Goal: Task Accomplishment & Management: Manage account settings

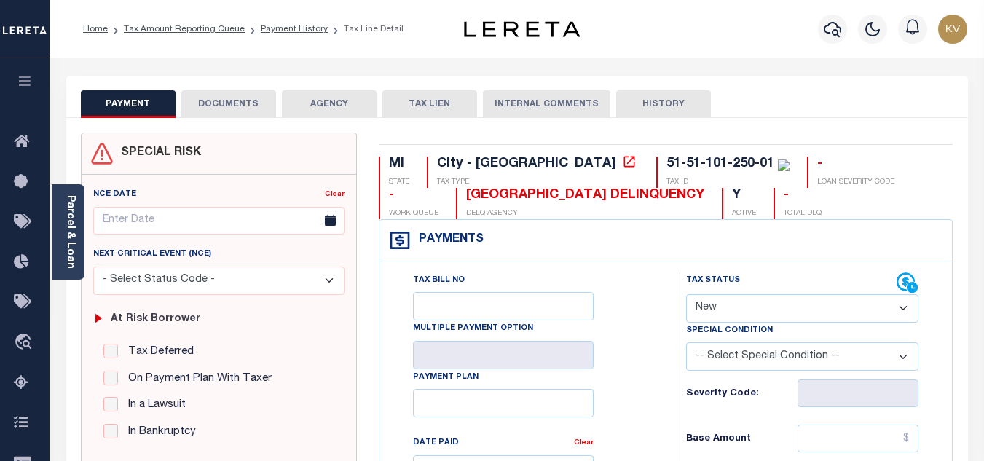
select select "NW2"
drag, startPoint x: 543, startPoint y: 163, endPoint x: 650, endPoint y: 171, distance: 106.6
click at [666, 170] on div "51-51-101-250-01" at bounding box center [720, 163] width 108 height 13
copy div "51-51-101-250-01"
click at [70, 248] on link "Parcel & Loan" at bounding box center [70, 232] width 10 height 74
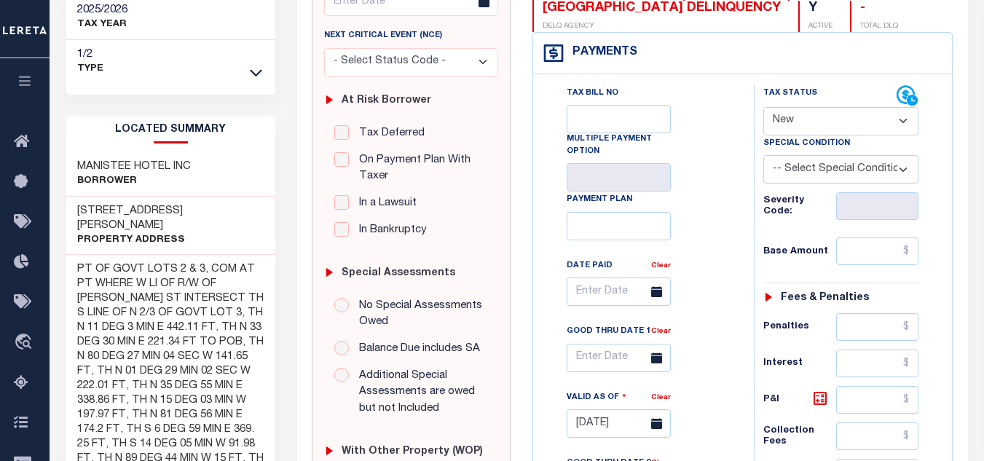
scroll to position [364, 0]
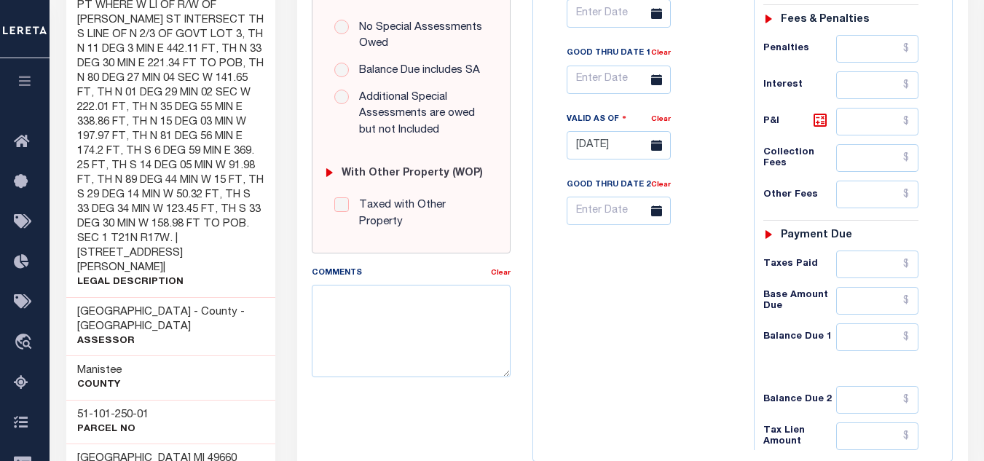
scroll to position [715, 0]
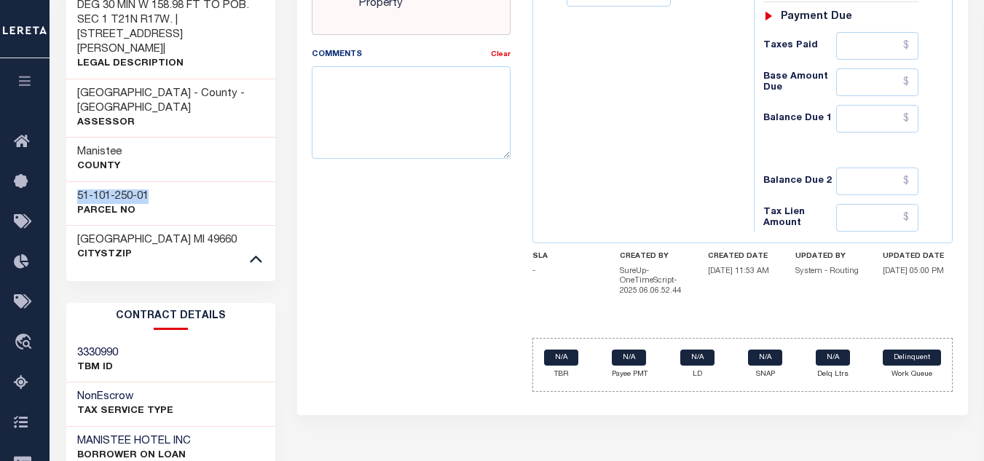
drag, startPoint x: 149, startPoint y: 122, endPoint x: 76, endPoint y: 128, distance: 72.4
click at [77, 189] on h3 "51-101-250-01" at bounding box center [112, 196] width 71 height 15
copy h3 "51-101-250-01"
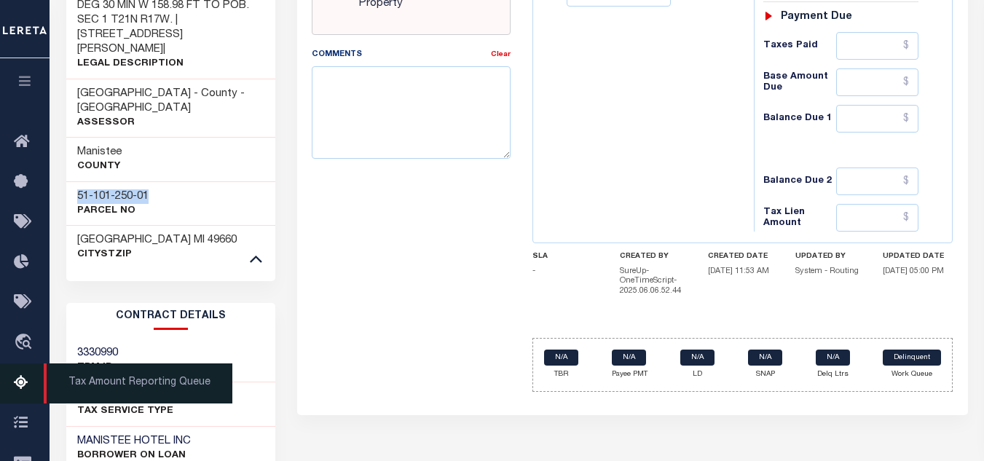
click at [17, 378] on icon at bounding box center [25, 383] width 23 height 18
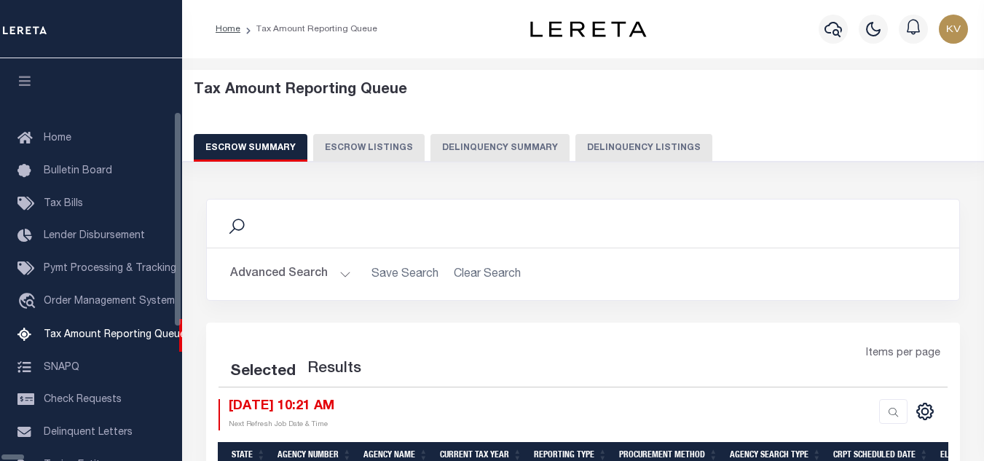
select select "100"
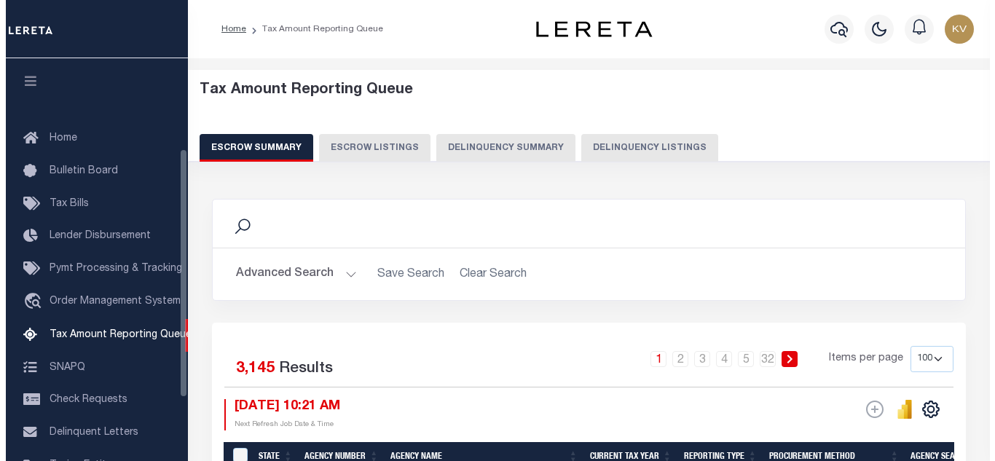
scroll to position [147, 0]
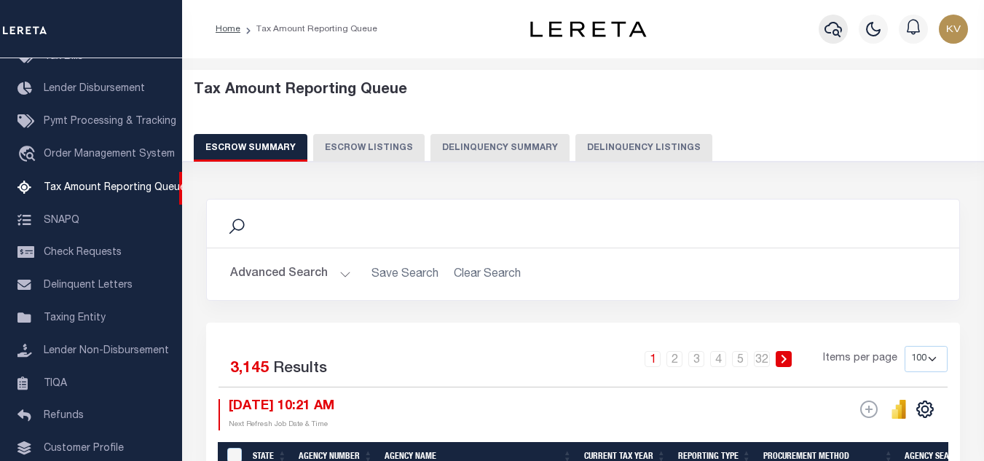
click at [832, 33] on icon "button" at bounding box center [832, 28] width 17 height 17
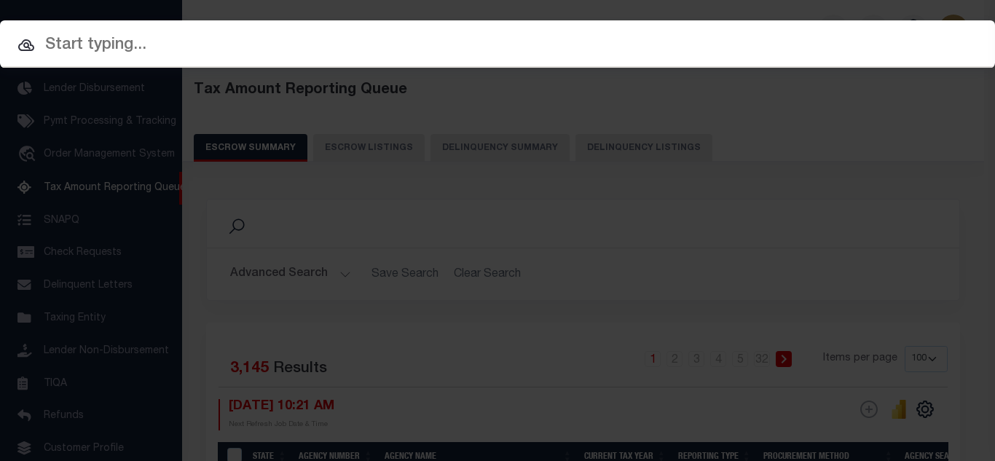
click at [436, 48] on input "text" at bounding box center [497, 45] width 995 height 25
paste input "310310345010000"
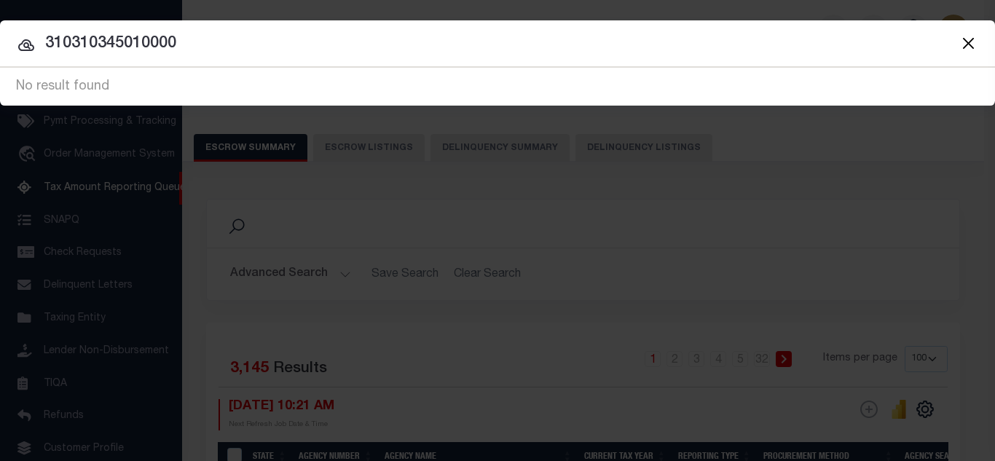
drag, startPoint x: 165, startPoint y: 42, endPoint x: -109, endPoint y: 15, distance: 275.9
paste input "14036"
click at [973, 42] on button "Close" at bounding box center [967, 43] width 19 height 19
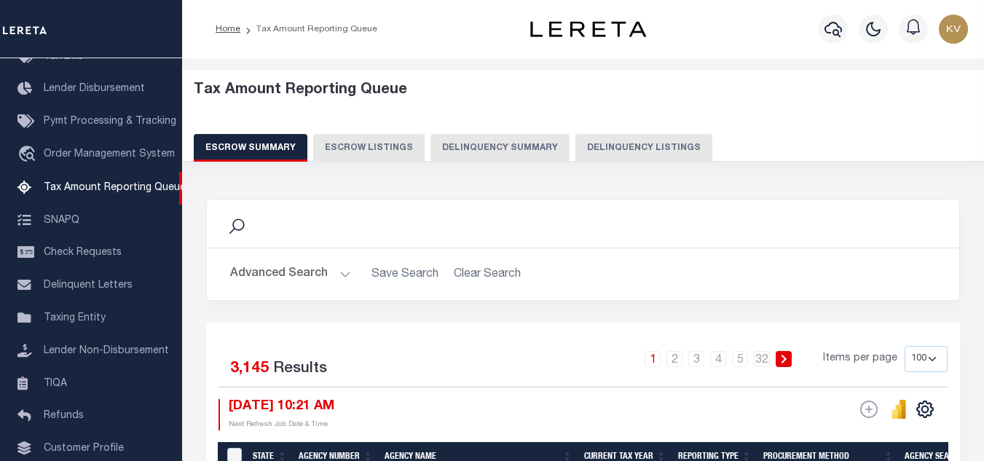
click at [848, 23] on div at bounding box center [833, 29] width 40 height 51
click at [835, 28] on icon "button" at bounding box center [832, 28] width 17 height 17
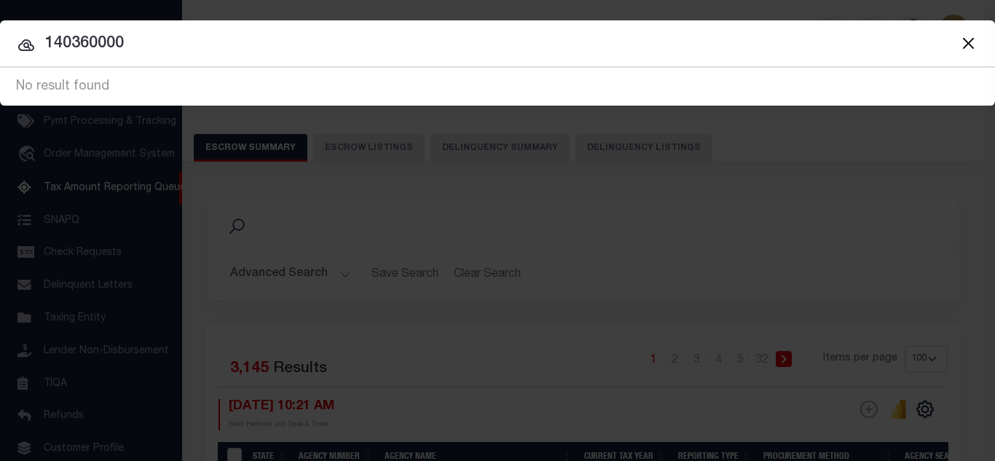
click at [320, 40] on input "140360000" at bounding box center [497, 43] width 995 height 25
drag, startPoint x: 75, startPoint y: 46, endPoint x: 36, endPoint y: 49, distance: 38.7
click at [36, 49] on input "140360000" at bounding box center [497, 43] width 995 height 25
paste input "31031034502"
type input "310310345020000"
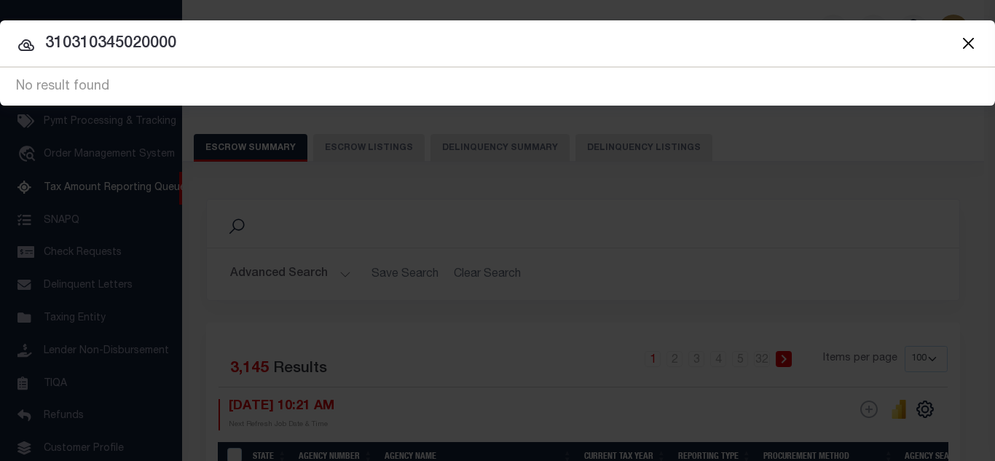
click at [970, 45] on button "Close" at bounding box center [967, 43] width 19 height 19
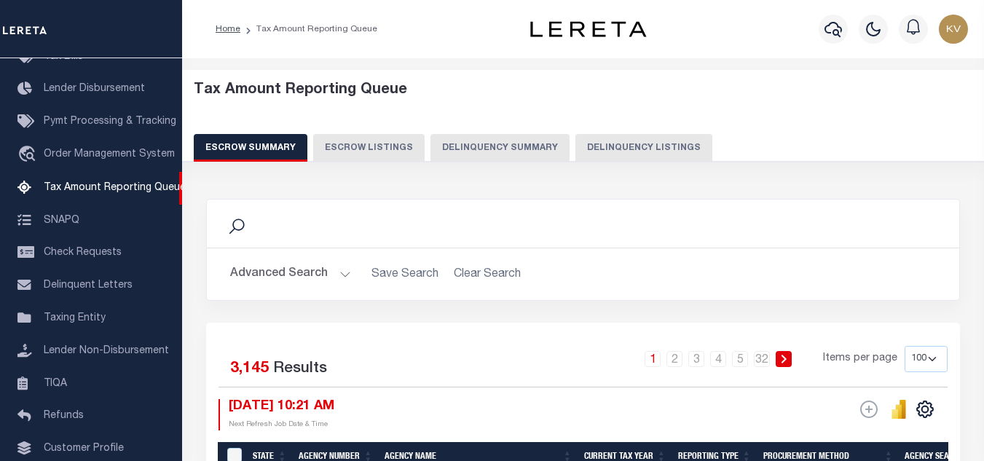
click at [607, 149] on button "Delinquency Listings" at bounding box center [643, 148] width 137 height 28
select select "100"
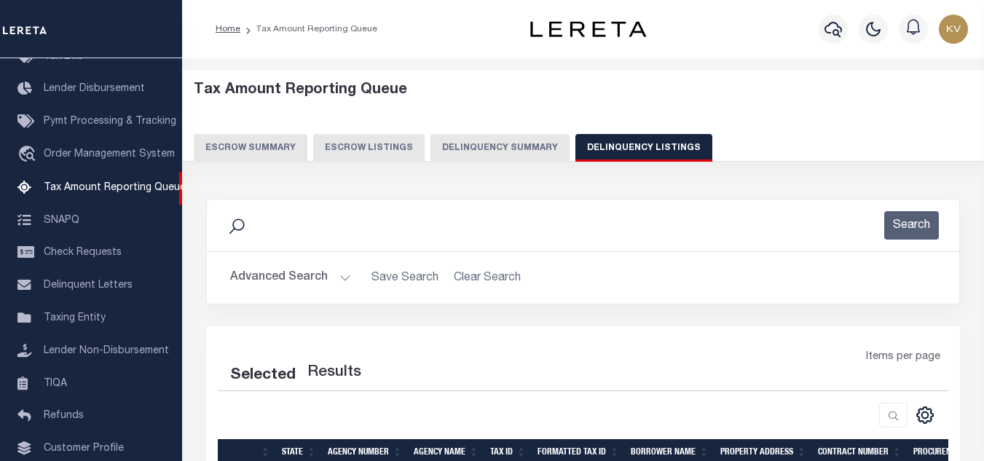
select select "100"
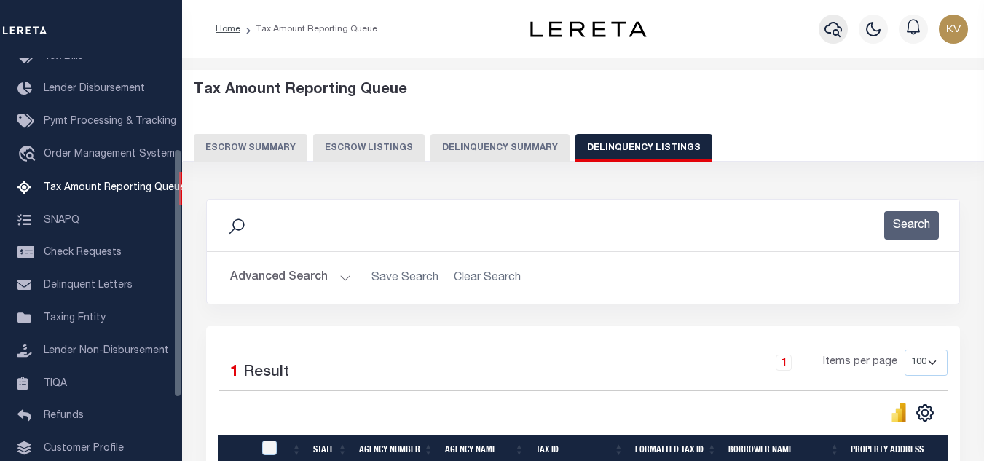
click at [832, 25] on icon "button" at bounding box center [832, 28] width 17 height 17
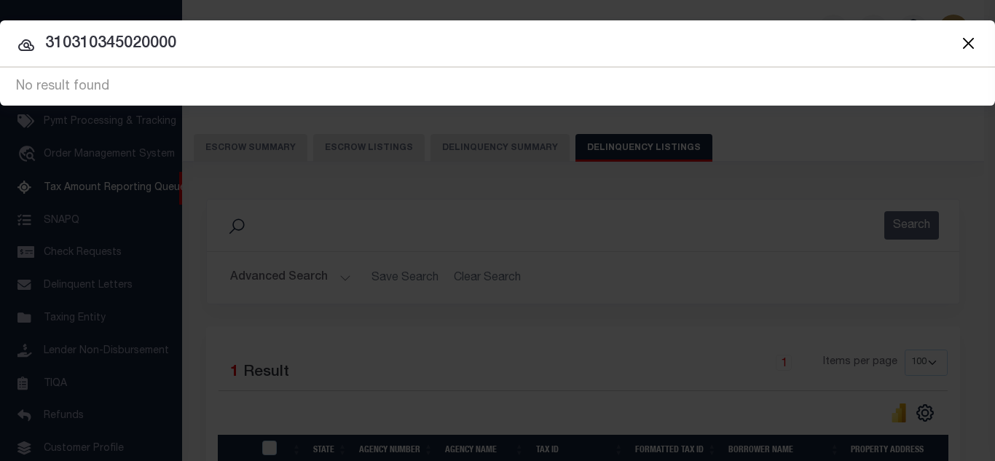
click at [418, 47] on input "310310345020000" at bounding box center [497, 43] width 995 height 25
drag, startPoint x: 418, startPoint y: 47, endPoint x: -37, endPoint y: 33, distance: 455.4
click at [0, 33] on html "Home Tax Amount Reporting Queue Profile" at bounding box center [497, 325] width 995 height 651
paste input "000686"
type input "30006860"
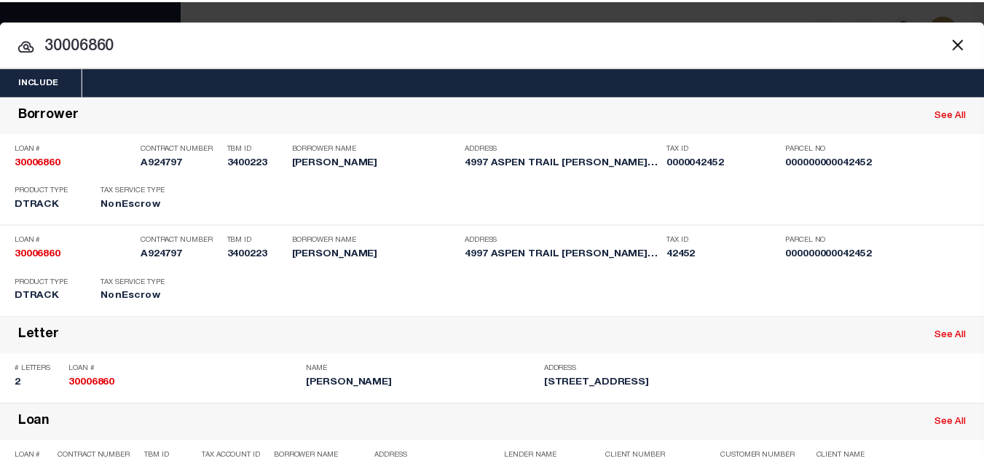
scroll to position [286, 0]
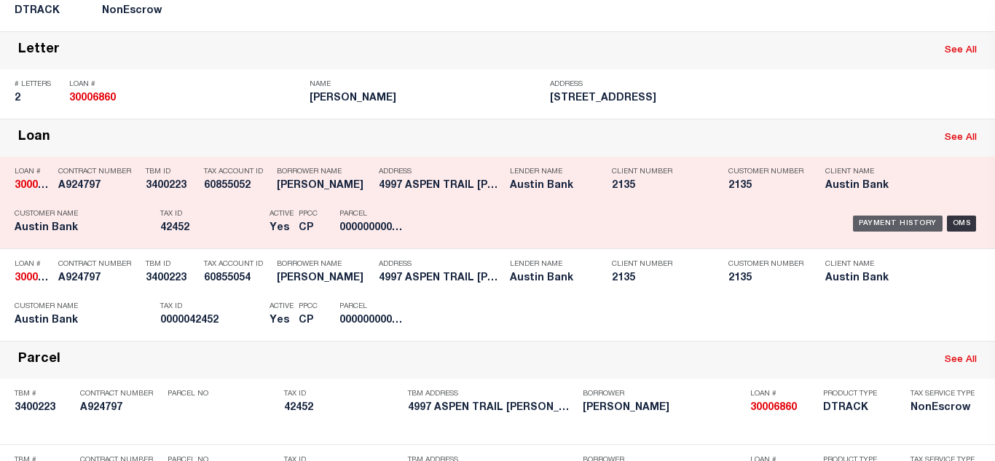
click at [875, 227] on div "Payment History" at bounding box center [898, 224] width 90 height 16
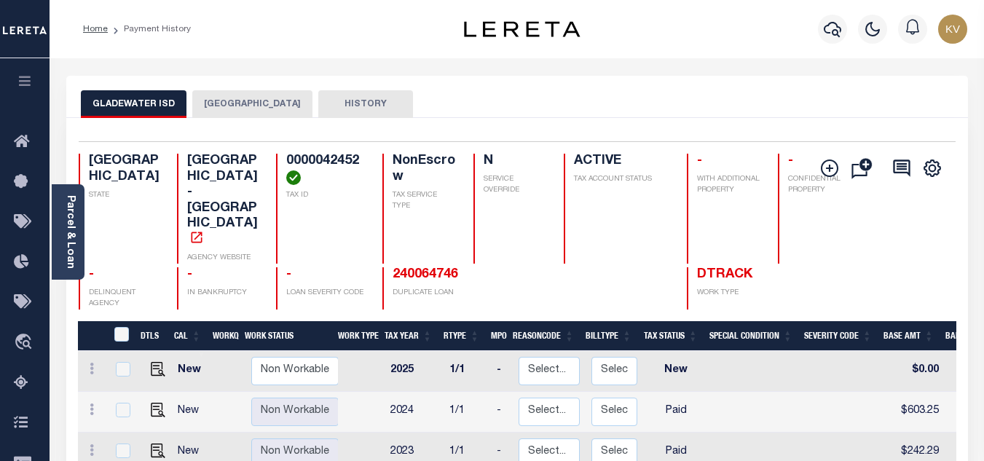
scroll to position [219, 0]
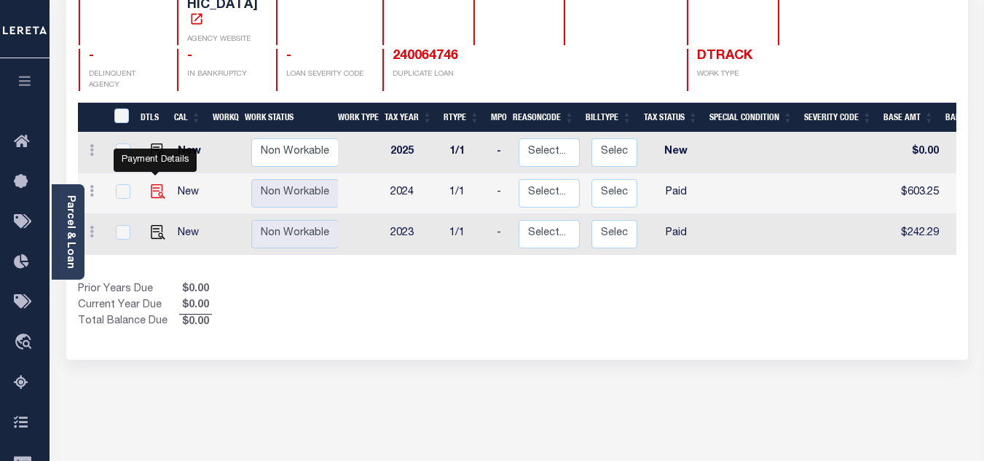
click at [154, 184] on img "" at bounding box center [158, 191] width 15 height 15
checkbox input "true"
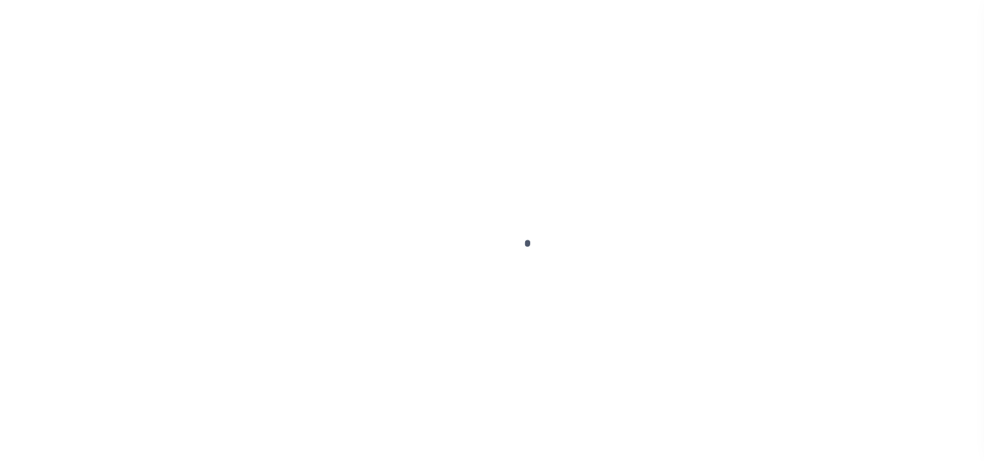
select select "PYD"
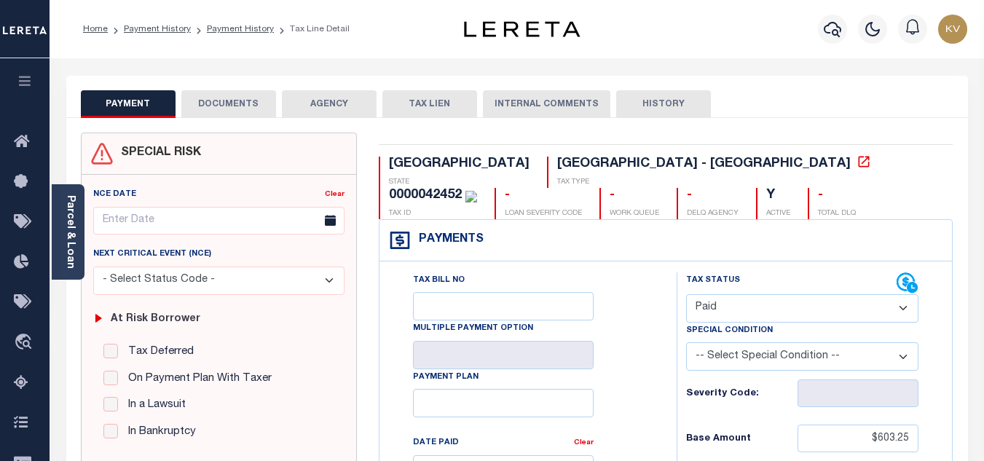
click at [202, 107] on button "DOCUMENTS" at bounding box center [228, 104] width 95 height 28
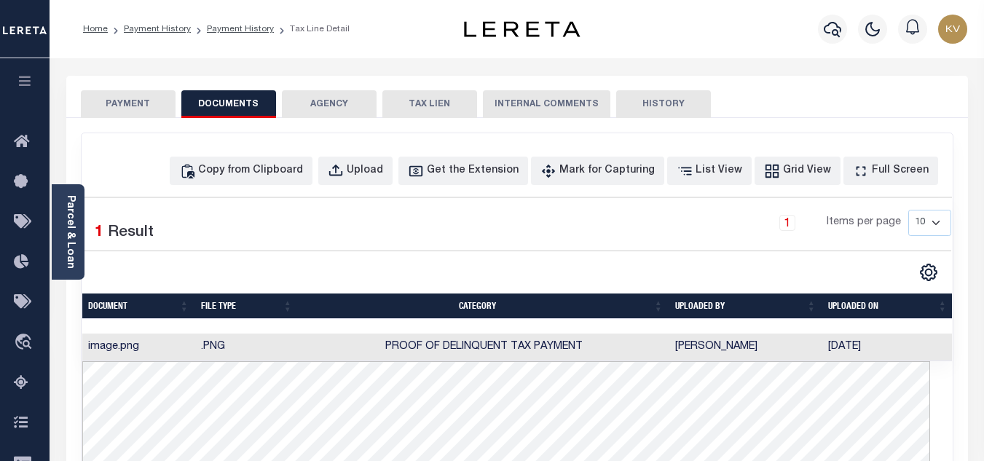
click at [232, 345] on td ".PNG" at bounding box center [246, 348] width 103 height 28
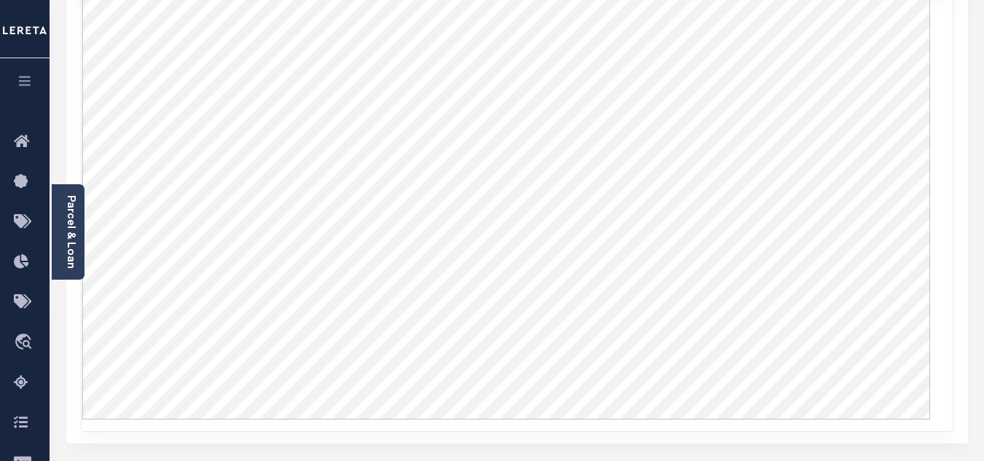
scroll to position [73, 0]
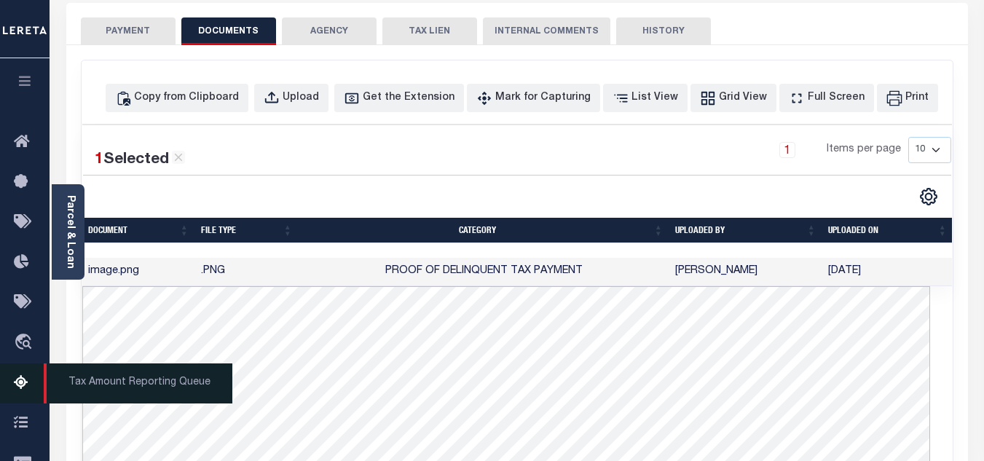
click at [20, 383] on icon at bounding box center [25, 383] width 23 height 18
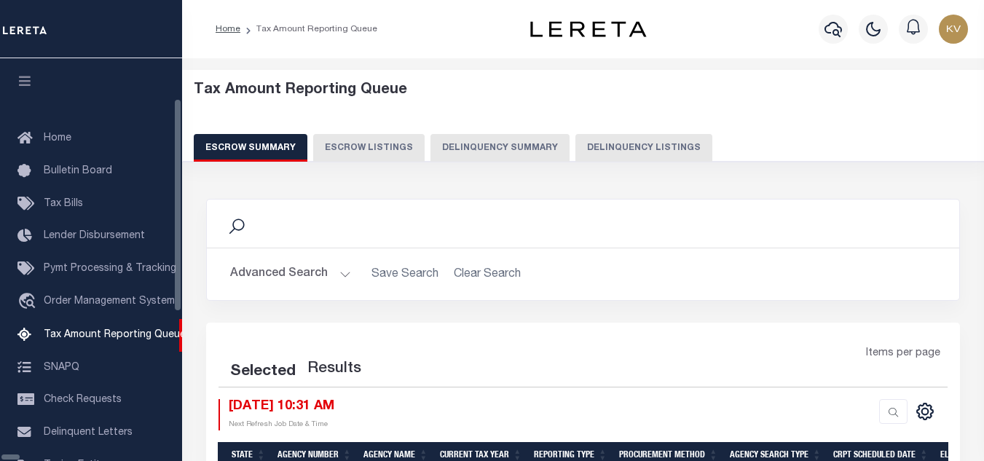
click at [575, 143] on button "Delinquency Listings" at bounding box center [643, 148] width 137 height 28
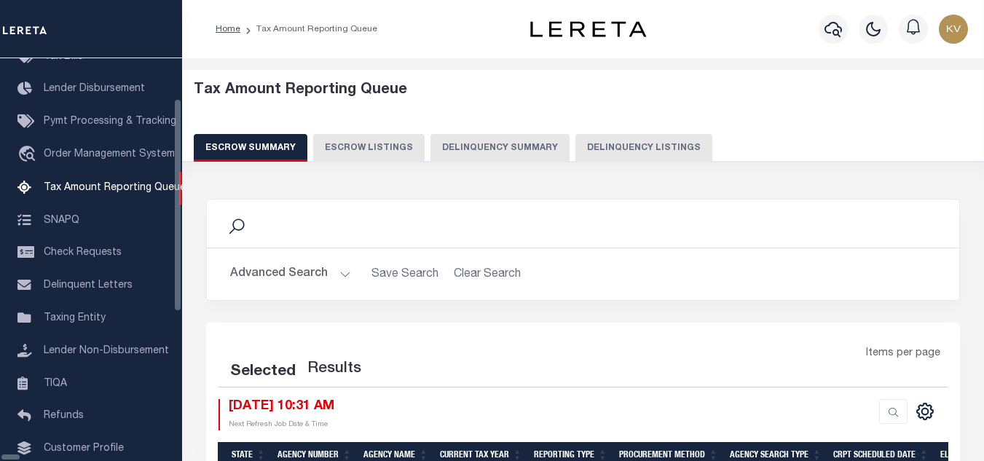
select select "100"
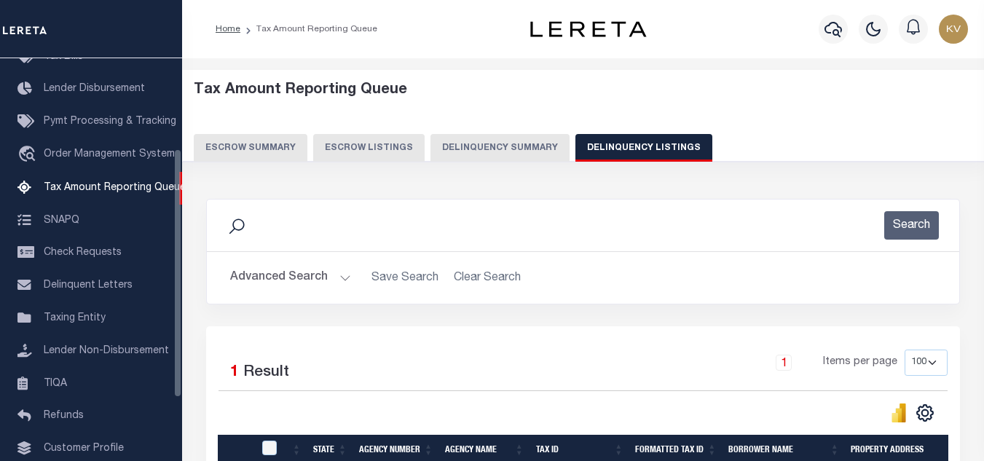
scroll to position [146, 0]
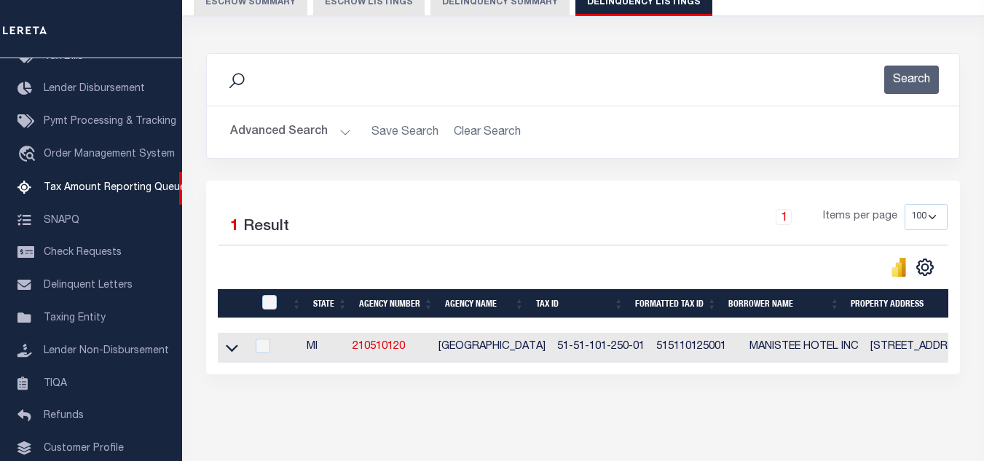
click at [333, 137] on button "Advanced Search" at bounding box center [290, 132] width 121 height 28
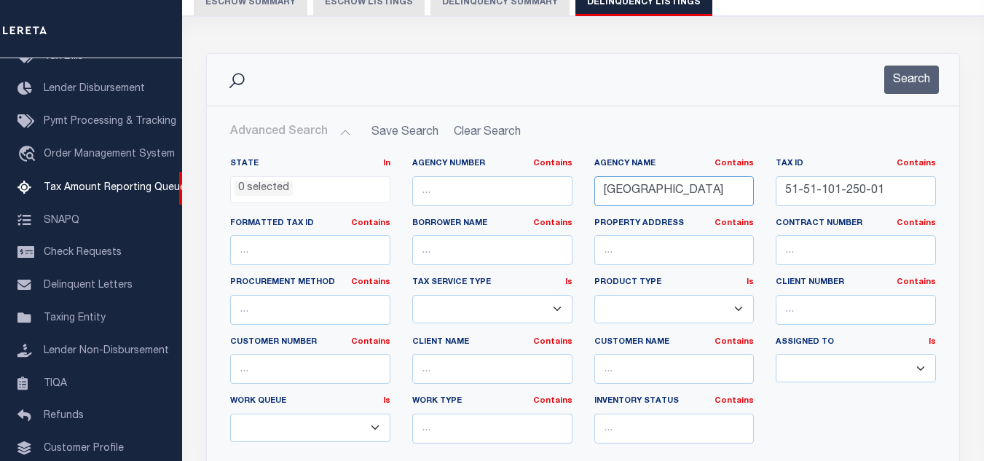
drag, startPoint x: 710, startPoint y: 192, endPoint x: 529, endPoint y: 199, distance: 181.5
click at [529, 199] on div "State In In AK AL AR AZ CA CO CT DC DE FL GA GU HI IA ID IL IN KS KY LA MA MD M…" at bounding box center [583, 306] width 728 height 297
drag, startPoint x: 886, startPoint y: 191, endPoint x: 751, endPoint y: 187, distance: 134.8
click at [751, 187] on div "State In In AK AL AR AZ CA CO CT DC DE FL GA GU HI IA ID IL IN KS KY LA MA MD M…" at bounding box center [583, 306] width 728 height 297
paste input "3-051-545-003-00"
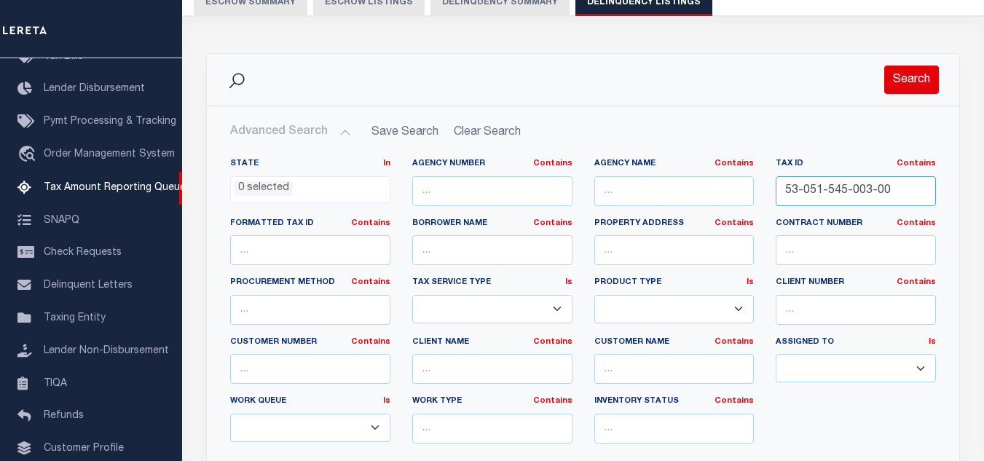
type input "53-051-545-003-00"
click at [891, 89] on button "Search" at bounding box center [911, 80] width 55 height 28
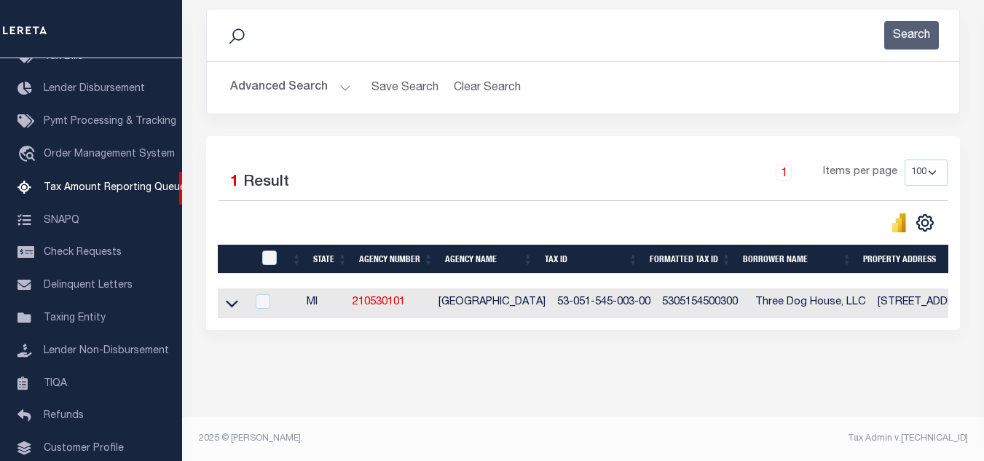
scroll to position [202, 0]
click at [234, 296] on icon at bounding box center [232, 303] width 12 height 15
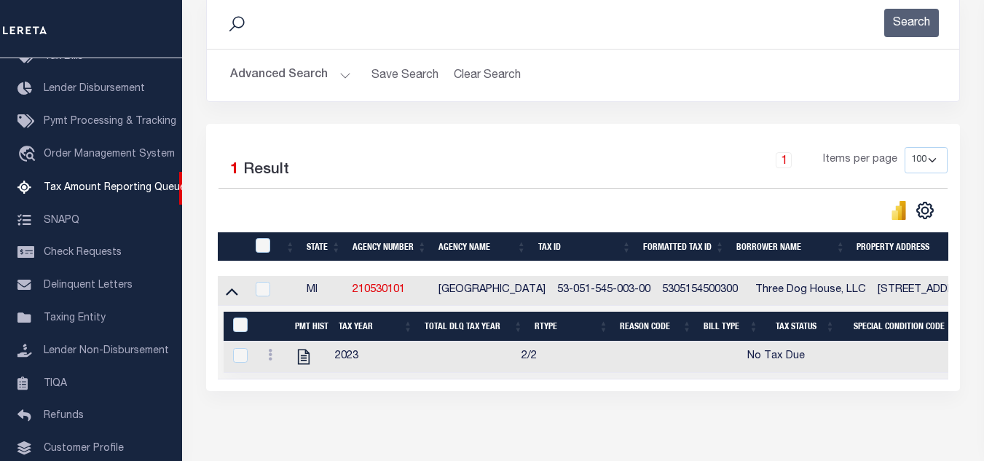
scroll to position [277, 0]
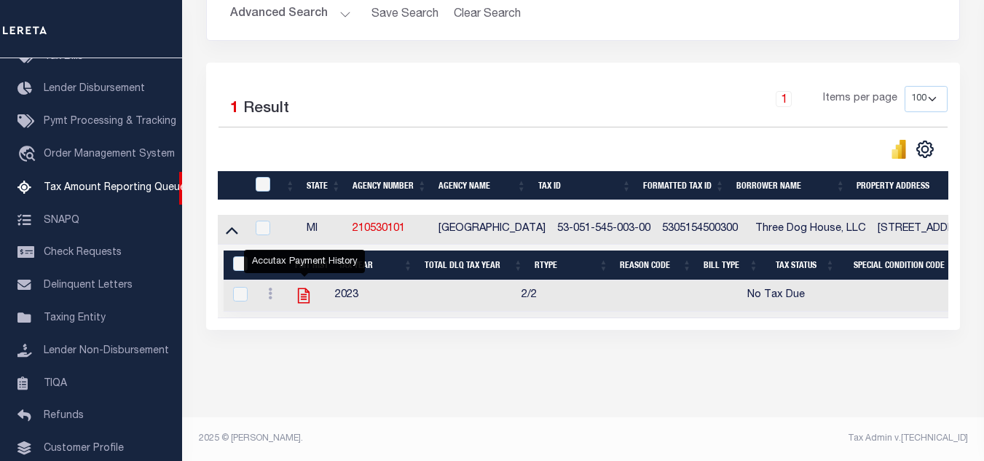
click at [307, 288] on icon "" at bounding box center [304, 295] width 12 height 15
checkbox input "true"
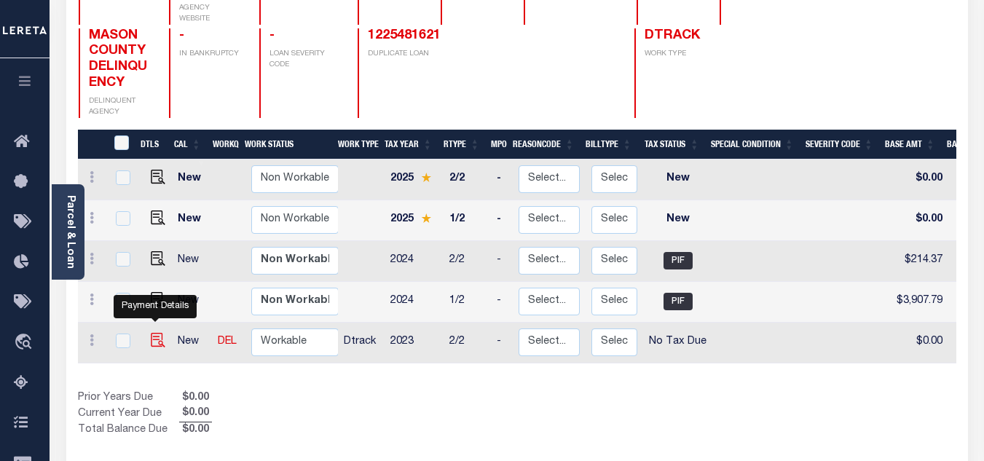
click at [154, 333] on img "" at bounding box center [158, 340] width 15 height 15
checkbox input "true"
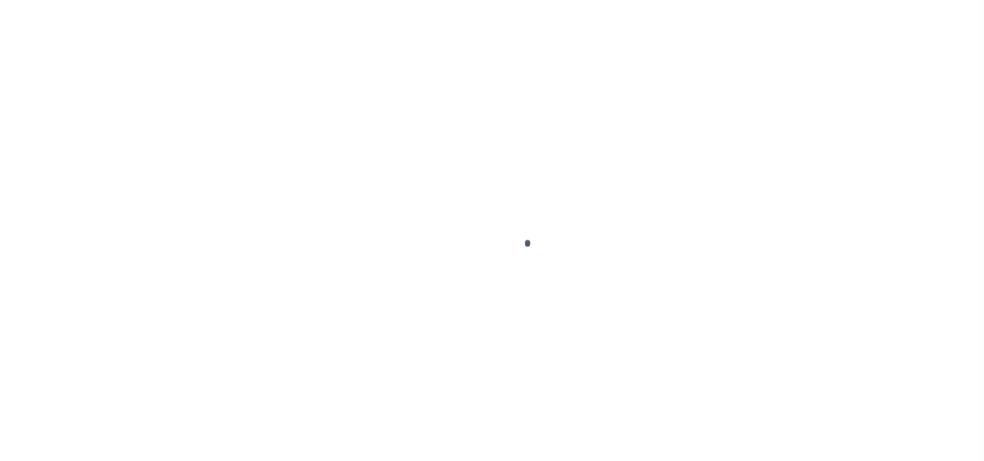
select select "NTX"
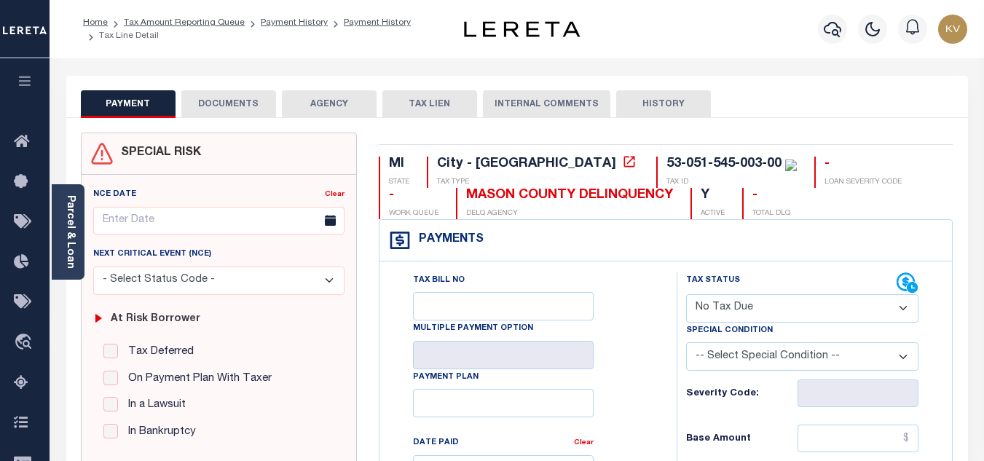
click at [221, 112] on button "DOCUMENTS" at bounding box center [228, 104] width 95 height 28
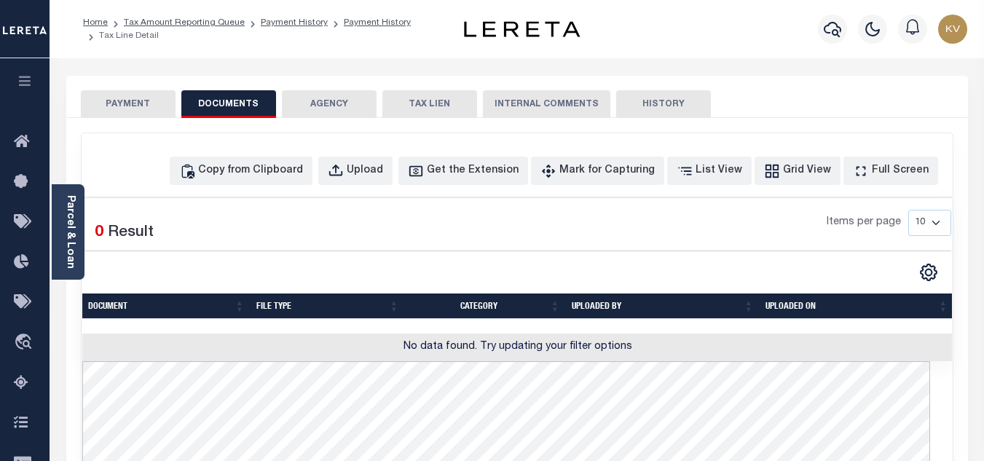
click at [137, 99] on button "PAYMENT" at bounding box center [128, 104] width 95 height 28
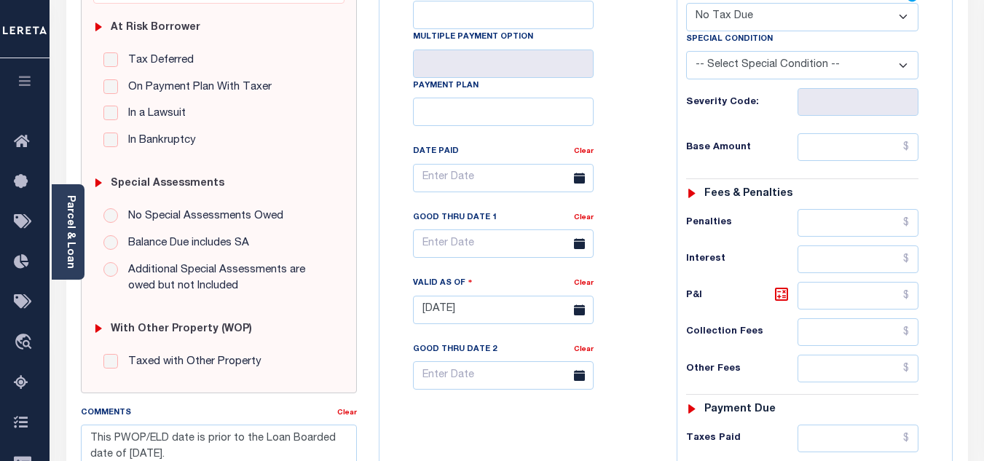
scroll to position [73, 0]
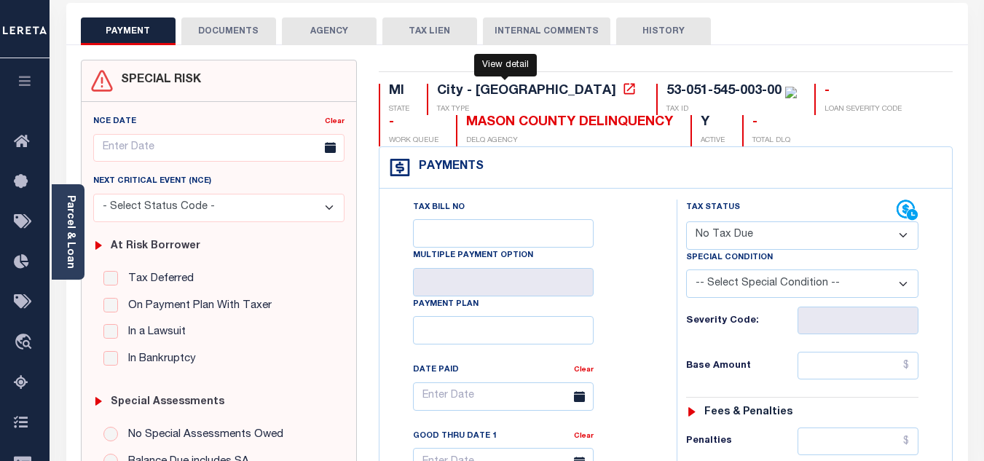
click at [622, 90] on icon at bounding box center [629, 89] width 15 height 15
click at [77, 251] on div "Parcel & Loan" at bounding box center [68, 231] width 33 height 95
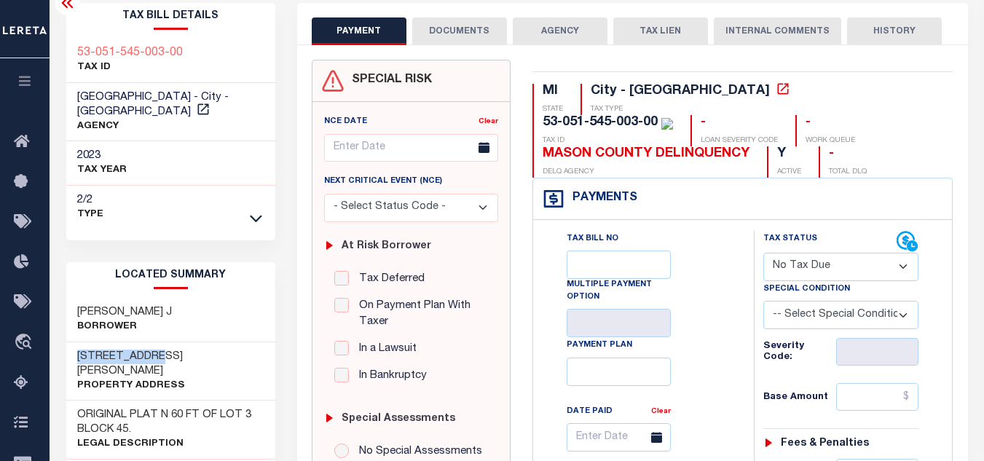
drag, startPoint x: 79, startPoint y: 336, endPoint x: 172, endPoint y: 339, distance: 93.3
click at [172, 350] on h3 "[STREET_ADDRESS][PERSON_NAME]" at bounding box center [170, 364] width 187 height 29
copy h3 "[STREET_ADDRESS][PERSON_NAME]"
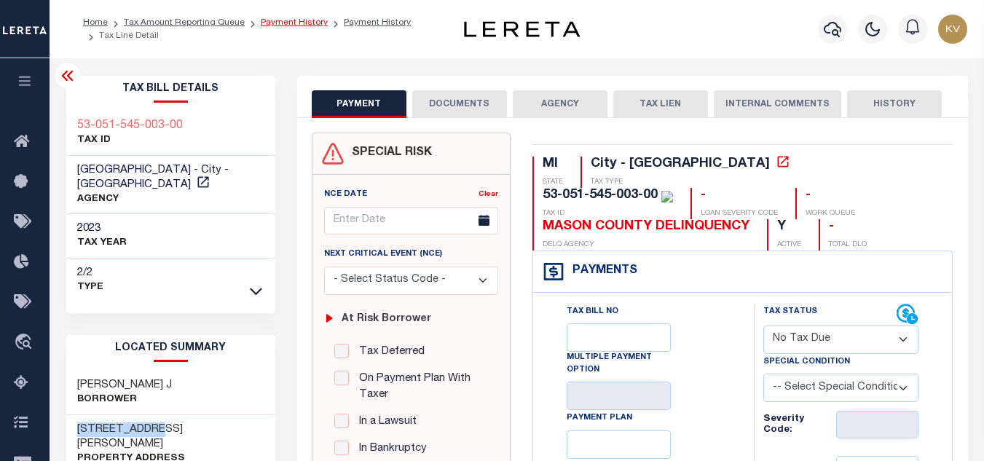
click at [290, 19] on link "Payment History" at bounding box center [294, 22] width 67 height 9
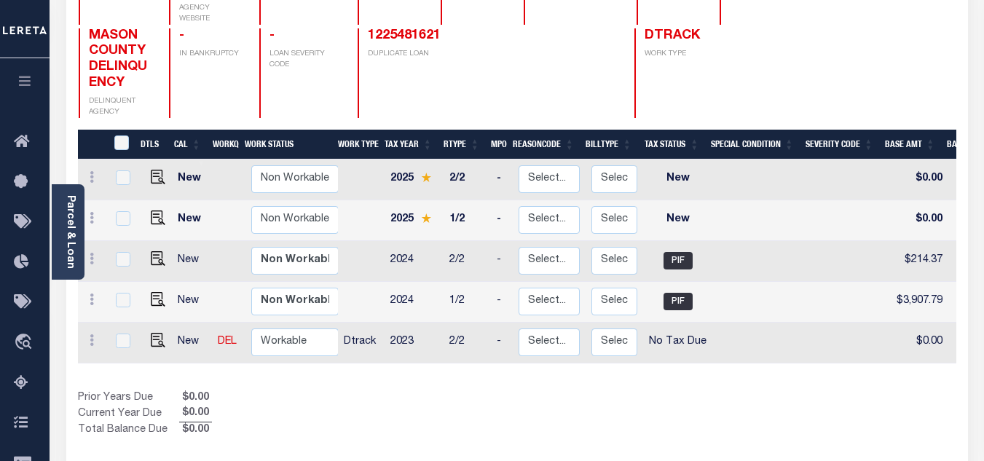
scroll to position [291, 0]
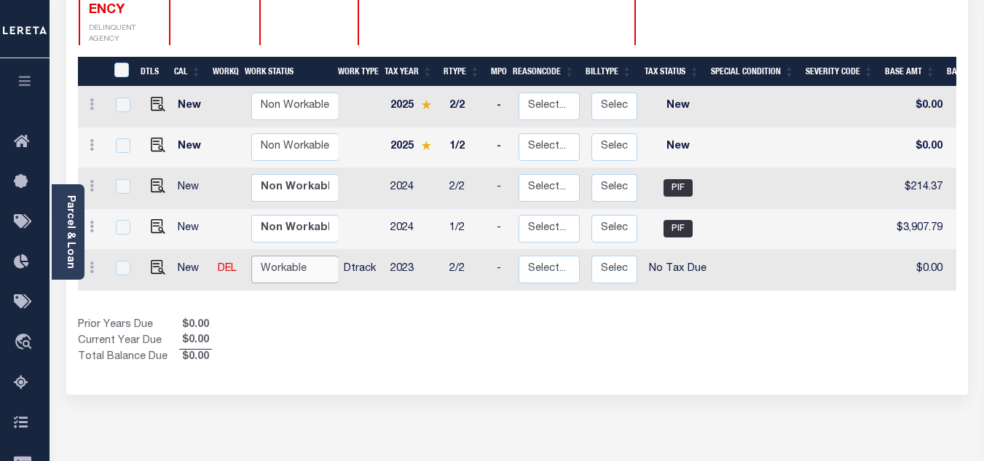
click at [280, 256] on select "Non Workable Workable" at bounding box center [294, 270] width 87 height 28
checkbox input "true"
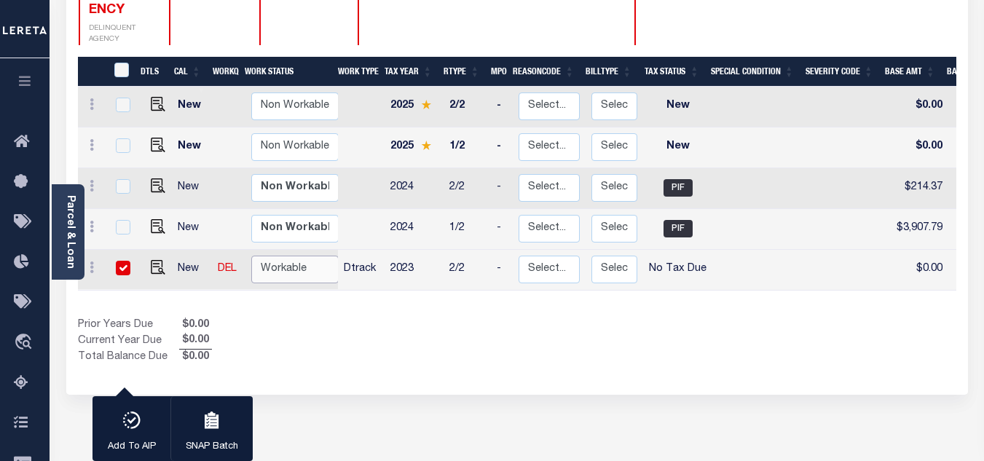
select select "true"
click at [251, 256] on select "Non Workable Workable" at bounding box center [294, 270] width 87 height 28
checkbox input "false"
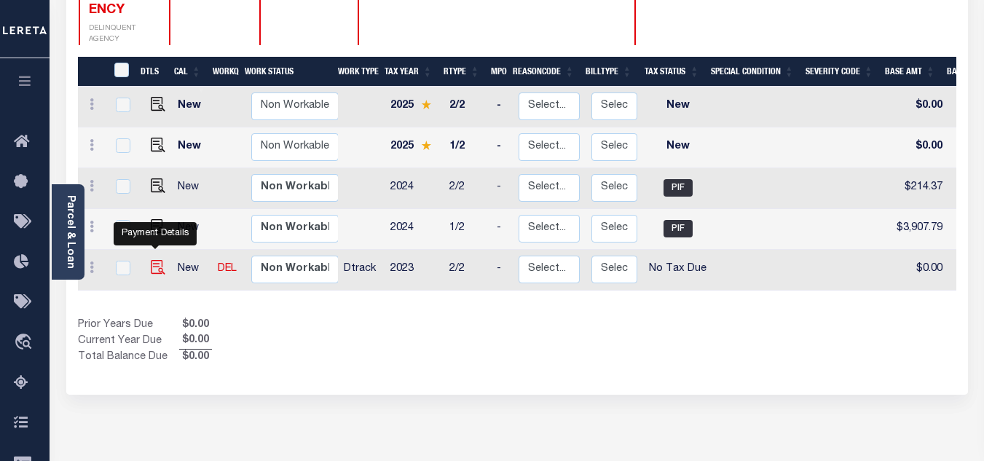
click at [155, 260] on img "" at bounding box center [158, 267] width 15 height 15
checkbox input "true"
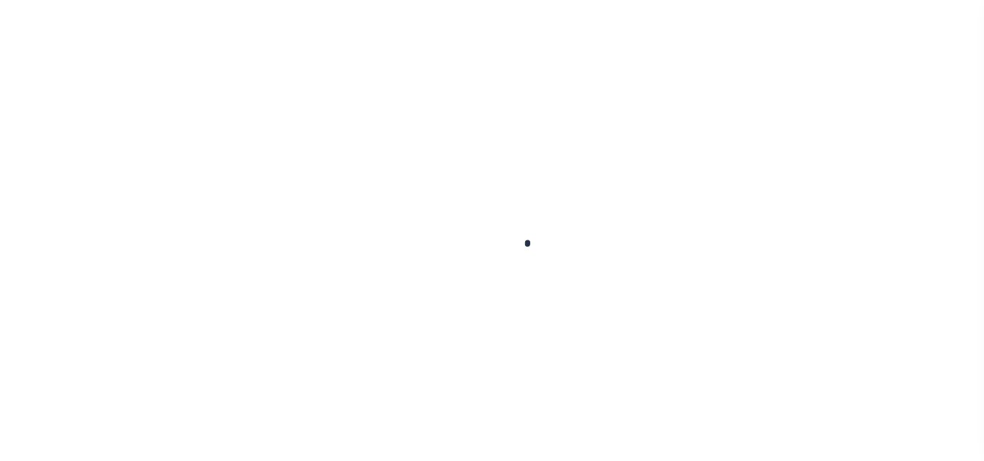
checkbox input "false"
type textarea "This PWOP/ELD date is prior to the Loan Boarded date of [DATE]."
type input "[DATE]"
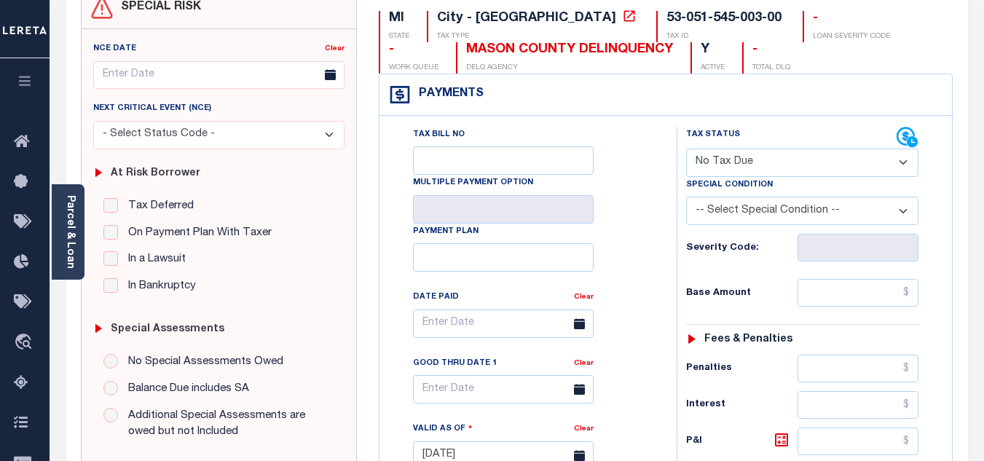
scroll to position [219, 0]
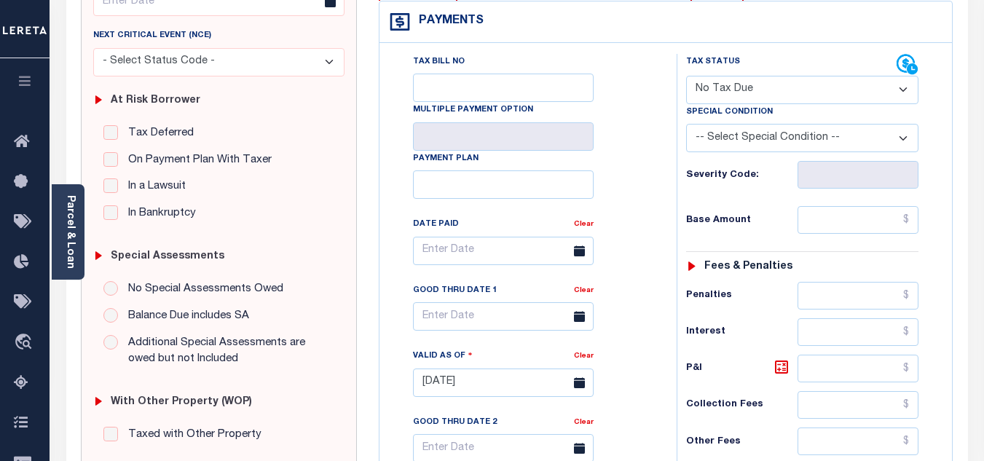
click at [728, 95] on select "- Select Status Code - Open Due/Unpaid Paid Incomplete No Tax Due Internal Refu…" at bounding box center [802, 90] width 232 height 28
select select "PYD"
click at [686, 76] on select "- Select Status Code - Open Due/Unpaid Paid Incomplete No Tax Due Internal Refu…" at bounding box center [802, 90] width 232 height 28
type input "[DATE]"
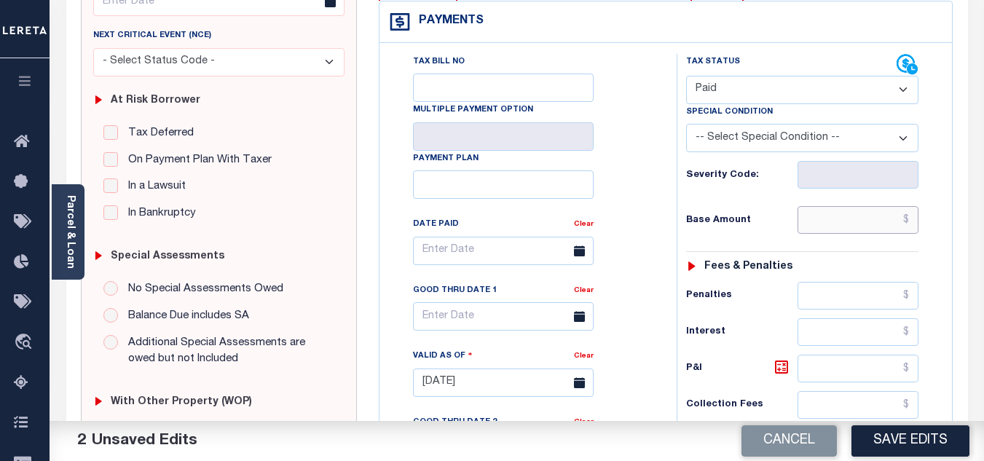
click at [823, 219] on input "text" at bounding box center [858, 220] width 121 height 28
paste input "210.46"
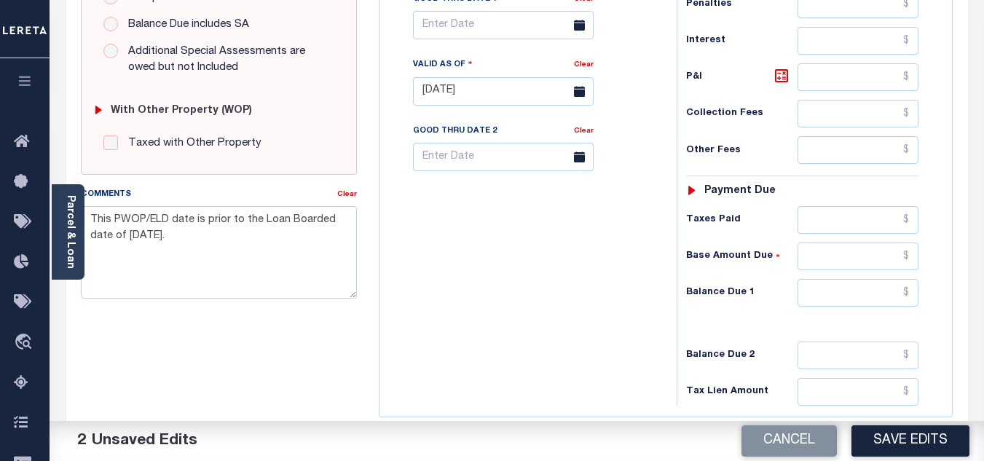
scroll to position [642, 0]
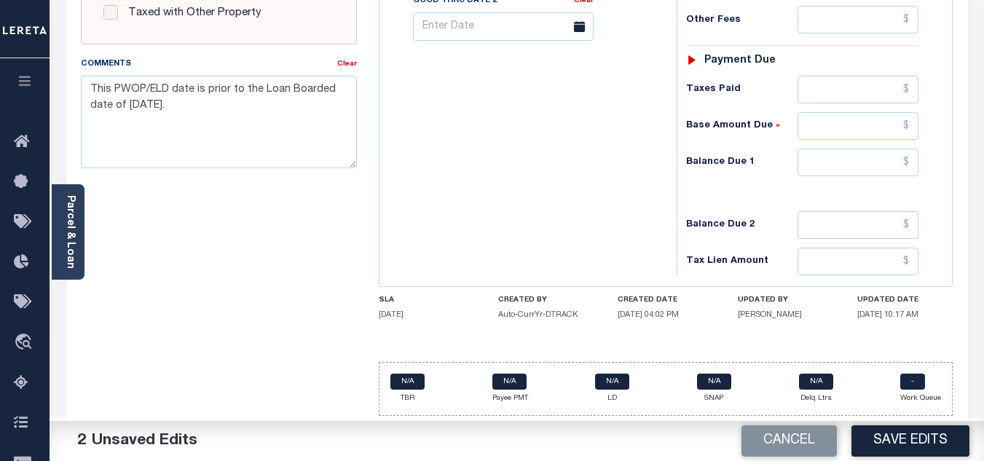
type input "$210.46"
click at [820, 170] on input "text" at bounding box center [858, 163] width 121 height 28
type input "$0.00"
drag, startPoint x: 216, startPoint y: 95, endPoint x: 81, endPoint y: 71, distance: 136.9
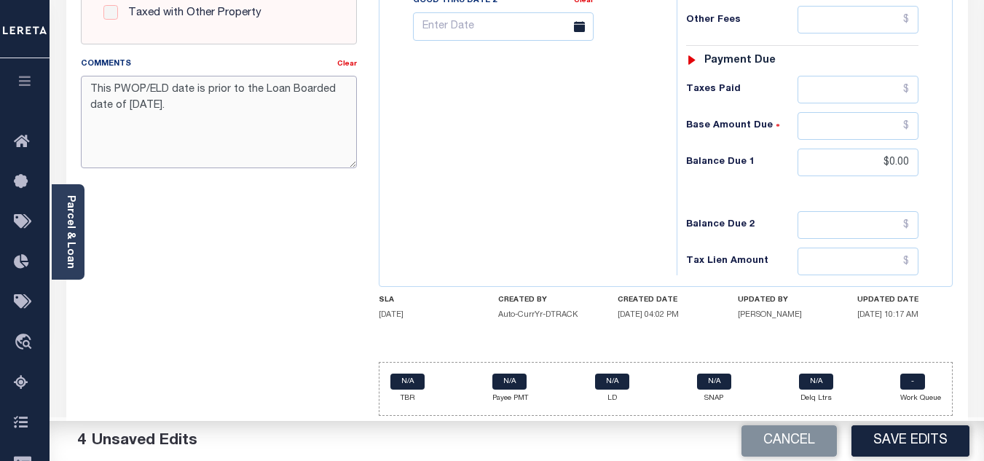
click at [81, 71] on div "Comments Clear This PWOP/ELD date is prior to the Loan Boarded date of [DATE]." at bounding box center [219, 112] width 276 height 112
click at [205, 108] on textarea "This PWOP/ELD date is prior to the Loan Boarded date of [DATE]." at bounding box center [219, 122] width 276 height 92
drag, startPoint x: 205, startPoint y: 109, endPoint x: 92, endPoint y: 85, distance: 115.3
click at [92, 85] on textarea "This PWOP/ELD date is prior to the Loan Boarded date of [DATE]." at bounding box center [219, 122] width 276 height 92
type textarea "0"
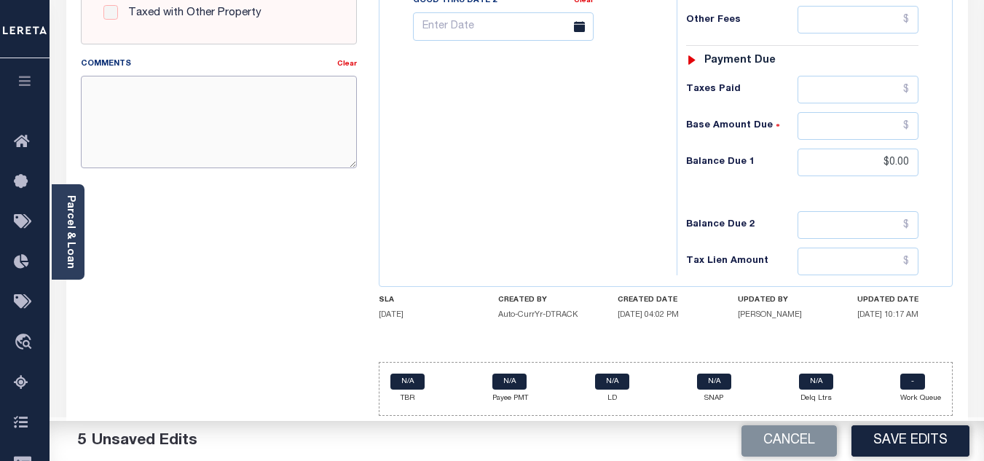
click at [147, 102] on textarea "Comments" at bounding box center [219, 122] width 276 height 92
paste textarea "[DATE] - As per TC "[PERSON_NAME]" 2024 taxes are paid - VK"
click at [208, 82] on textarea "[DATE] - As per TC "[PERSON_NAME]" 2024 taxes are paid - VK" at bounding box center [219, 122] width 276 height 92
click at [263, 84] on textarea "[DATE] - As per TC "[PERSON_NAME]" 2024 taxes are paid - VK" at bounding box center [219, 122] width 276 height 92
click at [160, 115] on textarea "[DATE] - As per TC "[PERSON_NAME]" 2023 2/2 taxes are paid - VK" at bounding box center [219, 122] width 276 height 92
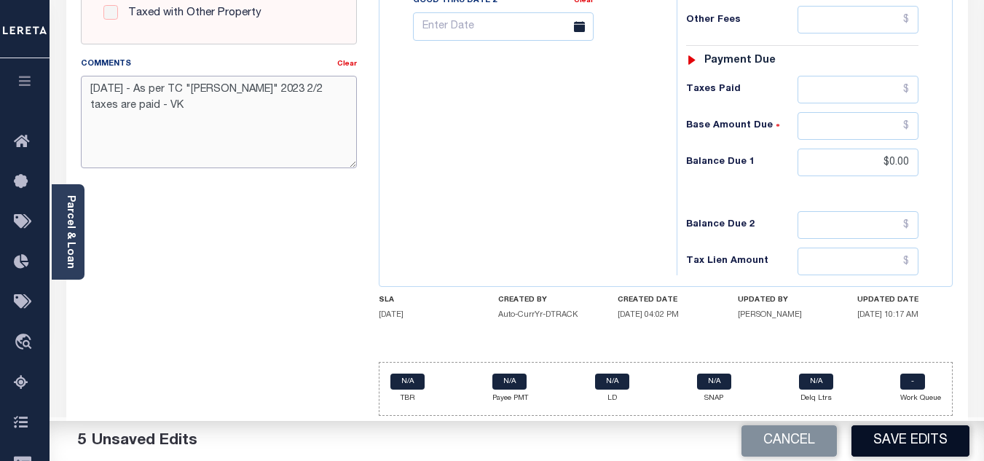
type textarea "[DATE] - As per TC "[PERSON_NAME]" 2023 2/2 taxes are paid - VK"
click at [906, 428] on button "Save Edits" at bounding box center [910, 440] width 118 height 31
checkbox input "false"
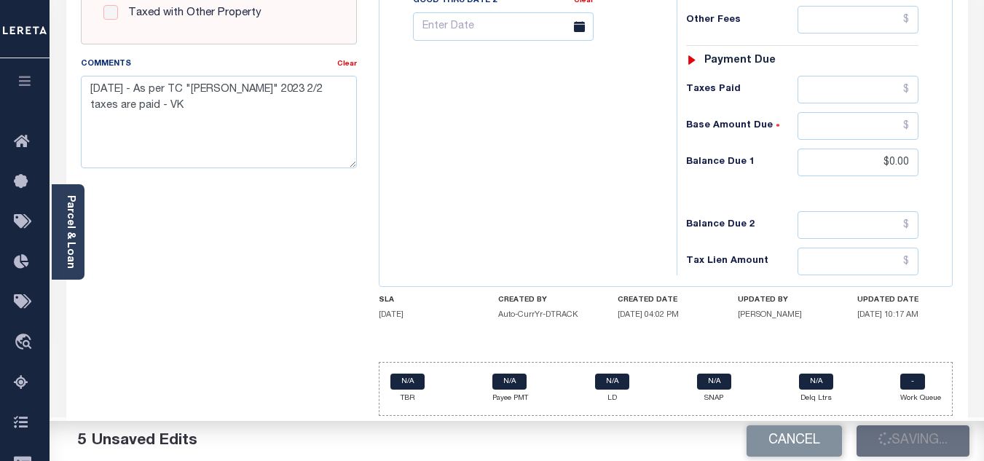
type input "$210.46"
type input "$0"
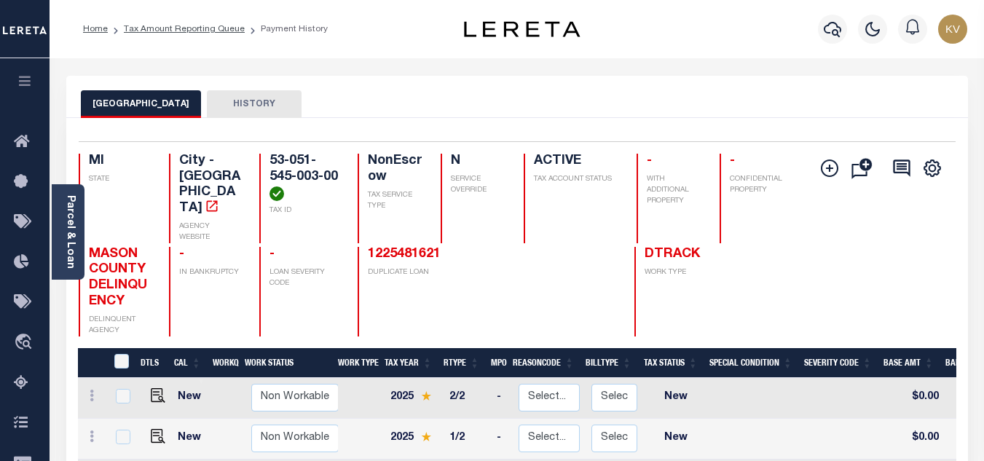
scroll to position [146, 0]
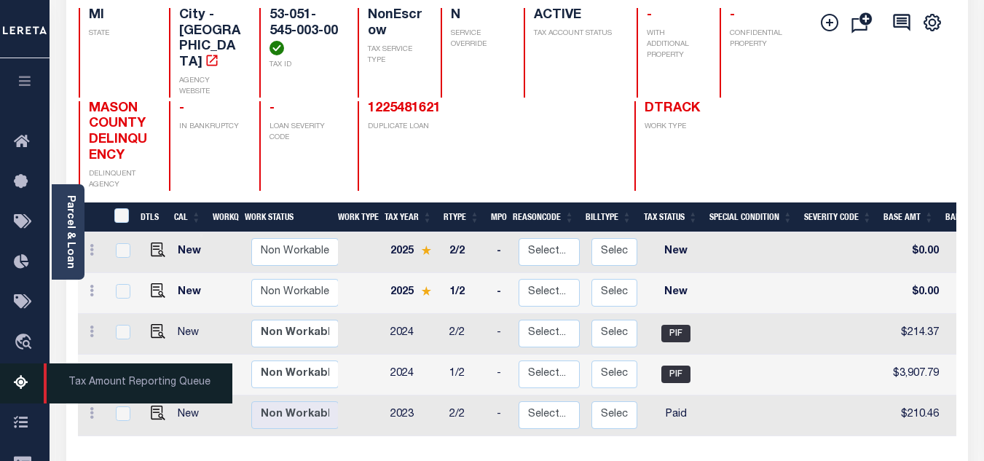
click at [12, 380] on link "Tax Amount Reporting Queue" at bounding box center [25, 383] width 50 height 40
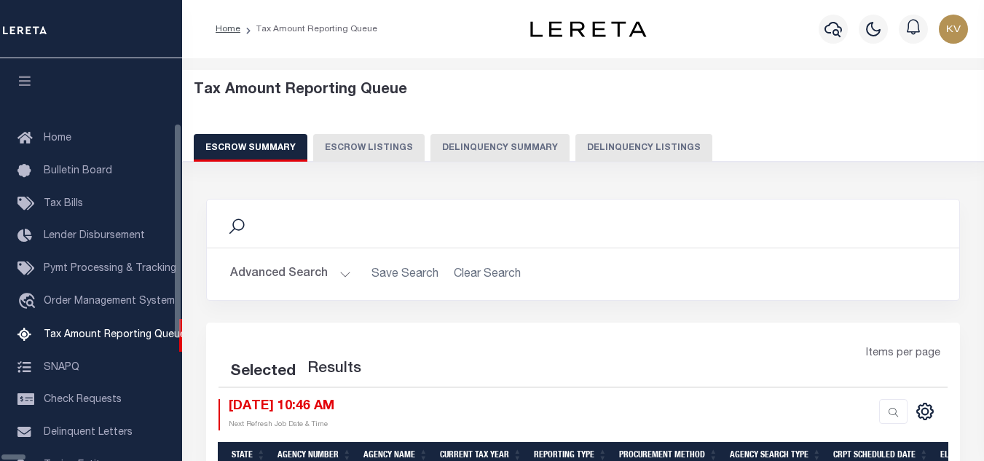
click at [592, 143] on button "Delinquency Listings" at bounding box center [643, 148] width 137 height 28
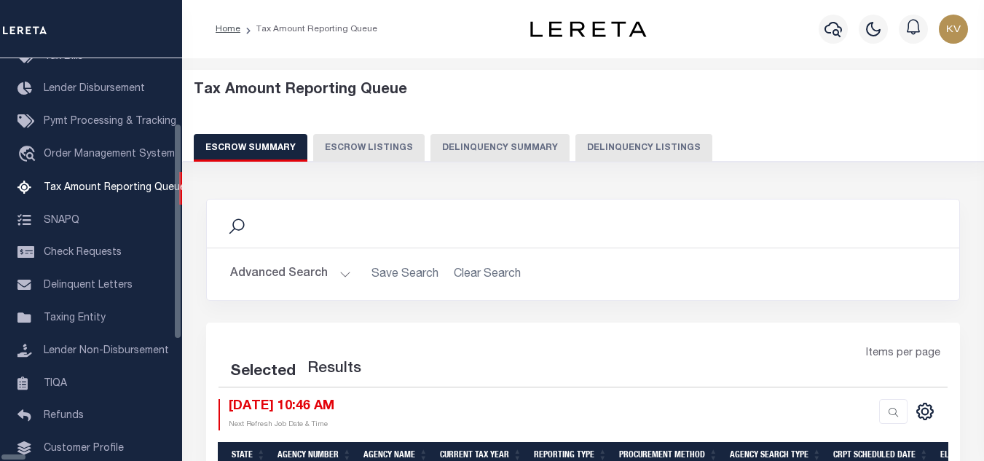
select select "100"
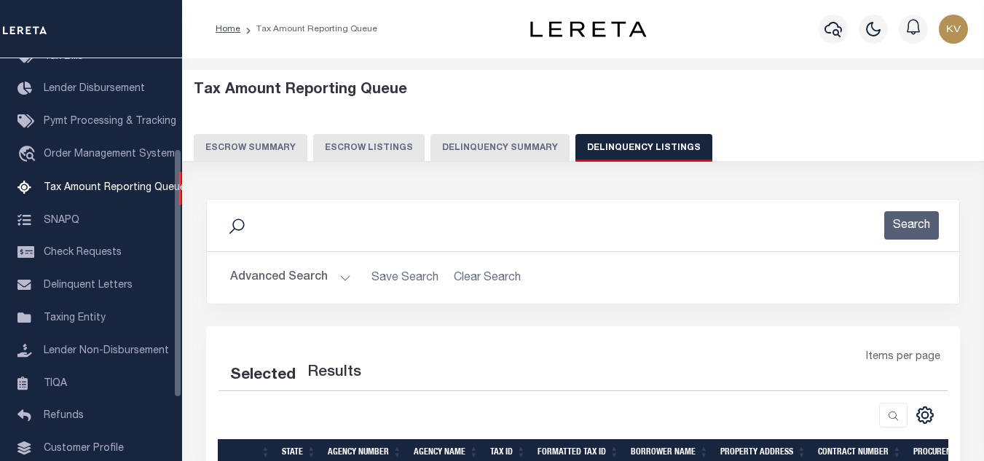
select select "100"
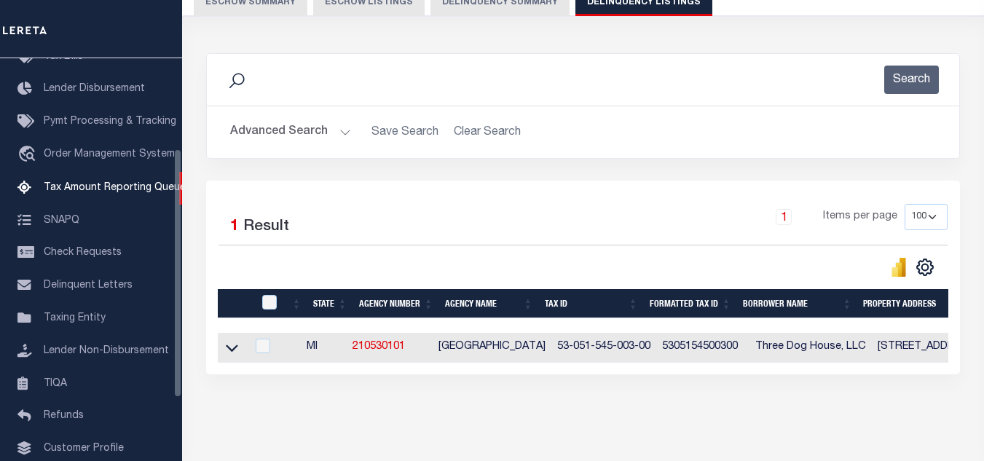
scroll to position [202, 0]
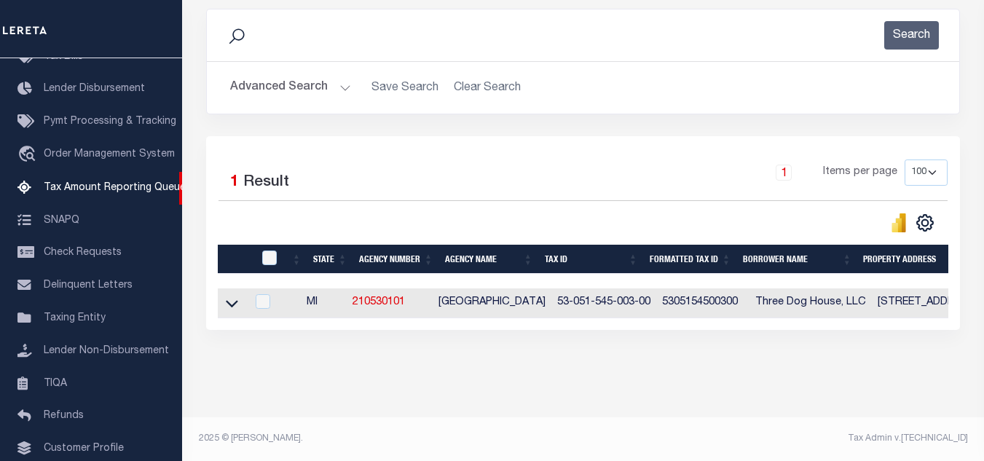
click at [310, 62] on div "Advanced Search Save Search Clear Search tblassign_wrapper_dynamictable_____Def…" at bounding box center [583, 88] width 752 height 52
click at [322, 74] on button "Advanced Search" at bounding box center [290, 88] width 121 height 28
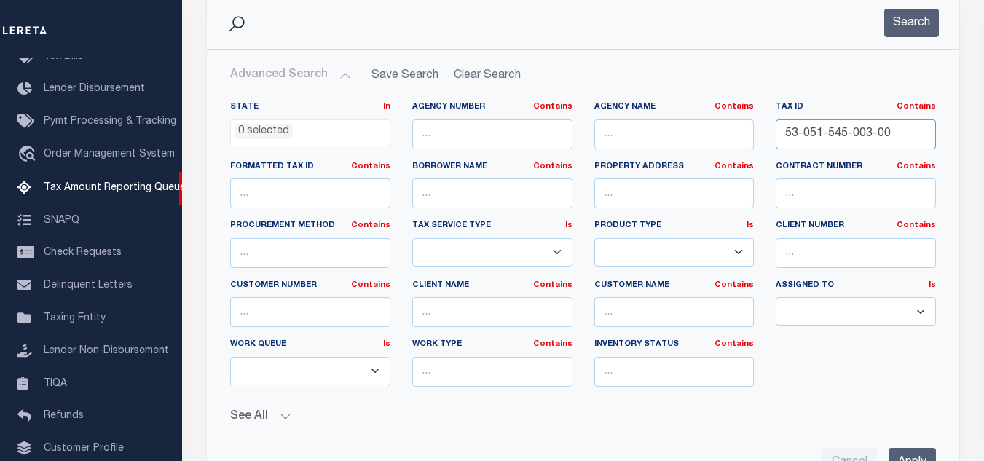
drag, startPoint x: 892, startPoint y: 130, endPoint x: 642, endPoint y: 113, distance: 251.2
click at [642, 113] on div "State In In AK AL AR AZ CA CO CT DC DE FL GA GU HI IA ID IL IN KS [GEOGRAPHIC_D…" at bounding box center [583, 249] width 728 height 297
paste input "68-004"
type input "53-051-568-004-00"
click at [910, 26] on button "Search" at bounding box center [911, 23] width 55 height 28
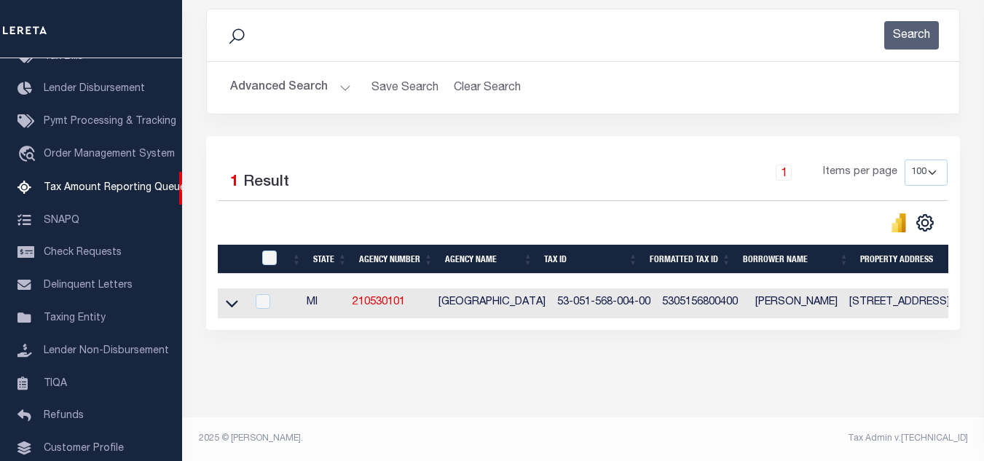
click at [234, 303] on td at bounding box center [232, 303] width 28 height 30
checkbox input "true"
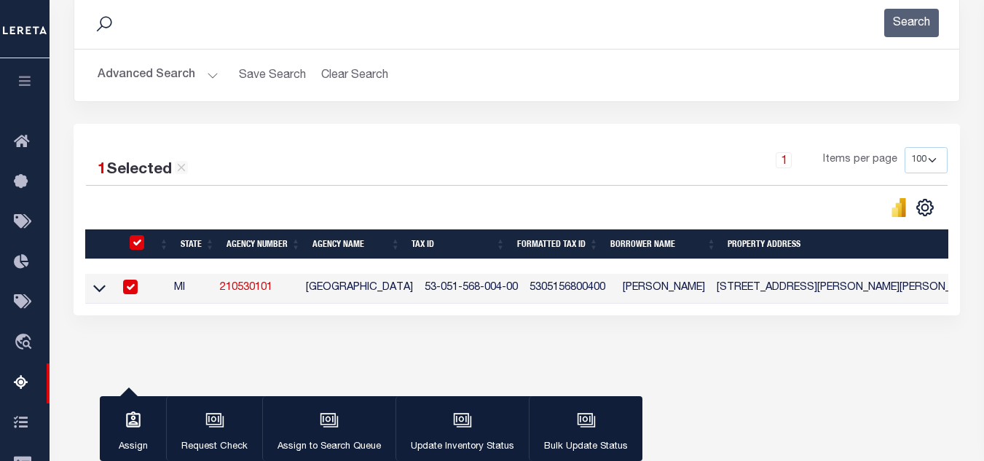
scroll to position [200, 0]
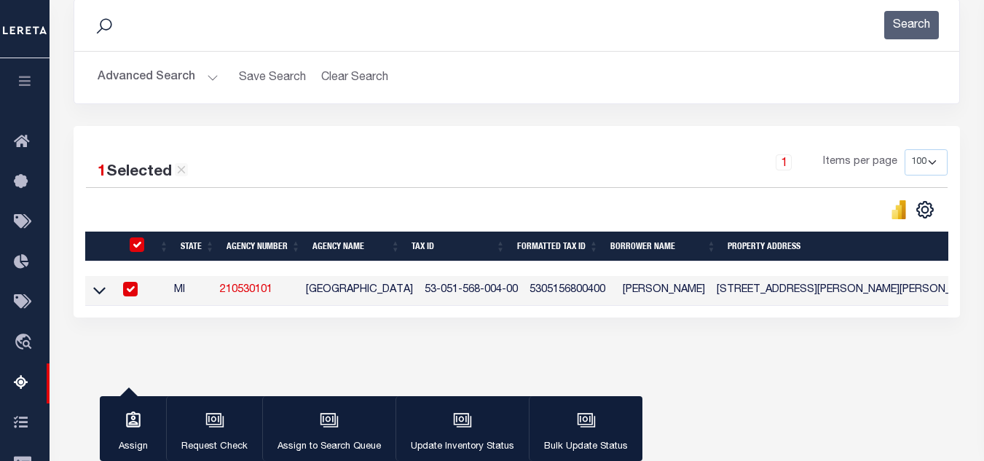
click at [136, 252] on input "checkbox" at bounding box center [137, 244] width 15 height 15
checkbox input "false"
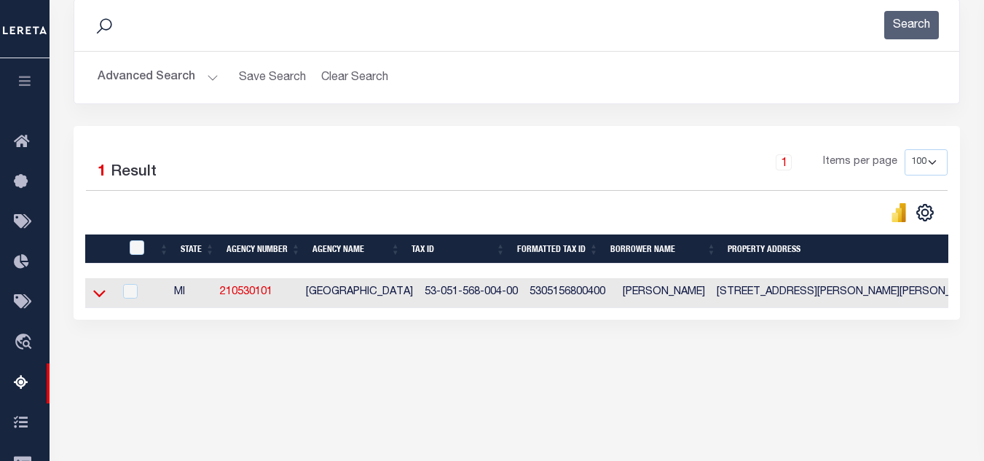
click at [101, 294] on icon at bounding box center [99, 293] width 12 height 15
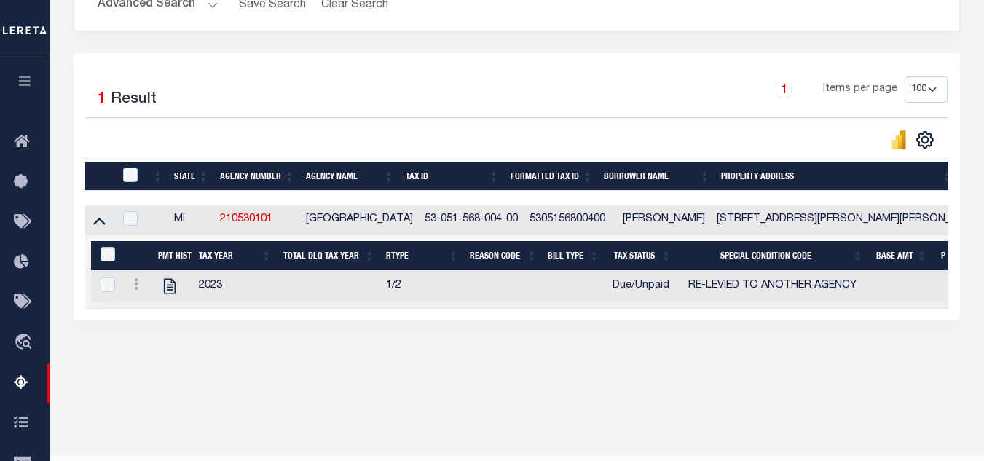
scroll to position [311, 0]
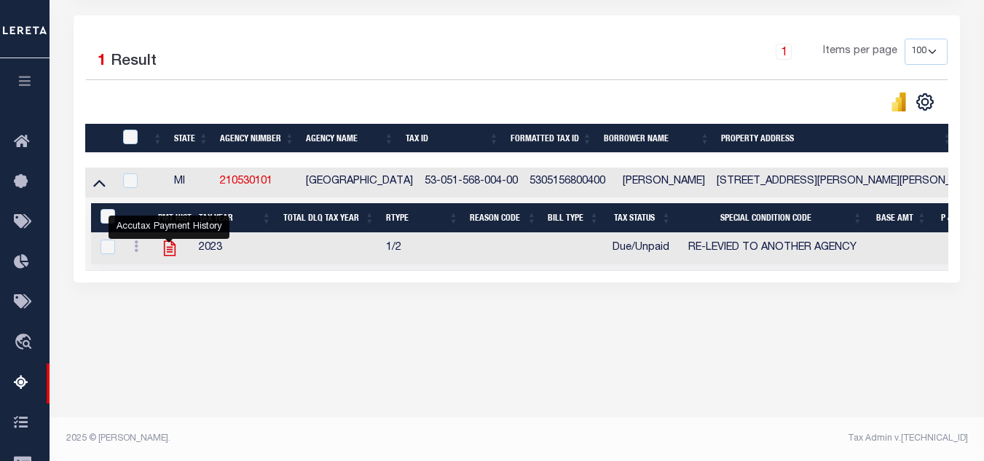
click at [168, 251] on icon "" at bounding box center [170, 248] width 12 height 15
checkbox input "true"
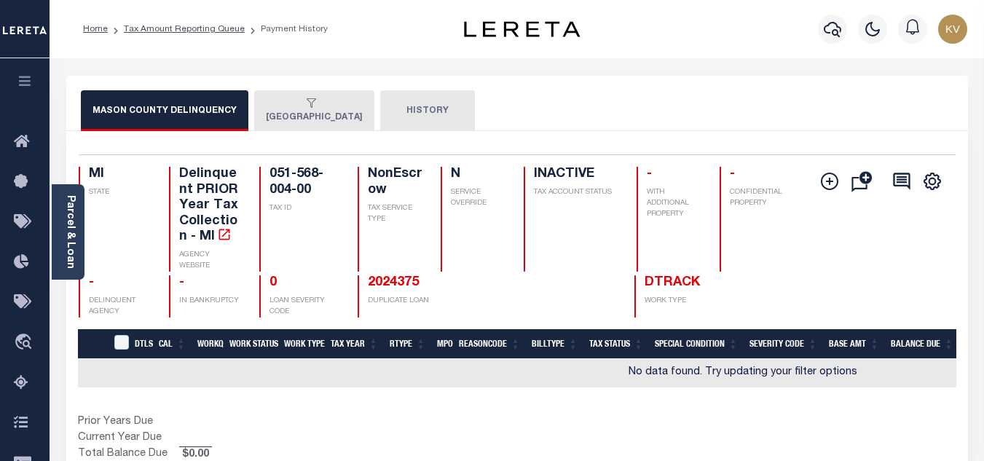
click at [304, 115] on button "[GEOGRAPHIC_DATA]" at bounding box center [314, 110] width 120 height 41
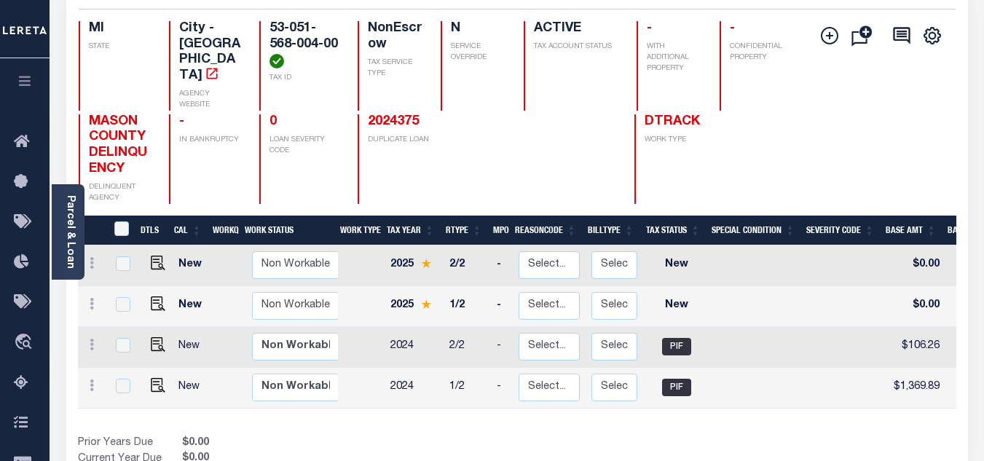
scroll to position [73, 0]
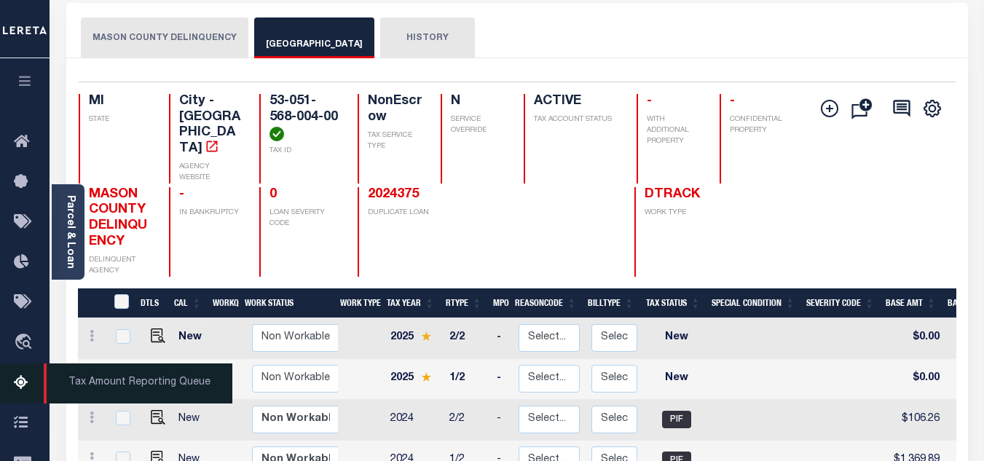
click at [22, 382] on icon at bounding box center [25, 383] width 23 height 18
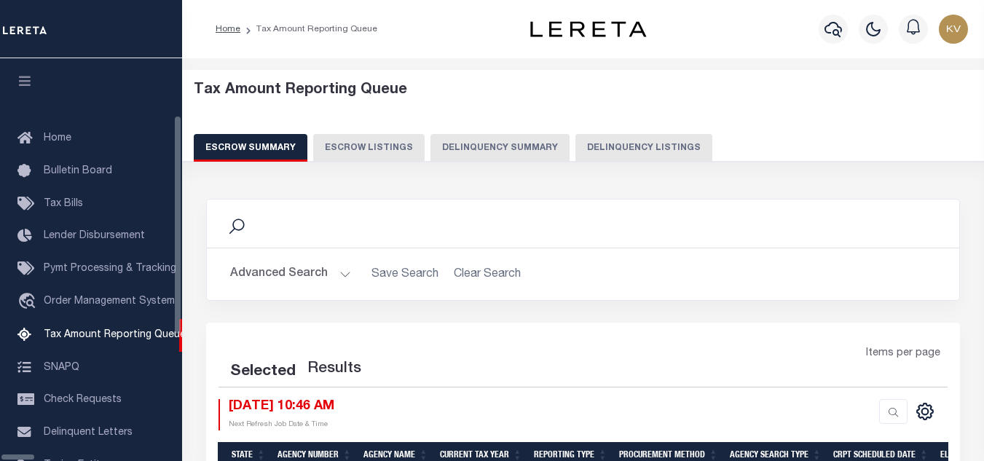
click at [591, 146] on button "Delinquency Listings" at bounding box center [643, 148] width 137 height 28
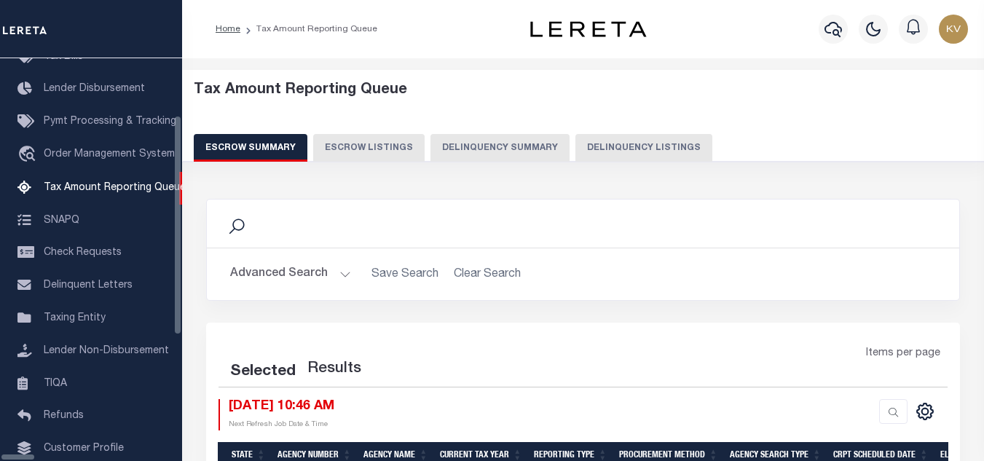
select select "100"
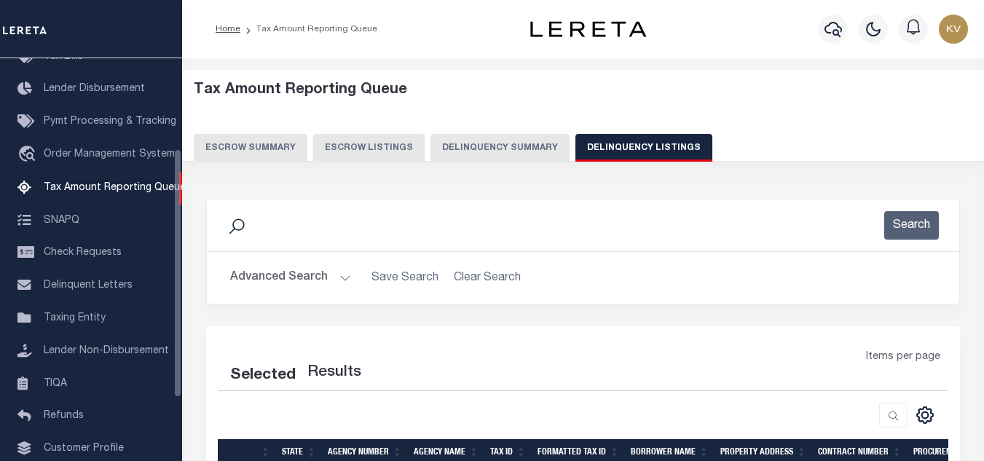
scroll to position [146, 0]
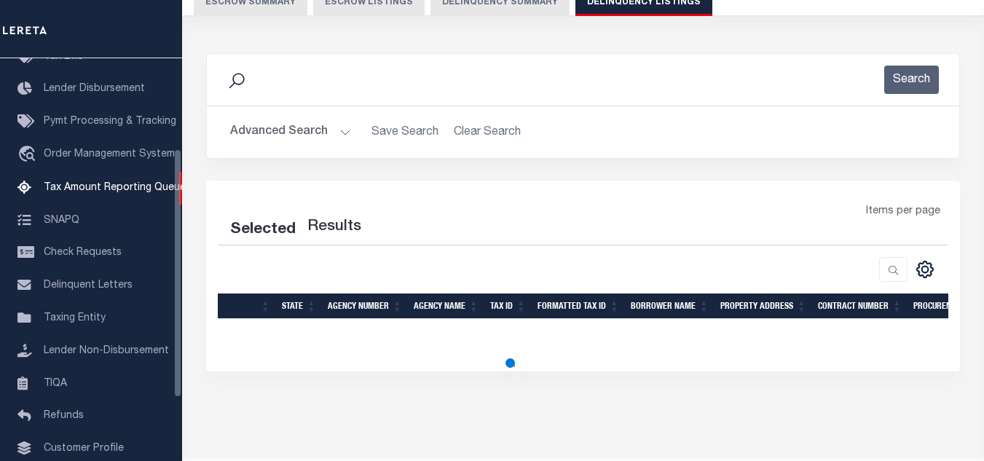
select select "100"
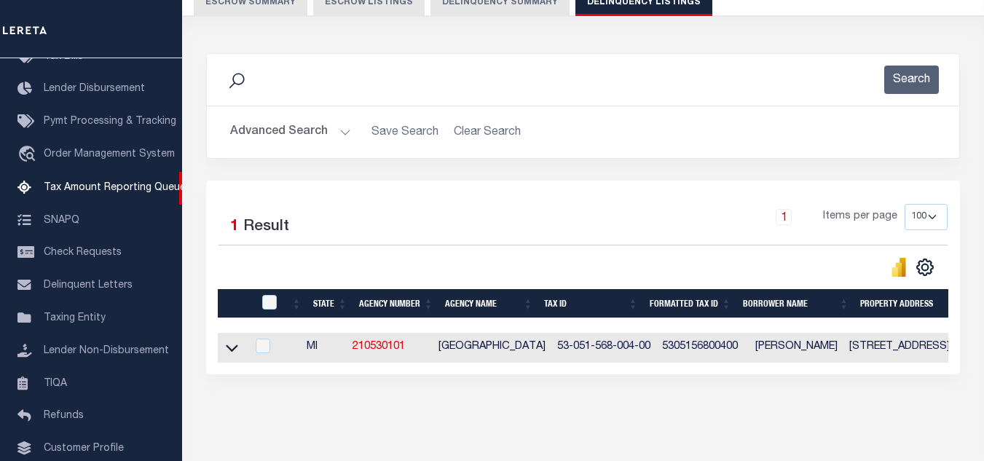
click at [289, 130] on button "Advanced Search" at bounding box center [290, 132] width 121 height 28
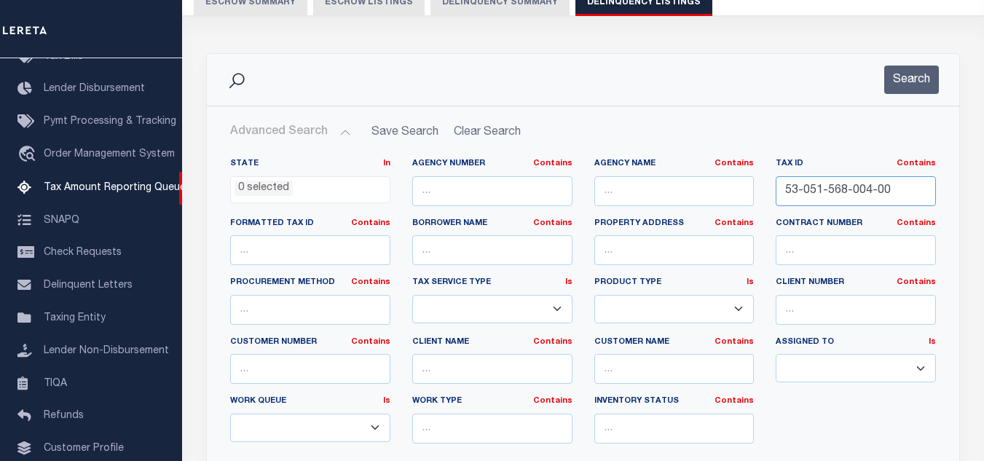
drag, startPoint x: 891, startPoint y: 184, endPoint x: 773, endPoint y: 185, distance: 118.0
click at [767, 184] on div "Tax ID Contains Contains Is 53-051-568-004-00" at bounding box center [856, 188] width 182 height 60
paste input "3-003"
type input "53-051-563-003-00"
click at [907, 73] on button "Search" at bounding box center [911, 80] width 55 height 28
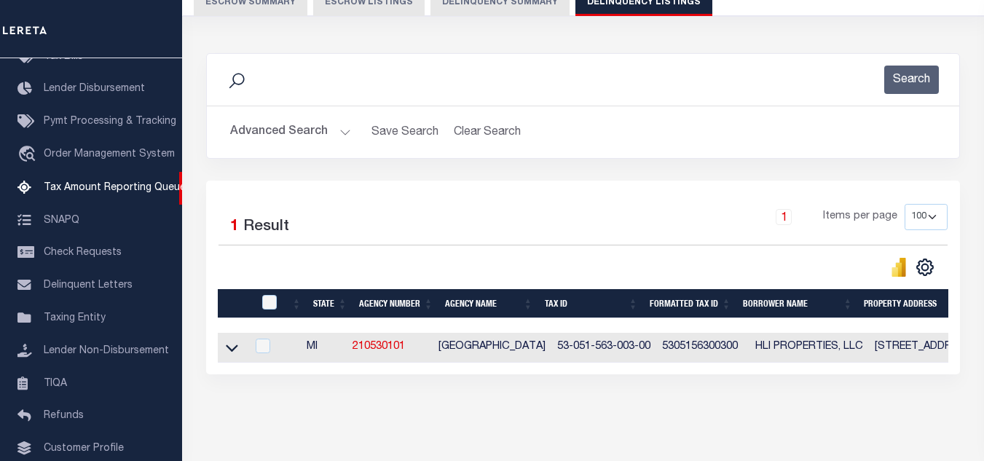
scroll to position [202, 0]
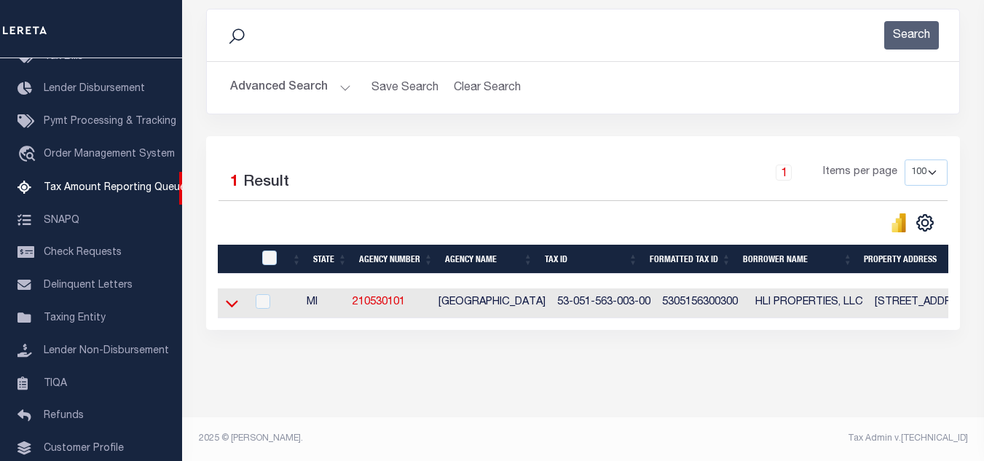
click at [232, 296] on icon at bounding box center [232, 303] width 12 height 15
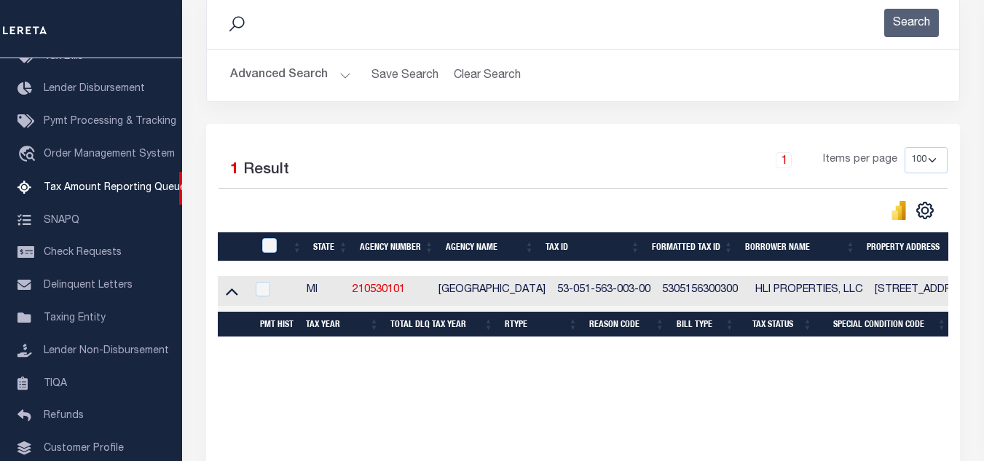
scroll to position [309, 0]
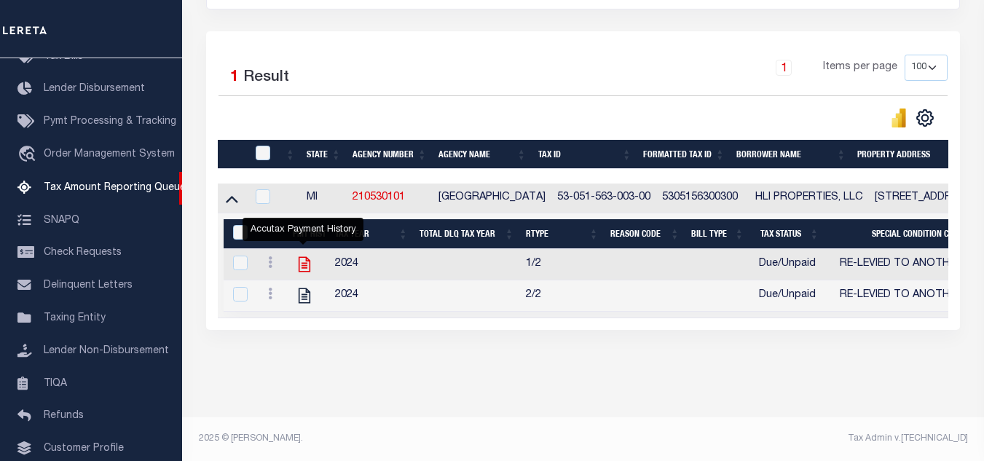
click at [301, 258] on icon "" at bounding box center [305, 264] width 12 height 15
checkbox input "true"
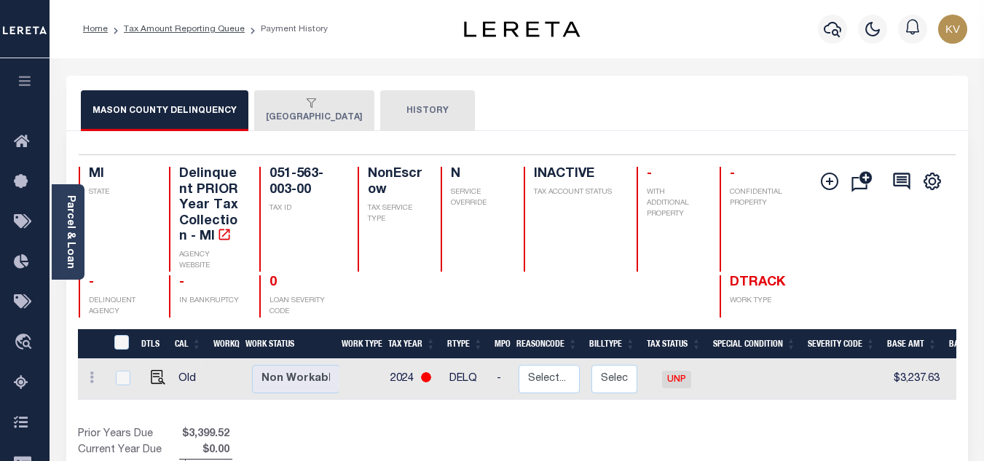
click at [286, 120] on button "[GEOGRAPHIC_DATA]" at bounding box center [314, 110] width 120 height 41
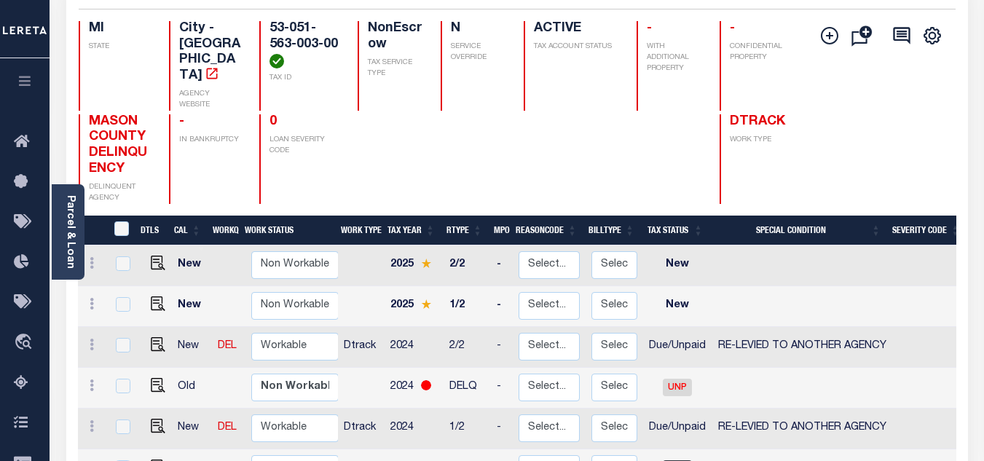
scroll to position [291, 0]
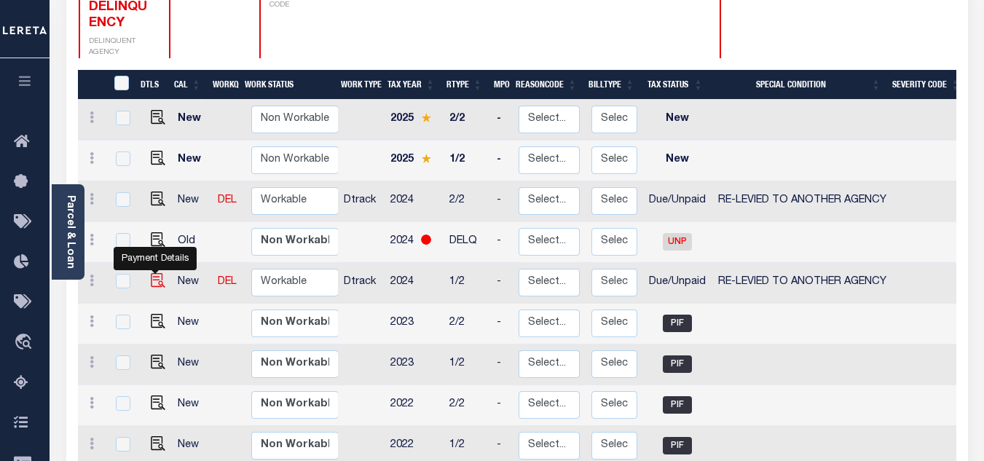
click at [156, 273] on img "" at bounding box center [158, 280] width 15 height 15
checkbox input "true"
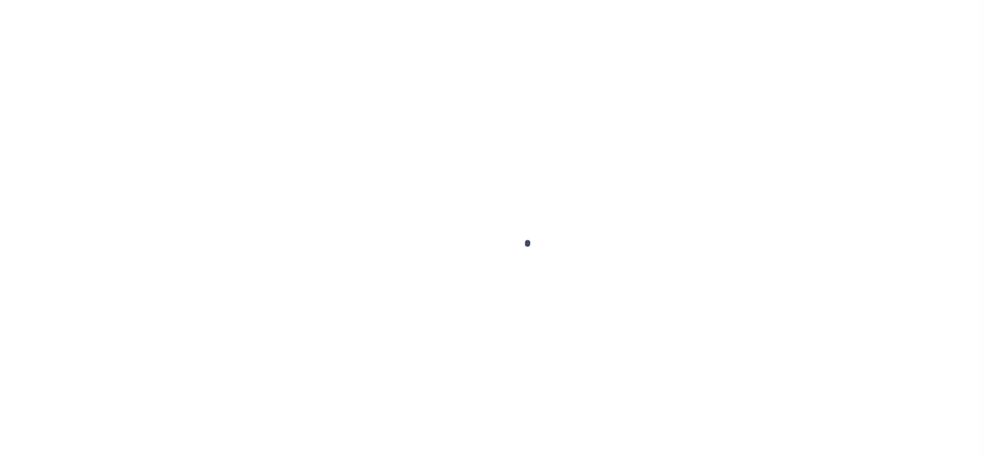
select select "DUE"
select select "31"
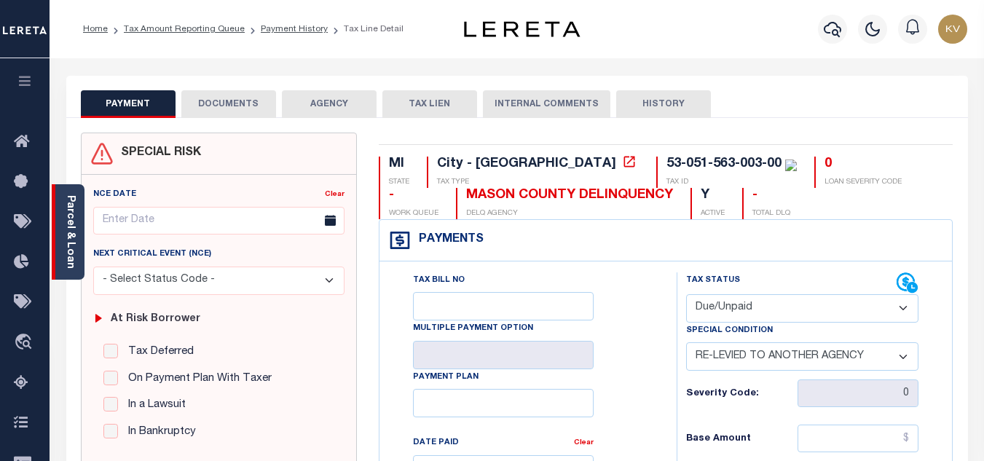
click at [70, 253] on link "Parcel & Loan" at bounding box center [70, 232] width 10 height 74
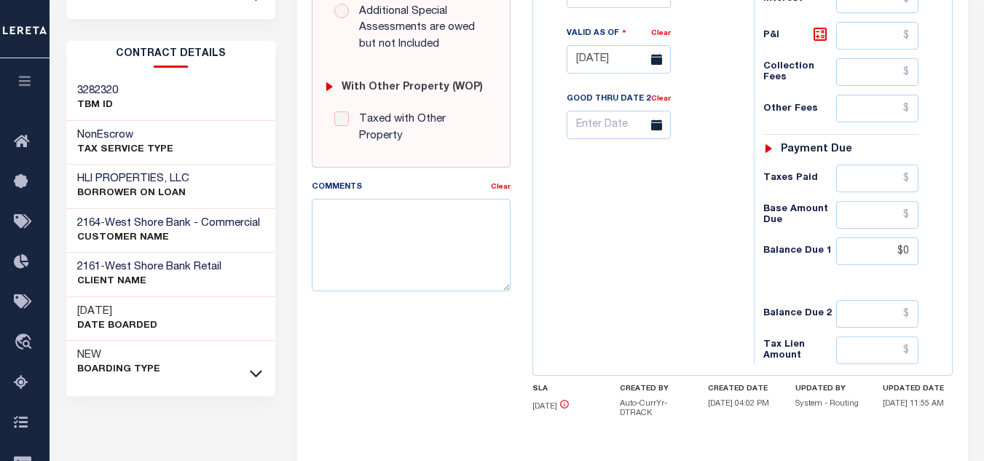
scroll to position [510, 0]
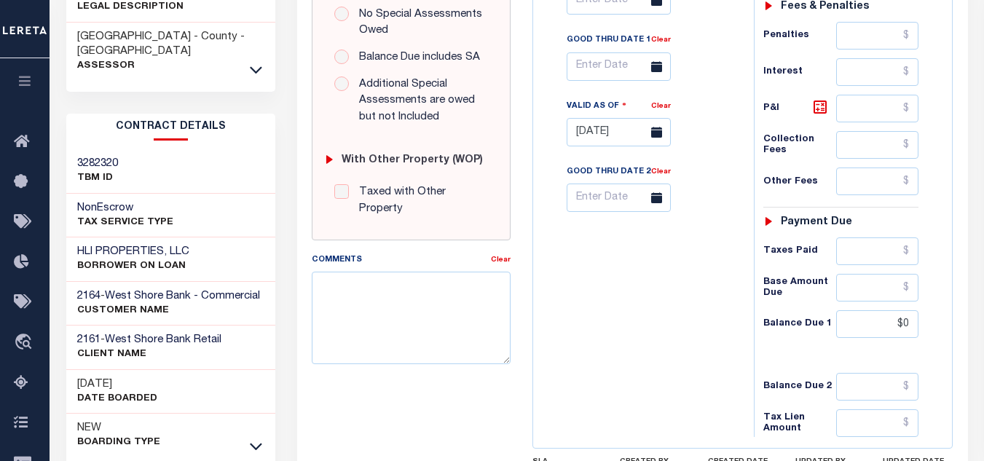
click at [243, 27] on div "MASON COUNTY - County - MI Assessor" at bounding box center [170, 52] width 209 height 58
click at [253, 66] on icon at bounding box center [256, 69] width 12 height 7
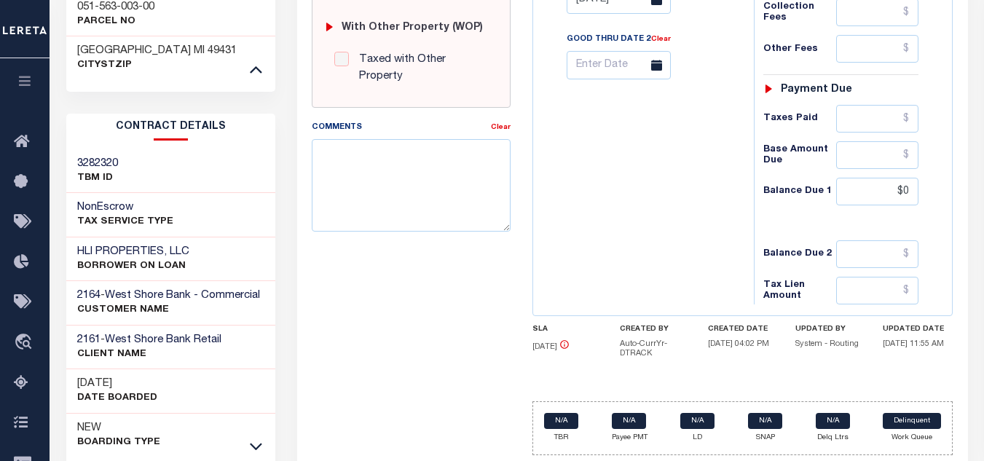
scroll to position [686, 0]
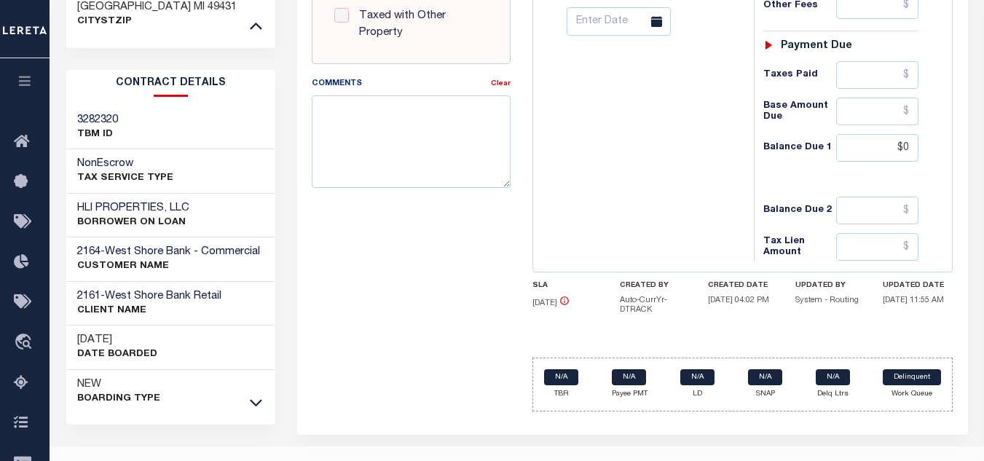
click at [248, 396] on link at bounding box center [256, 401] width 17 height 10
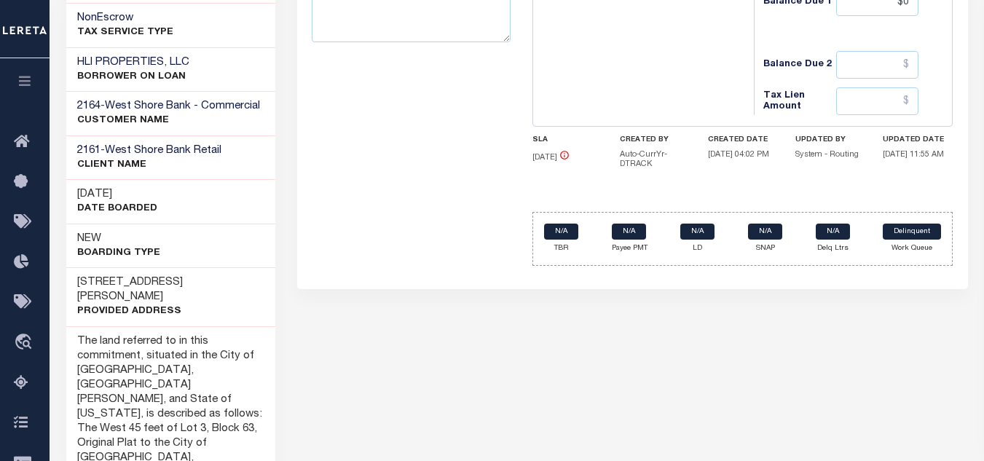
scroll to position [977, 0]
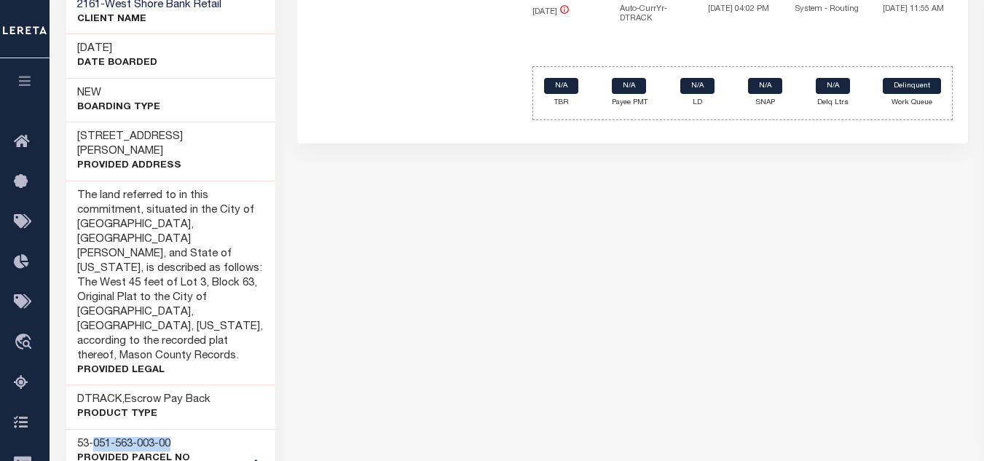
drag, startPoint x: 94, startPoint y: 356, endPoint x: 194, endPoint y: 362, distance: 100.0
click at [194, 429] on div "53-051-563-003-00 Provided Parcel No" at bounding box center [170, 451] width 209 height 44
copy h3 "051-563-003-00"
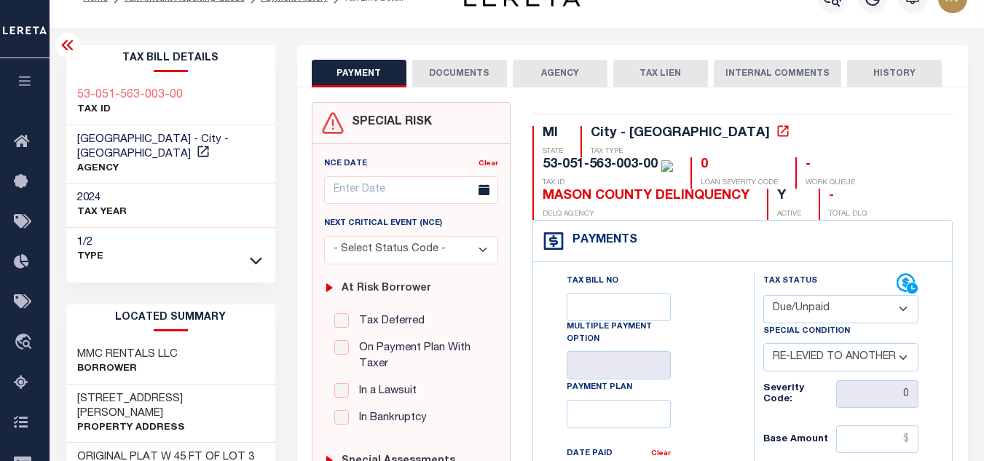
scroll to position [0, 0]
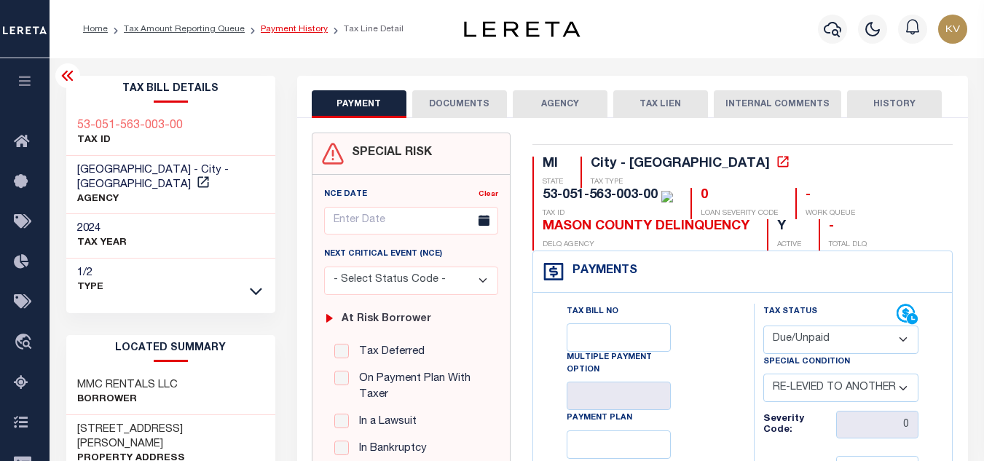
click at [269, 34] on link "Payment History" at bounding box center [294, 29] width 67 height 9
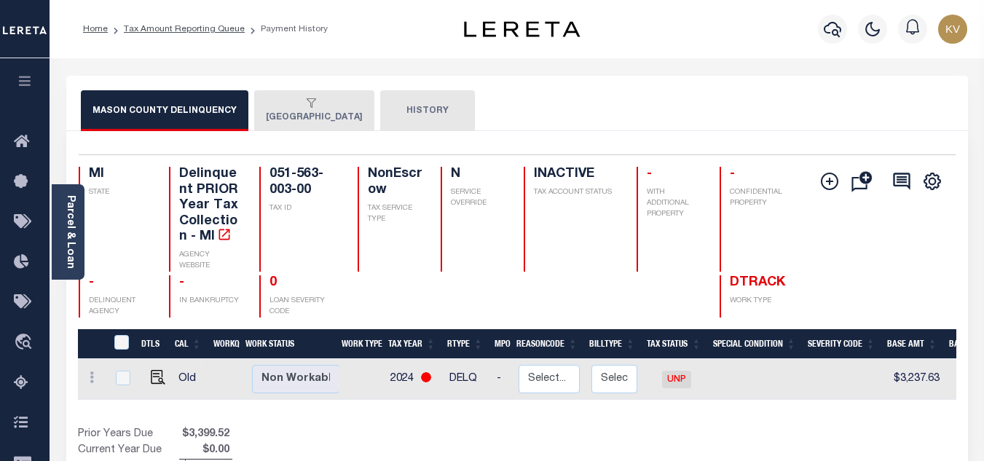
click at [298, 110] on div "button" at bounding box center [311, 104] width 91 height 13
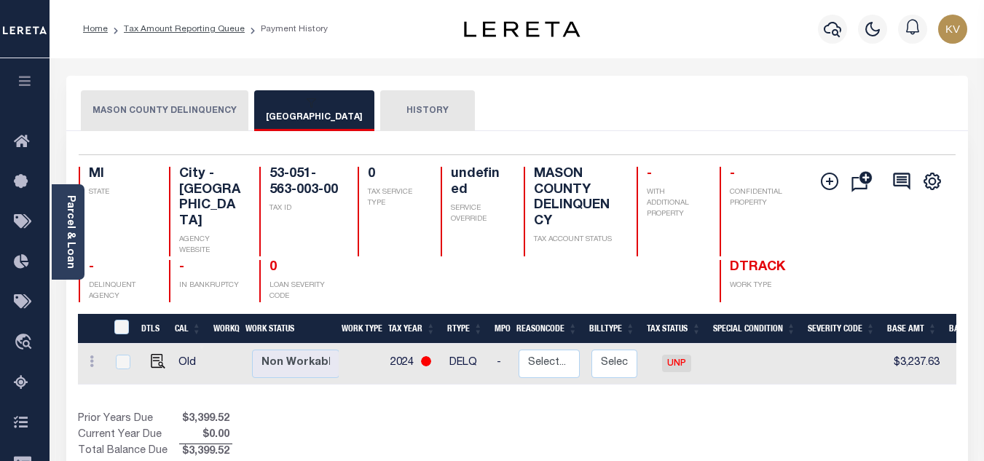
scroll to position [73, 0]
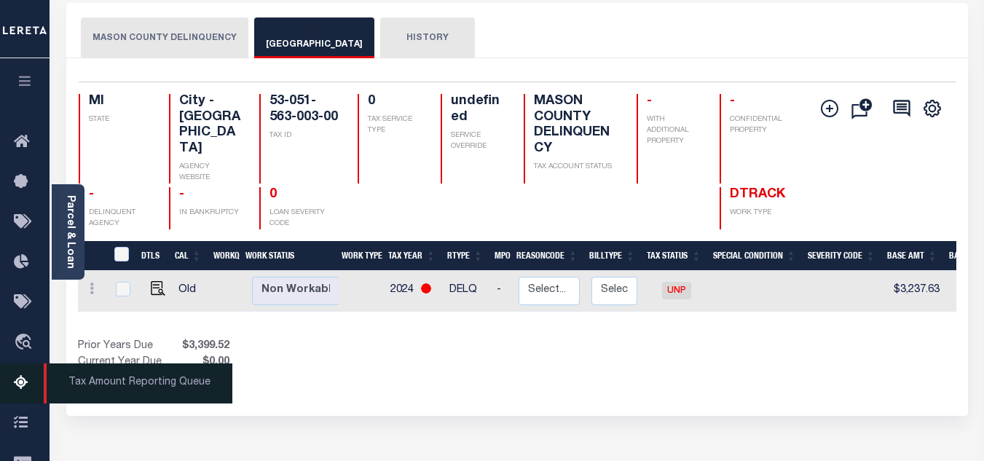
click at [12, 380] on link "Tax Amount Reporting Queue" at bounding box center [25, 383] width 50 height 40
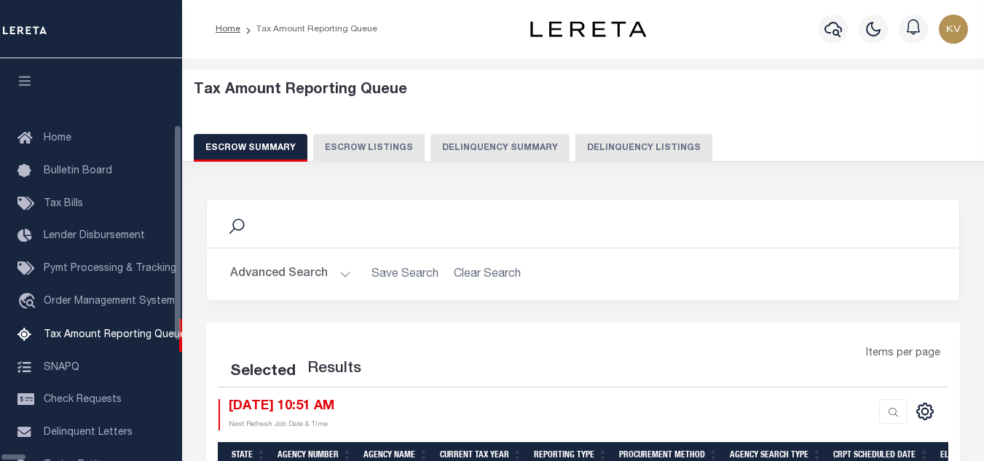
click at [614, 138] on button "Delinquency Listings" at bounding box center [643, 148] width 137 height 28
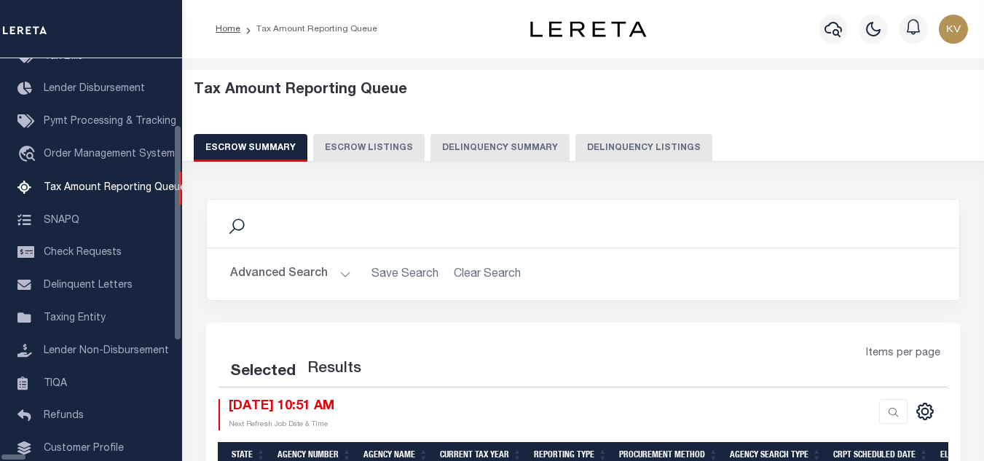
select select "100"
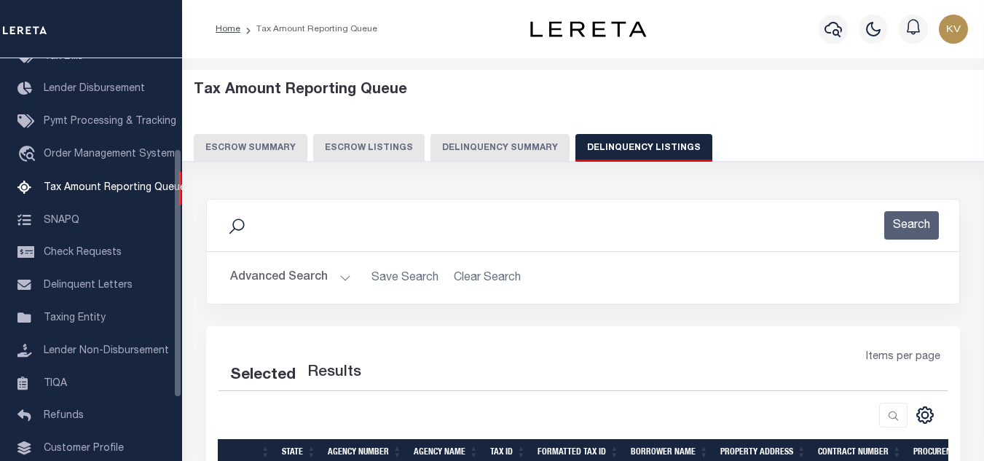
select select "100"
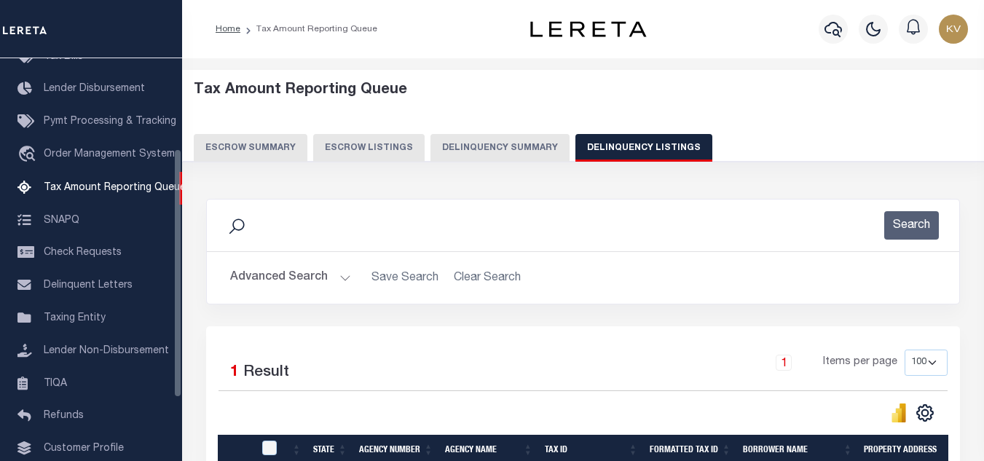
scroll to position [146, 0]
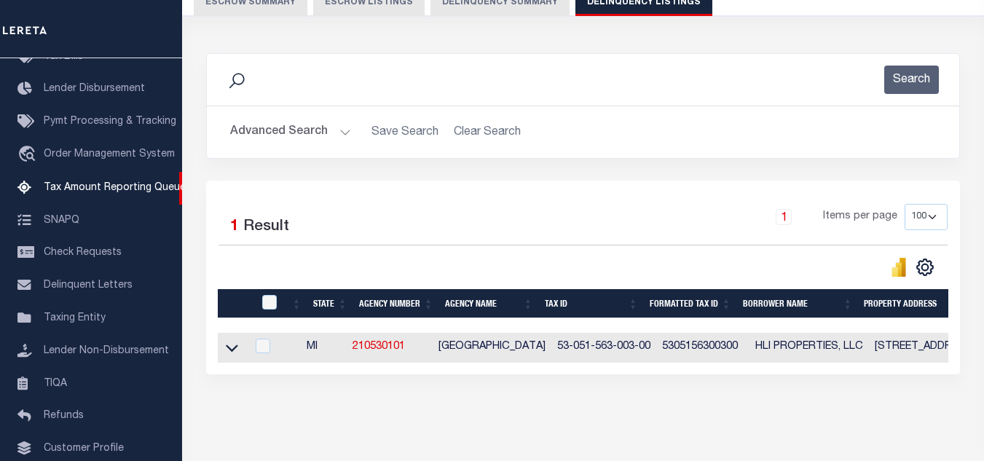
click at [320, 127] on button "Advanced Search" at bounding box center [290, 132] width 121 height 28
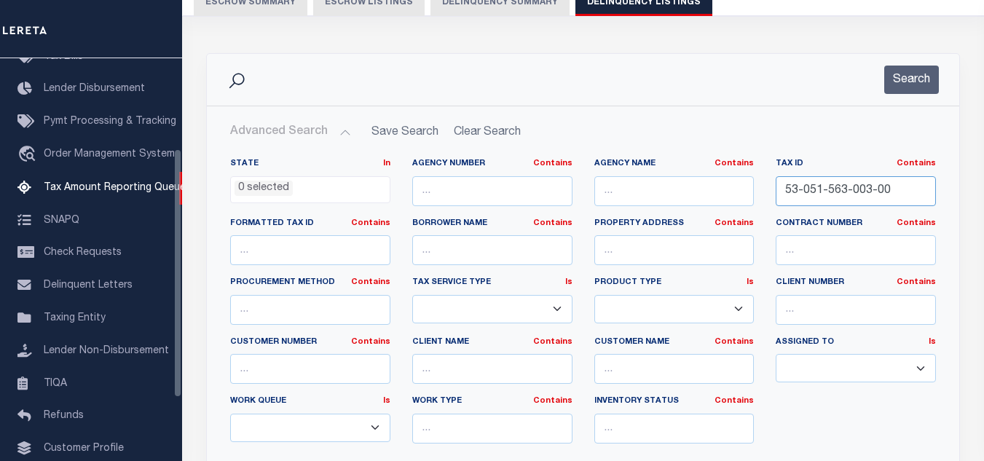
click at [868, 188] on input "53-051-563-003-00" at bounding box center [856, 191] width 160 height 30
drag, startPoint x: 890, startPoint y: 189, endPoint x: 720, endPoint y: 192, distance: 170.5
click at [720, 192] on div "State In In AK AL AR AZ CA CO CT DC DE FL GA GU HI IA ID IL IN KS KY LA MA MD M…" at bounding box center [583, 306] width 728 height 297
click at [894, 78] on button "Search" at bounding box center [911, 80] width 55 height 28
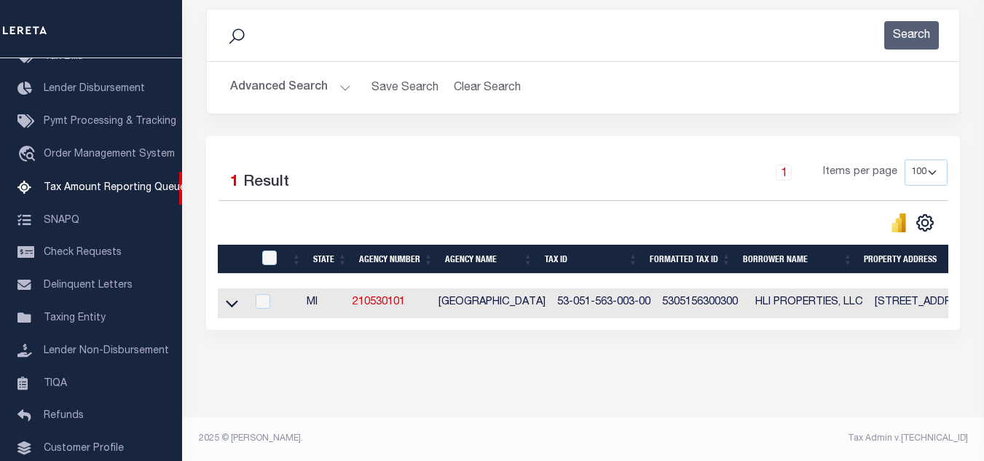
scroll to position [202, 0]
click at [232, 301] on icon at bounding box center [232, 304] width 12 height 7
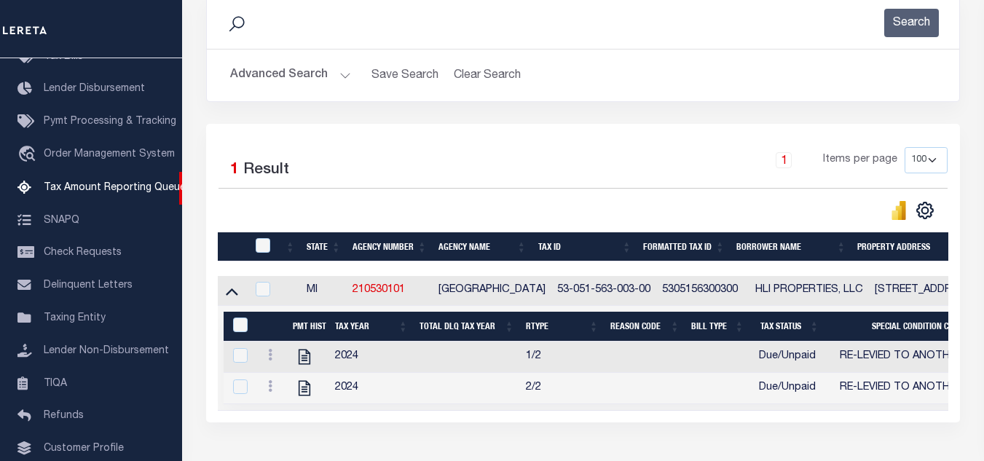
scroll to position [309, 0]
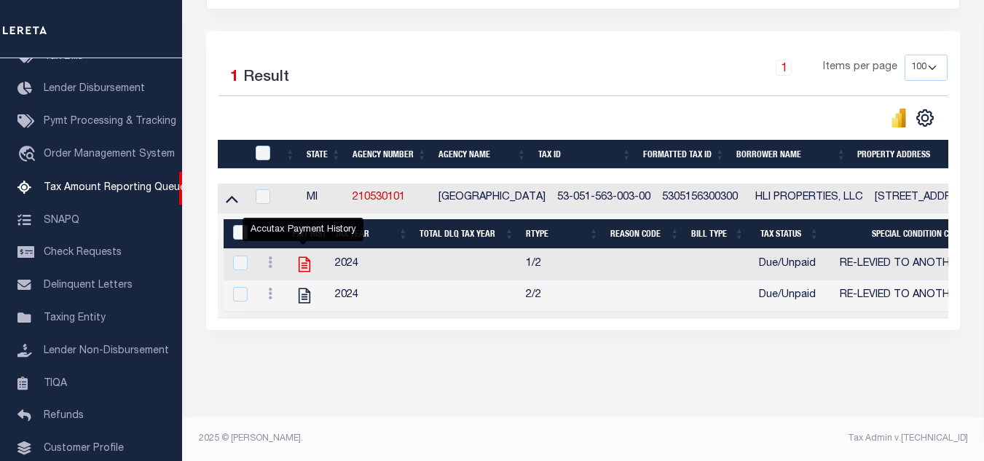
click at [299, 255] on icon "" at bounding box center [304, 264] width 19 height 19
checkbox input "true"
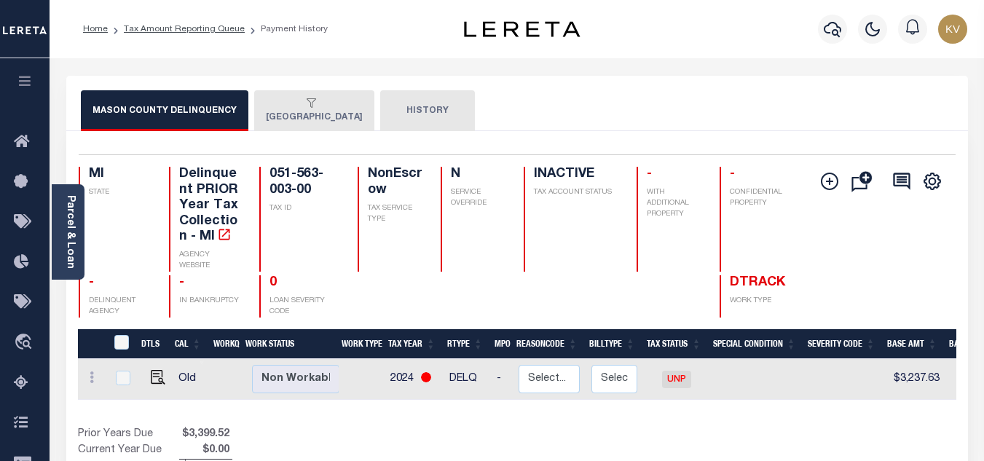
click at [296, 112] on button "LUDINGTON CITY" at bounding box center [314, 110] width 120 height 41
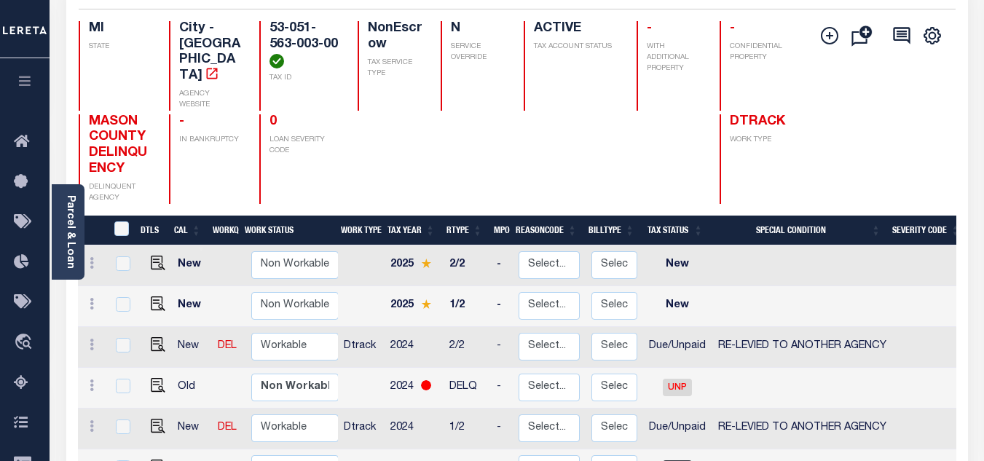
scroll to position [219, 0]
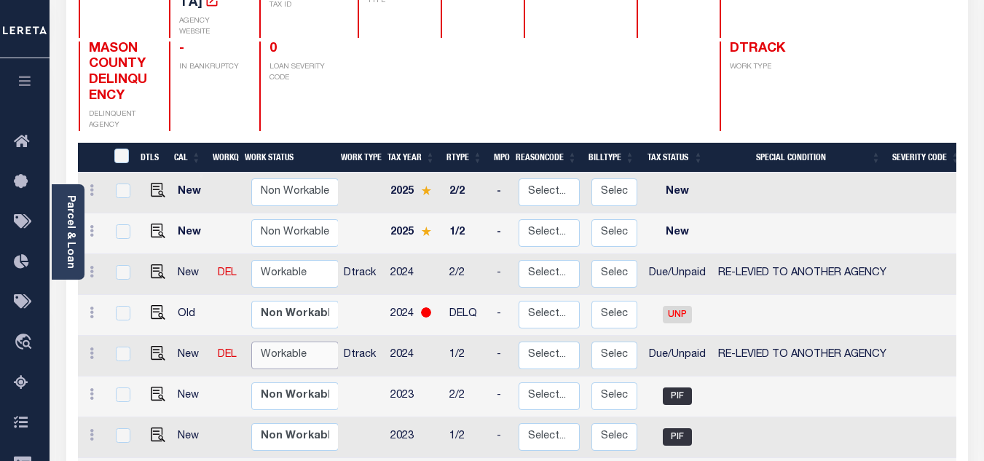
click at [293, 342] on select "Non Workable Workable" at bounding box center [294, 356] width 87 height 28
checkbox input "true"
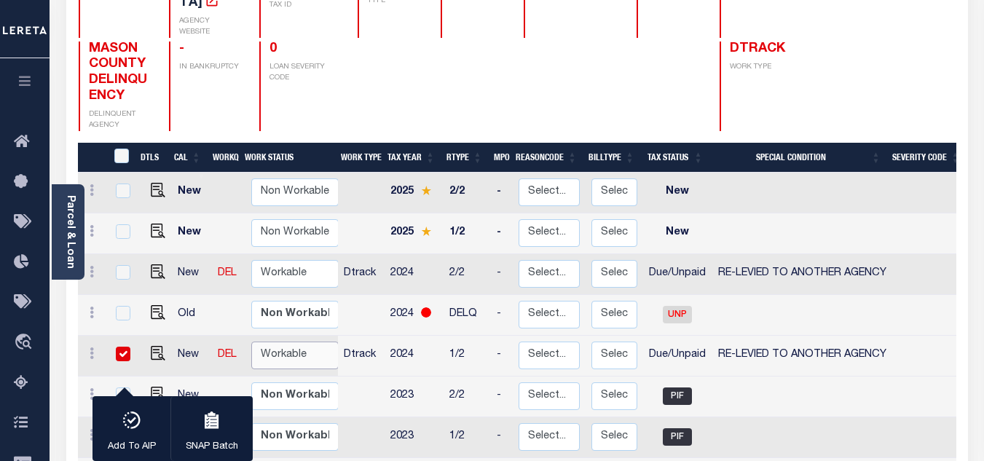
select select "true"
click at [251, 342] on select "Non Workable Workable" at bounding box center [294, 356] width 87 height 28
checkbox input "false"
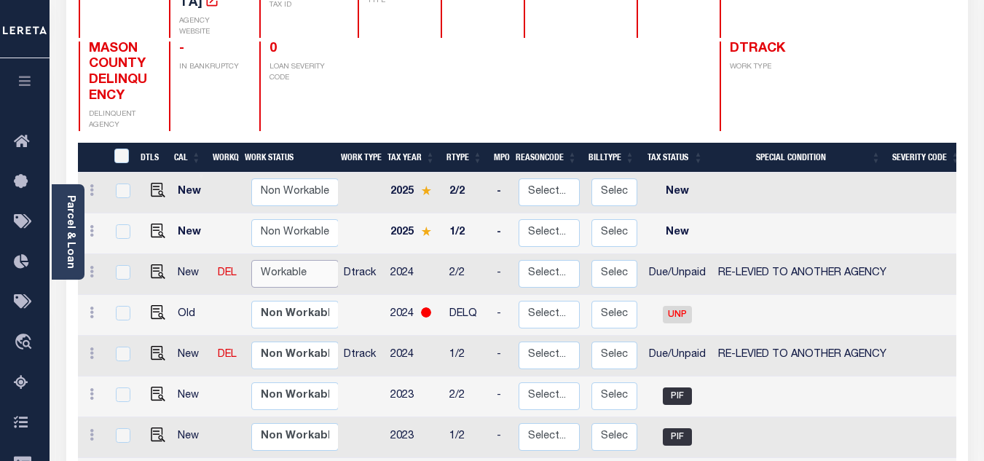
click at [276, 260] on select "Non Workable Workable" at bounding box center [294, 274] width 87 height 28
checkbox input "true"
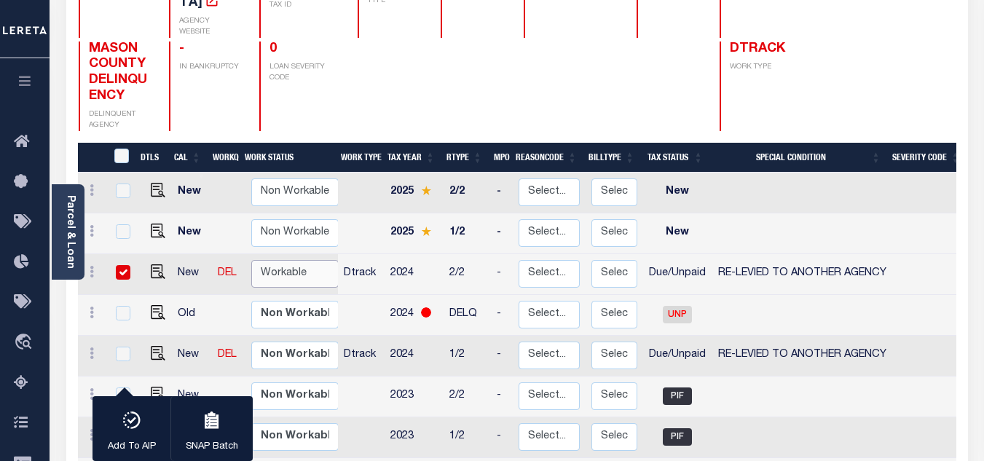
select select "true"
click at [251, 260] on select "Non Workable Workable" at bounding box center [294, 274] width 87 height 28
checkbox input "false"
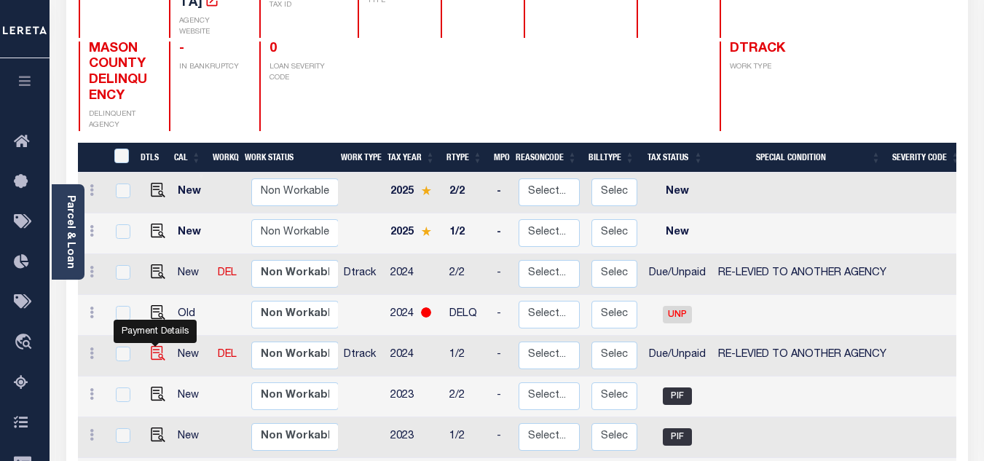
click at [152, 346] on img "" at bounding box center [158, 353] width 15 height 15
checkbox input "true"
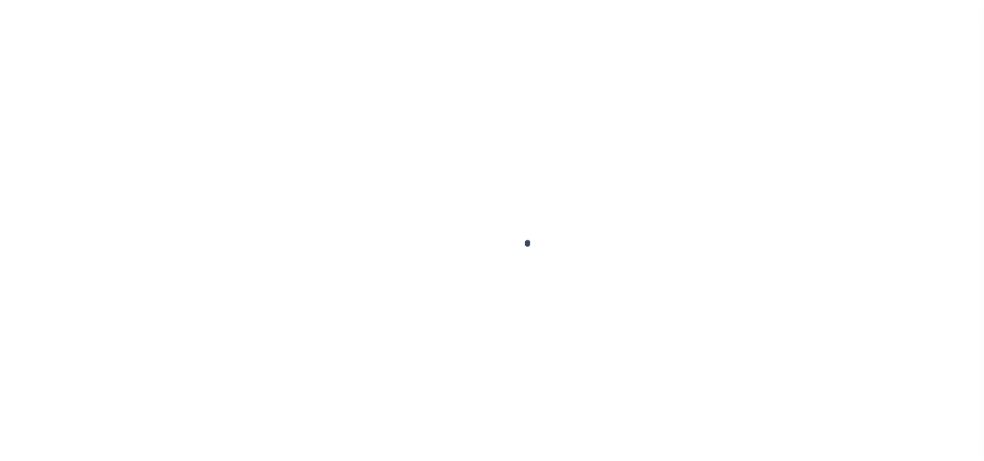
select select "DUE"
select select "31"
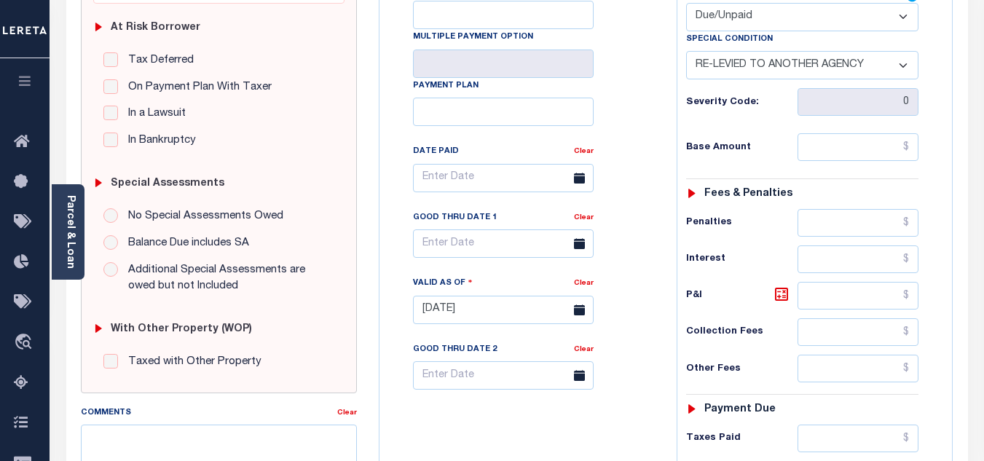
scroll to position [146, 0]
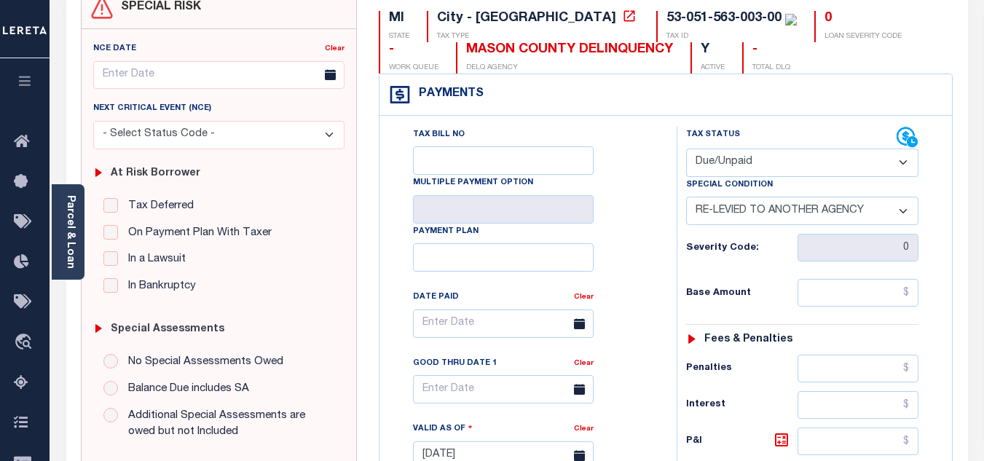
click at [725, 210] on select "-- Select Special Condition -- 3RD PARTY TAX LIEN AGENCY TAX LIEN (A.K.A Inside…" at bounding box center [802, 211] width 232 height 28
click at [631, 188] on div "Tax Bill No Multiple Payment Option Payment Plan Clear" at bounding box center [524, 331] width 261 height 409
click at [819, 299] on input "text" at bounding box center [858, 293] width 121 height 28
paste input "2,957.13"
type input "$2,957.13"
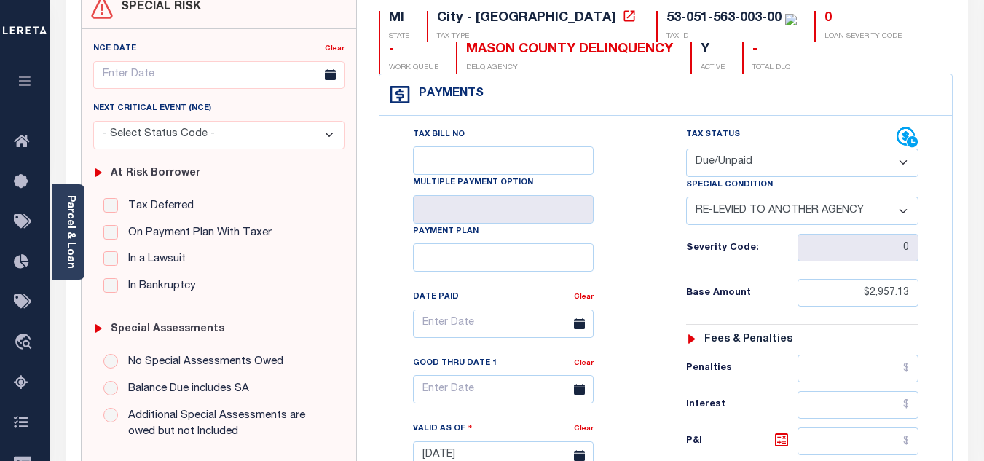
type input "[DATE]"
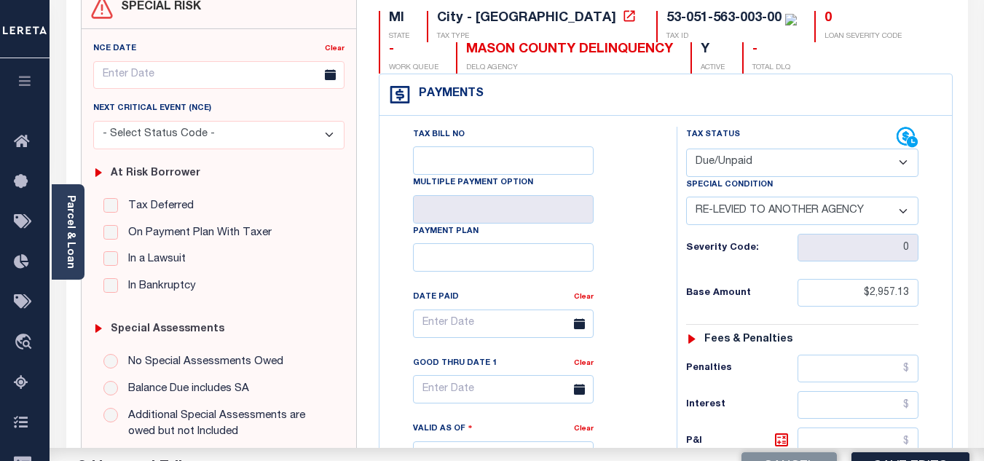
click at [951, 254] on div "Tax Bill No Multiple Payment Option Payment Plan" at bounding box center [665, 448] width 573 height 665
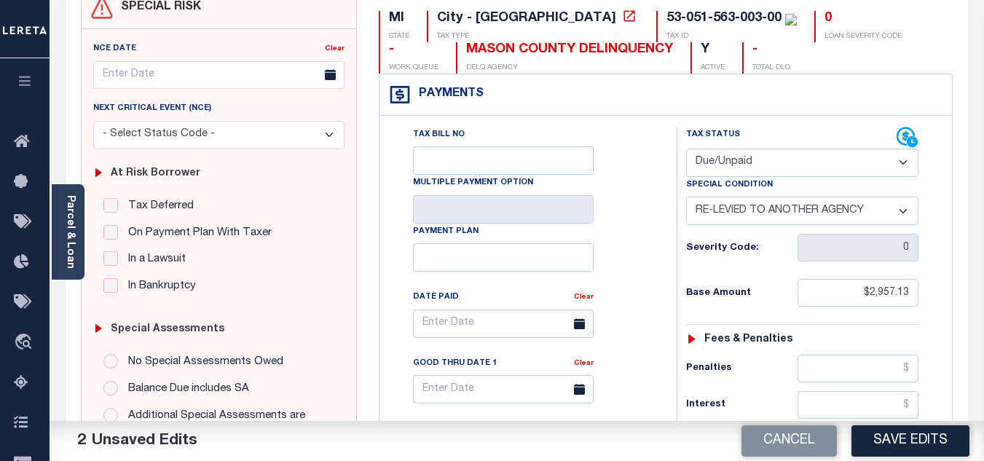
click at [760, 267] on div "Tax Status Status - Select Status Code -" at bounding box center [807, 448] width 261 height 643
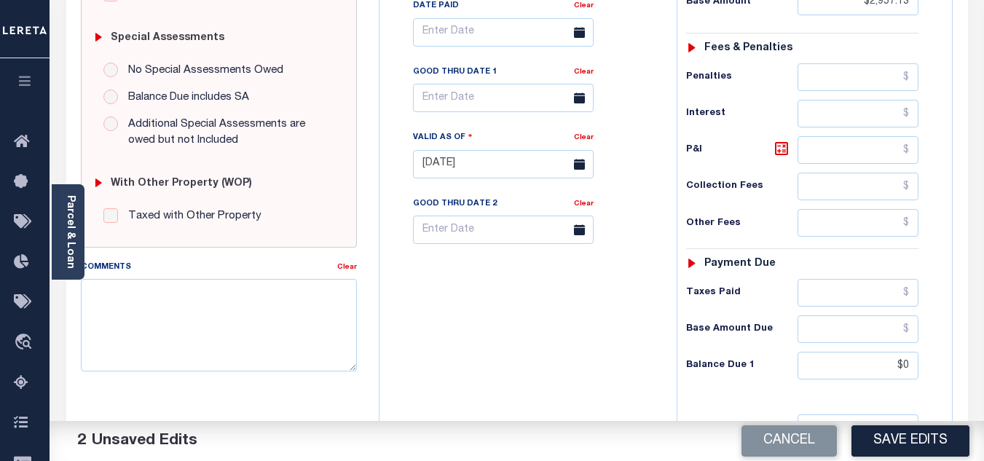
scroll to position [583, 0]
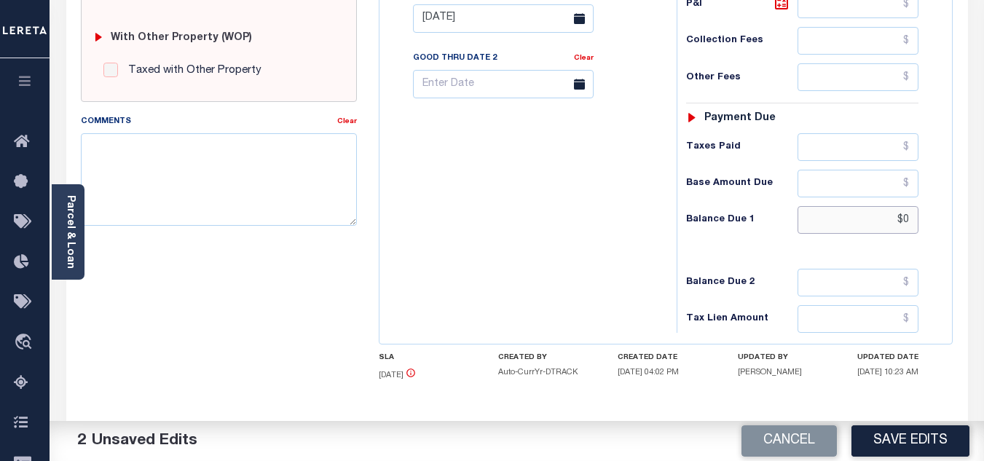
drag, startPoint x: 873, startPoint y: 220, endPoint x: 915, endPoint y: 221, distance: 42.2
click at [915, 221] on input "$0" at bounding box center [858, 220] width 121 height 28
paste input "3,075.42"
type input "$3,075.42"
click at [780, 7] on icon at bounding box center [781, 2] width 17 height 17
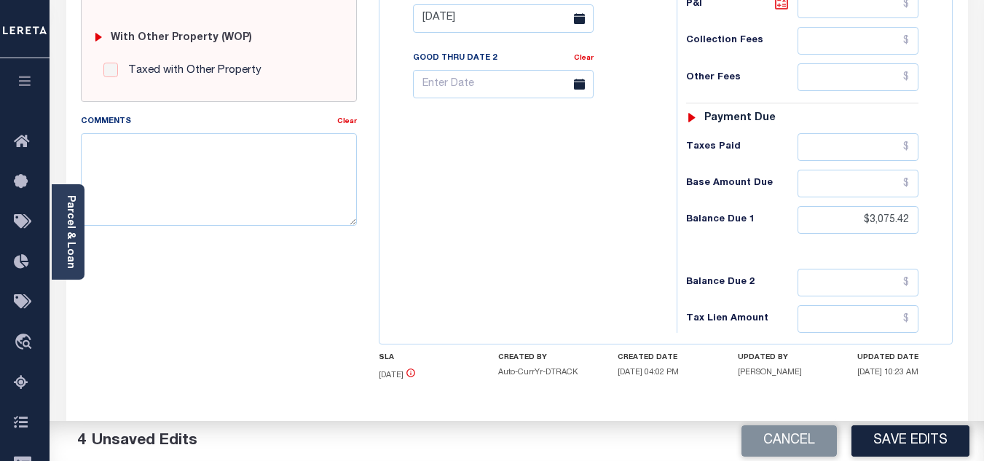
type input "$118.29"
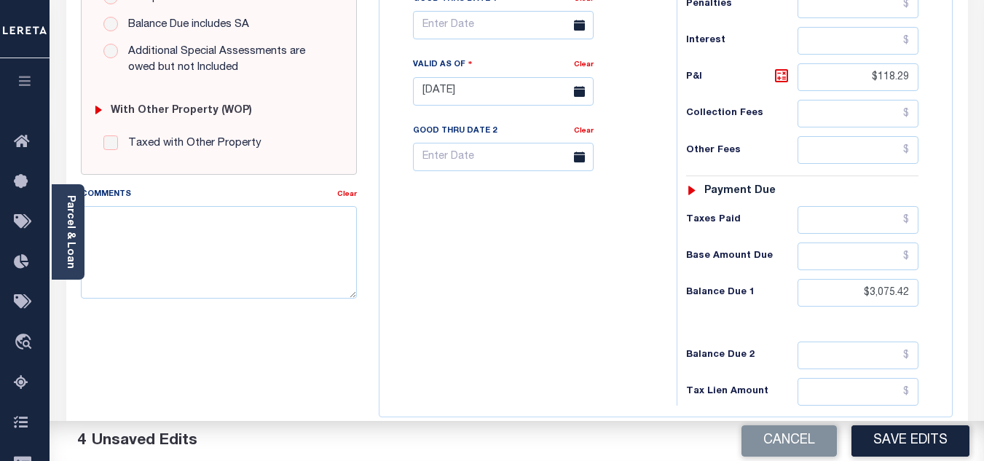
scroll to position [645, 0]
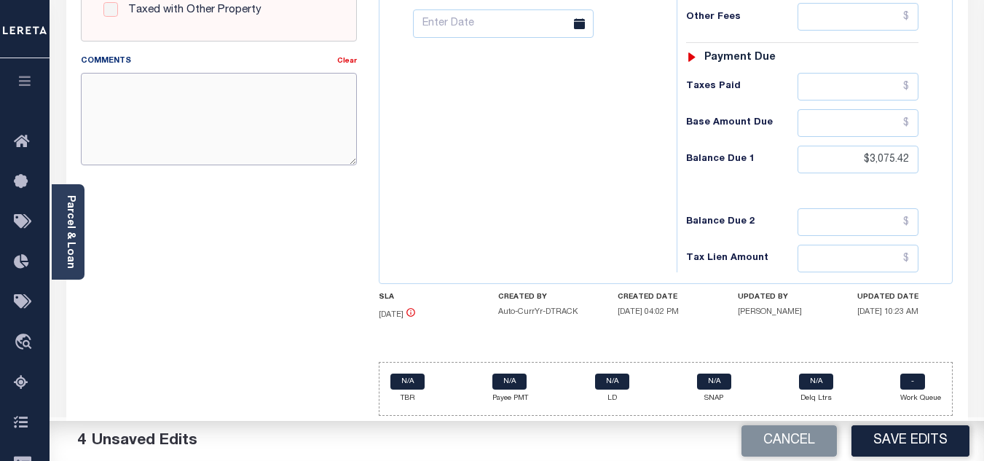
click at [245, 124] on textarea "Comments" at bounding box center [219, 119] width 276 height 92
type textarea "0"
drag, startPoint x: 221, startPoint y: 79, endPoint x: 64, endPoint y: 79, distance: 157.3
paste textarea "teresa" 2024 taxes are paid - VK"
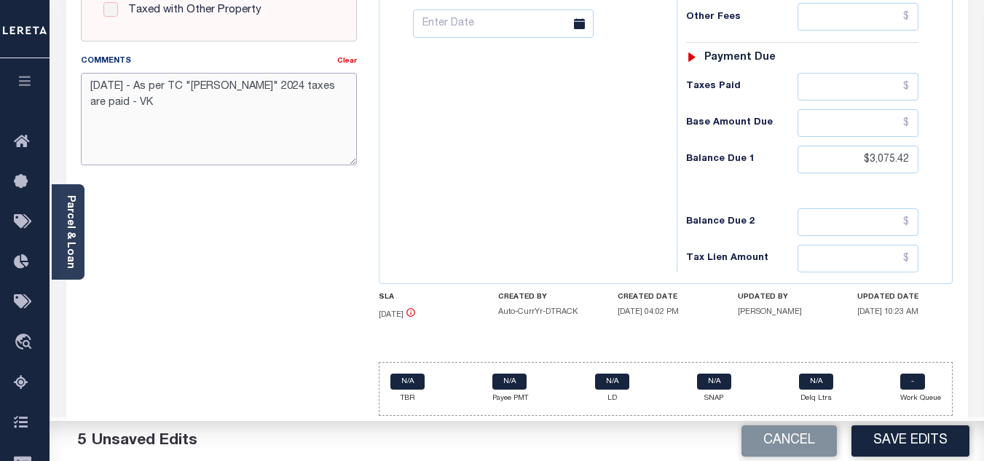
click at [205, 85] on textarea "9/30/2025 - As per TC "teresa" 2024 taxes are paid - VK" at bounding box center [219, 119] width 276 height 92
click at [265, 84] on textarea "9/30/2025 - As per TC "Teresa" 2024 taxes are paid - VK" at bounding box center [219, 119] width 276 height 92
click at [110, 101] on textarea "9/30/2025 - As per TC "Teresa" 2024 1/2 taxes are paid - VK" at bounding box center [219, 119] width 276 height 92
click at [217, 99] on textarea "9/30/2025 - As per TC "Teresa" 2024 1/2 taxes are DEL IAO $3075.42 - VK" at bounding box center [219, 119] width 276 height 92
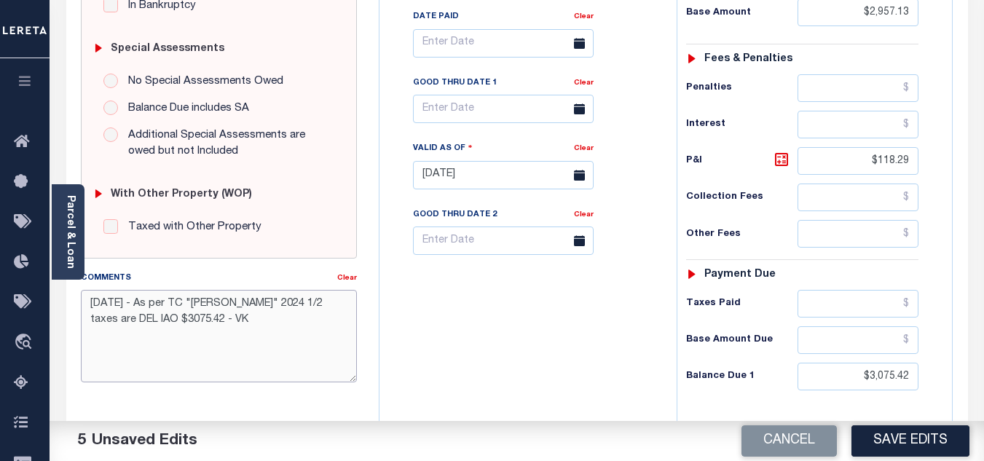
type textarea "9/30/2025 - As per TC "Teresa" 2024 1/2 taxes are DEL IAO $3075.42 - VK"
click at [489, 119] on input "text" at bounding box center [503, 109] width 181 height 28
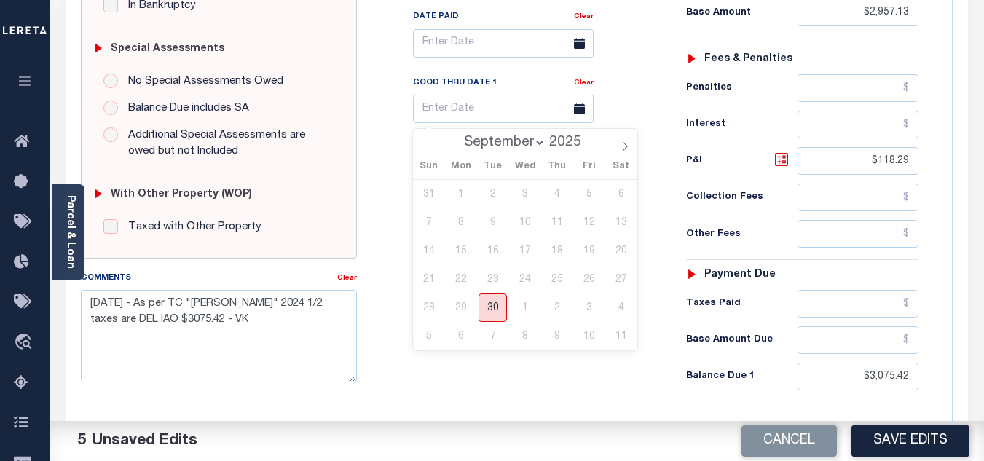
click at [498, 305] on span "30" at bounding box center [493, 308] width 28 height 28
type input "[DATE]"
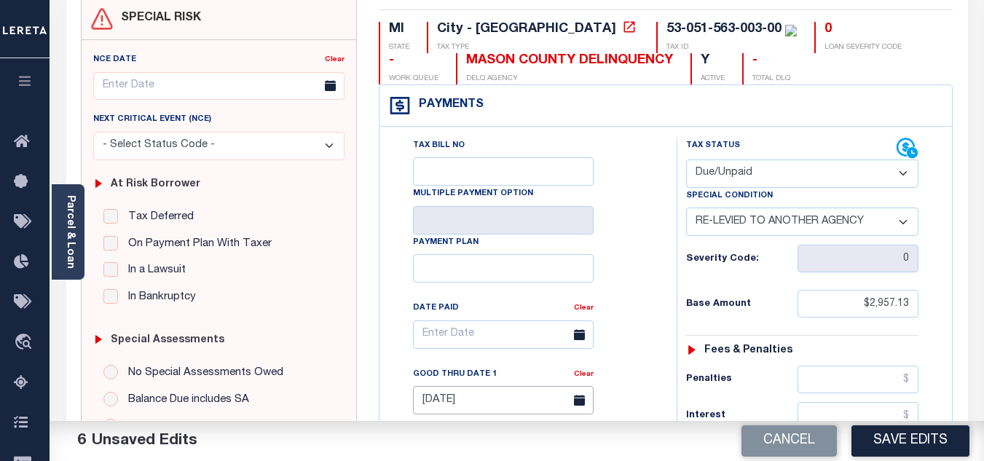
scroll to position [0, 0]
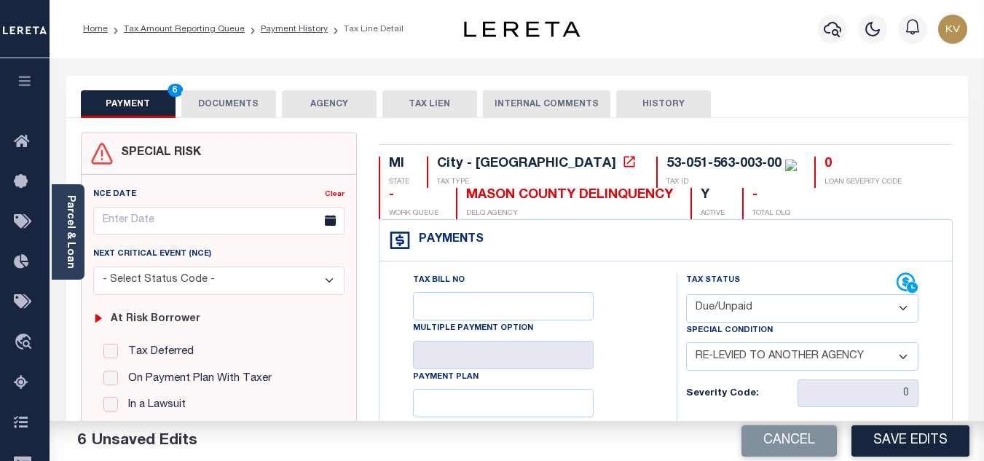
click at [216, 106] on button "DOCUMENTS" at bounding box center [228, 104] width 95 height 28
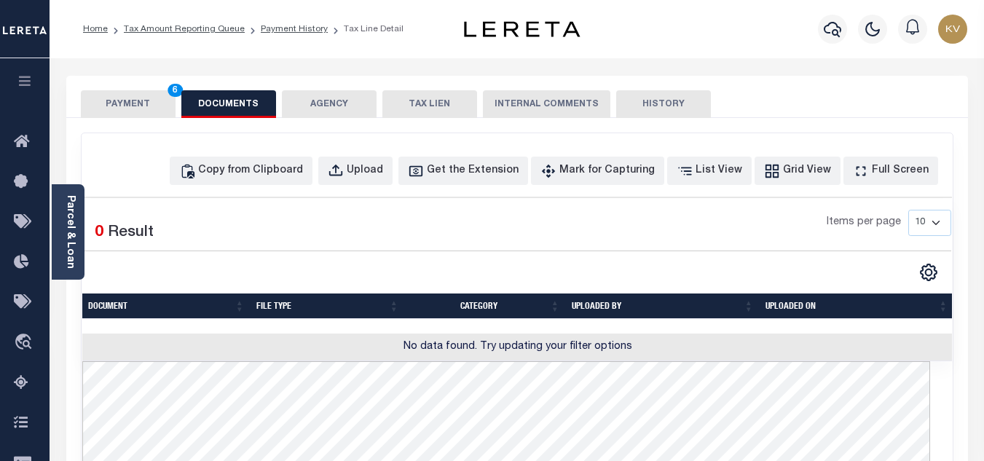
click at [157, 104] on button "PAYMENT 6" at bounding box center [128, 104] width 95 height 28
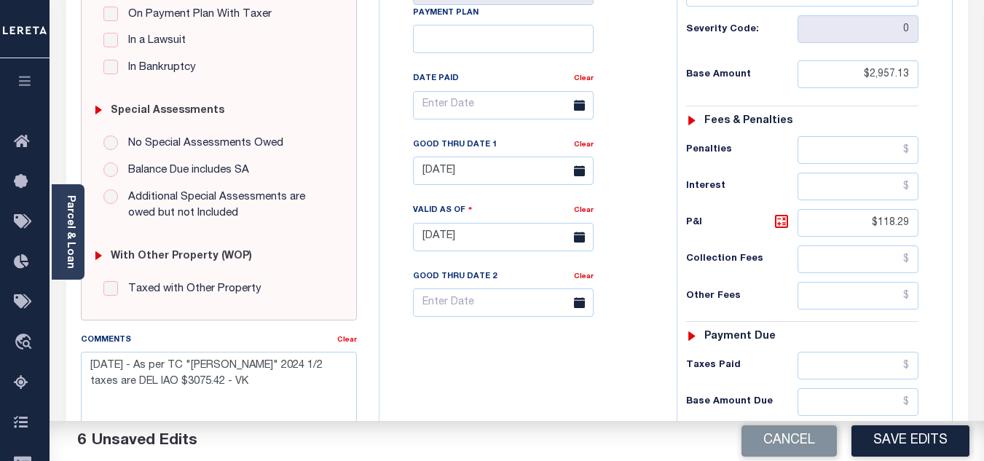
scroll to position [583, 0]
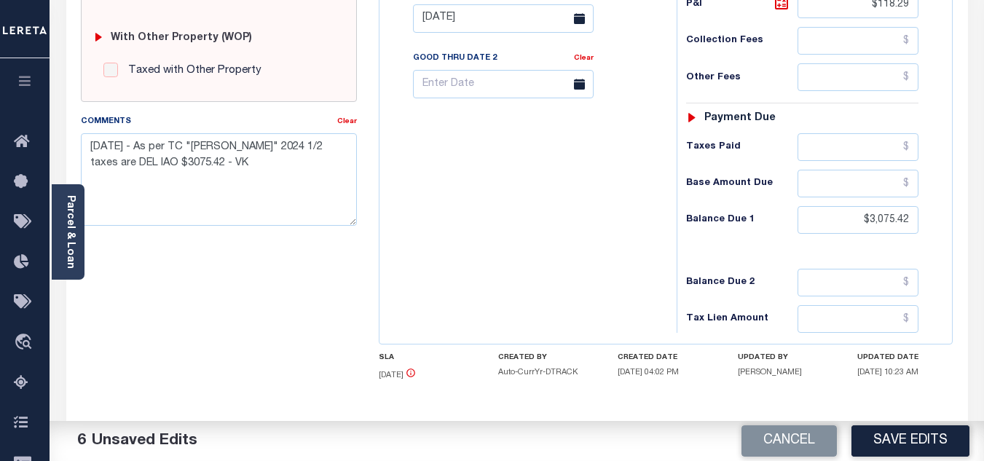
click at [908, 436] on button "Save Edits" at bounding box center [910, 440] width 118 height 31
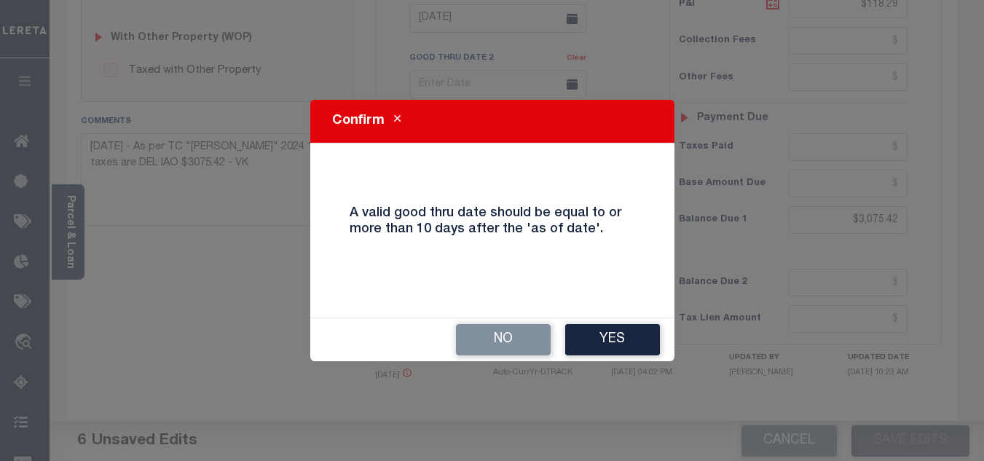
scroll to position [568, 0]
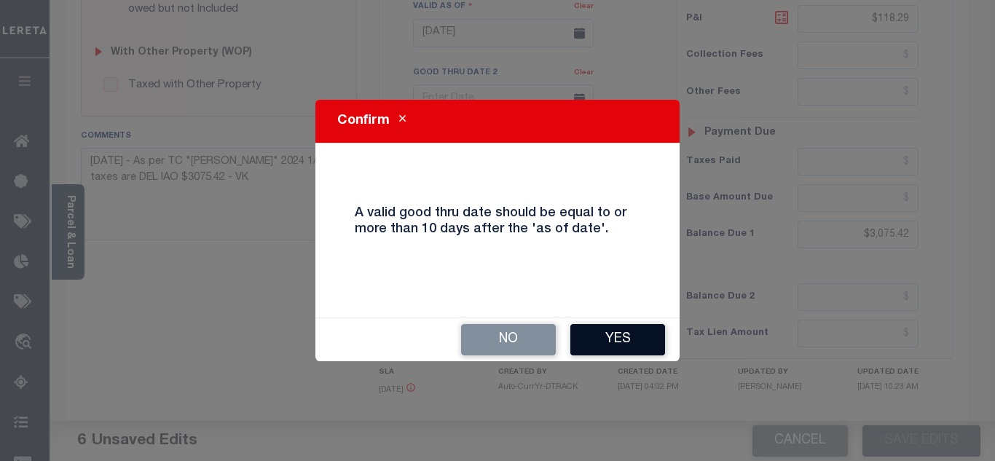
click at [634, 333] on button "Yes" at bounding box center [617, 339] width 95 height 31
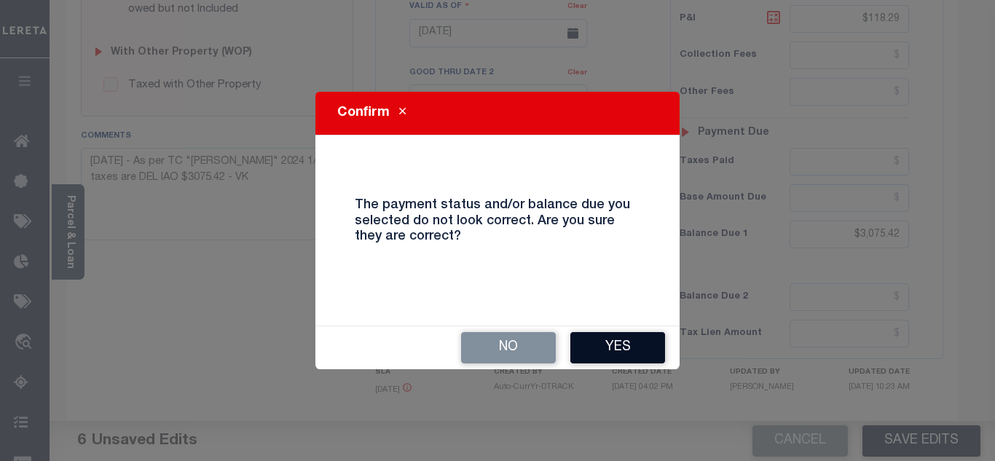
click at [594, 351] on button "Yes" at bounding box center [617, 347] width 95 height 31
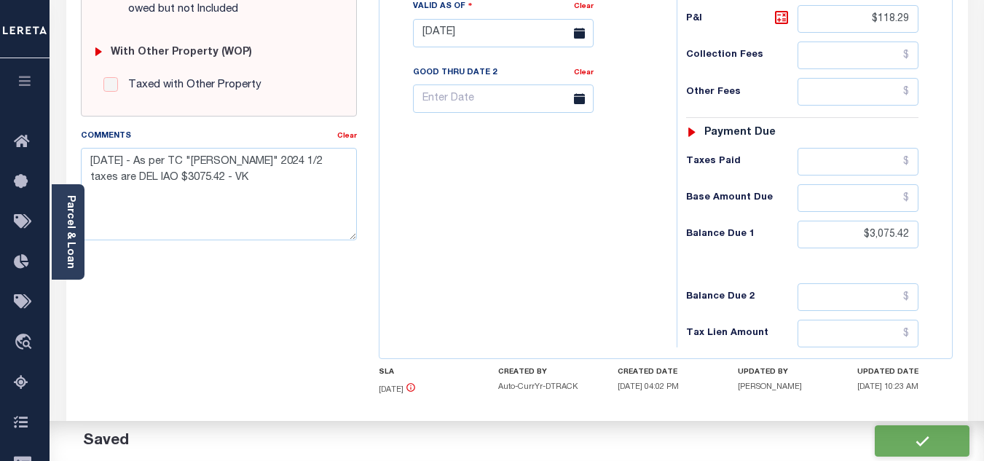
checkbox input "false"
type input "$2,957.13"
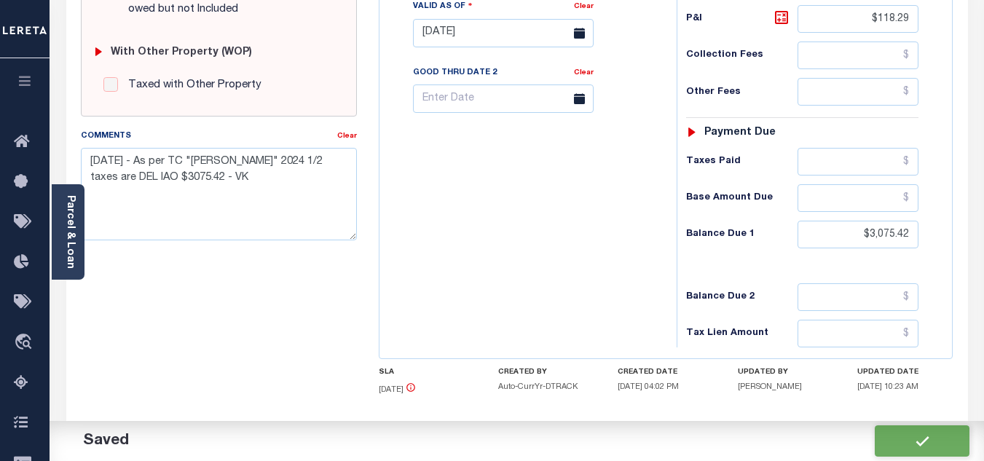
type input "$118.29"
type input "$3,075.42"
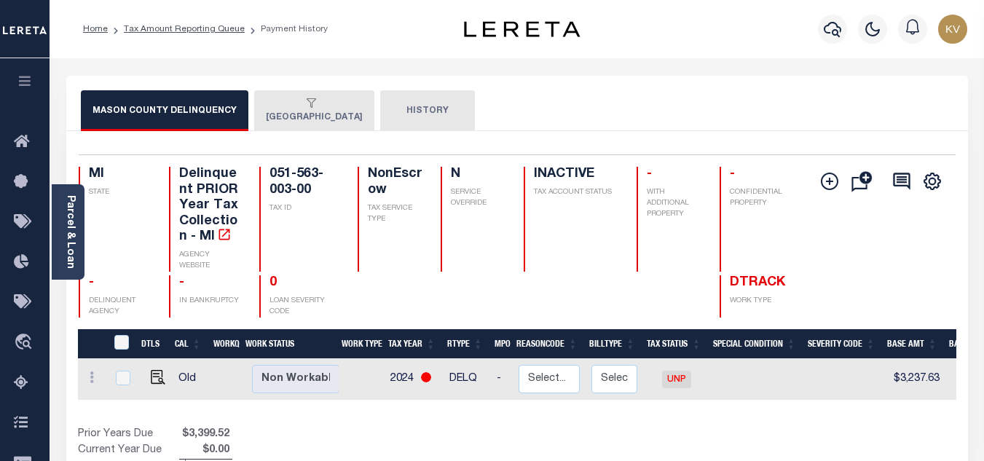
click at [283, 111] on button "[GEOGRAPHIC_DATA]" at bounding box center [314, 110] width 120 height 41
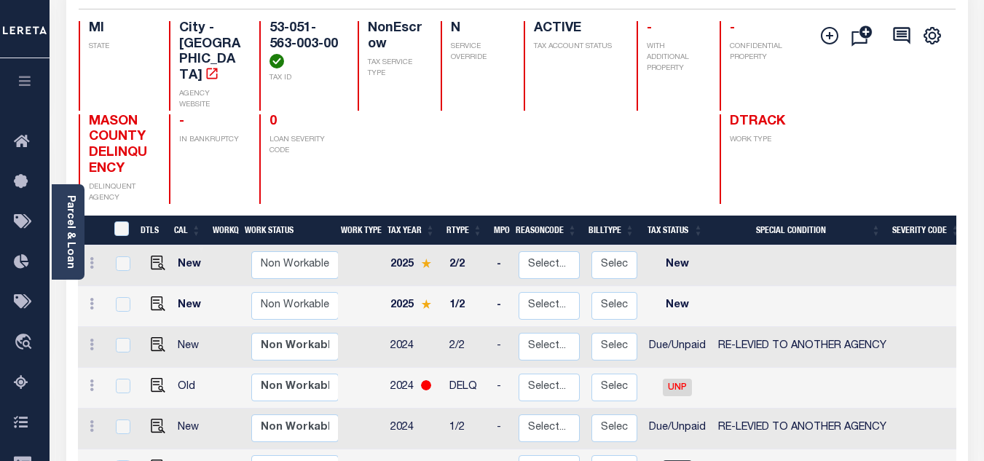
scroll to position [291, 0]
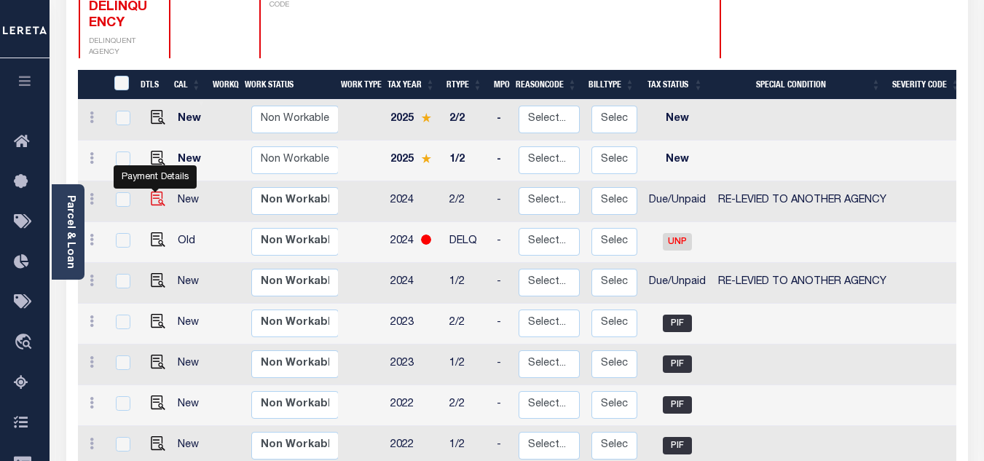
click at [154, 192] on img "" at bounding box center [158, 199] width 15 height 15
checkbox input "true"
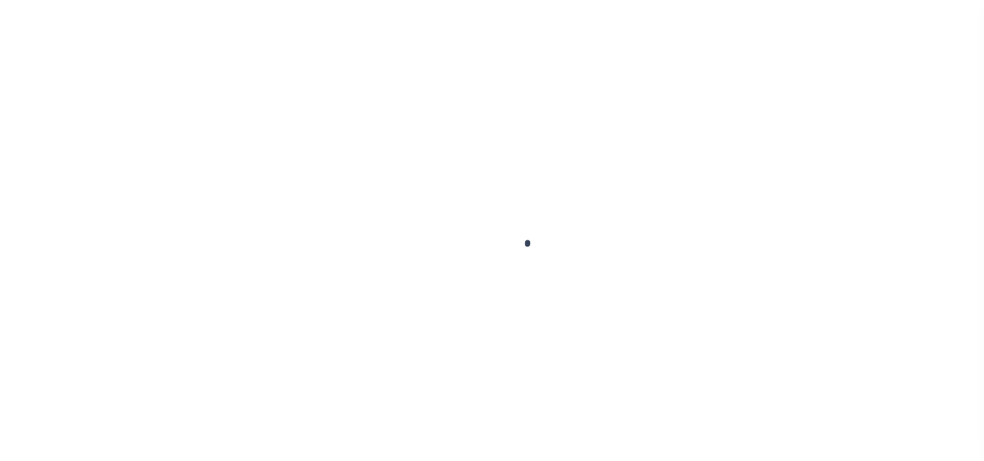
checkbox input "false"
type input "[DATE]"
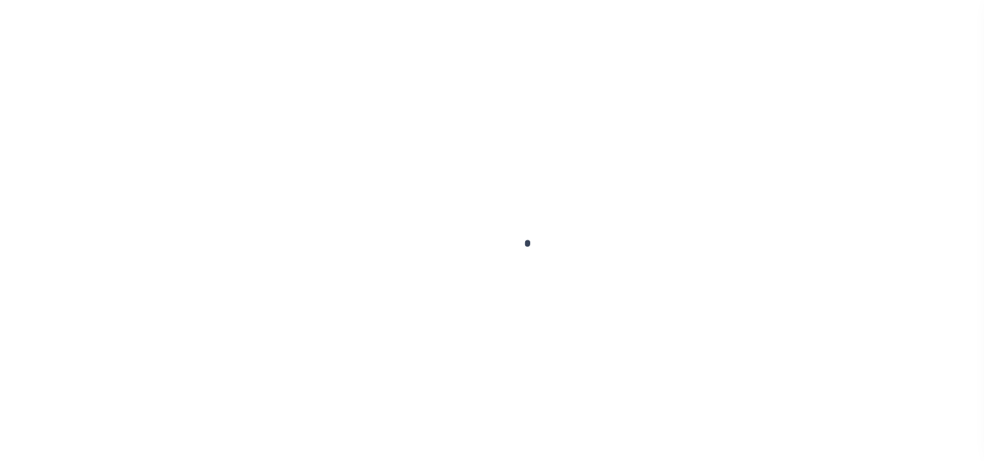
select select "DUE"
select select "31"
type input "0"
type input "$0"
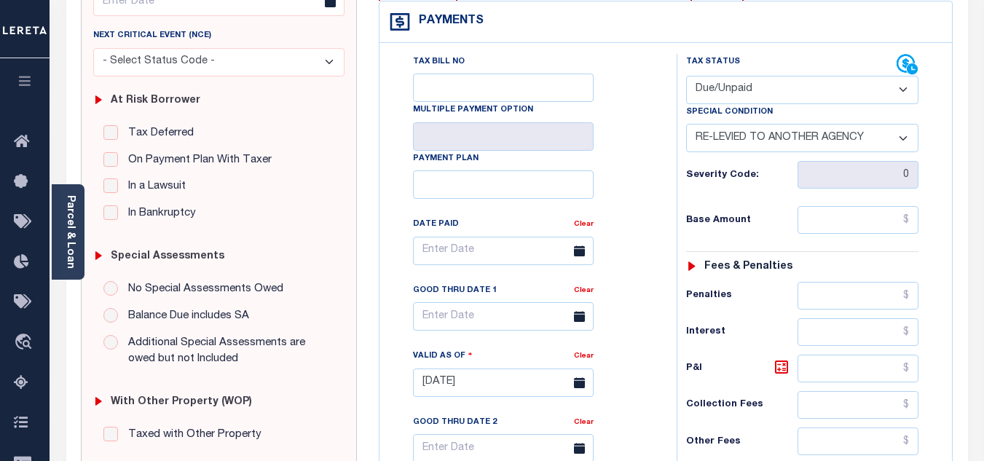
scroll to position [291, 0]
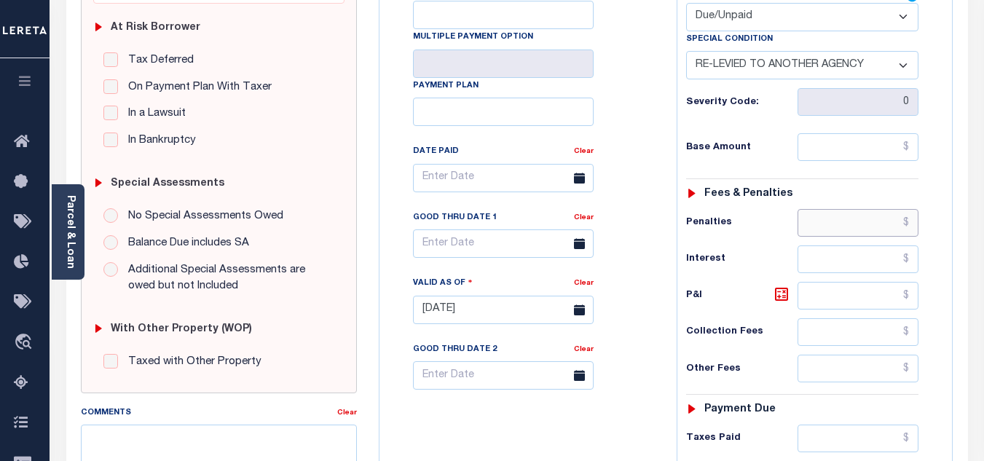
click at [831, 228] on input "text" at bounding box center [858, 223] width 121 height 28
drag, startPoint x: 808, startPoint y: 152, endPoint x: 797, endPoint y: 143, distance: 15.0
click at [808, 152] on input "text" at bounding box center [858, 147] width 121 height 28
paste input "162.21"
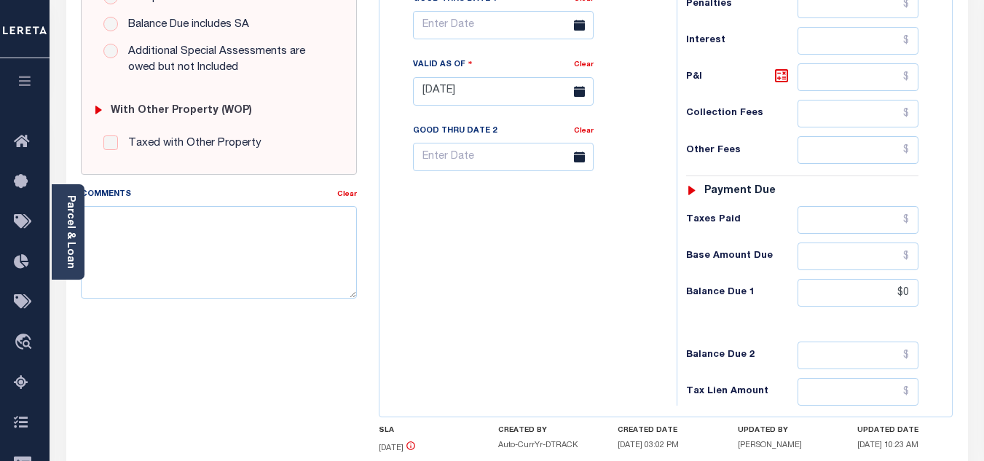
type input "$162.21"
type input "[DATE]"
click at [870, 302] on input "$0" at bounding box center [858, 293] width 121 height 28
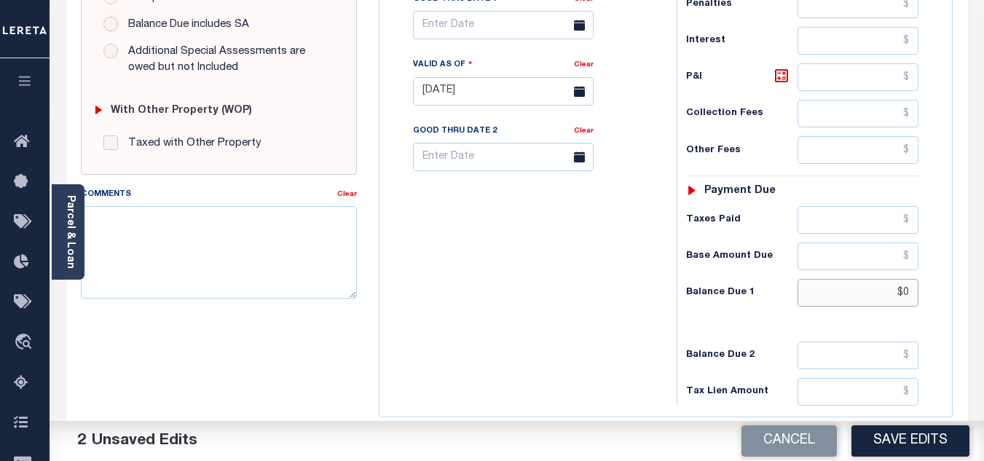
drag, startPoint x: 873, startPoint y: 297, endPoint x: 902, endPoint y: 297, distance: 29.1
click at [902, 297] on input "$0" at bounding box center [858, 293] width 121 height 28
type input "$0"
drag, startPoint x: 916, startPoint y: 291, endPoint x: 856, endPoint y: 279, distance: 61.0
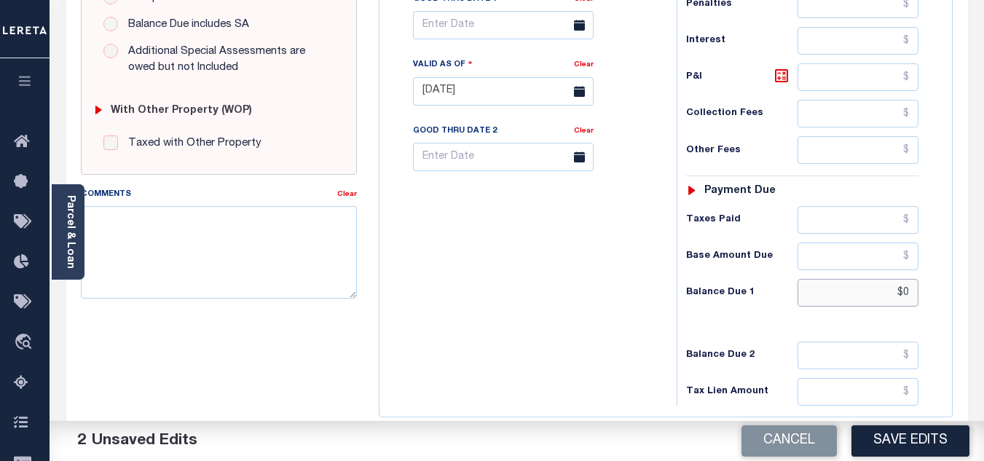
click at [856, 279] on div "Tax Status Status - Select Status Code -" at bounding box center [807, 84] width 261 height 643
paste input "167.08"
type input "$167.08"
click at [780, 77] on icon at bounding box center [781, 75] width 17 height 17
type input "$4.87"
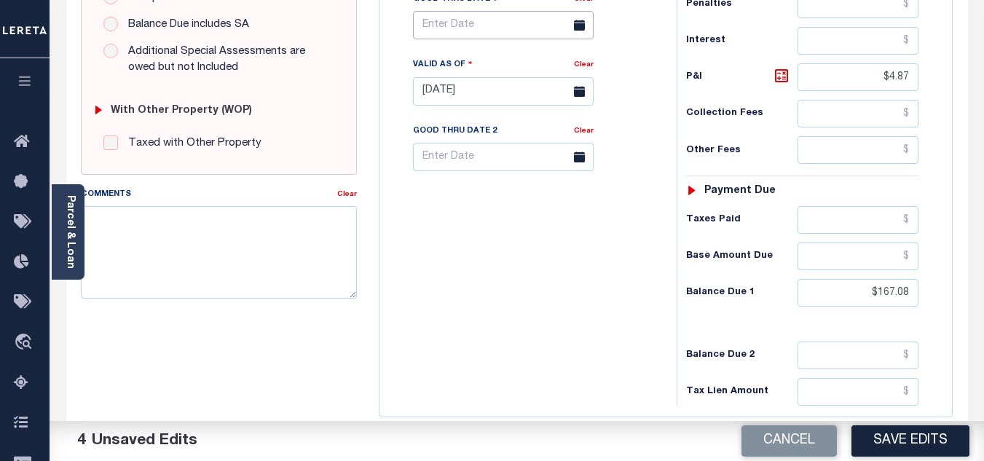
click at [461, 26] on input "text" at bounding box center [503, 25] width 181 height 28
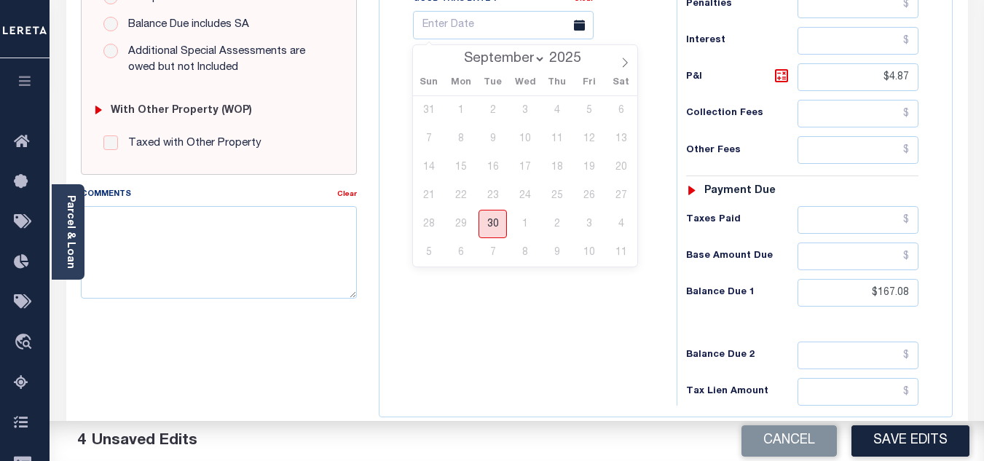
click at [494, 229] on span "30" at bounding box center [493, 224] width 28 height 28
type input "[DATE]"
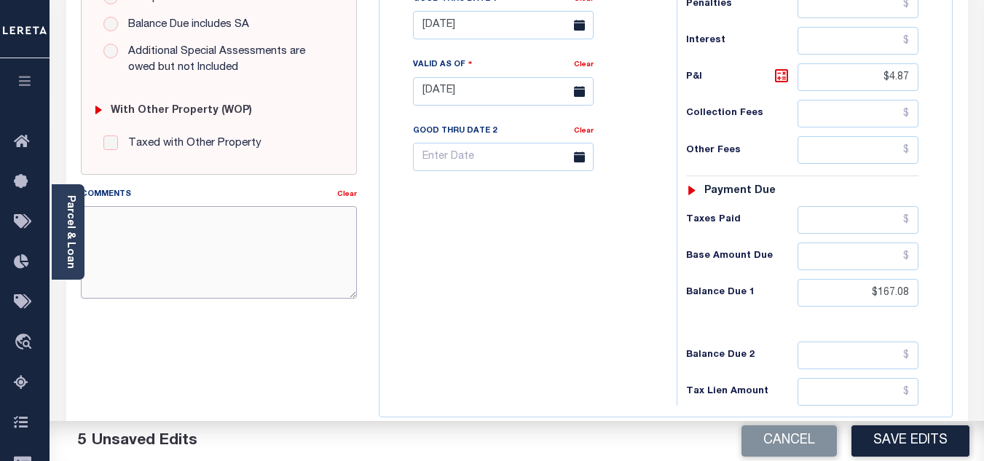
click at [133, 220] on textarea "Comments" at bounding box center [219, 252] width 276 height 92
paste textarea "167.08"
type textarea "167.08"
click at [156, 226] on textarea "Comments" at bounding box center [219, 252] width 276 height 92
paste textarea "9/30/2025 - As per TC "teresa" 2024 taxes are paid - VK"
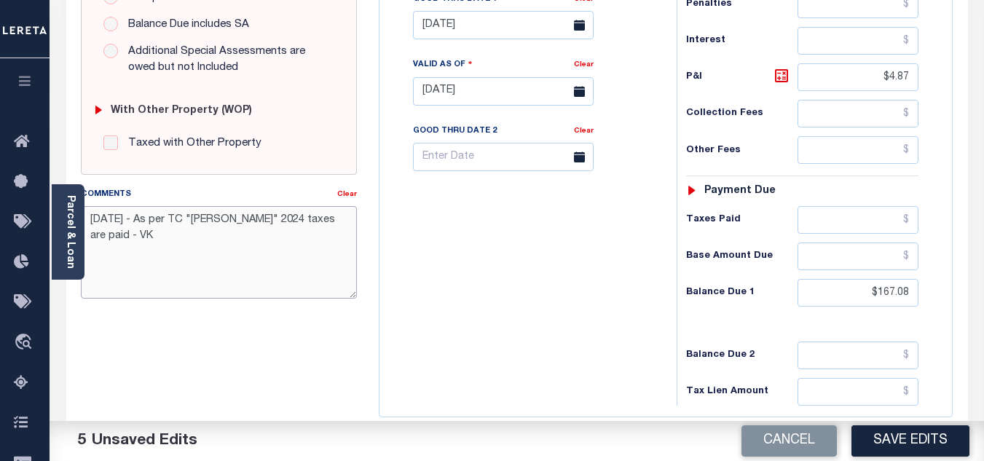
click at [214, 219] on textarea "9/30/2025 - As per TC "teresa" 2024 taxes are paid - VK" at bounding box center [219, 252] width 276 height 92
click at [266, 219] on textarea "9/30/2025 - As per TC "Teresa" 2024 taxes are paid - VK" at bounding box center [219, 252] width 276 height 92
click at [110, 239] on textarea "9/30/2025 - As per TC "Teresa" 2024 2/2 taxes are paid - VK" at bounding box center [219, 252] width 276 height 92
click at [110, 232] on textarea "9/30/2025 - As per TC "Teresa" 2024 2/2 taxes are DEL IAO - VK" at bounding box center [219, 252] width 276 height 92
click at [173, 230] on textarea "9/30/2025 - As per TC "Teresa" 2024 2/2 taxes are DELQ IAO - VK" at bounding box center [219, 252] width 276 height 92
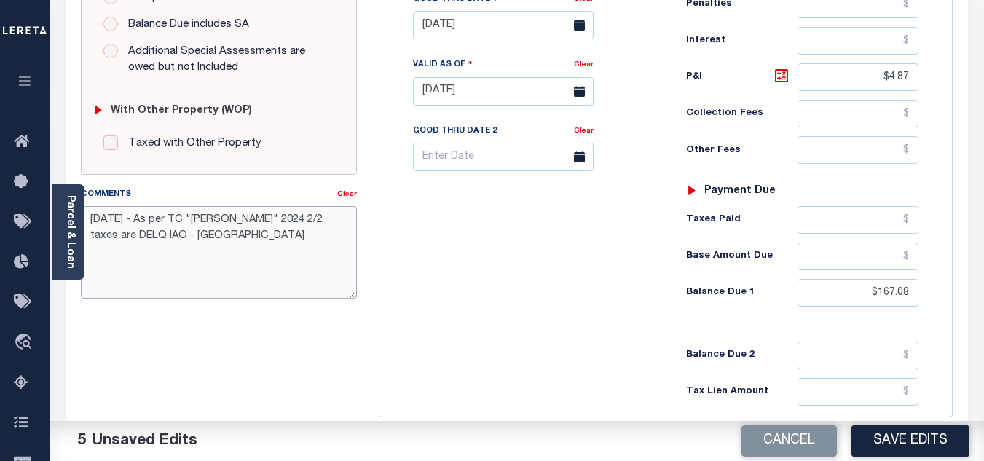
click at [141, 237] on textarea "9/30/2025 - As per TC "Teresa" 2024 2/2 taxes are DELQ IAO - VK" at bounding box center [219, 252] width 276 height 92
click at [220, 233] on textarea "9/30/2025 - As per TC "Teresa" 2024 2/2 taxes are DELQ IAO $167.08 - VK" at bounding box center [219, 252] width 276 height 92
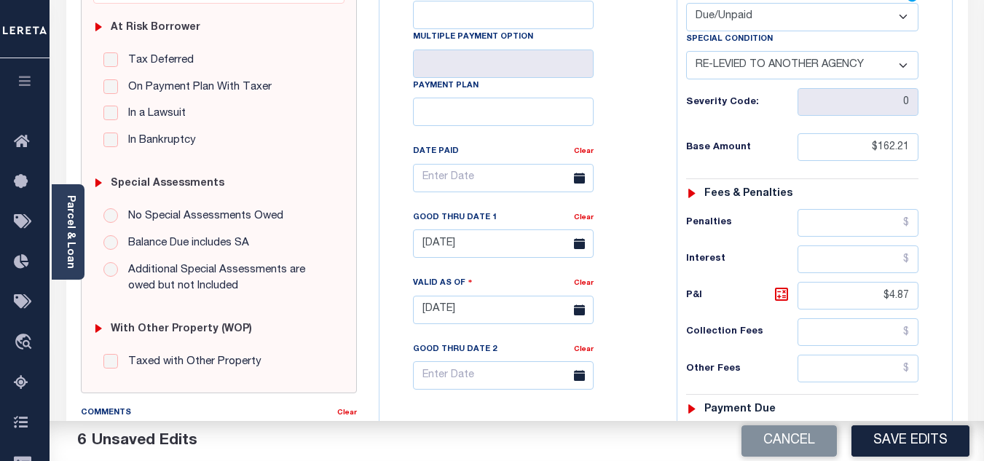
scroll to position [583, 0]
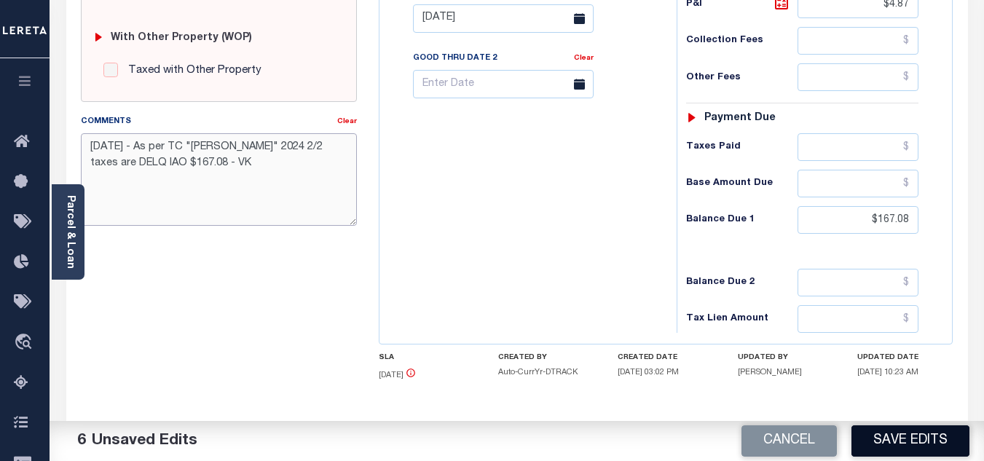
type textarea "9/30/2025 - As per TC "Teresa" 2024 2/2 taxes are DELQ IAO $167.08 - VK"
click at [905, 441] on button "Save Edits" at bounding box center [910, 440] width 118 height 31
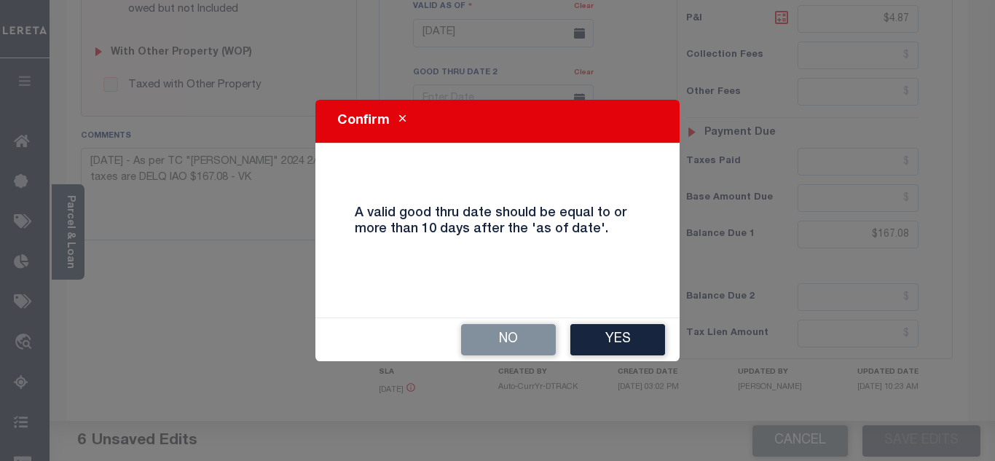
click at [402, 117] on icon "Close" at bounding box center [402, 119] width 7 height 11
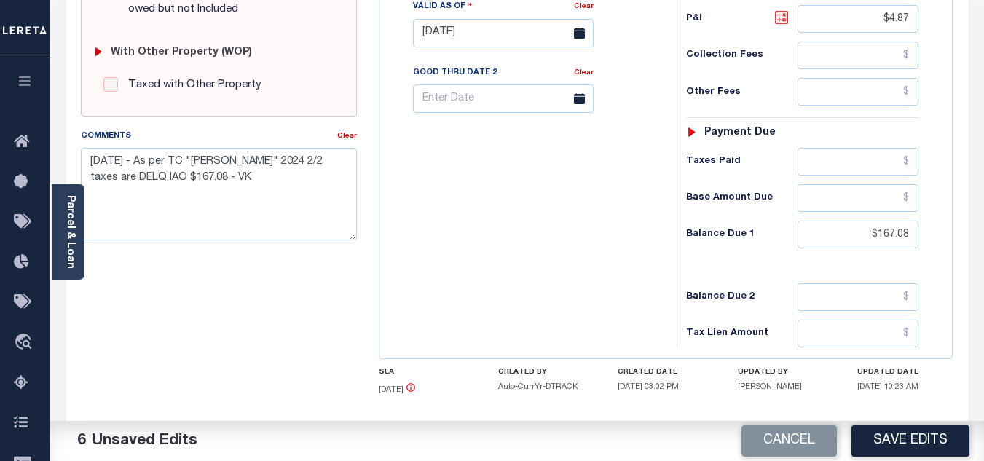
click at [777, 20] on icon at bounding box center [781, 17] width 17 height 17
click at [782, 20] on icon at bounding box center [781, 17] width 17 height 17
click at [937, 437] on button "Save Edits" at bounding box center [910, 440] width 118 height 31
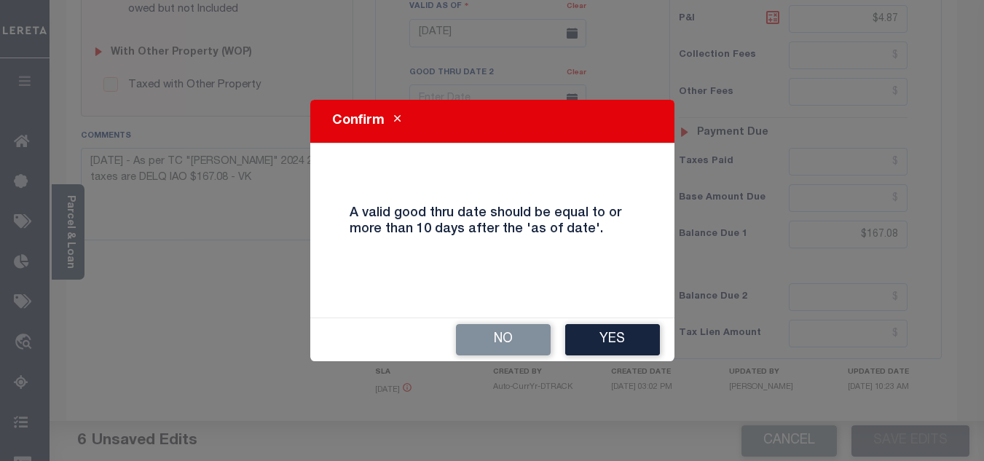
scroll to position [554, 0]
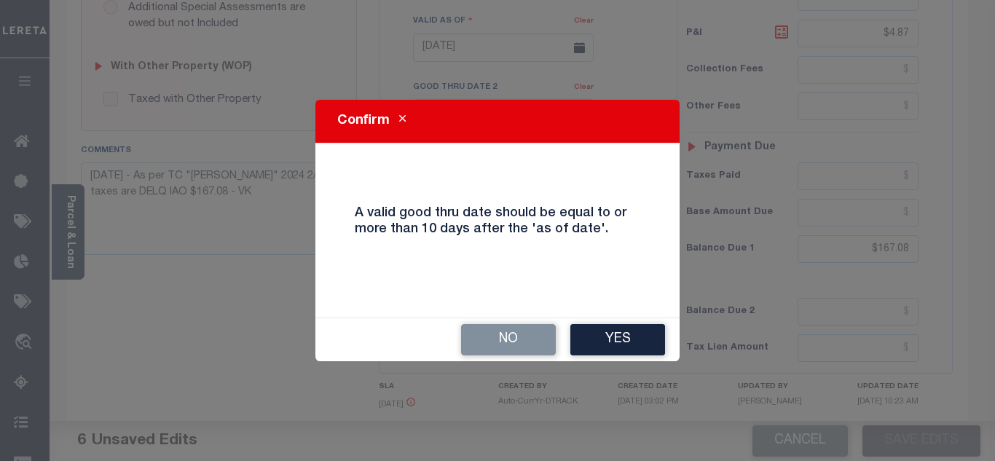
click at [613, 345] on button "Yes" at bounding box center [617, 339] width 95 height 31
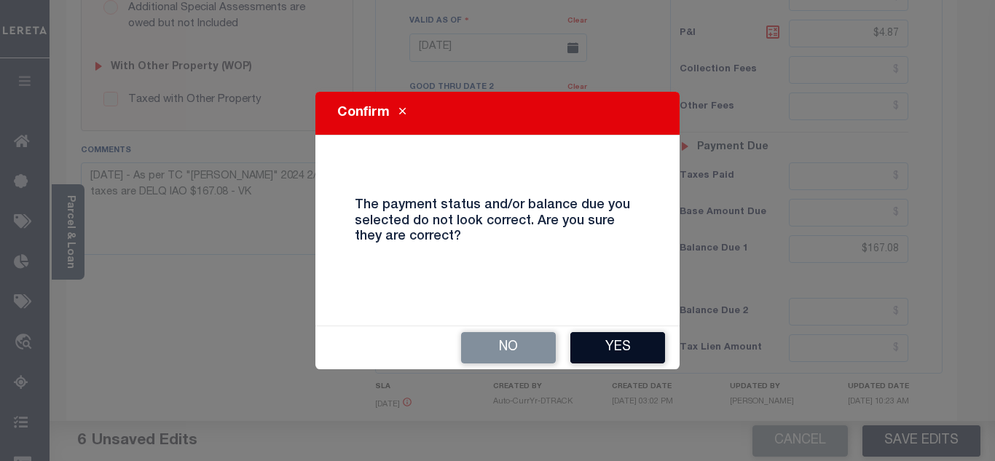
click at [588, 339] on button "Yes" at bounding box center [617, 347] width 95 height 31
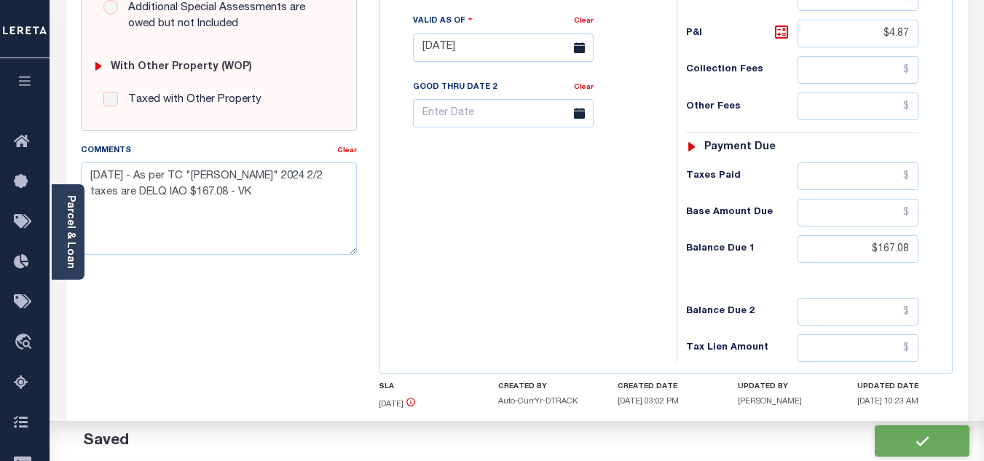
checkbox input "false"
type input "$162.21"
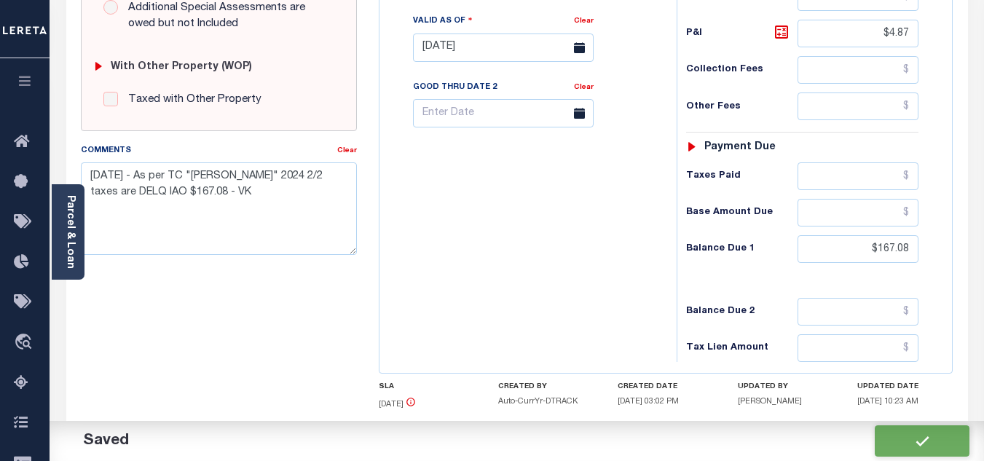
type input "$4.87"
type input "$167.08"
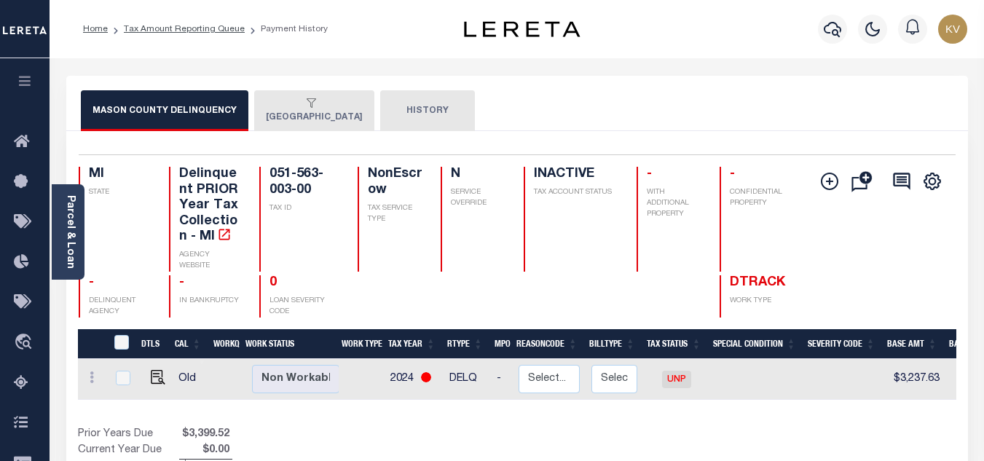
click at [284, 119] on button "LUDINGTON CITY" at bounding box center [314, 110] width 120 height 41
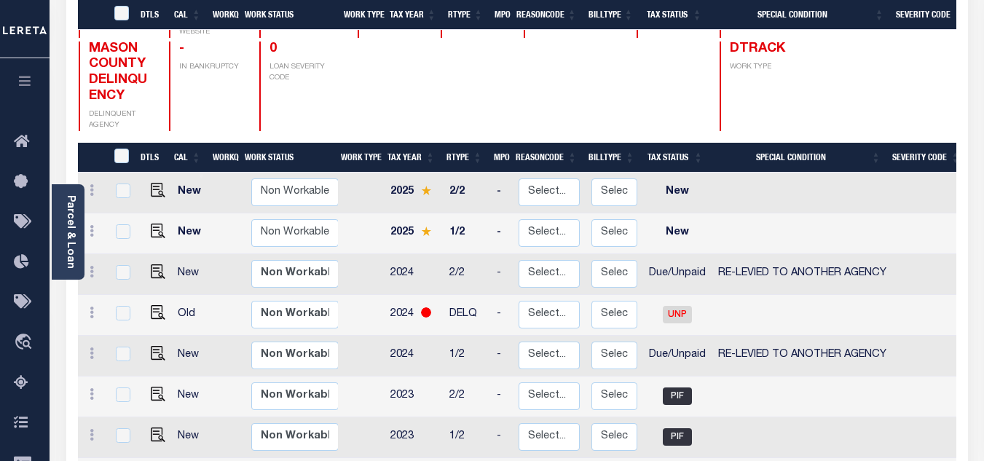
scroll to position [364, 0]
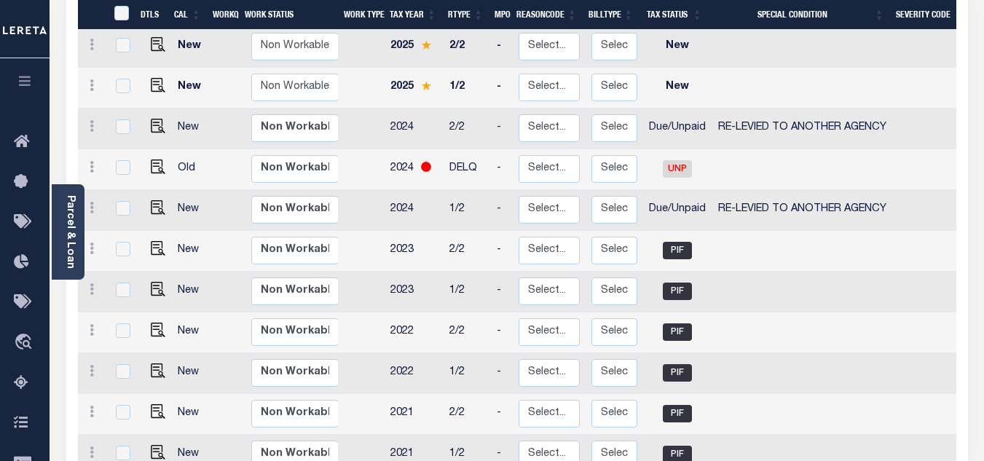
click at [744, 122] on span "RE-LEVIED TO ANOTHER AGENCY" at bounding box center [802, 127] width 168 height 10
checkbox input "true"
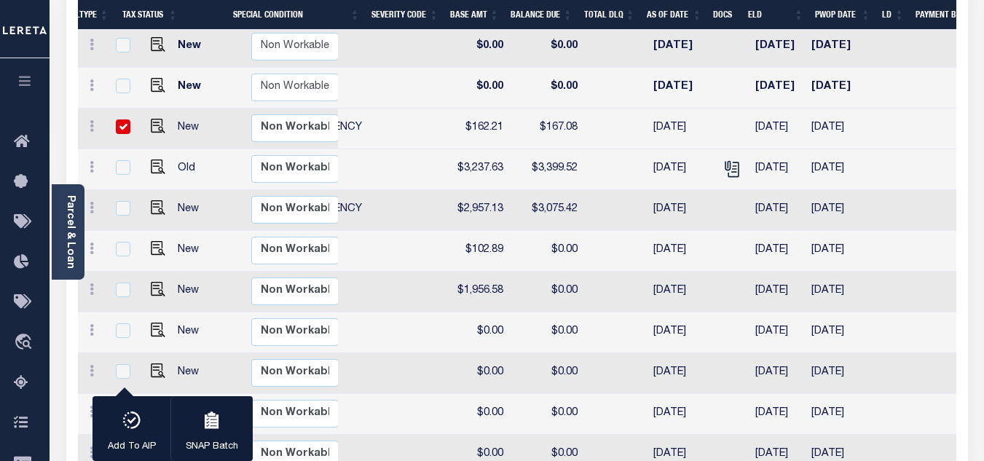
scroll to position [0, 495]
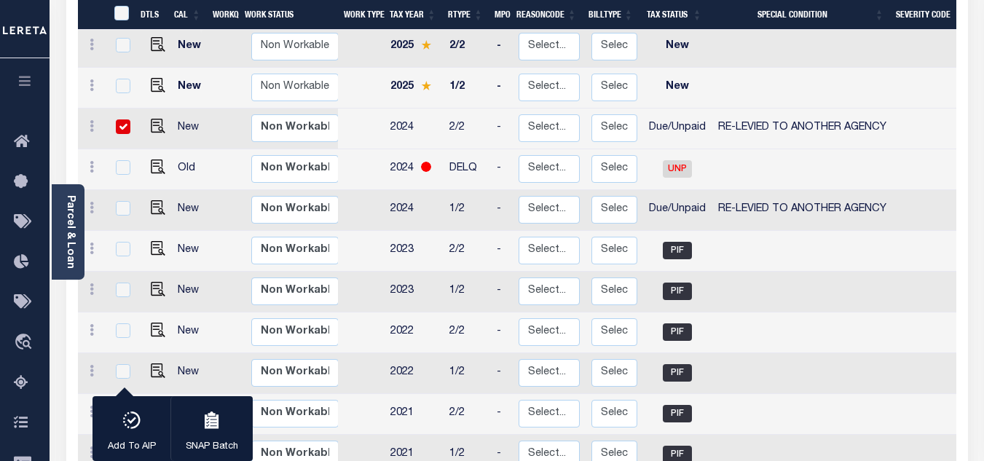
click at [121, 119] on input "checkbox" at bounding box center [123, 126] width 15 height 15
checkbox input "false"
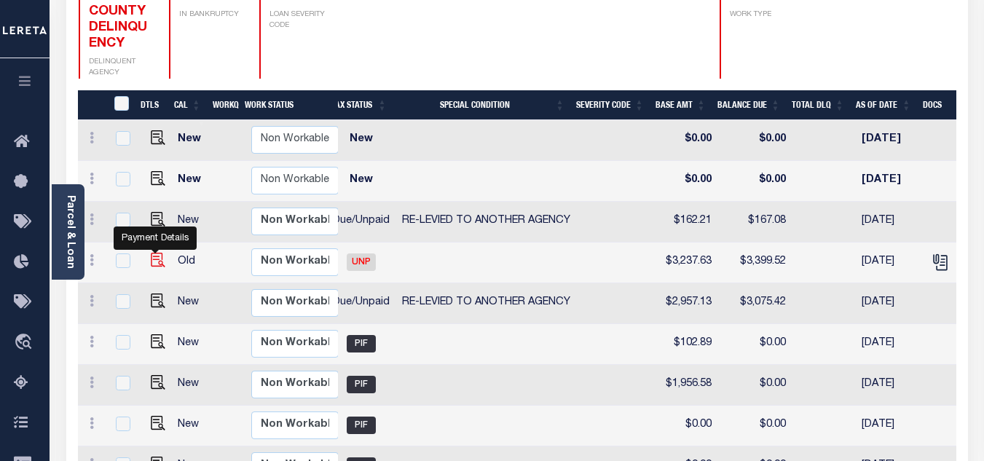
click at [157, 253] on img "" at bounding box center [158, 260] width 15 height 15
checkbox input "true"
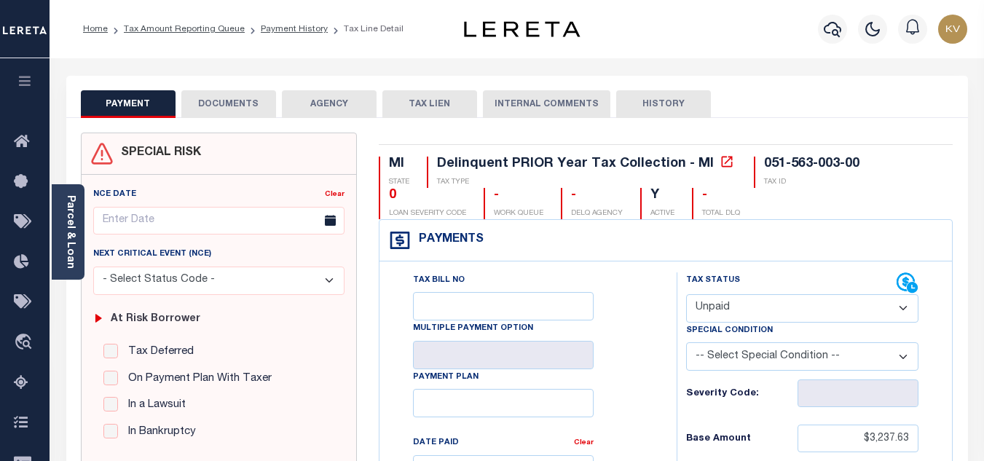
scroll to position [146, 0]
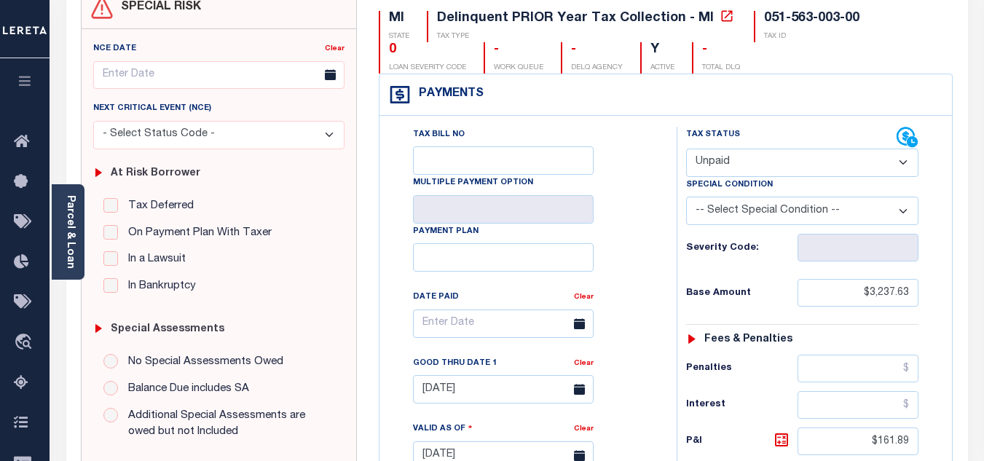
click at [744, 159] on select "- Select Status Code - Open Due/Unpaid Paid Incomplete No Tax Due Internal Refu…" at bounding box center [802, 163] width 232 height 28
select select "PYD"
click at [686, 149] on select "- Select Status Code - Open Due/Unpaid Paid Incomplete No Tax Due Internal Refu…" at bounding box center [802, 163] width 232 height 28
type input "[DATE]"
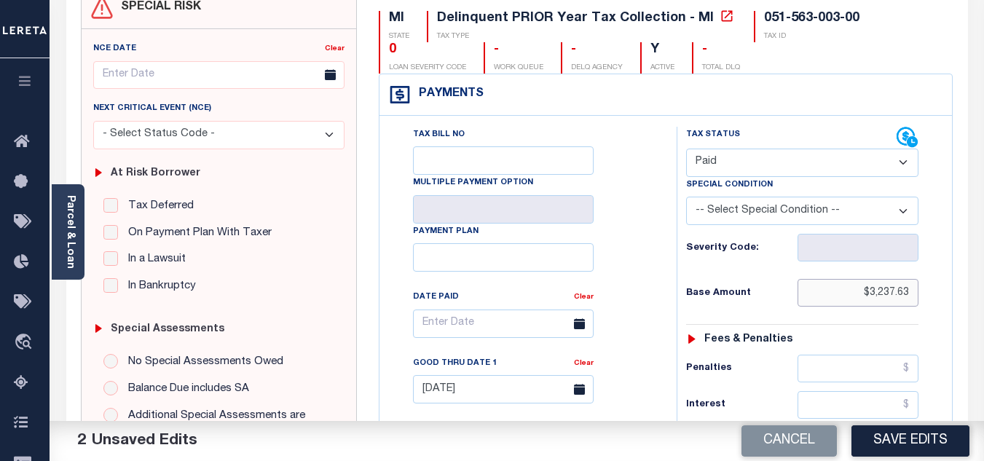
drag, startPoint x: 854, startPoint y: 293, endPoint x: 938, endPoint y: 288, distance: 84.6
click at [937, 288] on div "Tax Status Status - Select Status Code -" at bounding box center [807, 448] width 261 height 643
type input "$0.00"
click at [833, 315] on div "Tax Status Status - Select Status Code -" at bounding box center [807, 448] width 261 height 643
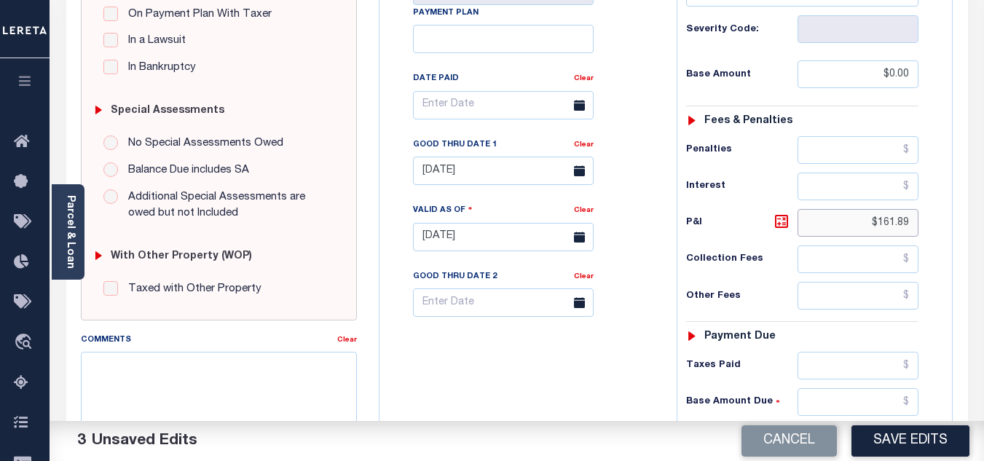
drag, startPoint x: 864, startPoint y: 220, endPoint x: 951, endPoint y: 222, distance: 87.4
click at [950, 222] on div "Tax Bill No Multiple Payment Option Payment Plan" at bounding box center [665, 229] width 573 height 665
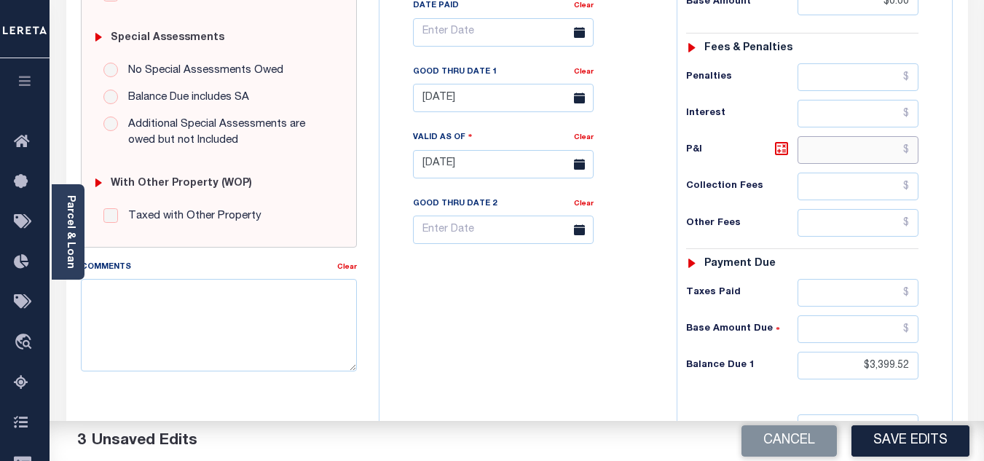
scroll to position [583, 0]
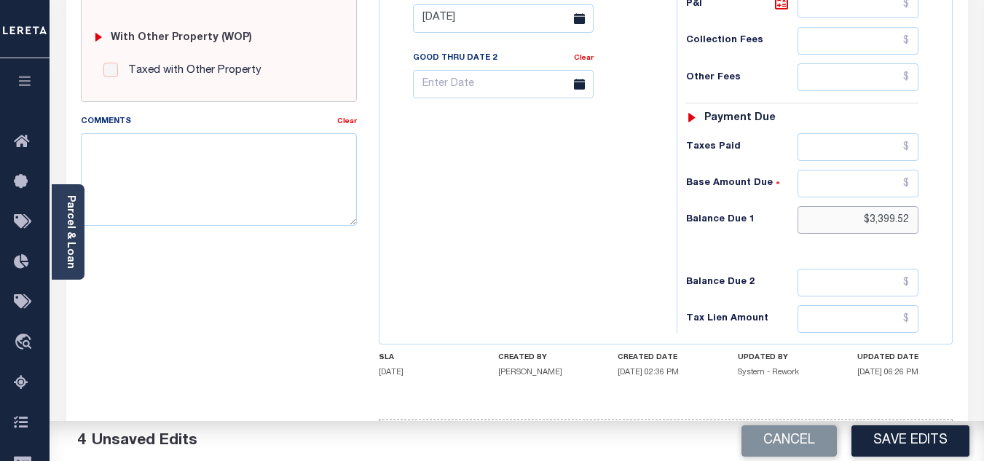
drag, startPoint x: 864, startPoint y: 226, endPoint x: 923, endPoint y: 219, distance: 59.4
click at [923, 219] on div "Tax Status Status - Select Status Code -" at bounding box center [807, 11] width 261 height 643
type input "$0.00"
click at [580, 243] on div "Tax Bill No Multiple Payment Option Payment Plan Clear" at bounding box center [524, 11] width 283 height 643
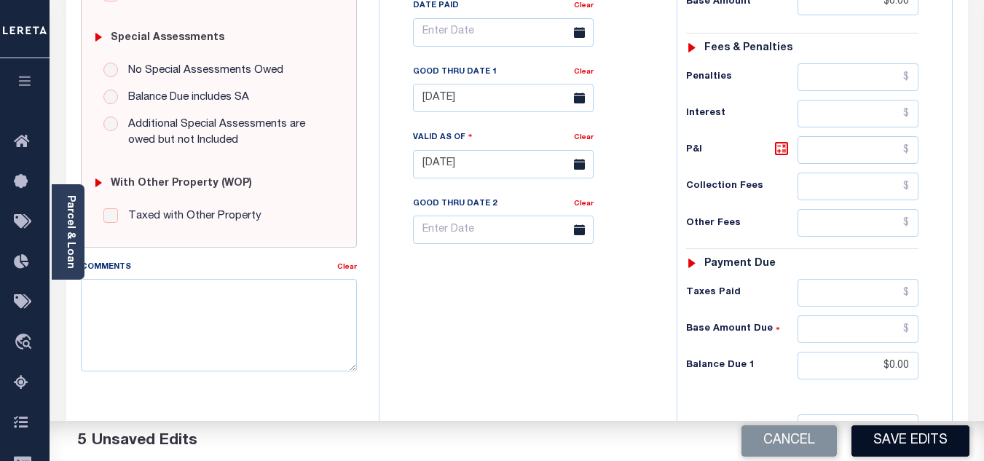
click at [935, 439] on button "Save Edits" at bounding box center [910, 440] width 118 height 31
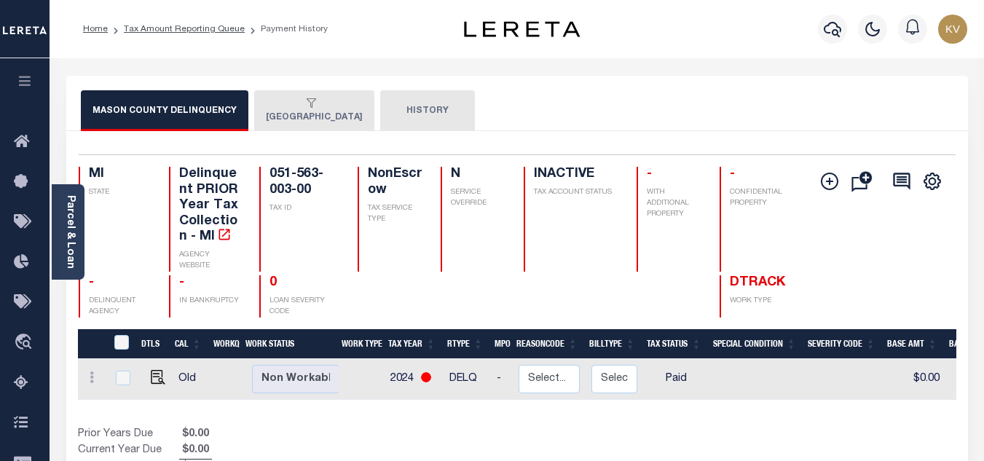
click at [284, 107] on div "button" at bounding box center [311, 104] width 91 height 13
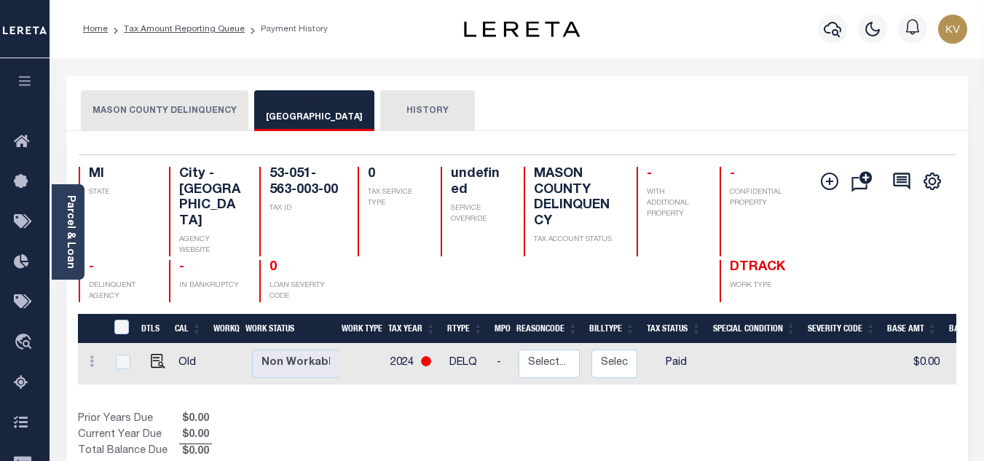
click at [181, 101] on button "MASON COUNTY DELINQUENCY" at bounding box center [165, 110] width 168 height 41
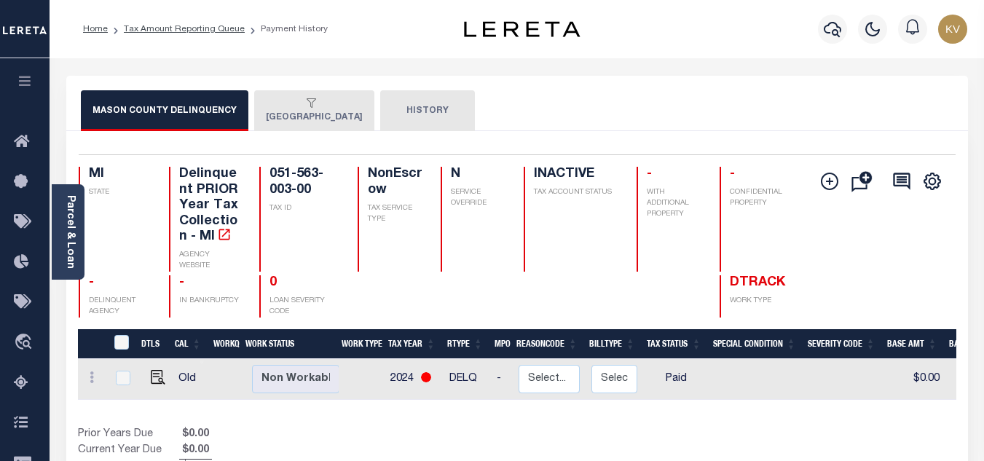
click at [278, 116] on button "[GEOGRAPHIC_DATA]" at bounding box center [314, 110] width 120 height 41
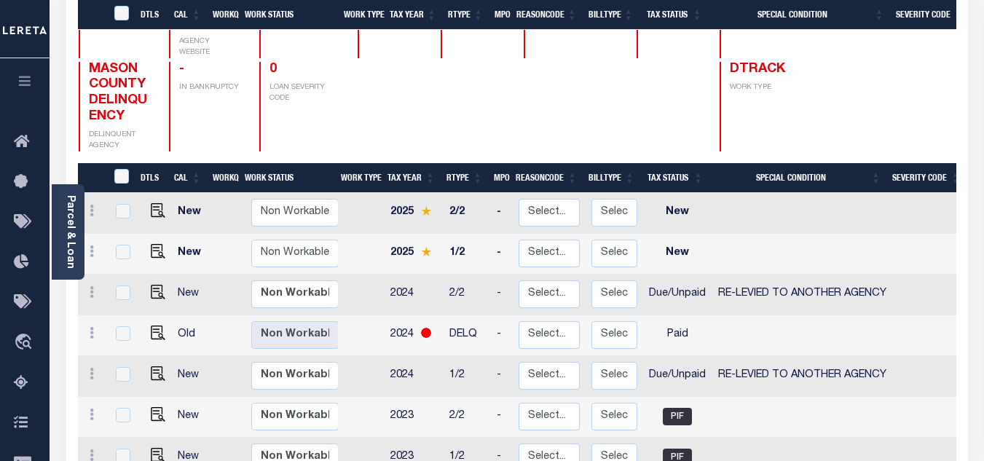
scroll to position [344, 0]
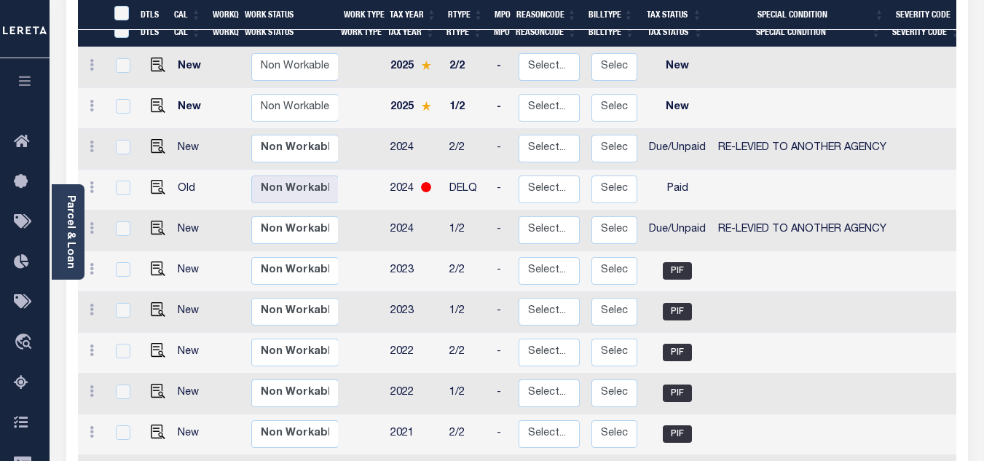
click at [757, 210] on td "RE-LEVIED TO ANOTHER AGENCY" at bounding box center [802, 230] width 181 height 41
checkbox input "true"
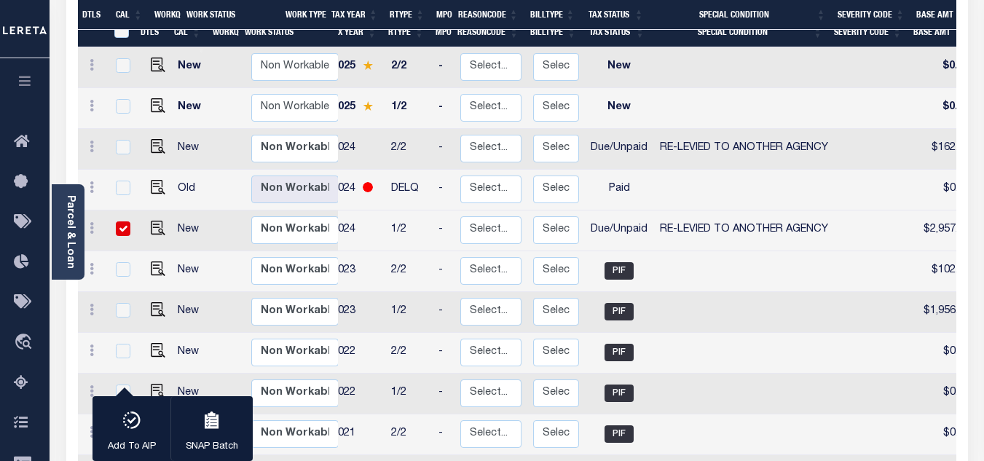
scroll to position [0, 0]
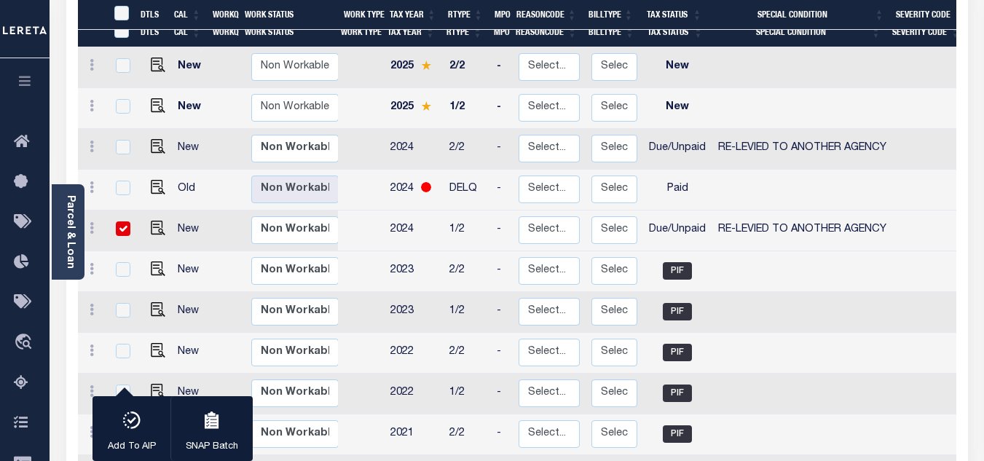
click at [123, 221] on input "checkbox" at bounding box center [123, 228] width 15 height 15
checkbox input "false"
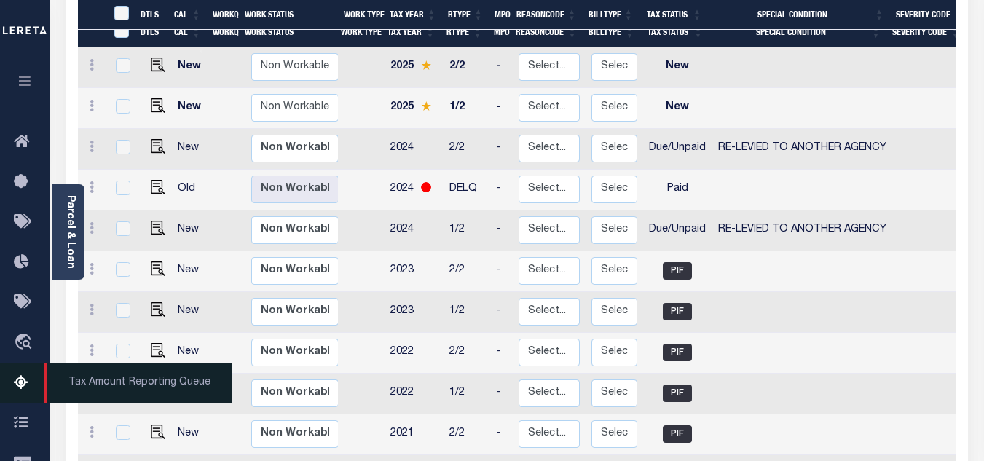
click at [25, 383] on icon at bounding box center [25, 383] width 23 height 18
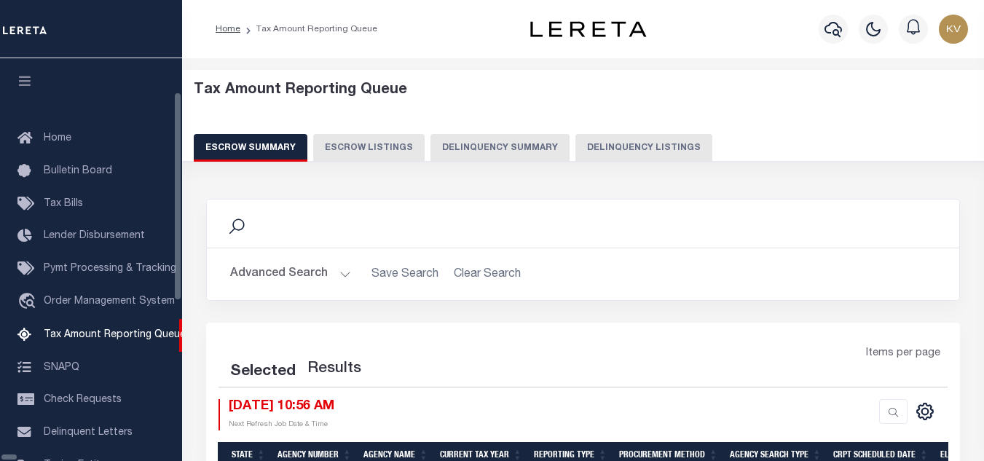
select select "100"
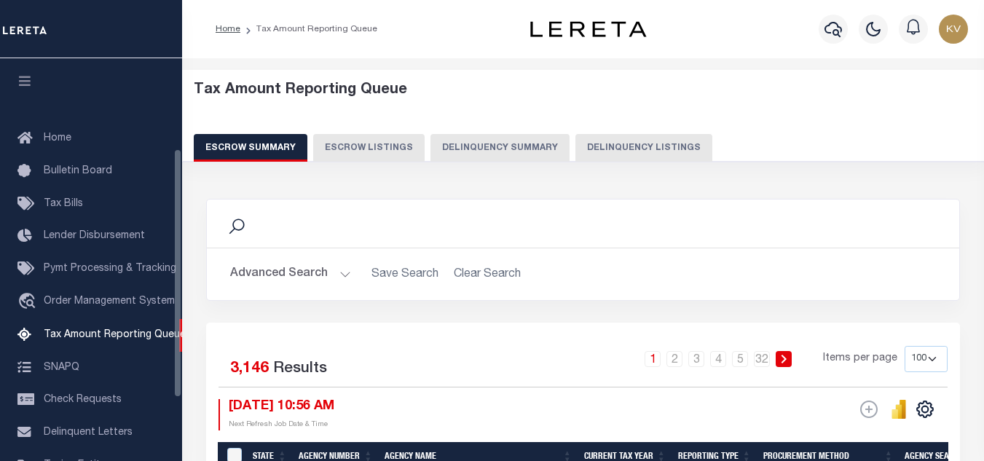
scroll to position [147, 0]
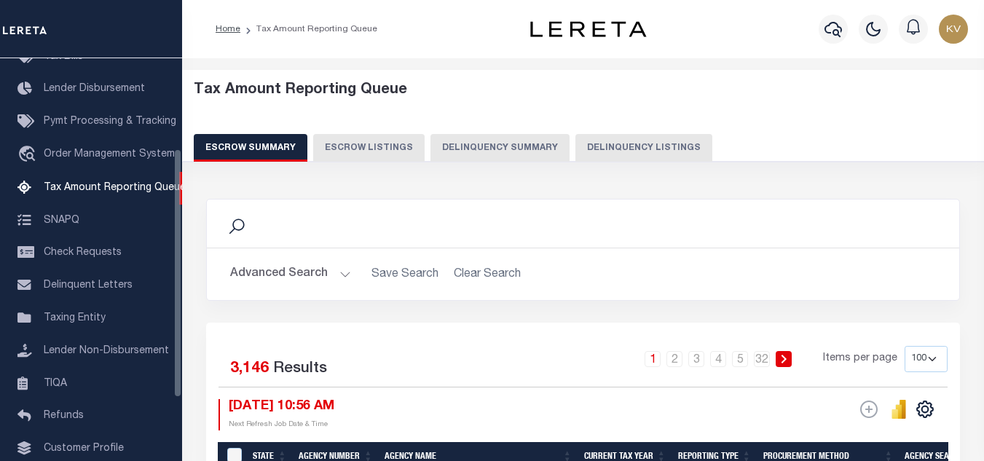
click at [626, 154] on button "Delinquency Listings" at bounding box center [643, 148] width 137 height 28
select select
select select "100"
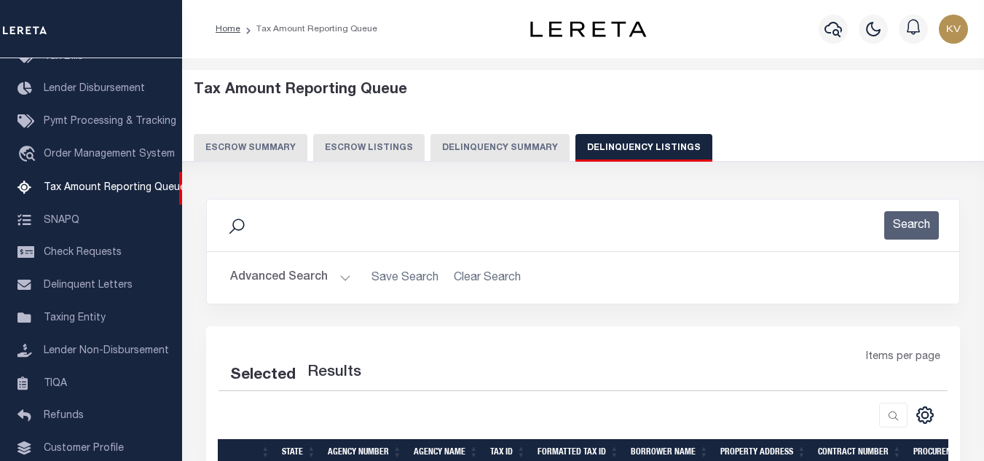
scroll to position [73, 0]
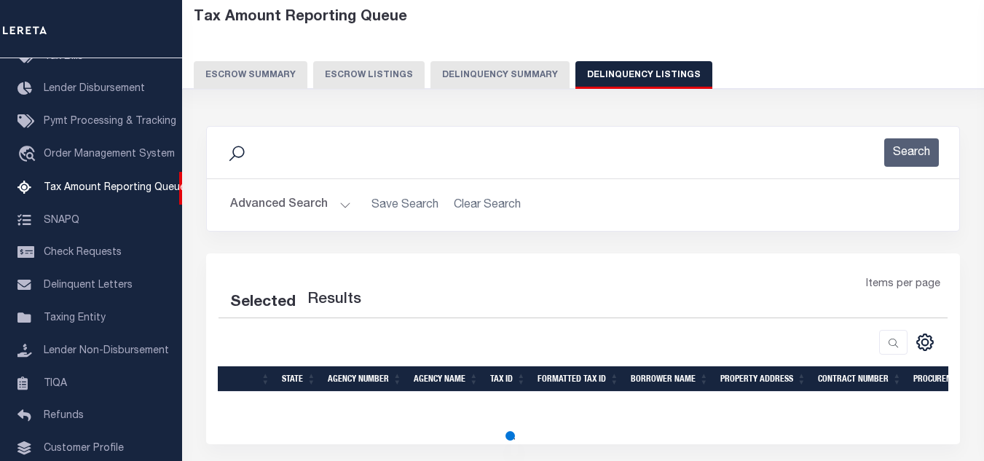
select select "100"
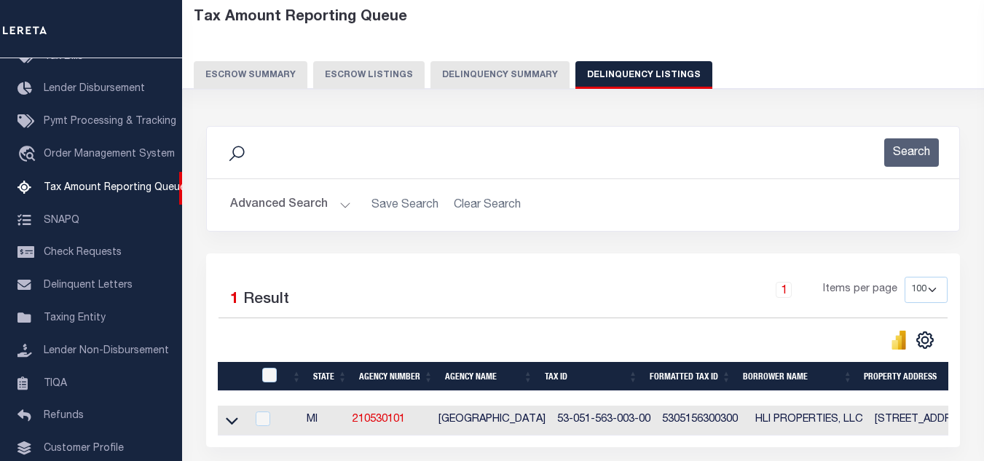
click at [318, 204] on button "Advanced Search" at bounding box center [290, 205] width 121 height 28
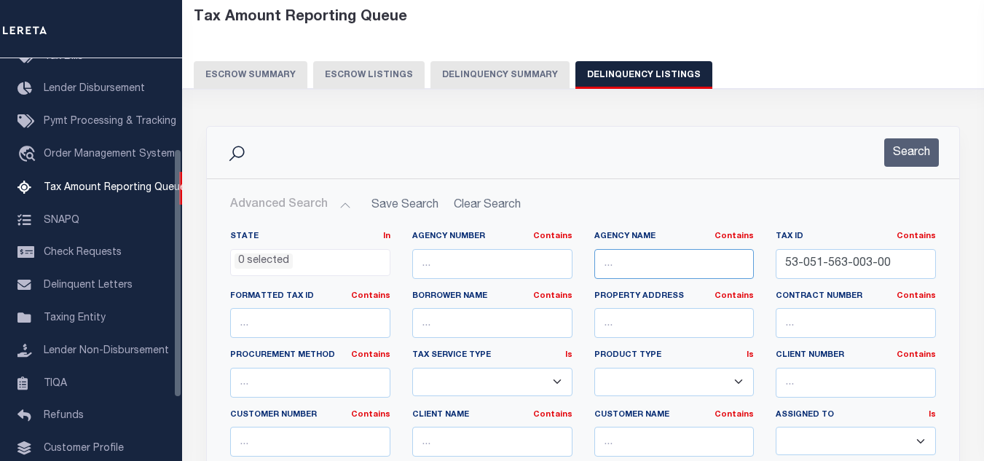
click at [651, 263] on input "text" at bounding box center [674, 264] width 160 height 30
paste input "LYON TOWNSHIP"
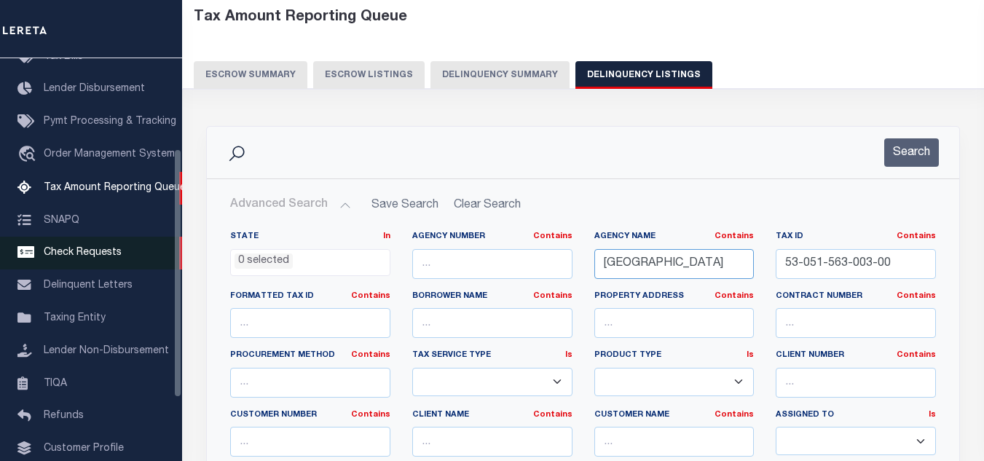
type input "LYON TOWNSHIP"
drag, startPoint x: 891, startPoint y: 261, endPoint x: 757, endPoint y: 259, distance: 133.3
click at [758, 259] on div "State In In AK AL AR AZ CA CO CT DC DE FL GA GU HI IA ID IL IN KS KY LA MA MD M…" at bounding box center [583, 379] width 728 height 297
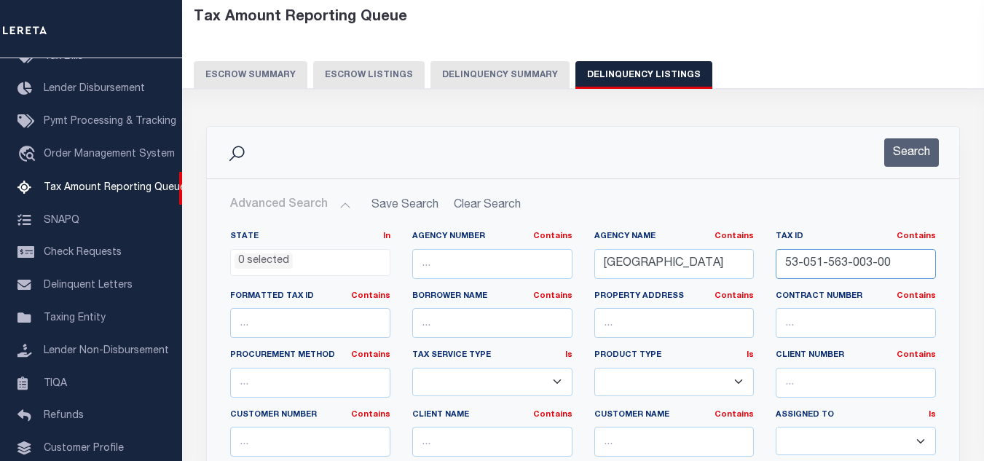
paste input "K -21-02-451-008"
type input "K -21-02-451-008"
click at [912, 165] on button "Search" at bounding box center [911, 152] width 55 height 28
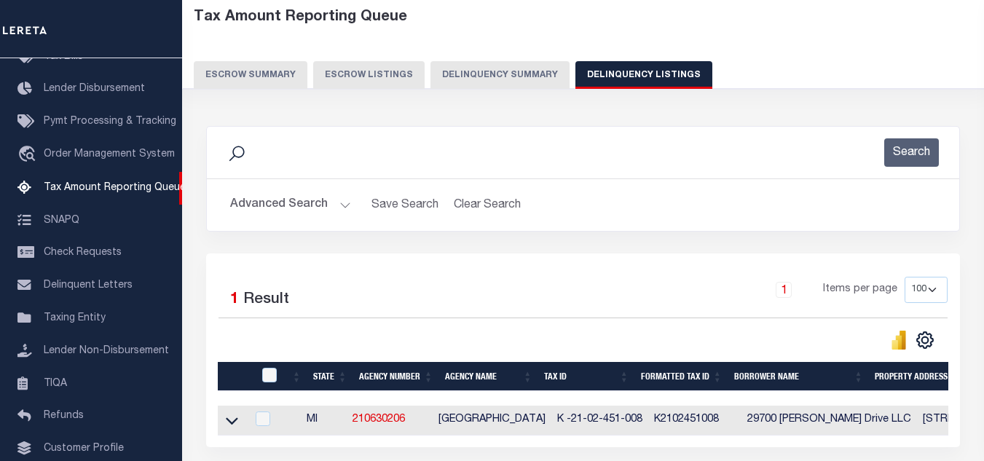
scroll to position [202, 0]
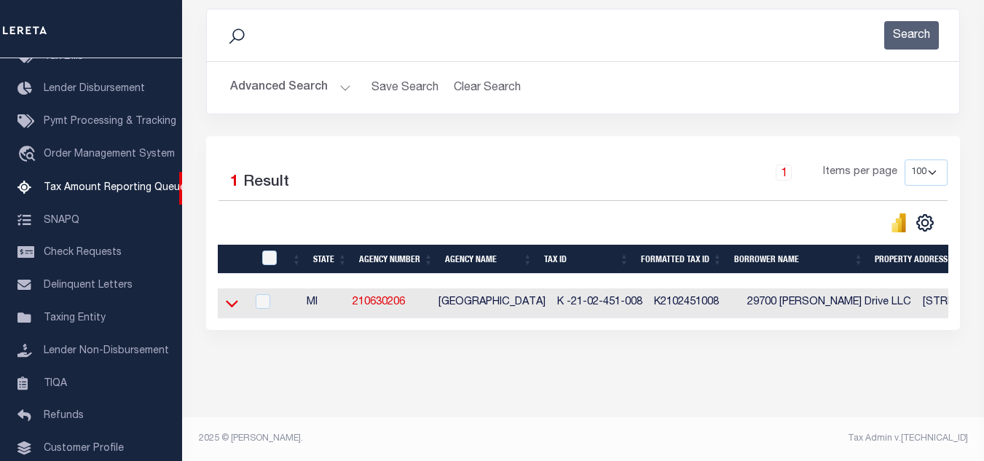
click at [229, 298] on icon at bounding box center [232, 303] width 12 height 15
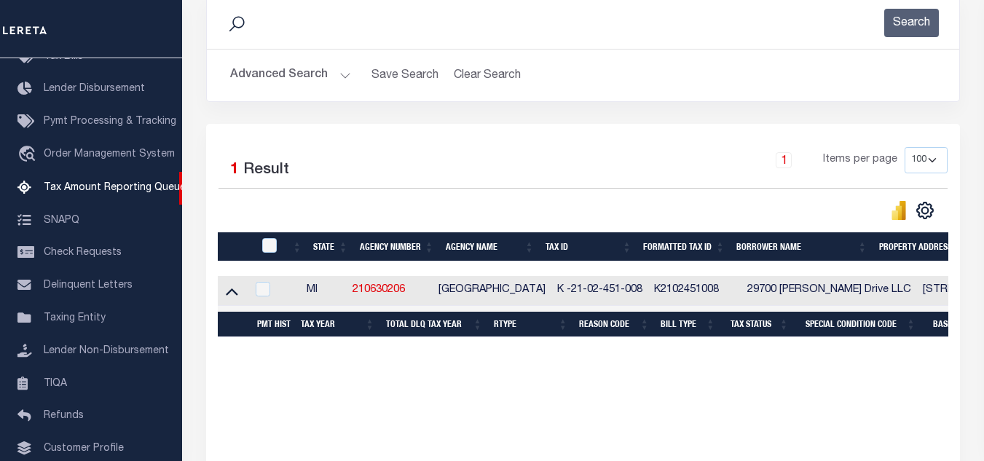
scroll to position [275, 0]
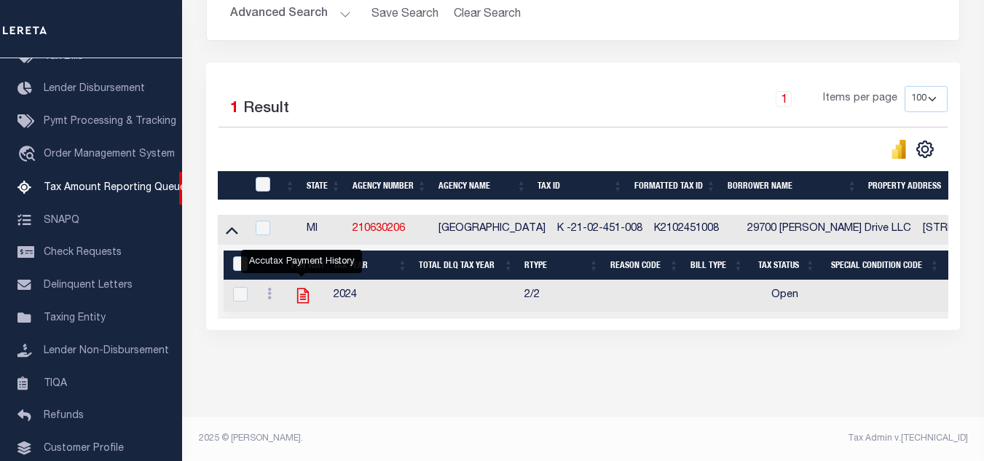
click at [307, 288] on icon "" at bounding box center [303, 295] width 12 height 15
checkbox input "true"
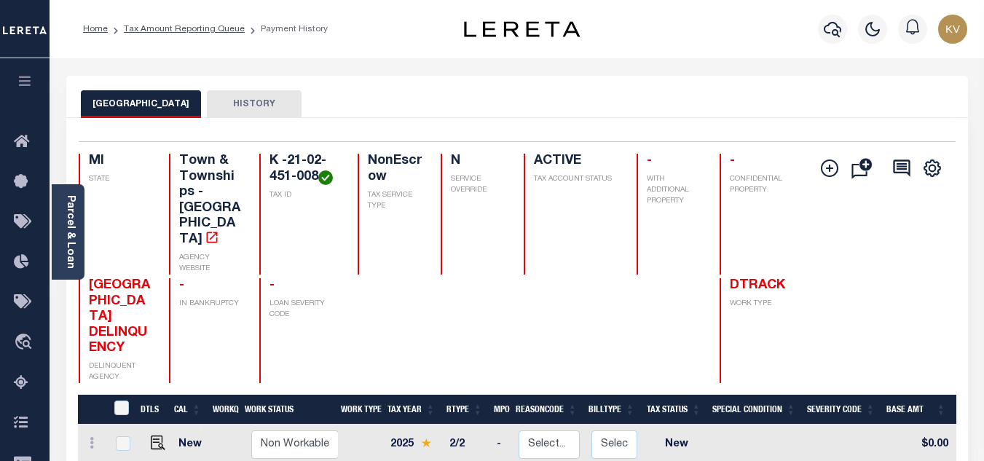
scroll to position [219, 0]
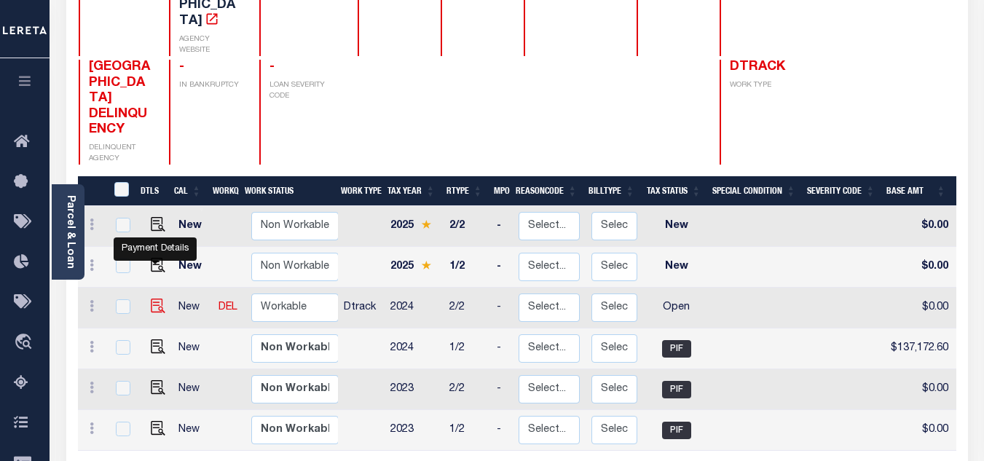
click at [155, 299] on img "" at bounding box center [158, 306] width 15 height 15
checkbox input "true"
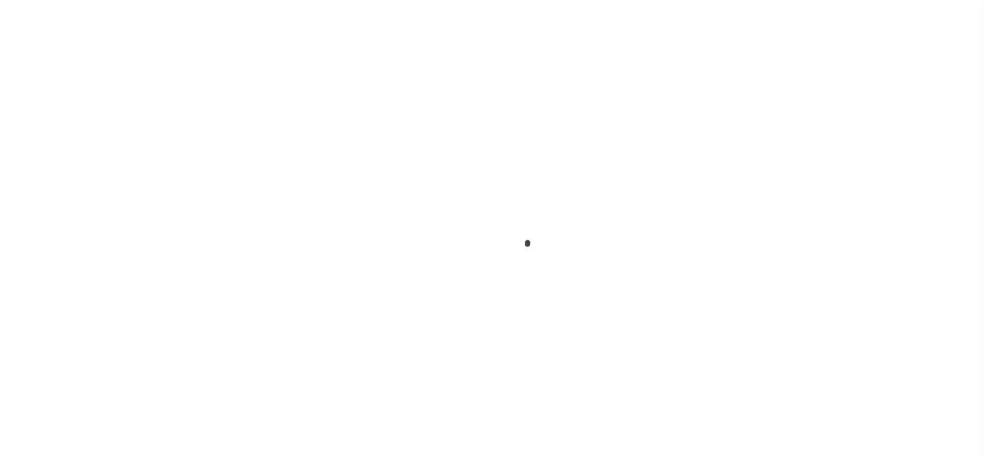
select select "OP2"
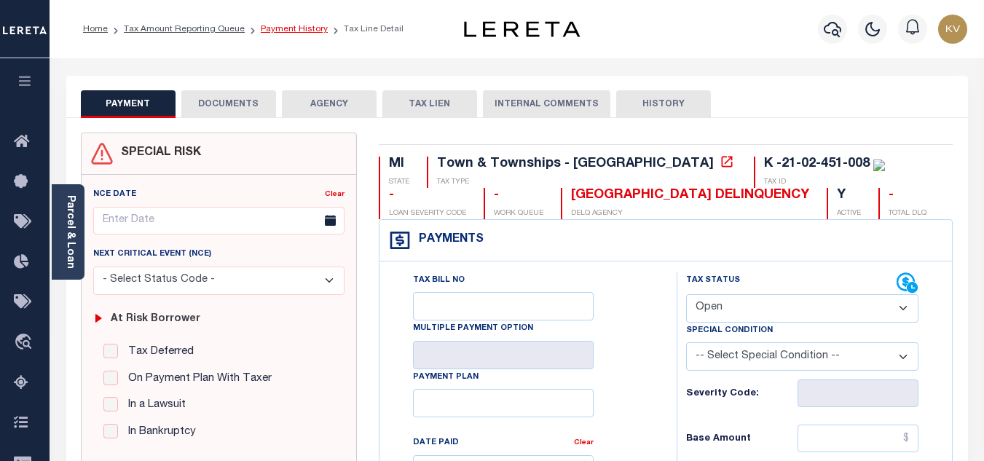
click at [276, 28] on link "Payment History" at bounding box center [294, 29] width 67 height 9
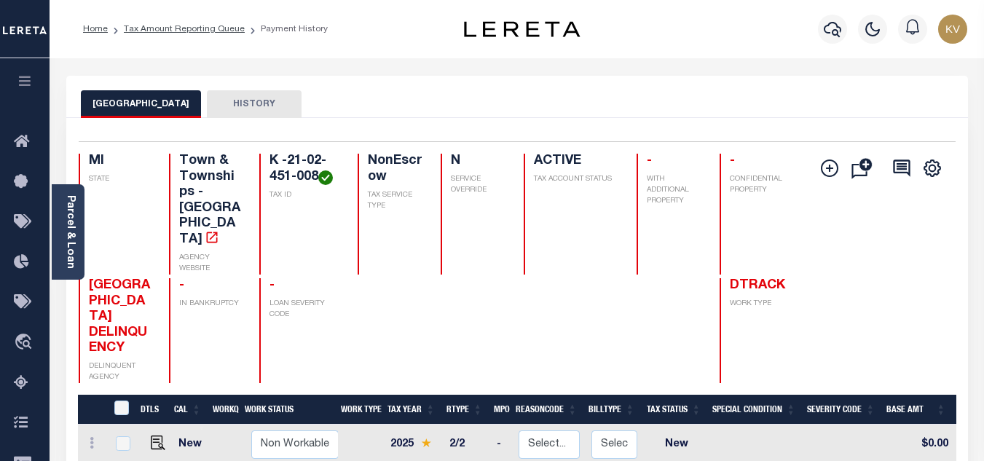
scroll to position [219, 0]
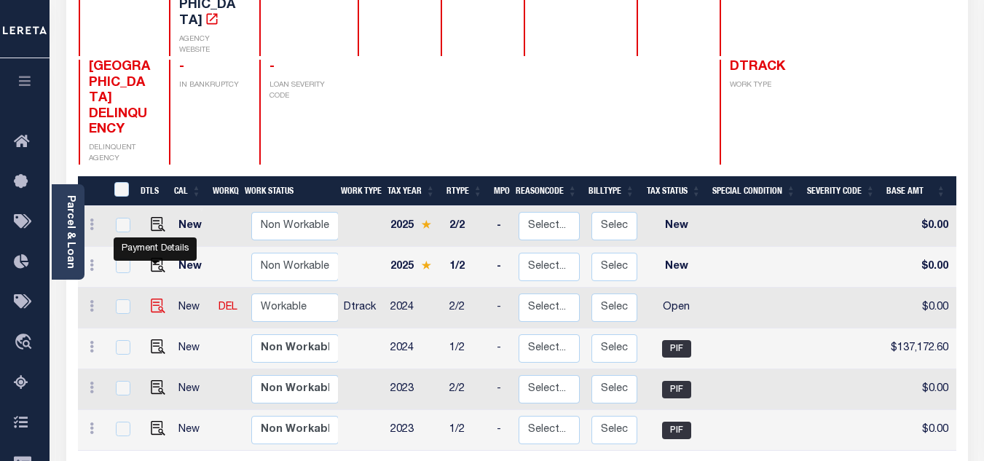
click at [151, 299] on img "" at bounding box center [158, 306] width 15 height 15
checkbox input "true"
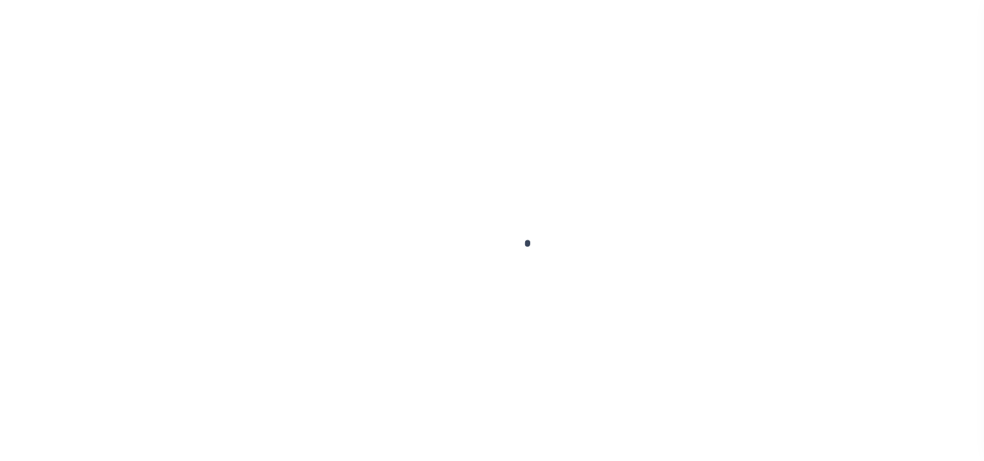
select select "OP2"
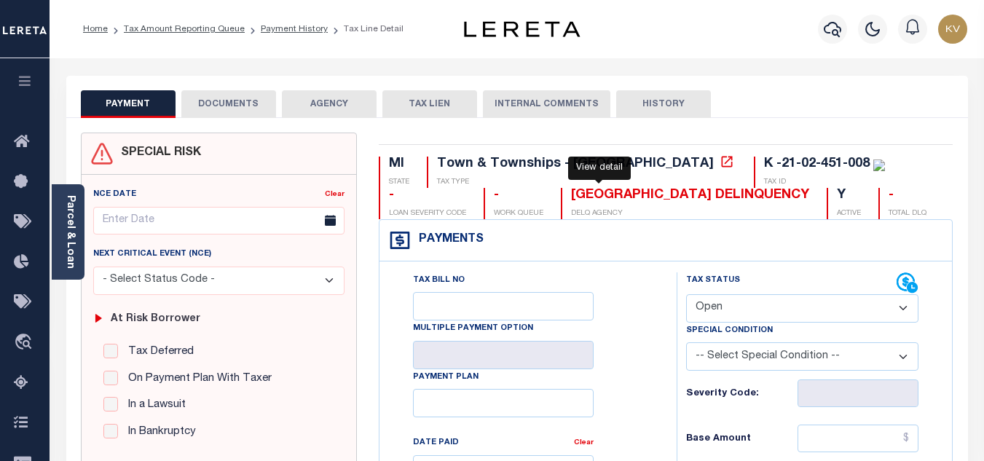
click at [720, 164] on icon at bounding box center [727, 161] width 15 height 15
click at [67, 257] on link "Parcel & Loan" at bounding box center [70, 232] width 10 height 74
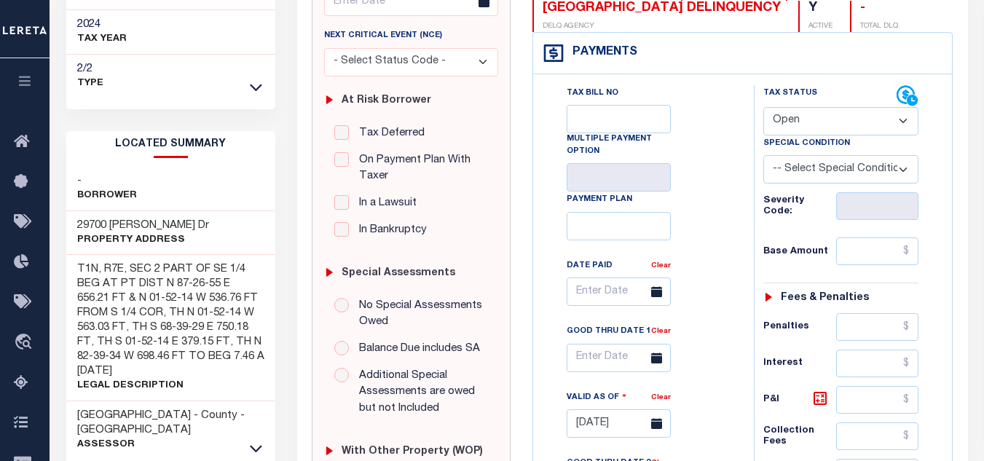
scroll to position [364, 0]
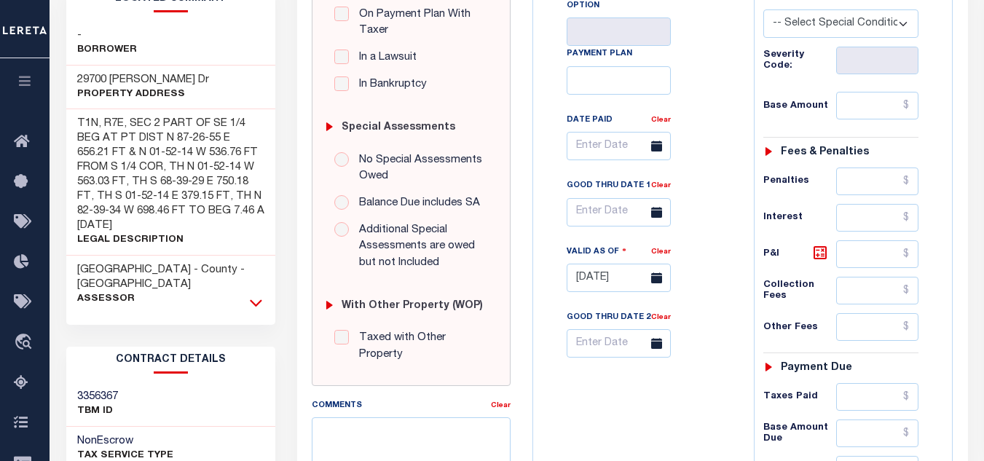
click at [256, 295] on icon at bounding box center [256, 302] width 12 height 15
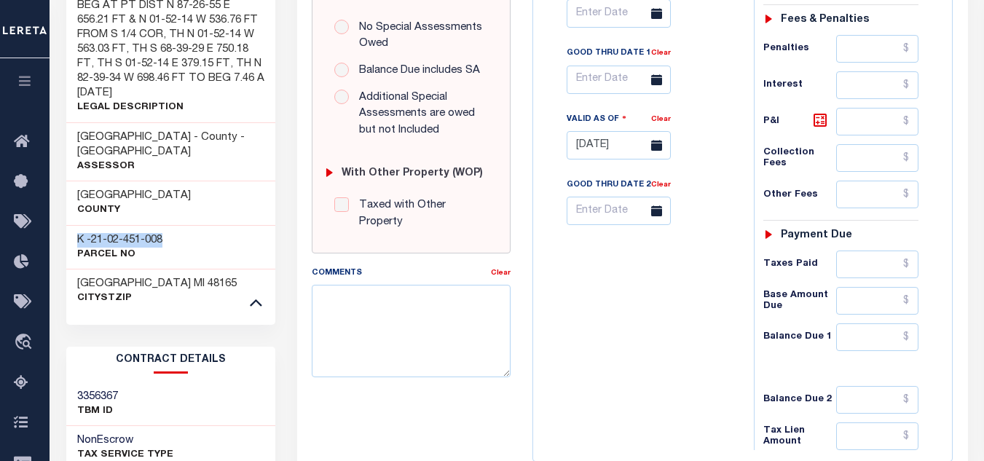
drag, startPoint x: 165, startPoint y: 192, endPoint x: 67, endPoint y: 196, distance: 98.4
click at [67, 225] on div "K -21-02-451-008 Parcel No" at bounding box center [170, 247] width 209 height 44
copy h3 "K -21-02-451-008"
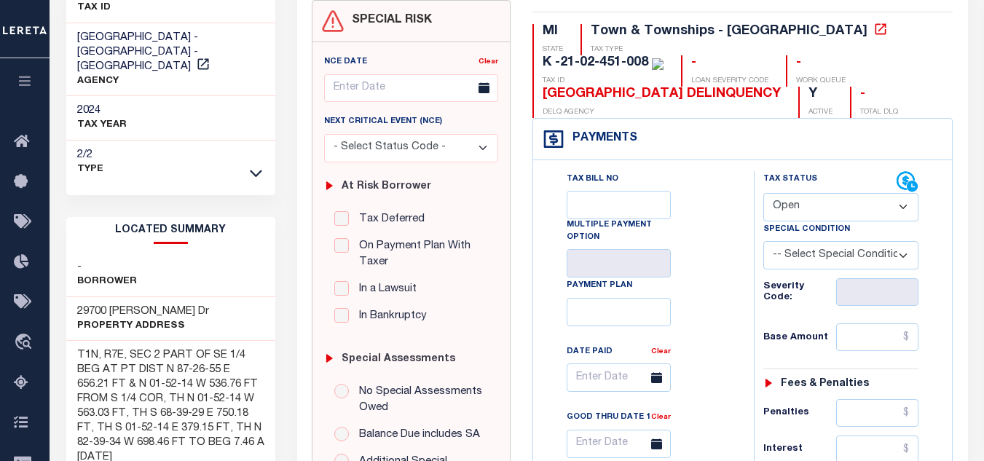
scroll to position [0, 0]
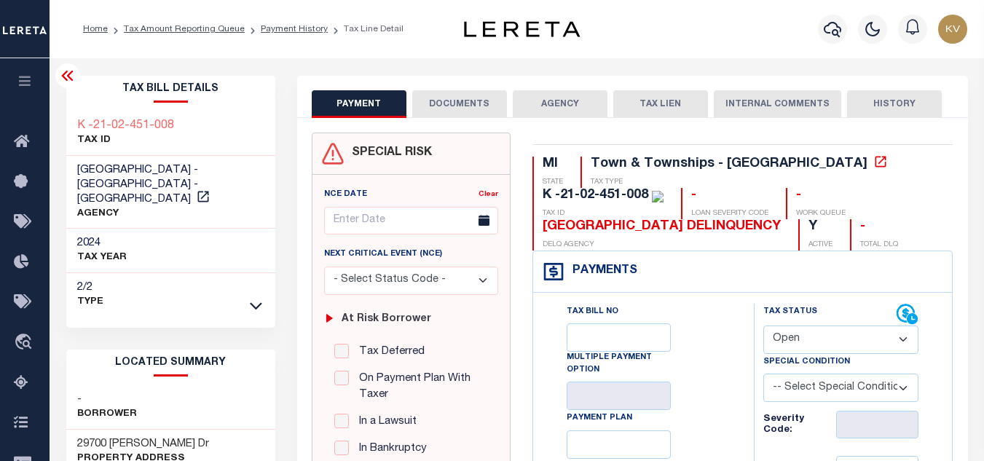
click at [67, 74] on icon at bounding box center [67, 76] width 12 height 10
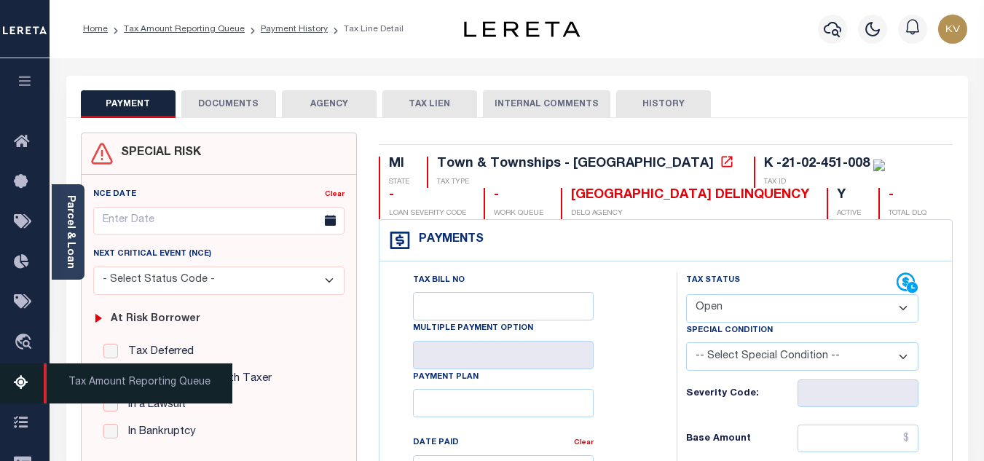
click at [19, 374] on link "Tax Amount Reporting Queue" at bounding box center [25, 383] width 50 height 40
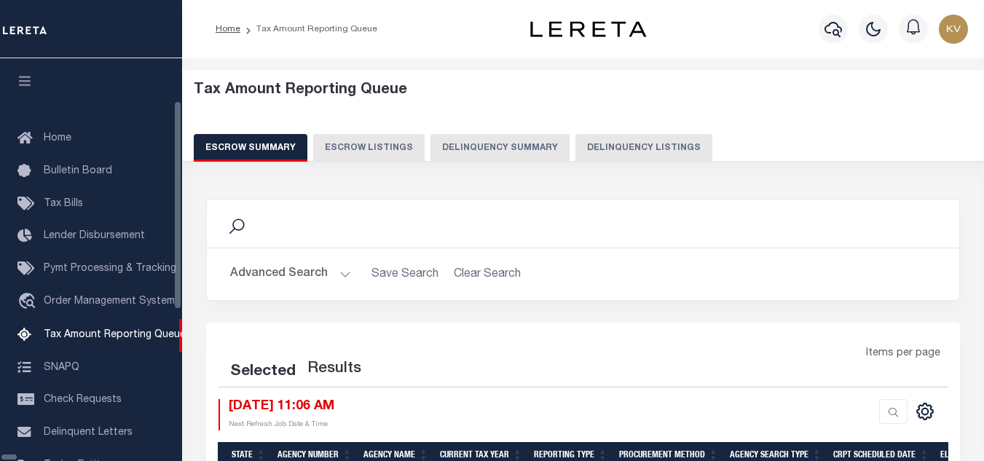
click at [575, 136] on button "Delinquency Listings" at bounding box center [643, 148] width 137 height 28
click at [582, 140] on button "Delinquency Listings" at bounding box center [643, 148] width 137 height 28
select select
select select "100"
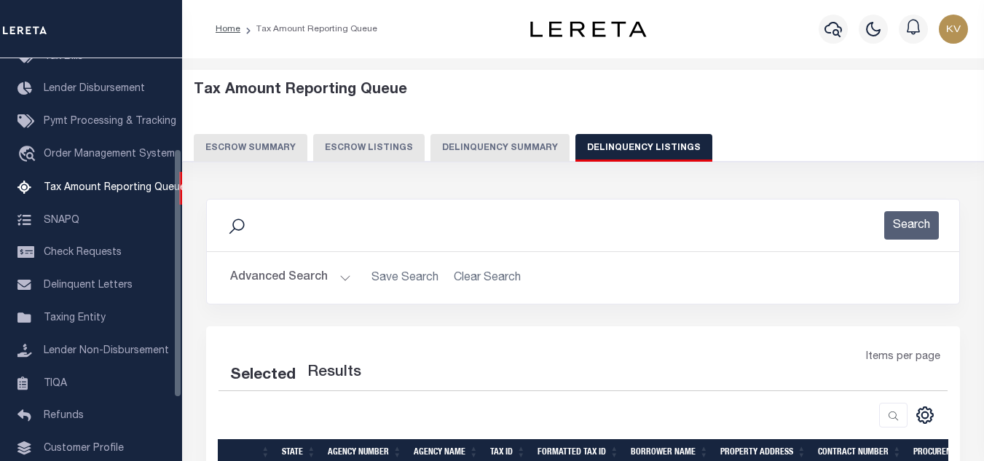
scroll to position [146, 0]
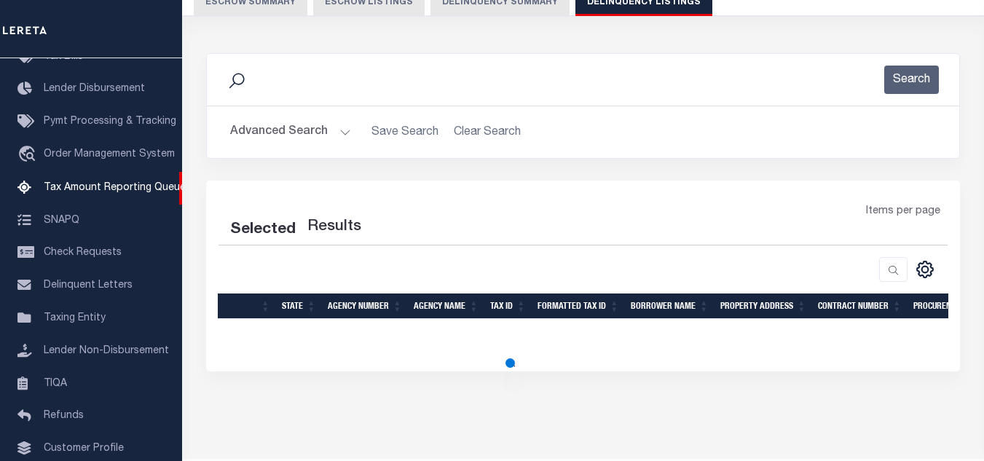
click at [323, 133] on button "Advanced Search" at bounding box center [290, 132] width 121 height 28
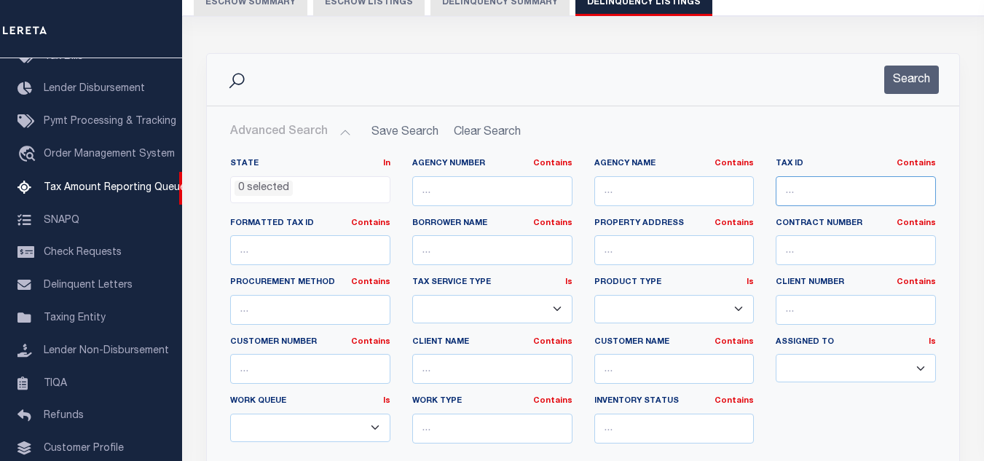
click at [826, 182] on input "text" at bounding box center [856, 191] width 160 height 30
select select "100"
paste input "[GEOGRAPHIC_DATA]"
type input "[GEOGRAPHIC_DATA]"
click at [903, 89] on button "Search" at bounding box center [911, 80] width 55 height 28
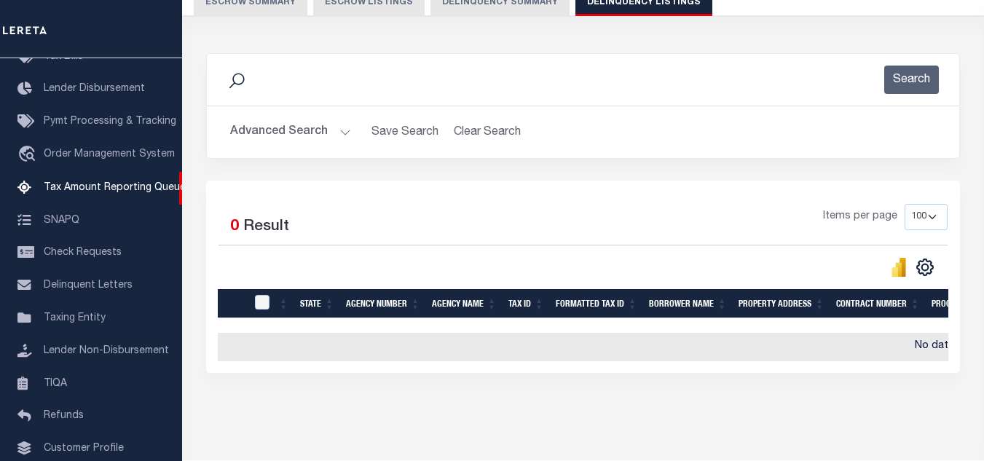
click at [336, 135] on button "Advanced Search" at bounding box center [290, 132] width 121 height 28
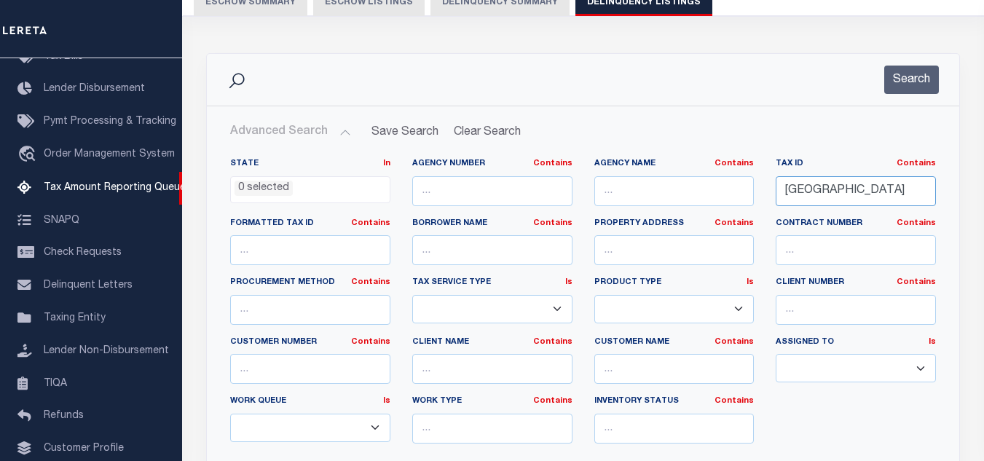
click at [854, 199] on input "[GEOGRAPHIC_DATA]" at bounding box center [856, 191] width 160 height 30
click at [693, 181] on input "text" at bounding box center [674, 191] width 160 height 30
paste input "[GEOGRAPHIC_DATA]"
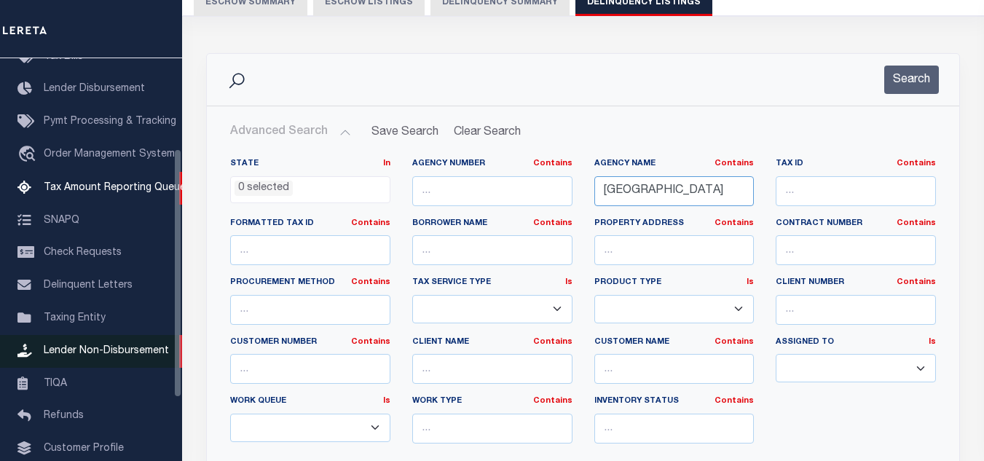
type input "[GEOGRAPHIC_DATA]"
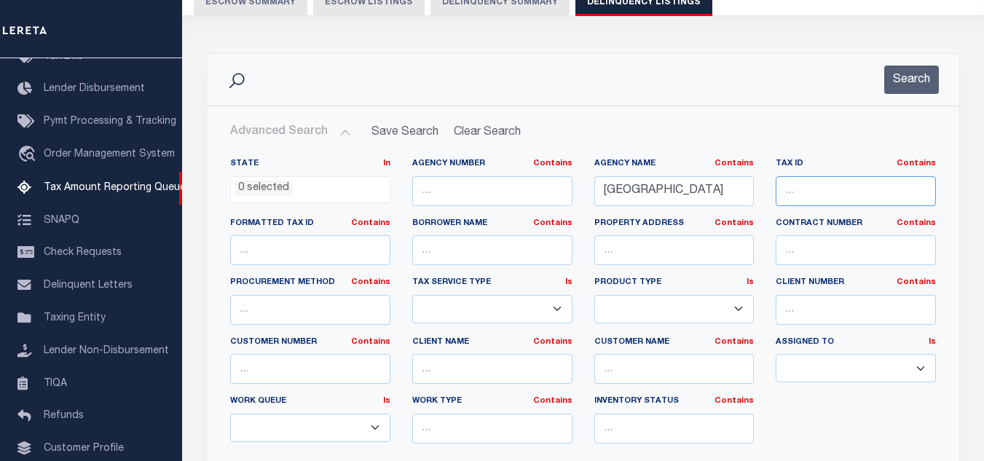
click at [815, 188] on input "text" at bounding box center [856, 191] width 160 height 30
paste input "51-51-101-250-01"
type input "51-51-101-250-01"
click at [883, 87] on div "Search" at bounding box center [903, 80] width 72 height 28
click at [899, 86] on button "Search" at bounding box center [911, 80] width 55 height 28
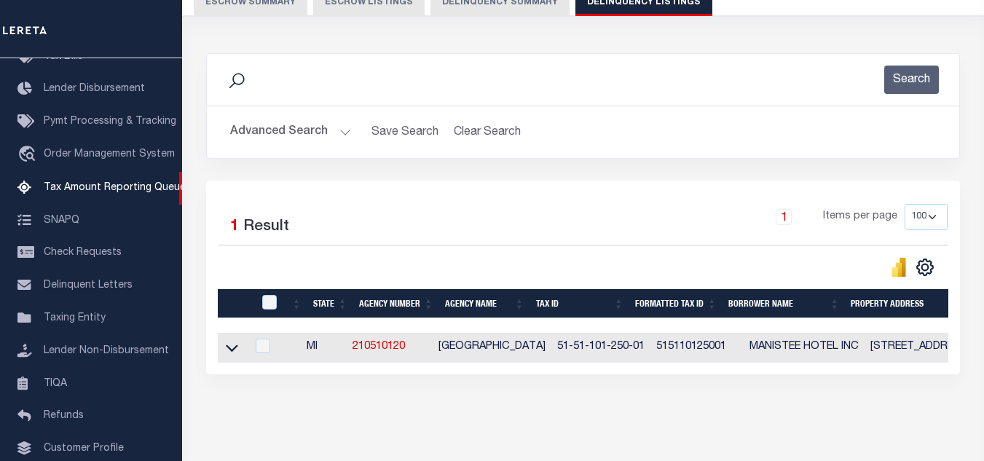
scroll to position [202, 0]
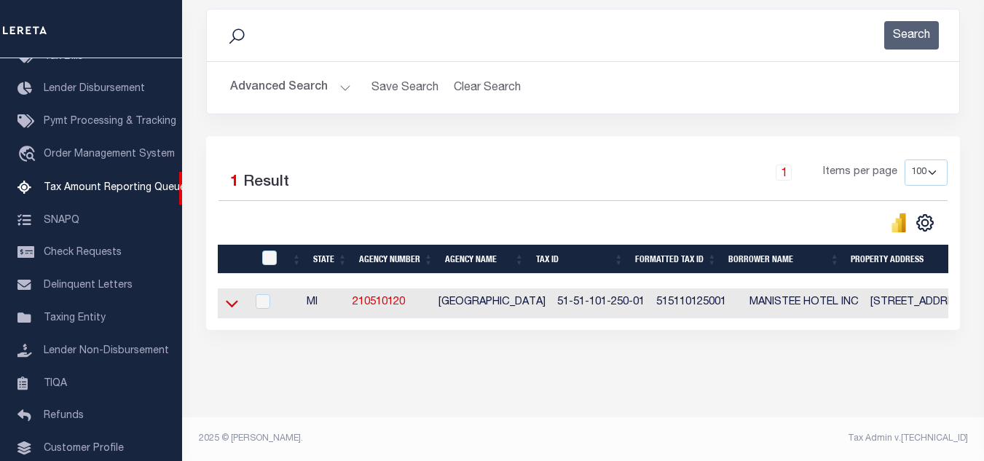
click at [232, 296] on icon at bounding box center [232, 303] width 12 height 15
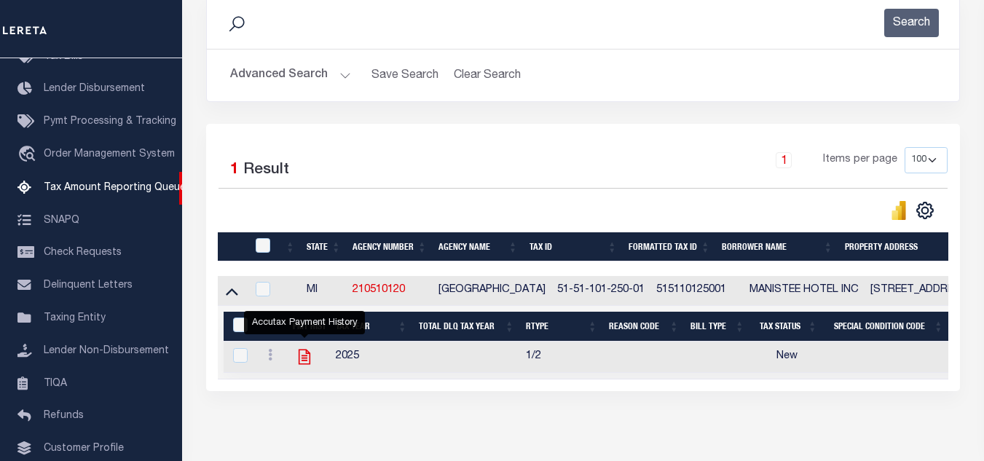
click at [305, 358] on icon "" at bounding box center [304, 356] width 19 height 19
checkbox input "true"
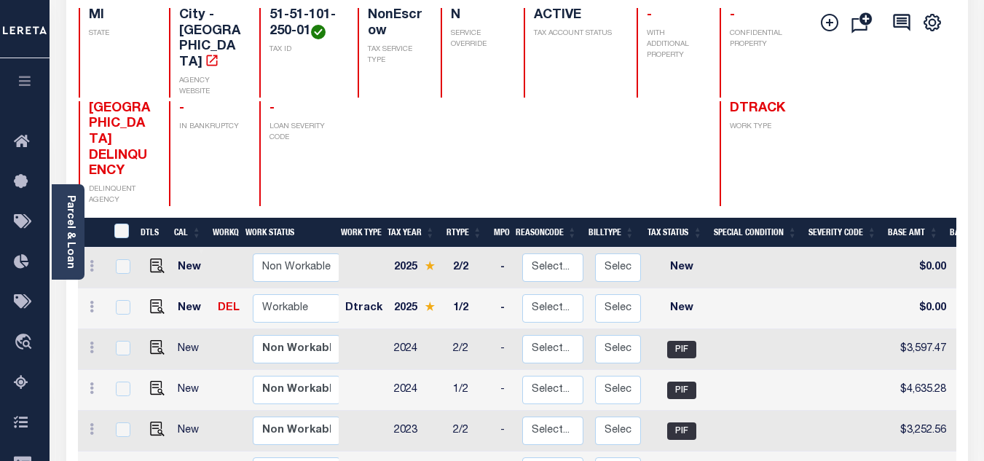
scroll to position [73, 0]
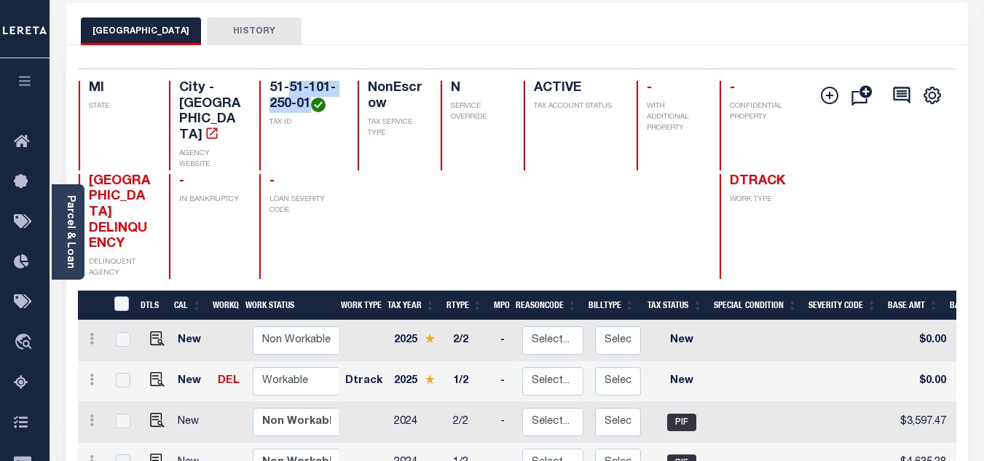
drag, startPoint x: 289, startPoint y: 88, endPoint x: 310, endPoint y: 110, distance: 29.9
click at [310, 110] on h4 "51-51-101-250-01" at bounding box center [304, 96] width 70 height 31
copy h4 "51-101-250-01"
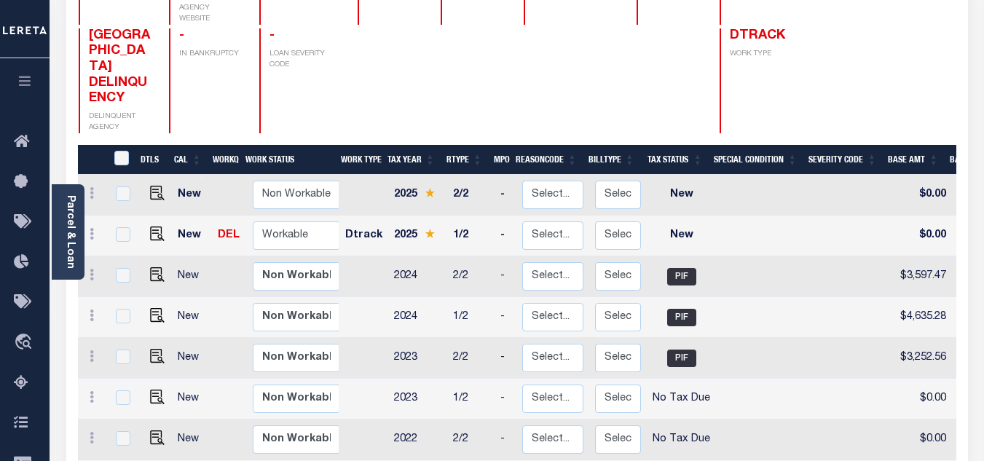
click at [353, 297] on td at bounding box center [363, 317] width 49 height 41
checkbox input "true"
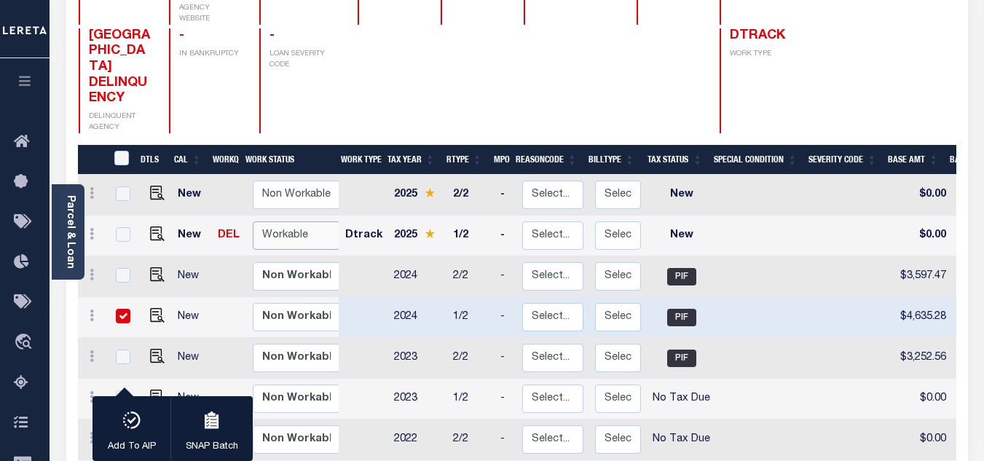
click at [297, 221] on select "Non Workable Workable" at bounding box center [296, 235] width 87 height 28
checkbox input "true"
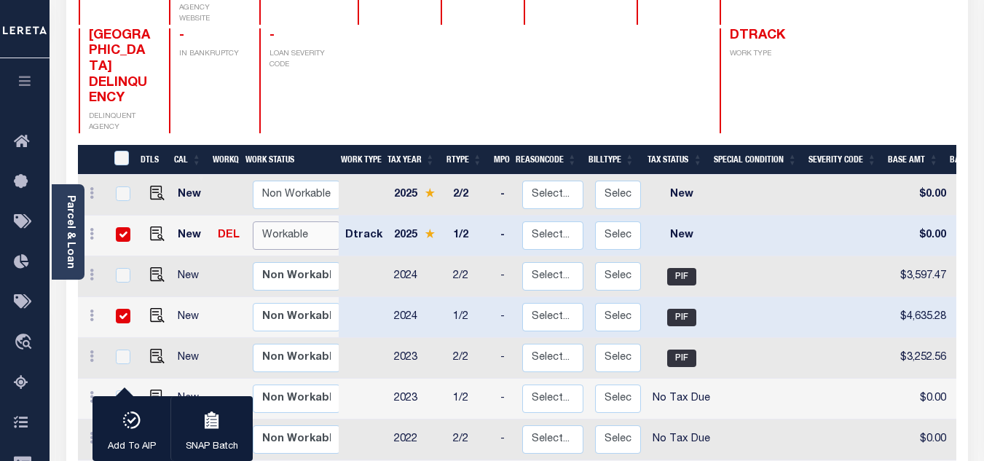
select select "true"
click at [253, 221] on select "Non Workable Workable" at bounding box center [296, 235] width 87 height 28
checkbox input "false"
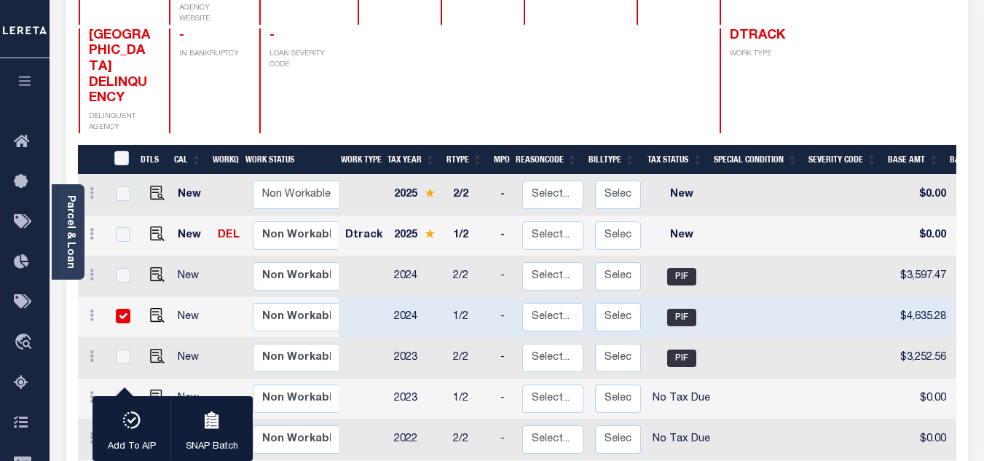
click at [124, 309] on input "checkbox" at bounding box center [123, 316] width 15 height 15
checkbox input "false"
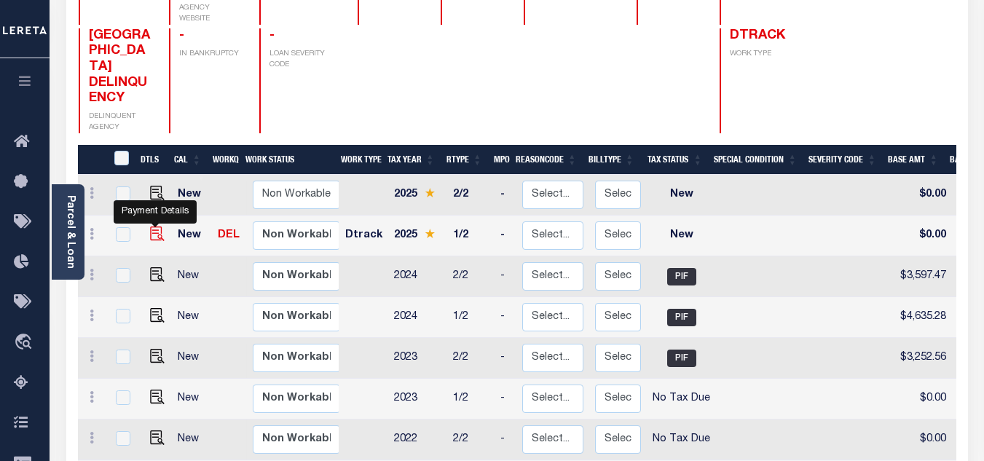
click at [155, 227] on img "" at bounding box center [157, 234] width 15 height 15
checkbox input "true"
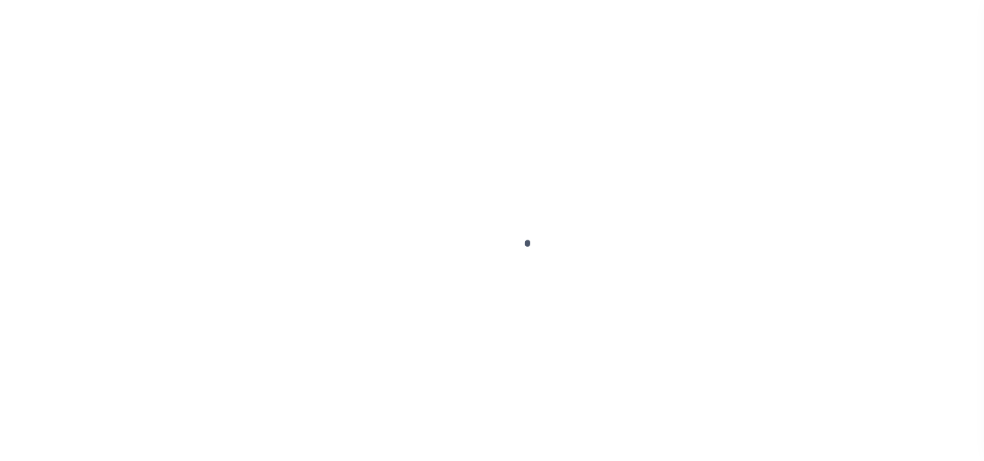
select select "NW2"
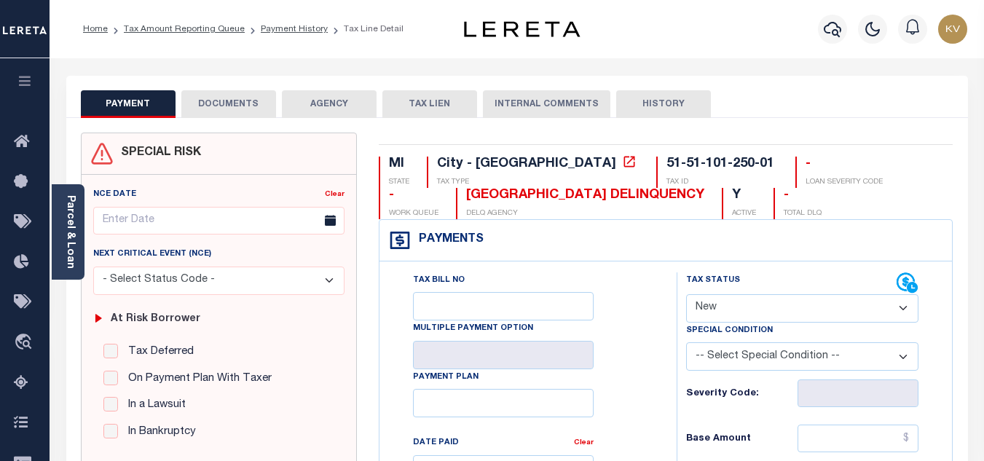
scroll to position [146, 0]
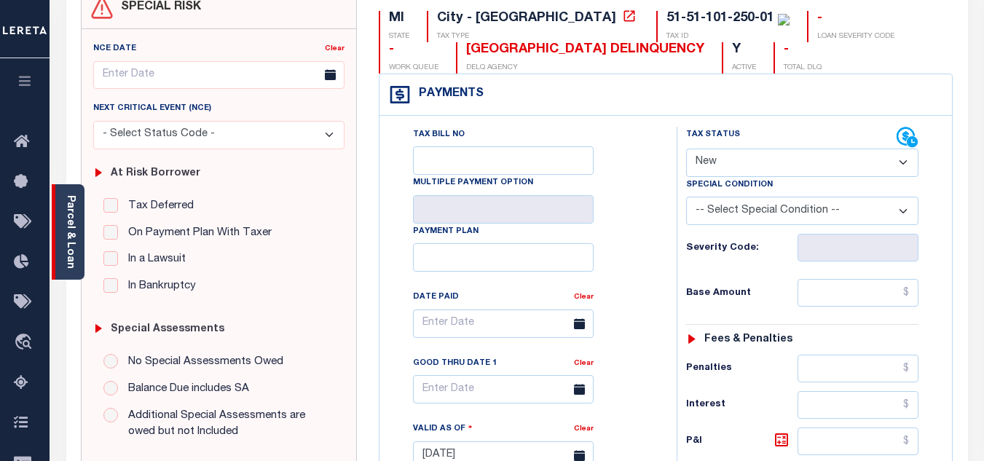
click at [82, 259] on div "Parcel & Loan" at bounding box center [68, 231] width 33 height 95
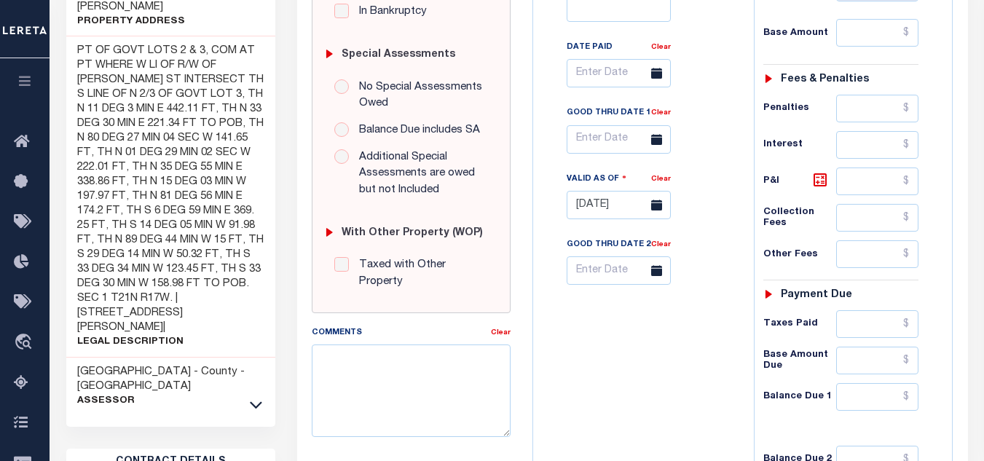
scroll to position [510, 0]
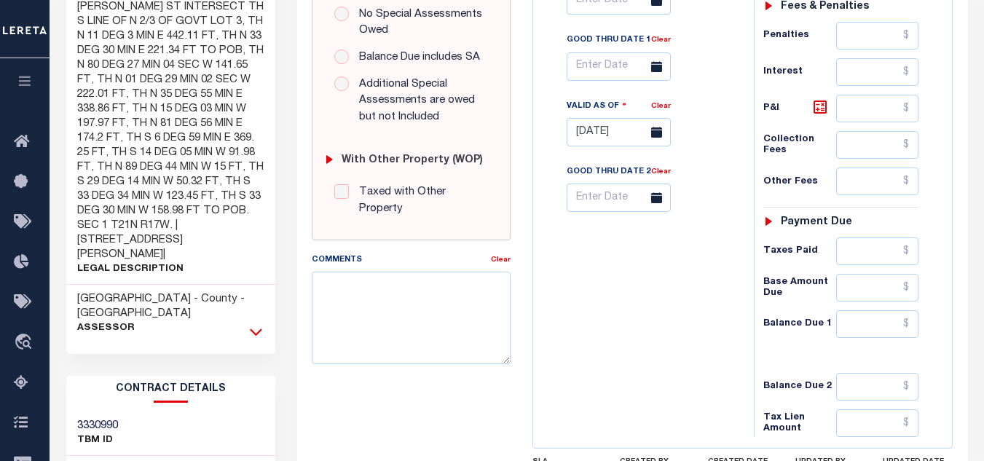
click at [255, 328] on icon at bounding box center [256, 331] width 12 height 7
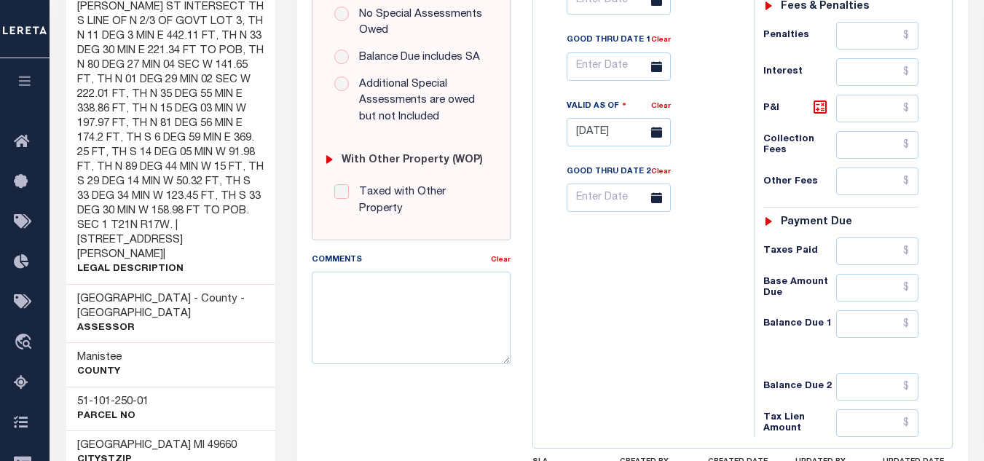
scroll to position [642, 0]
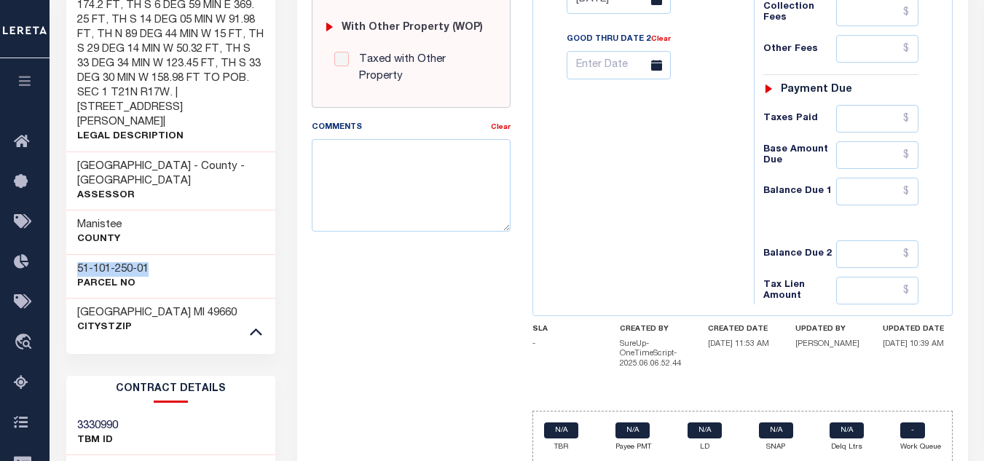
drag, startPoint x: 160, startPoint y: 197, endPoint x: 77, endPoint y: 197, distance: 83.0
click at [77, 254] on div "51-101-250-01 Parcel No" at bounding box center [170, 276] width 209 height 44
copy h3 "51-101-250-01"
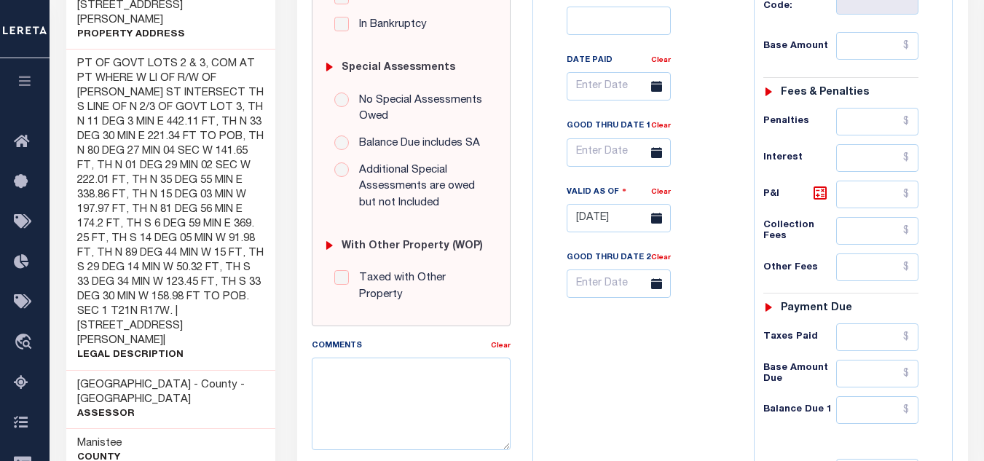
scroll to position [570, 0]
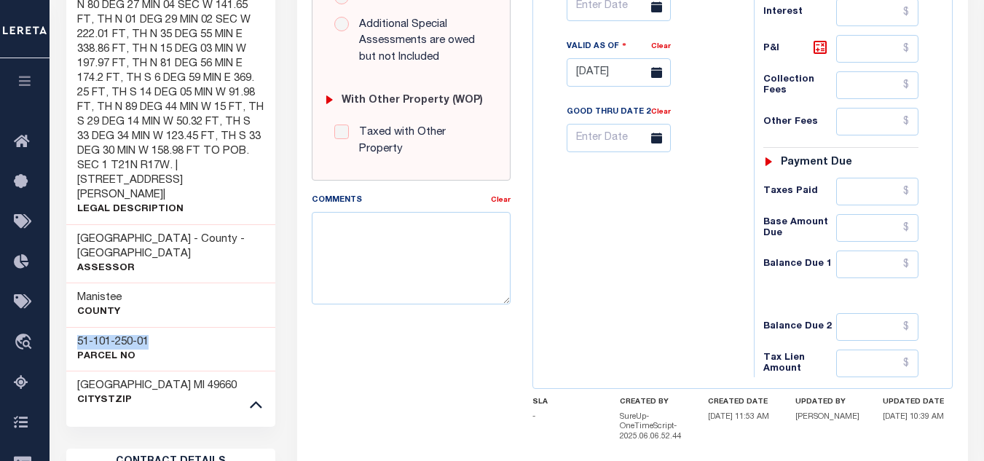
copy h3 "51-101-250-01"
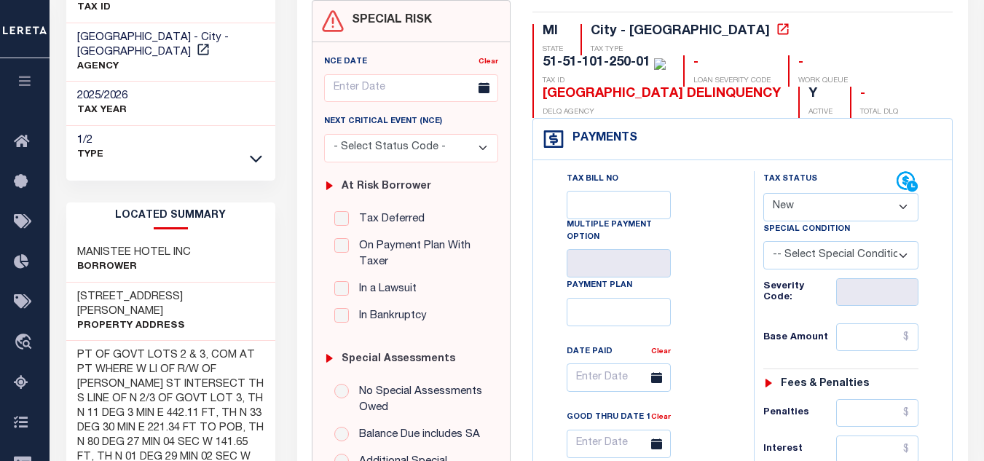
scroll to position [0, 0]
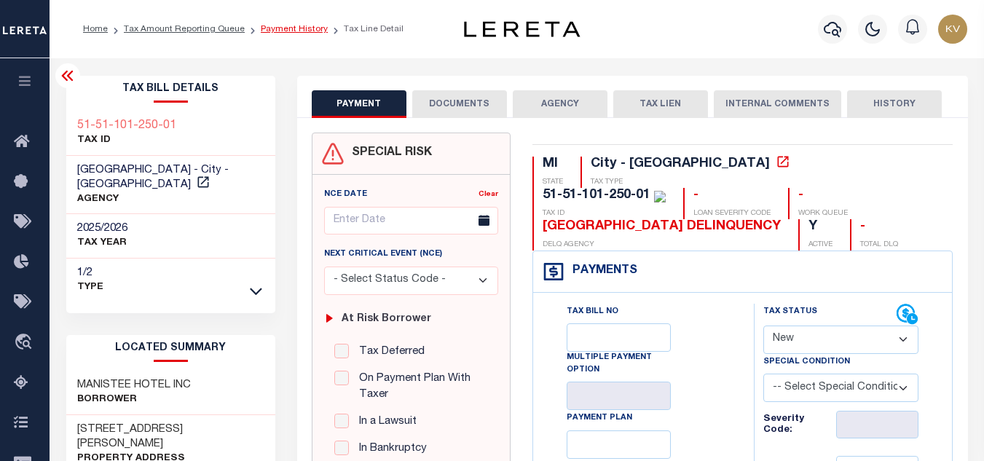
click at [300, 29] on link "Payment History" at bounding box center [294, 29] width 67 height 9
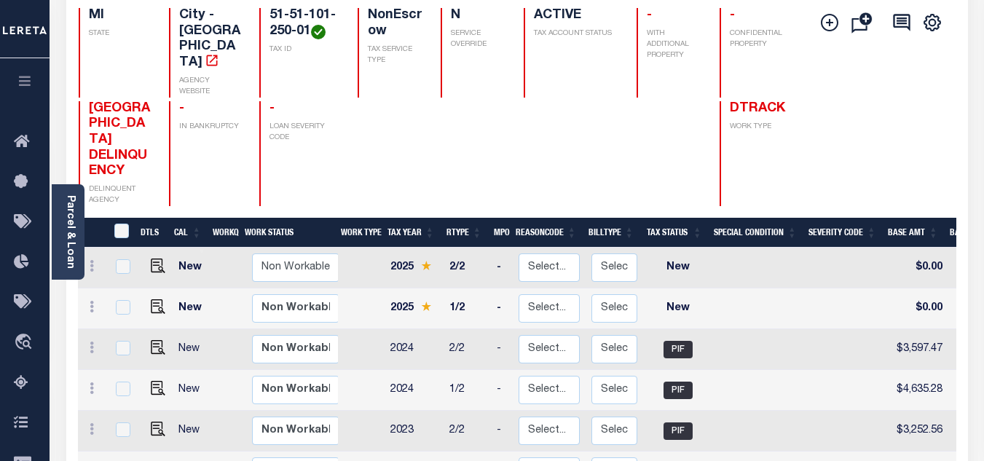
scroll to position [291, 0]
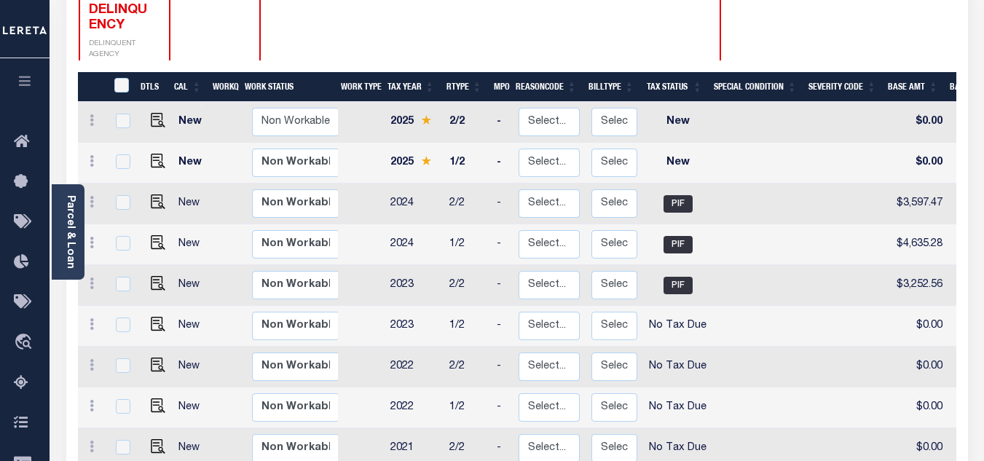
click at [733, 143] on td at bounding box center [759, 163] width 95 height 41
checkbox input "true"
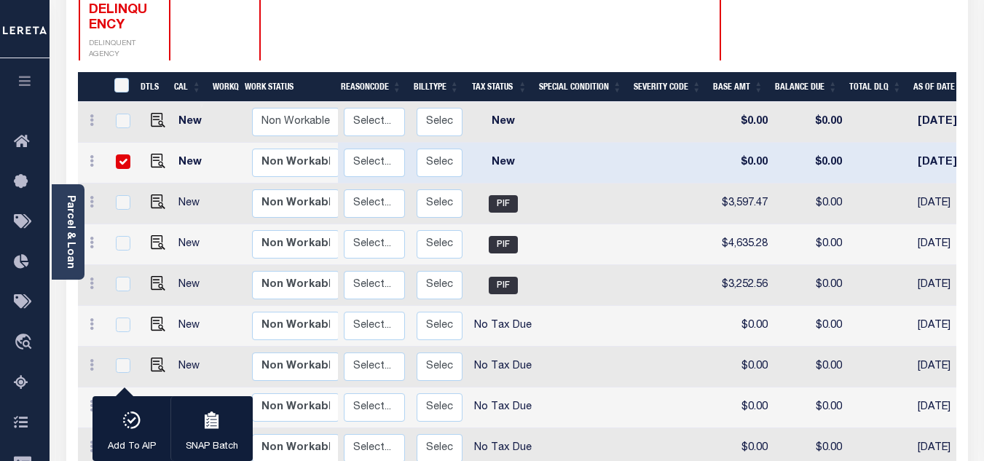
scroll to position [0, 0]
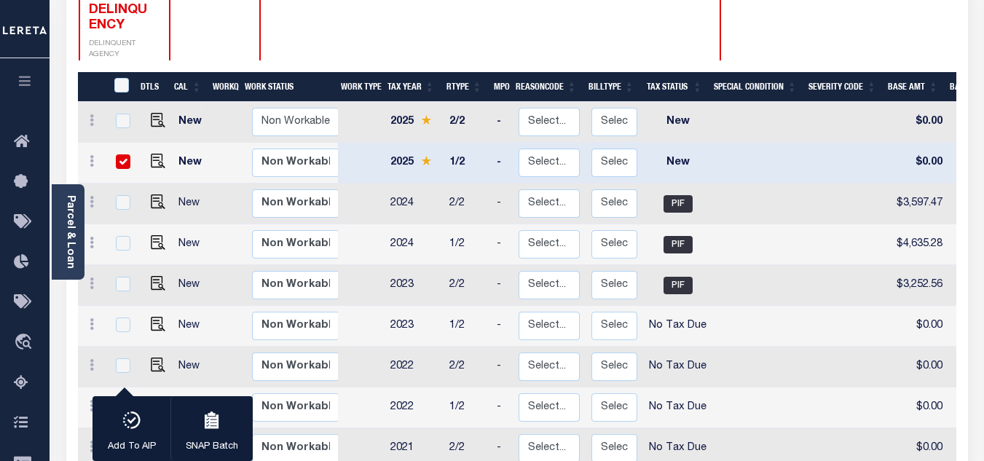
click at [123, 154] on input "checkbox" at bounding box center [123, 161] width 15 height 15
checkbox input "false"
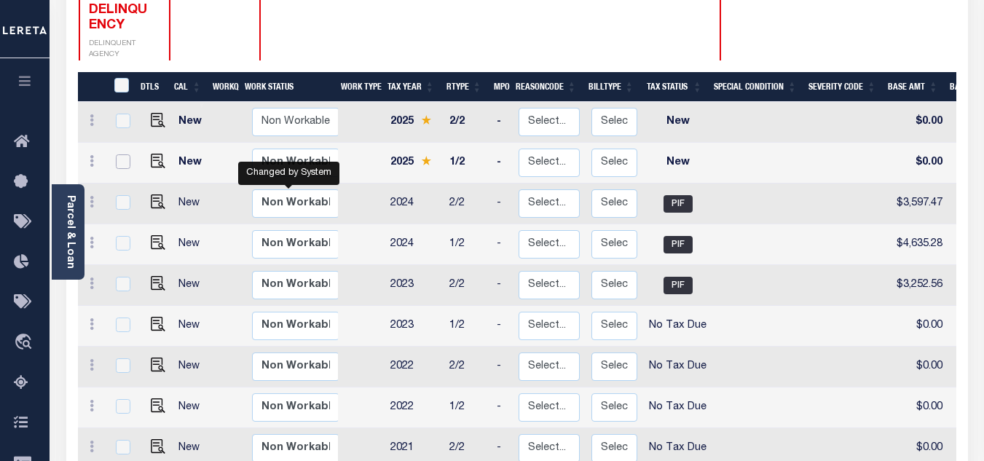
scroll to position [219, 0]
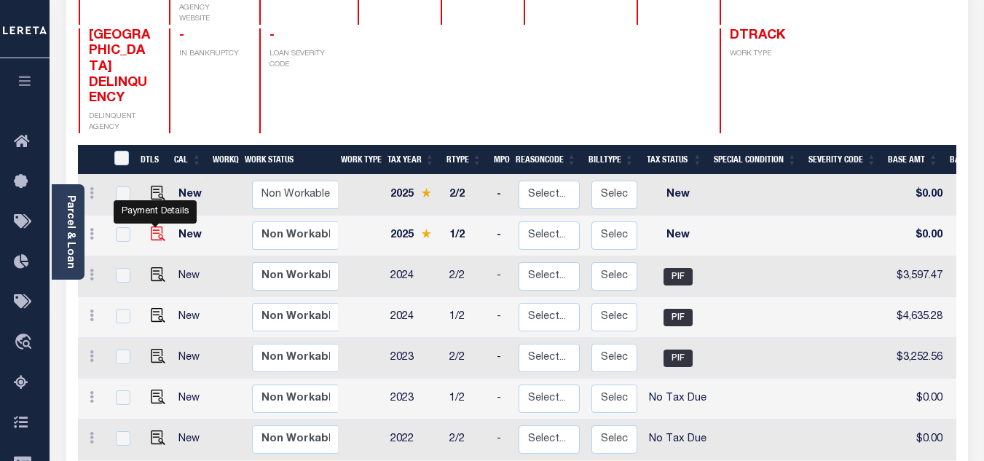
click at [153, 227] on img "" at bounding box center [158, 234] width 15 height 15
checkbox input "true"
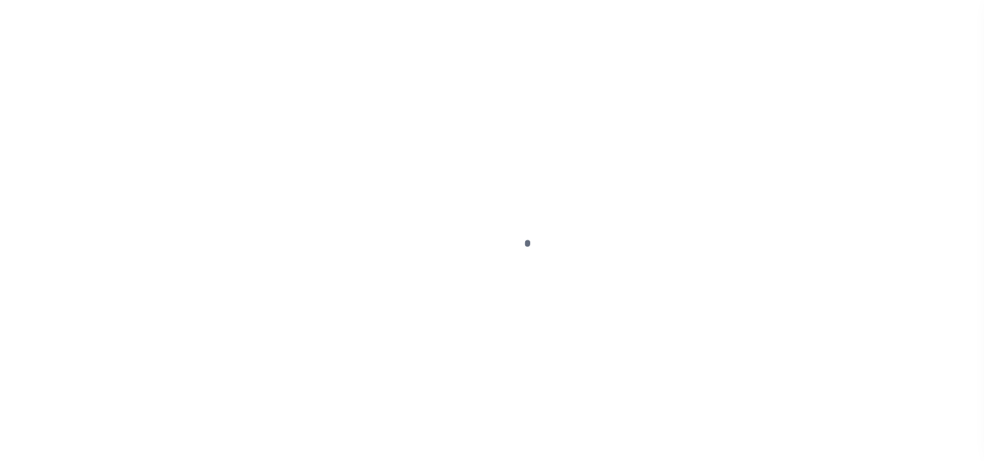
select select "NW2"
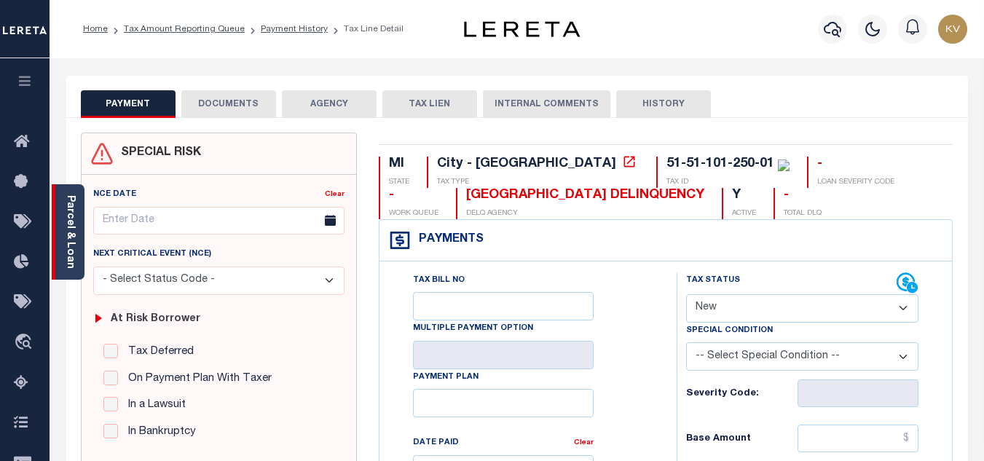
click at [81, 251] on div "Parcel & Loan" at bounding box center [68, 231] width 33 height 95
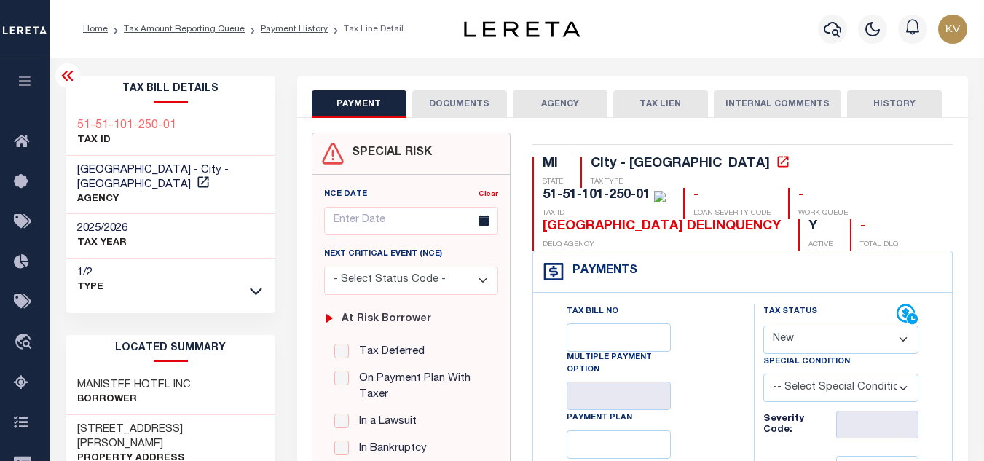
click at [72, 74] on icon at bounding box center [67, 76] width 12 height 10
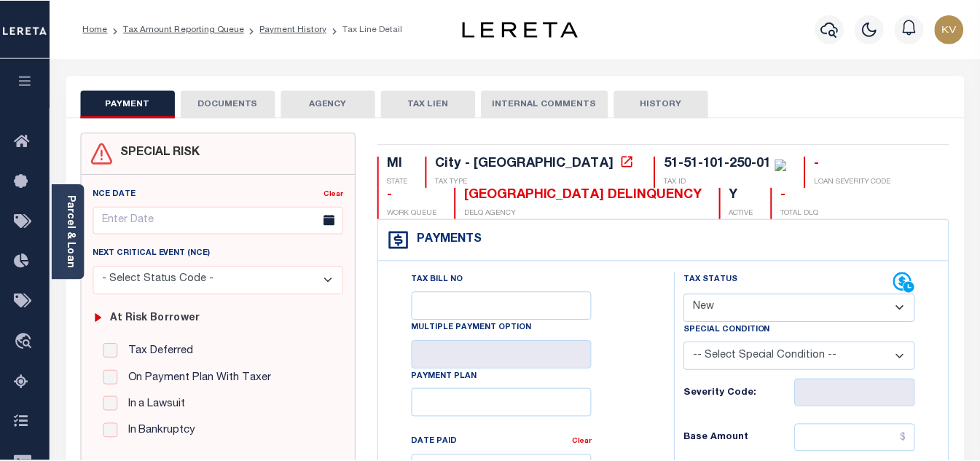
scroll to position [73, 0]
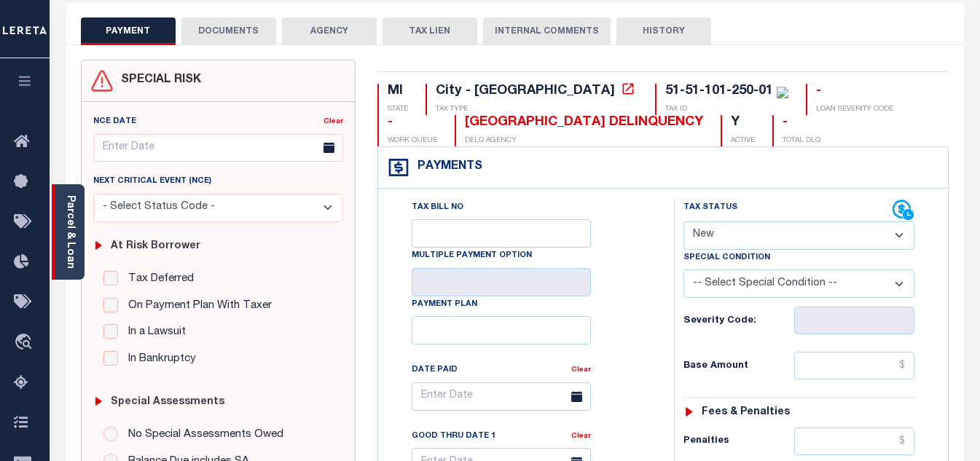
click at [72, 249] on link "Parcel & Loan" at bounding box center [70, 232] width 10 height 74
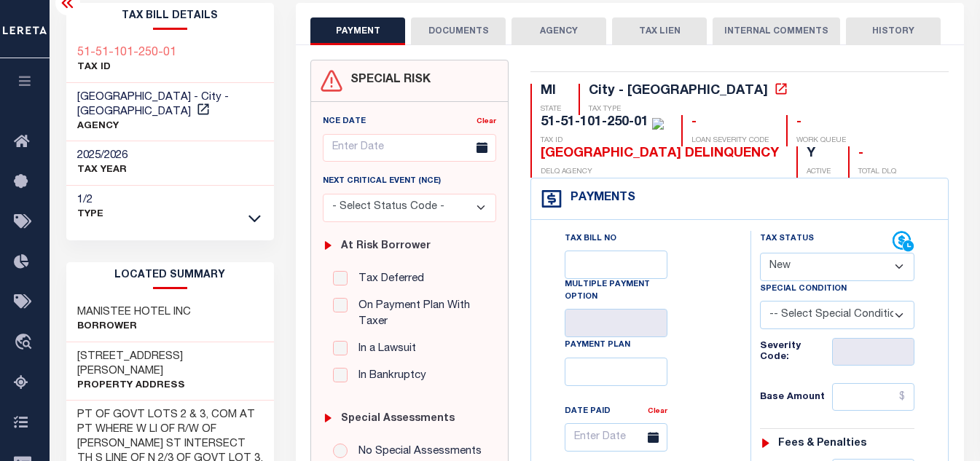
scroll to position [0, 0]
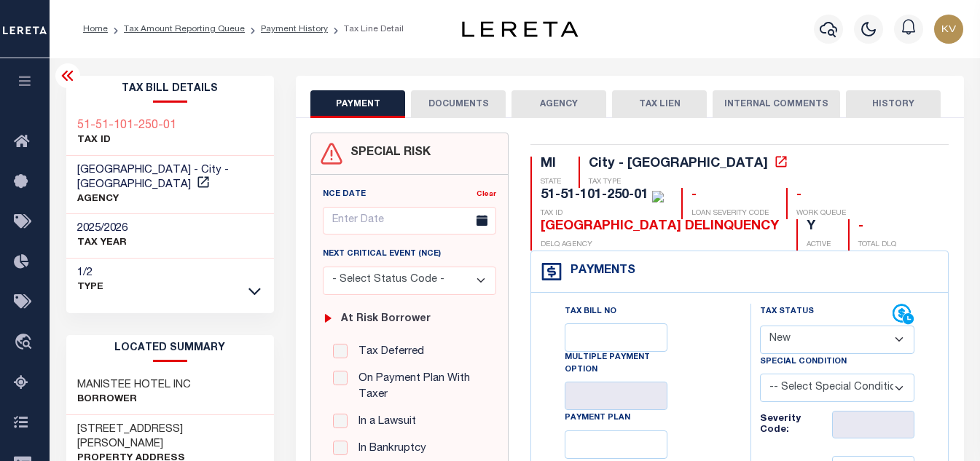
click at [282, 35] on li "Payment History" at bounding box center [286, 29] width 83 height 13
click at [299, 28] on link "Payment History" at bounding box center [294, 29] width 67 height 9
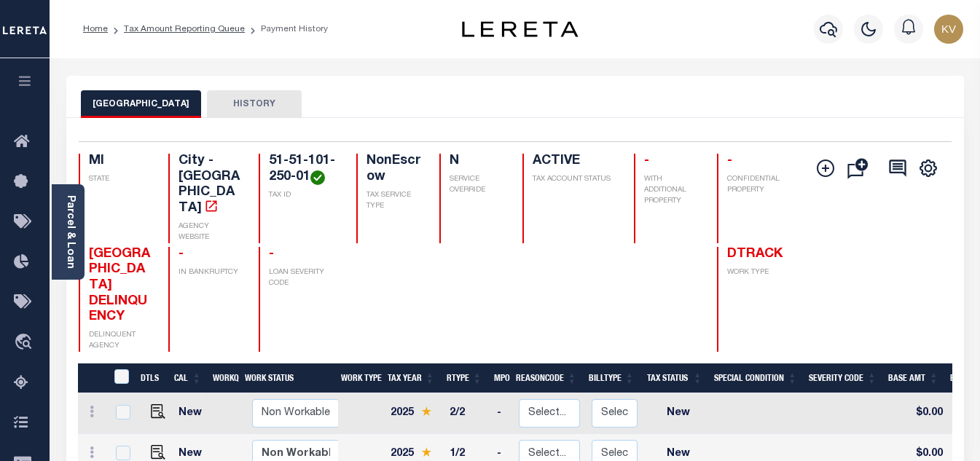
scroll to position [219, 0]
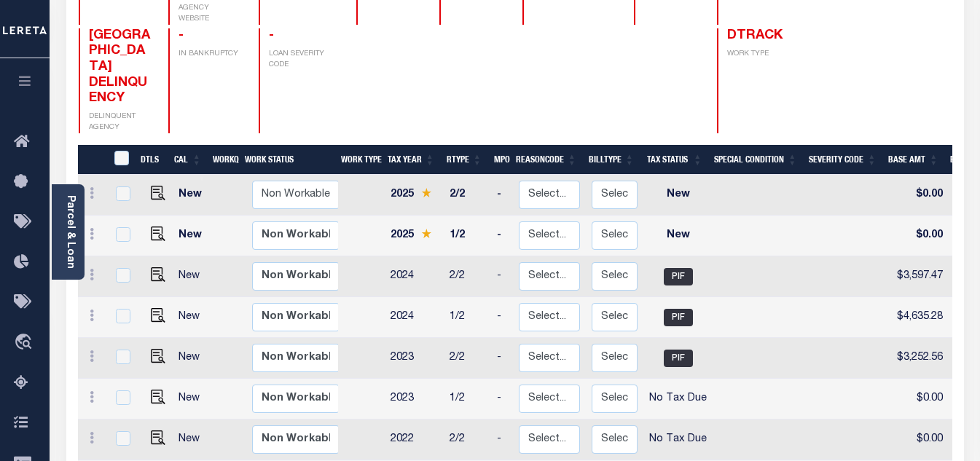
click at [746, 216] on td at bounding box center [759, 236] width 95 height 41
checkbox input "true"
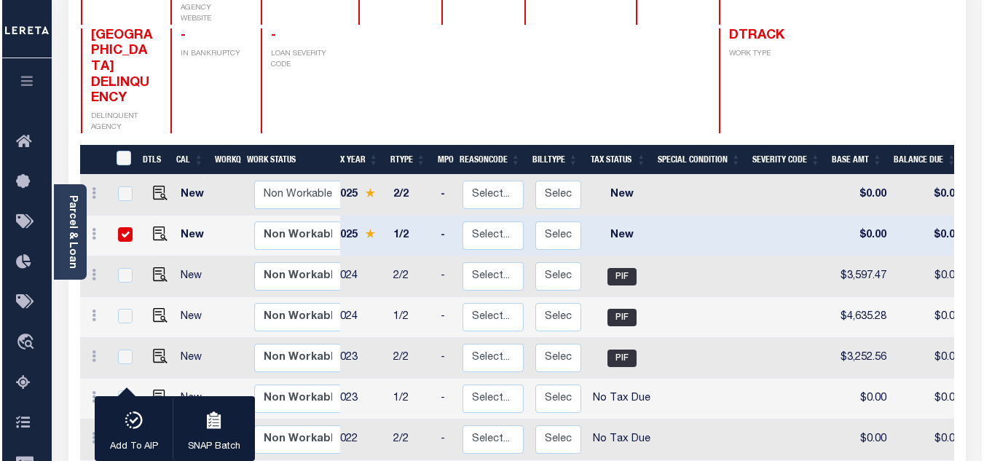
scroll to position [0, 0]
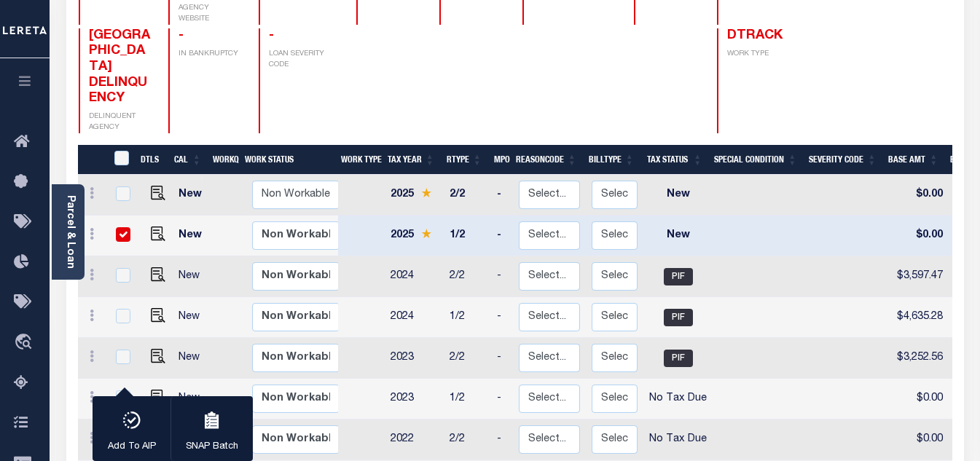
click at [125, 227] on input "checkbox" at bounding box center [123, 234] width 15 height 15
checkbox input "false"
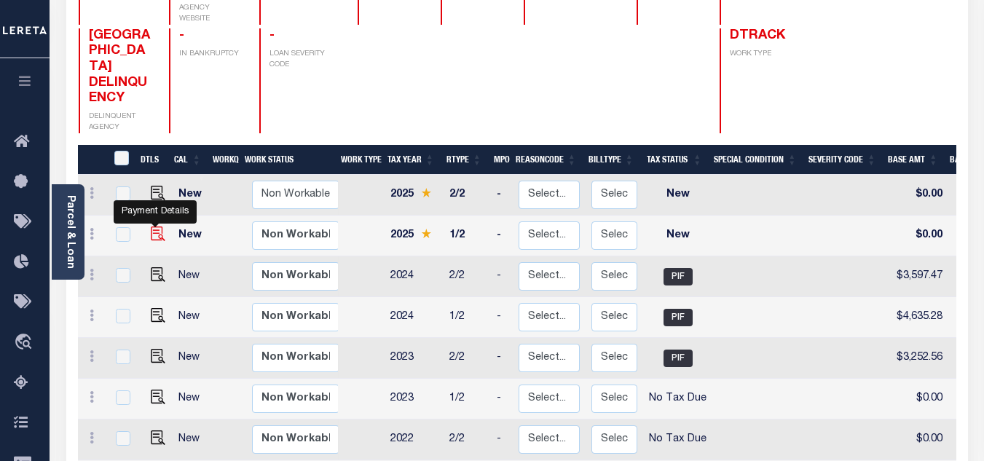
click at [151, 227] on img "" at bounding box center [158, 234] width 15 height 15
checkbox input "true"
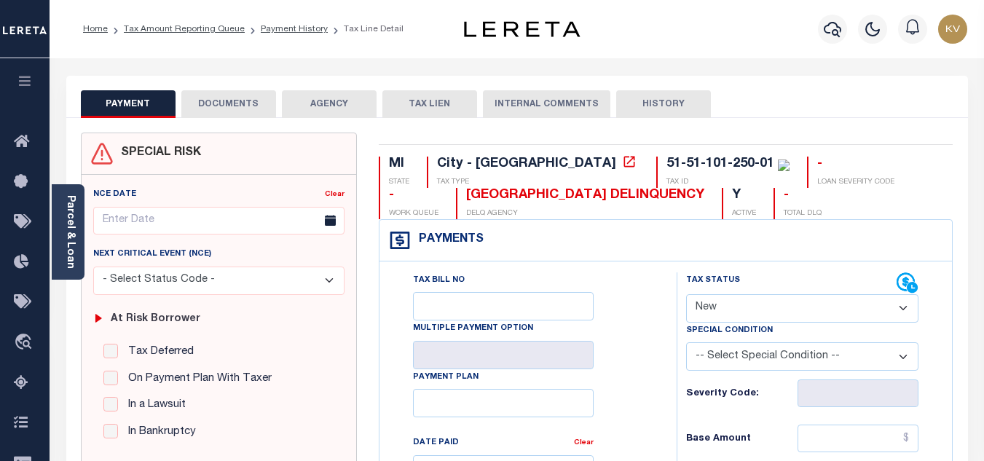
scroll to position [146, 0]
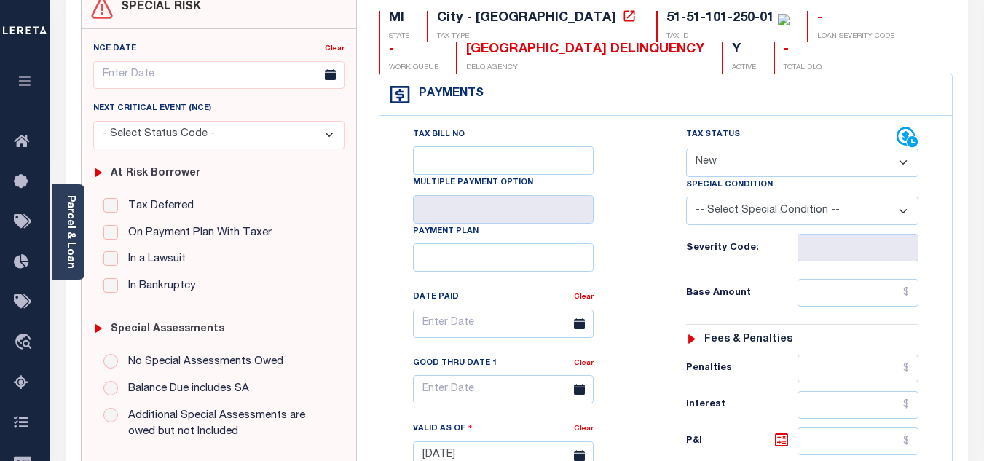
click at [683, 162] on div "Tax Status Status - Select Status Code - Open" at bounding box center [802, 152] width 254 height 50
click at [698, 162] on select "- Select Status Code - Open Due/Unpaid Paid Incomplete No Tax Due Internal Refu…" at bounding box center [802, 163] width 232 height 28
select select "PYD"
click at [686, 149] on select "- Select Status Code - Open Due/Unpaid Paid Incomplete No Tax Due Internal Refu…" at bounding box center [802, 163] width 232 height 28
type input "[DATE]"
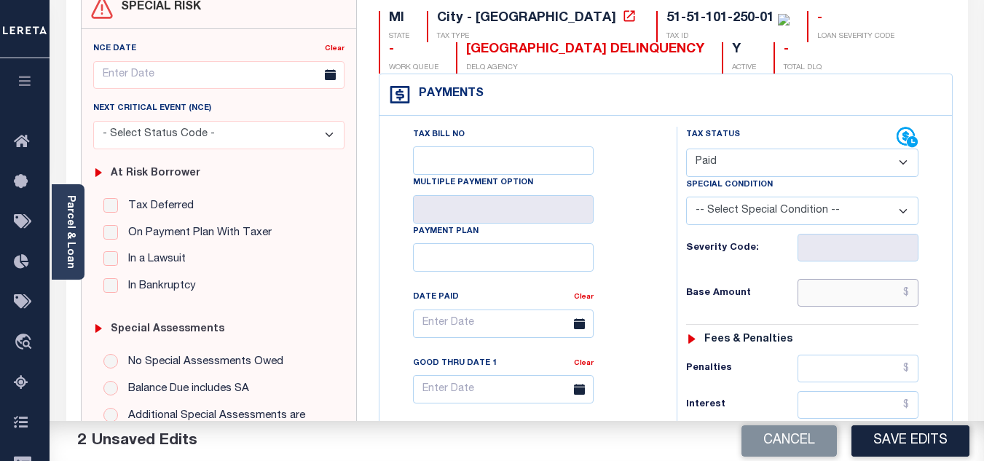
click at [823, 294] on input "text" at bounding box center [858, 293] width 121 height 28
type input "$4,743.40"
click at [793, 277] on div "Tax Status Status - Select Status Code -" at bounding box center [807, 448] width 261 height 643
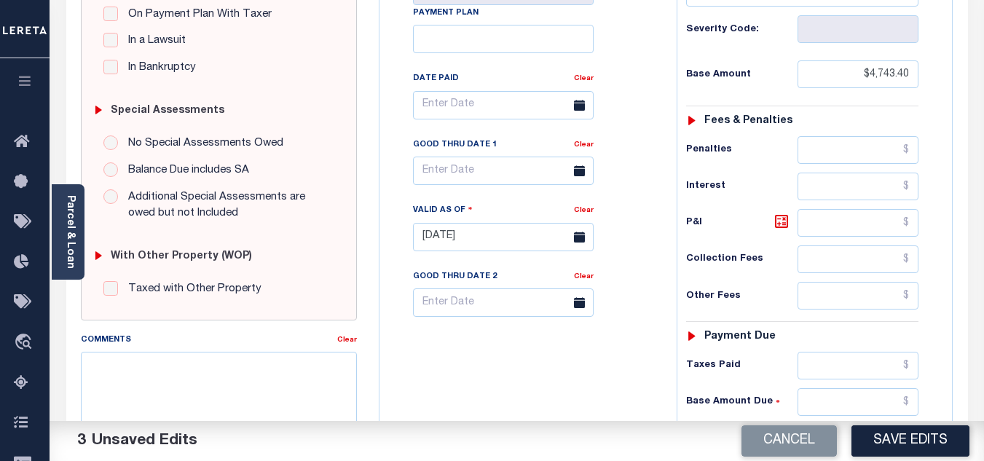
scroll to position [510, 0]
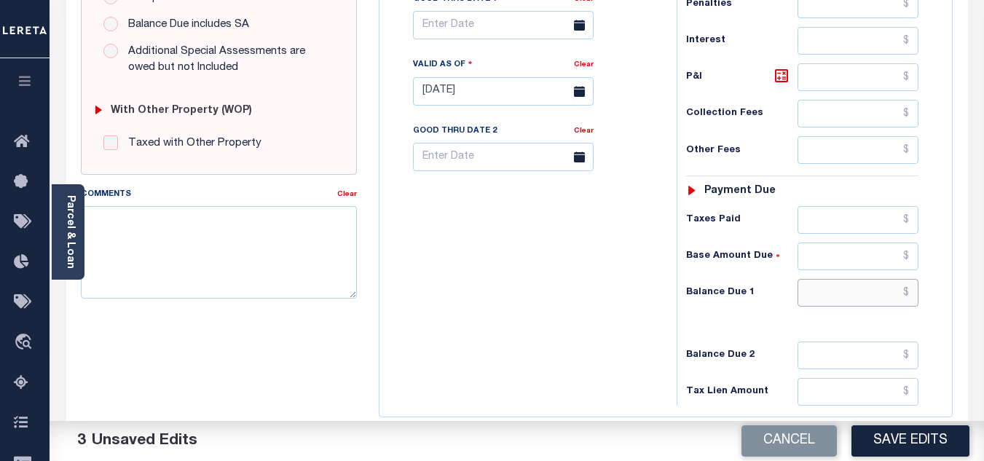
click at [820, 296] on input "text" at bounding box center [858, 293] width 121 height 28
type input "$0.00"
click at [601, 326] on div "Tax Bill No Multiple Payment Option Payment Plan Clear" at bounding box center [524, 84] width 283 height 643
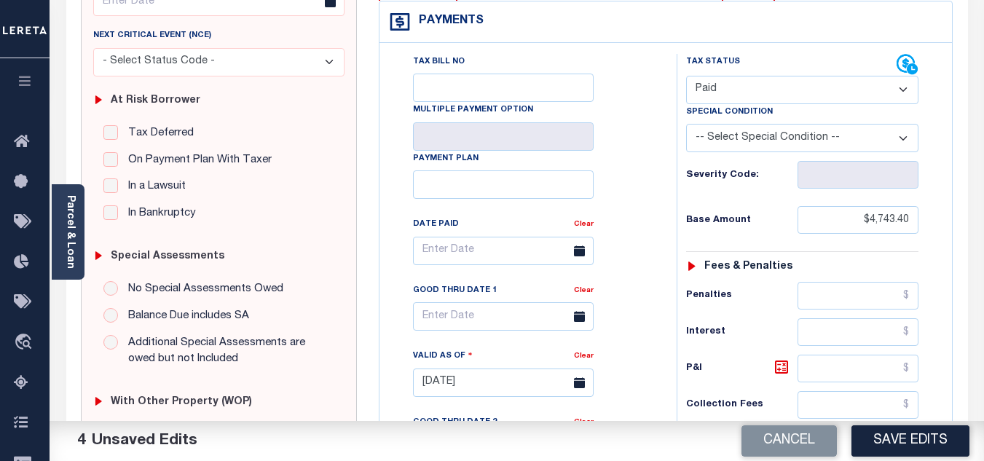
scroll to position [0, 0]
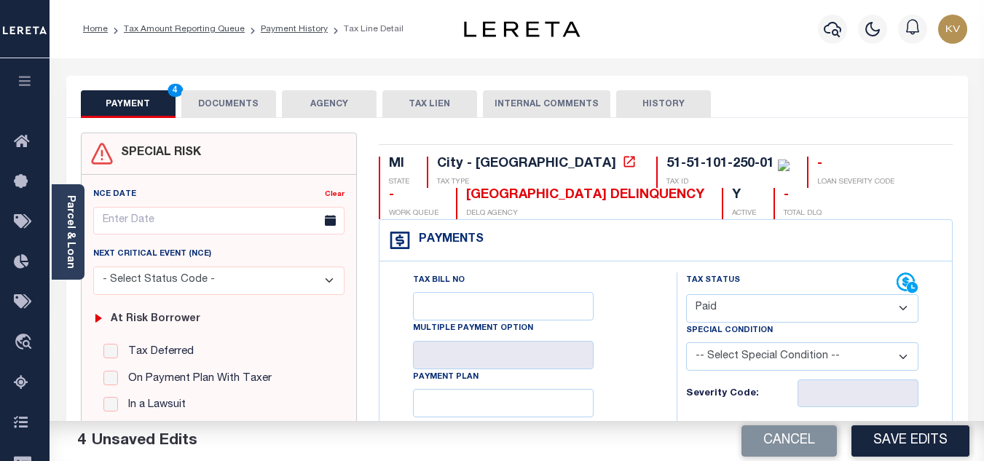
click at [238, 103] on button "DOCUMENTS" at bounding box center [228, 104] width 95 height 28
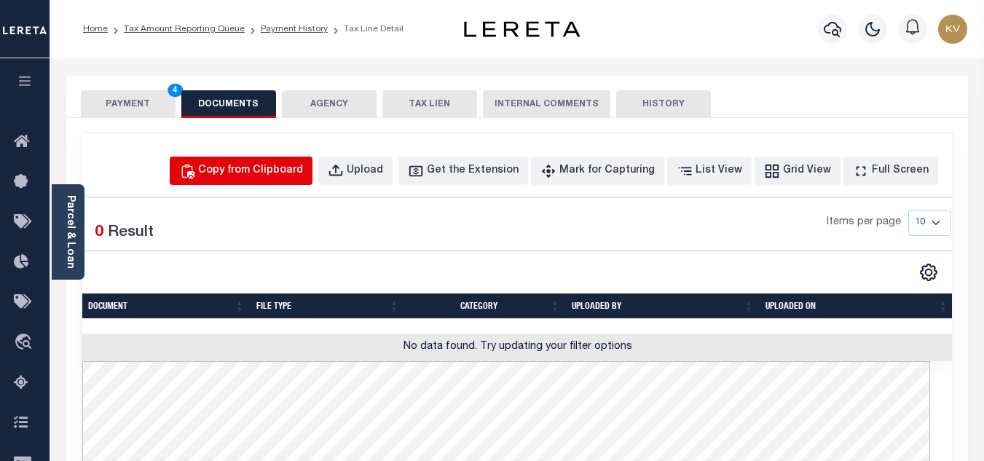
click at [260, 167] on div "Copy from Clipboard" at bounding box center [250, 171] width 105 height 16
select select "POP"
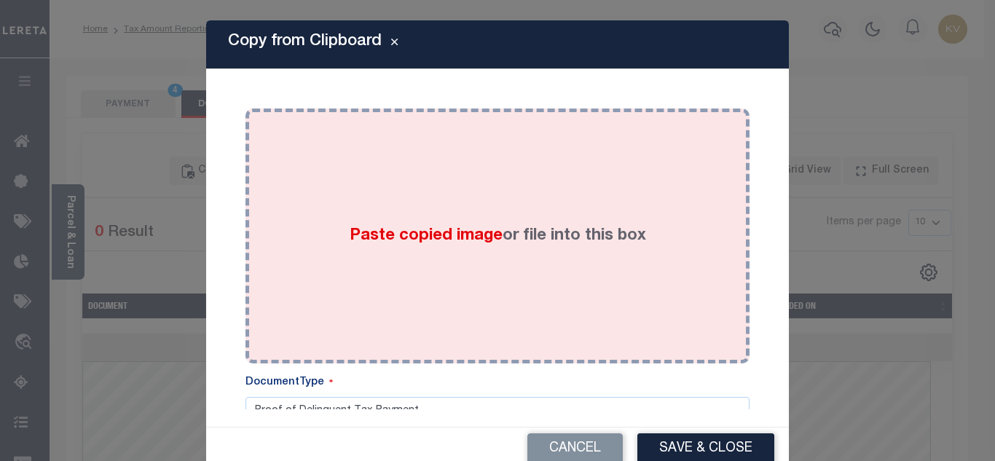
click at [345, 206] on div "Paste copied image or file into this box" at bounding box center [497, 235] width 482 height 233
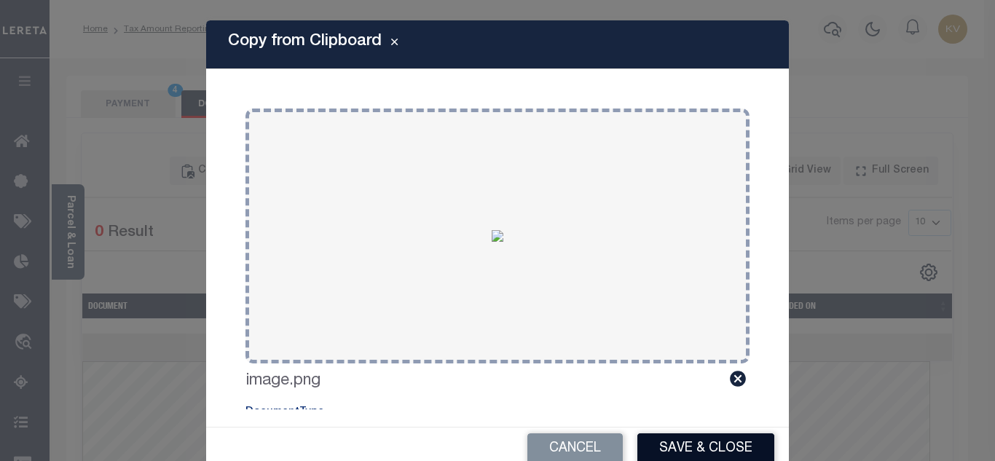
click at [725, 446] on button "Save & Close" at bounding box center [705, 448] width 137 height 31
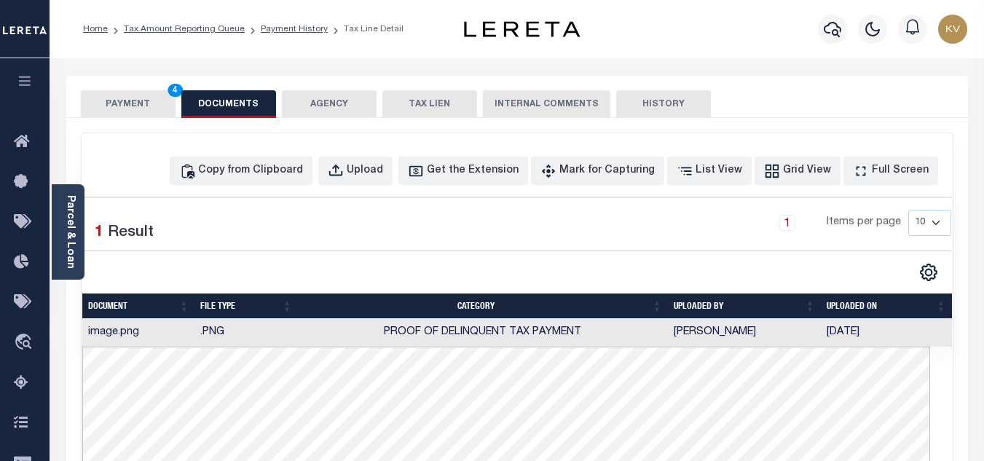
click at [138, 99] on button "PAYMENT 4" at bounding box center [128, 104] width 95 height 28
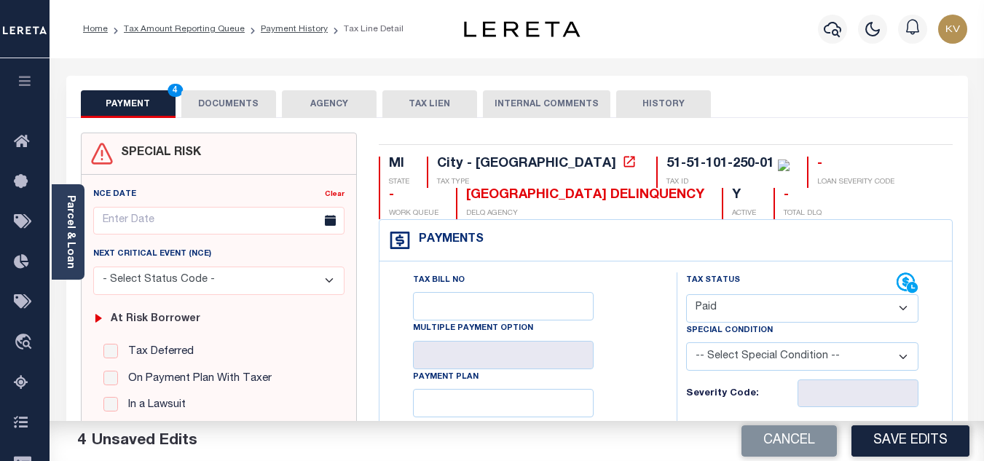
drag, startPoint x: 912, startPoint y: 445, endPoint x: 900, endPoint y: 439, distance: 13.0
click at [911, 445] on button "Save Edits" at bounding box center [910, 440] width 118 height 31
checkbox input "false"
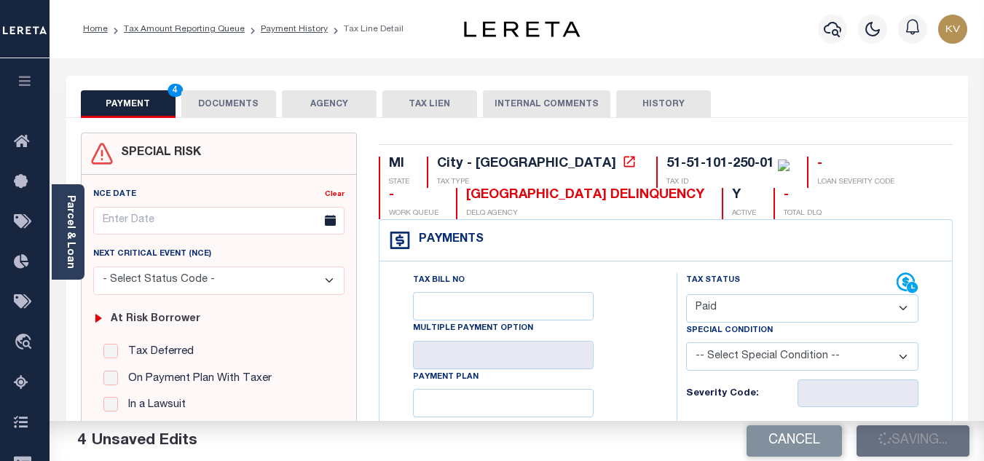
checkbox input "false"
type input "$4,743.4"
type input "$0"
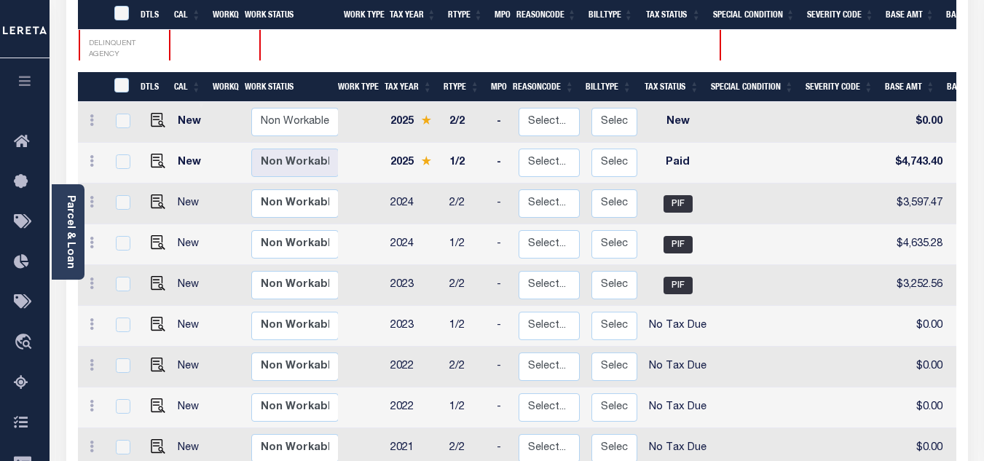
scroll to position [364, 0]
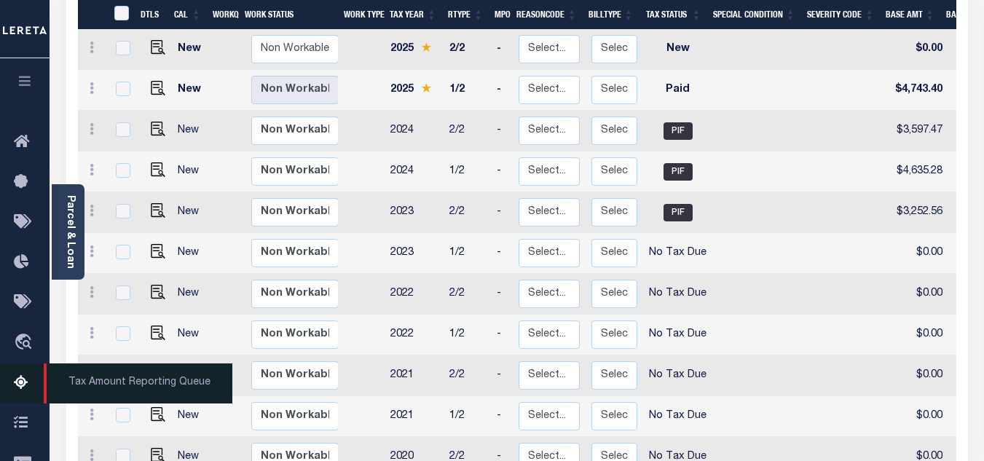
click at [17, 375] on link "Tax Amount Reporting Queue" at bounding box center [25, 383] width 50 height 40
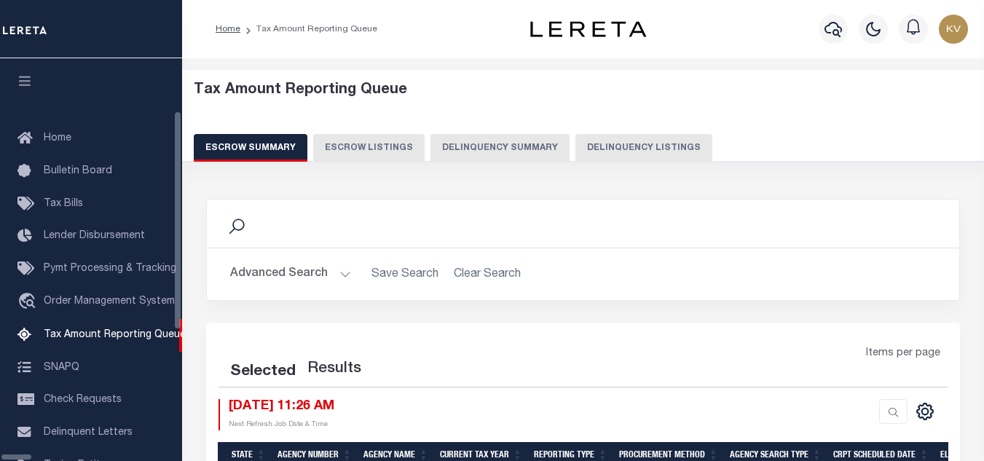
click at [575, 143] on button "Delinquency Listings" at bounding box center [643, 148] width 137 height 28
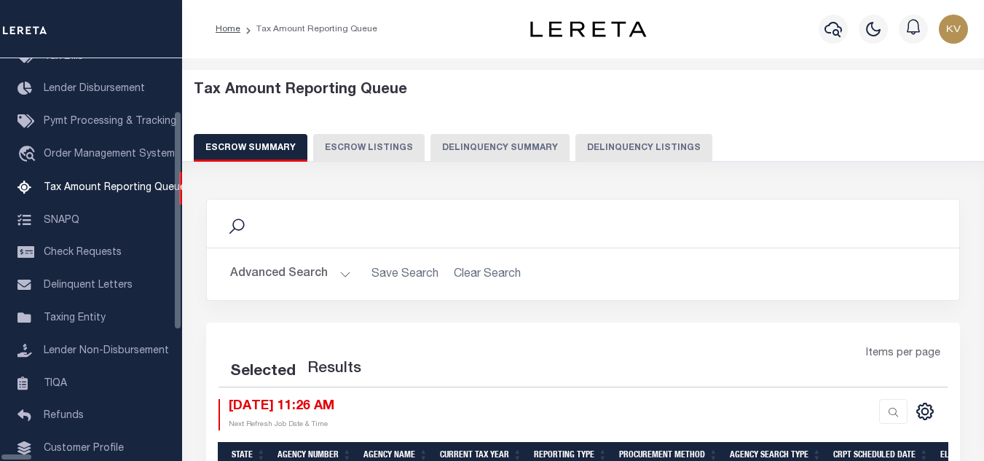
select select "100"
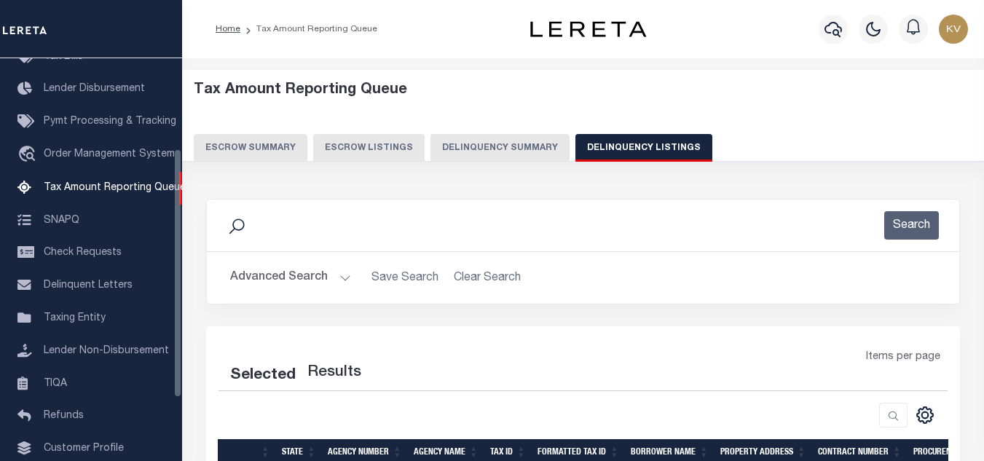
select select "100"
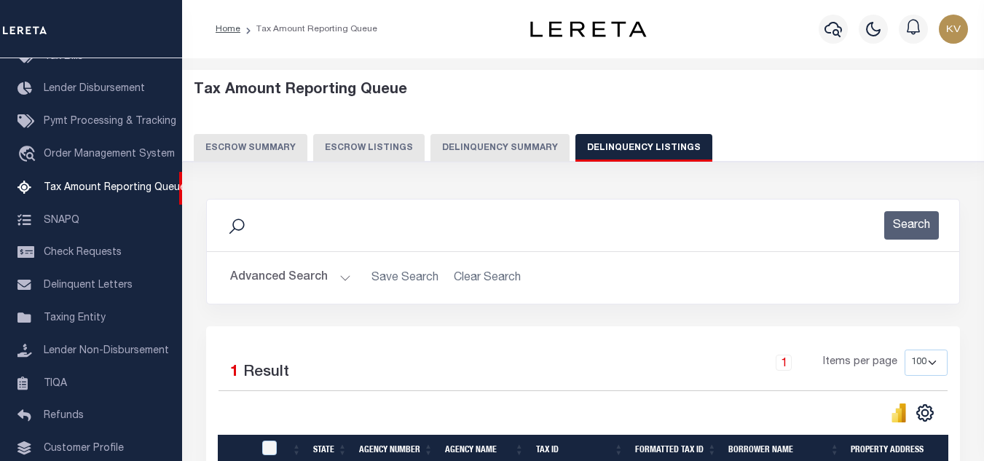
scroll to position [73, 0]
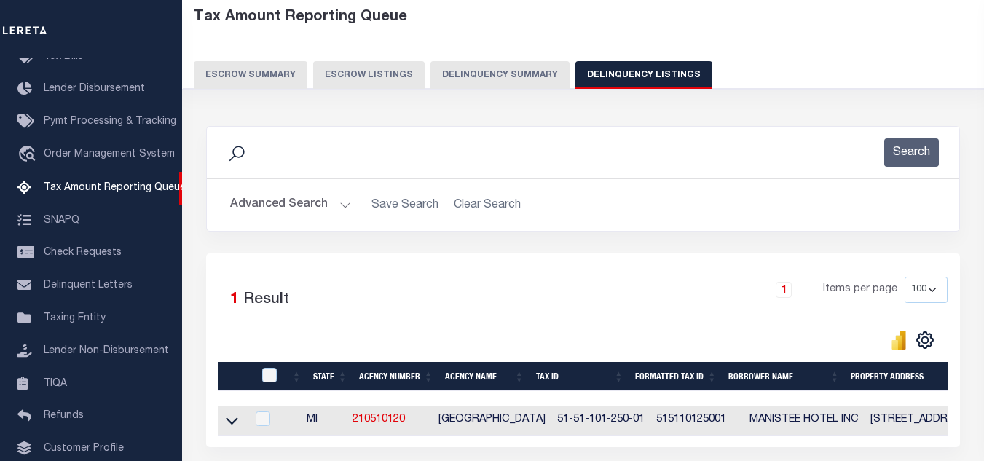
click at [341, 208] on button "Advanced Search" at bounding box center [290, 205] width 121 height 28
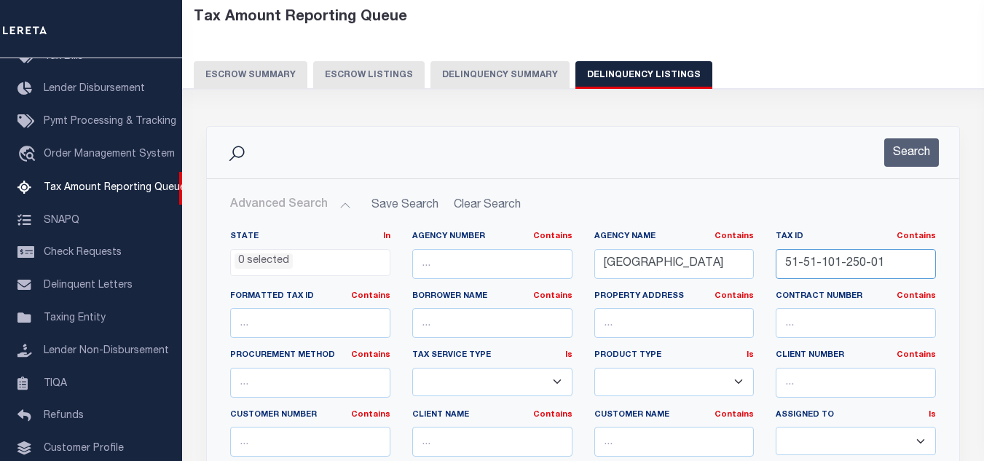
drag, startPoint x: 899, startPoint y: 260, endPoint x: 751, endPoint y: 251, distance: 148.1
click at [751, 251] on div "State In In AK AL AR AZ CA CO CT DC DE FL GA GU HI IA ID IL IN KS [GEOGRAPHIC_D…" at bounding box center [583, 379] width 728 height 297
paste input "42-002-00"
type input "51-51-142-002-00"
click at [921, 146] on button "Search" at bounding box center [911, 152] width 55 height 28
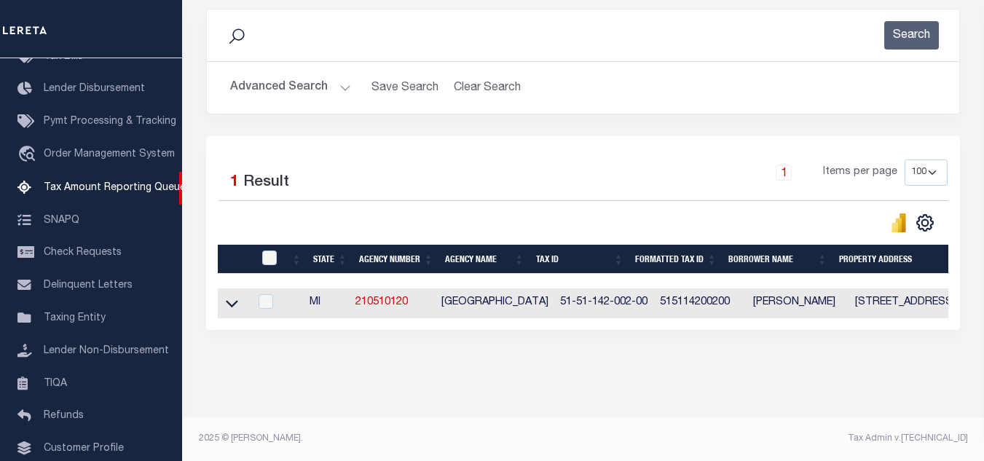
scroll to position [202, 0]
click at [230, 296] on icon at bounding box center [232, 303] width 12 height 15
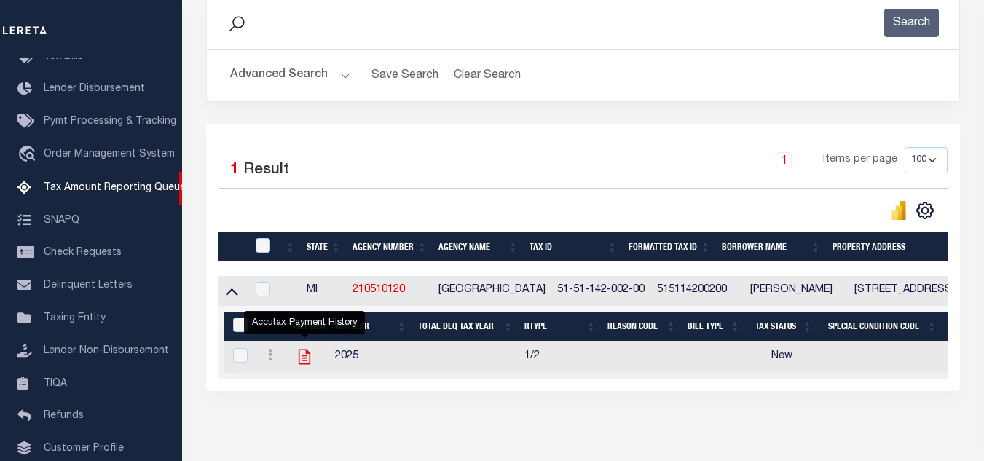
click at [306, 358] on icon "" at bounding box center [305, 357] width 12 height 15
checkbox input "true"
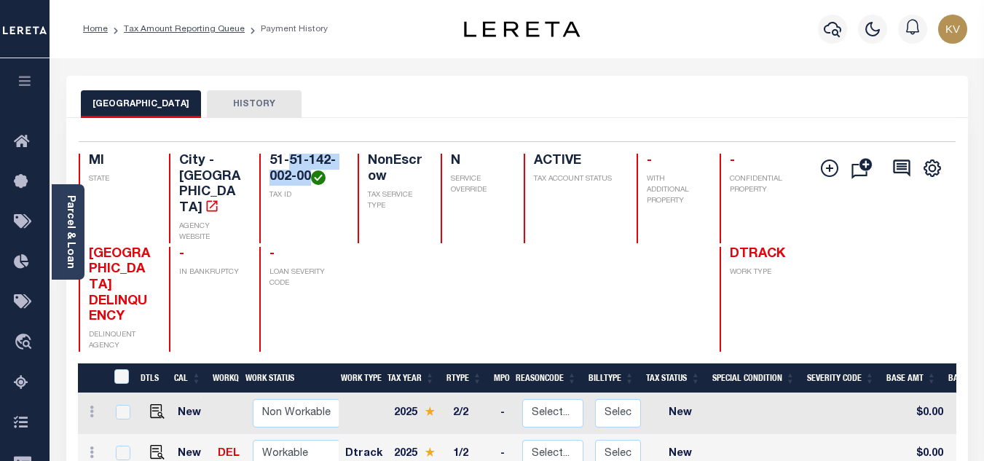
drag, startPoint x: 310, startPoint y: 176, endPoint x: 291, endPoint y: 158, distance: 25.8
click at [291, 158] on h4 "51-51-142-002-00" at bounding box center [304, 169] width 70 height 31
copy h4 "51-142-002-00"
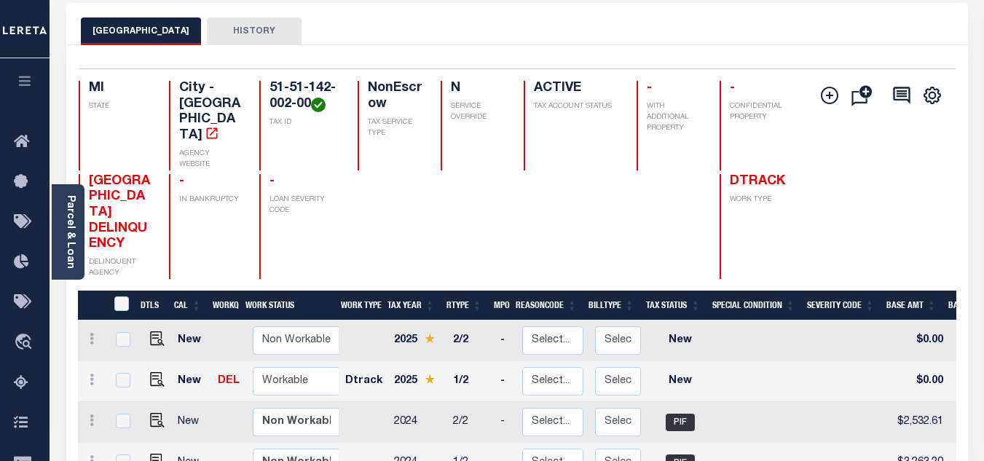
click at [423, 200] on div "[GEOGRAPHIC_DATA] DELINQUENCY DELINQUENT AGENCY - IN BANKRUPTCY - LOAN SEVERITY…" at bounding box center [444, 226] width 731 height 105
click at [299, 367] on select "Non Workable Workable" at bounding box center [296, 381] width 87 height 28
checkbox input "true"
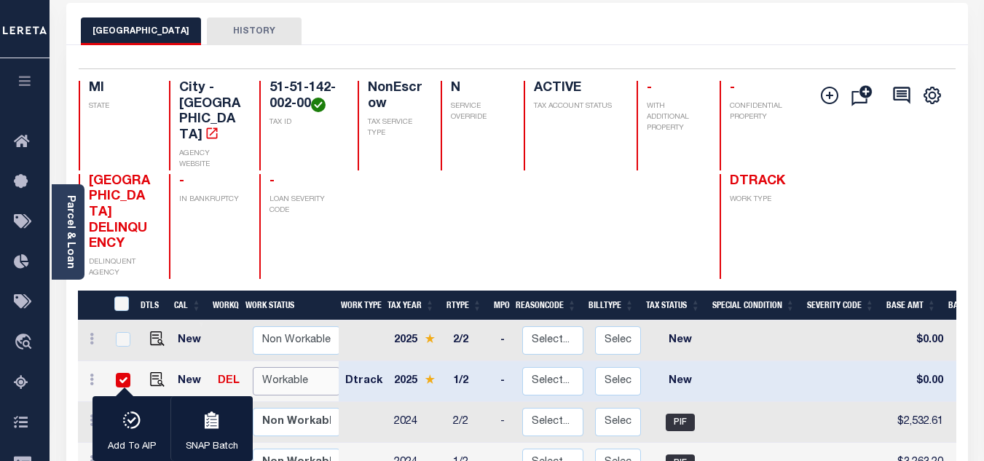
select select "true"
click at [253, 367] on select "Non Workable Workable" at bounding box center [296, 381] width 87 height 28
checkbox input "false"
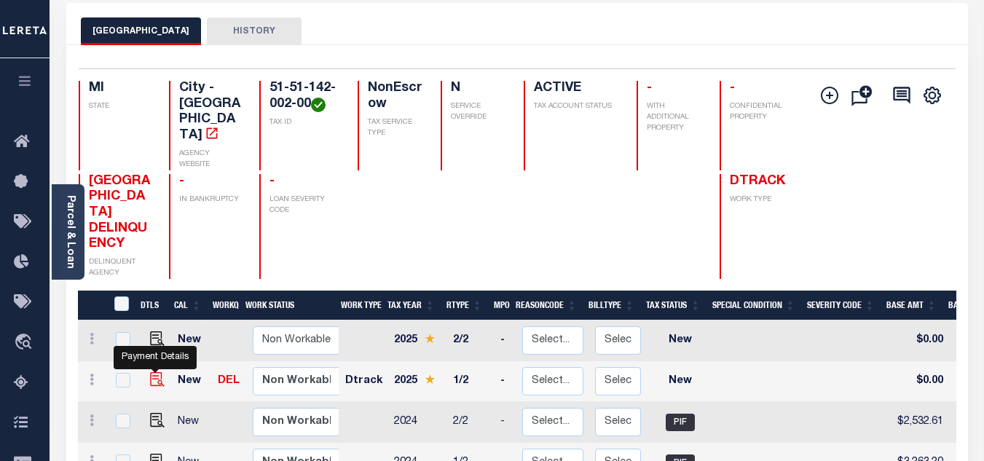
click at [151, 372] on img "" at bounding box center [157, 379] width 15 height 15
checkbox input "true"
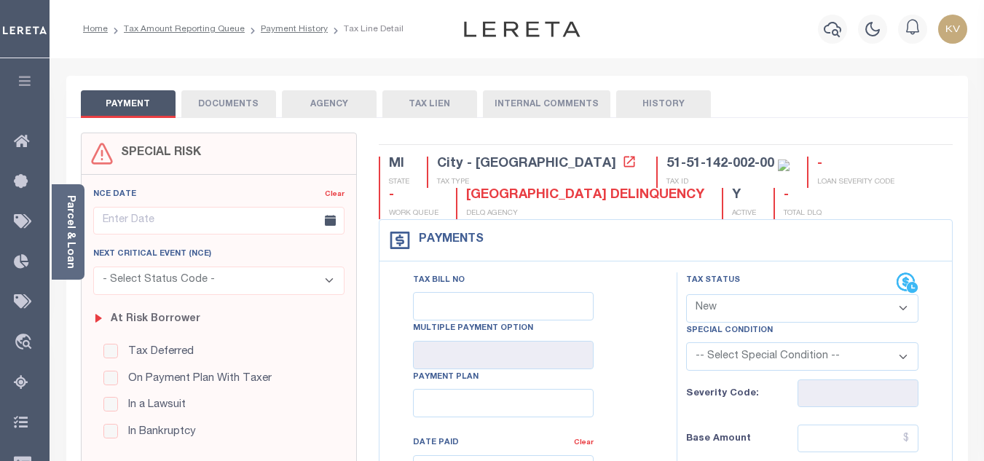
scroll to position [146, 0]
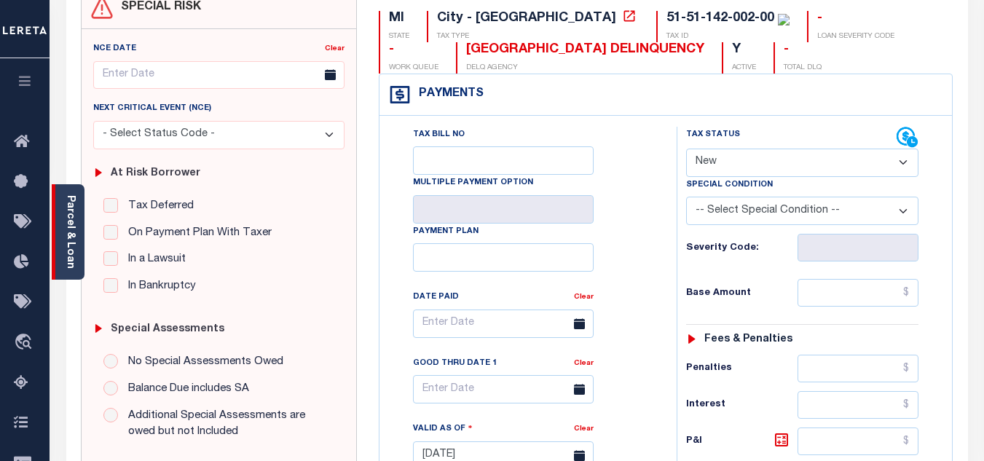
click at [68, 256] on link "Parcel & Loan" at bounding box center [70, 232] width 10 height 74
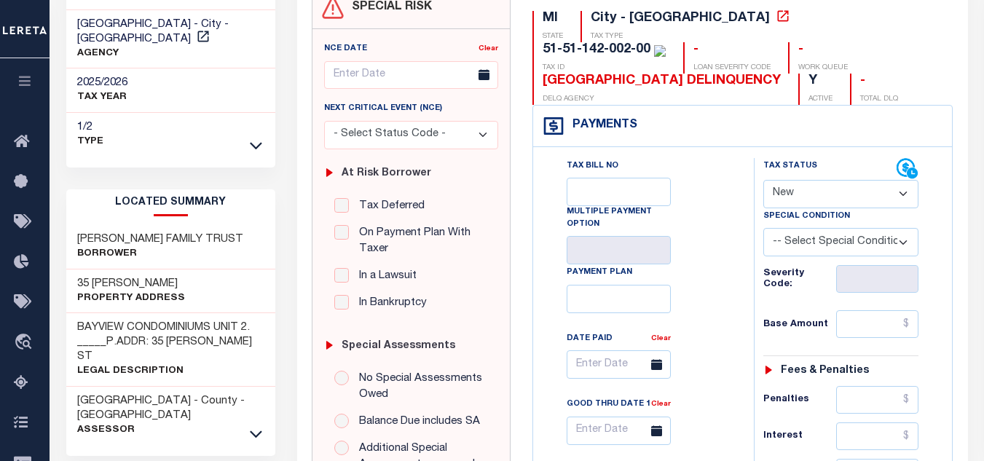
scroll to position [0, 0]
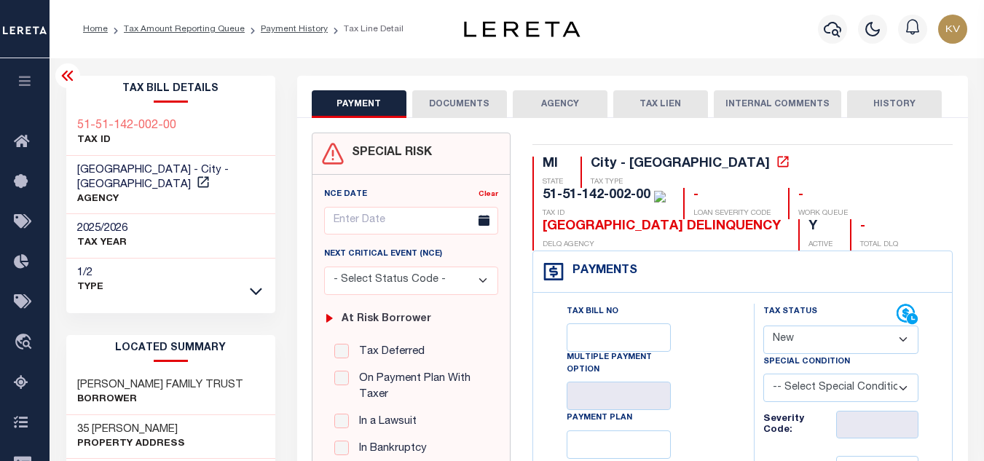
click at [67, 78] on icon at bounding box center [67, 76] width 12 height 10
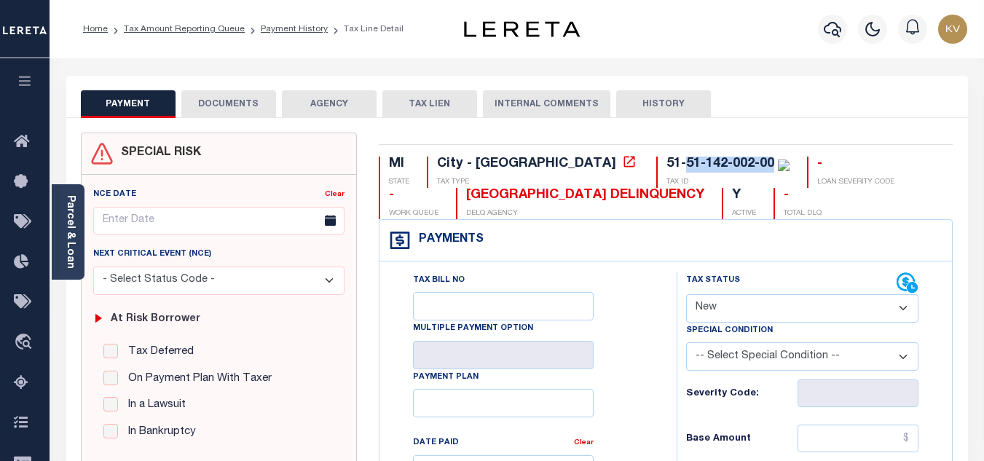
drag, startPoint x: 562, startPoint y: 165, endPoint x: 648, endPoint y: 166, distance: 86.0
click at [666, 166] on div "51-51-142-002-00" at bounding box center [720, 163] width 108 height 13
copy div "51-142-002-00"
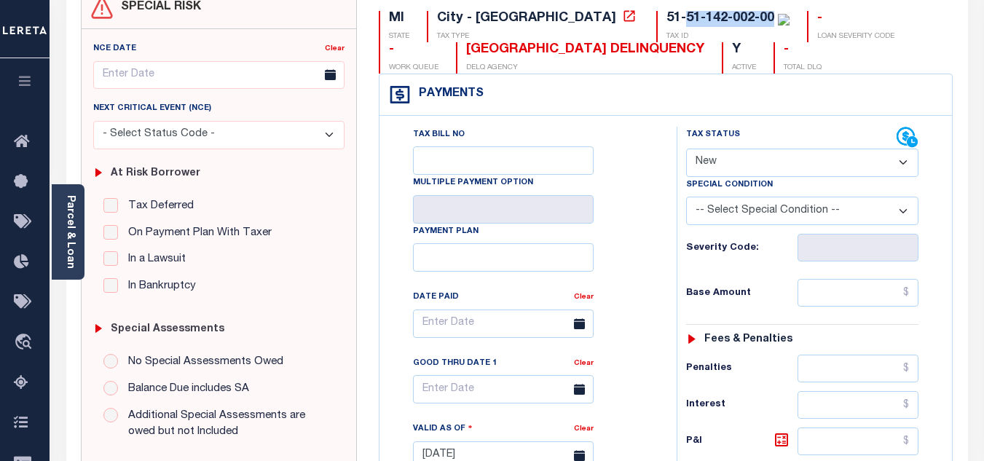
click at [707, 166] on select "- Select Status Code - Open Due/Unpaid Paid Incomplete No Tax Due Internal Refu…" at bounding box center [802, 163] width 232 height 28
select select "PYD"
click at [686, 149] on select "- Select Status Code - Open Due/Unpaid Paid Incomplete No Tax Due Internal Refu…" at bounding box center [802, 163] width 232 height 28
type input "09/30/2025"
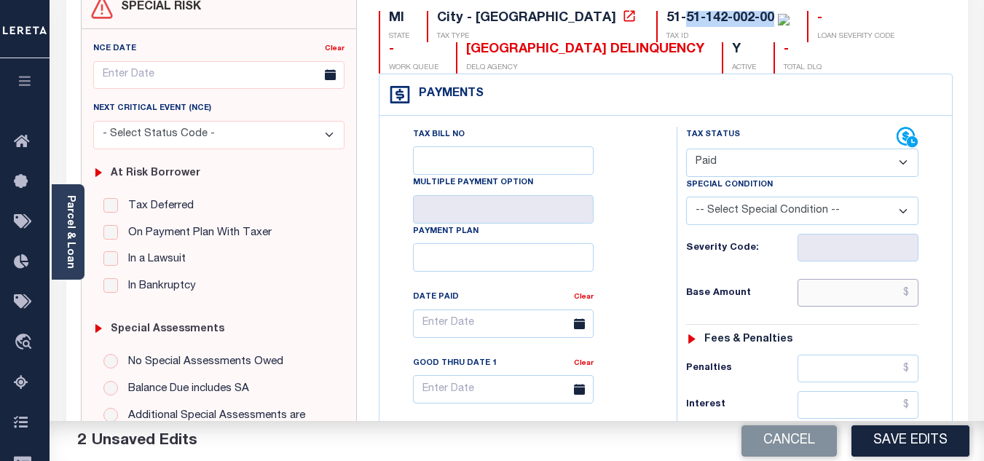
click at [828, 292] on input "text" at bounding box center [858, 293] width 121 height 28
type input "$0.00"
click at [762, 298] on h6 "Base Amount" at bounding box center [741, 294] width 111 height 12
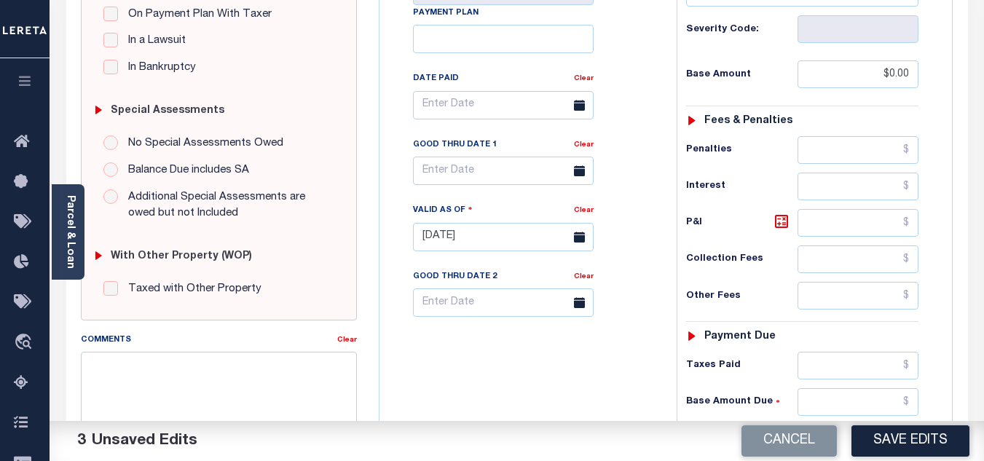
scroll to position [510, 0]
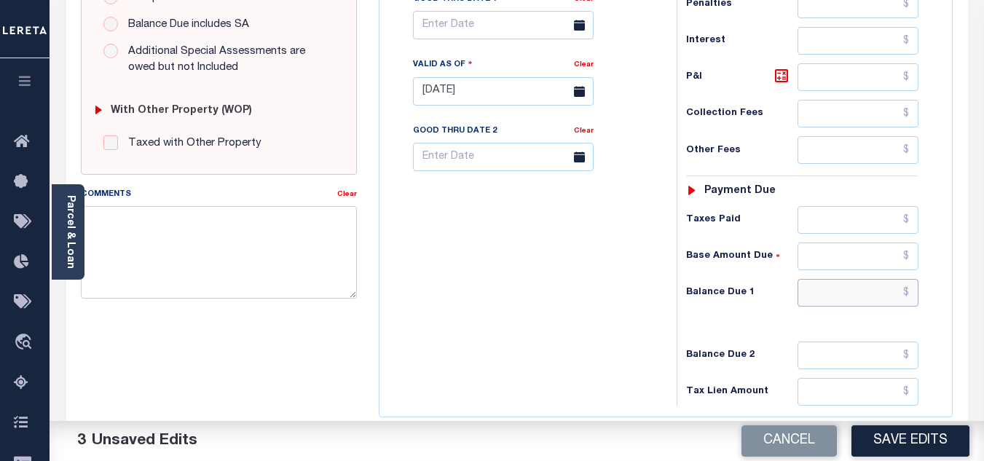
drag, startPoint x: 819, startPoint y: 298, endPoint x: 819, endPoint y: 267, distance: 31.3
click at [819, 298] on input "text" at bounding box center [858, 293] width 121 height 28
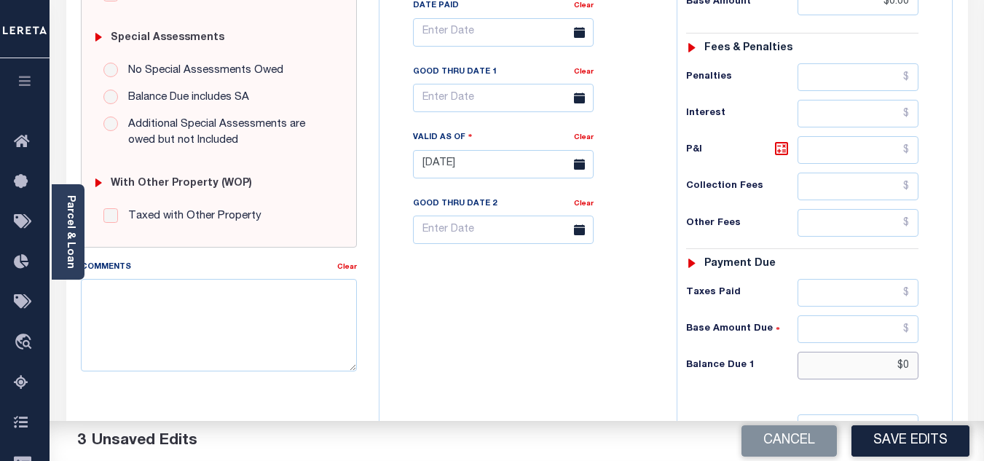
scroll to position [291, 0]
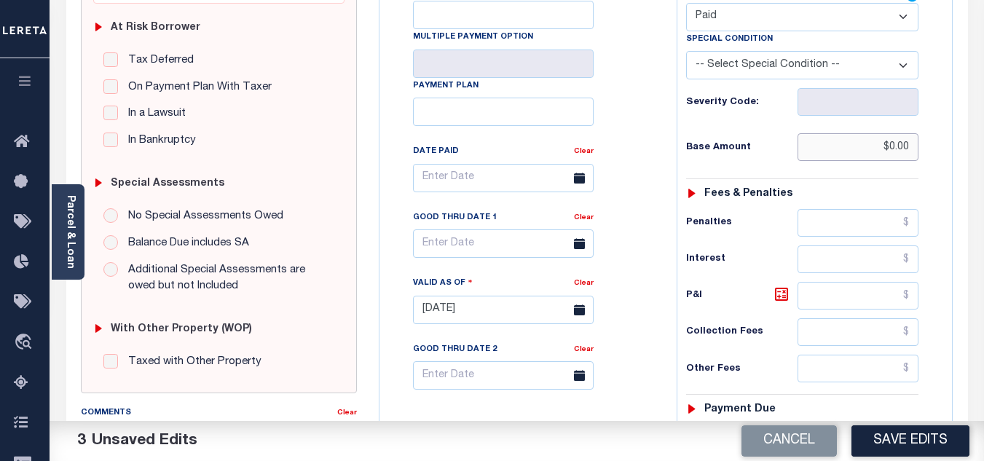
type input "$0.00"
drag, startPoint x: 886, startPoint y: 145, endPoint x: 912, endPoint y: 147, distance: 25.6
click at [912, 147] on input "$0.00" at bounding box center [858, 147] width 121 height 28
type input "$3,339.32"
click at [940, 166] on div "Tax Status Status" at bounding box center [807, 302] width 283 height 643
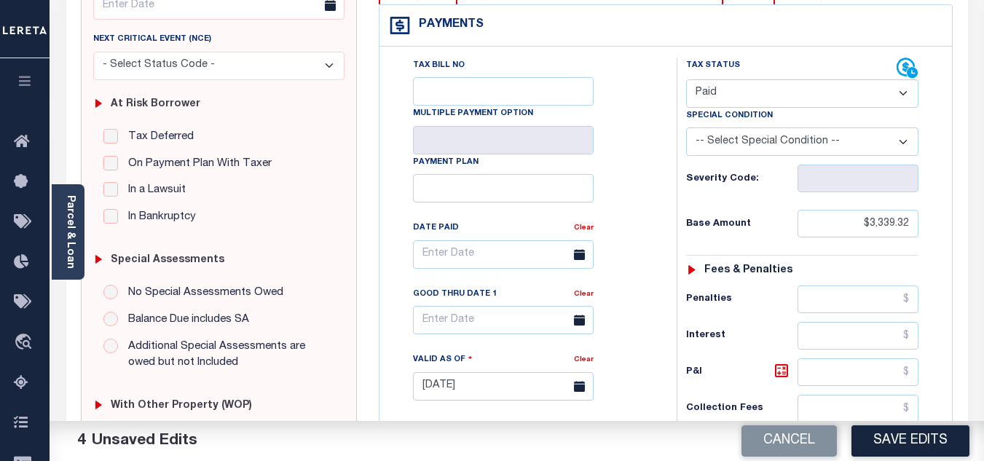
scroll to position [0, 0]
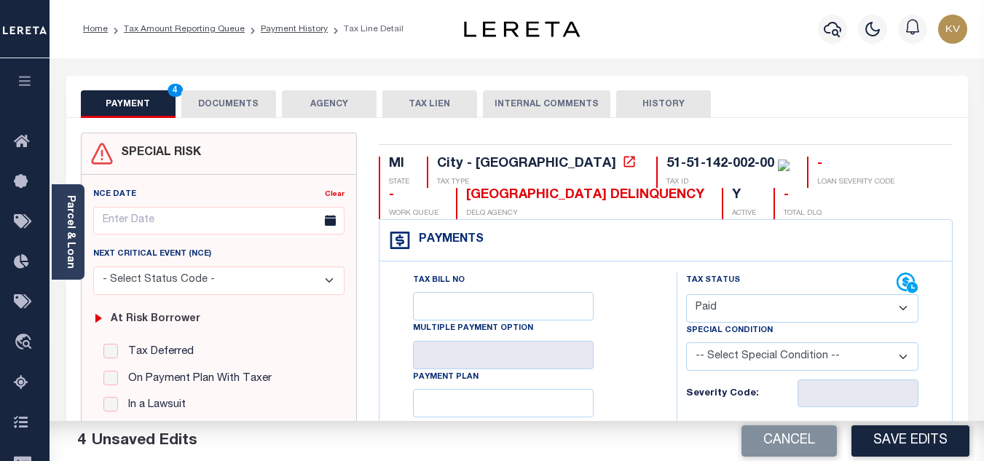
click at [224, 104] on button "DOCUMENTS" at bounding box center [228, 104] width 95 height 28
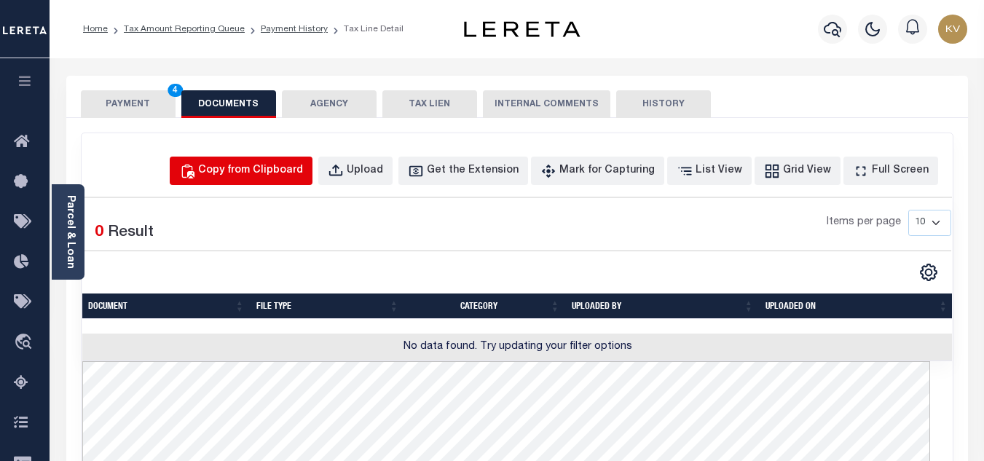
click at [262, 161] on button "Copy from Clipboard" at bounding box center [241, 171] width 143 height 28
select select "POP"
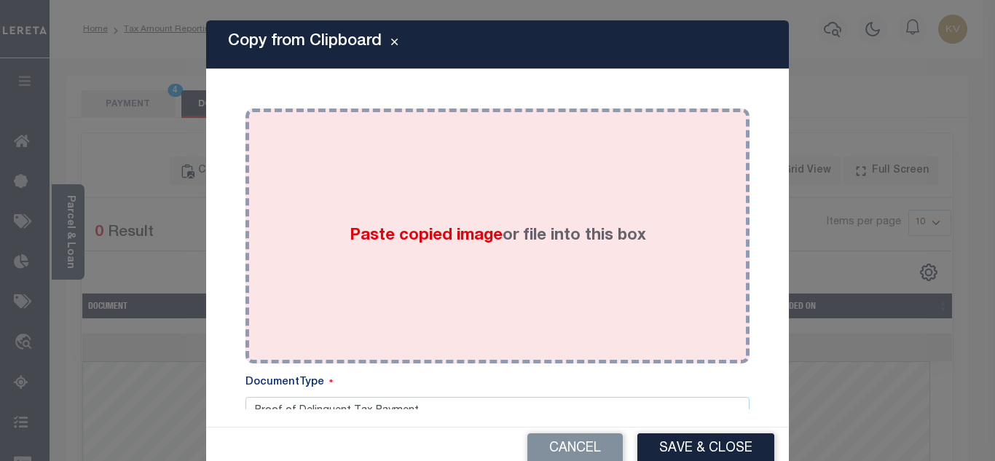
click at [340, 256] on div "Paste copied image or file into this box" at bounding box center [497, 235] width 482 height 233
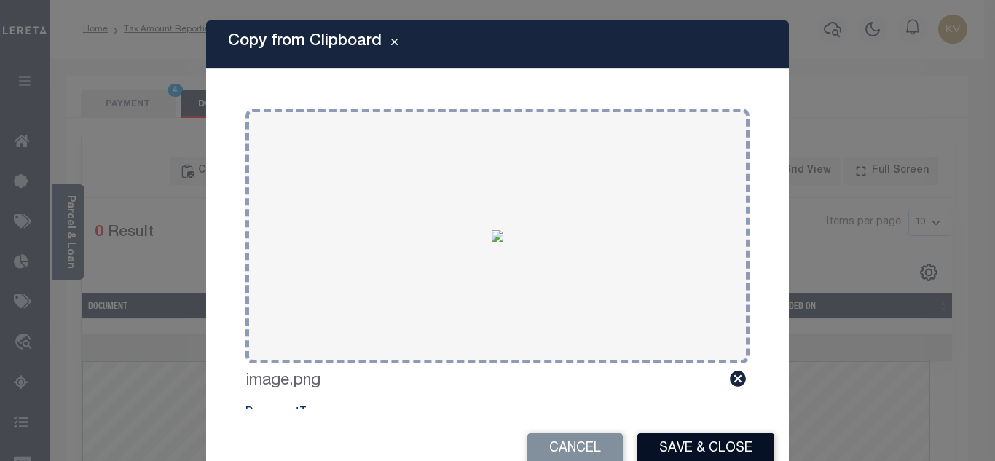
click at [697, 446] on button "Save & Close" at bounding box center [705, 448] width 137 height 31
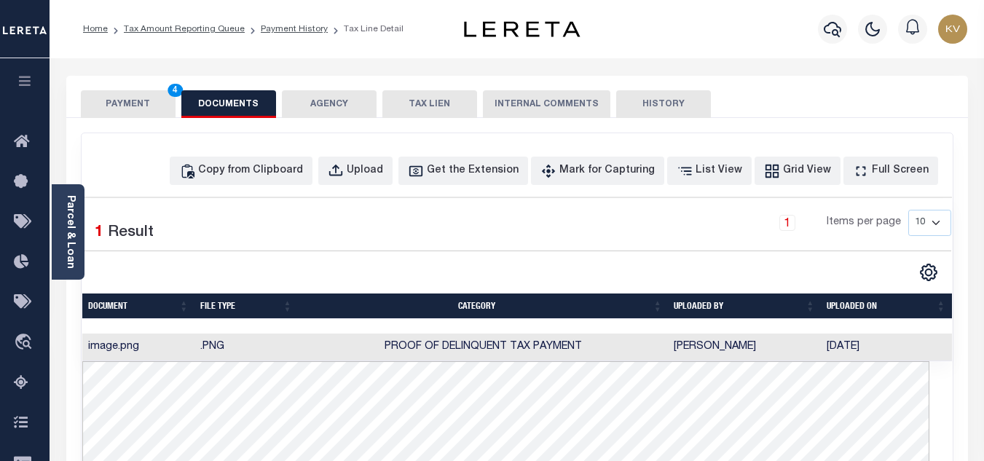
click at [124, 103] on button "PAYMENT 4" at bounding box center [128, 104] width 95 height 28
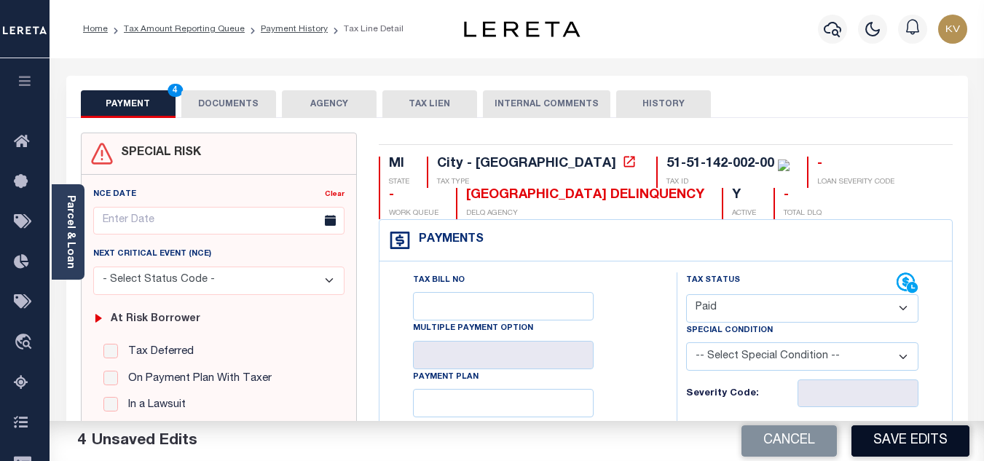
click at [908, 433] on button "Save Edits" at bounding box center [910, 440] width 118 height 31
checkbox input "false"
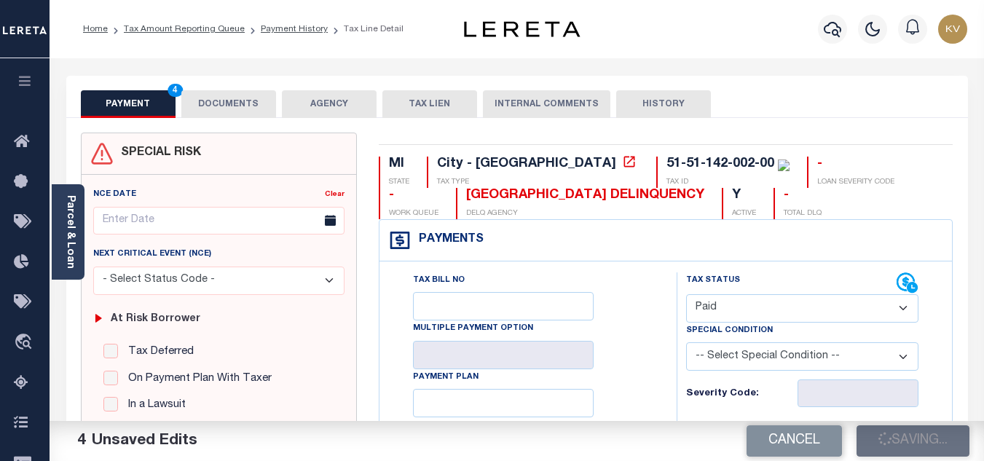
type input "$3,339.32"
type input "$0"
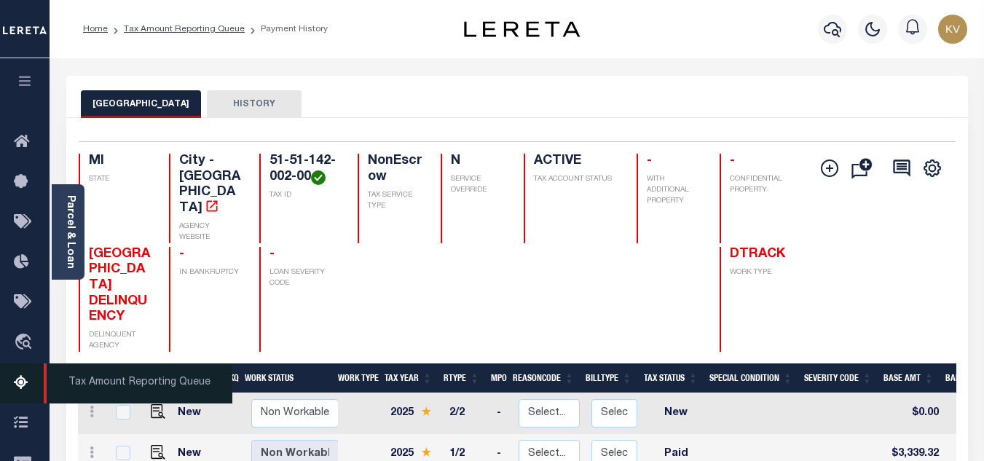
click at [20, 382] on icon at bounding box center [25, 383] width 23 height 18
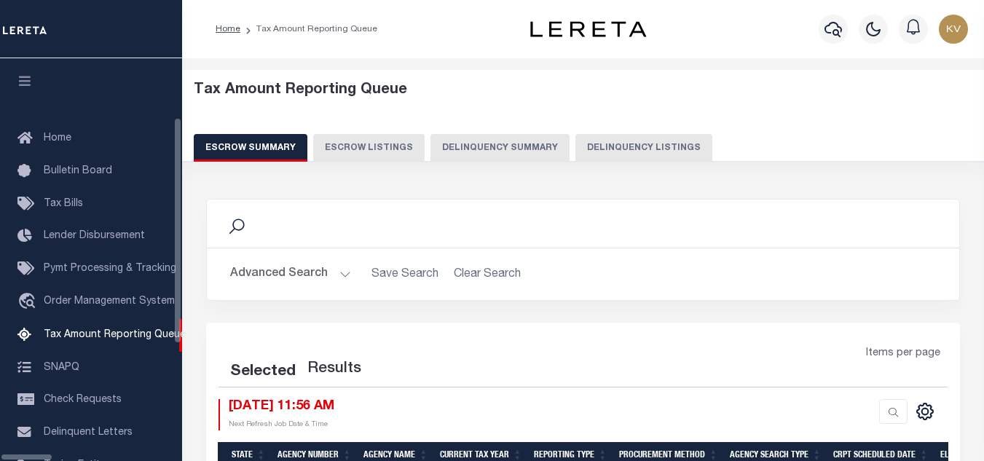
click at [592, 143] on button "Delinquency Listings" at bounding box center [643, 148] width 137 height 28
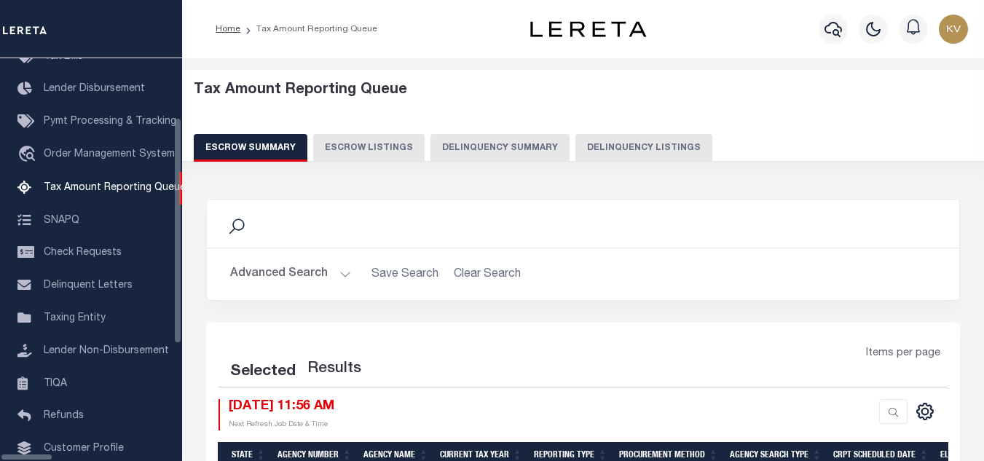
select select "100"
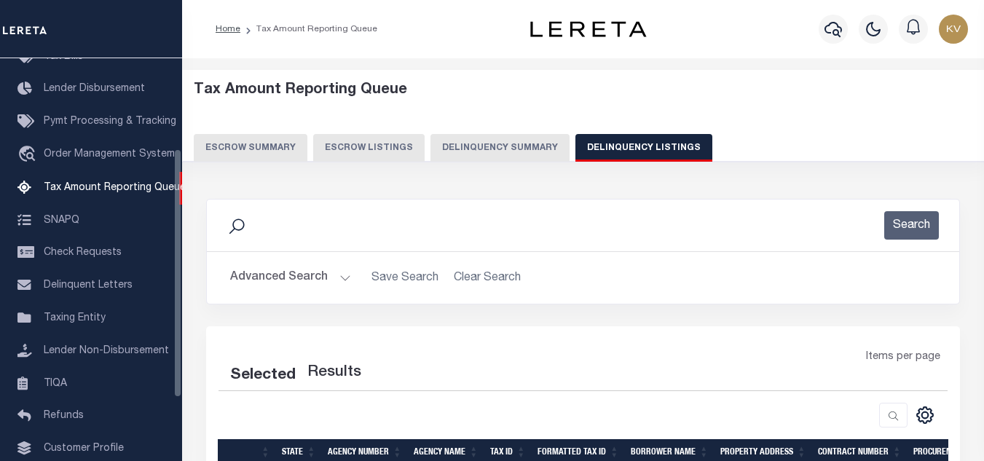
select select "100"
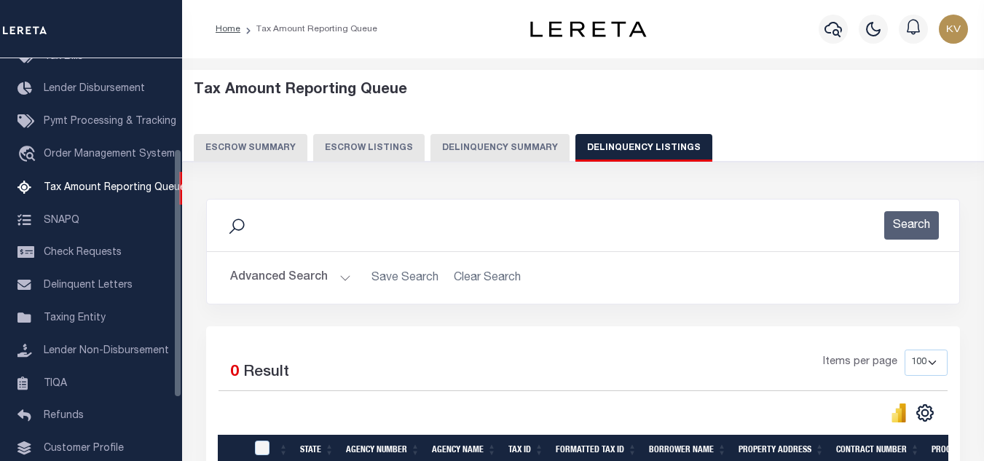
scroll to position [73, 0]
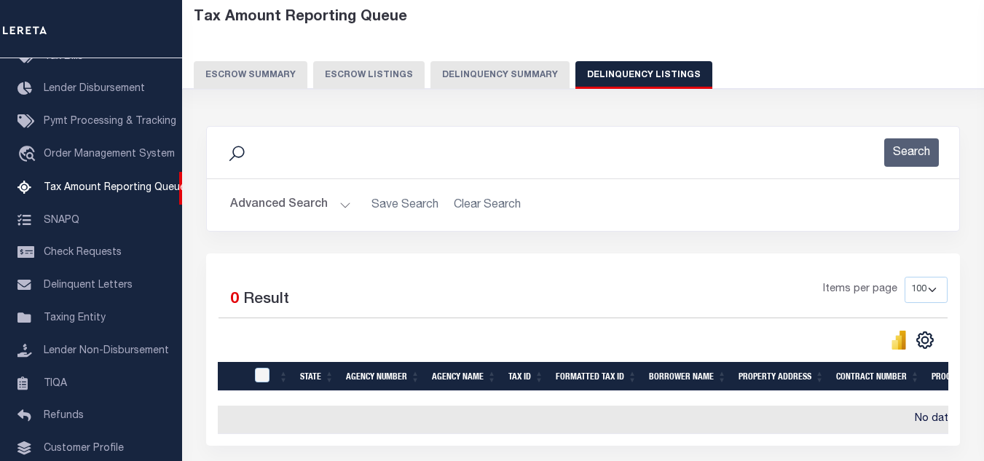
click at [301, 202] on button "Advanced Search" at bounding box center [290, 205] width 121 height 28
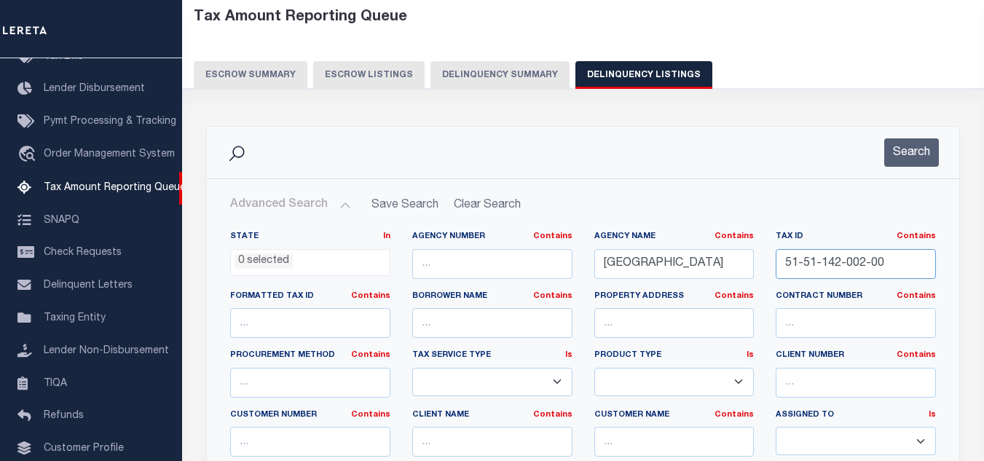
drag, startPoint x: 874, startPoint y: 267, endPoint x: 750, endPoint y: 263, distance: 123.9
click at [750, 263] on div "State In In AK AL AR AZ CA CO CT DC DE FL GA GU HI IA ID IL IN KS [GEOGRAPHIC_D…" at bounding box center [583, 379] width 728 height 297
paste input "4-701-07"
type input "51-51-144-701-07"
click at [920, 146] on button "Search" at bounding box center [911, 152] width 55 height 28
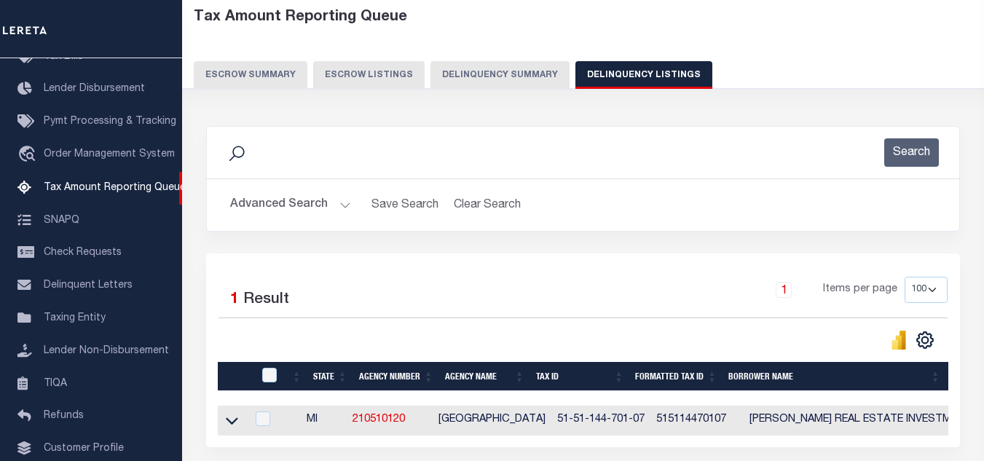
scroll to position [202, 0]
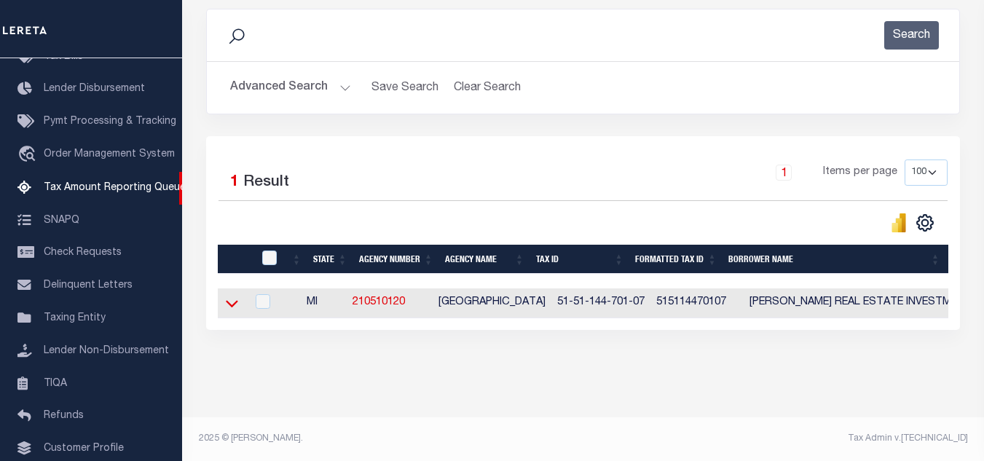
click at [231, 301] on icon at bounding box center [232, 304] width 12 height 7
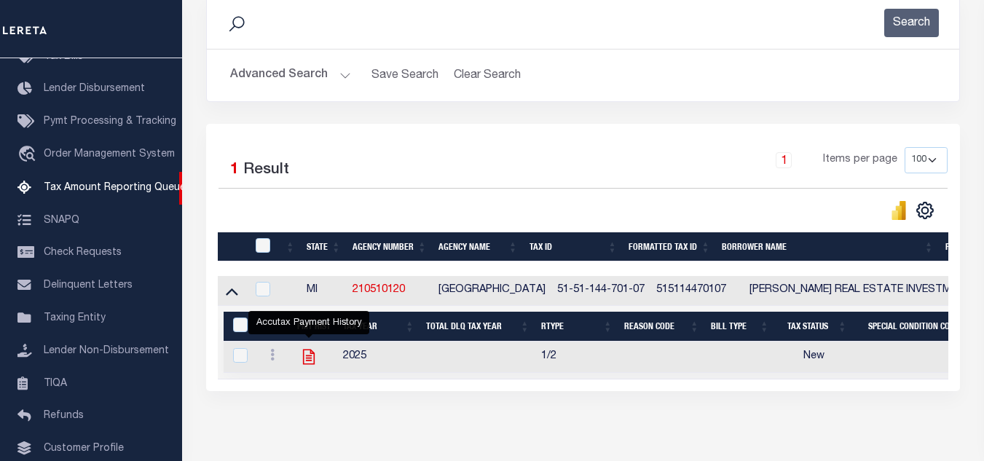
click at [308, 364] on icon "" at bounding box center [309, 357] width 12 height 15
checkbox input "true"
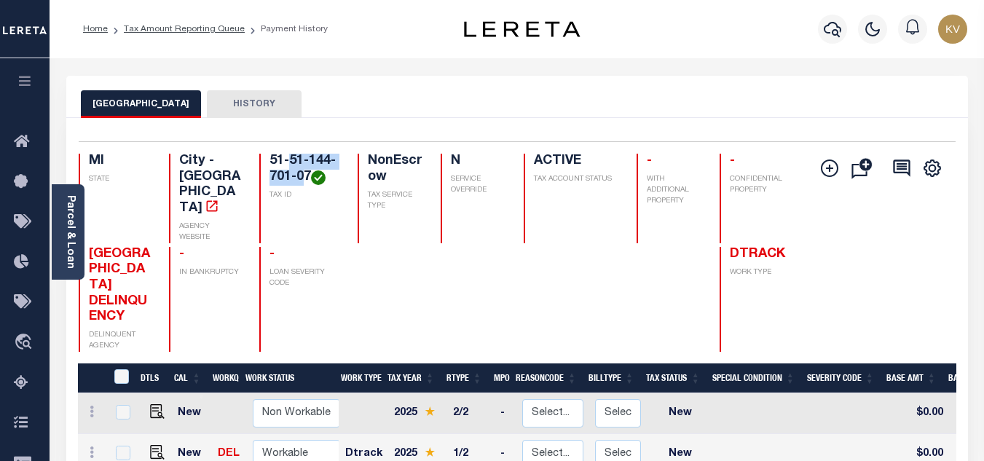
drag, startPoint x: 291, startPoint y: 162, endPoint x: 306, endPoint y: 176, distance: 21.1
click at [306, 176] on h4 "51-51-144-701-07" at bounding box center [304, 169] width 70 height 31
copy h4 "51-144-701-07"
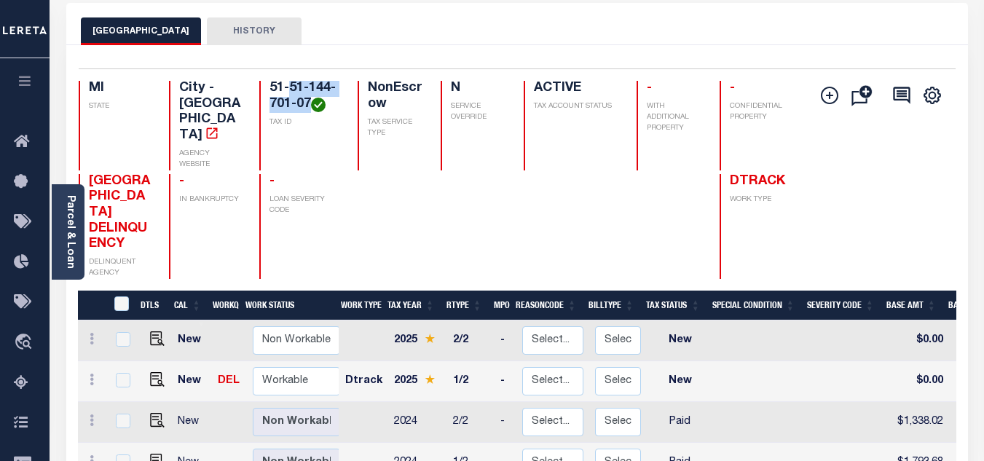
scroll to position [146, 0]
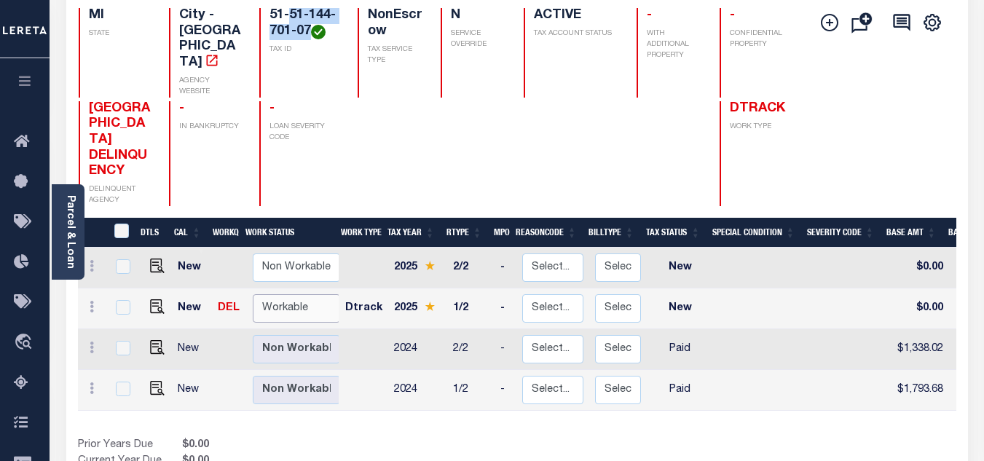
click at [291, 294] on select "Non Workable Workable" at bounding box center [296, 308] width 87 height 28
checkbox input "true"
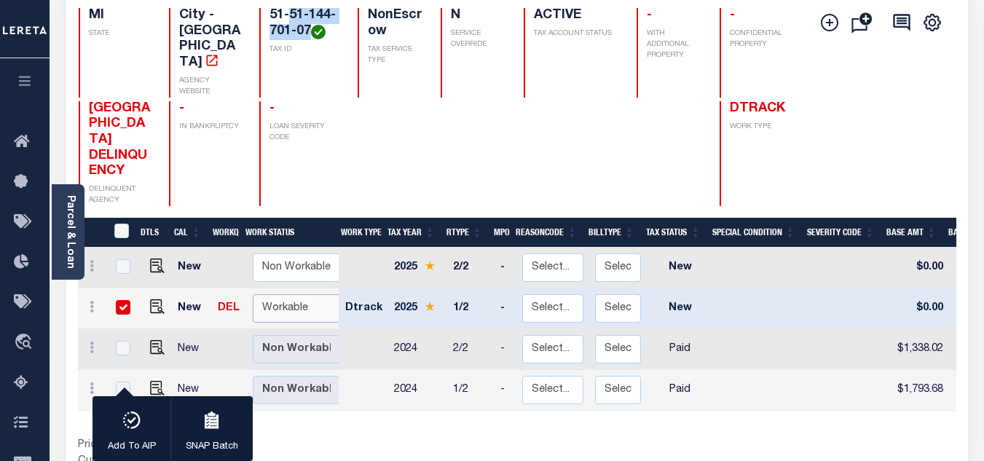
select select "true"
click at [253, 294] on select "Non Workable Workable" at bounding box center [296, 308] width 87 height 28
checkbox input "false"
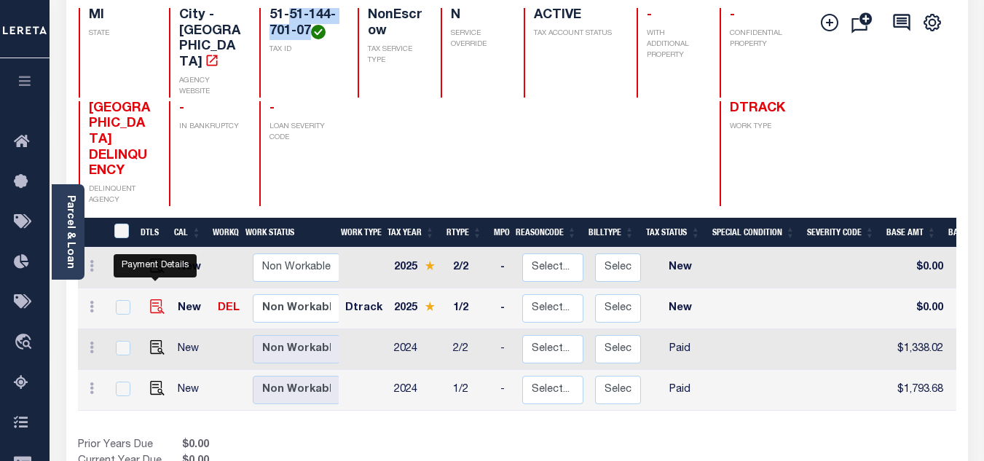
click at [150, 299] on img "" at bounding box center [157, 306] width 15 height 15
checkbox input "true"
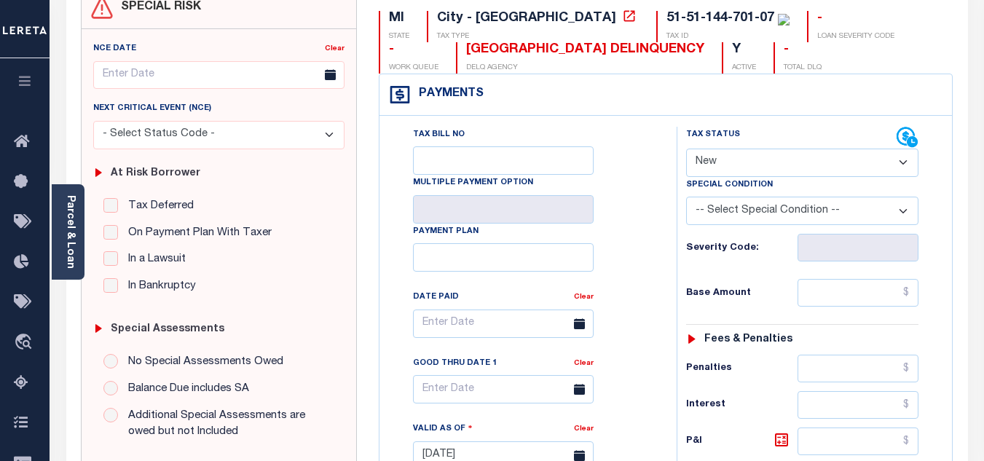
scroll to position [219, 0]
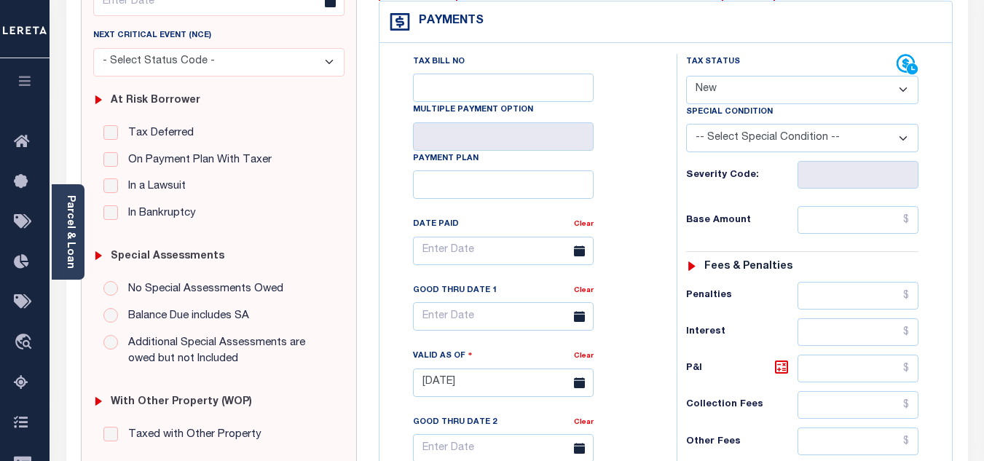
click at [733, 100] on select "- Select Status Code - Open Due/Unpaid Paid Incomplete No Tax Due Internal Refu…" at bounding box center [802, 90] width 232 height 28
select select "PYD"
click at [686, 76] on select "- Select Status Code - Open Due/Unpaid Paid Incomplete No Tax Due Internal Refu…" at bounding box center [802, 90] width 232 height 28
type input "[DATE]"
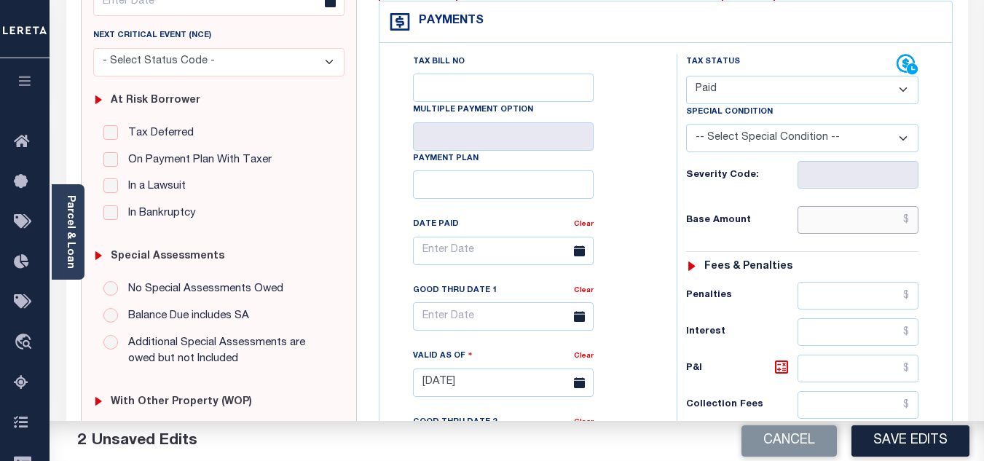
click at [816, 229] on input "text" at bounding box center [858, 220] width 121 height 28
type input "$1,764.22"
click at [787, 242] on div "Tax Status Status - Select Status Code -" at bounding box center [807, 375] width 261 height 643
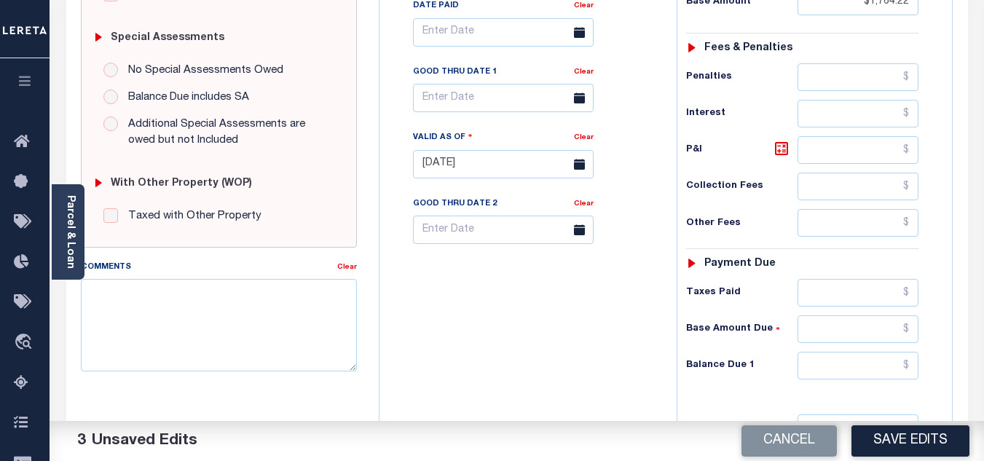
scroll to position [510, 0]
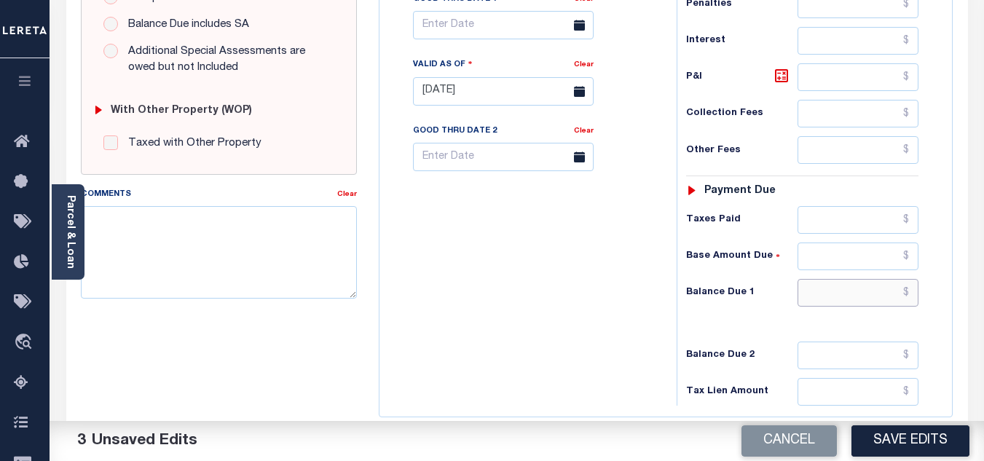
click at [824, 307] on input "text" at bounding box center [858, 293] width 121 height 28
type input "$0.00"
click at [543, 312] on div "Tax Bill No Multiple Payment Option Payment Plan Clear" at bounding box center [524, 84] width 283 height 643
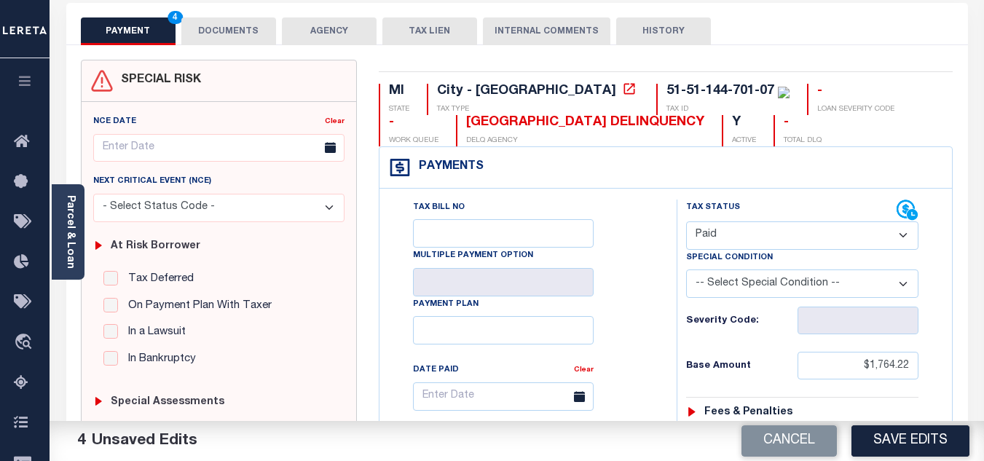
scroll to position [0, 0]
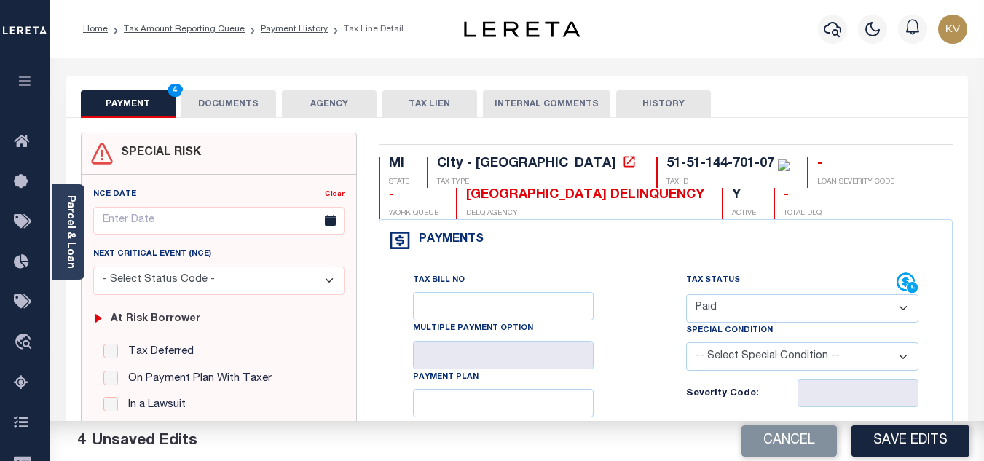
click at [229, 98] on button "DOCUMENTS" at bounding box center [228, 104] width 95 height 28
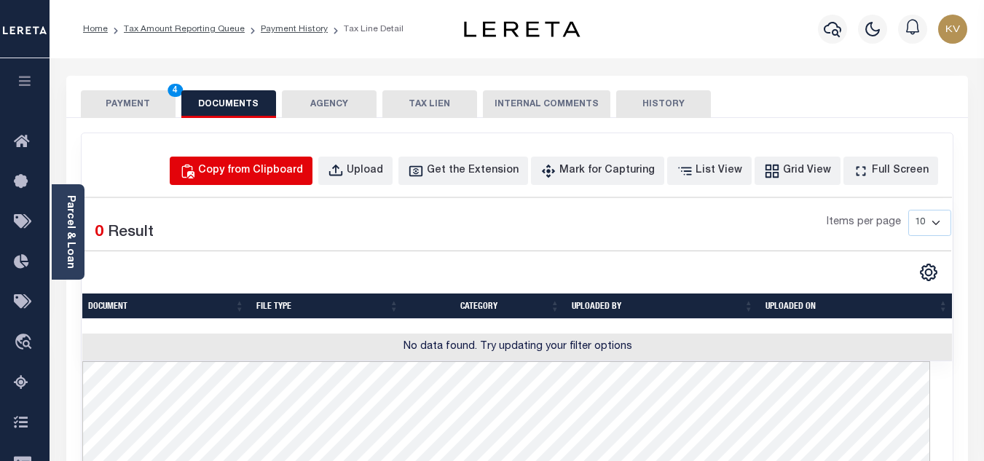
click at [240, 160] on button "Copy from Clipboard" at bounding box center [241, 171] width 143 height 28
select select "POP"
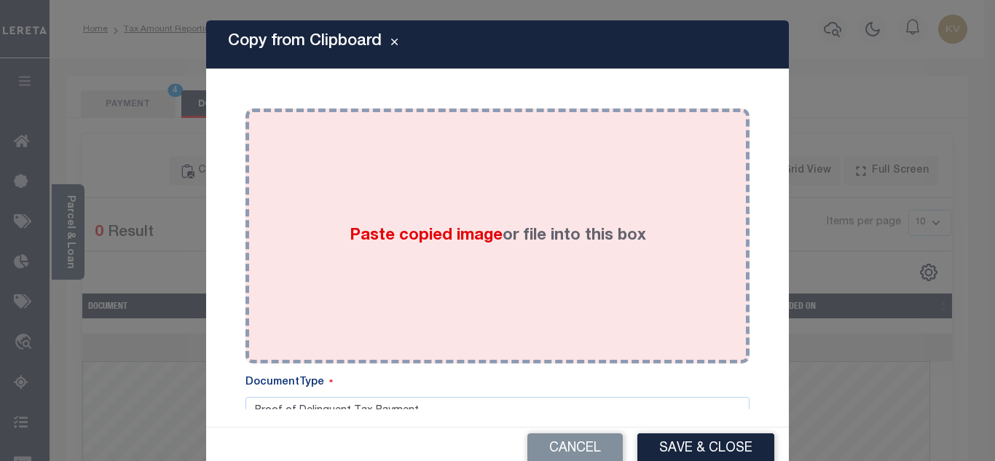
click at [328, 211] on div "Paste copied image or file into this box" at bounding box center [497, 235] width 482 height 233
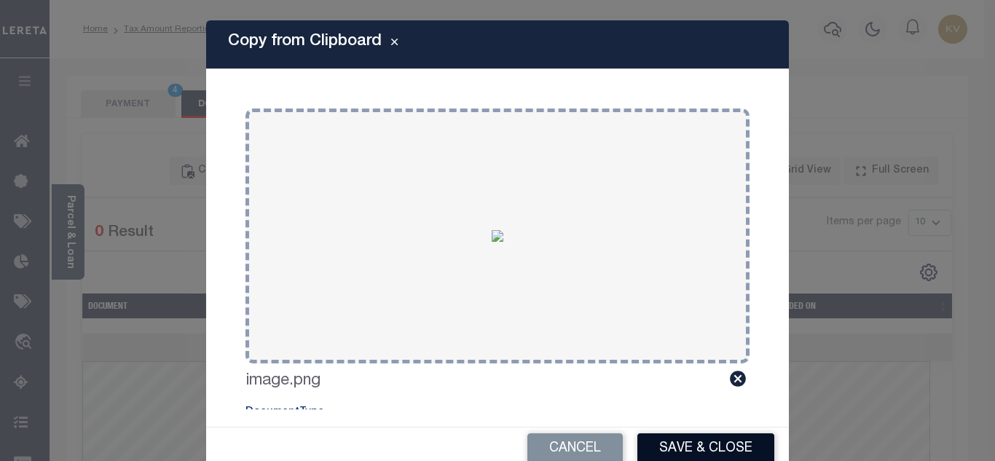
click at [706, 446] on button "Save & Close" at bounding box center [705, 448] width 137 height 31
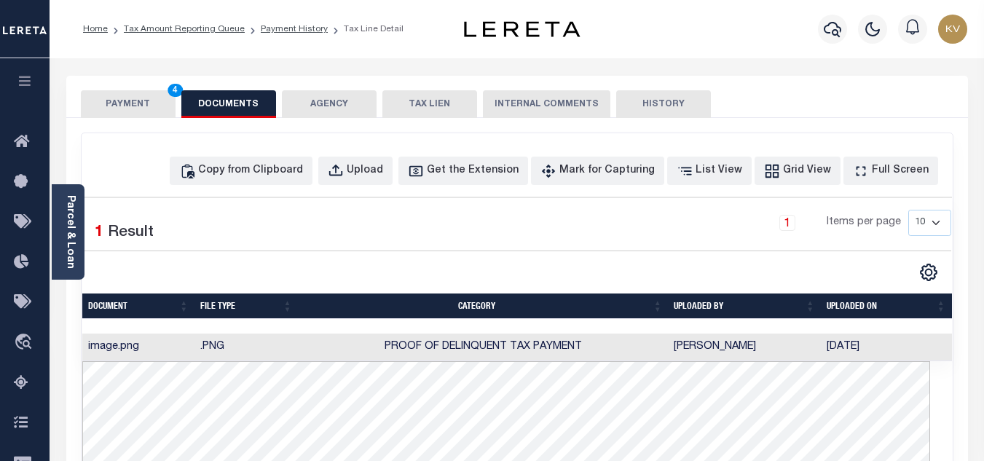
click at [125, 108] on button "PAYMENT 4" at bounding box center [128, 104] width 95 height 28
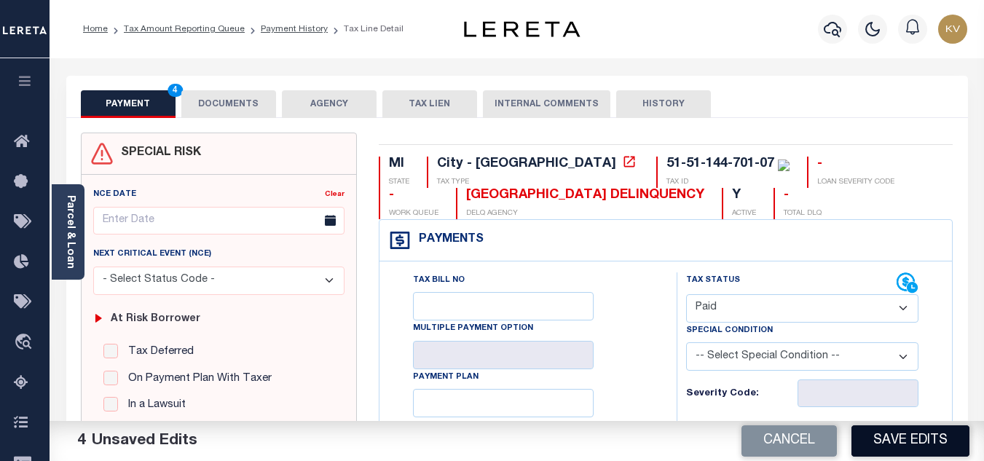
click at [896, 435] on button "Save Edits" at bounding box center [910, 440] width 118 height 31
checkbox input "false"
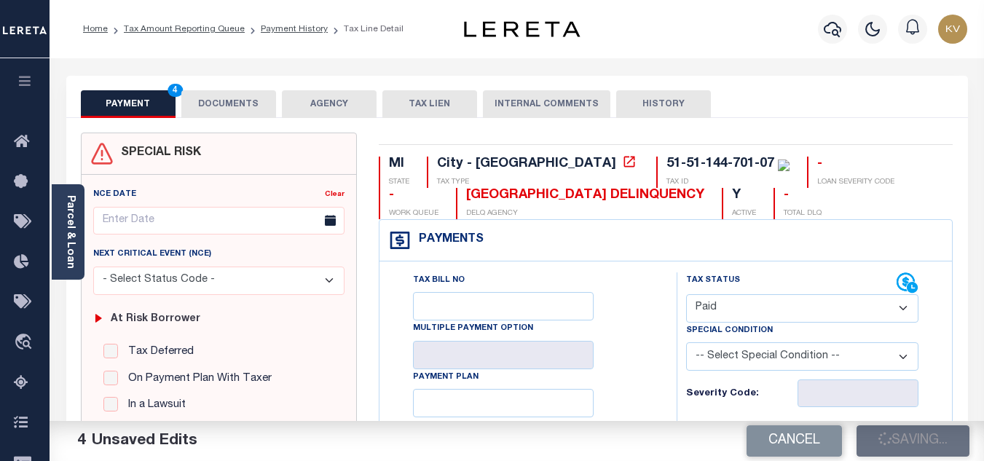
type input "$1,764.22"
type input "$0"
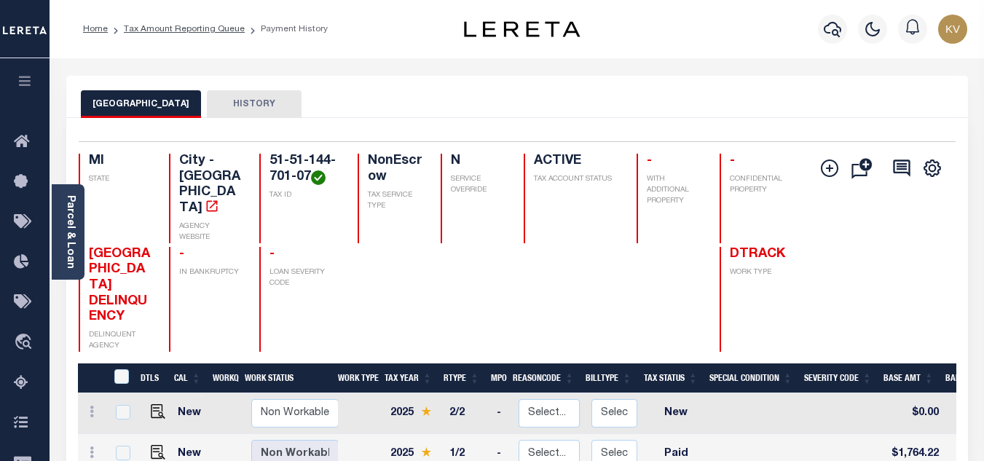
scroll to position [146, 0]
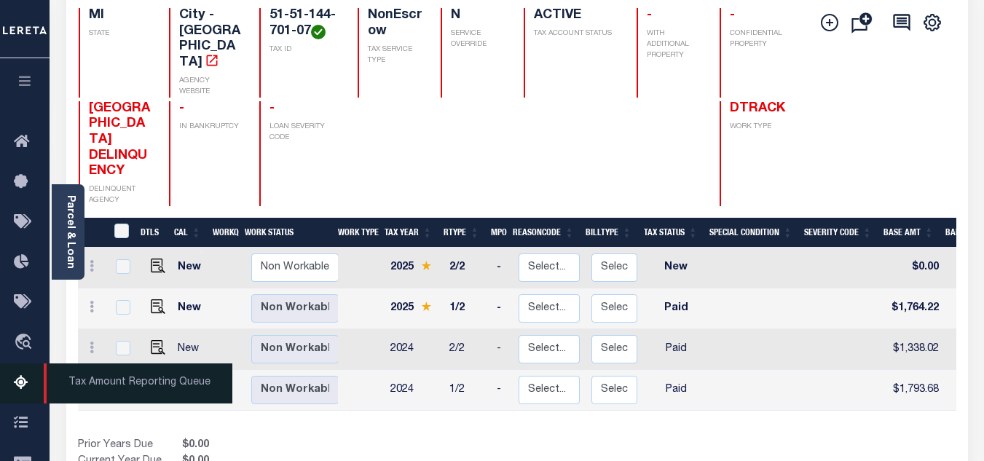
click at [24, 383] on icon at bounding box center [25, 383] width 23 height 18
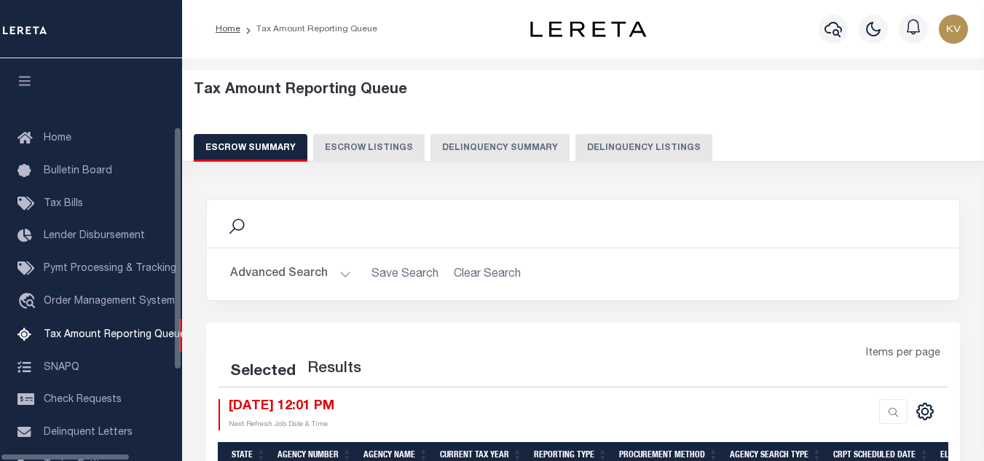
click at [653, 147] on button "Delinquency Listings" at bounding box center [643, 148] width 137 height 28
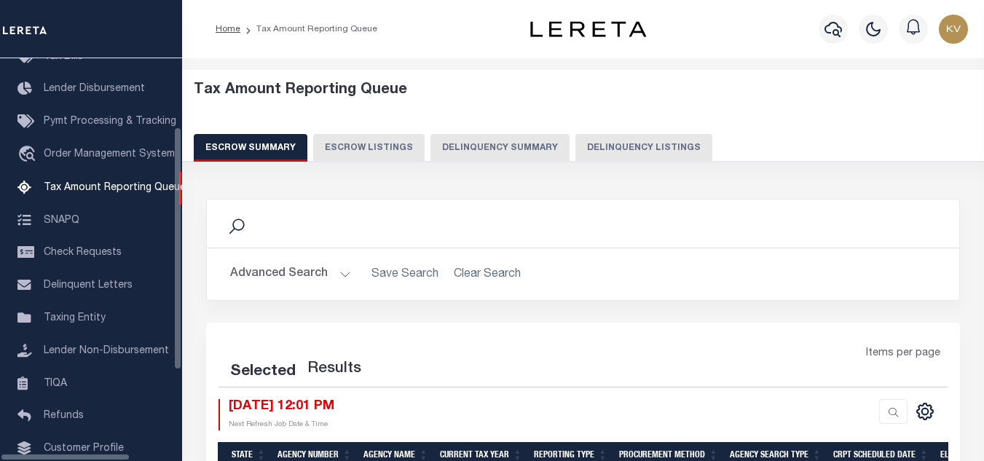
select select "100"
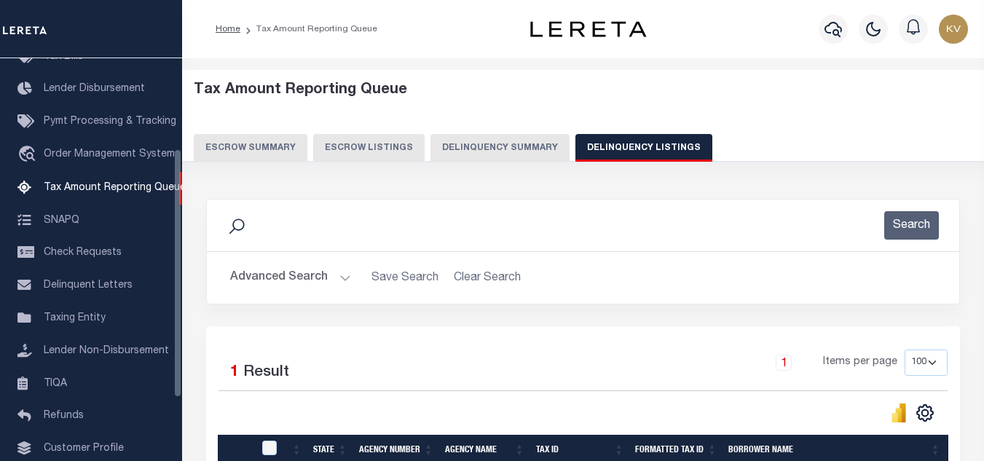
scroll to position [146, 0]
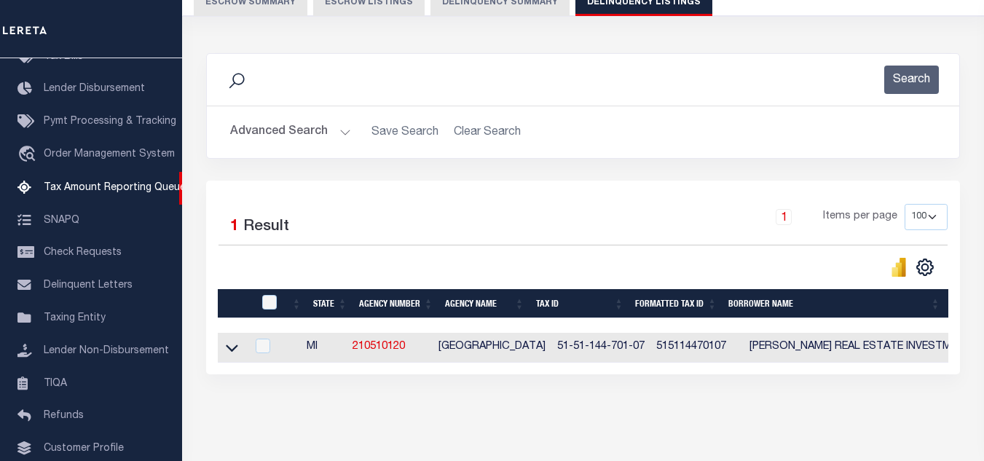
click at [321, 135] on button "Advanced Search" at bounding box center [290, 132] width 121 height 28
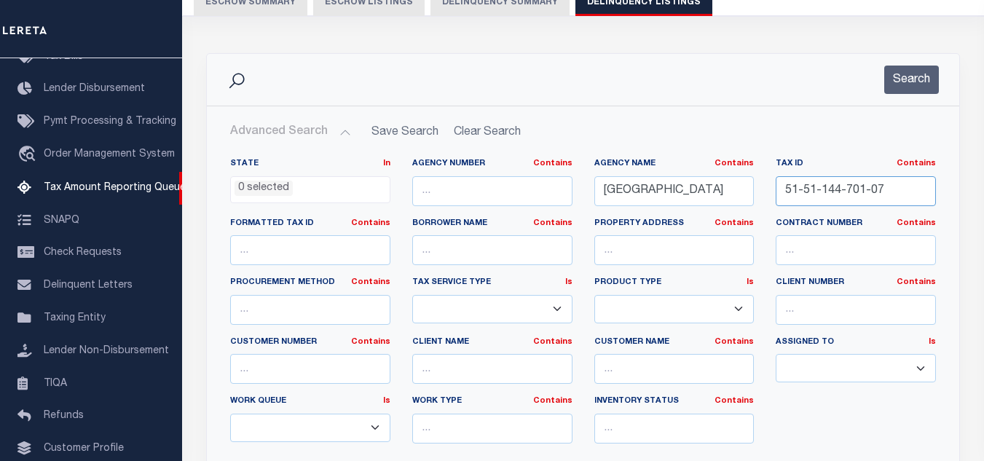
drag, startPoint x: 885, startPoint y: 190, endPoint x: 642, endPoint y: 188, distance: 242.5
click at [642, 188] on div "State In In AK AL AR AZ CA CO CT DC DE FL GA GU HI IA ID IL IN KS KY LA MA MD M…" at bounding box center [583, 306] width 728 height 297
paste input "5-005-00"
type input "51-51-145-005-00"
click at [914, 74] on button "Search" at bounding box center [911, 80] width 55 height 28
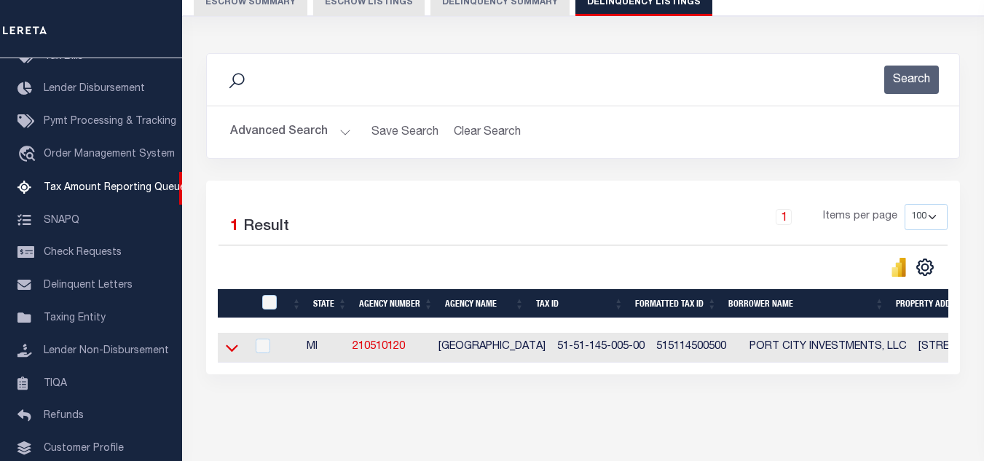
click at [229, 351] on icon at bounding box center [232, 348] width 12 height 7
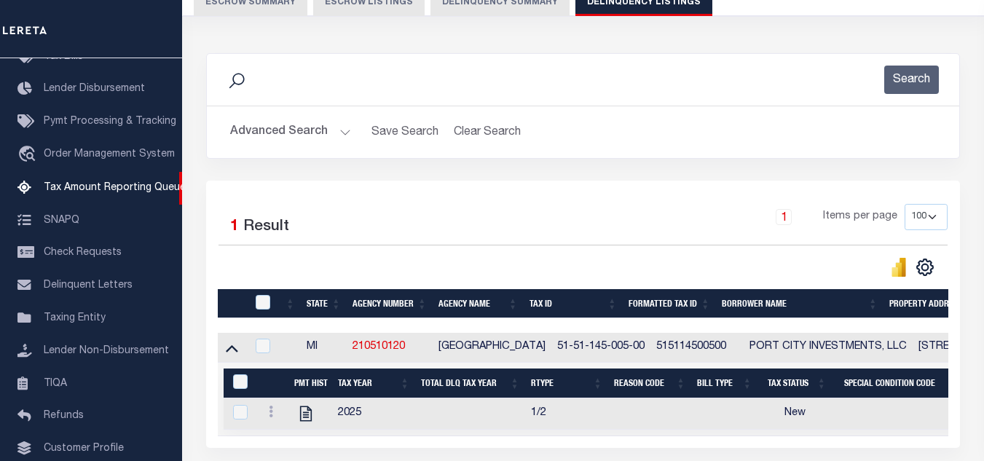
scroll to position [277, 0]
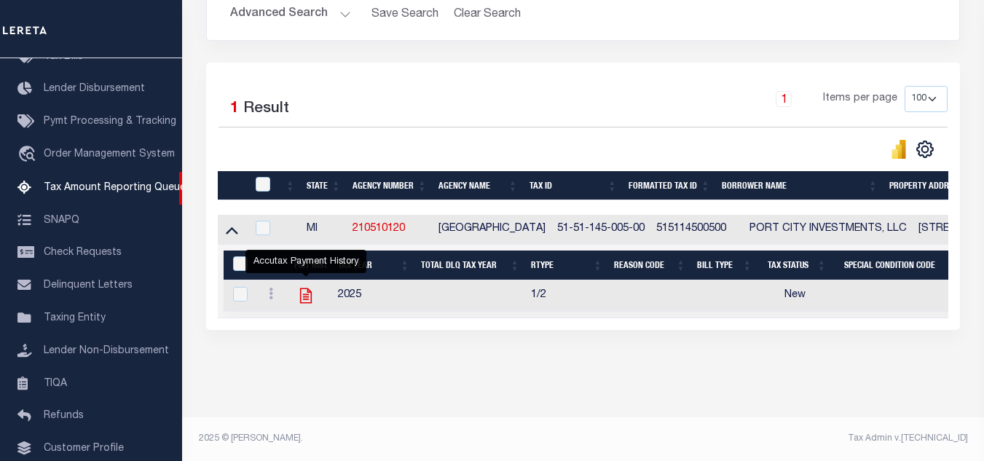
click at [305, 288] on icon "" at bounding box center [306, 295] width 12 height 15
checkbox input "true"
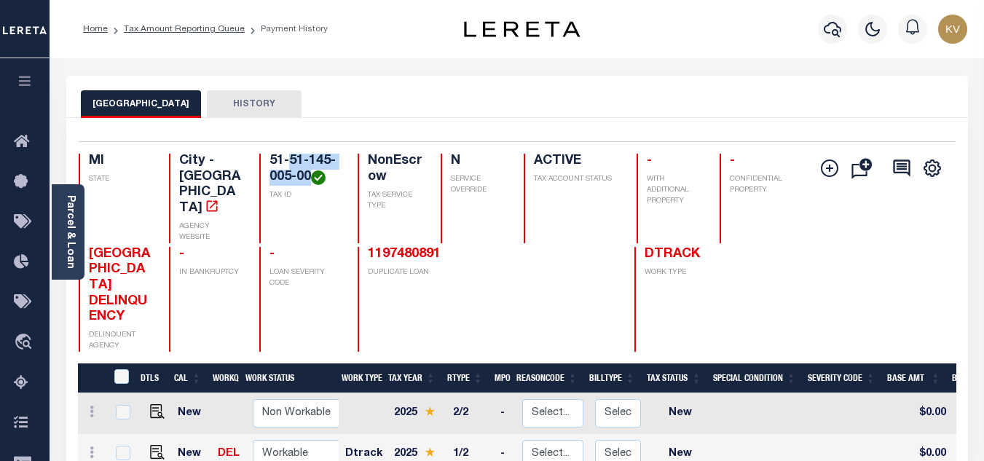
drag, startPoint x: 309, startPoint y: 181, endPoint x: 288, endPoint y: 163, distance: 26.9
click at [288, 163] on h4 "51-51-145-005-00" at bounding box center [304, 169] width 70 height 31
copy h4 "51-145-005-00"
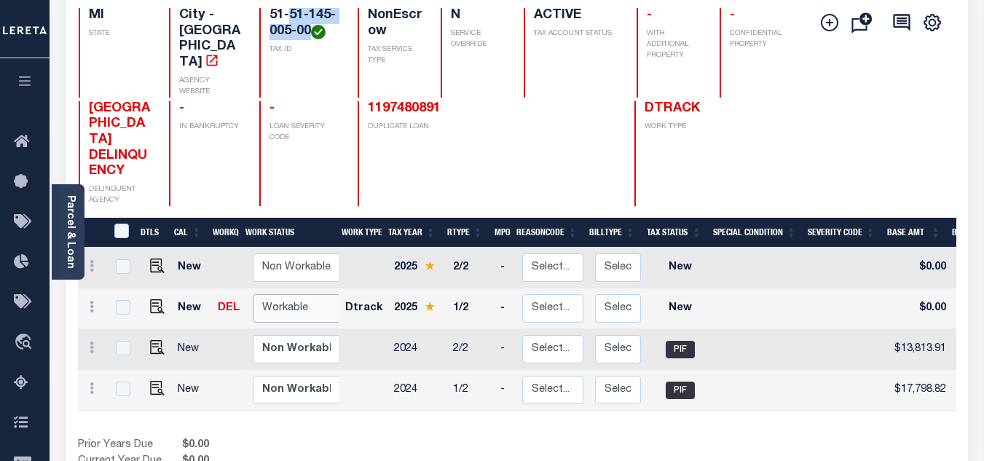
click at [305, 294] on select "Non Workable Workable" at bounding box center [296, 308] width 87 height 28
checkbox input "true"
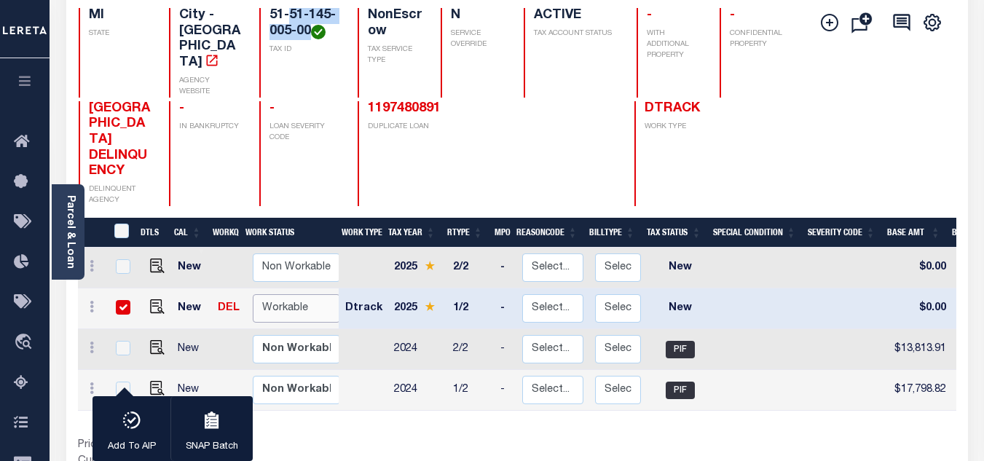
select select "true"
click at [253, 294] on select "Non Workable Workable" at bounding box center [296, 308] width 87 height 28
checkbox input "false"
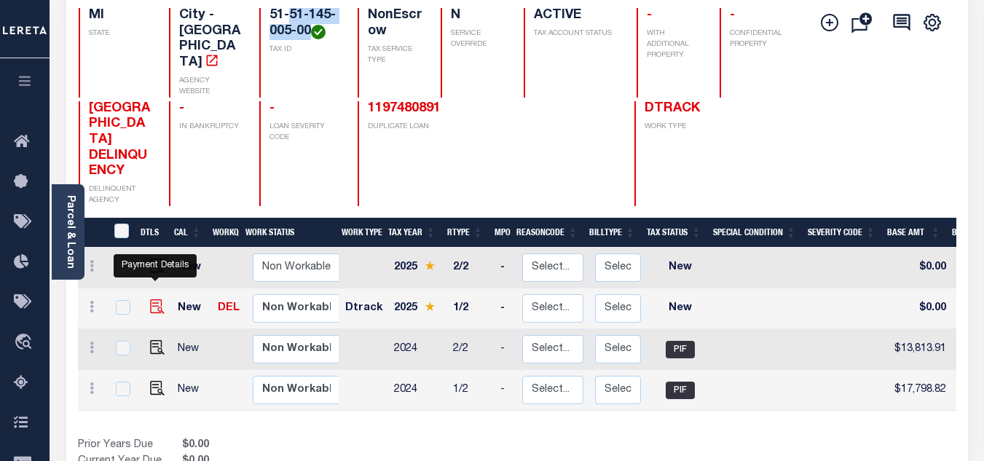
click at [153, 299] on img "" at bounding box center [157, 306] width 15 height 15
checkbox input "true"
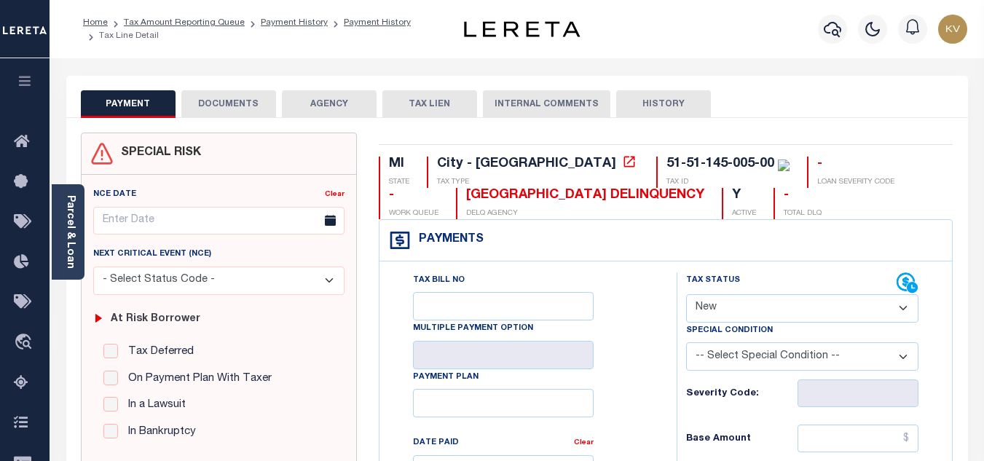
scroll to position [219, 0]
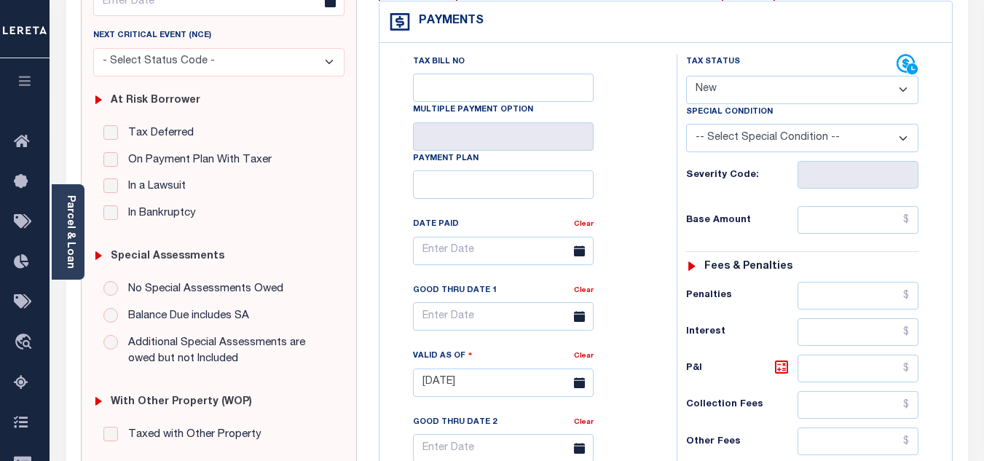
click at [708, 81] on select "- Select Status Code - Open Due/Unpaid Paid Incomplete No Tax Due Internal Refu…" at bounding box center [802, 90] width 232 height 28
select select "PYD"
click at [686, 76] on select "- Select Status Code - Open Due/Unpaid Paid Incomplete No Tax Due Internal Refu…" at bounding box center [802, 90] width 232 height 28
type input "[DATE]"
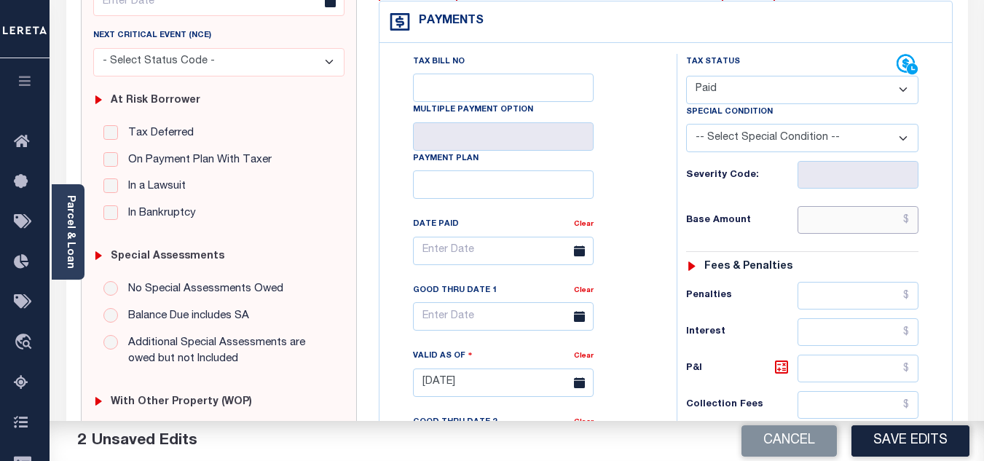
click at [819, 220] on input "text" at bounding box center [858, 220] width 121 height 28
paste input "18,213.98"
type input "$18,213.98"
click at [768, 216] on h6 "Base Amount" at bounding box center [741, 221] width 111 height 12
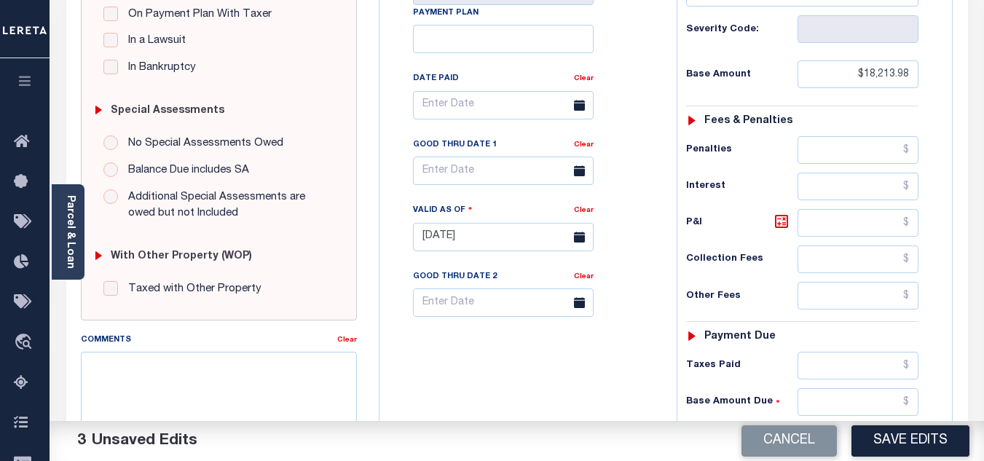
scroll to position [510, 0]
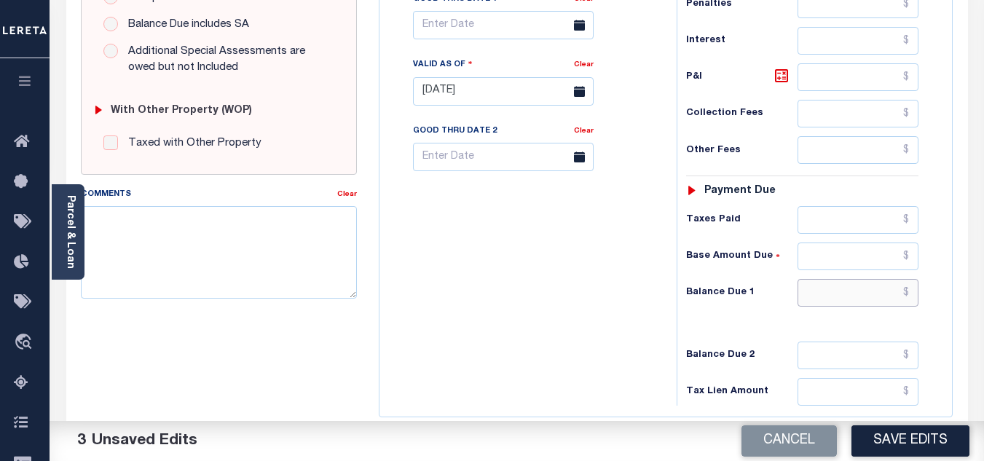
click at [829, 298] on input "text" at bounding box center [858, 293] width 121 height 28
type input "$0.00"
click at [559, 292] on div "Tax Bill No Multiple Payment Option Payment Plan Clear" at bounding box center [524, 84] width 283 height 643
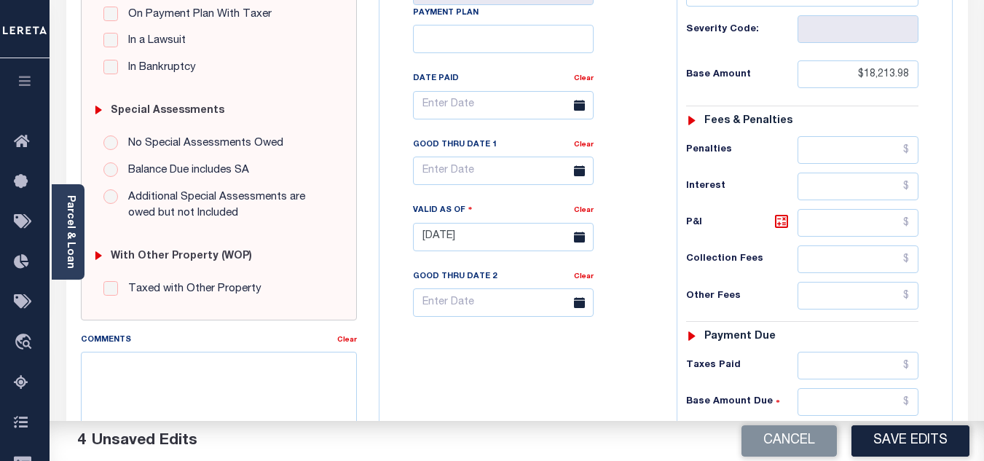
scroll to position [0, 0]
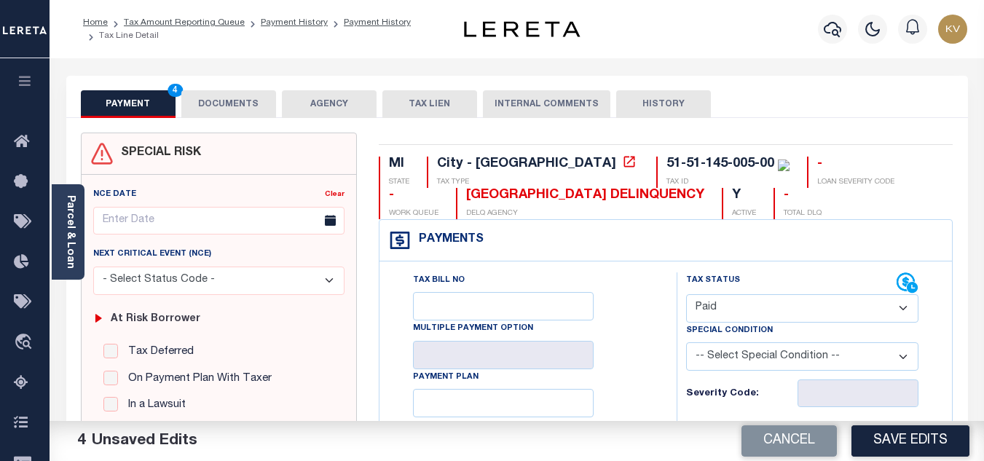
click at [247, 98] on button "DOCUMENTS" at bounding box center [228, 104] width 95 height 28
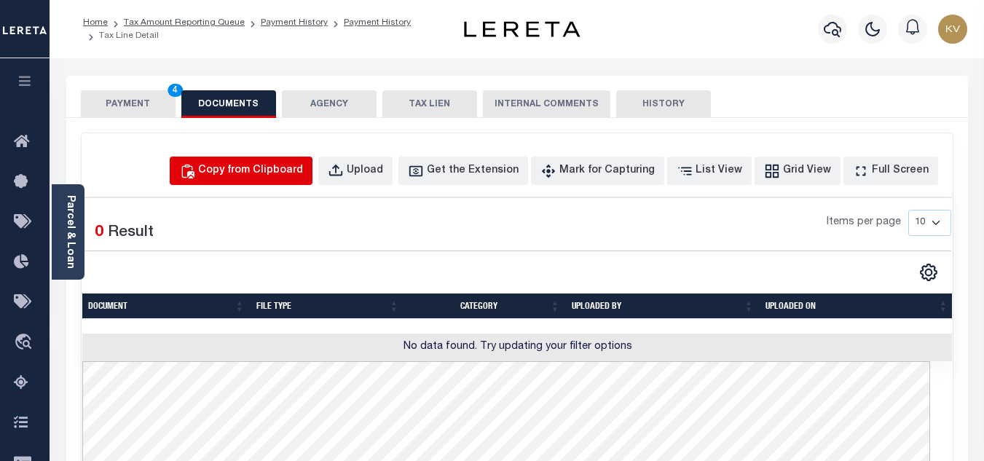
click at [296, 174] on div "Copy from Clipboard" at bounding box center [250, 171] width 105 height 16
select select "POP"
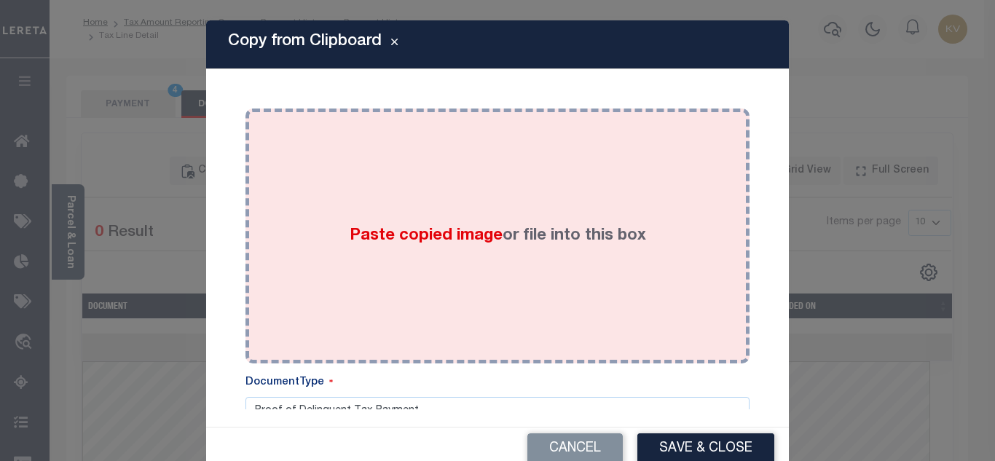
click at [348, 219] on div "Paste copied image or file into this box" at bounding box center [497, 235] width 482 height 233
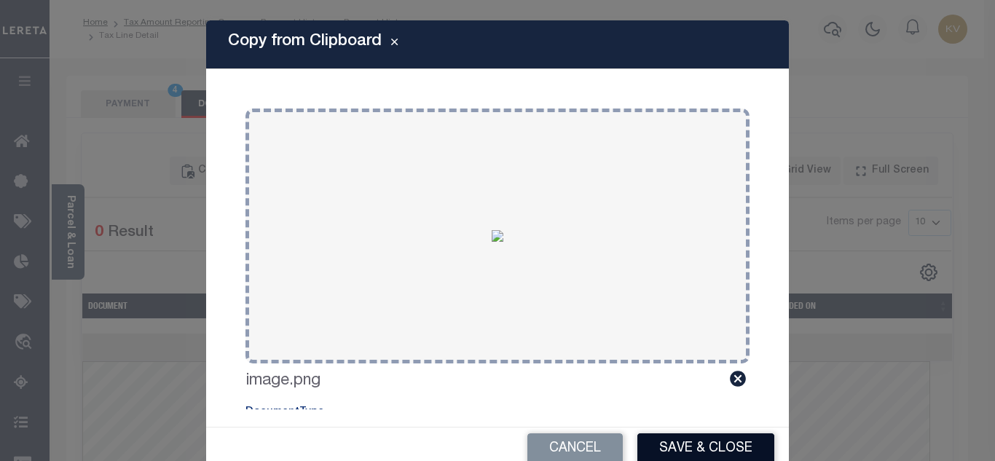
click at [704, 444] on button "Save & Close" at bounding box center [705, 448] width 137 height 31
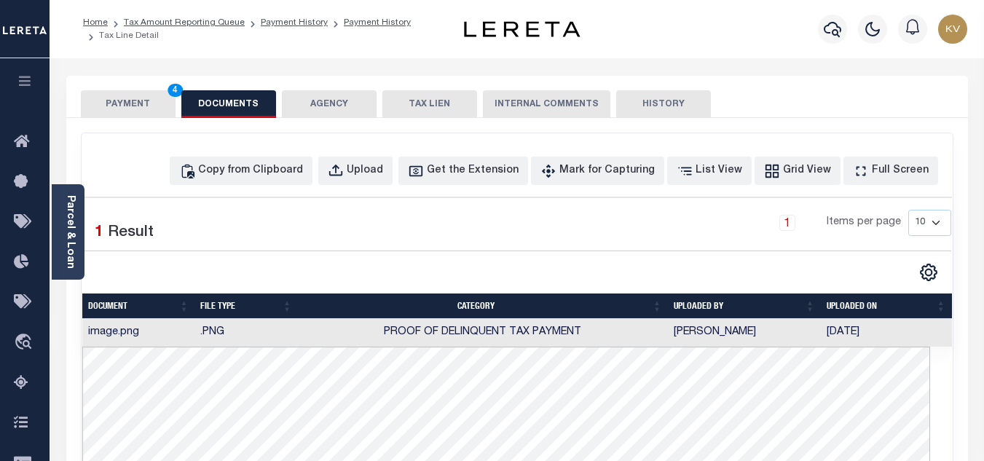
click at [106, 103] on button "PAYMENT 4" at bounding box center [128, 104] width 95 height 28
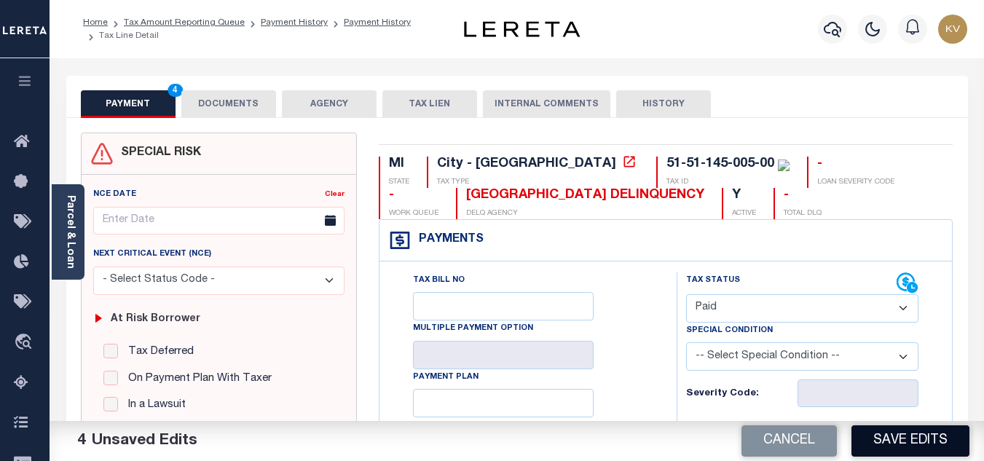
click at [907, 433] on button "Save Edits" at bounding box center [910, 440] width 118 height 31
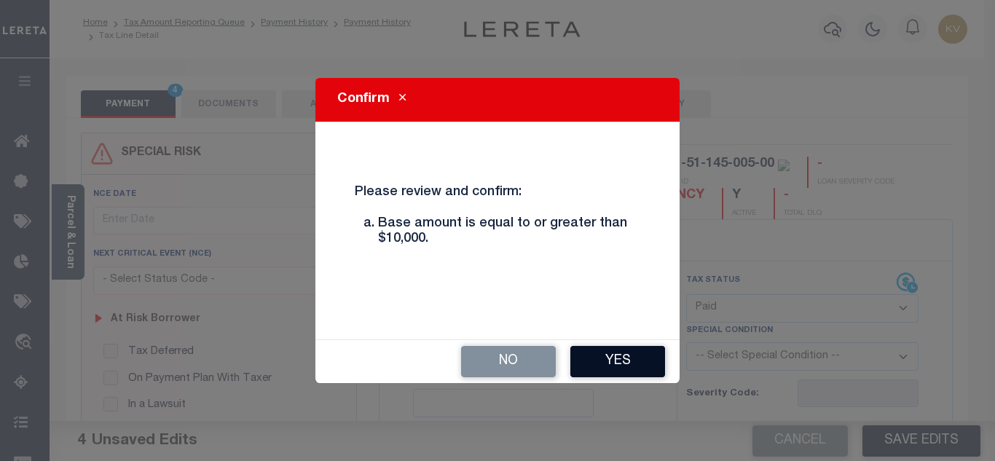
click at [586, 353] on button "Yes" at bounding box center [617, 361] width 95 height 31
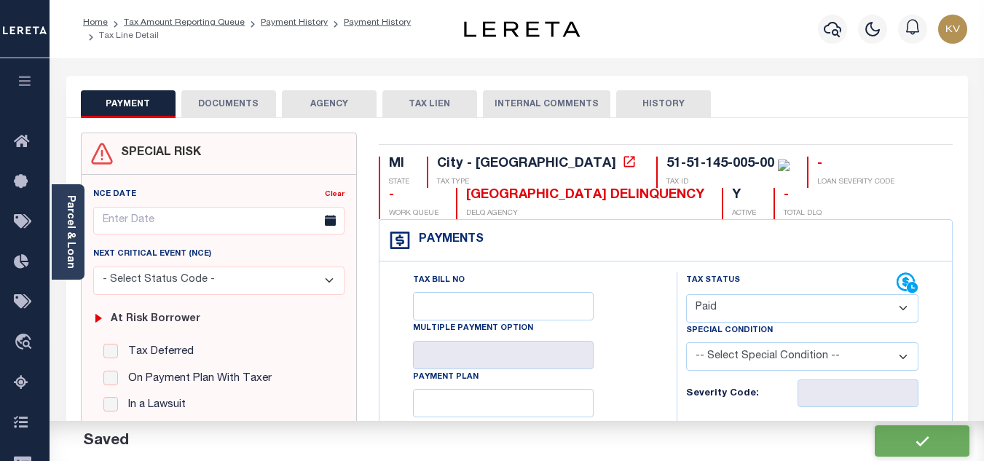
checkbox input "false"
type input "$18,213.98"
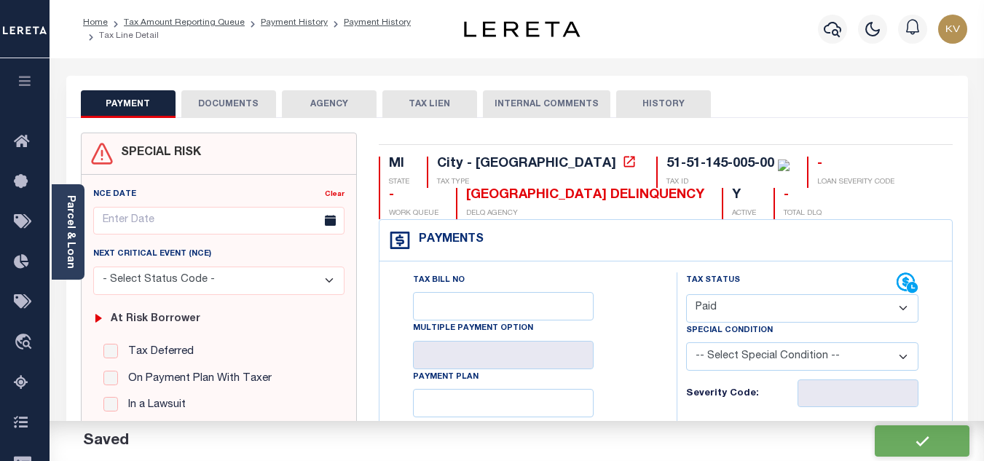
type input "$0"
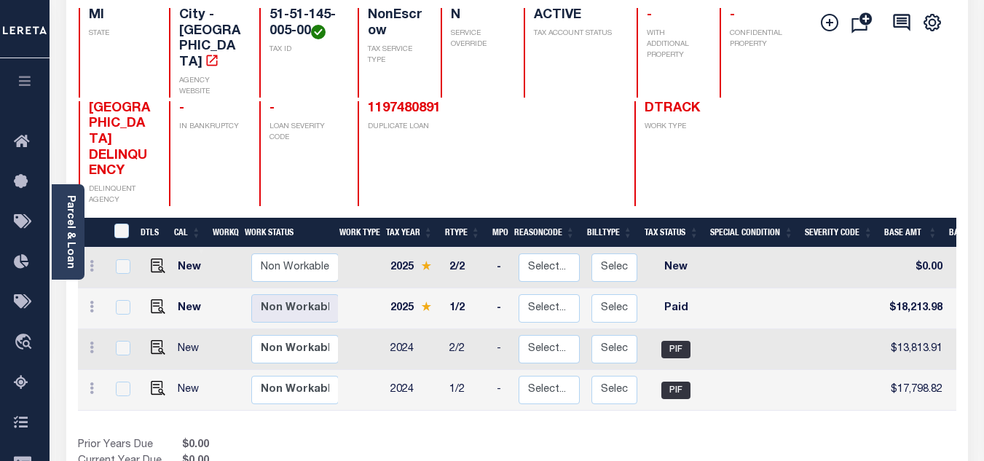
scroll to position [219, 0]
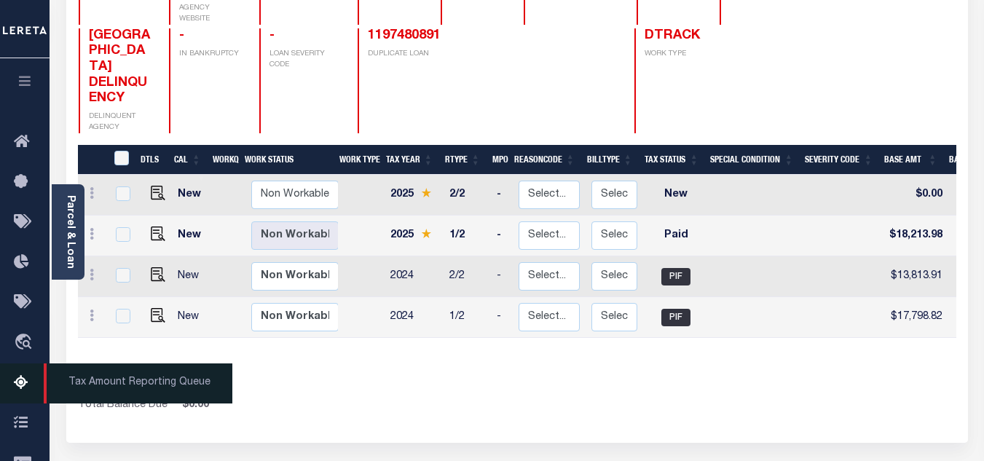
click at [25, 382] on icon at bounding box center [25, 383] width 23 height 18
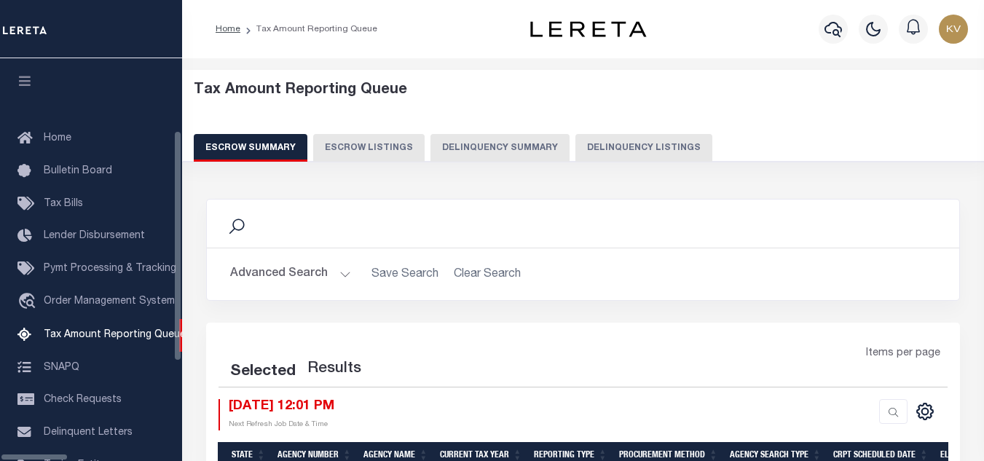
click at [582, 143] on button "Delinquency Listings" at bounding box center [643, 148] width 137 height 28
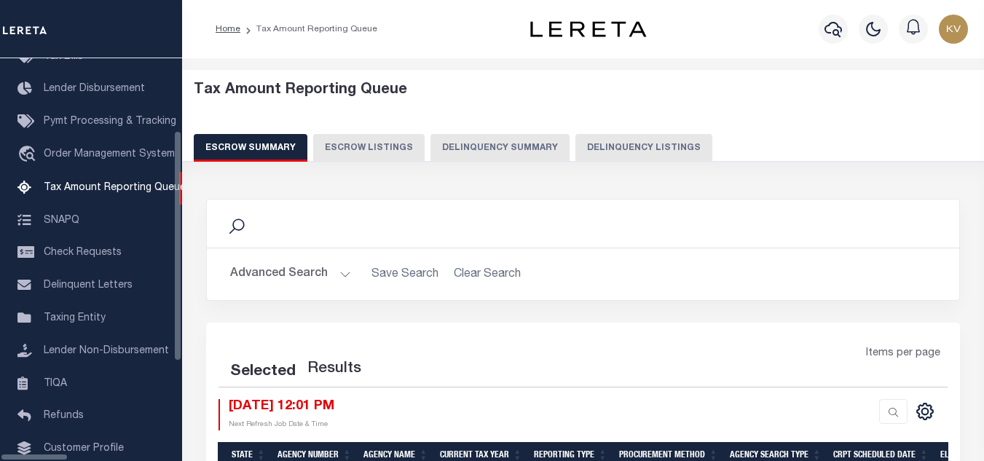
select select "100"
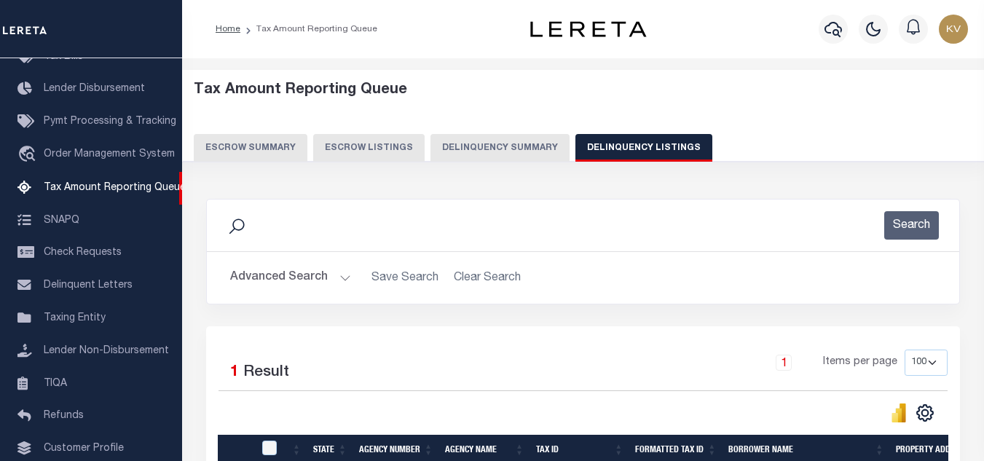
scroll to position [73, 0]
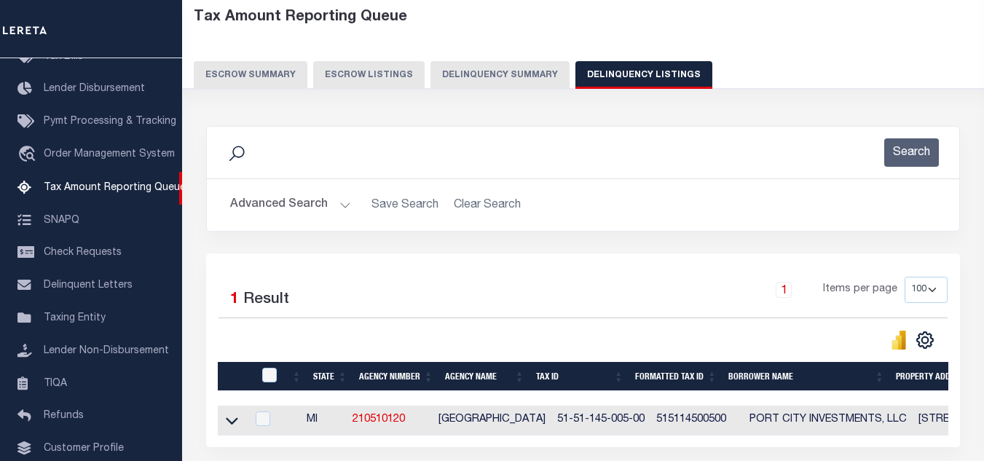
click at [337, 202] on button "Advanced Search" at bounding box center [290, 205] width 121 height 28
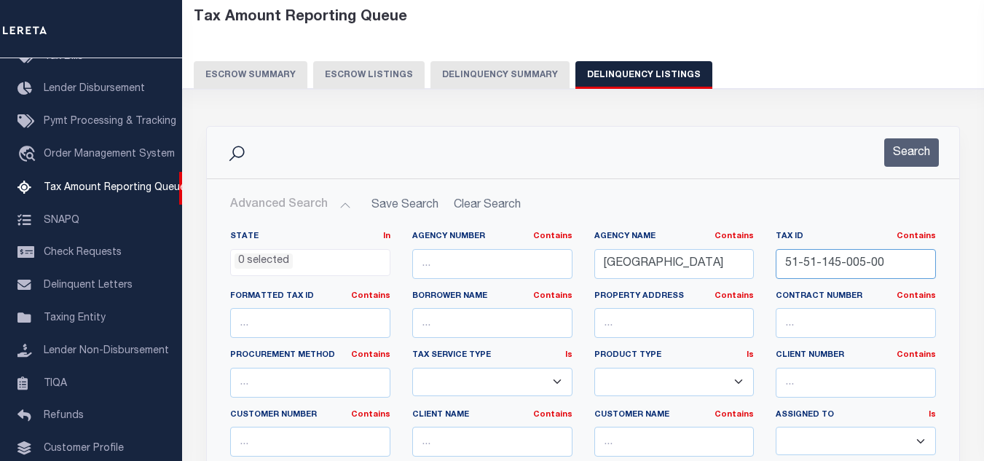
drag, startPoint x: 823, startPoint y: 262, endPoint x: 763, endPoint y: 236, distance: 65.9
click at [712, 262] on div "State In In AK AL AR AZ CA CO CT DC DE FL GA GU HI IA ID IL IN KS KY LA MA MD M…" at bounding box center [583, 379] width 728 height 297
paste input "12"
type input "51-51-145-012-00"
click at [930, 152] on button "Search" at bounding box center [911, 152] width 55 height 28
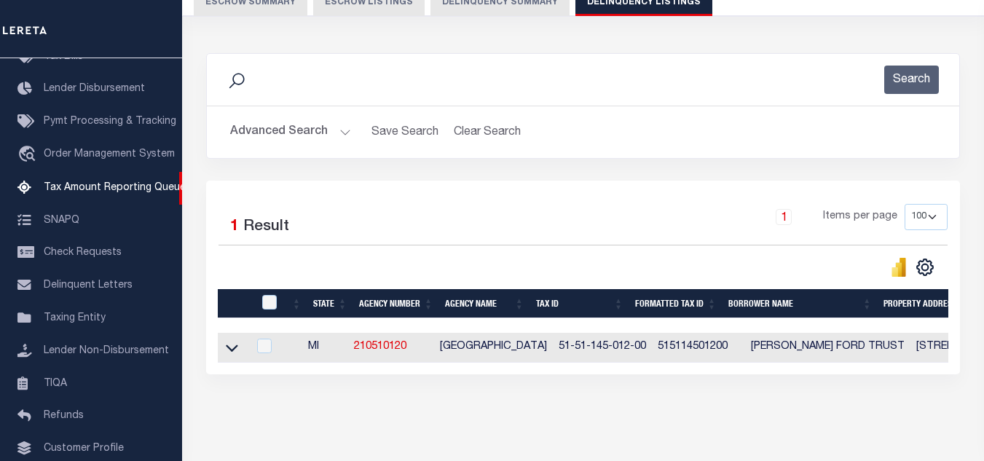
scroll to position [202, 0]
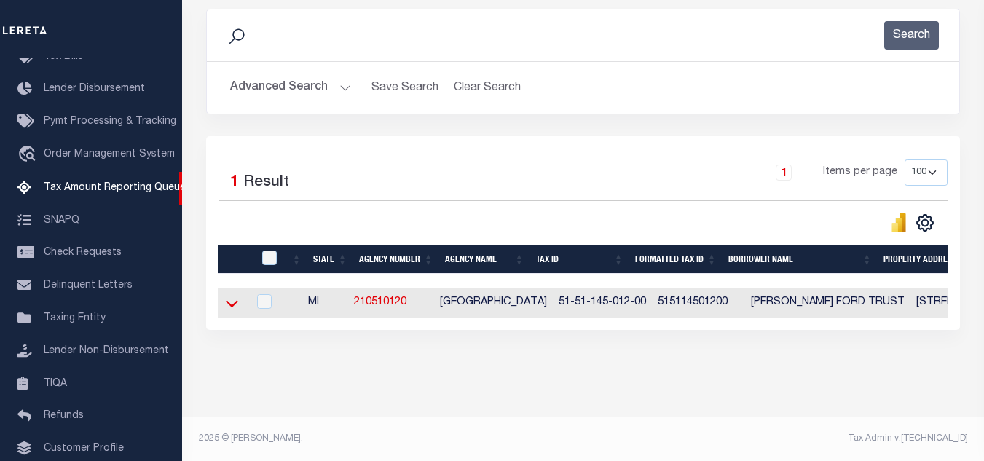
click at [237, 301] on icon at bounding box center [232, 304] width 12 height 7
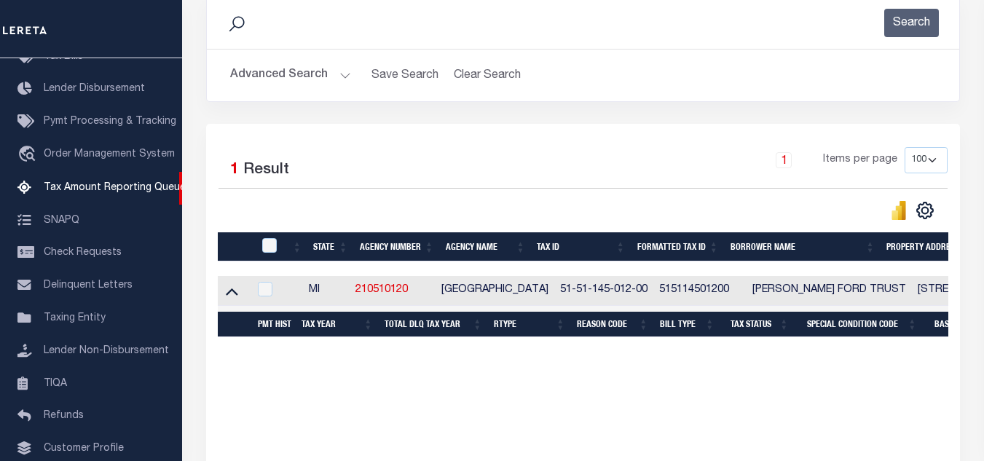
scroll to position [275, 0]
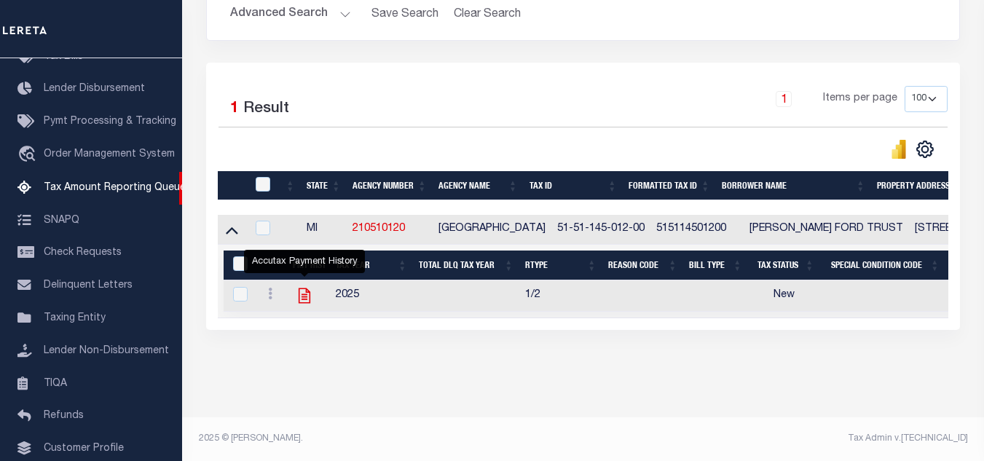
click at [304, 290] on icon "" at bounding box center [304, 295] width 19 height 19
checkbox input "true"
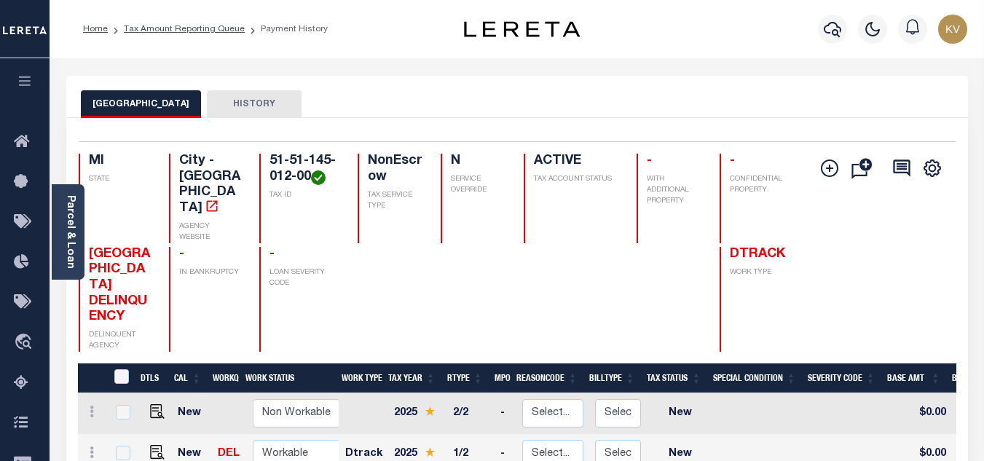
scroll to position [146, 0]
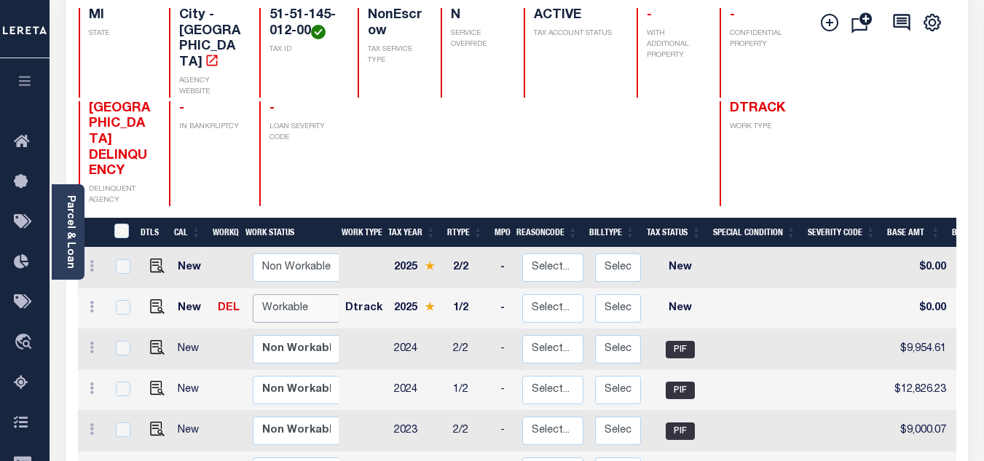
click at [283, 294] on select "Non Workable Workable" at bounding box center [296, 308] width 87 height 28
checkbox input "true"
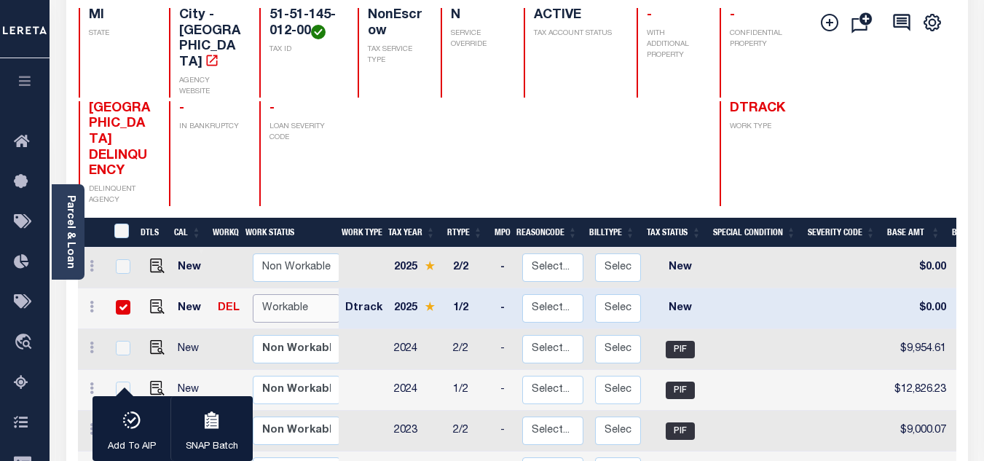
select select "true"
click at [253, 294] on select "Non Workable Workable" at bounding box center [296, 308] width 87 height 28
checkbox input "false"
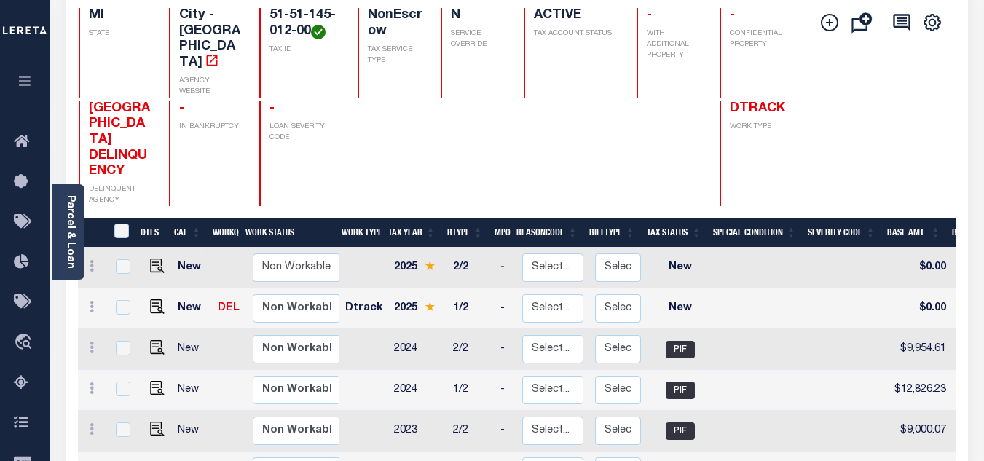
click at [143, 303] on link at bounding box center [154, 308] width 22 height 10
checkbox input "true"
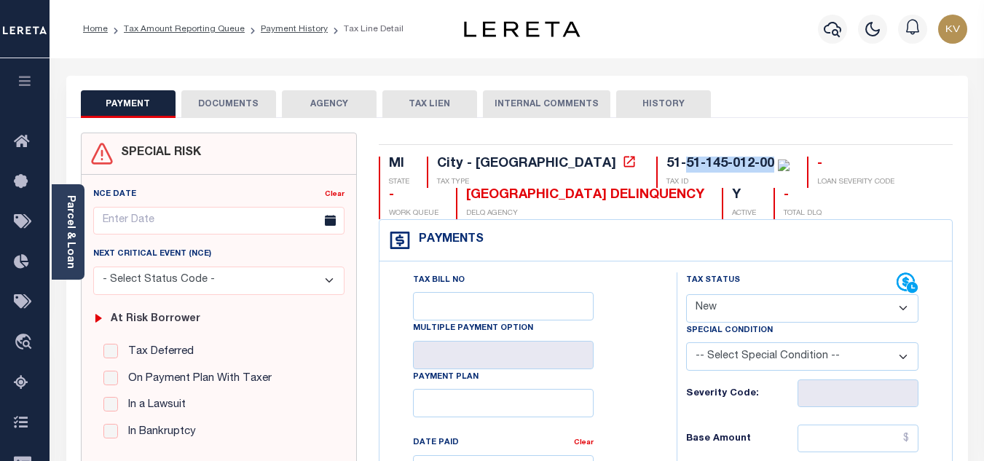
drag, startPoint x: 651, startPoint y: 163, endPoint x: 564, endPoint y: 167, distance: 87.5
click at [666, 167] on div "51-51-145-012-00" at bounding box center [727, 165] width 123 height 16
copy div "51-145-012-00"
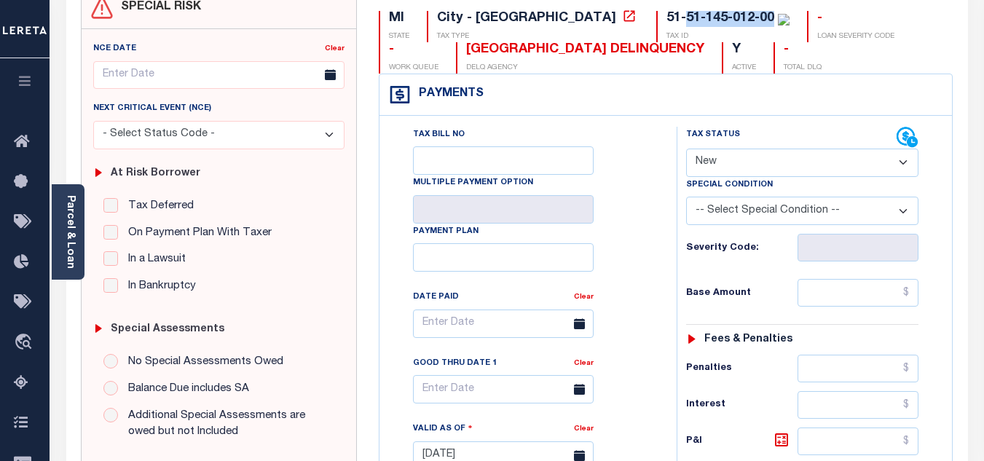
click at [734, 158] on select "- Select Status Code - Open Due/Unpaid Paid Incomplete No Tax Due Internal Refu…" at bounding box center [802, 163] width 232 height 28
select select "PYD"
click at [686, 149] on select "- Select Status Code - Open Due/Unpaid Paid Incomplete No Tax Due Internal Refu…" at bounding box center [802, 163] width 232 height 28
type input "[DATE]"
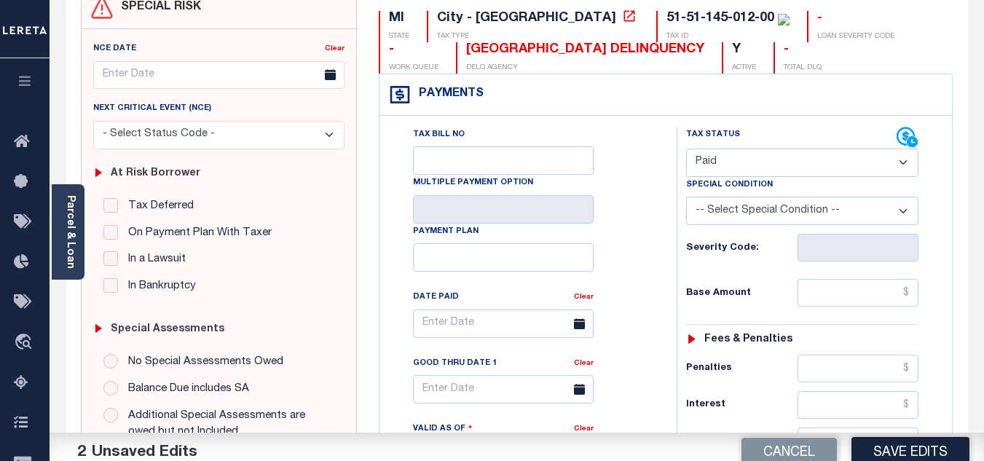
click at [644, 230] on div "Tax Bill No Multiple Payment Option Payment Plan Clear" at bounding box center [524, 331] width 261 height 409
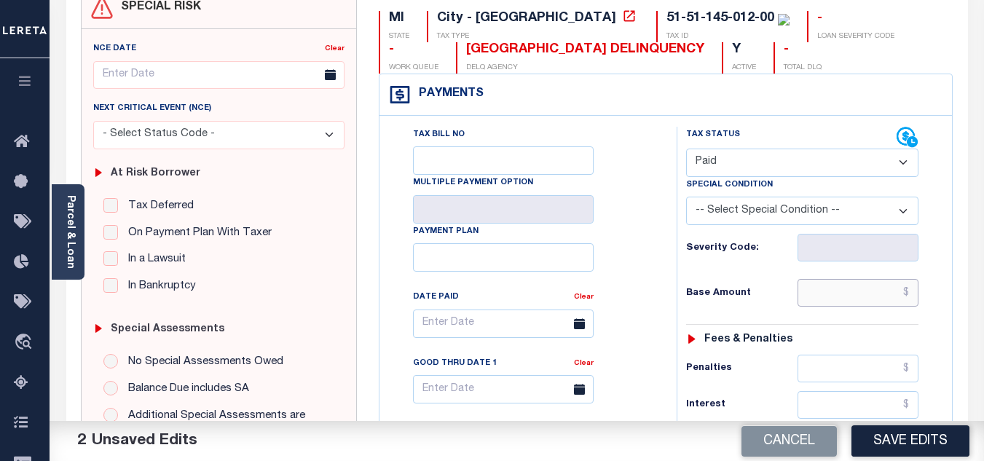
click at [834, 302] on input "text" at bounding box center [858, 293] width 121 height 28
paste input "13,125.41"
type input "$13,125.41"
click at [793, 275] on div "Tax Status Status - Select Status Code -" at bounding box center [807, 448] width 261 height 643
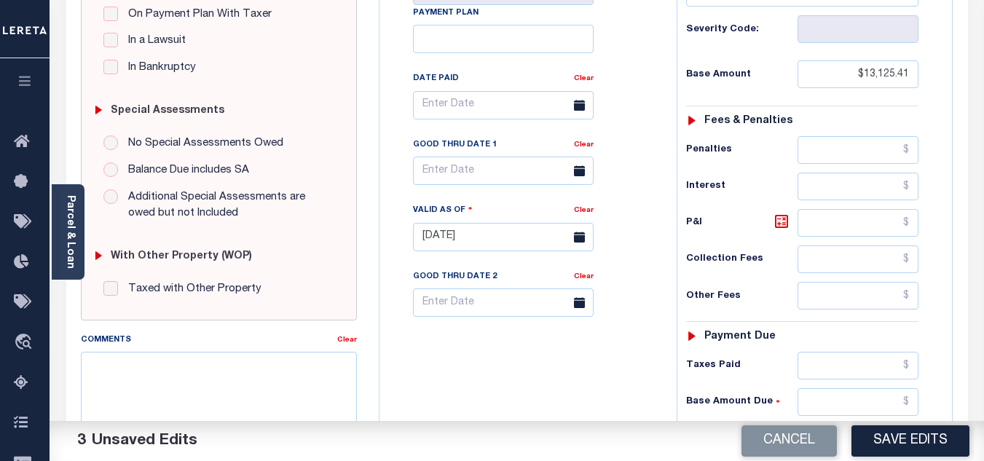
scroll to position [510, 0]
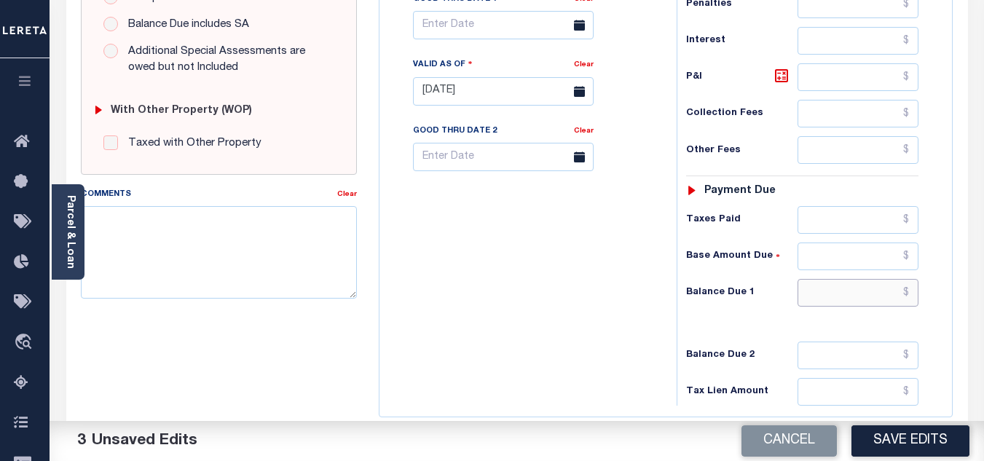
click at [820, 299] on input "text" at bounding box center [858, 293] width 121 height 28
type input "$0.00"
click at [572, 293] on div "Tax Bill No Multiple Payment Option Payment Plan Clear" at bounding box center [524, 84] width 283 height 643
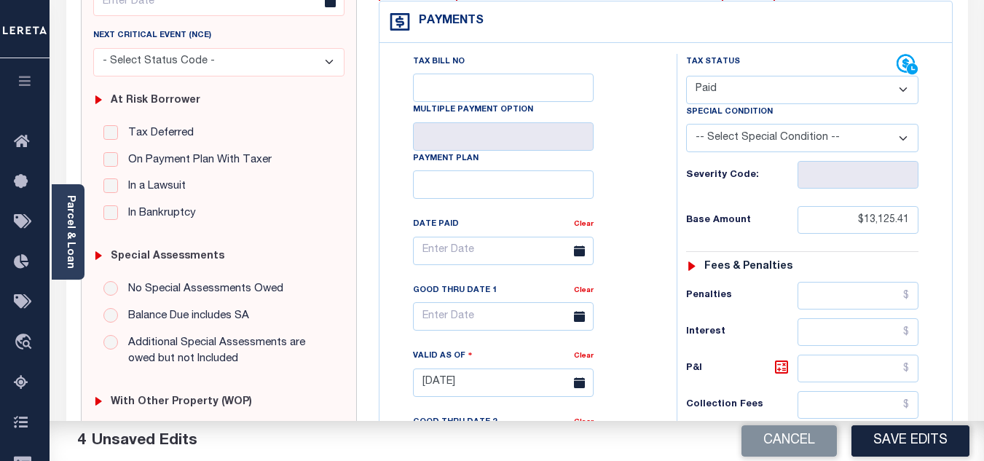
scroll to position [0, 0]
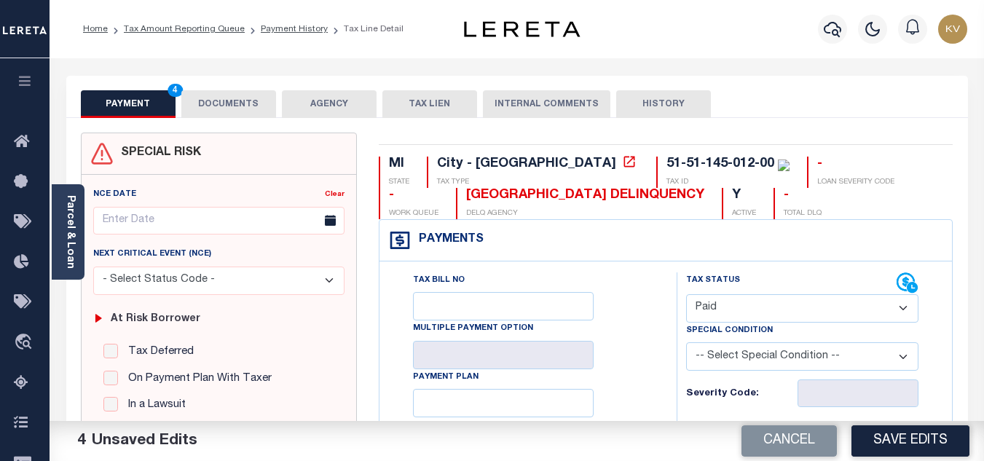
click at [244, 103] on button "DOCUMENTS" at bounding box center [228, 104] width 95 height 28
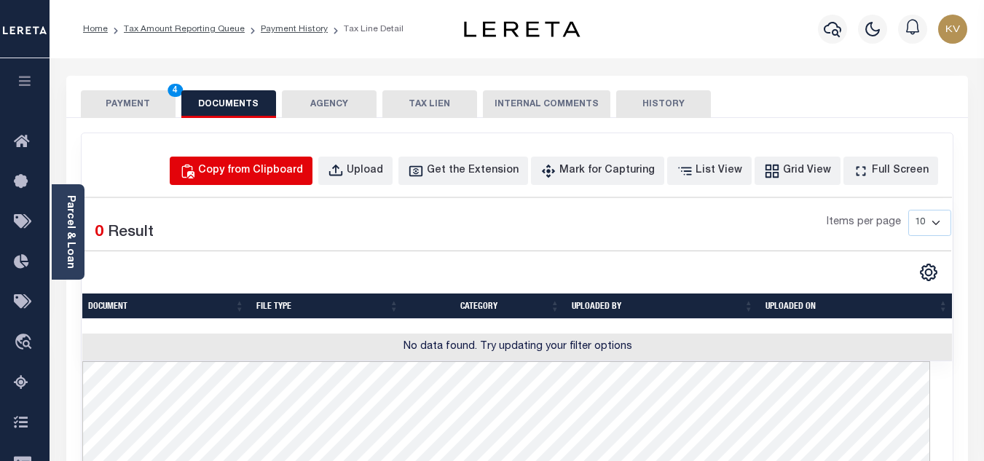
drag, startPoint x: 248, startPoint y: 165, endPoint x: 267, endPoint y: 180, distance: 24.3
click at [248, 165] on div "Copy from Clipboard" at bounding box center [250, 171] width 105 height 16
select select "POP"
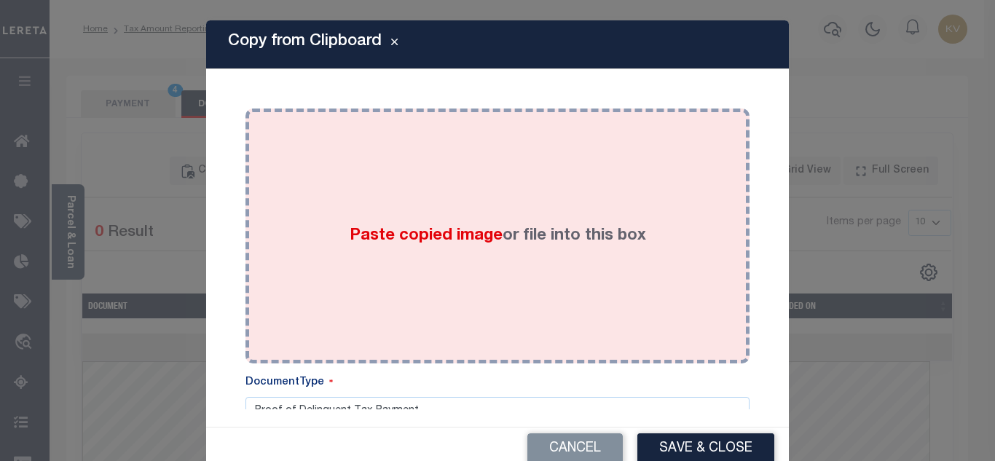
click at [398, 248] on label "Paste copied image or file into this box" at bounding box center [498, 236] width 296 height 24
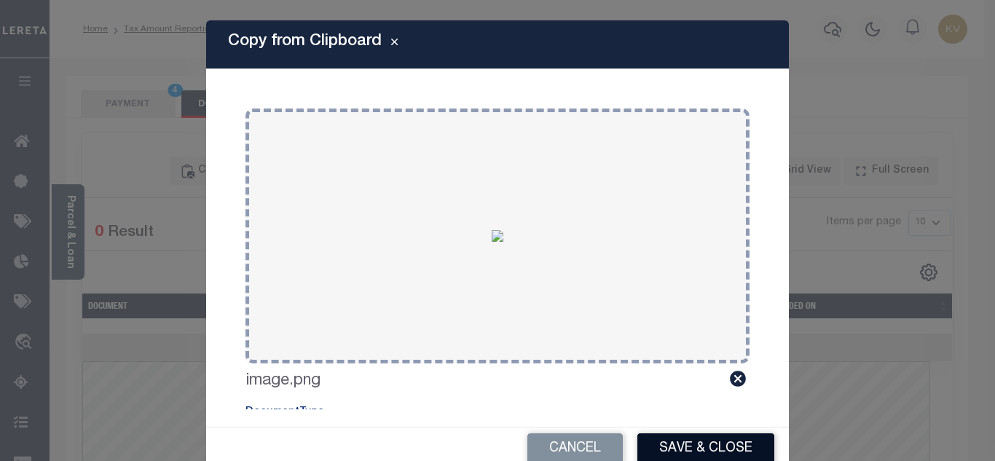
click at [710, 451] on button "Save & Close" at bounding box center [705, 448] width 137 height 31
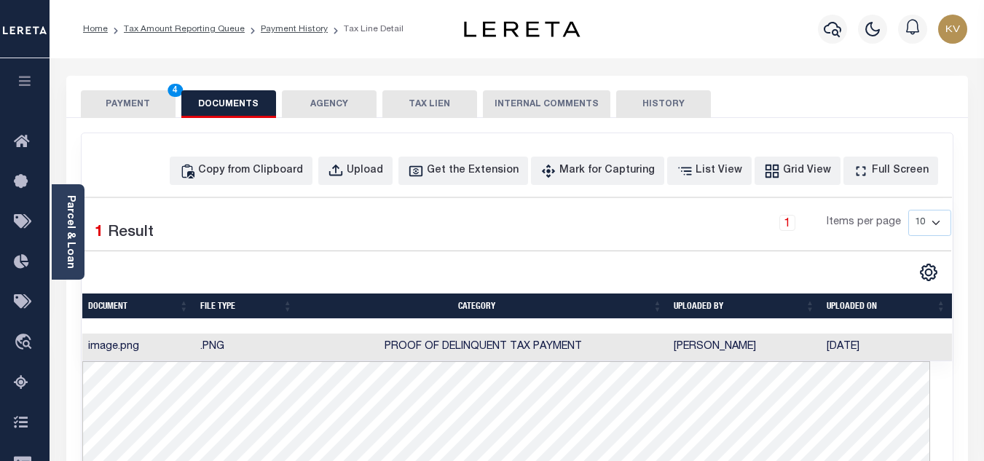
click at [142, 99] on button "PAYMENT 4" at bounding box center [128, 104] width 95 height 28
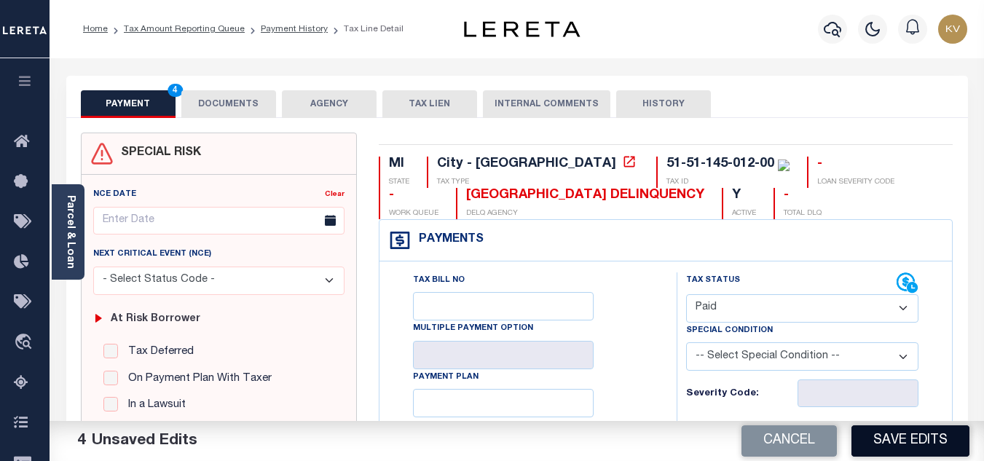
click at [891, 438] on button "Save Edits" at bounding box center [910, 440] width 118 height 31
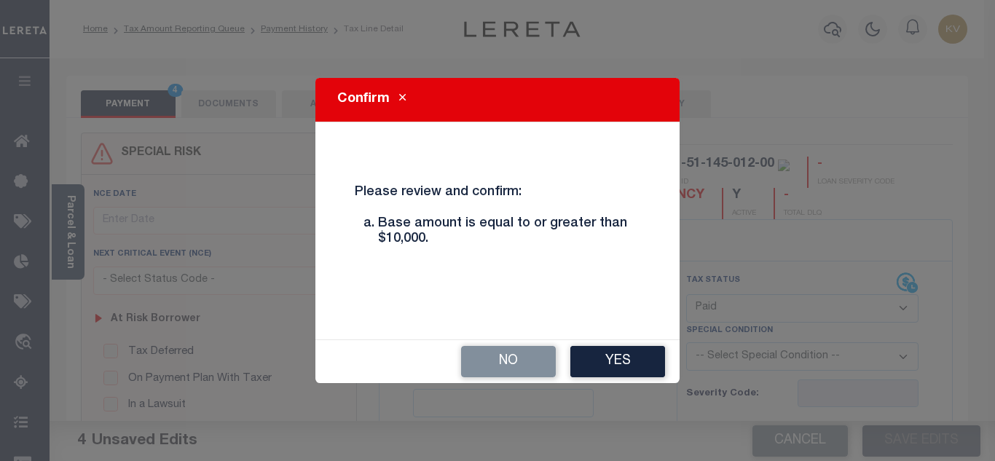
click at [652, 355] on button "Yes" at bounding box center [617, 361] width 95 height 31
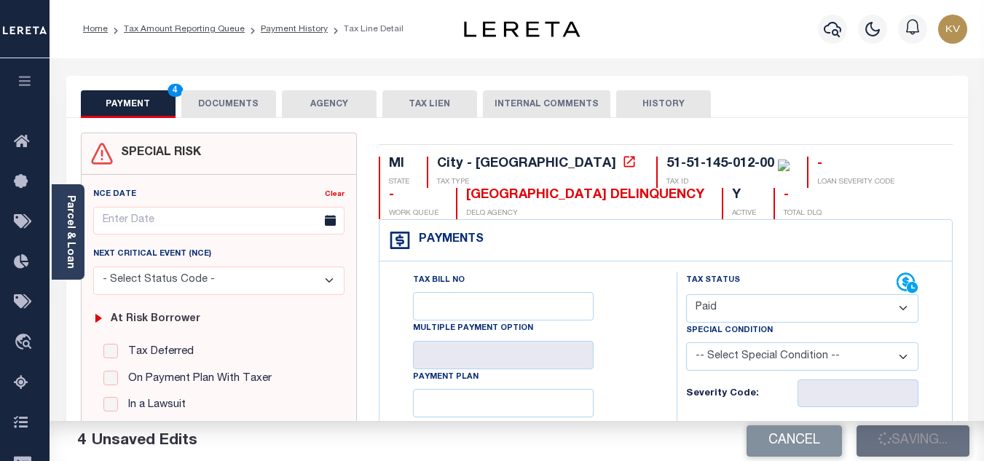
checkbox input "false"
type input "$13,125.41"
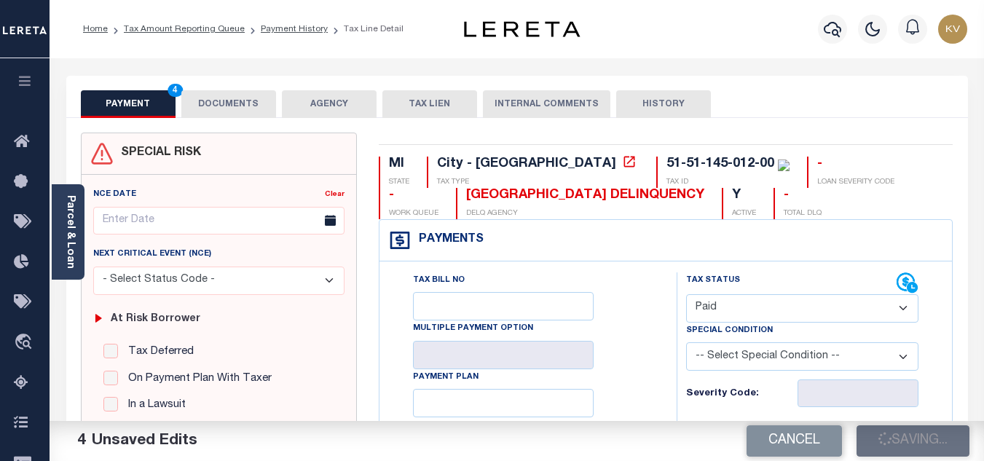
type input "$0"
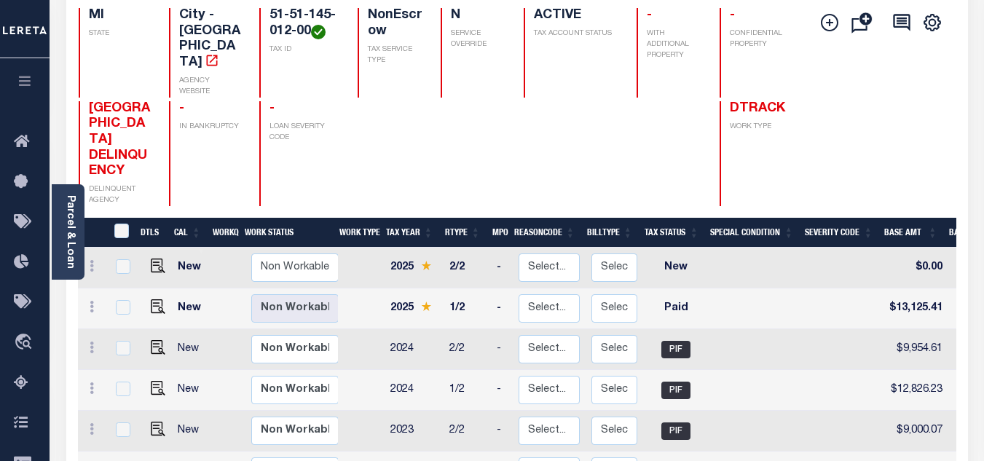
scroll to position [219, 0]
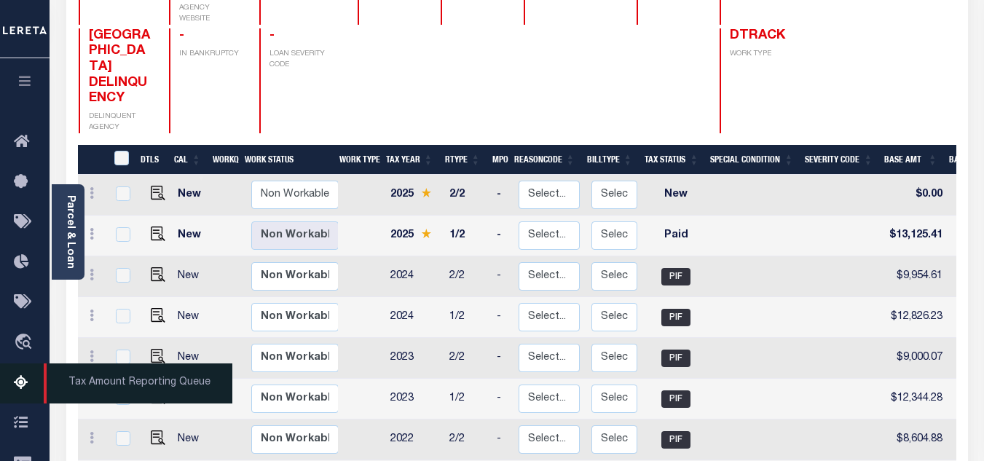
click at [22, 379] on icon at bounding box center [25, 383] width 23 height 18
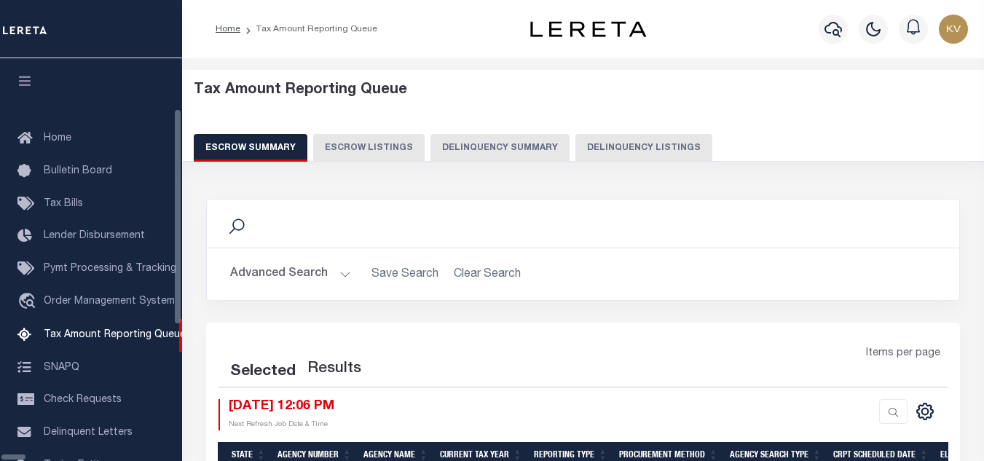
click at [582, 149] on button "Delinquency Listings" at bounding box center [643, 148] width 137 height 28
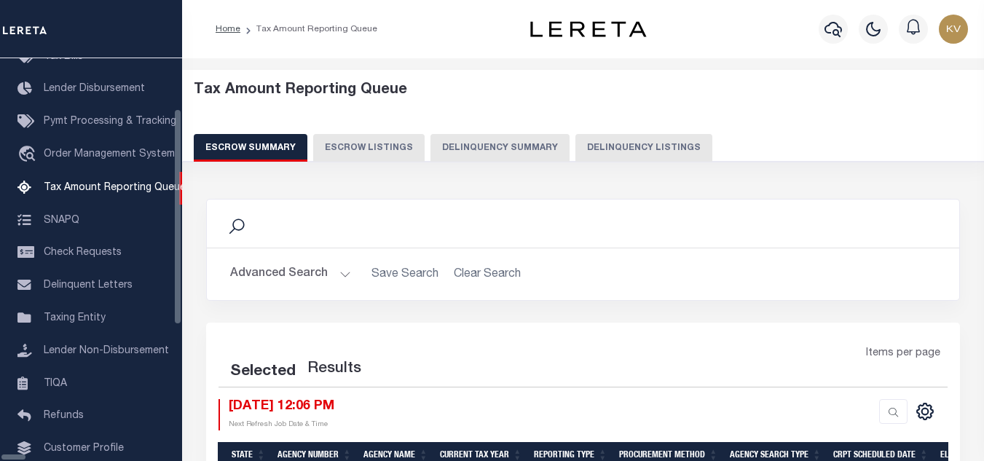
select select "100"
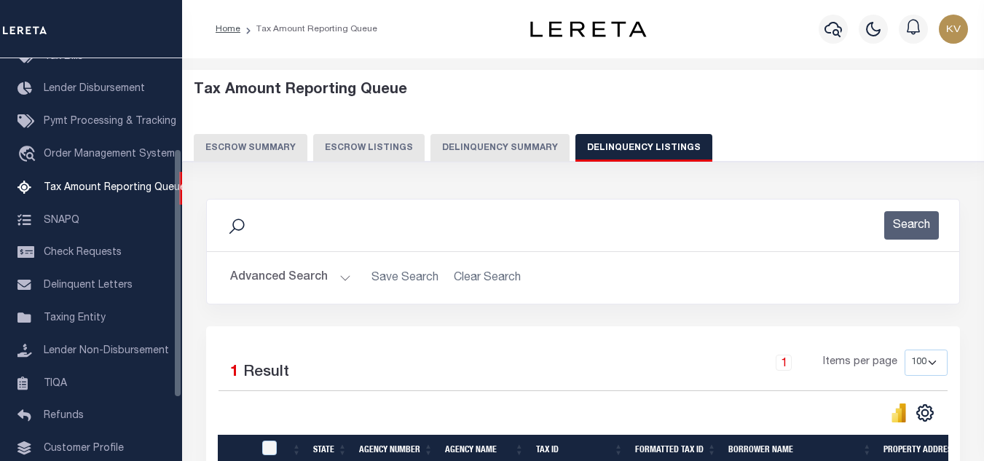
scroll to position [73, 0]
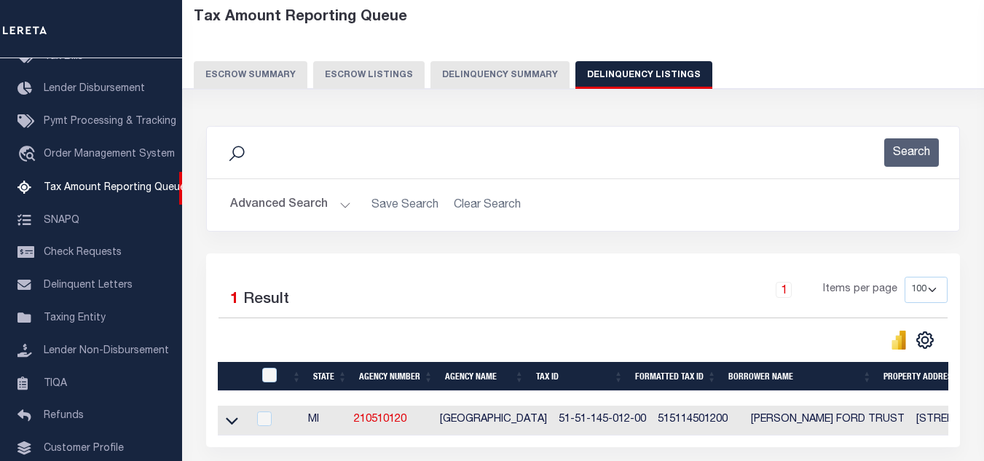
click at [315, 198] on button "Advanced Search" at bounding box center [290, 205] width 121 height 28
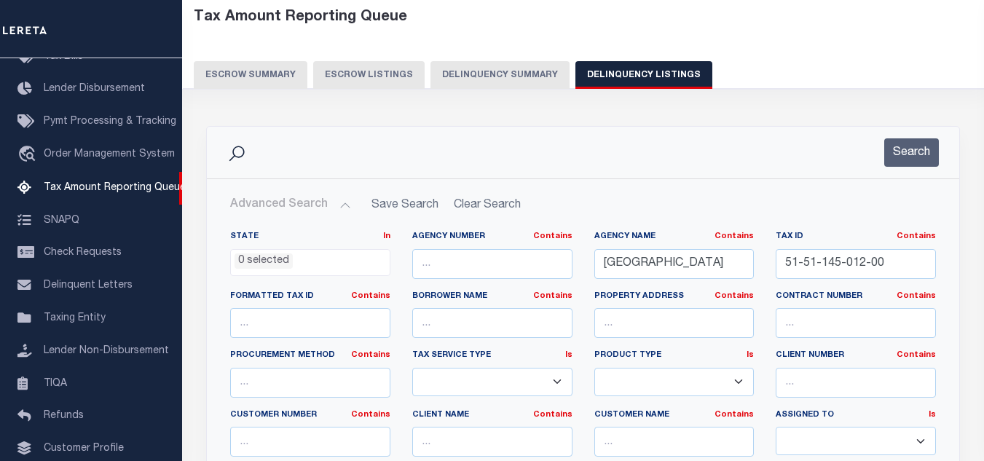
scroll to position [146, 0]
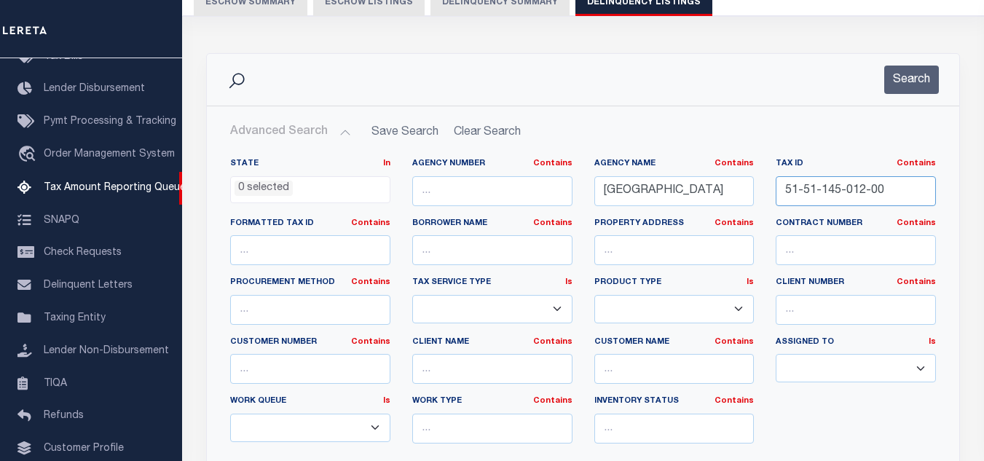
drag, startPoint x: 903, startPoint y: 194, endPoint x: 688, endPoint y: 186, distance: 215.0
click at [688, 186] on div "State In In AK AL AR AZ CA CO CT DC DE FL GA GU HI IA ID IL IN KS [GEOGRAPHIC_D…" at bounding box center [583, 306] width 728 height 297
paste input "6-705-14"
type input "51-51-146-705-14"
click at [923, 88] on button "Search" at bounding box center [911, 80] width 55 height 28
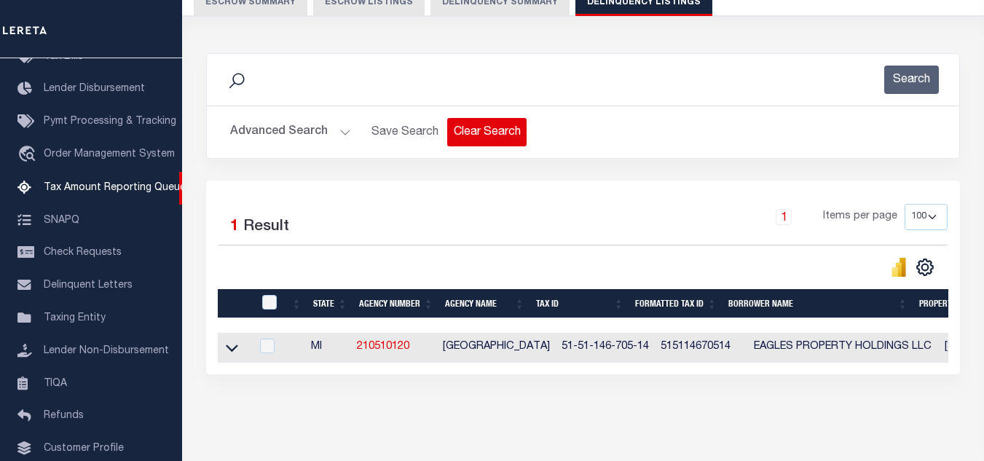
scroll to position [202, 0]
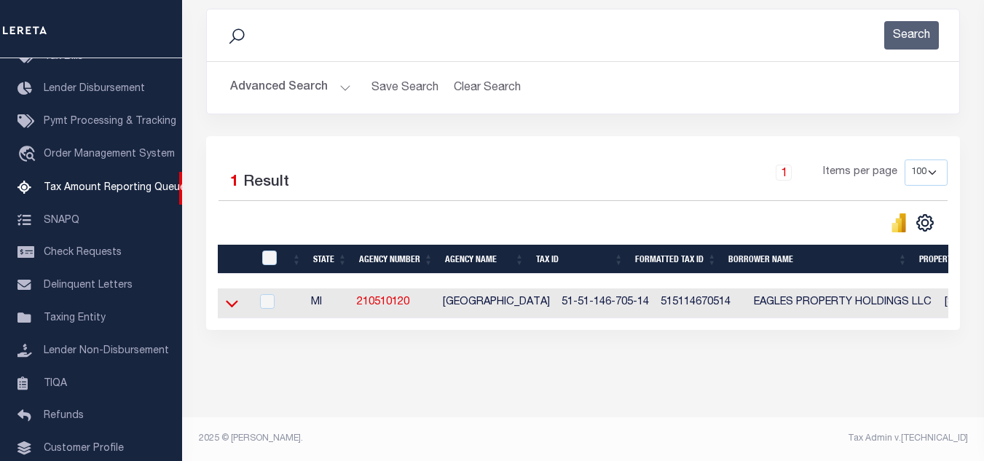
click at [229, 296] on icon at bounding box center [232, 303] width 12 height 15
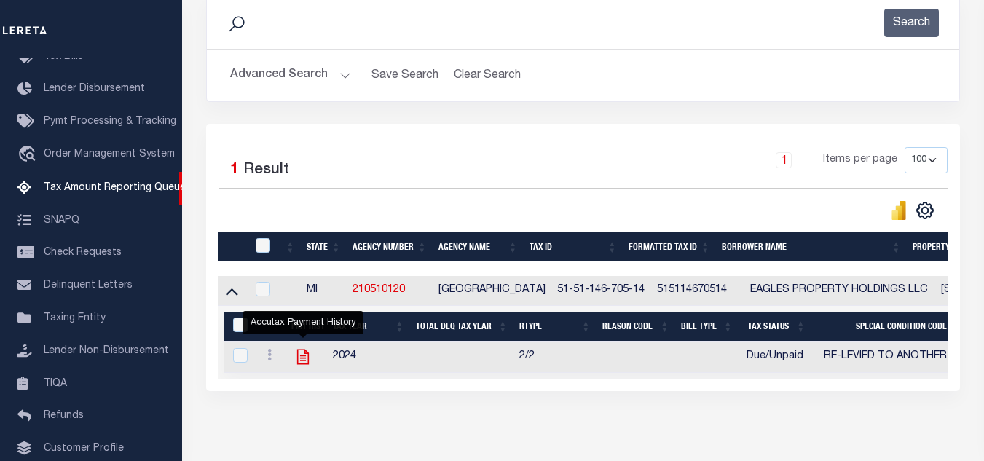
click at [300, 357] on icon "" at bounding box center [303, 356] width 19 height 19
checkbox input "true"
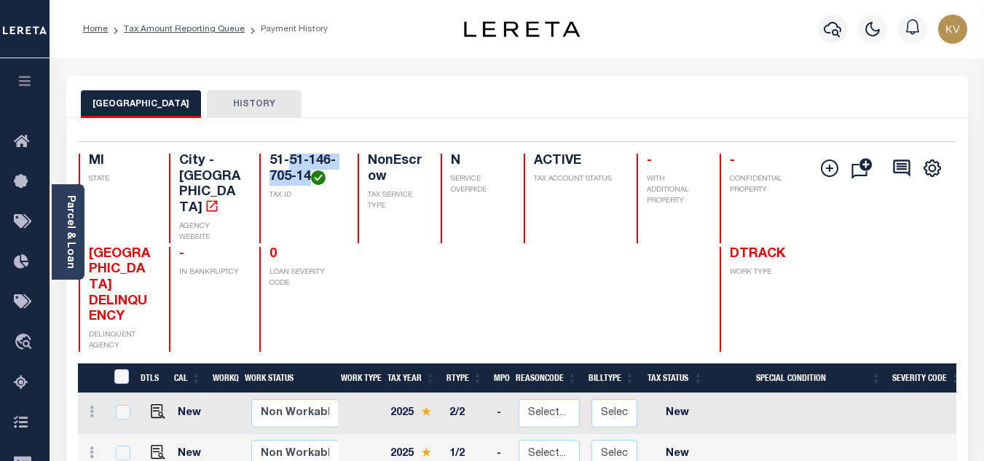
drag, startPoint x: 308, startPoint y: 179, endPoint x: 291, endPoint y: 162, distance: 23.7
click at [291, 162] on h4 "51-51-146-705-14" at bounding box center [304, 169] width 70 height 31
copy h4 "51-146-705-14"
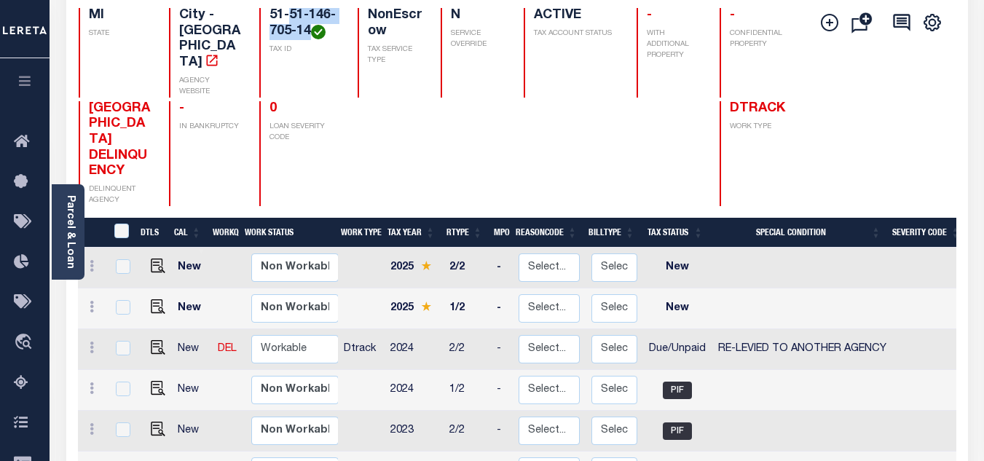
scroll to position [291, 0]
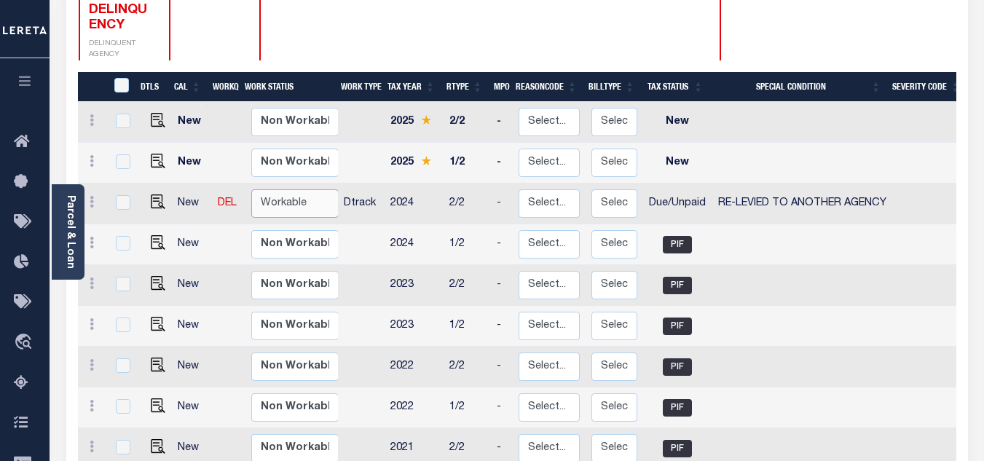
click at [269, 189] on select "Non Workable Workable" at bounding box center [294, 203] width 87 height 28
checkbox input "true"
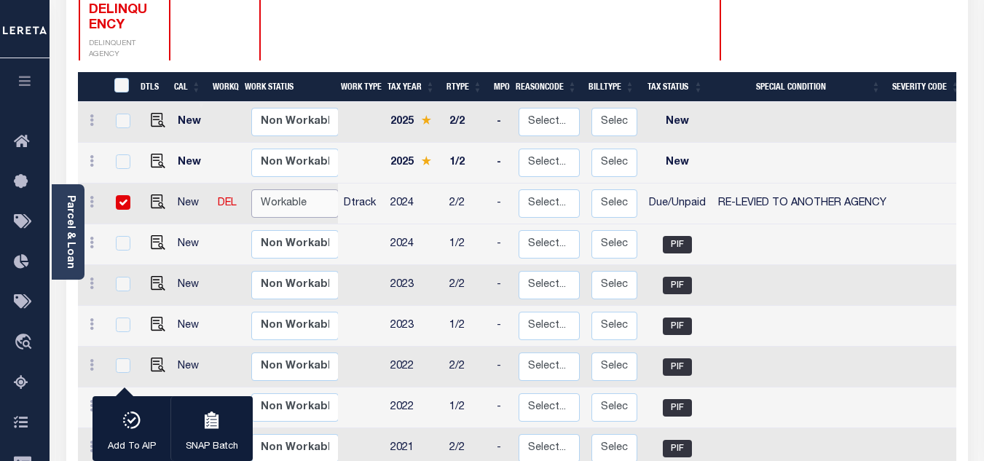
select select "true"
click at [251, 189] on select "Non Workable Workable" at bounding box center [294, 203] width 87 height 28
checkbox input "false"
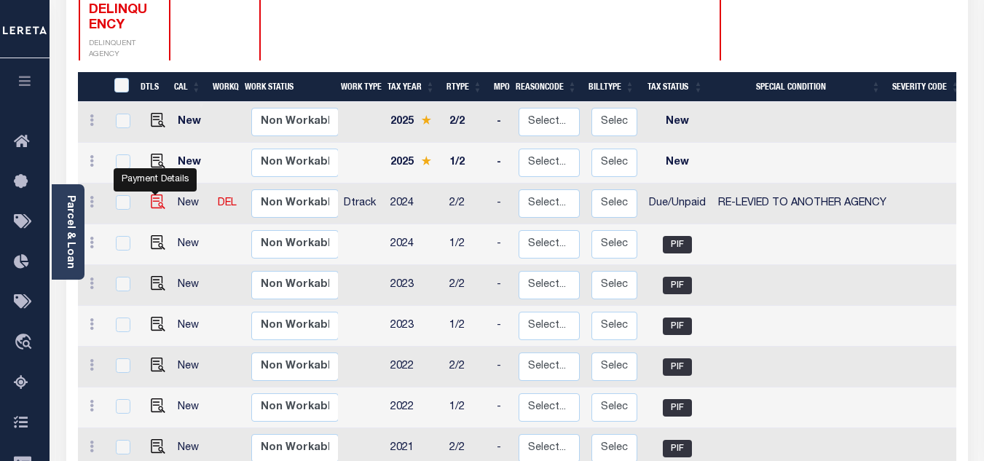
click at [151, 194] on img "" at bounding box center [158, 201] width 15 height 15
checkbox input "true"
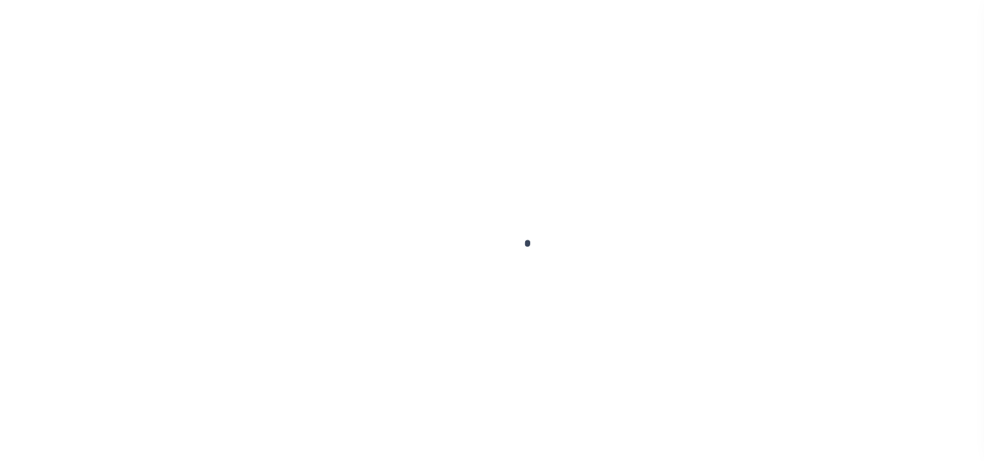
checkbox input "false"
type input "[DATE]"
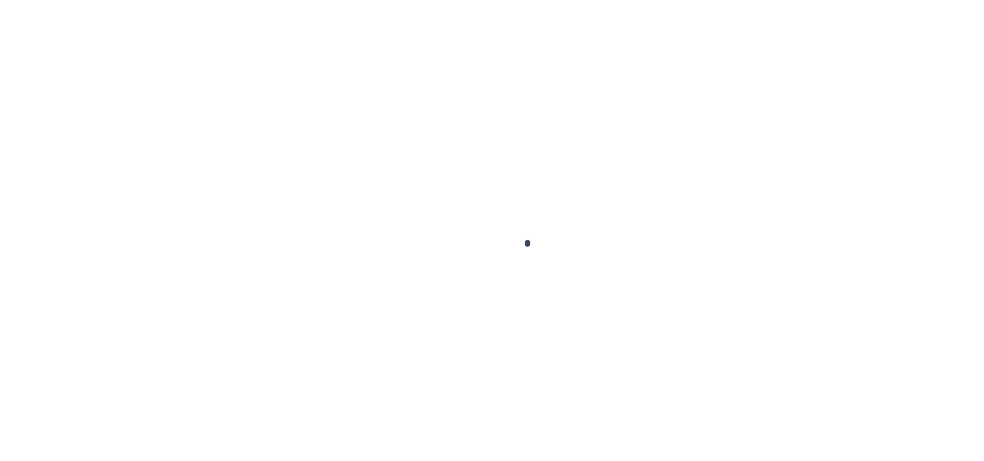
select select "DUE"
select select "31"
type input "0"
type input "$798.73"
type input "$0"
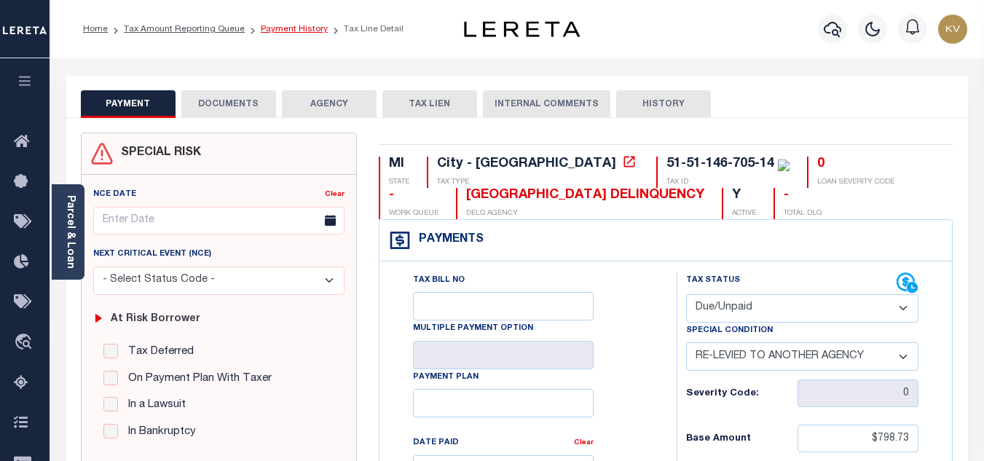
click at [293, 28] on link "Payment History" at bounding box center [294, 29] width 67 height 9
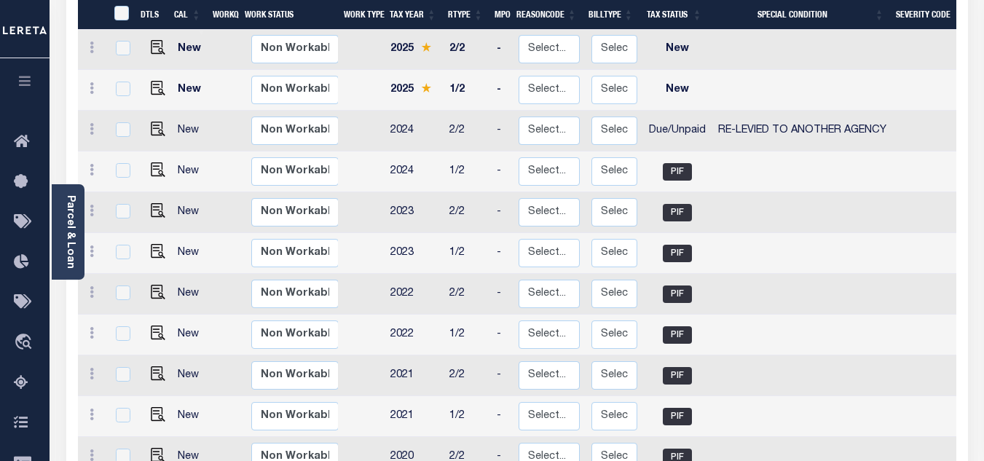
scroll to position [291, 0]
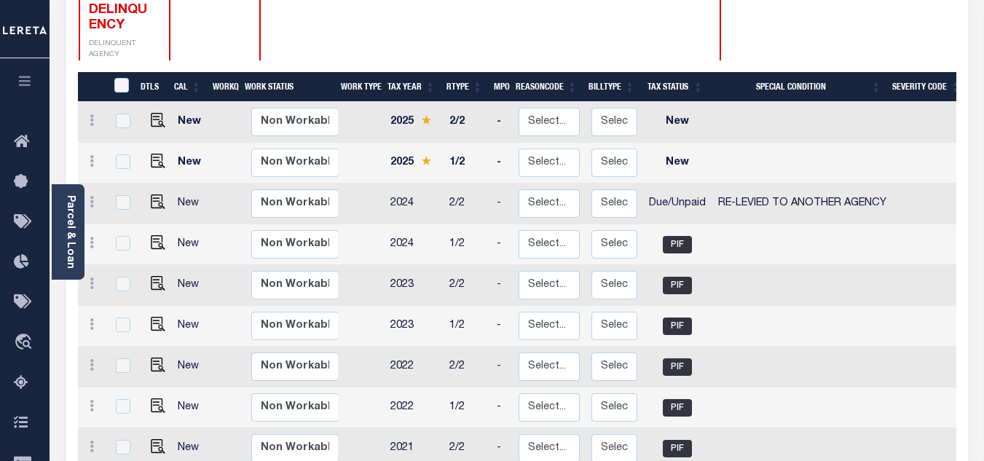
click at [705, 143] on td "New" at bounding box center [677, 163] width 68 height 41
checkbox input "true"
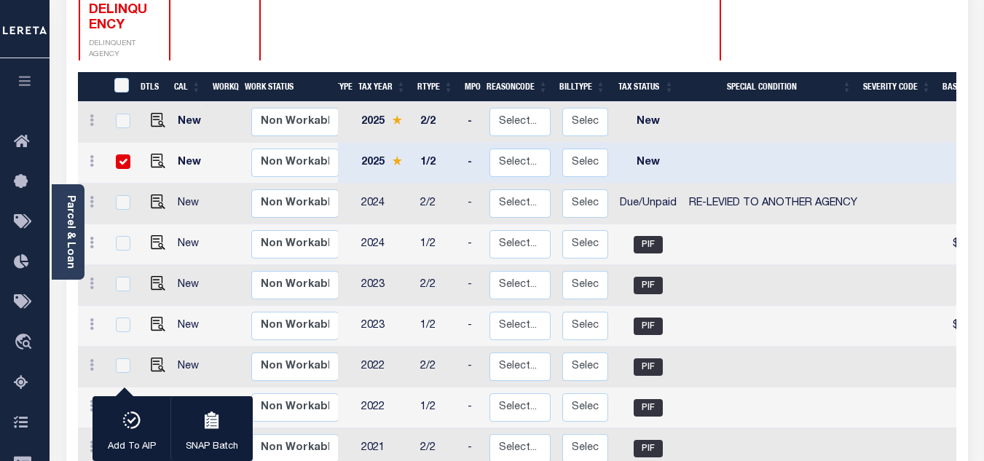
scroll to position [0, 0]
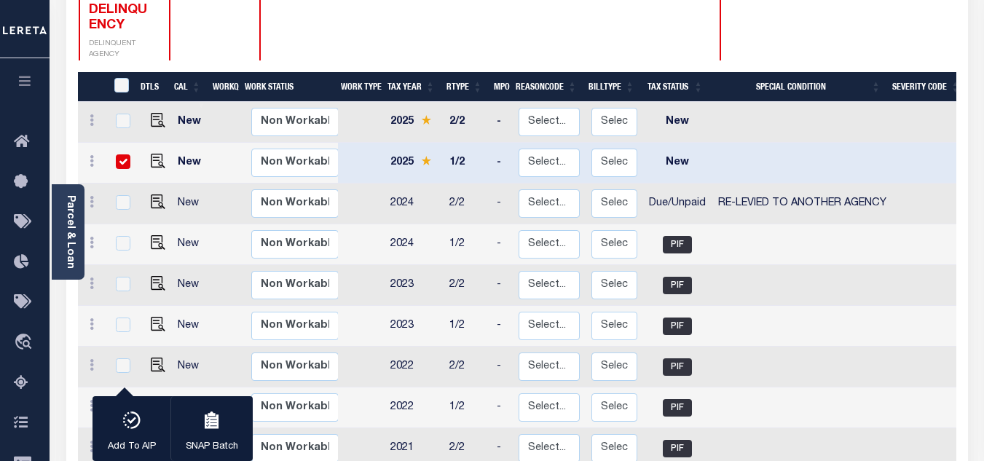
click at [127, 154] on input "checkbox" at bounding box center [123, 161] width 15 height 15
checkbox input "false"
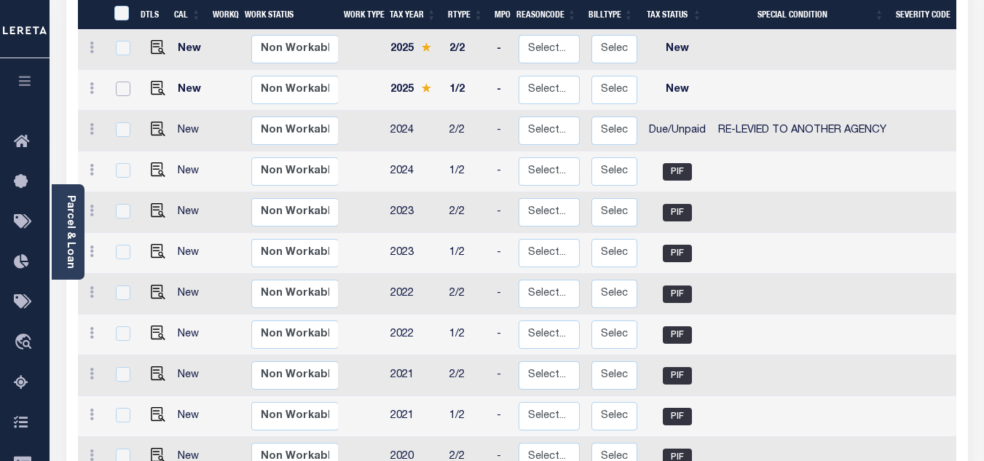
scroll to position [219, 0]
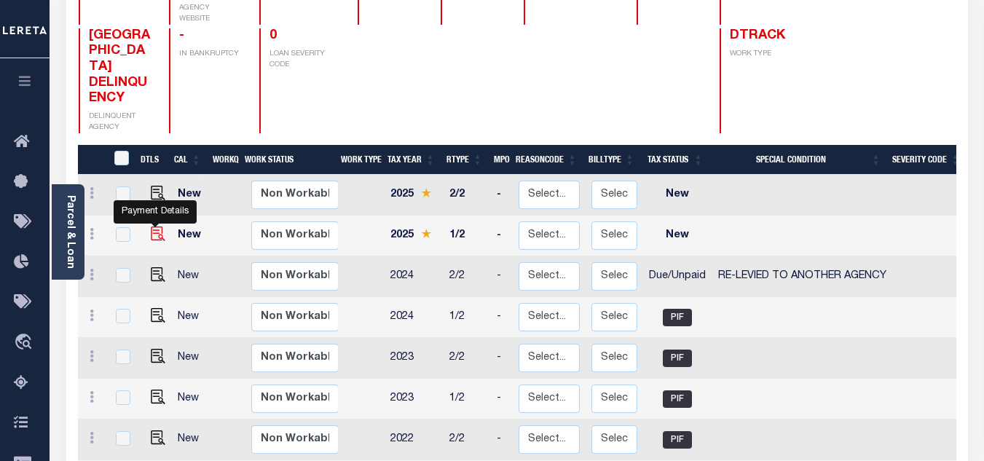
click at [157, 227] on img "" at bounding box center [158, 234] width 15 height 15
checkbox input "true"
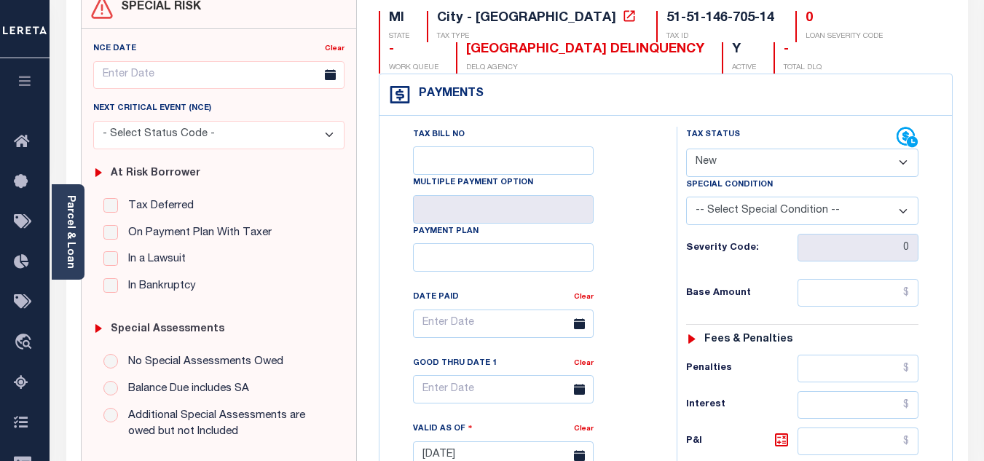
scroll to position [219, 0]
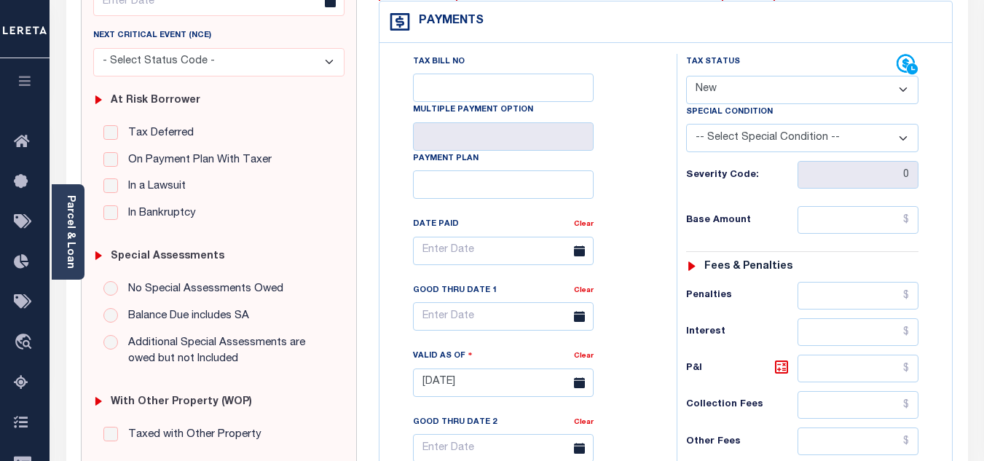
click at [724, 100] on select "- Select Status Code - Open Due/Unpaid Paid Incomplete No Tax Due Internal Refu…" at bounding box center [802, 90] width 232 height 28
select select "PYD"
click at [686, 76] on select "- Select Status Code - Open Due/Unpaid Paid Incomplete No Tax Due Internal Refu…" at bounding box center [802, 90] width 232 height 28
type input "[DATE]"
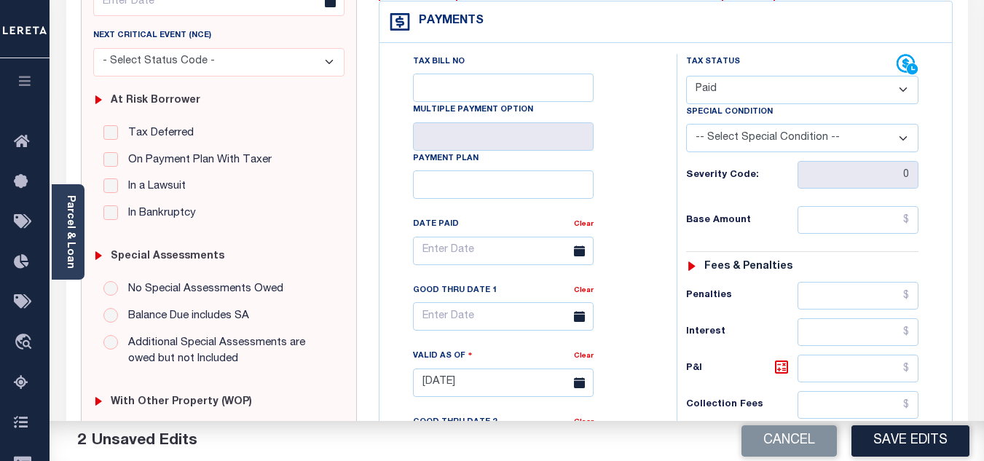
click at [744, 98] on select "- Select Status Code - Open Due/Unpaid Paid Incomplete No Tax Due Internal Refu…" at bounding box center [802, 90] width 232 height 28
select select "DUE"
click at [686, 76] on select "- Select Status Code - Open Due/Unpaid Paid Incomplete No Tax Due Internal Refu…" at bounding box center [802, 90] width 232 height 28
click at [830, 214] on input "text" at bounding box center [858, 220] width 121 height 28
click at [783, 208] on div "Base Amount $1,042.72" at bounding box center [802, 220] width 232 height 28
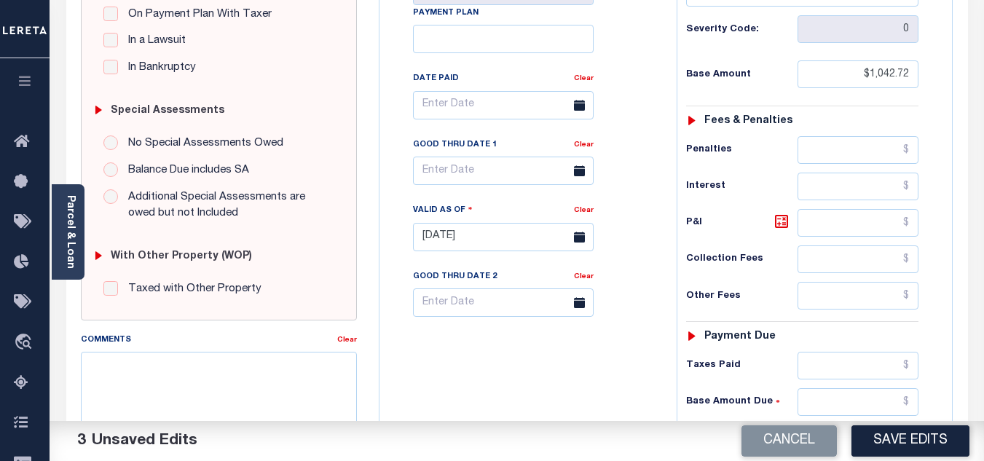
scroll to position [510, 0]
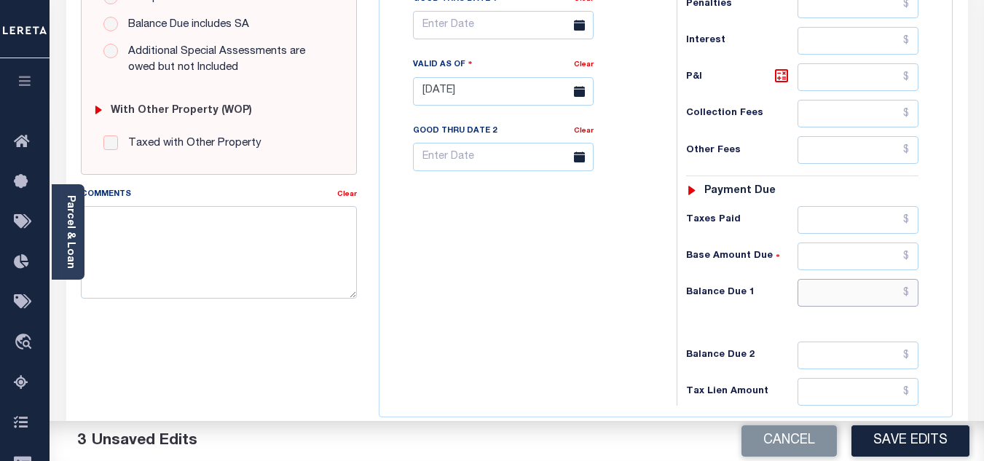
click at [821, 290] on input "text" at bounding box center [858, 293] width 121 height 28
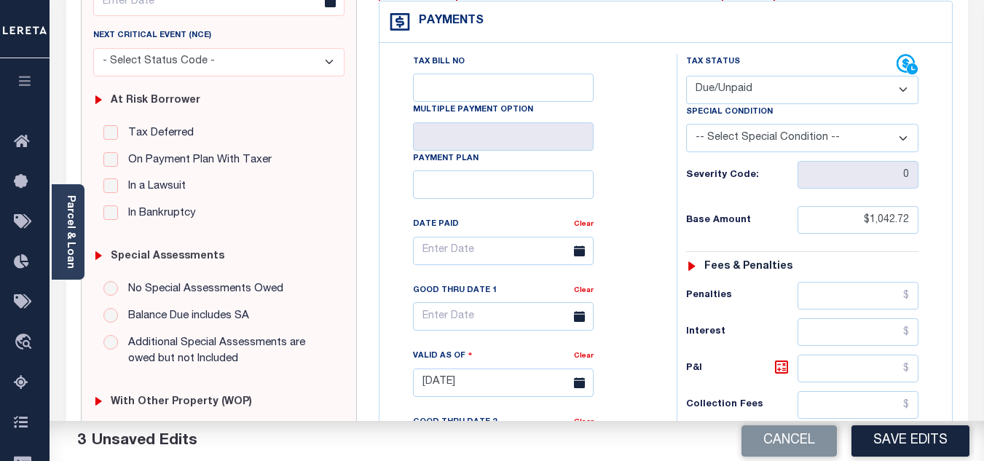
scroll to position [73, 0]
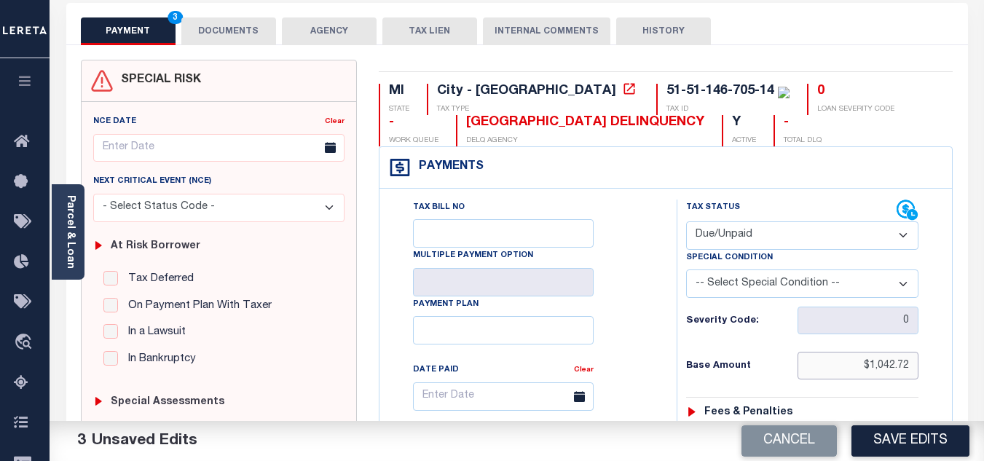
click at [889, 366] on input "$1,042.72" at bounding box center [858, 366] width 121 height 28
type input "$1,052.72"
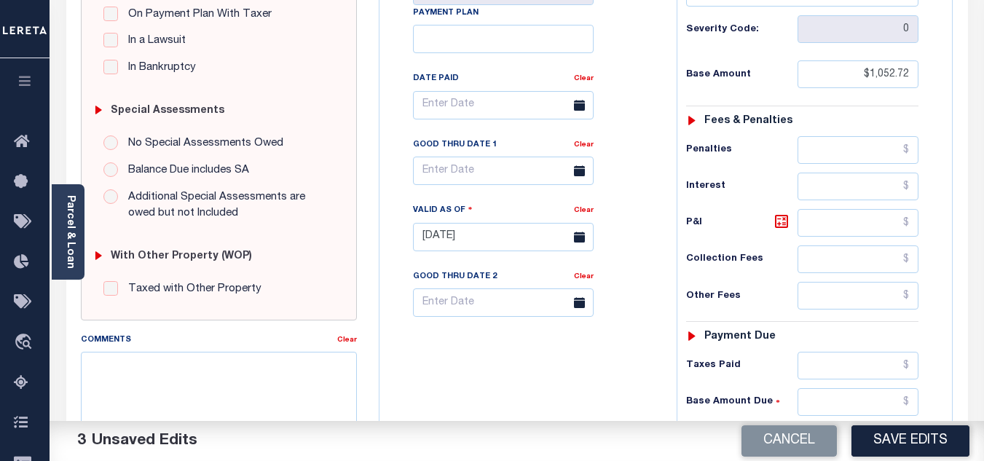
scroll to position [437, 0]
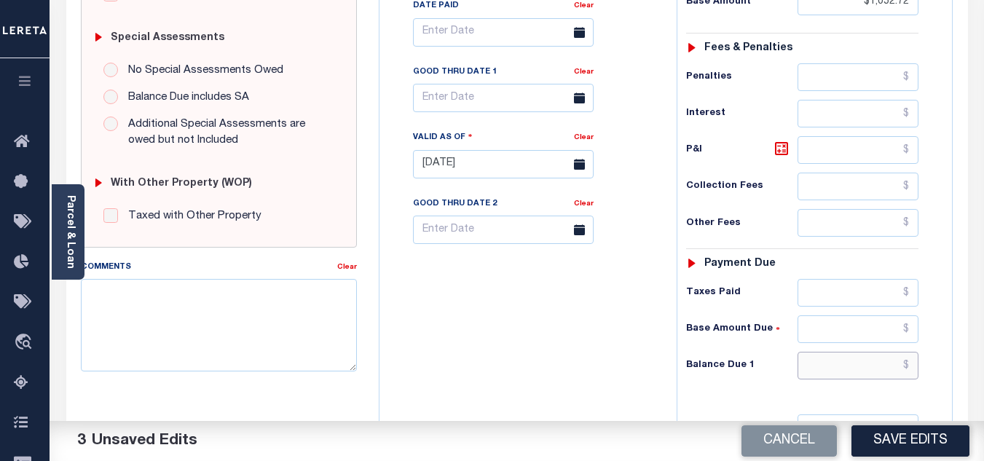
click at [832, 366] on input "text" at bounding box center [858, 366] width 121 height 28
type input "$1,105.80"
click at [781, 151] on icon at bounding box center [781, 148] width 17 height 17
type input "$53.08"
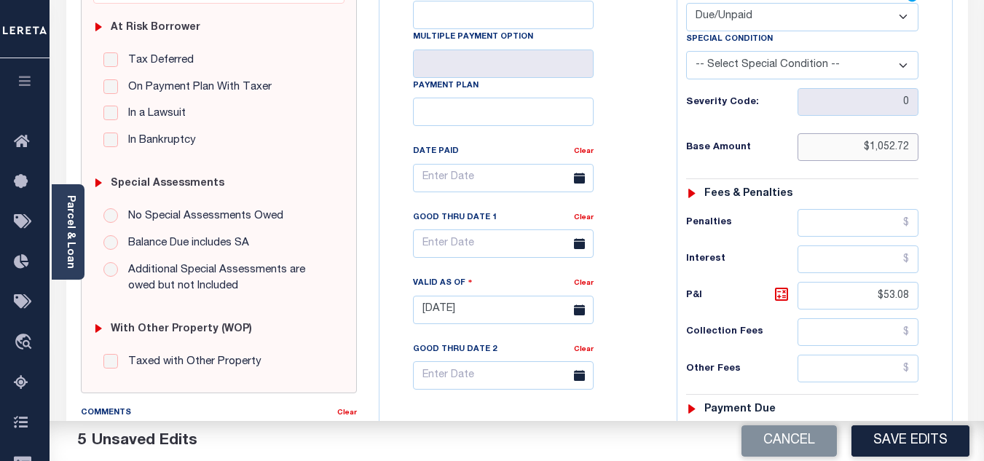
click at [891, 150] on input "$1,052.72" at bounding box center [858, 147] width 121 height 28
click at [894, 149] on input "$1,052.72" at bounding box center [858, 147] width 121 height 28
click at [910, 145] on input "$1,053.72" at bounding box center [858, 147] width 121 height 28
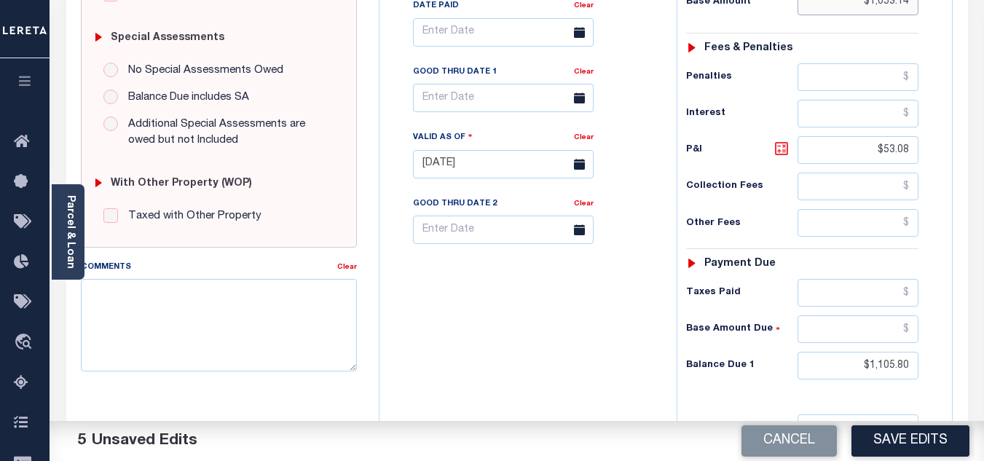
type input "$1,053.14"
click at [784, 155] on icon at bounding box center [781, 148] width 17 height 17
type input "$52.66"
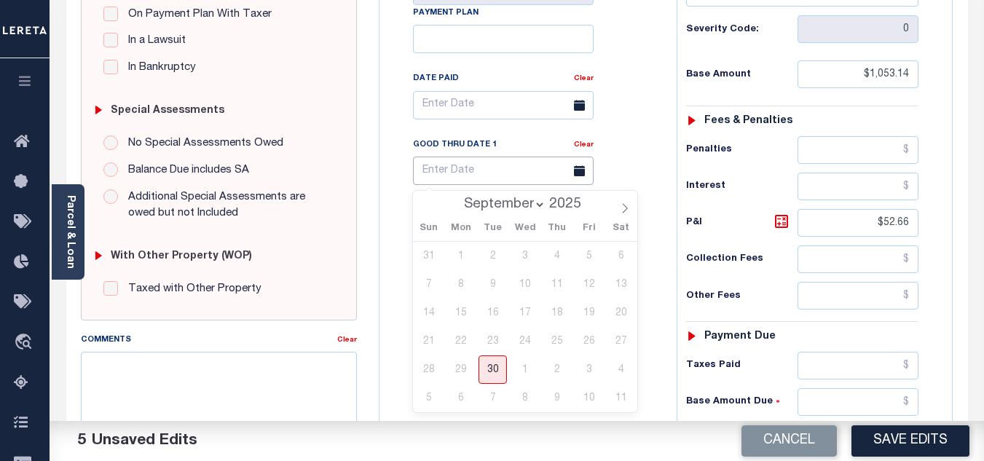
click at [439, 170] on input "text" at bounding box center [503, 171] width 181 height 28
click at [488, 376] on span "30" at bounding box center [493, 369] width 28 height 28
type input "[DATE]"
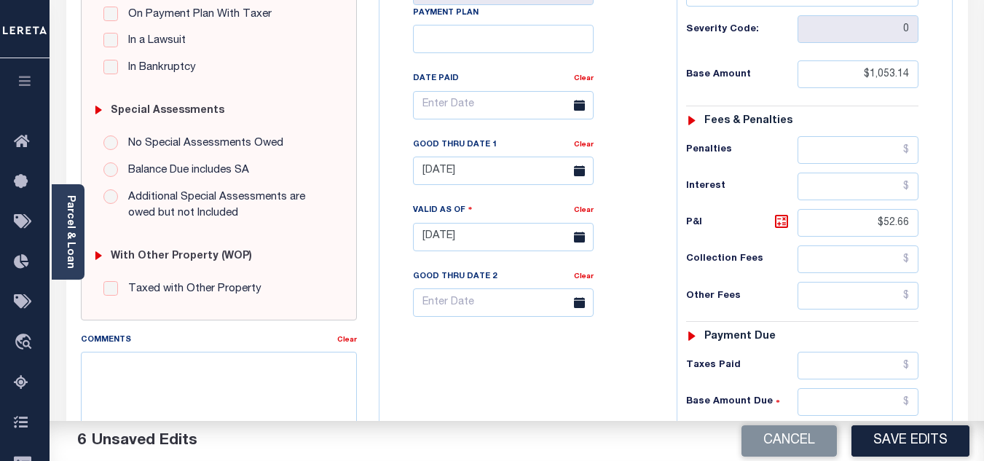
click at [583, 371] on div "Tax Bill No Multiple Payment Option Payment Plan Clear" at bounding box center [524, 229] width 283 height 643
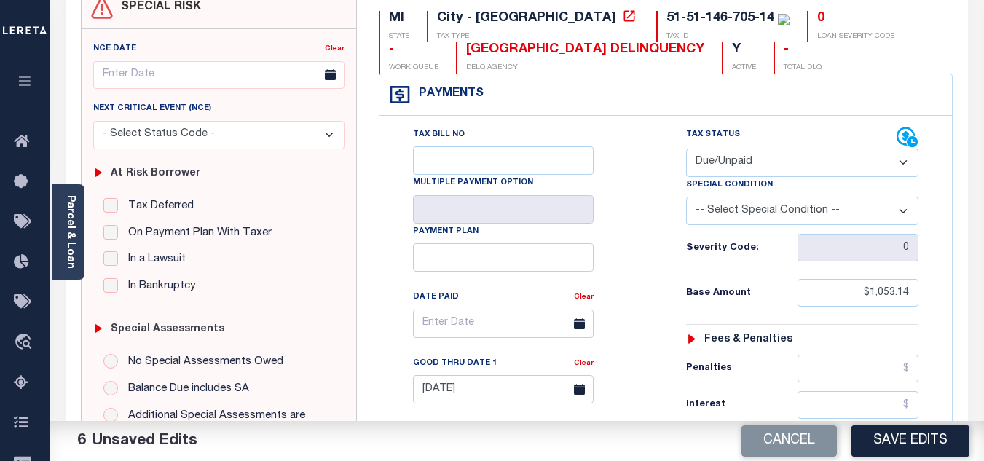
scroll to position [0, 0]
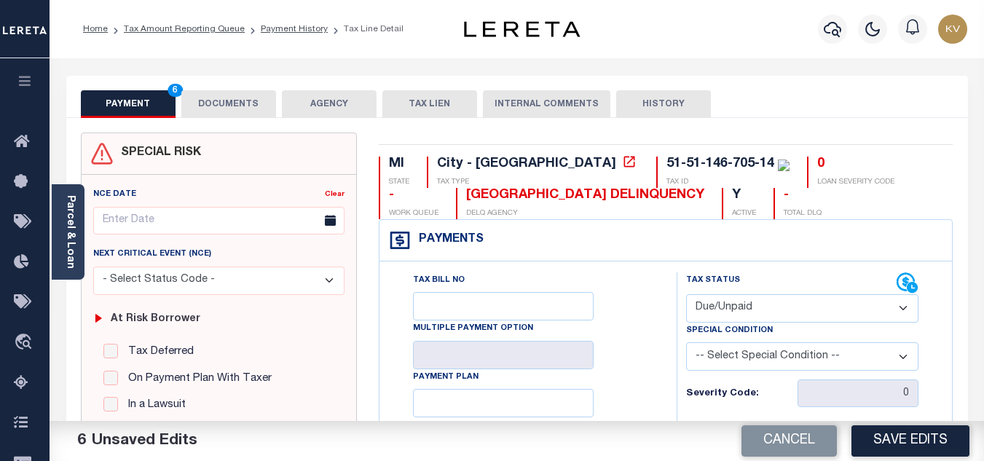
click at [251, 101] on button "DOCUMENTS" at bounding box center [228, 104] width 95 height 28
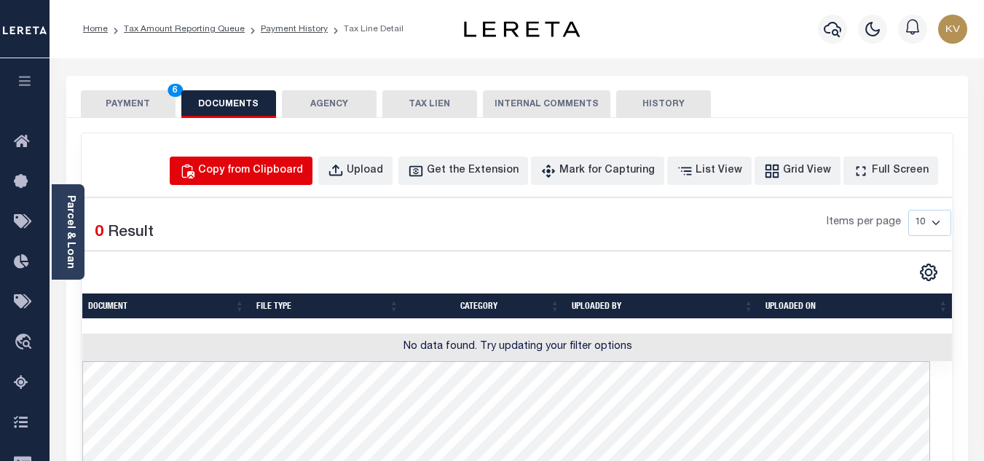
click at [240, 174] on div "Copy from Clipboard" at bounding box center [250, 171] width 105 height 16
select select "POP"
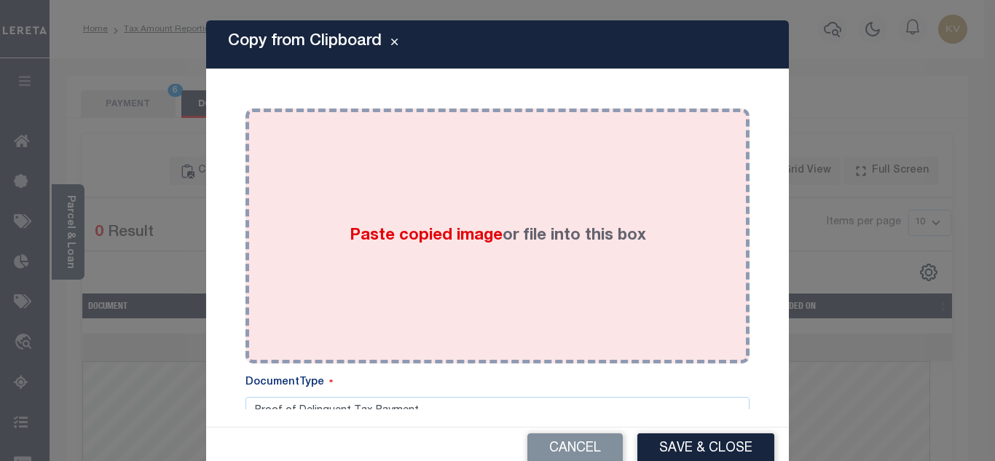
click at [291, 220] on div "Paste copied image or file into this box" at bounding box center [497, 235] width 482 height 233
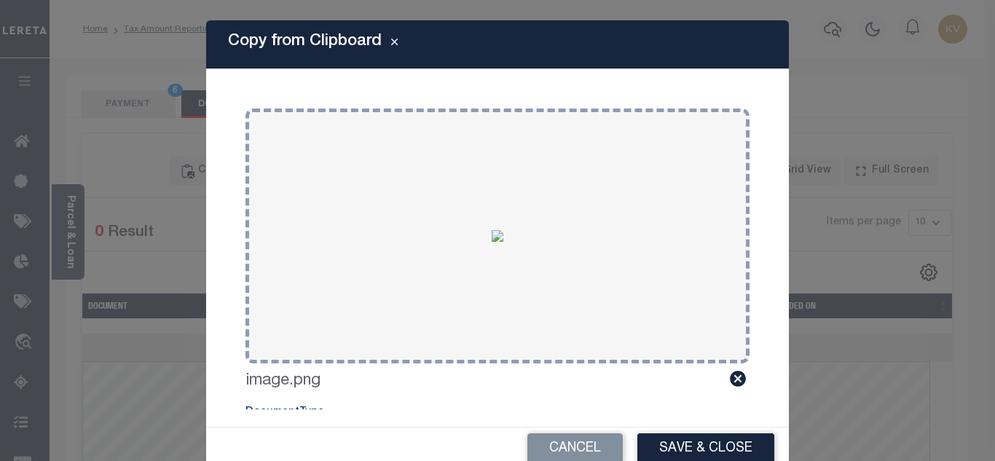
click at [645, 444] on button "Save & Close" at bounding box center [705, 448] width 137 height 31
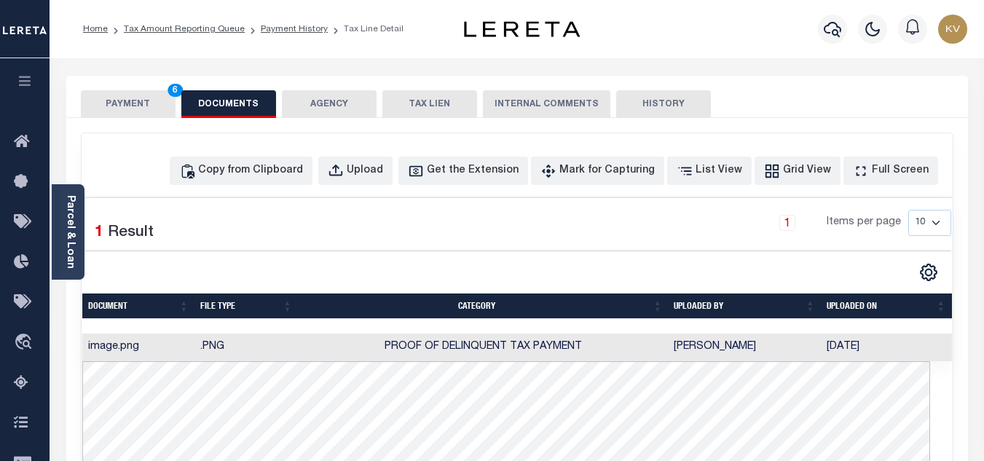
click at [133, 100] on button "PAYMENT 6" at bounding box center [128, 104] width 95 height 28
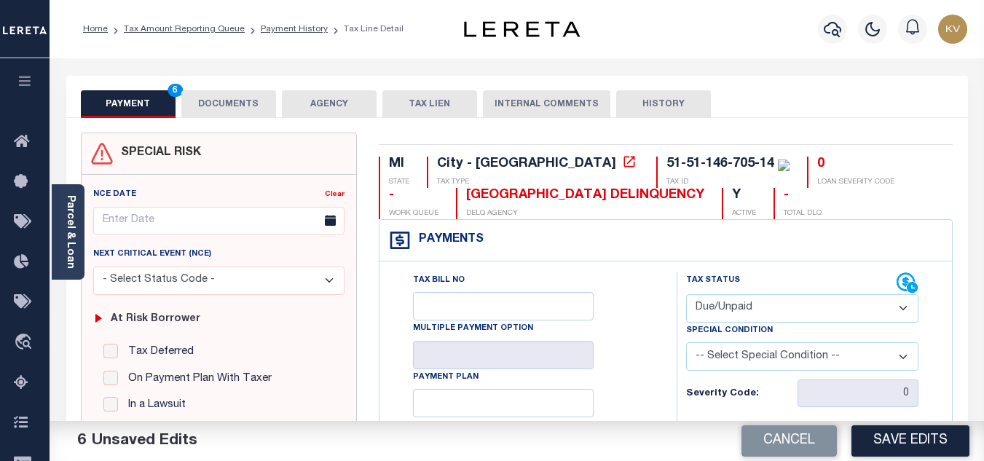
scroll to position [219, 0]
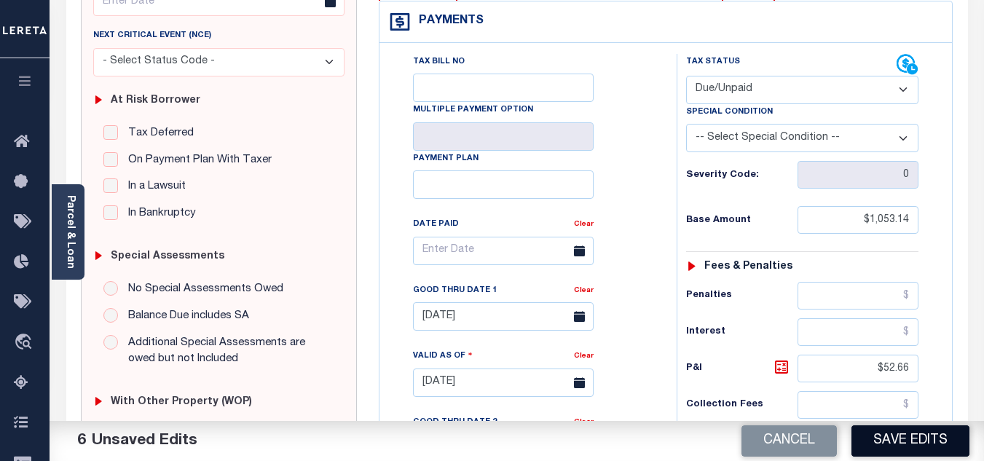
click at [905, 436] on button "Save Edits" at bounding box center [910, 440] width 118 height 31
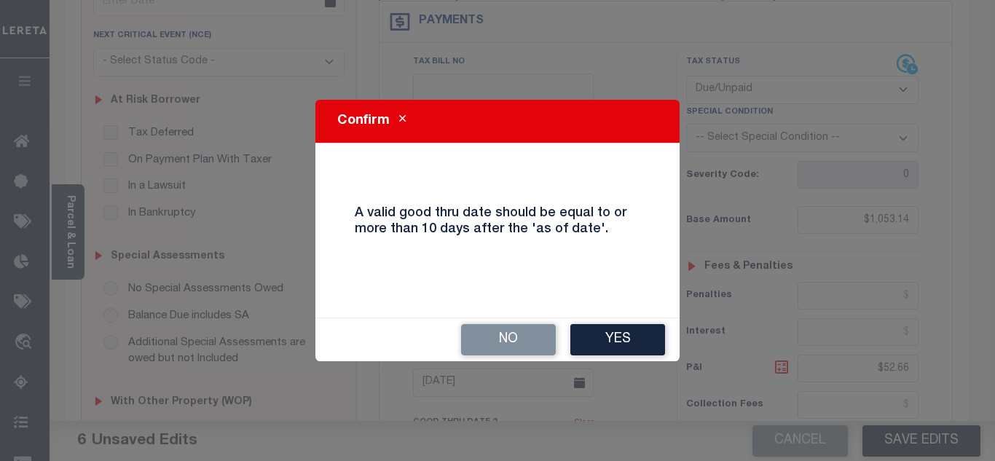
click at [398, 114] on button "Close" at bounding box center [402, 120] width 25 height 17
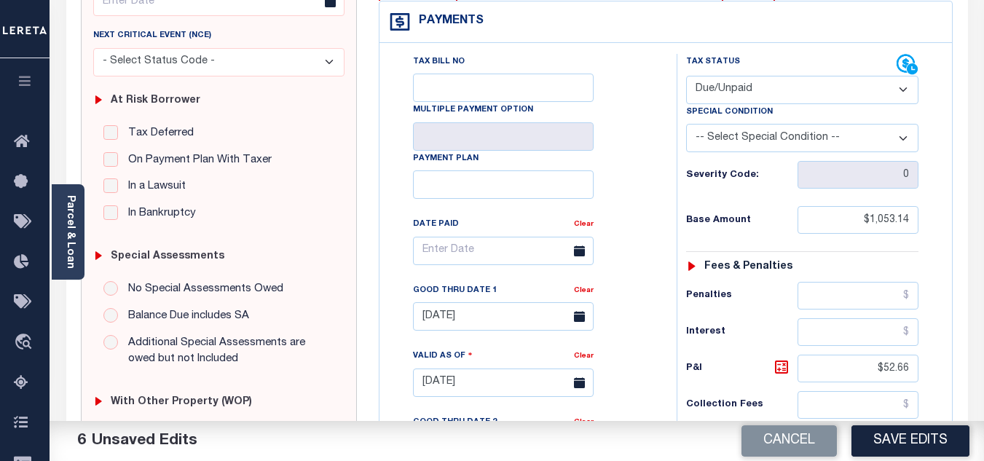
drag, startPoint x: 878, startPoint y: 444, endPoint x: 820, endPoint y: 407, distance: 68.1
click at [879, 443] on button "Save Edits" at bounding box center [910, 440] width 118 height 31
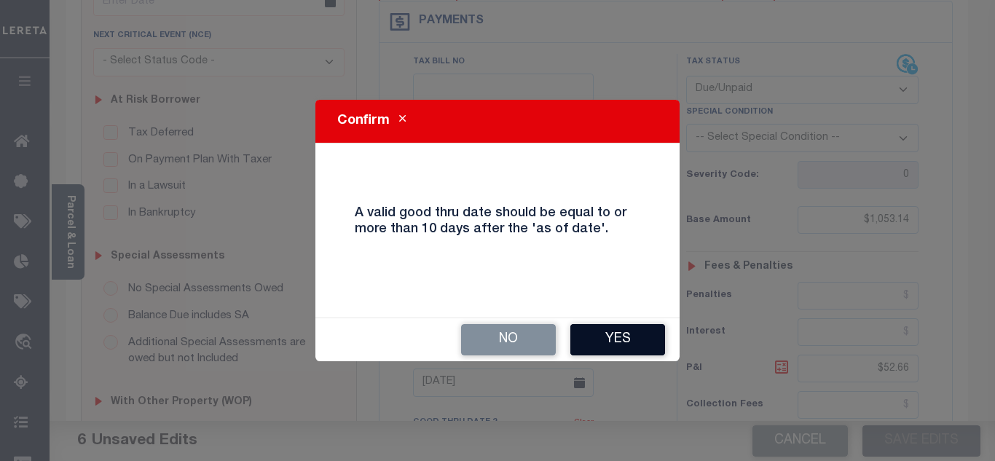
click at [621, 340] on button "Yes" at bounding box center [617, 339] width 95 height 31
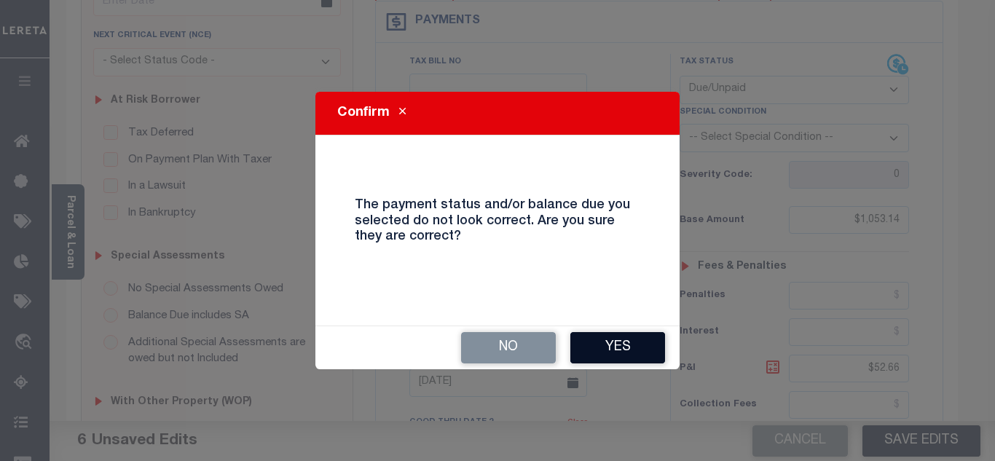
click at [615, 350] on button "Yes" at bounding box center [617, 347] width 95 height 31
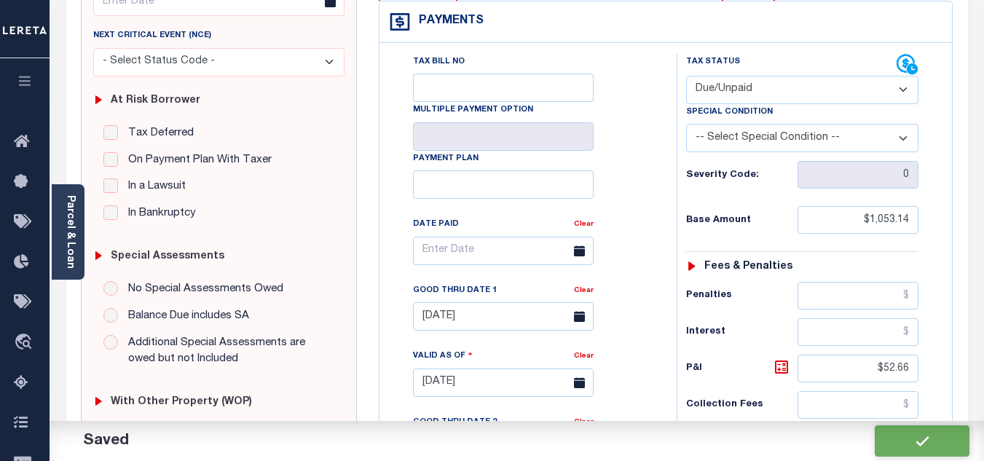
checkbox input "false"
type input "$1,053.14"
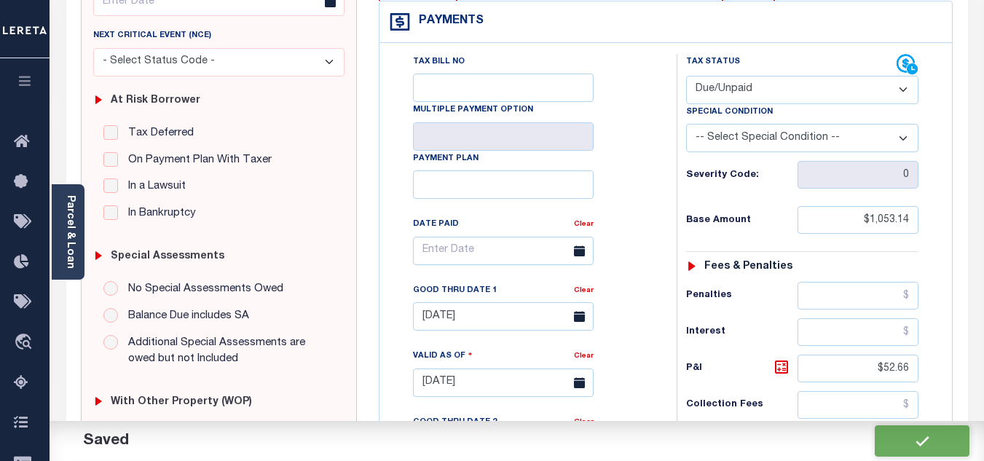
type input "$52.66"
type input "$1,105.8"
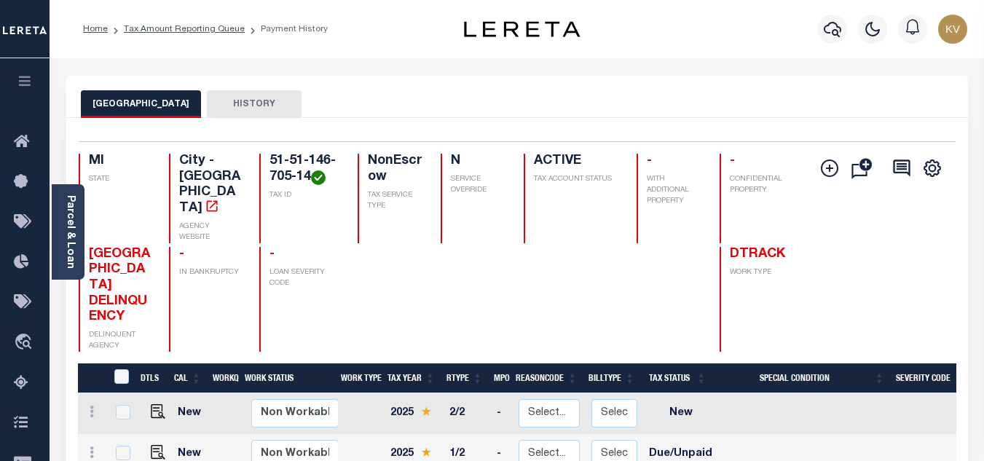
scroll to position [219, 0]
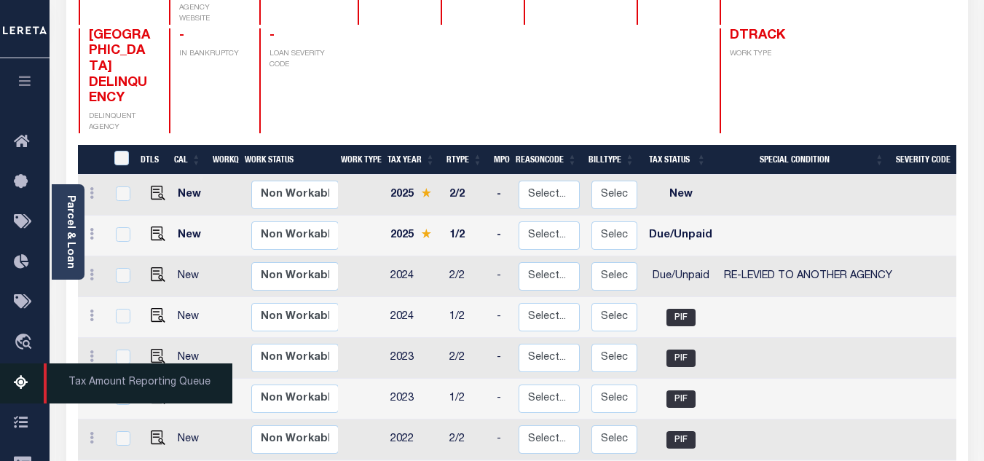
click at [20, 381] on icon at bounding box center [25, 383] width 23 height 18
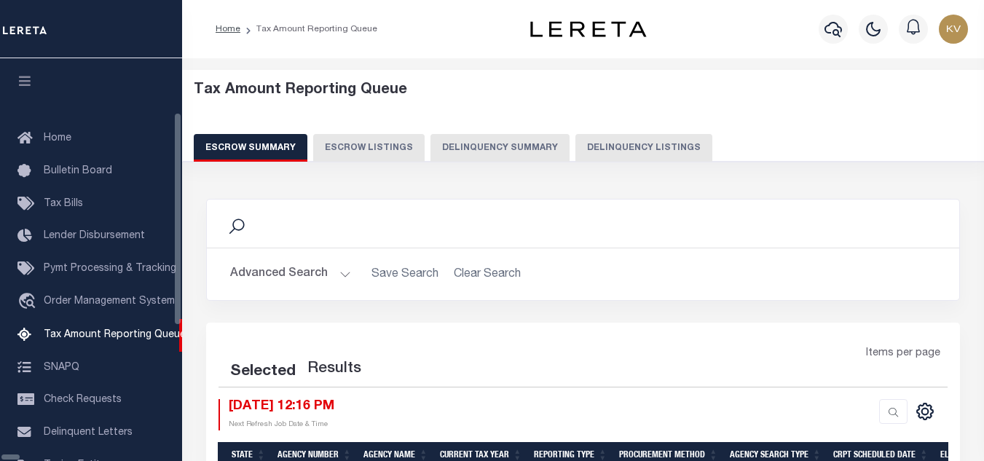
click at [586, 143] on button "Delinquency Listings" at bounding box center [643, 148] width 137 height 28
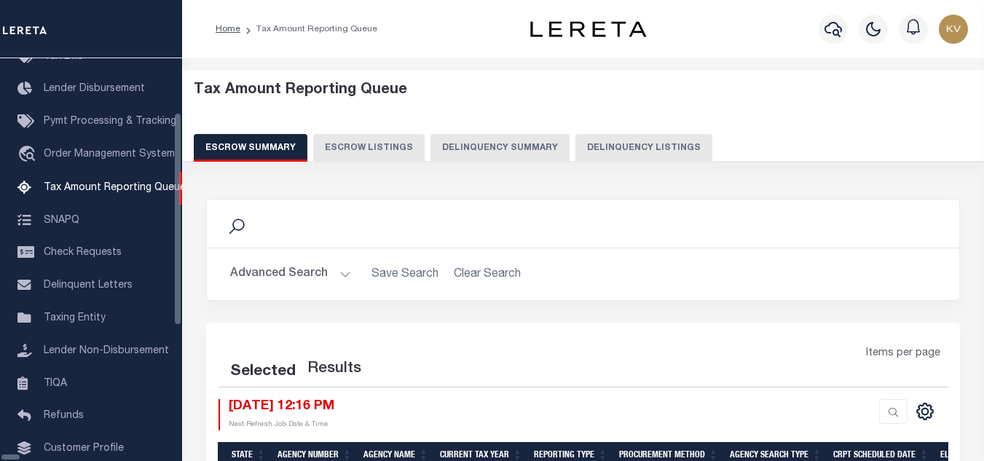
select select "100"
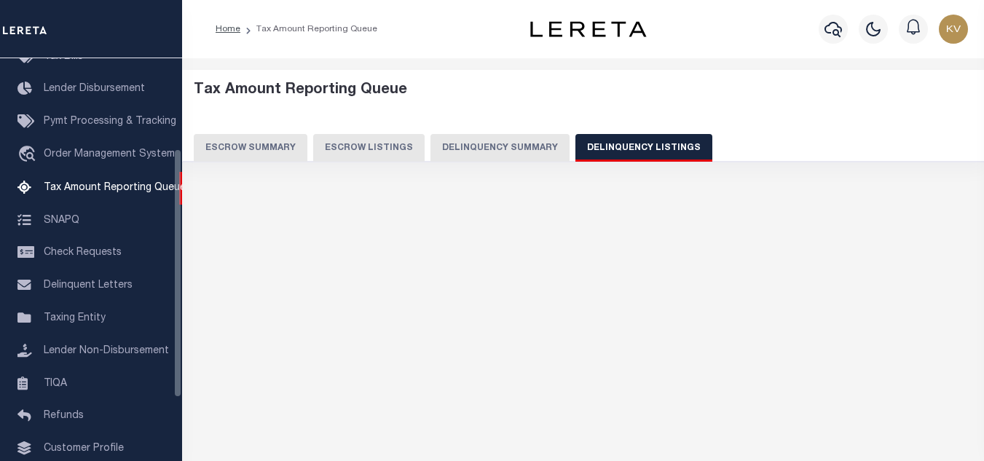
select select "100"
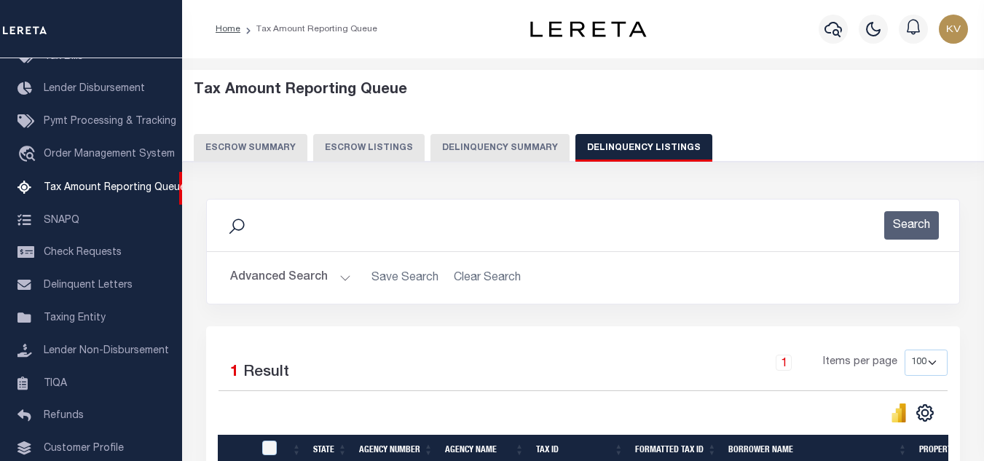
scroll to position [202, 0]
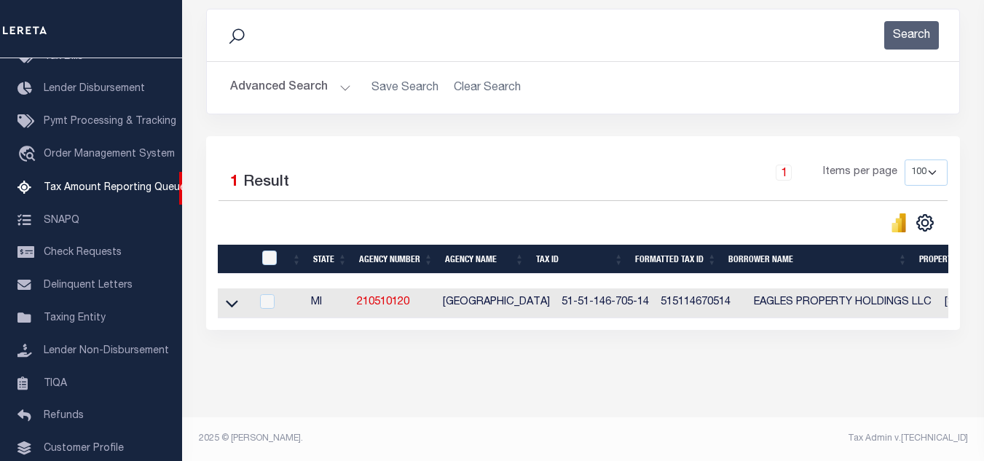
click at [324, 74] on button "Advanced Search" at bounding box center [290, 88] width 121 height 28
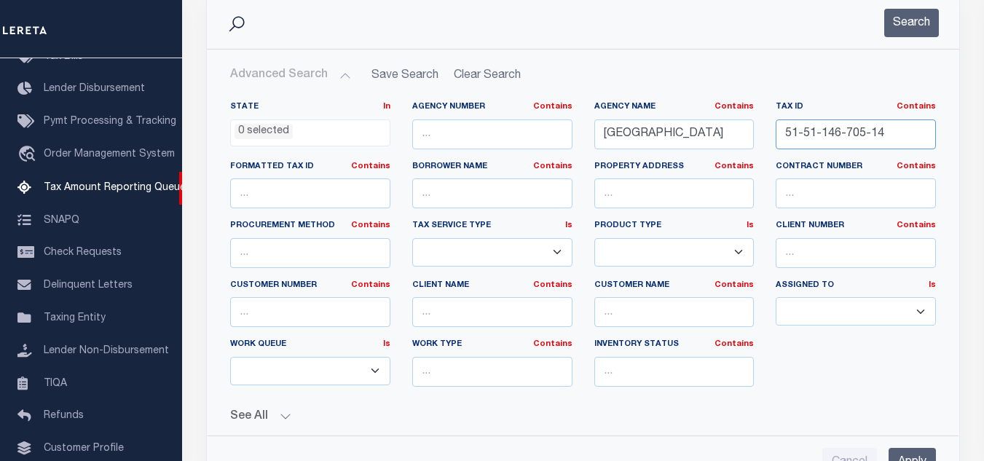
drag, startPoint x: 883, startPoint y: 128, endPoint x: 749, endPoint y: 118, distance: 134.4
click at [749, 117] on div "State In In AK AL AR AZ CA CO CT DC DE FL GA GU HI IA ID IL IN KS [GEOGRAPHIC_D…" at bounding box center [583, 249] width 728 height 297
paste input "11-13"
type input "51-51-146-711-13"
click at [907, 35] on button "Search" at bounding box center [911, 23] width 55 height 28
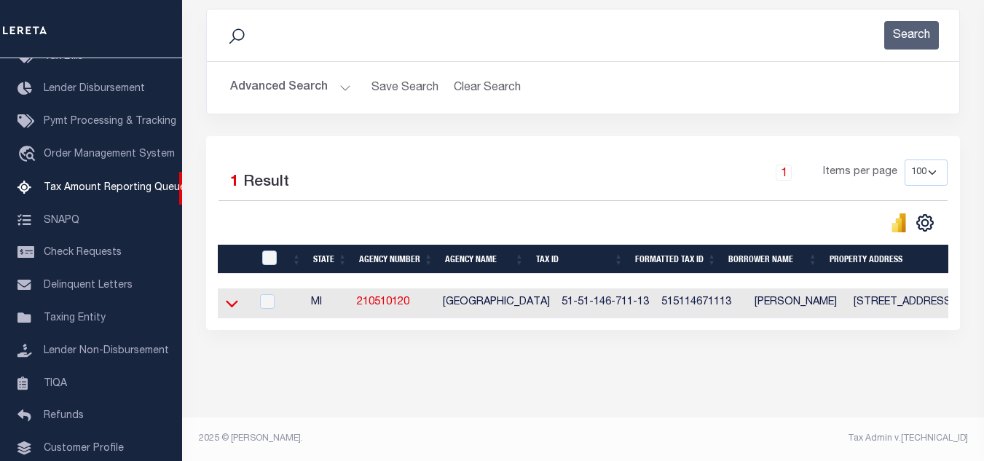
click at [232, 296] on icon at bounding box center [232, 303] width 12 height 15
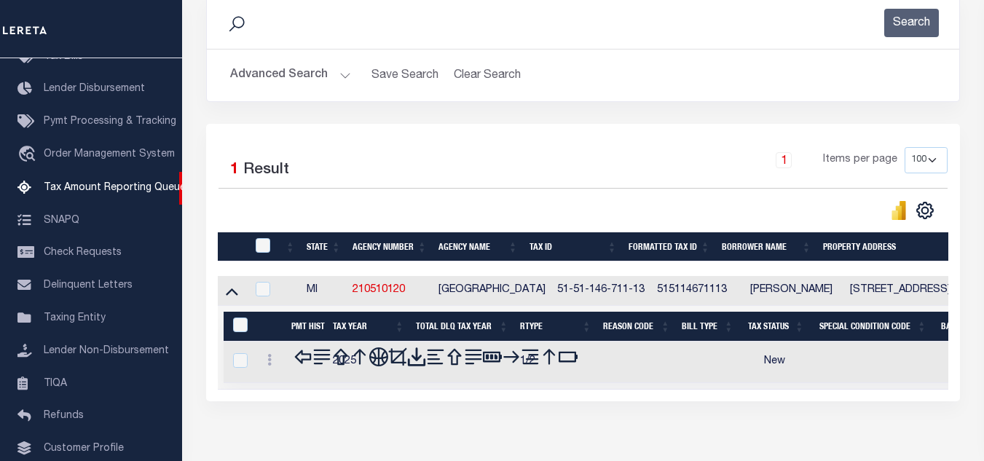
scroll to position [275, 0]
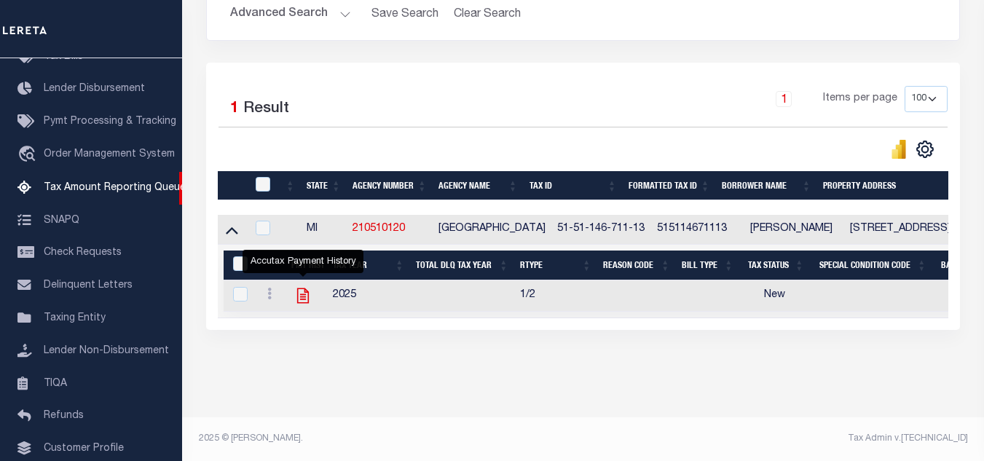
click at [306, 290] on icon "" at bounding box center [303, 295] width 19 height 19
checkbox input "true"
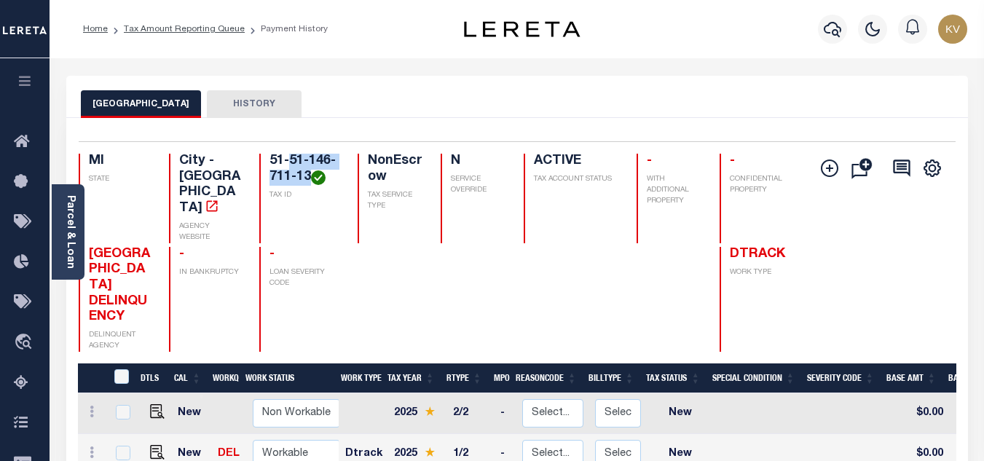
drag, startPoint x: 291, startPoint y: 160, endPoint x: 310, endPoint y: 176, distance: 25.3
click at [310, 176] on h4 "51-51-146-711-13" at bounding box center [304, 169] width 70 height 31
copy h4 "51-146-711-13"
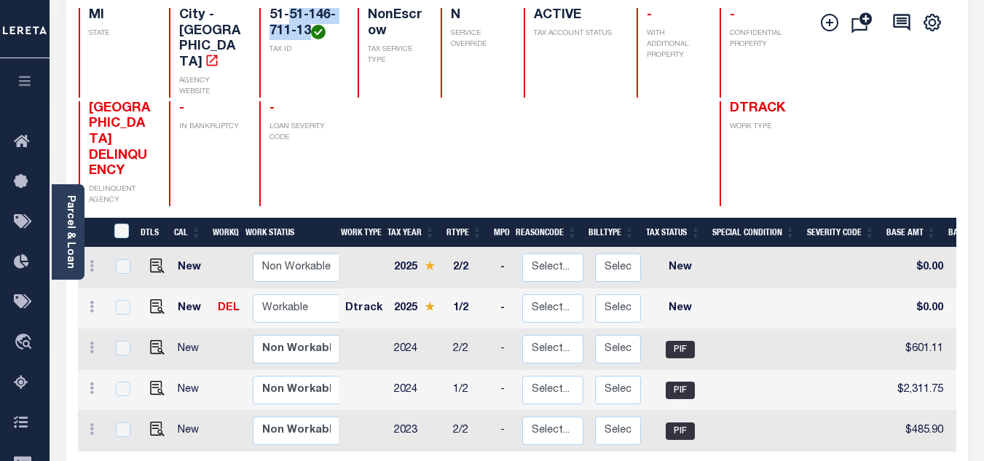
scroll to position [291, 0]
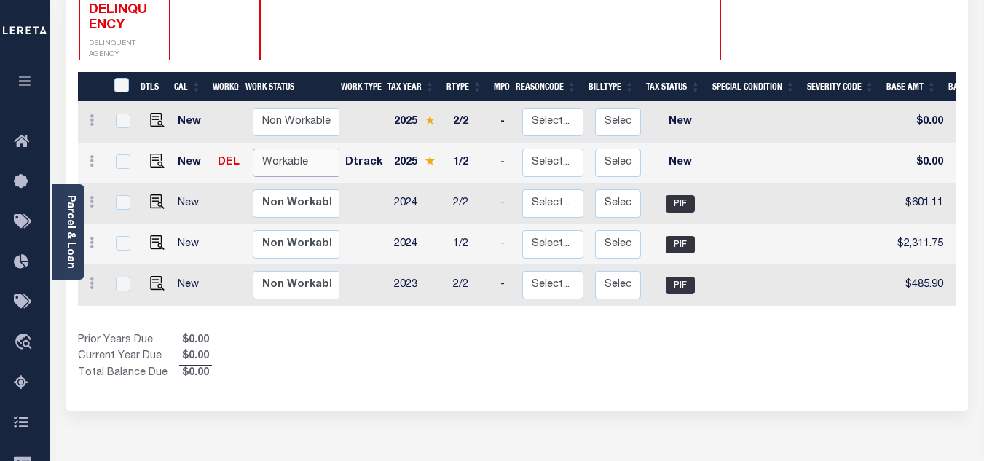
click at [283, 149] on select "Non Workable Workable" at bounding box center [296, 163] width 87 height 28
checkbox input "true"
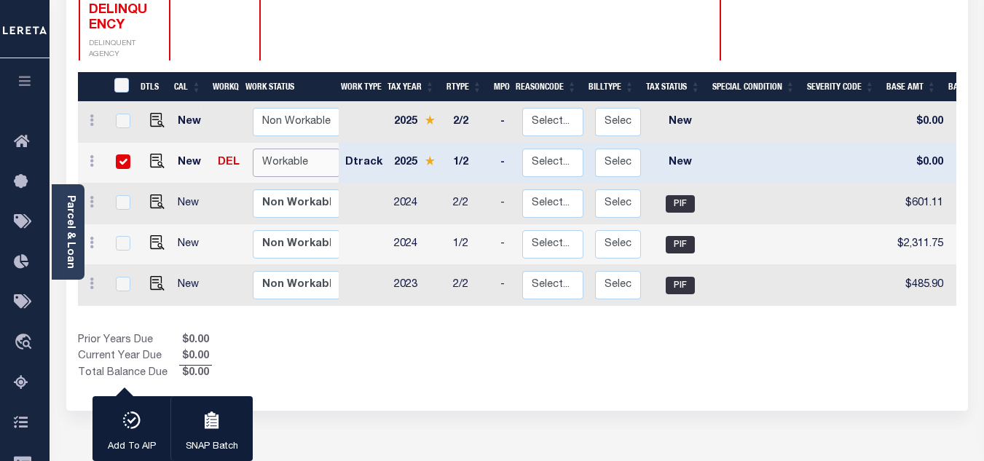
select select "true"
click at [253, 149] on select "Non Workable Workable" at bounding box center [296, 163] width 87 height 28
checkbox input "false"
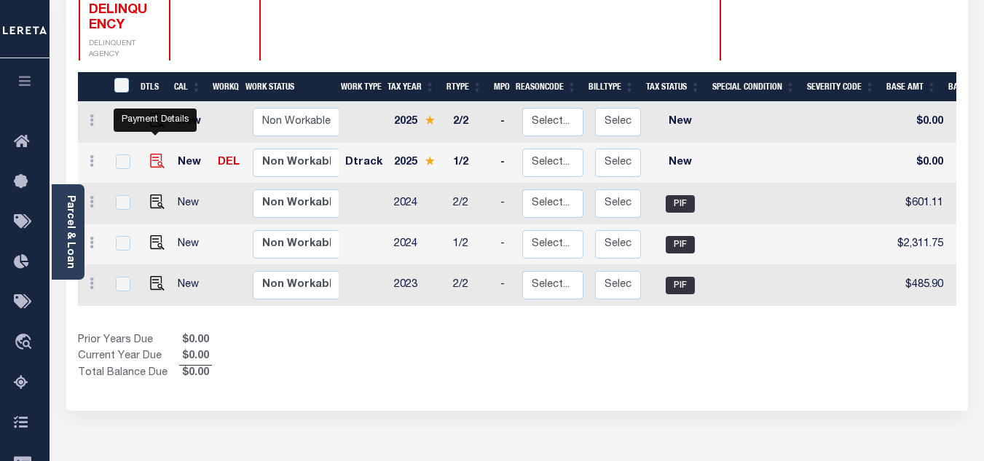
click at [150, 154] on img "" at bounding box center [157, 161] width 15 height 15
checkbox input "true"
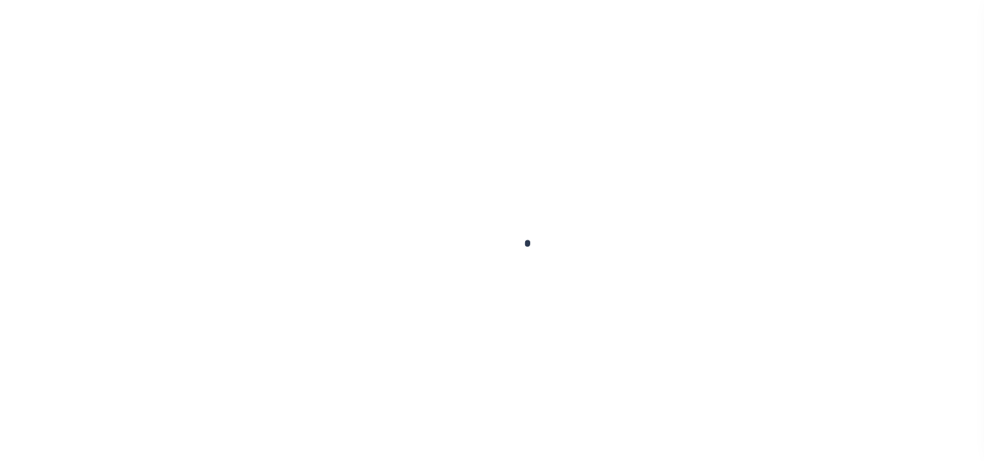
checkbox input "false"
type input "[DATE]"
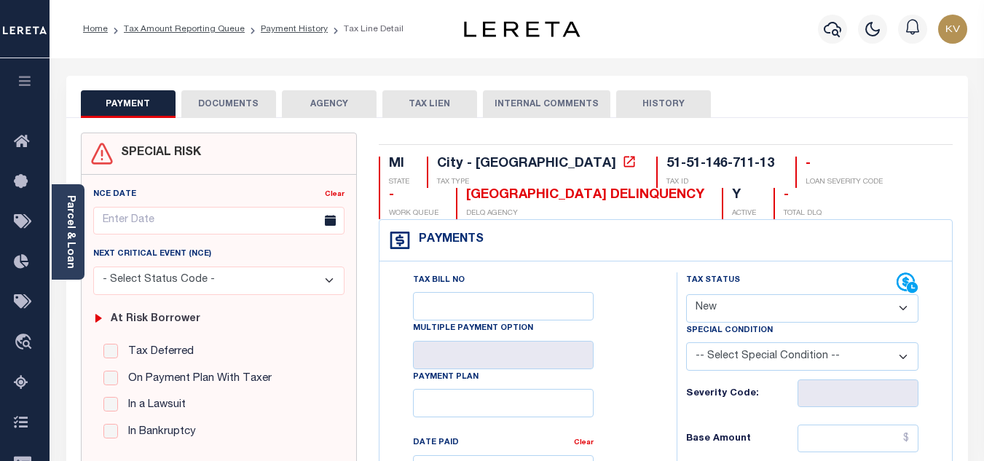
scroll to position [146, 0]
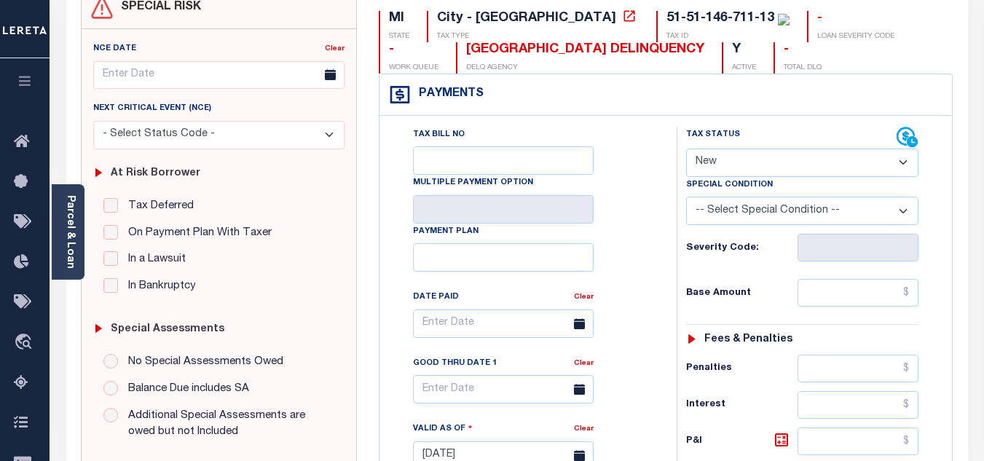
click at [729, 160] on select "- Select Status Code - Open Due/Unpaid Paid Incomplete No Tax Due Internal Refu…" at bounding box center [802, 163] width 232 height 28
select select "DUE"
click at [686, 149] on select "- Select Status Code - Open Due/Unpaid Paid Incomplete No Tax Due Internal Refu…" at bounding box center [802, 163] width 232 height 28
type input "[DATE]"
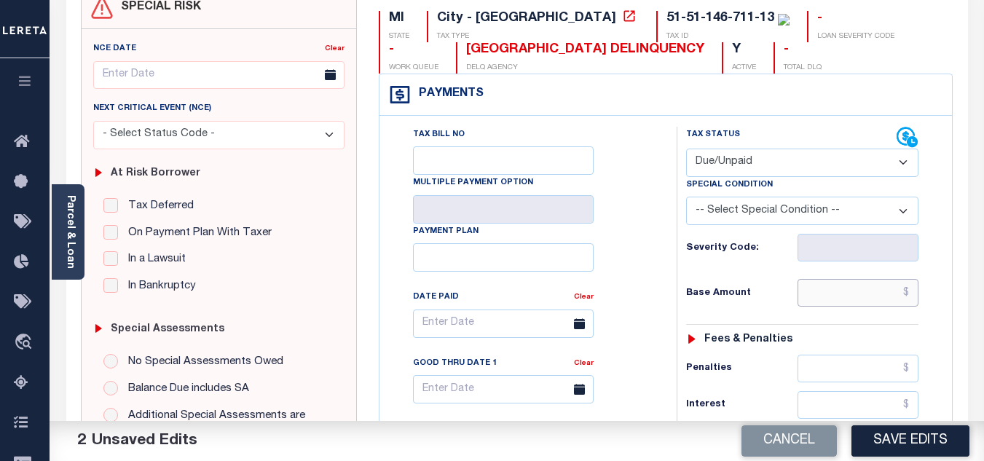
click at [830, 294] on input "text" at bounding box center [858, 293] width 121 height 28
click at [831, 307] on input "text" at bounding box center [858, 293] width 121 height 28
type input "$2,365.66"
click at [741, 285] on div "Base Amount $2,365.66" at bounding box center [802, 293] width 232 height 28
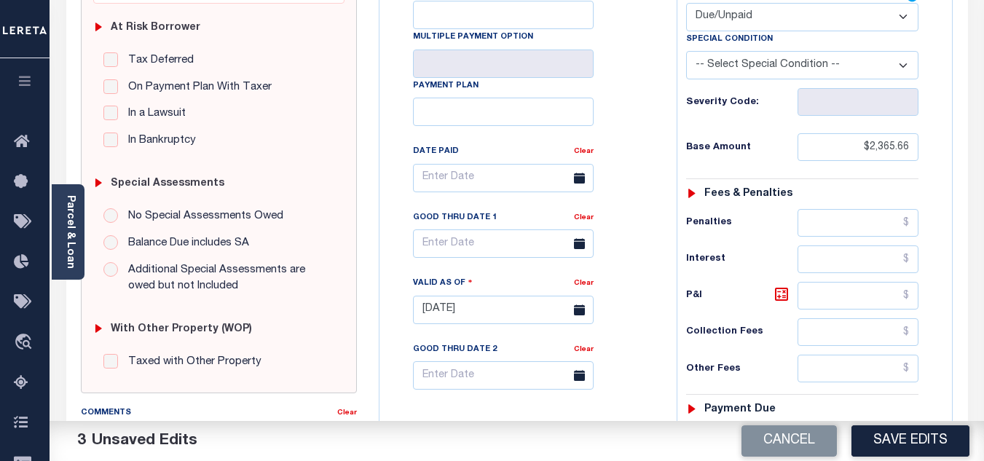
scroll to position [437, 0]
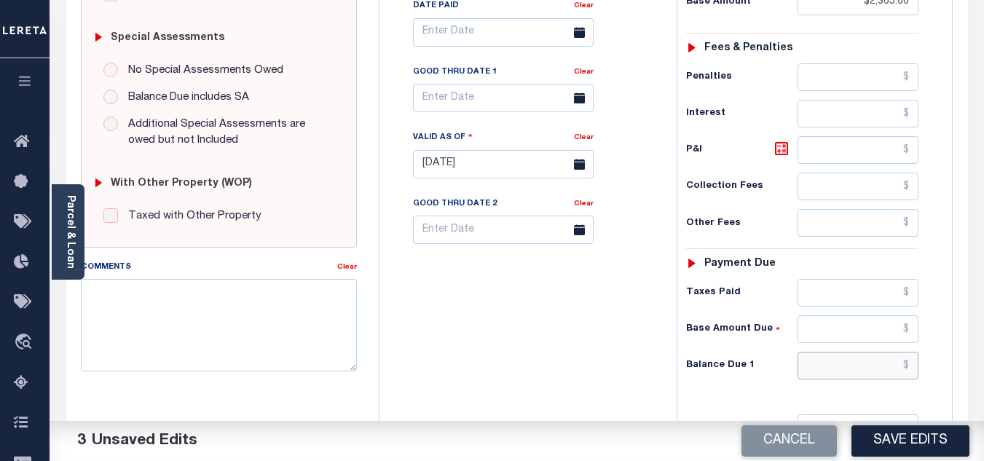
click at [836, 363] on input "text" at bounding box center [858, 366] width 121 height 28
type input "$2,460.29"
click at [786, 151] on icon at bounding box center [781, 148] width 17 height 17
type input "$94.63"
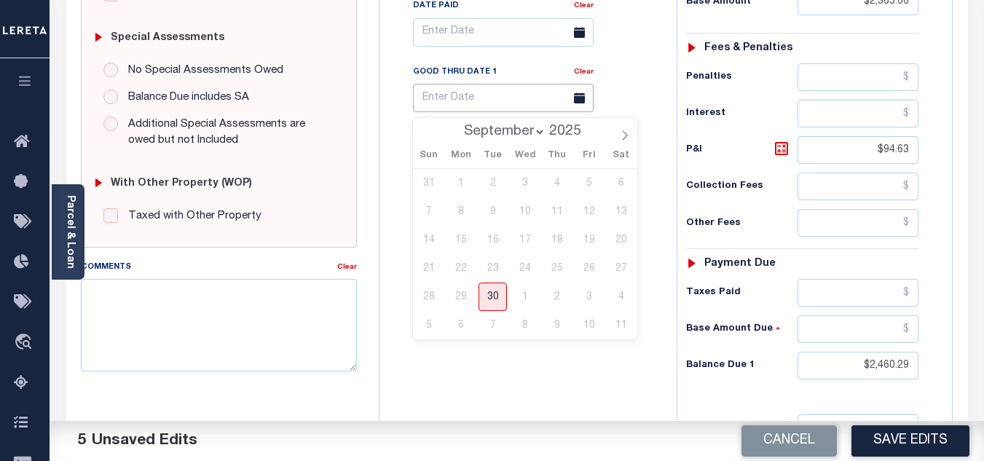
click at [486, 111] on input "text" at bounding box center [503, 98] width 181 height 28
click at [493, 298] on span "30" at bounding box center [493, 297] width 28 height 28
type input "[DATE]"
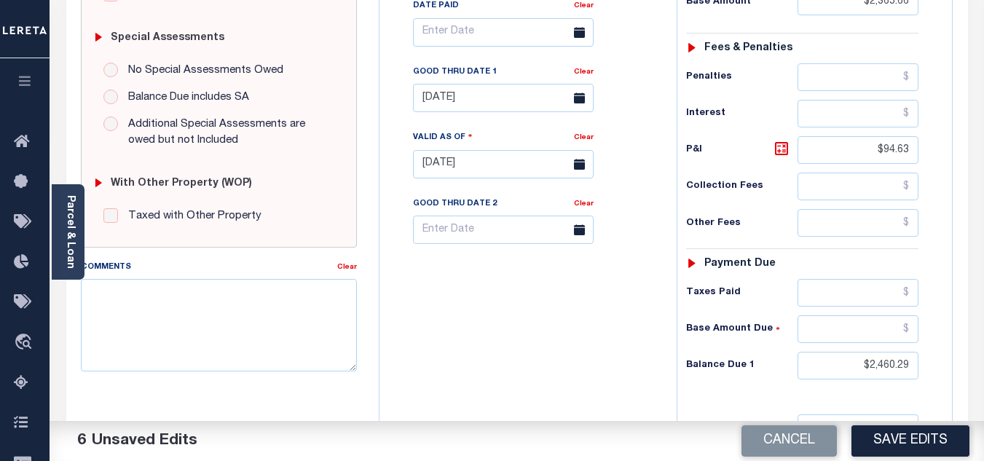
click at [610, 359] on div "Tax Bill No Multiple Payment Option Payment Plan Clear" at bounding box center [524, 156] width 283 height 643
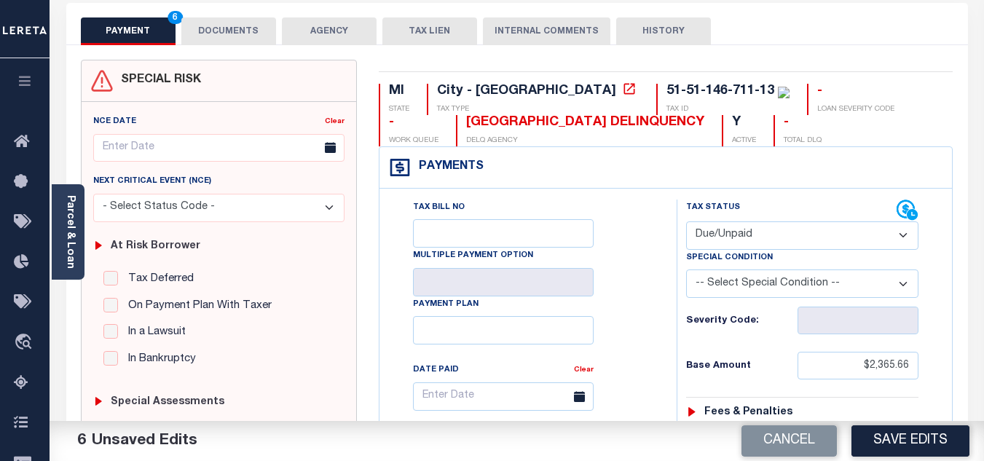
scroll to position [0, 0]
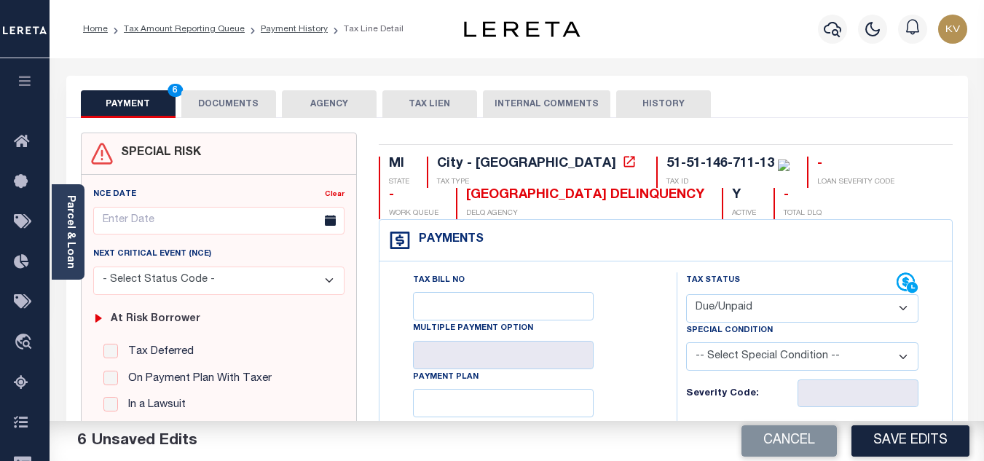
click at [222, 103] on button "DOCUMENTS" at bounding box center [228, 104] width 95 height 28
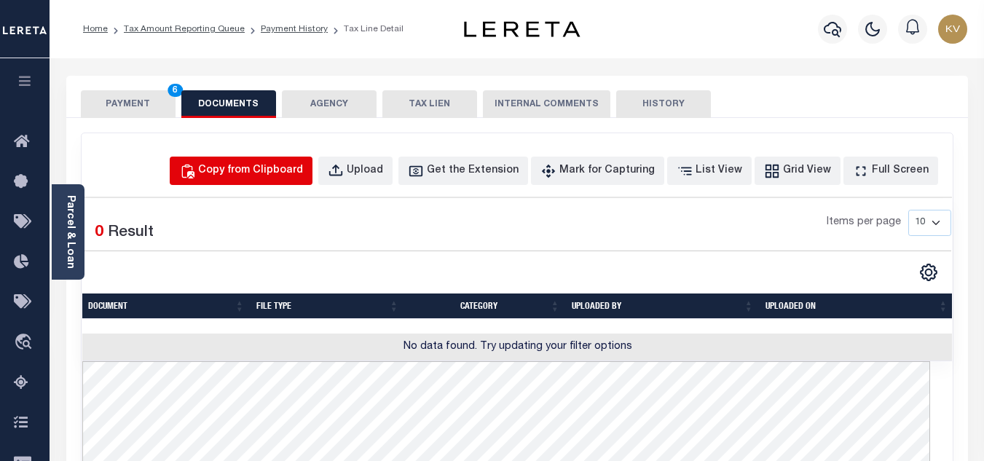
click at [241, 162] on button "Copy from Clipboard" at bounding box center [241, 171] width 143 height 28
select select "POP"
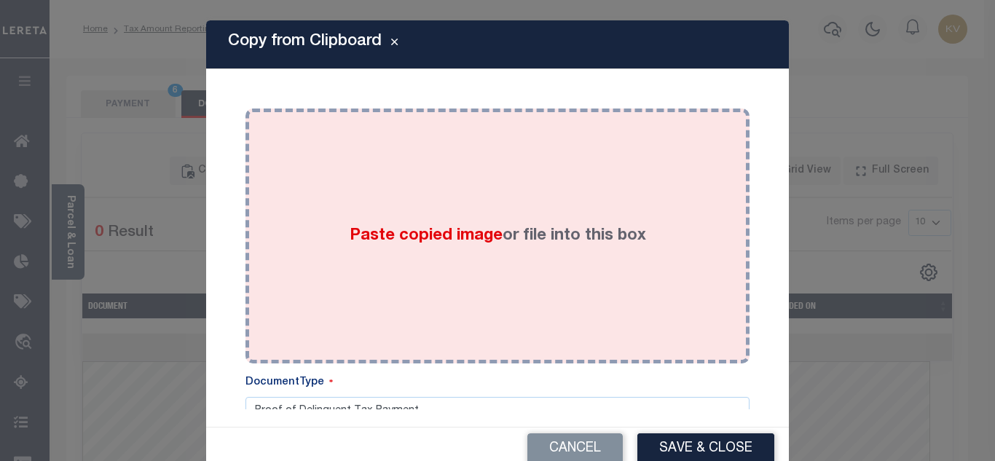
click at [366, 213] on div "Paste copied image or file into this box" at bounding box center [497, 235] width 482 height 233
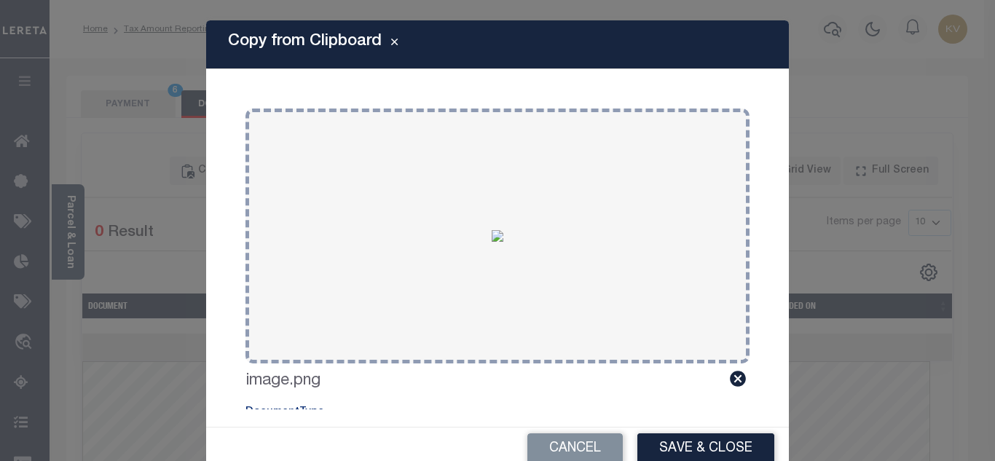
click at [680, 447] on button "Save & Close" at bounding box center [705, 448] width 137 height 31
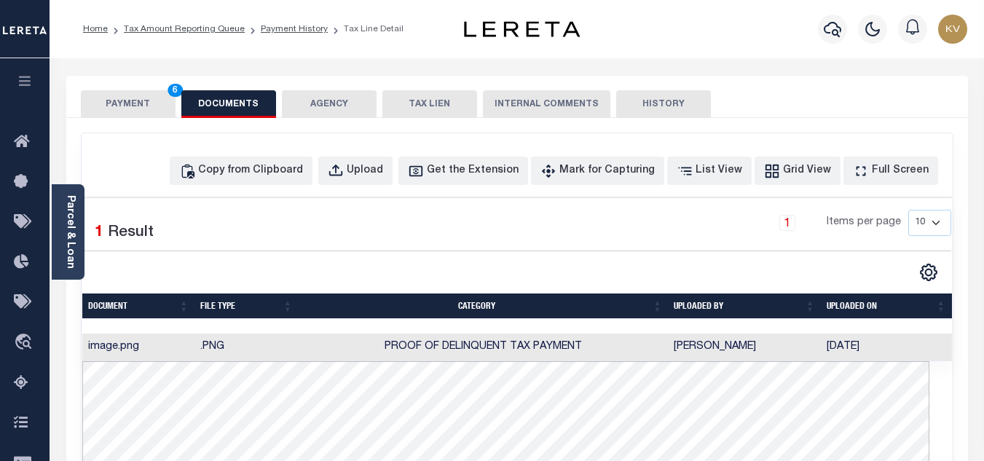
click at [134, 103] on button "PAYMENT 6" at bounding box center [128, 104] width 95 height 28
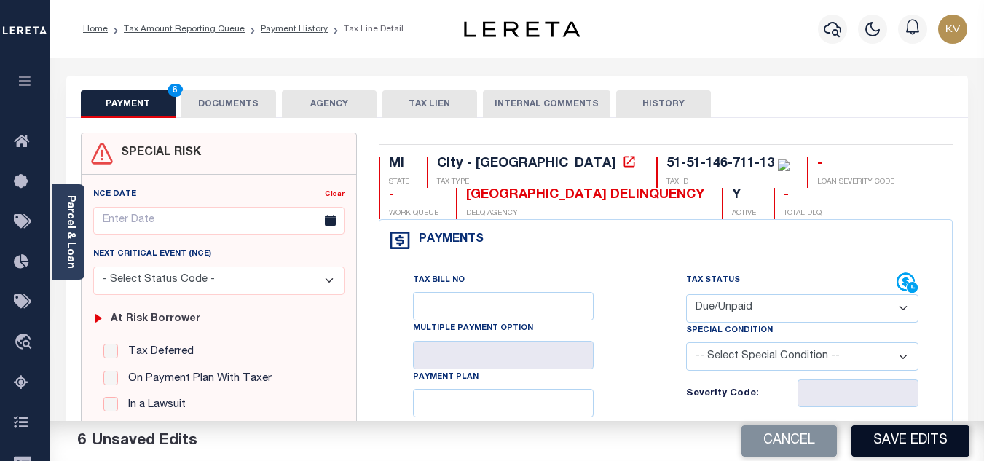
click at [906, 435] on button "Save Edits" at bounding box center [910, 440] width 118 height 31
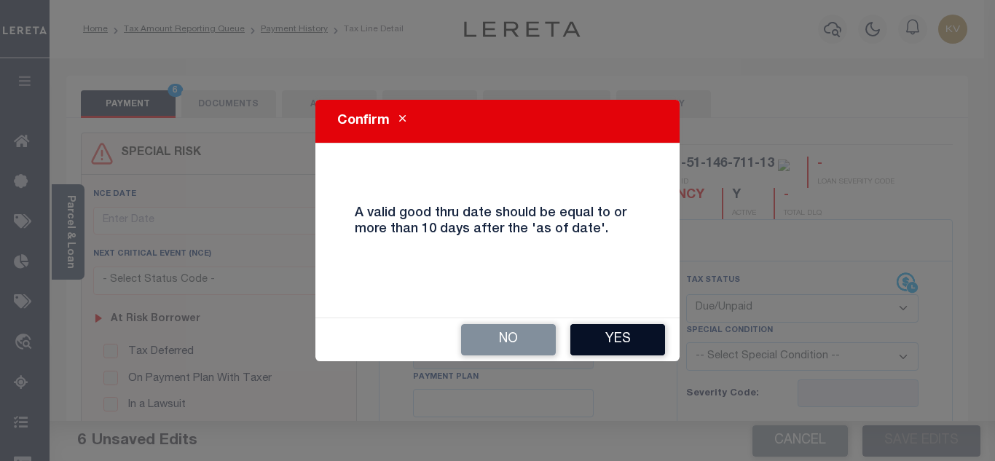
click at [616, 331] on button "Yes" at bounding box center [617, 339] width 95 height 31
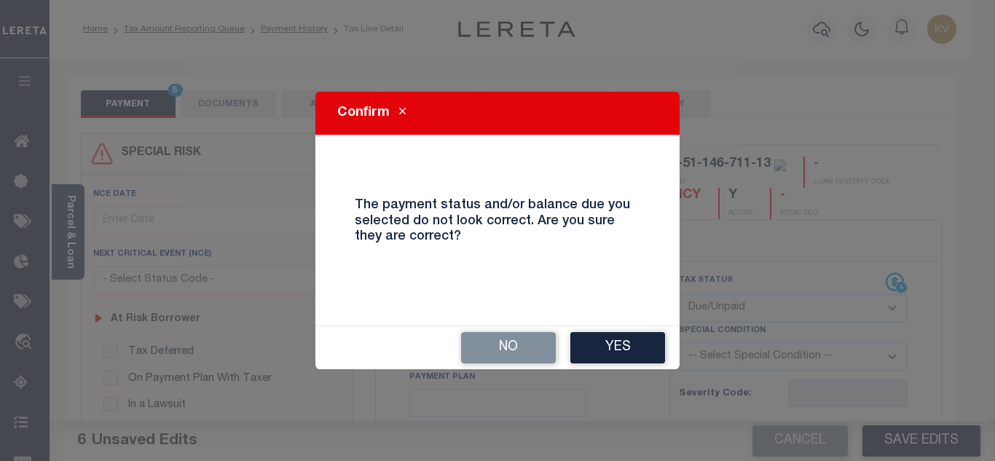
click at [616, 331] on div "No Yes" at bounding box center [497, 347] width 364 height 43
click at [631, 339] on button "Yes" at bounding box center [617, 347] width 95 height 31
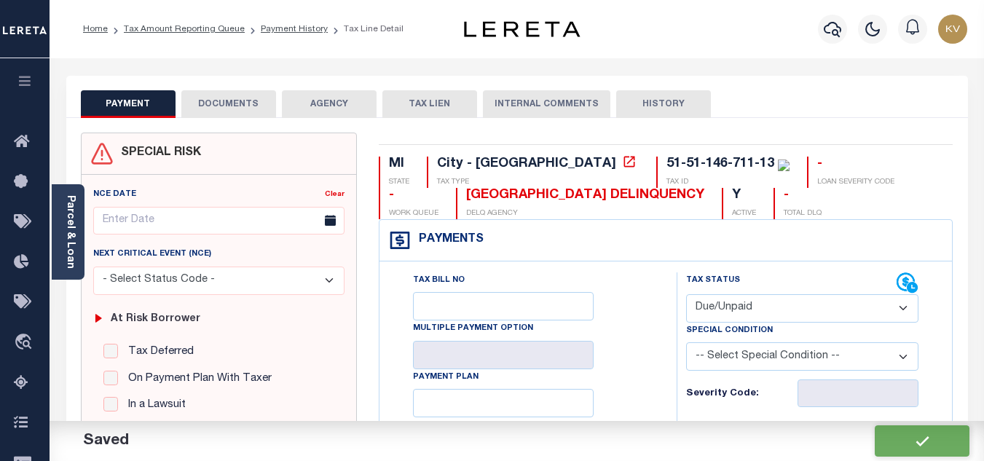
checkbox input "false"
type input "$2,365.66"
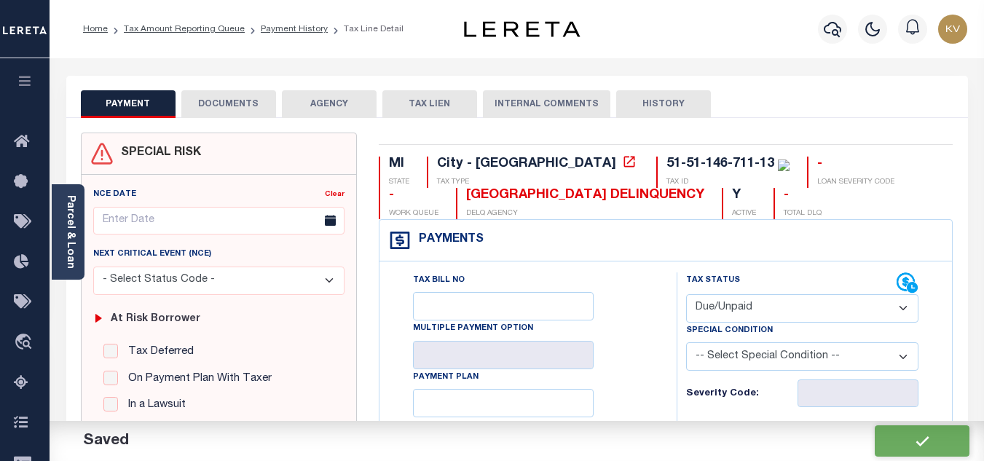
type input "$94.63"
type input "$2,460.29"
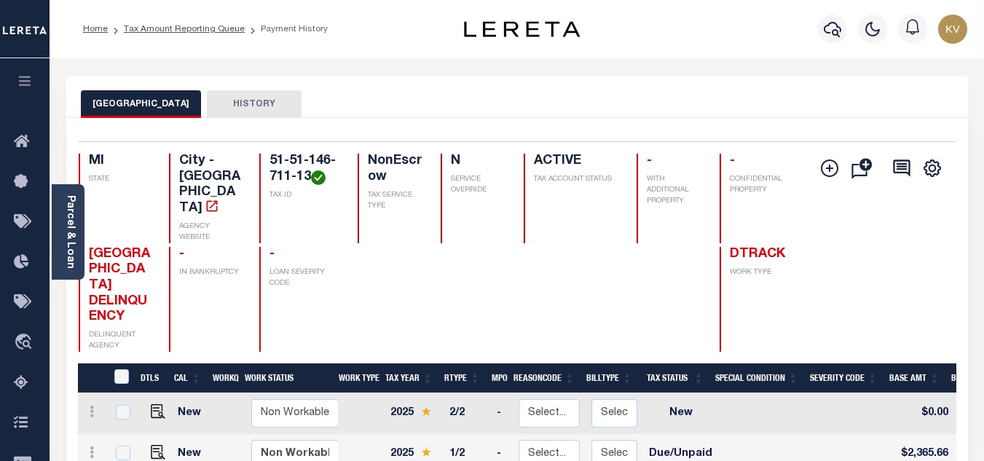
scroll to position [219, 0]
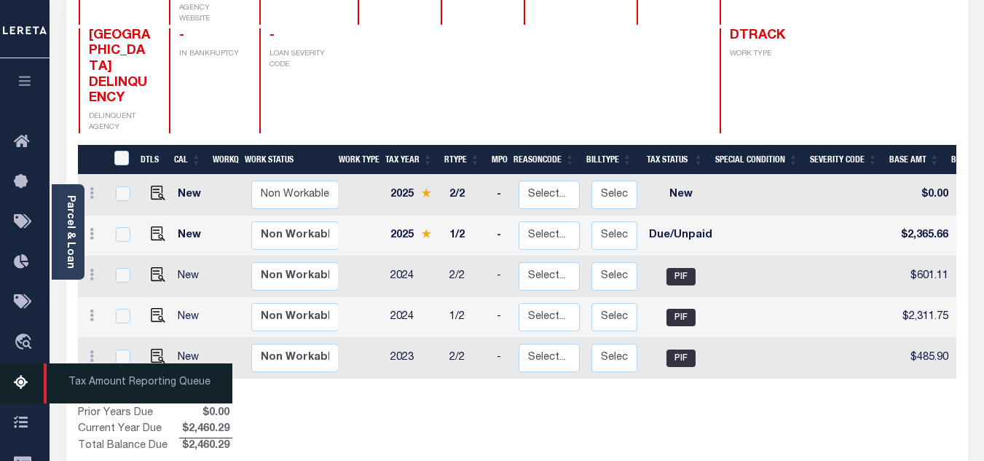
click at [14, 384] on icon at bounding box center [25, 383] width 23 height 18
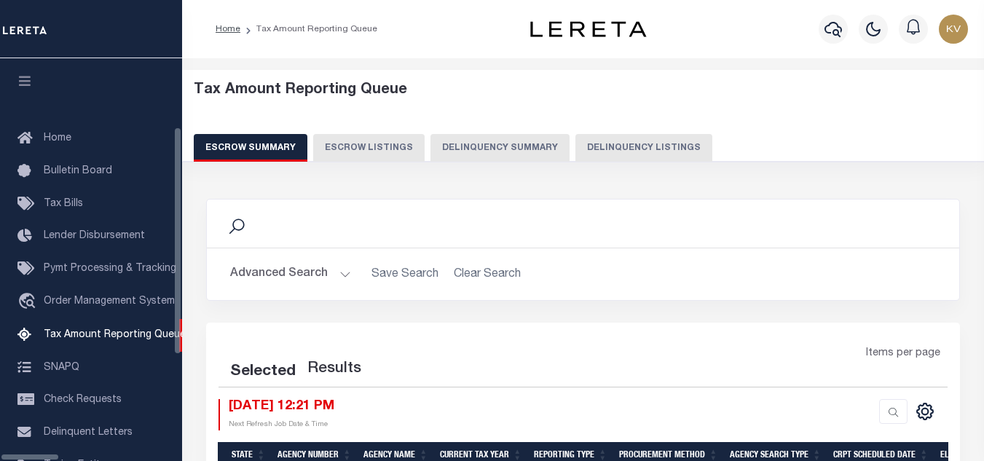
click at [610, 143] on button "Delinquency Listings" at bounding box center [643, 148] width 137 height 28
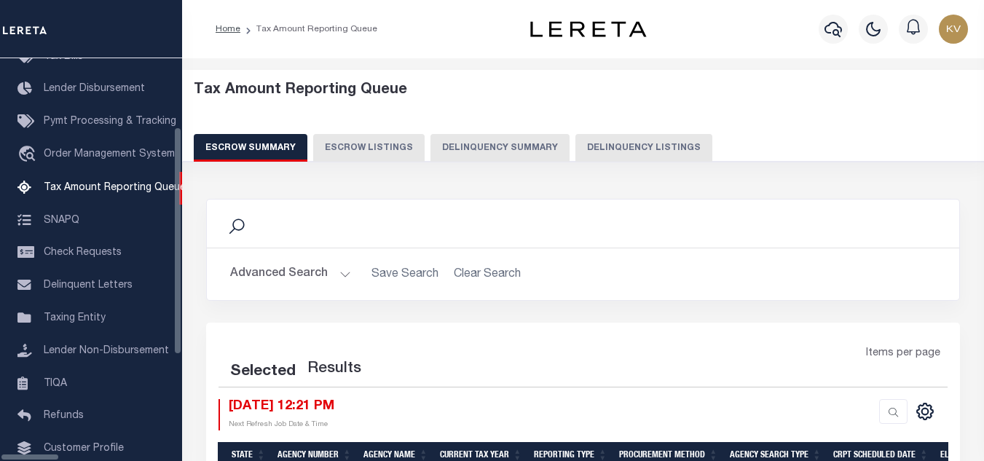
select select "100"
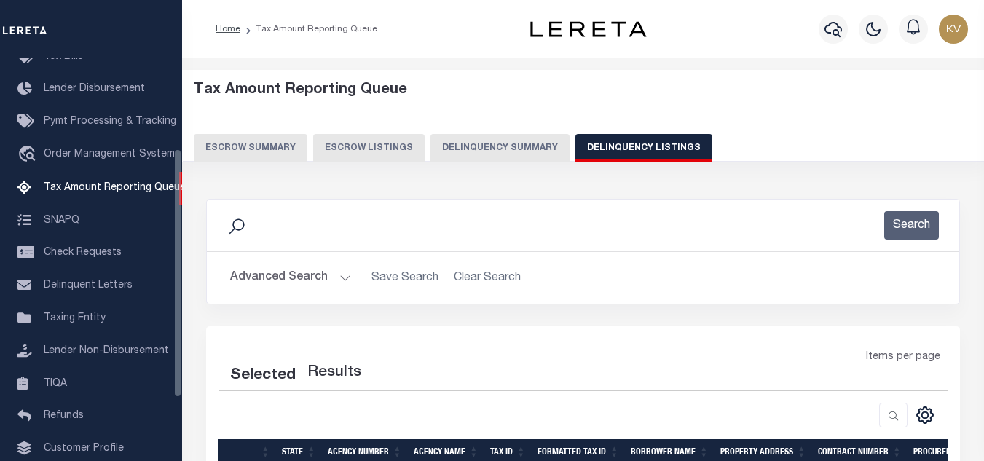
select select "100"
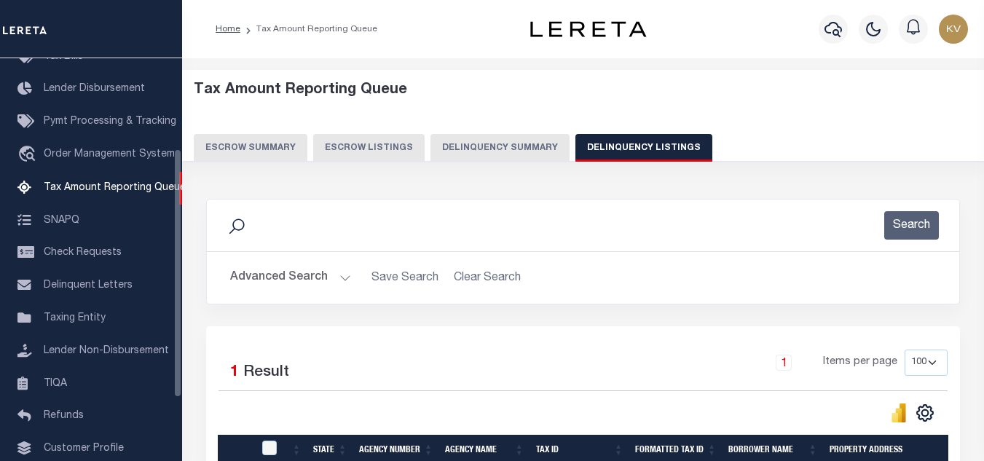
scroll to position [146, 0]
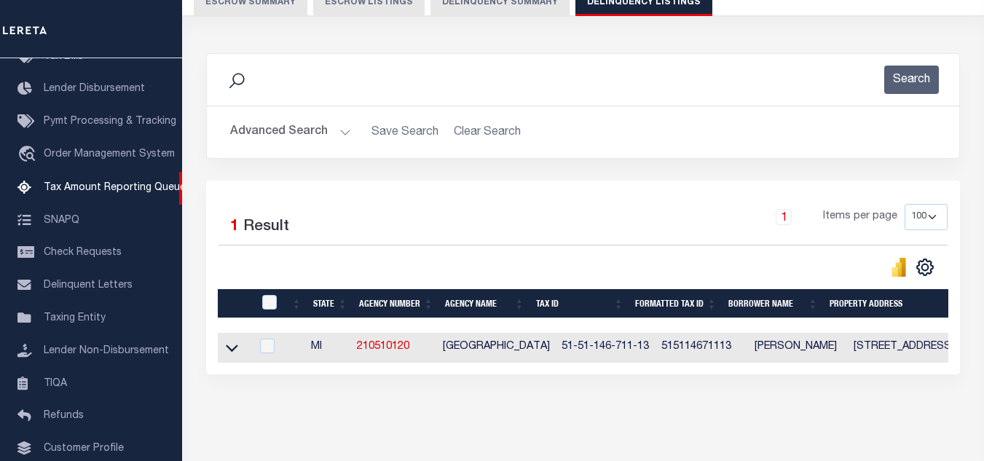
click at [272, 134] on button "Advanced Search" at bounding box center [290, 132] width 121 height 28
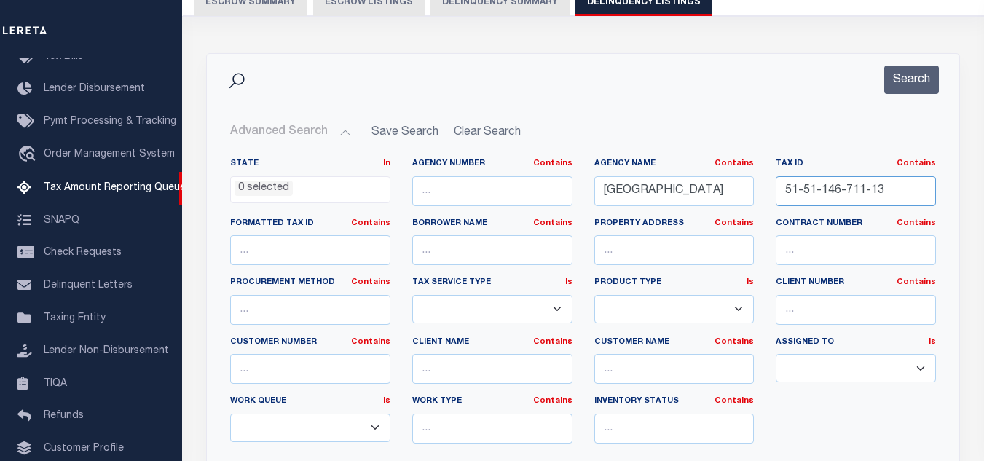
drag, startPoint x: 894, startPoint y: 192, endPoint x: 803, endPoint y: 179, distance: 92.7
click at [739, 197] on div "State In In AK AL AR AZ CA CO CT DC DE FL GA GU HI IA ID IL IN KS [GEOGRAPHIC_D…" at bounding box center [583, 306] width 728 height 297
paste input "20-01"
type input "51-51-146-720-01"
click at [925, 79] on button "Search" at bounding box center [911, 80] width 55 height 28
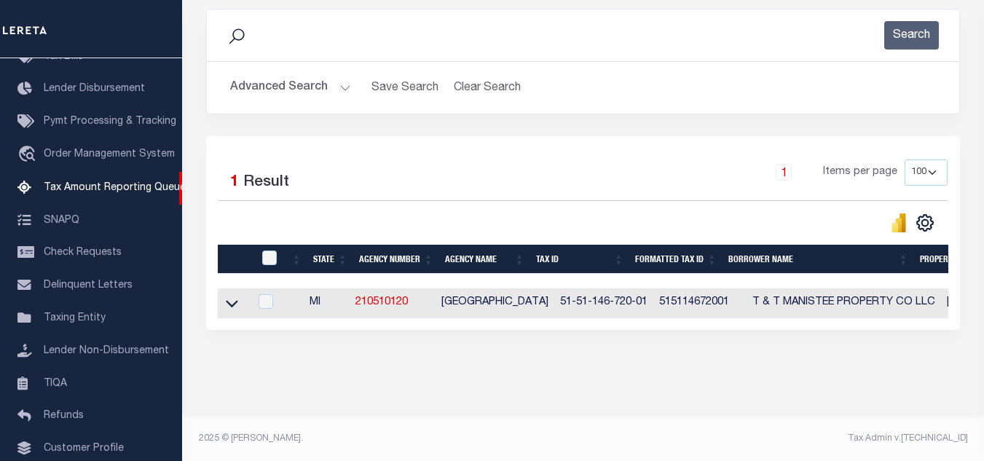
scroll to position [202, 0]
click at [229, 296] on icon at bounding box center [232, 303] width 12 height 15
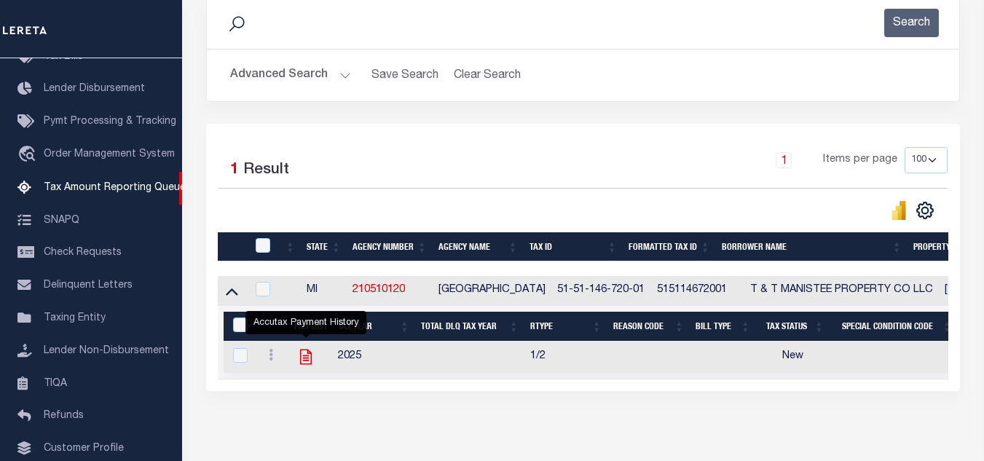
click at [304, 365] on icon "" at bounding box center [305, 356] width 19 height 19
checkbox input "true"
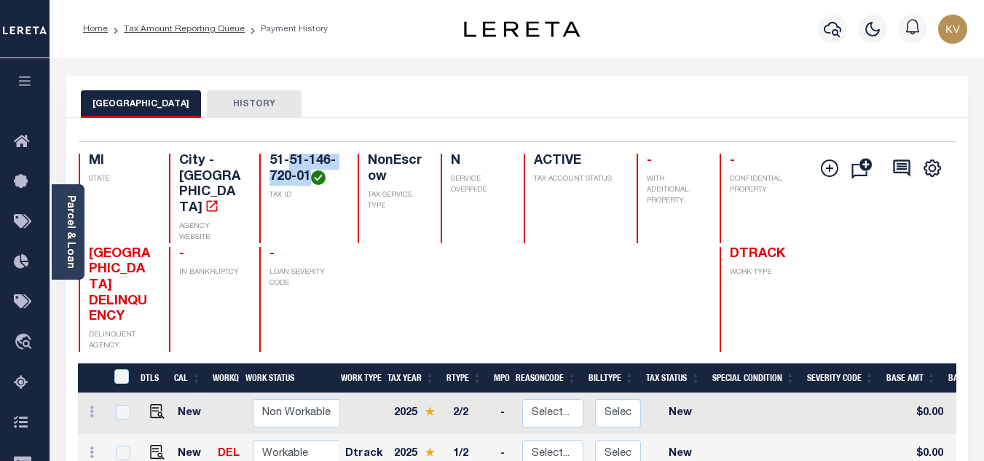
drag, startPoint x: 289, startPoint y: 162, endPoint x: 310, endPoint y: 176, distance: 25.1
click at [310, 176] on h4 "51-51-146-720-01" at bounding box center [304, 169] width 70 height 31
copy h4 "51-146-720-01"
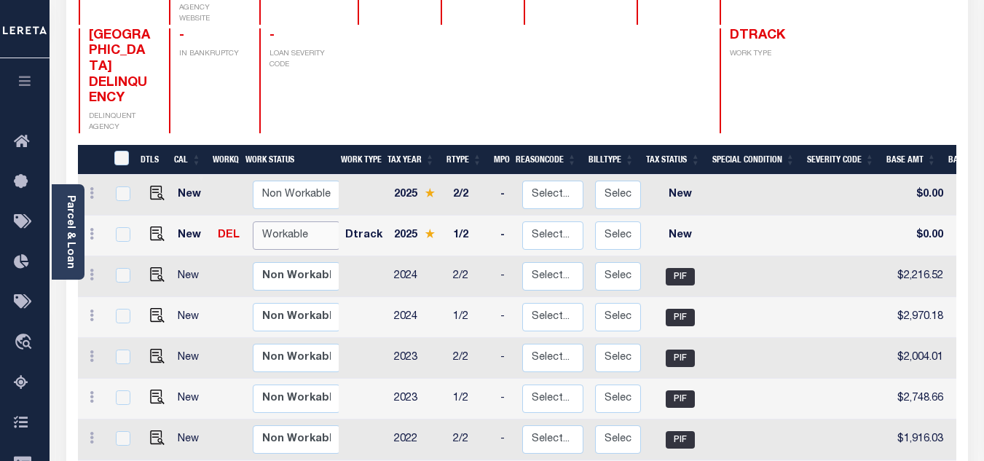
click at [264, 221] on select "Non Workable Workable" at bounding box center [296, 235] width 87 height 28
checkbox input "true"
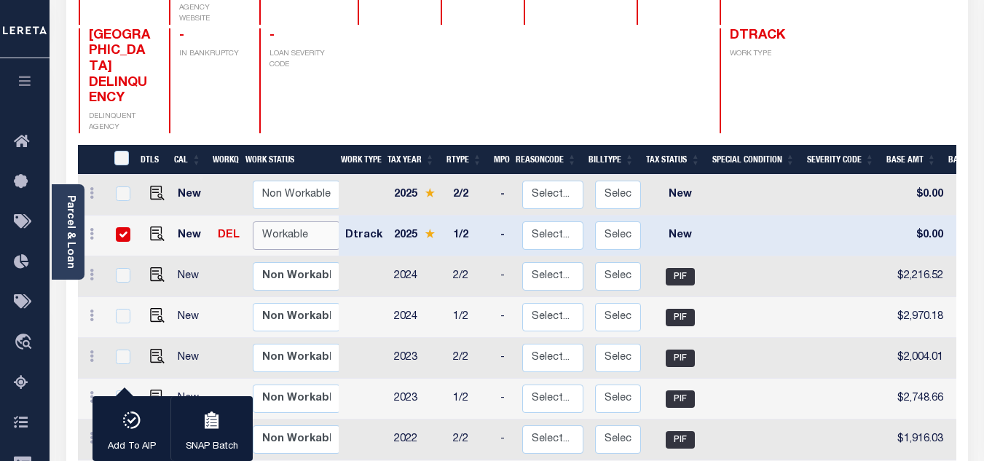
select select "true"
click at [253, 221] on select "Non Workable Workable" at bounding box center [296, 235] width 87 height 28
checkbox input "false"
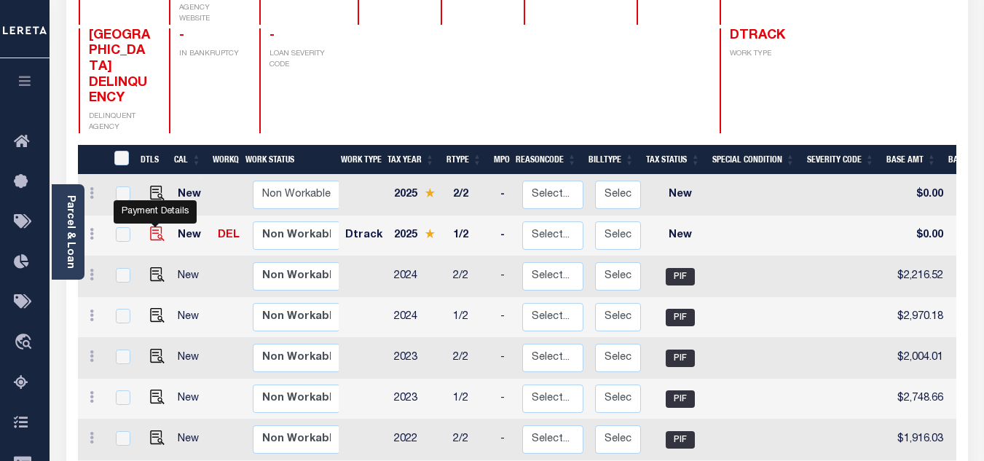
click at [155, 227] on img "" at bounding box center [157, 234] width 15 height 15
checkbox input "true"
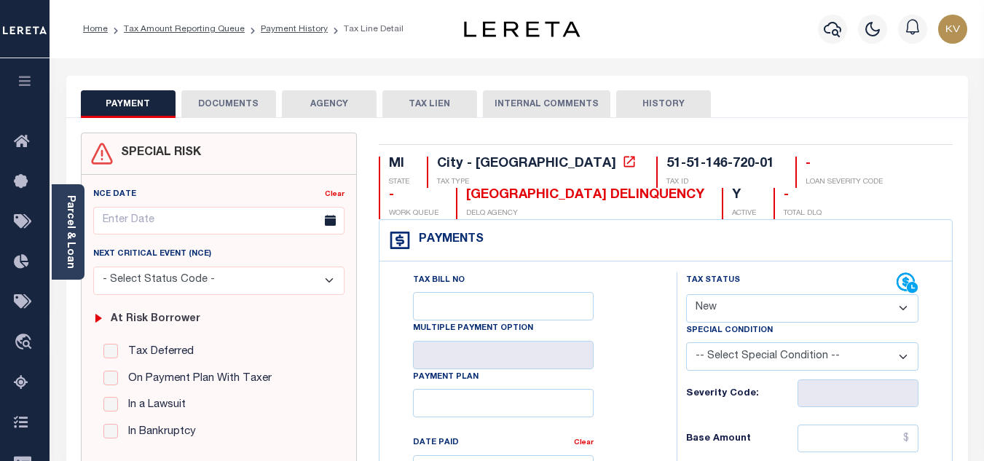
scroll to position [73, 0]
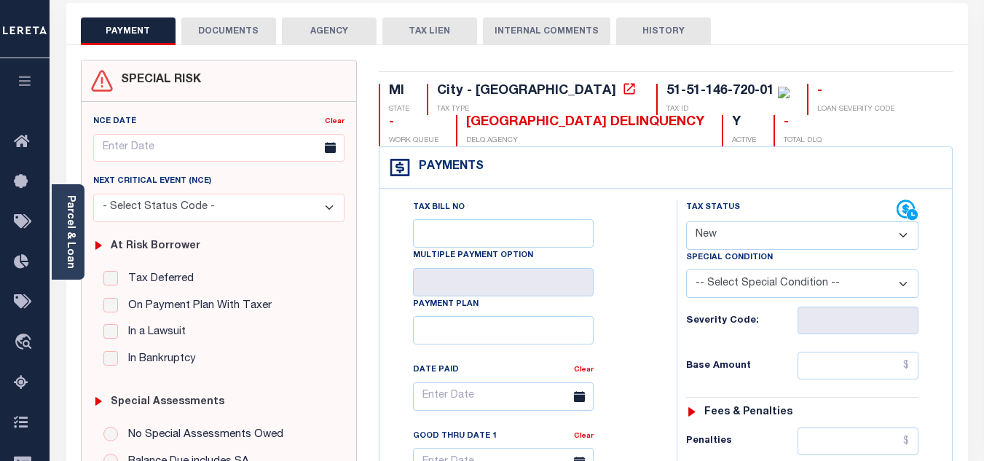
click at [756, 224] on select "- Select Status Code - Open Due/Unpaid Paid Incomplete No Tax Due Internal Refu…" at bounding box center [802, 235] width 232 height 28
select select "PYD"
click at [686, 222] on select "- Select Status Code - Open Due/Unpaid Paid Incomplete No Tax Due Internal Refu…" at bounding box center [802, 235] width 232 height 28
type input "[DATE]"
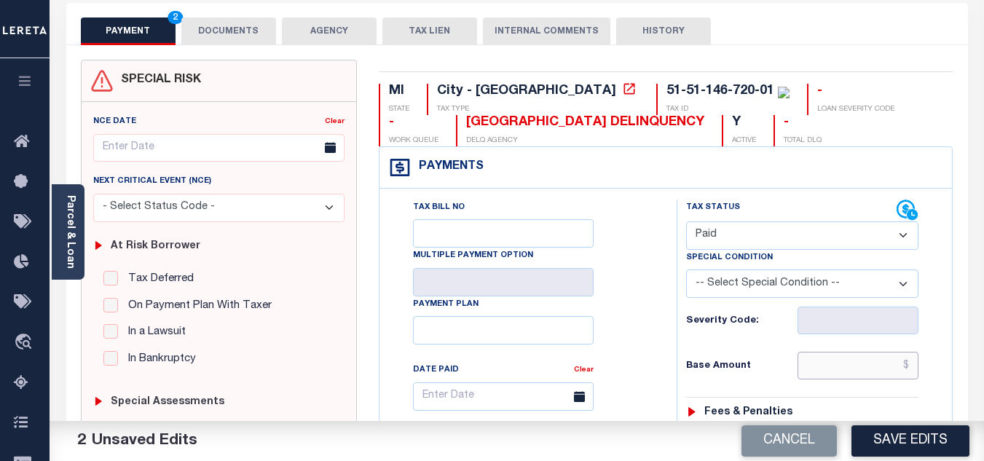
click at [824, 370] on input "text" at bounding box center [858, 366] width 121 height 28
type input "$2,922.55"
click at [750, 333] on div "Severity Code:" at bounding box center [802, 321] width 232 height 28
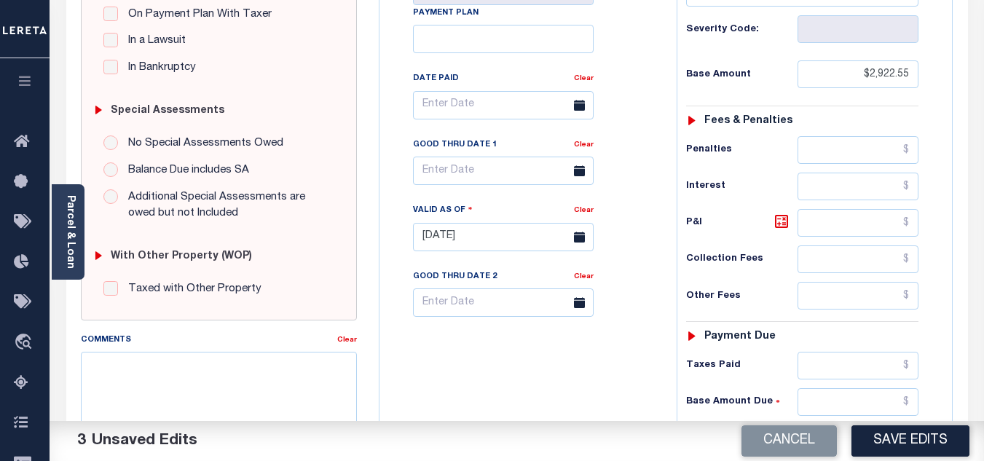
scroll to position [510, 0]
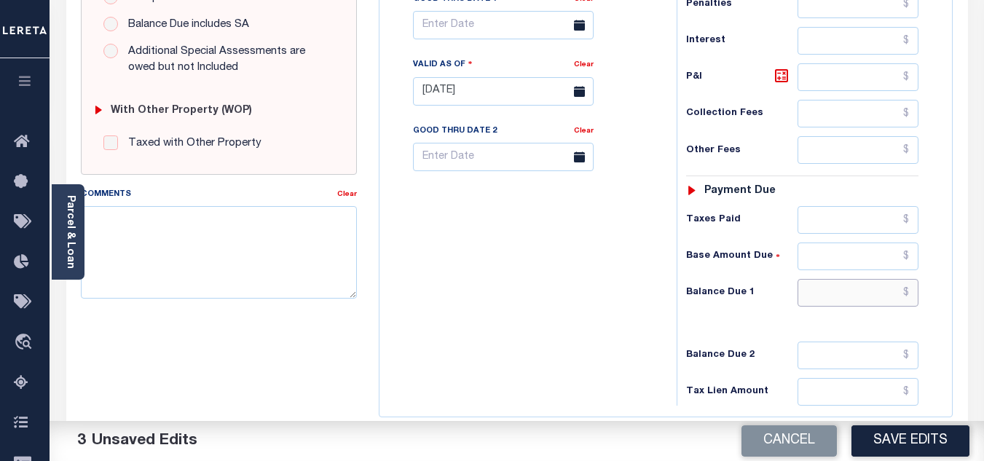
click at [833, 295] on input "text" at bounding box center [858, 293] width 121 height 28
type input "$0.00"
click at [602, 312] on div "Tax Bill No Multiple Payment Option Payment Plan Clear" at bounding box center [524, 84] width 283 height 643
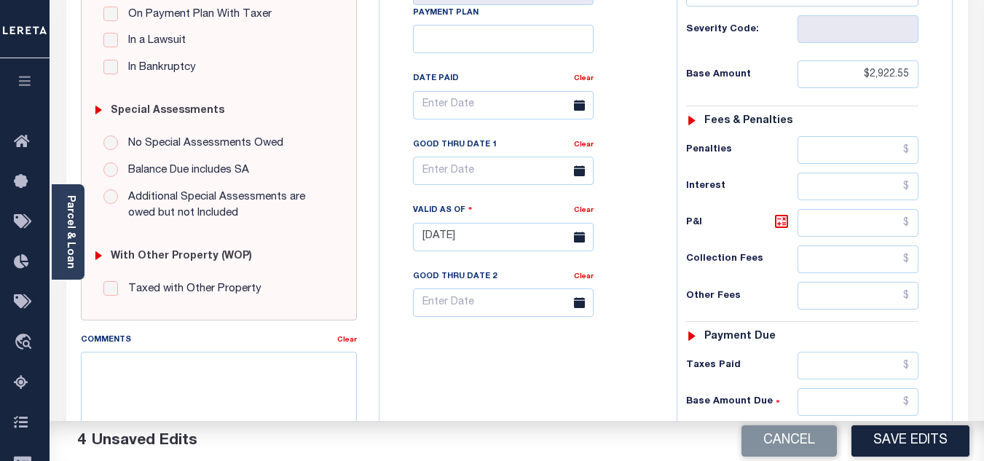
scroll to position [0, 0]
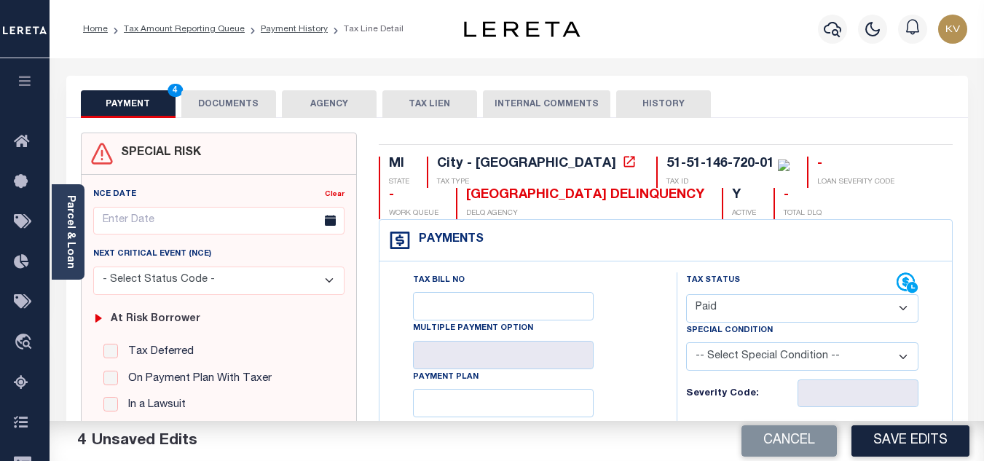
click at [233, 102] on button "DOCUMENTS" at bounding box center [228, 104] width 95 height 28
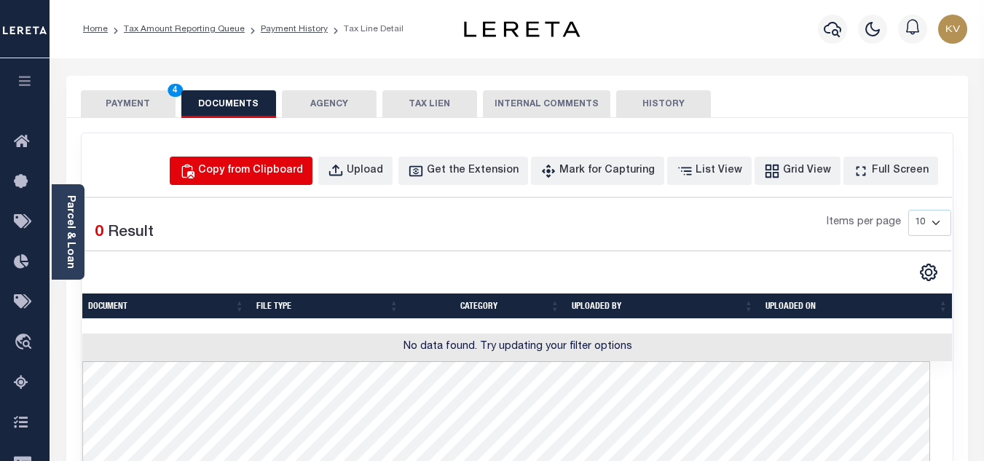
drag, startPoint x: 254, startPoint y: 165, endPoint x: 285, endPoint y: 198, distance: 44.8
click at [254, 165] on div "Copy from Clipboard" at bounding box center [250, 171] width 105 height 16
select select "POP"
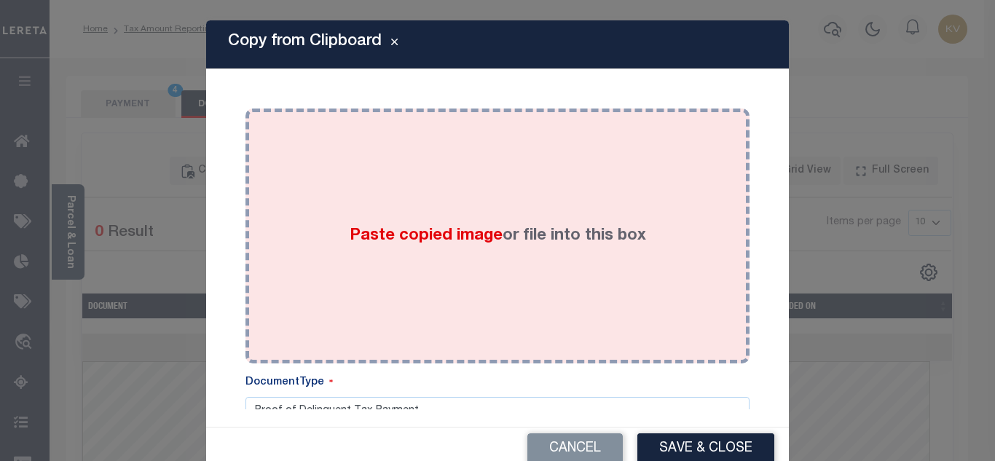
click at [402, 246] on label "Paste copied image or file into this box" at bounding box center [498, 236] width 296 height 24
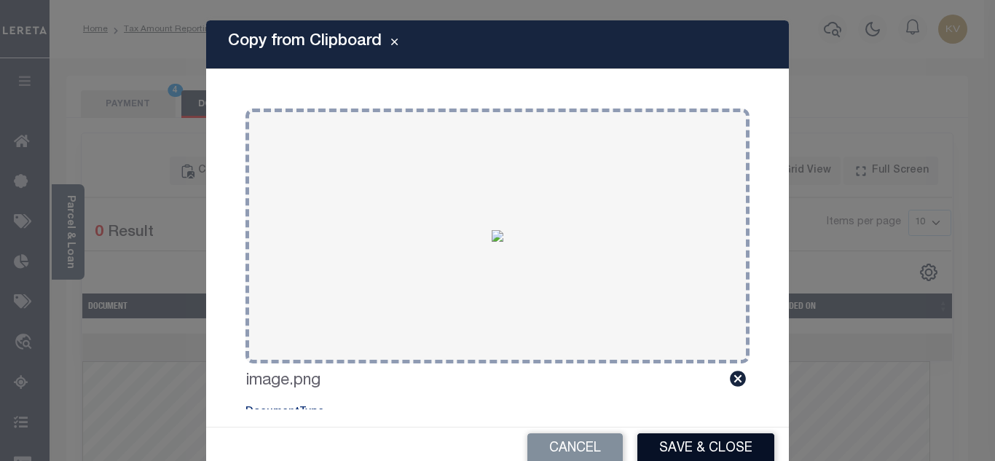
click at [723, 458] on button "Save & Close" at bounding box center [705, 448] width 137 height 31
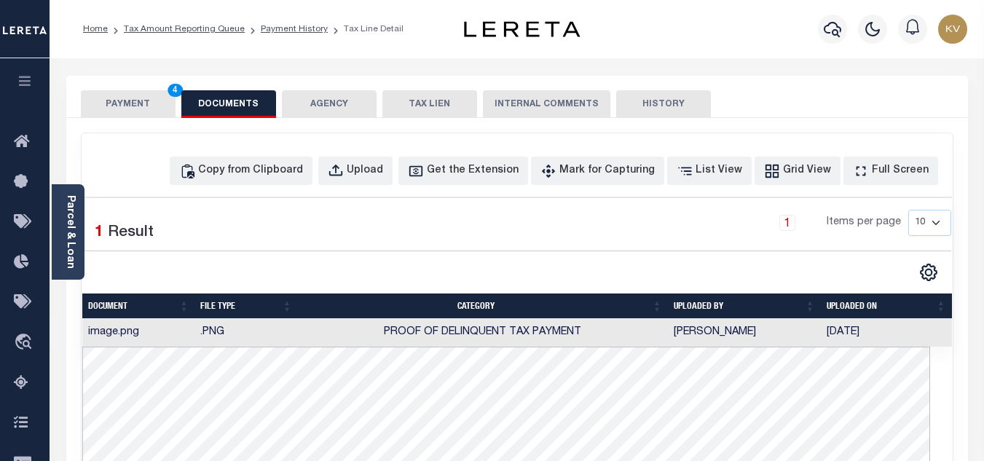
click at [135, 99] on button "PAYMENT 4" at bounding box center [128, 104] width 95 height 28
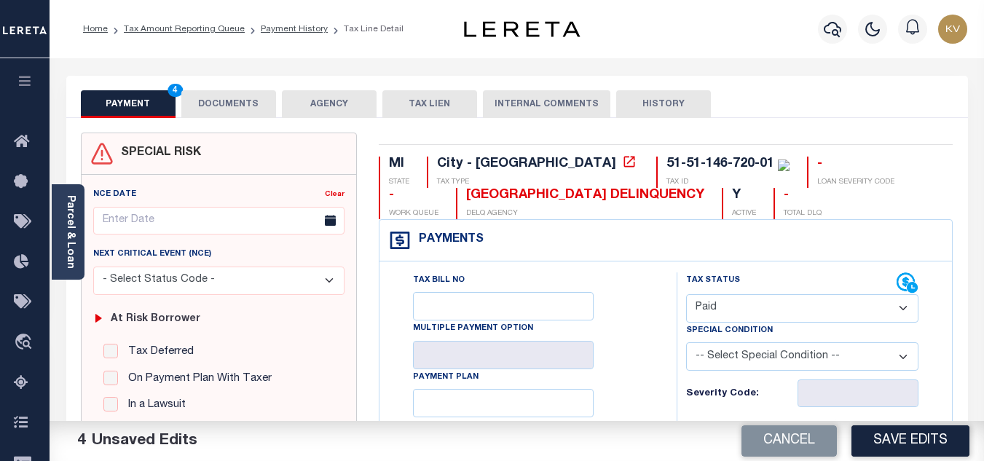
drag, startPoint x: 908, startPoint y: 445, endPoint x: 868, endPoint y: 420, distance: 47.1
click at [909, 445] on button "Save Edits" at bounding box center [910, 440] width 118 height 31
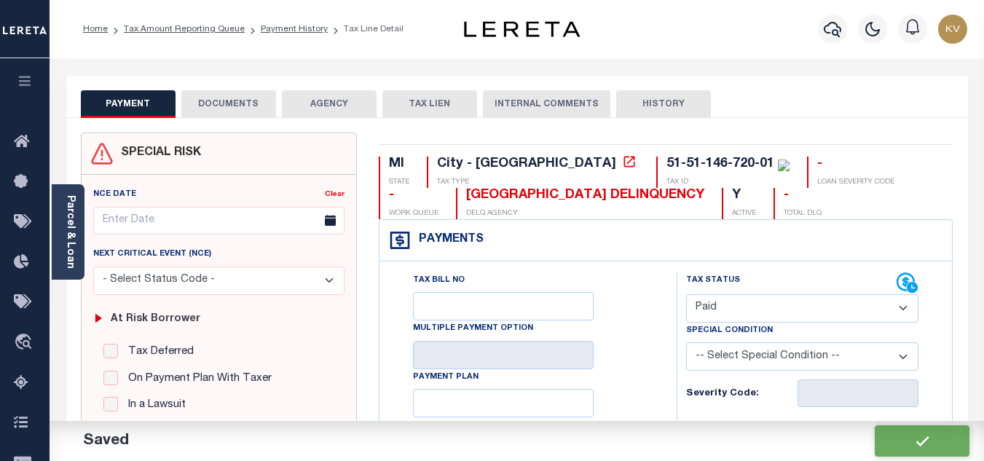
checkbox input "false"
type input "$2,922.55"
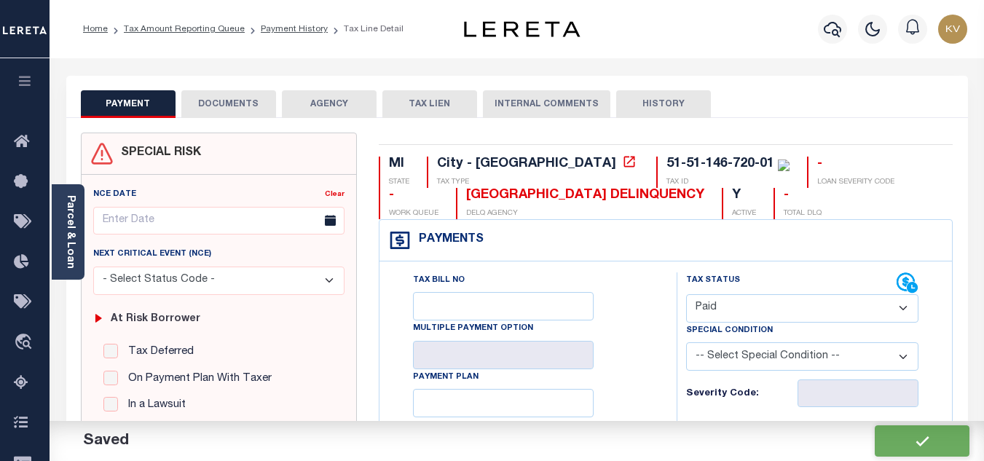
type input "$0"
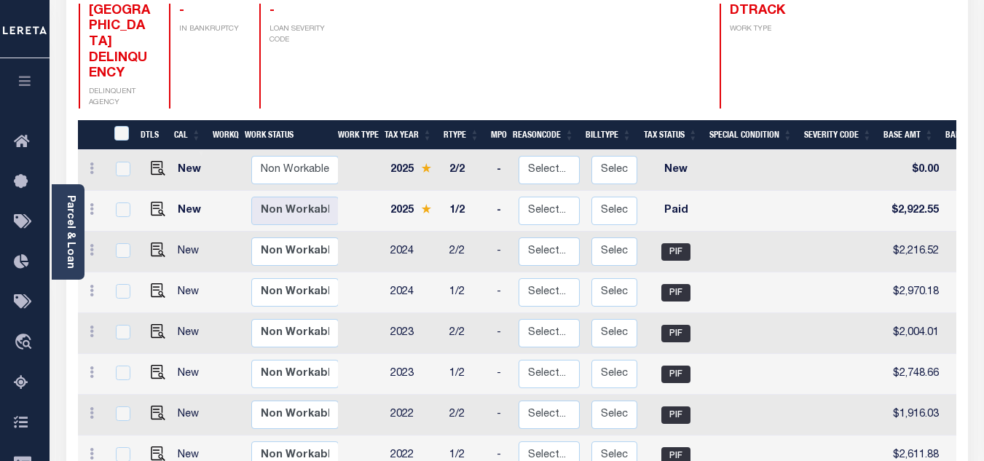
scroll to position [170, 0]
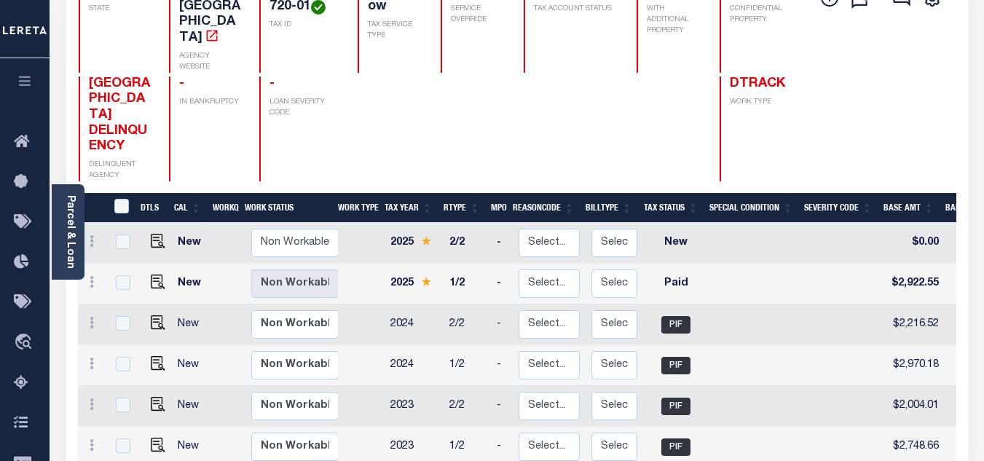
click at [878, 264] on td at bounding box center [842, 284] width 79 height 41
checkbox input "true"
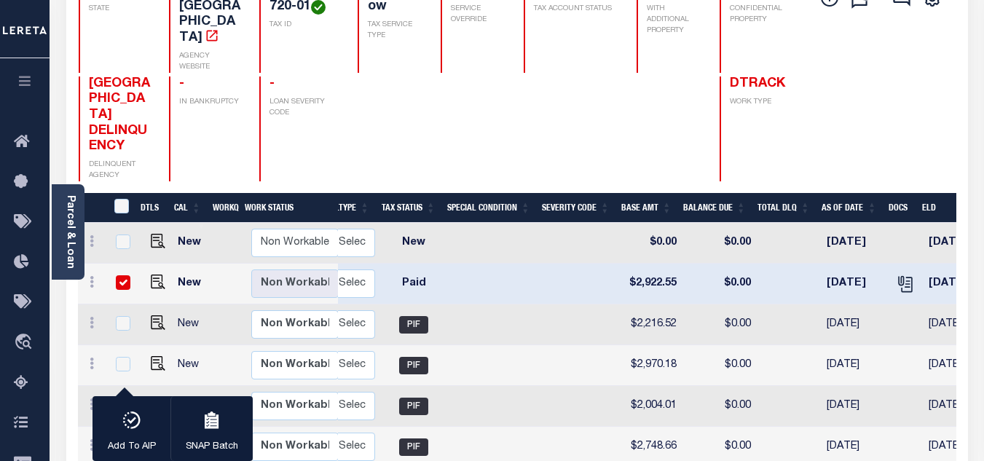
scroll to position [0, 320]
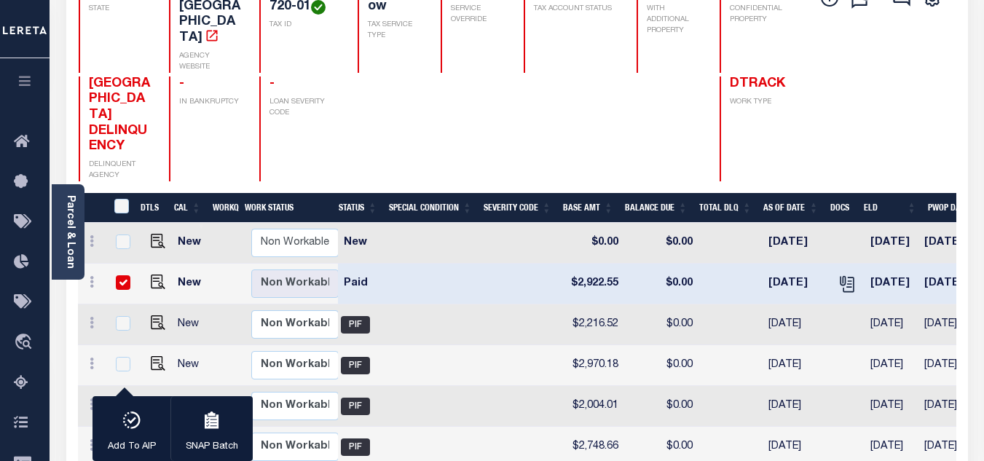
click at [116, 275] on input "checkbox" at bounding box center [123, 282] width 15 height 15
checkbox input "false"
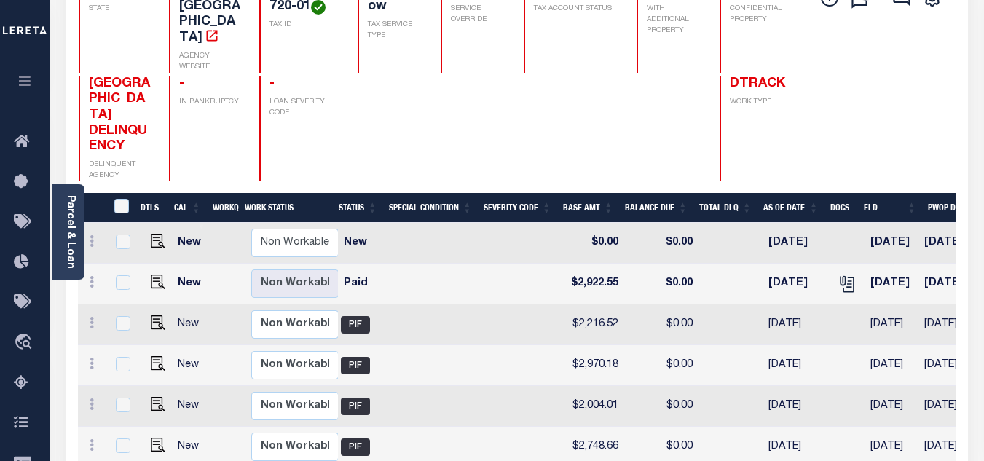
click at [555, 264] on td at bounding box center [522, 284] width 79 height 41
checkbox input "true"
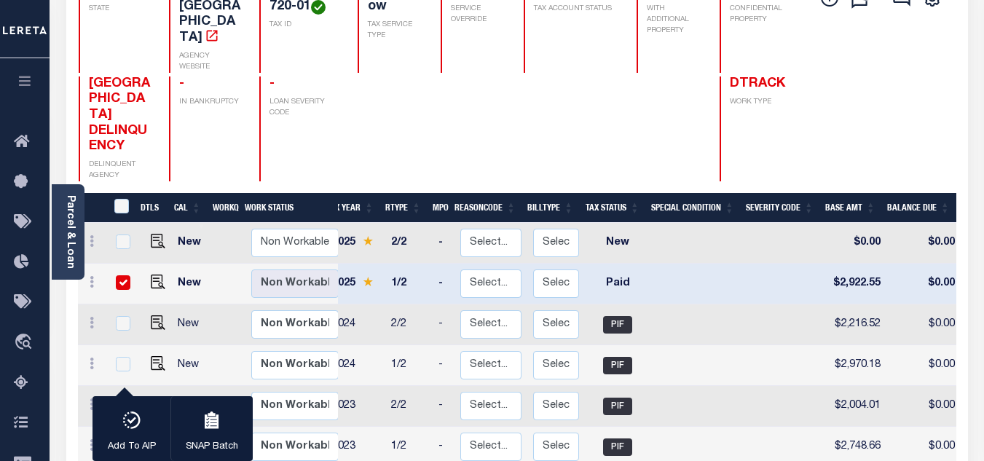
scroll to position [0, 0]
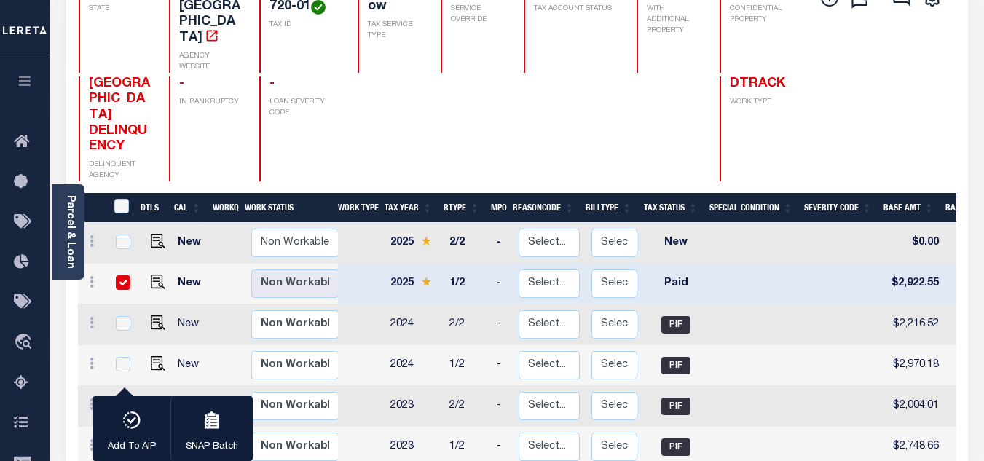
click at [123, 275] on input "checkbox" at bounding box center [123, 282] width 15 height 15
checkbox input "false"
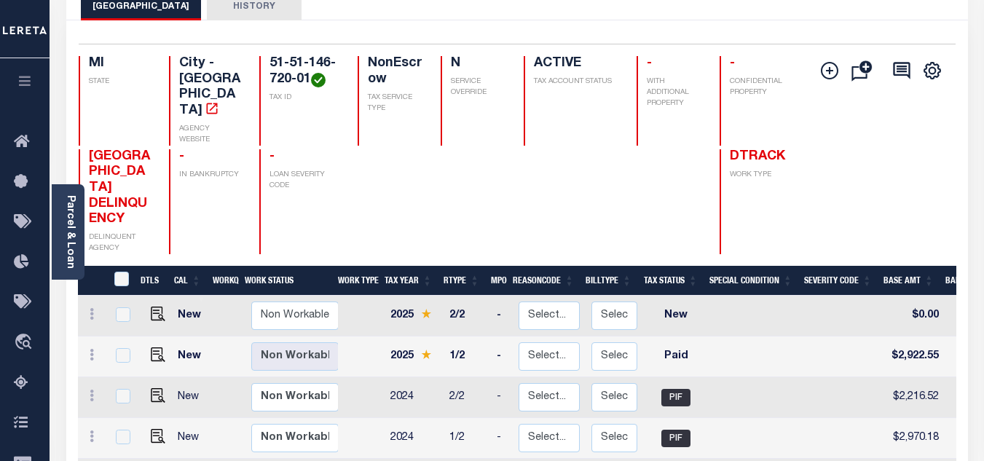
scroll to position [170, 0]
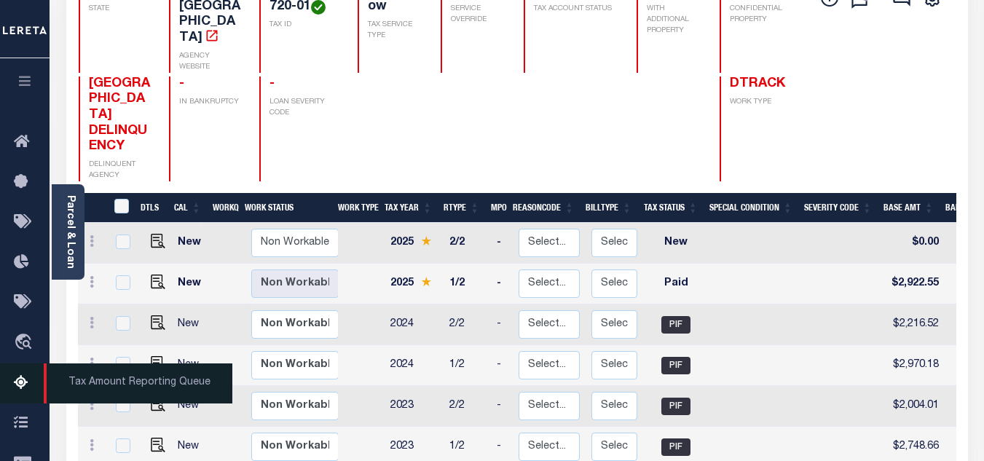
click at [17, 386] on icon at bounding box center [25, 383] width 23 height 18
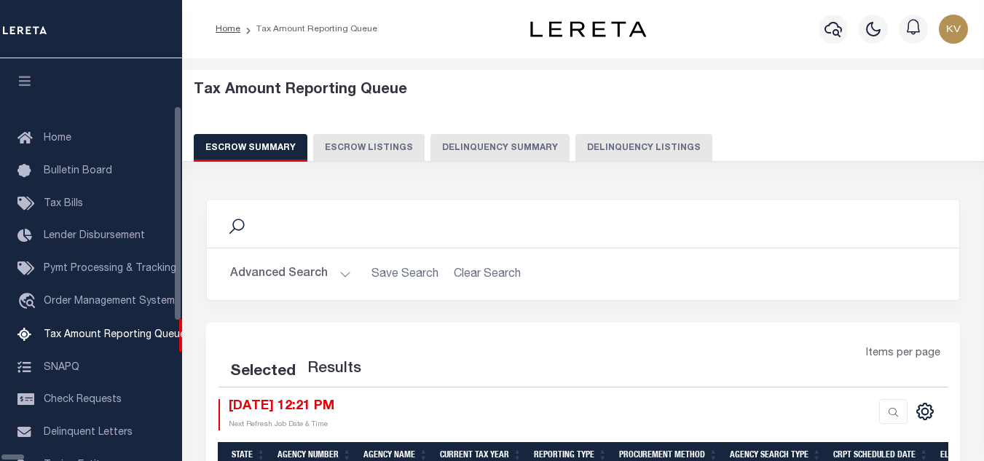
click at [585, 149] on button "Delinquency Listings" at bounding box center [643, 148] width 137 height 28
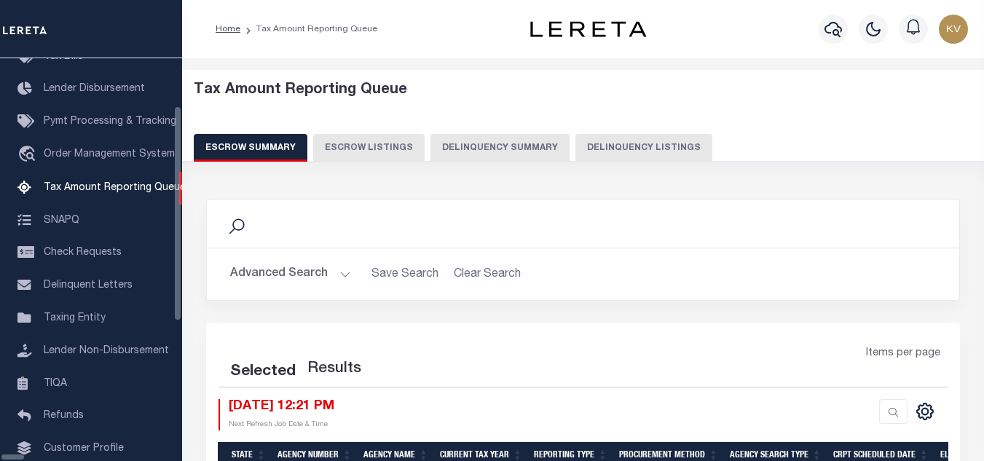
select select "100"
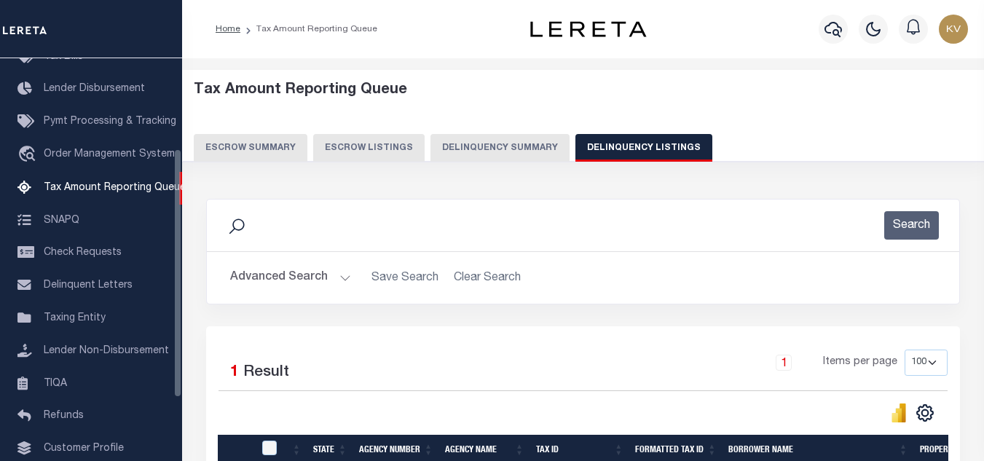
scroll to position [202, 0]
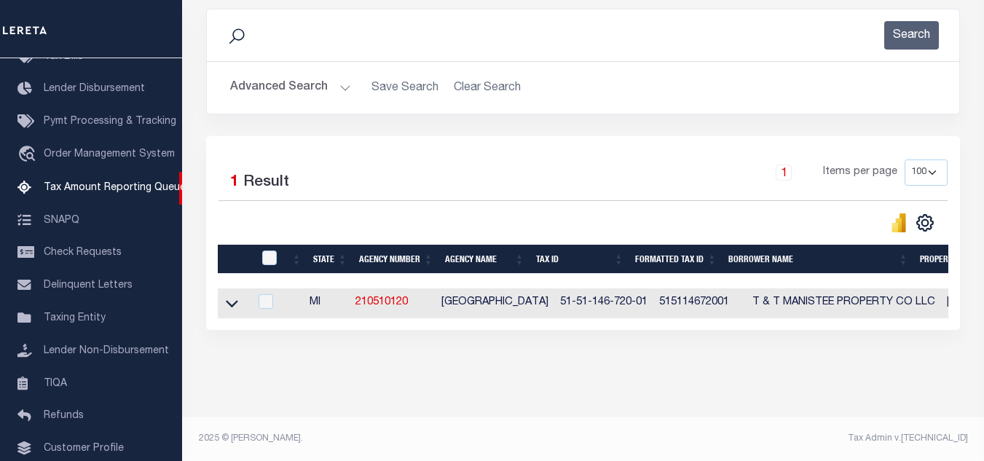
click at [321, 76] on button "Advanced Search" at bounding box center [290, 88] width 121 height 28
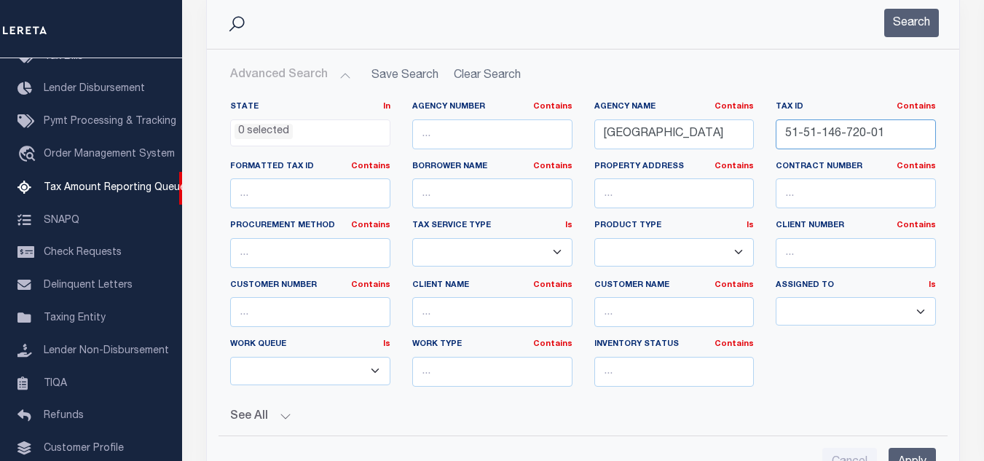
drag, startPoint x: 901, startPoint y: 135, endPoint x: 780, endPoint y: 140, distance: 121.0
click at [780, 140] on input "51-51-146-720-01" at bounding box center [856, 134] width 160 height 30
paste input "30-05"
type input "51-51-146-730-05"
click at [914, 22] on button "Search" at bounding box center [911, 23] width 55 height 28
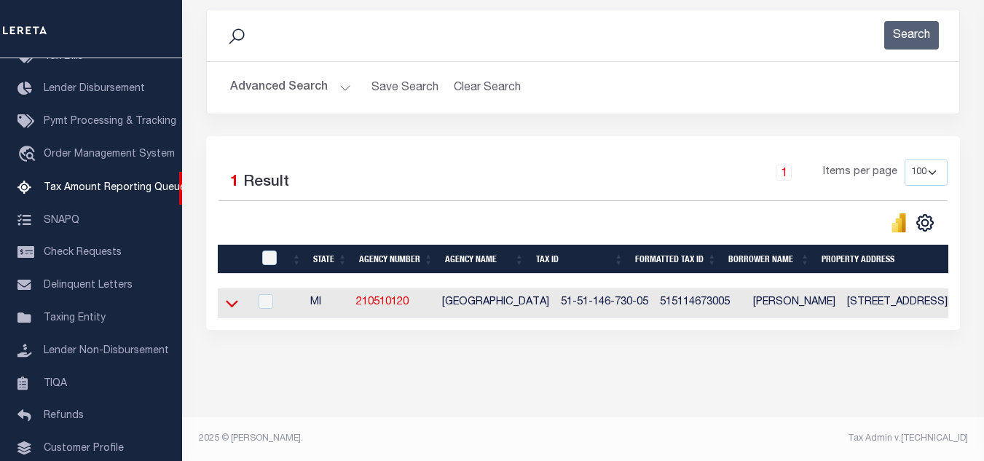
click at [226, 296] on icon at bounding box center [232, 303] width 12 height 15
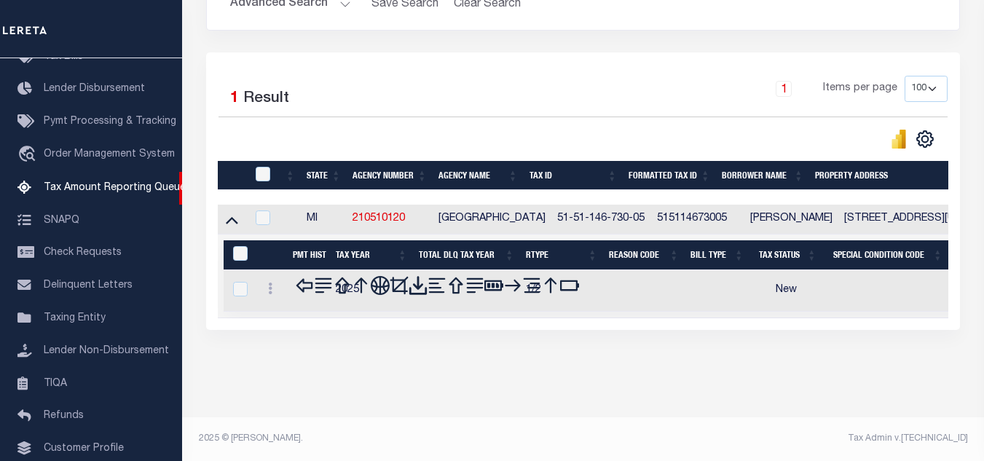
scroll to position [214, 0]
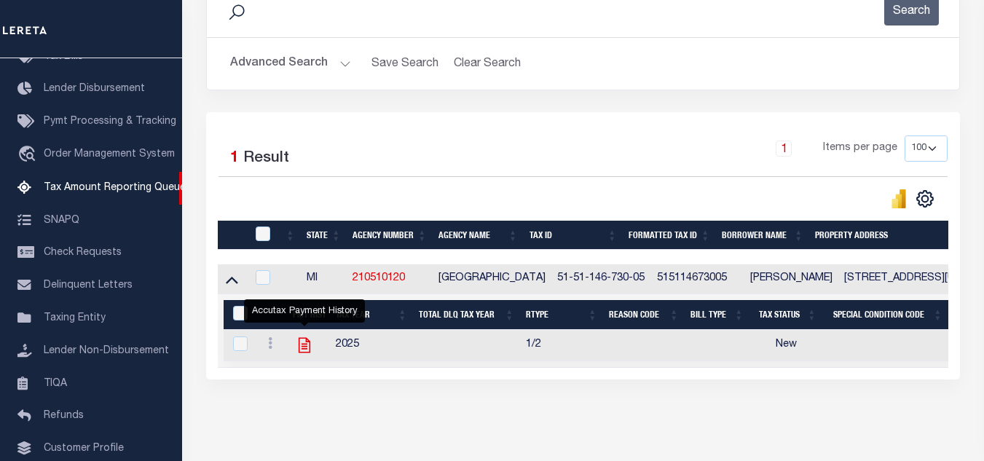
click at [304, 342] on icon "" at bounding box center [305, 345] width 12 height 15
checkbox input "true"
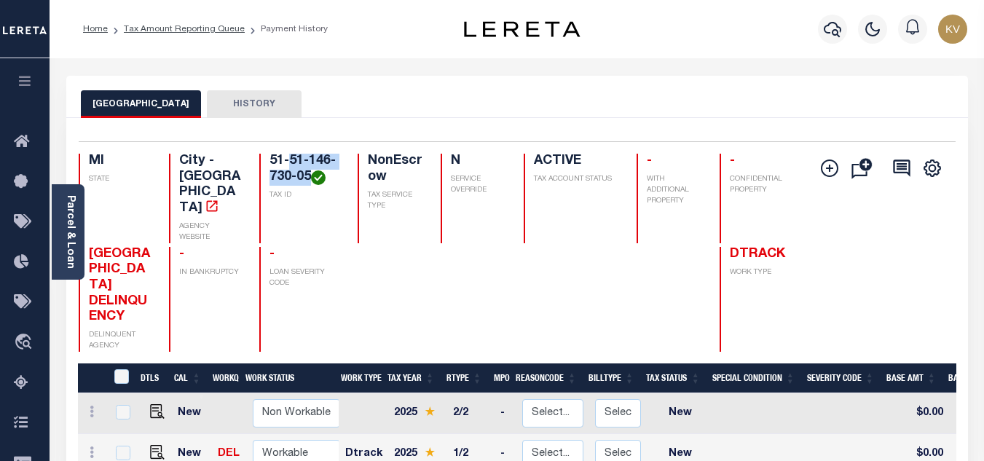
drag, startPoint x: 291, startPoint y: 163, endPoint x: 310, endPoint y: 178, distance: 24.5
click at [310, 178] on h4 "51-51-146-730-05" at bounding box center [304, 169] width 70 height 31
copy h4 "51-146-730-05"
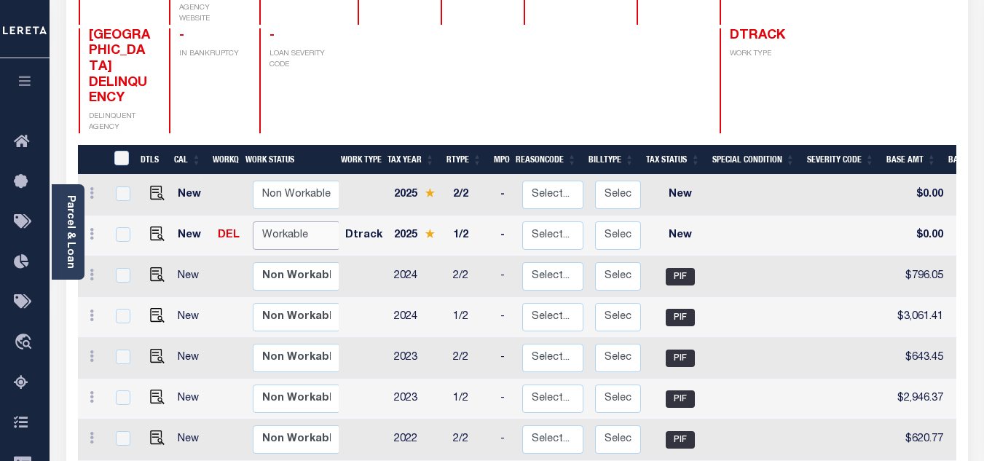
click at [279, 221] on select "Non Workable Workable" at bounding box center [296, 235] width 87 height 28
checkbox input "true"
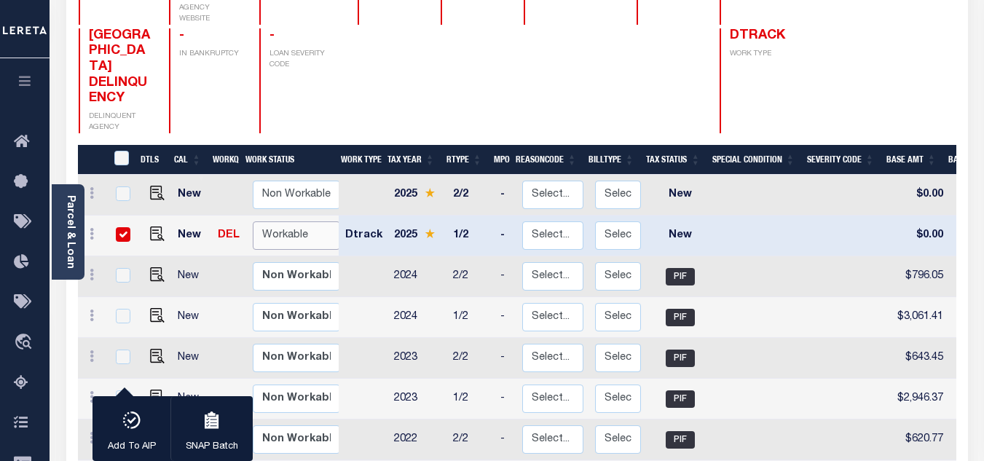
select select "true"
click at [253, 221] on select "Non Workable Workable" at bounding box center [296, 235] width 87 height 28
checkbox input "false"
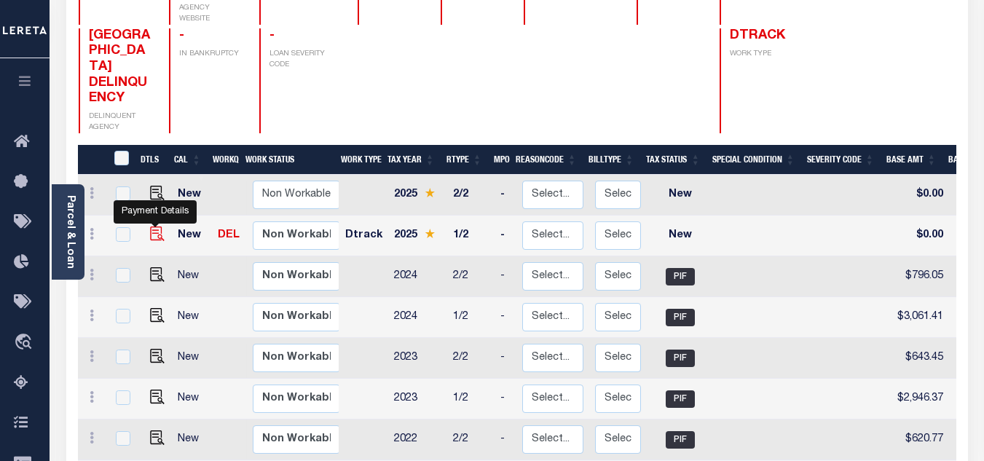
click at [156, 227] on img "" at bounding box center [157, 234] width 15 height 15
checkbox input "true"
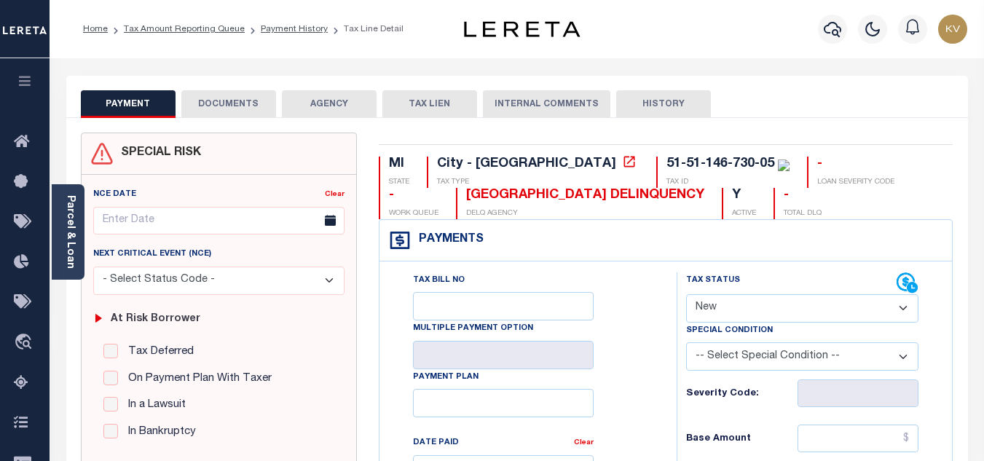
scroll to position [73, 0]
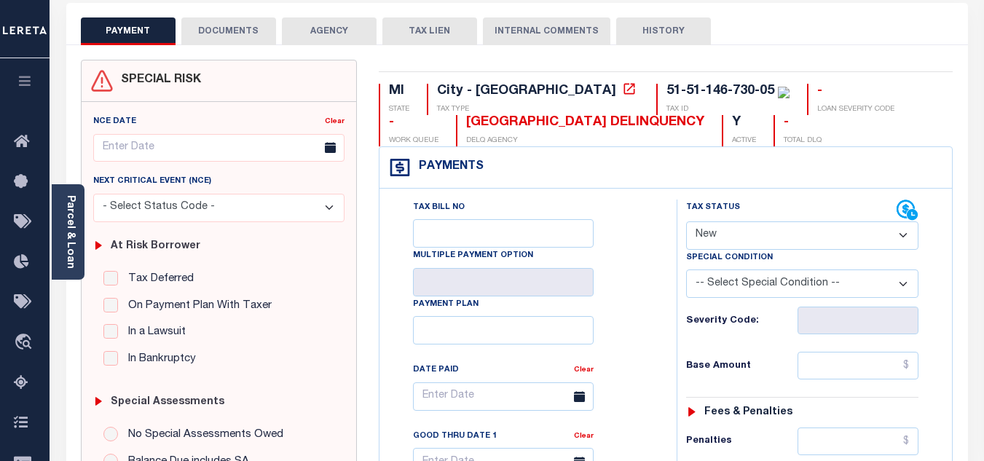
click at [720, 236] on select "- Select Status Code - Open Due/Unpaid Paid Incomplete No Tax Due Internal Refu…" at bounding box center [802, 235] width 232 height 28
select select "PYD"
click at [686, 222] on select "- Select Status Code - Open Due/Unpaid Paid Incomplete No Tax Due Internal Refu…" at bounding box center [802, 235] width 232 height 28
type input "[DATE]"
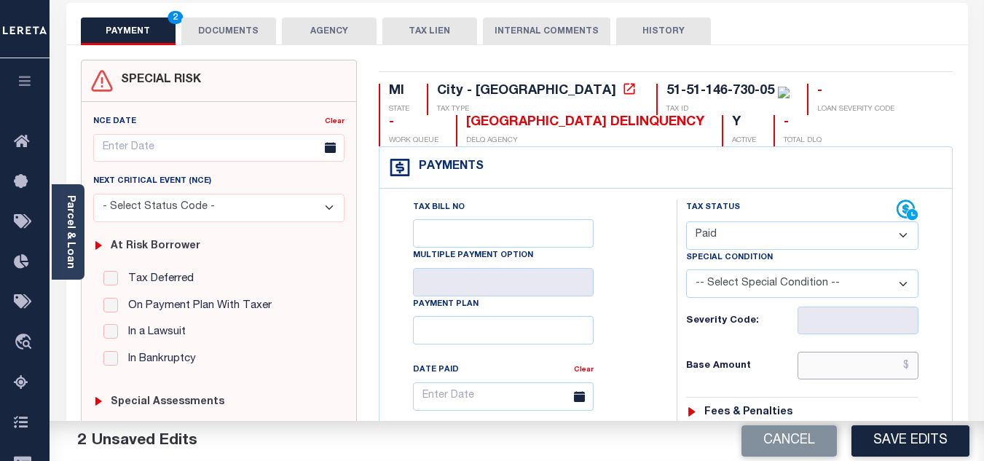
click at [828, 368] on input "text" at bounding box center [858, 366] width 121 height 28
type input "$3,132.79"
click at [766, 311] on div "Severity Code:" at bounding box center [802, 321] width 232 height 28
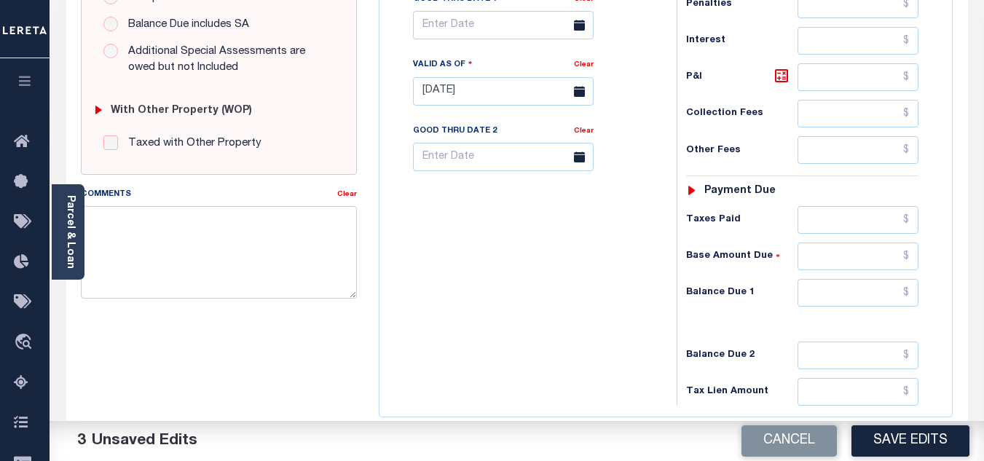
scroll to position [583, 0]
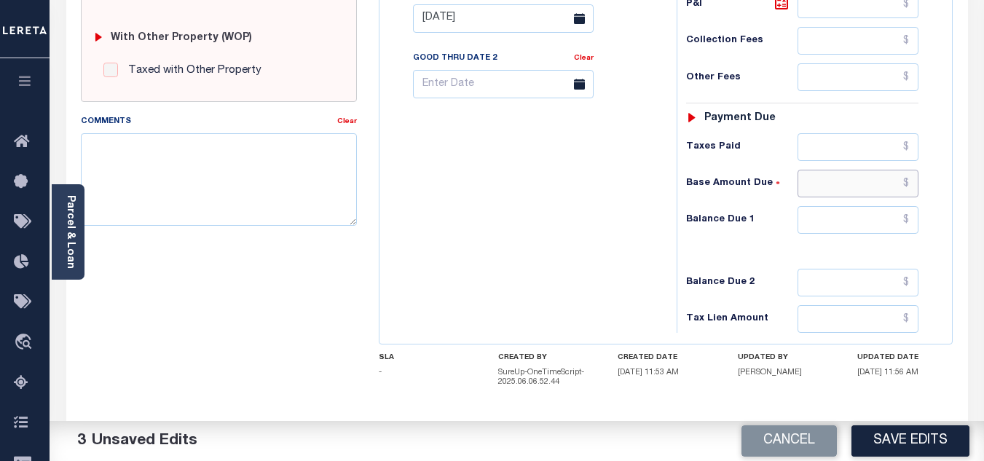
click at [838, 197] on input "text" at bounding box center [858, 184] width 121 height 28
click at [886, 219] on input "text" at bounding box center [858, 220] width 121 height 28
type input "$0.00"
click at [555, 277] on div "Tax Bill No Multiple Payment Option Payment Plan Clear" at bounding box center [524, 11] width 283 height 643
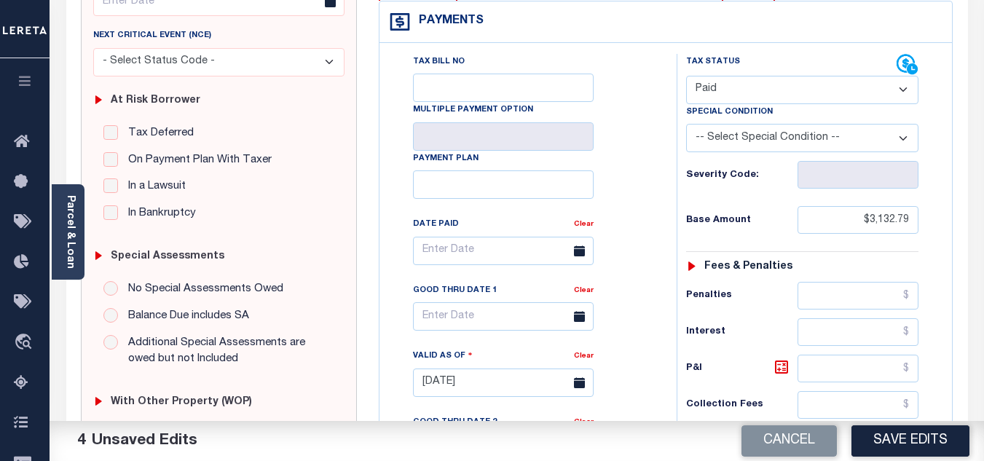
scroll to position [73, 0]
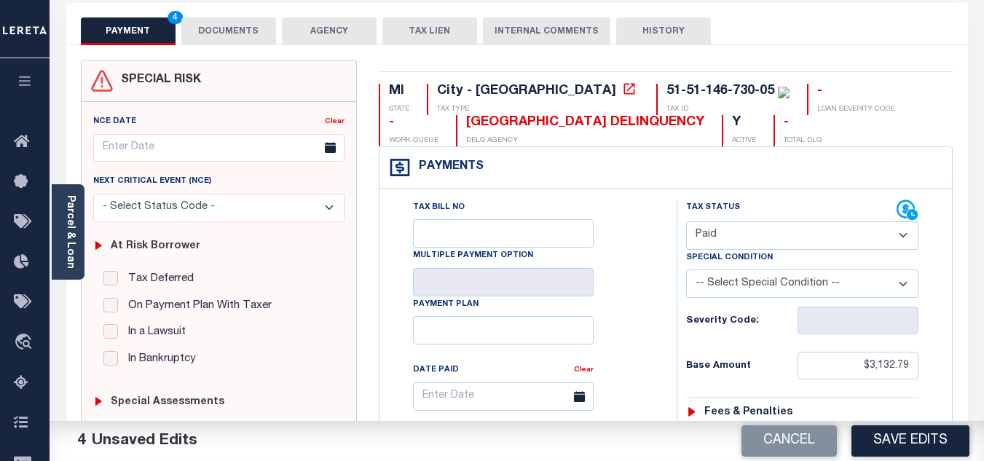
click at [247, 35] on button "DOCUMENTS" at bounding box center [228, 31] width 95 height 28
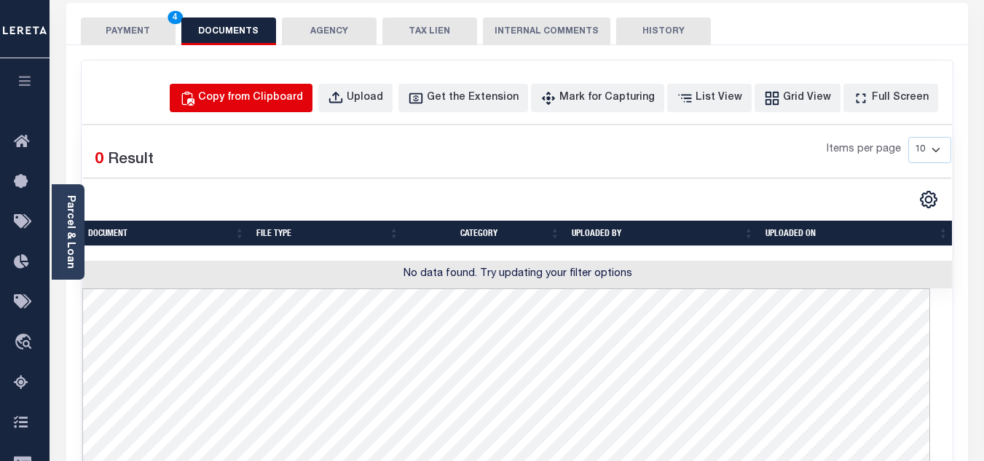
click at [270, 97] on div "Copy from Clipboard" at bounding box center [250, 98] width 105 height 16
select select "POP"
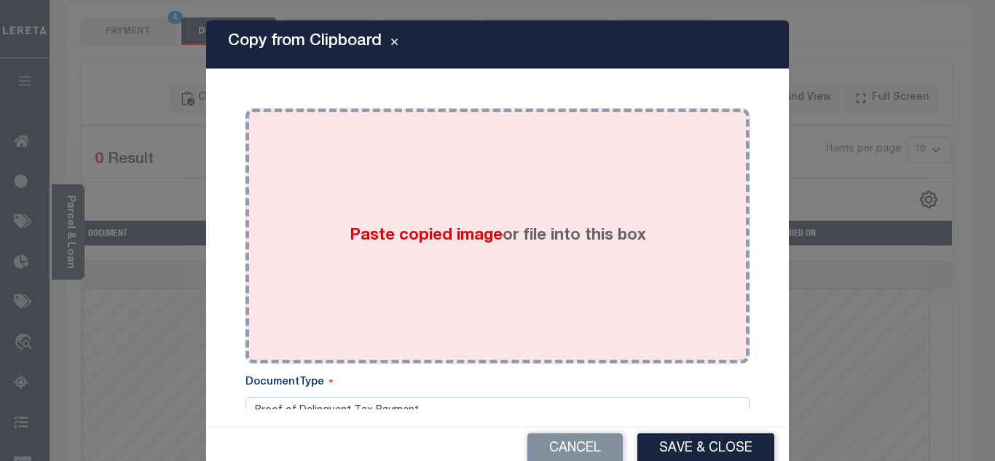
click at [315, 153] on div "Paste copied image or file into this box" at bounding box center [497, 235] width 482 height 233
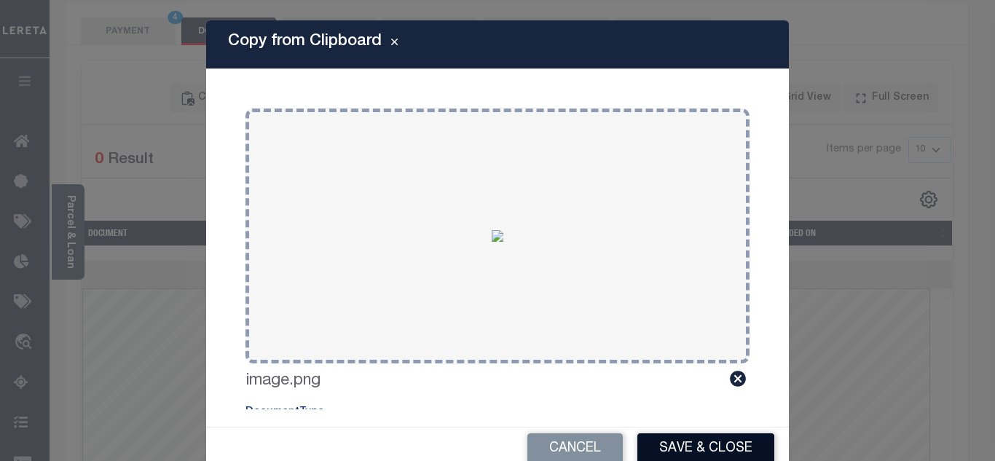
click at [686, 438] on button "Save & Close" at bounding box center [705, 448] width 137 height 31
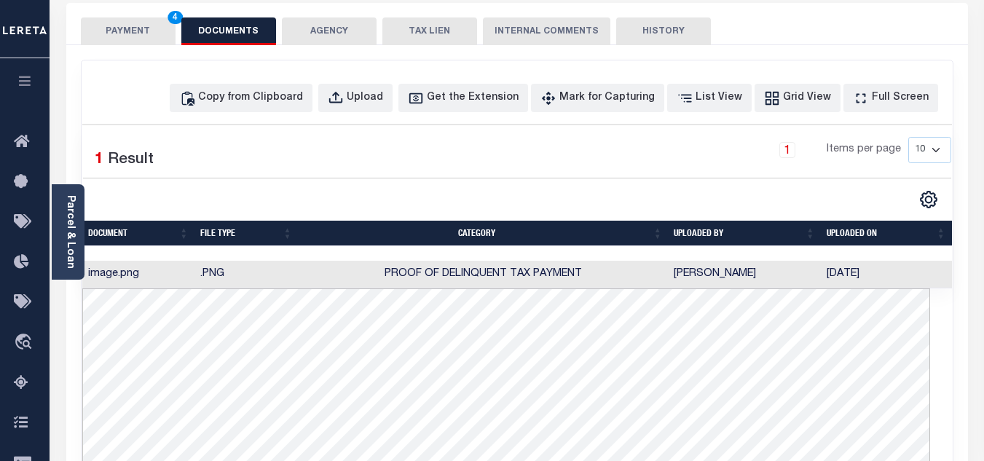
click at [133, 28] on button "PAYMENT 4" at bounding box center [128, 31] width 95 height 28
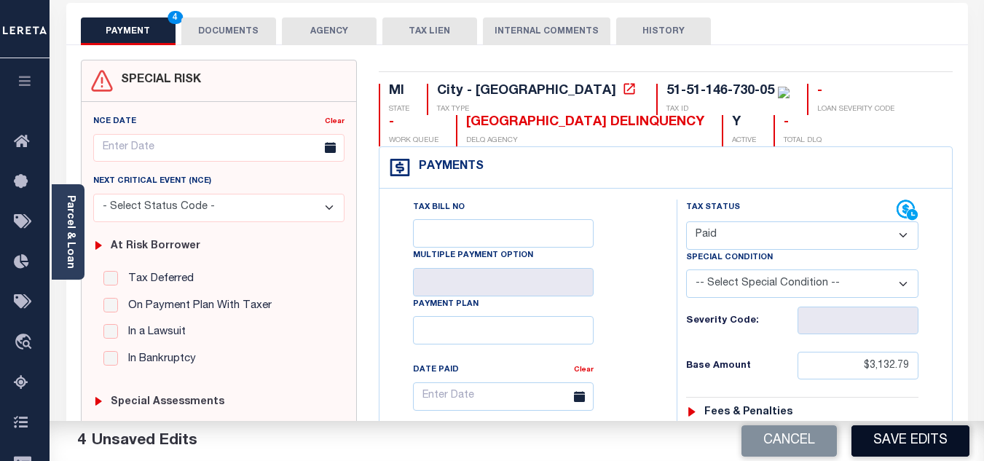
click at [905, 433] on button "Save Edits" at bounding box center [910, 440] width 118 height 31
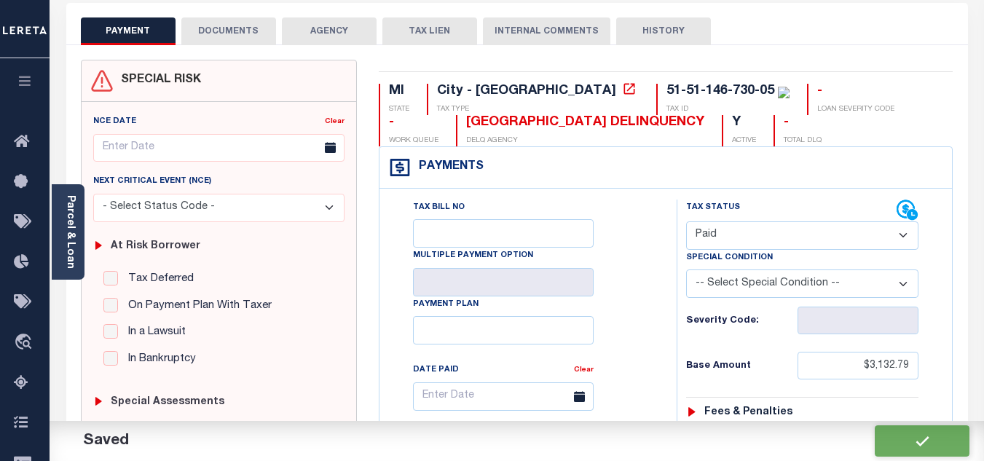
checkbox input "false"
type input "$3,132.79"
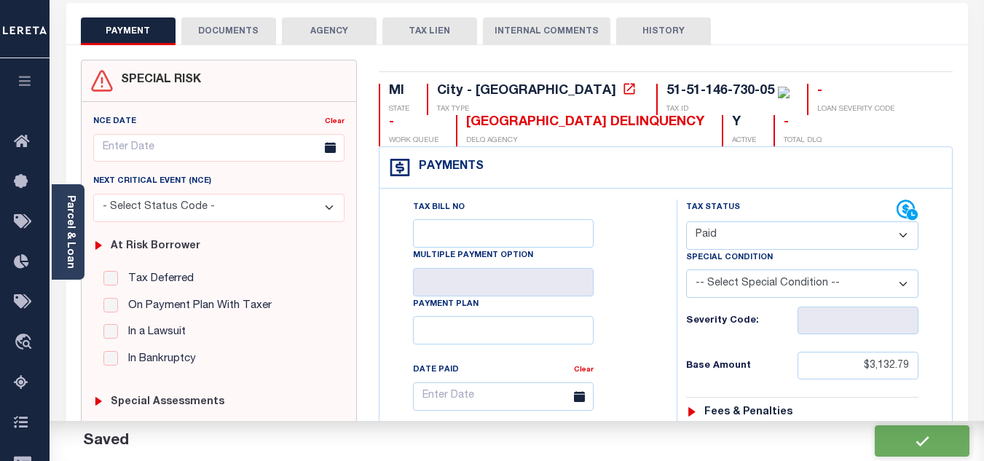
type input "$0"
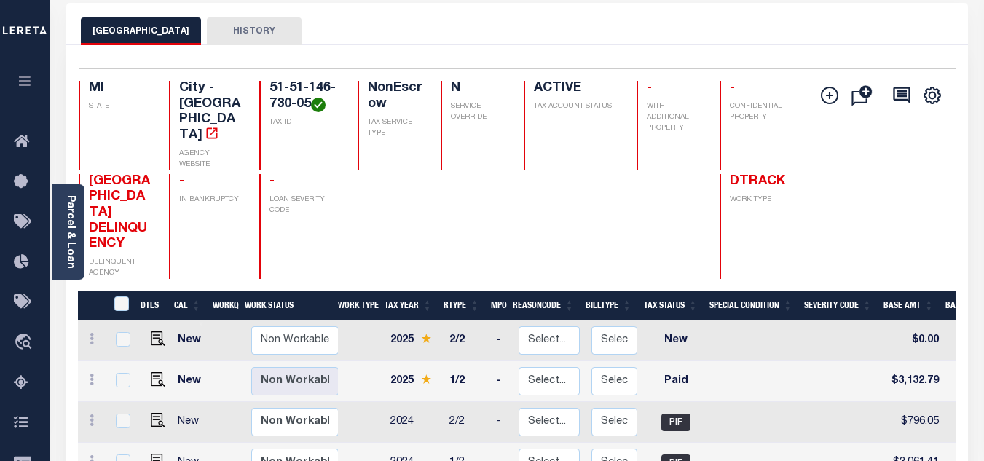
scroll to position [146, 0]
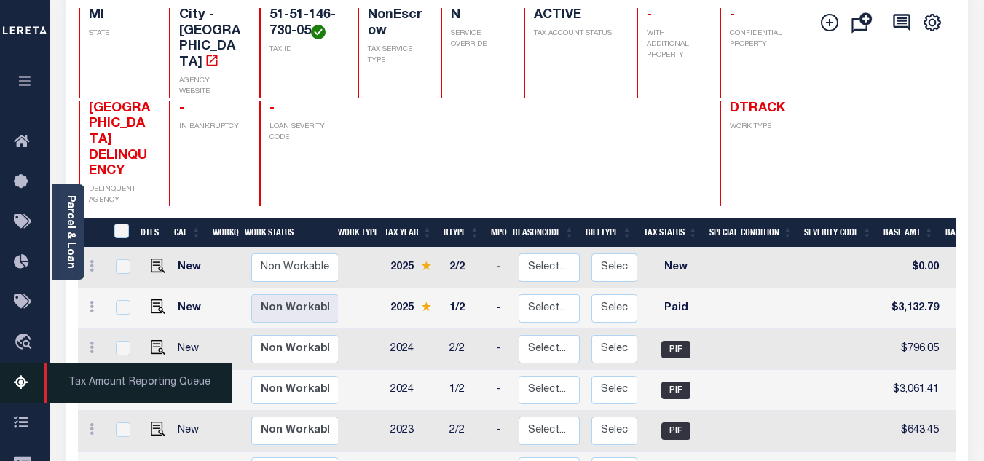
click at [19, 383] on icon at bounding box center [25, 383] width 23 height 18
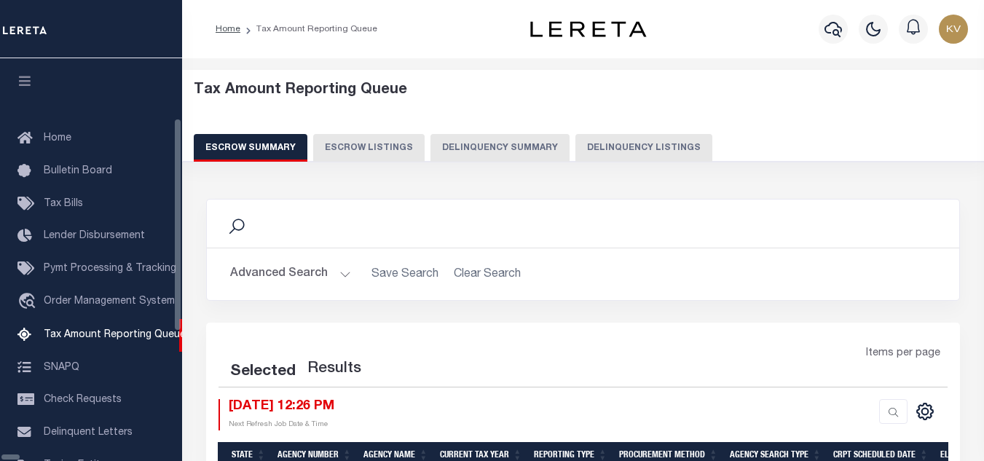
click at [602, 146] on button "Delinquency Listings" at bounding box center [643, 148] width 137 height 28
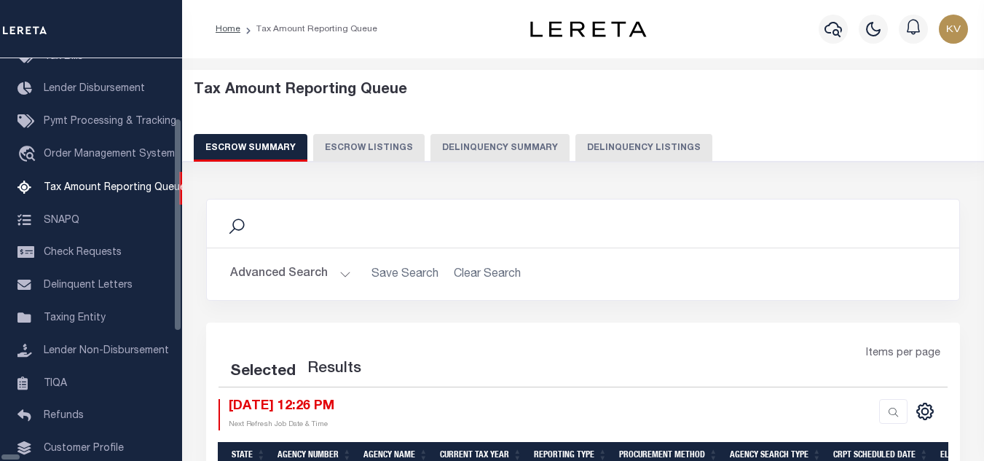
select select "100"
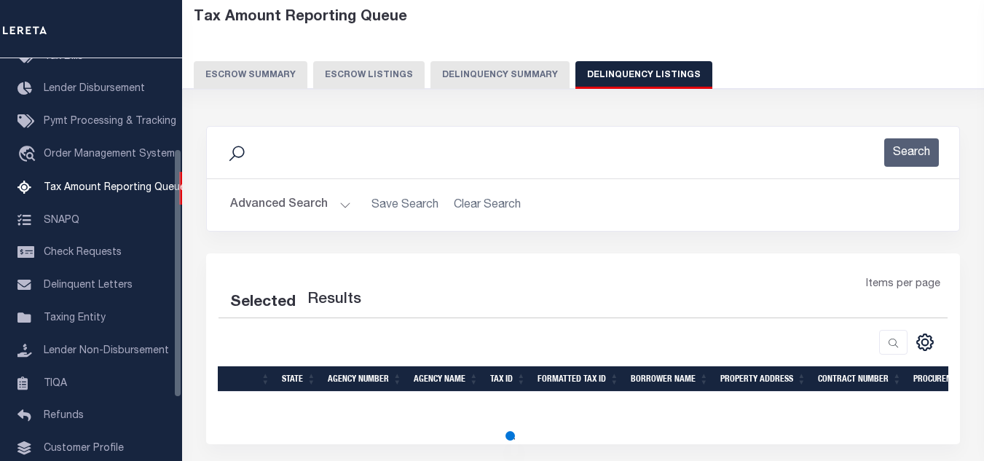
select select "100"
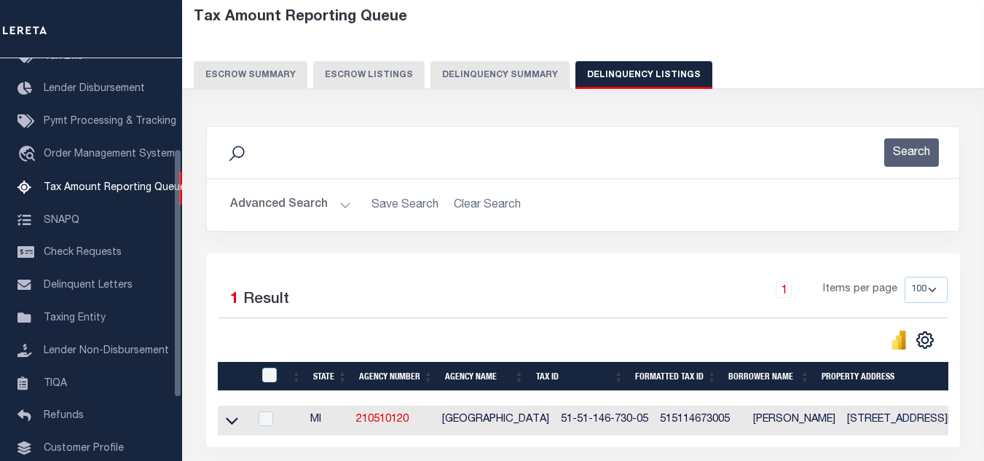
scroll to position [187, 0]
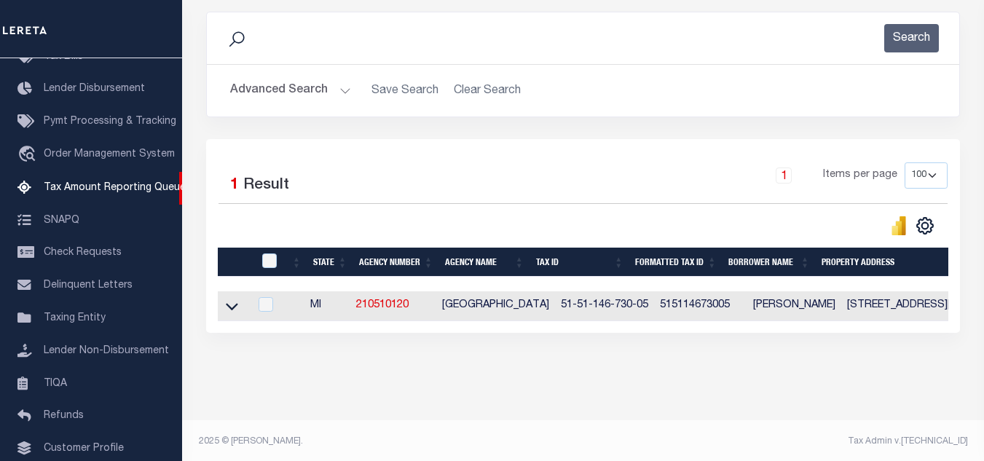
click at [324, 78] on button "Advanced Search" at bounding box center [290, 90] width 121 height 28
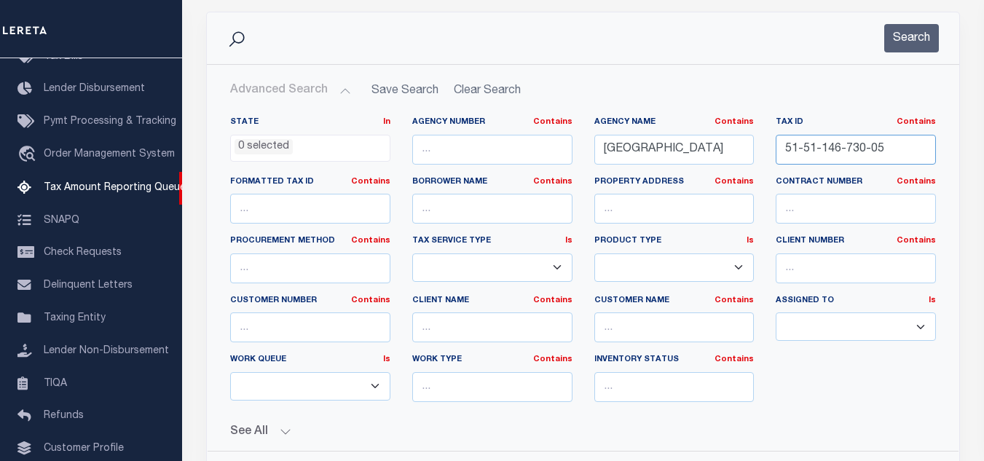
drag, startPoint x: 899, startPoint y: 143, endPoint x: 743, endPoint y: 152, distance: 156.8
click at [739, 153] on div "State In In AK AL AR AZ CA CO CT DC DE FL GA GU HI IA ID IL IN KS KY LA MA MD M…" at bounding box center [583, 265] width 728 height 297
paste input "7"
type input "51-51-146-730-07"
click at [908, 39] on button "Search" at bounding box center [911, 38] width 55 height 28
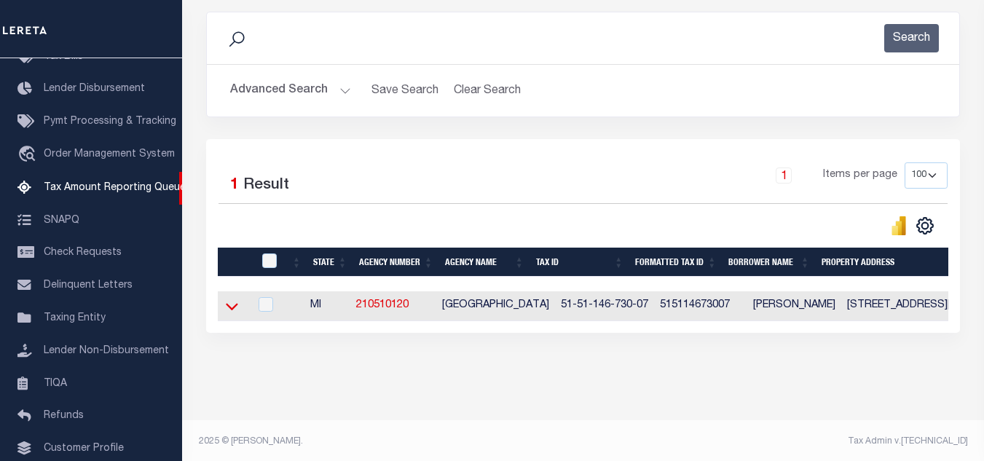
click at [232, 310] on icon at bounding box center [232, 306] width 12 height 15
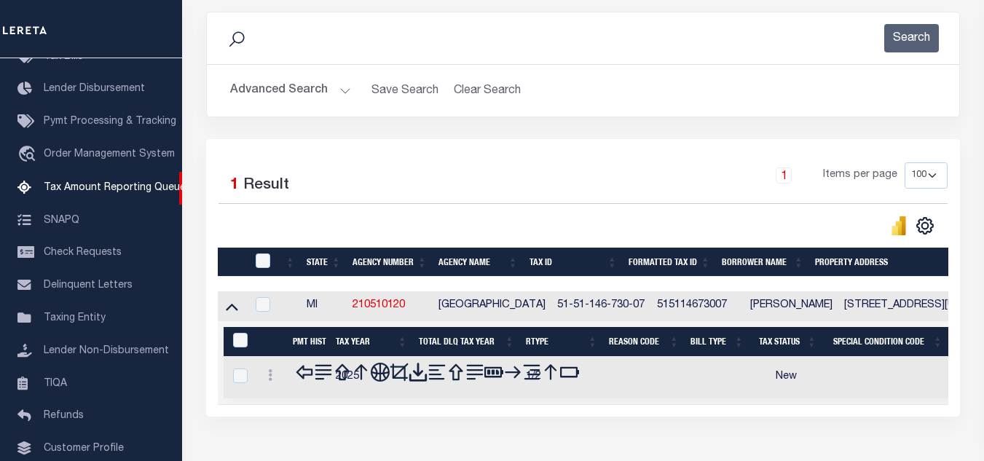
scroll to position [229, 0]
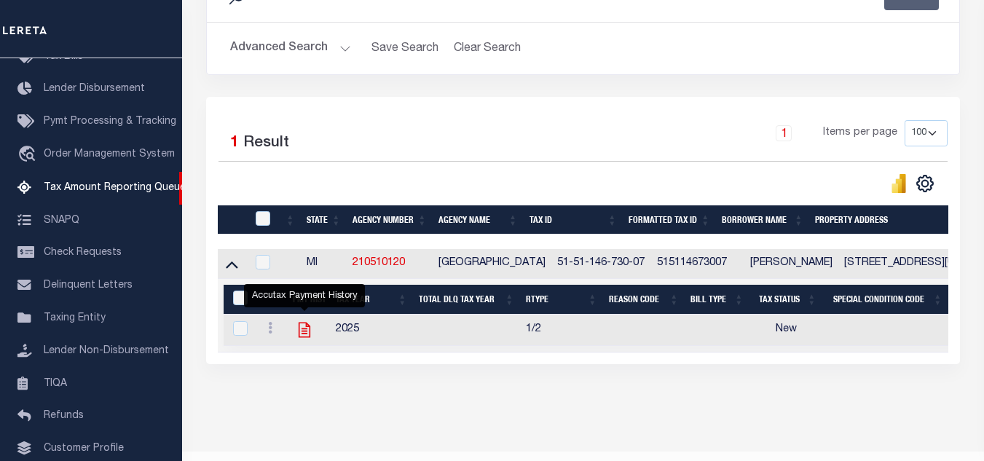
click at [304, 336] on icon "" at bounding box center [304, 329] width 19 height 19
checkbox input "true"
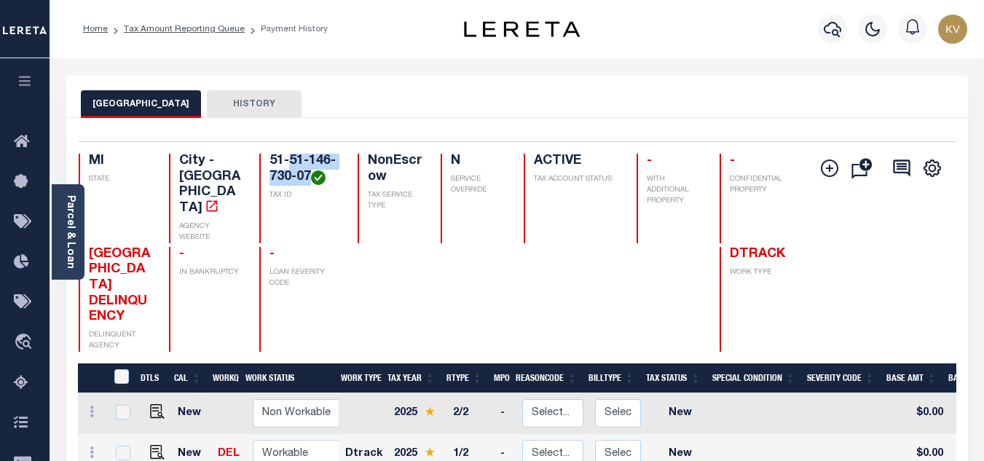
drag, startPoint x: 289, startPoint y: 161, endPoint x: 310, endPoint y: 177, distance: 25.9
click at [310, 177] on h4 "51-51-146-730-07" at bounding box center [304, 169] width 70 height 31
copy h4 "51-146-730-07"
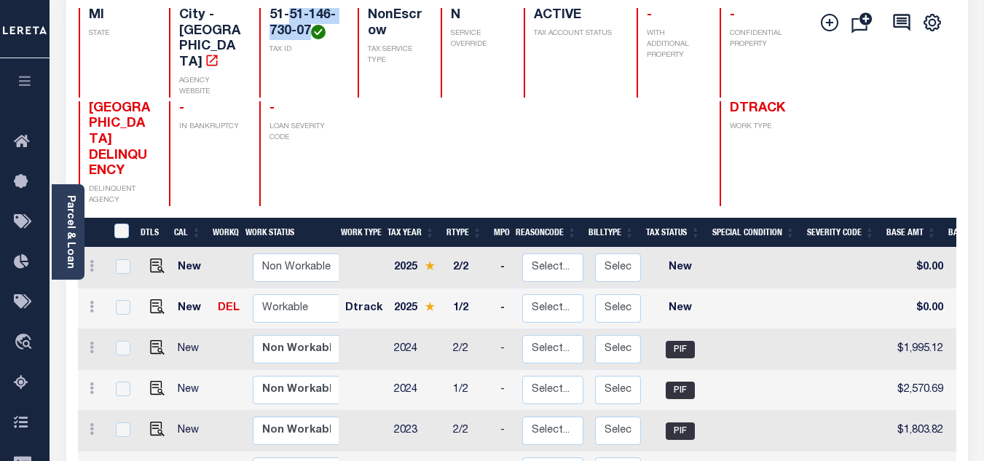
scroll to position [219, 0]
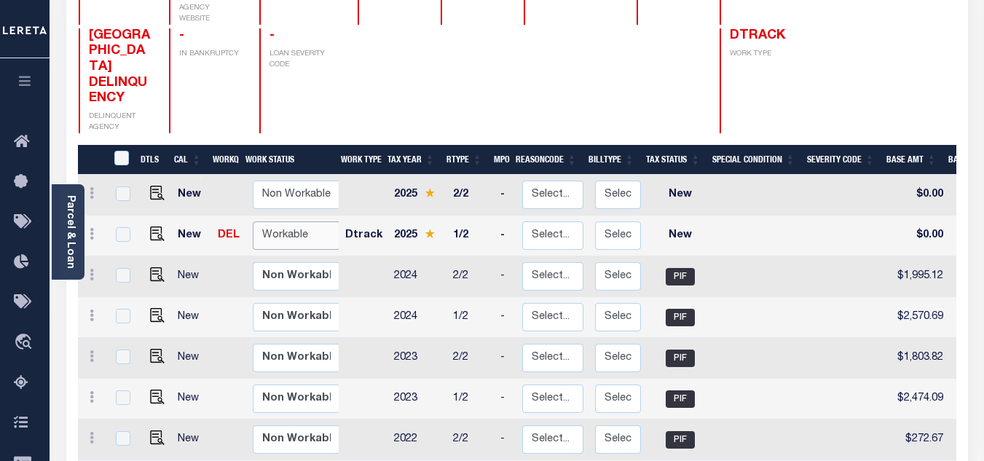
click at [281, 221] on select "Non Workable Workable" at bounding box center [296, 235] width 87 height 28
checkbox input "true"
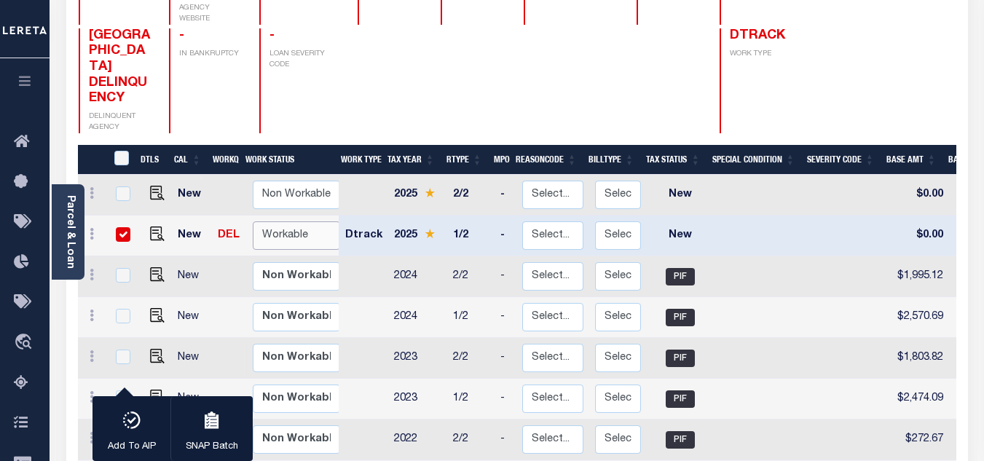
select select "true"
click at [253, 221] on select "Non Workable Workable" at bounding box center [296, 235] width 87 height 28
checkbox input "false"
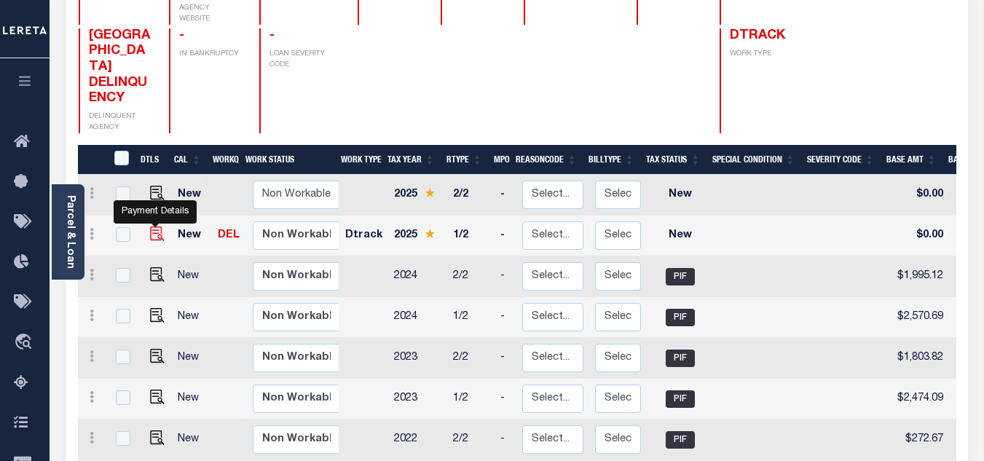
click at [153, 227] on img "" at bounding box center [157, 234] width 15 height 15
checkbox input "true"
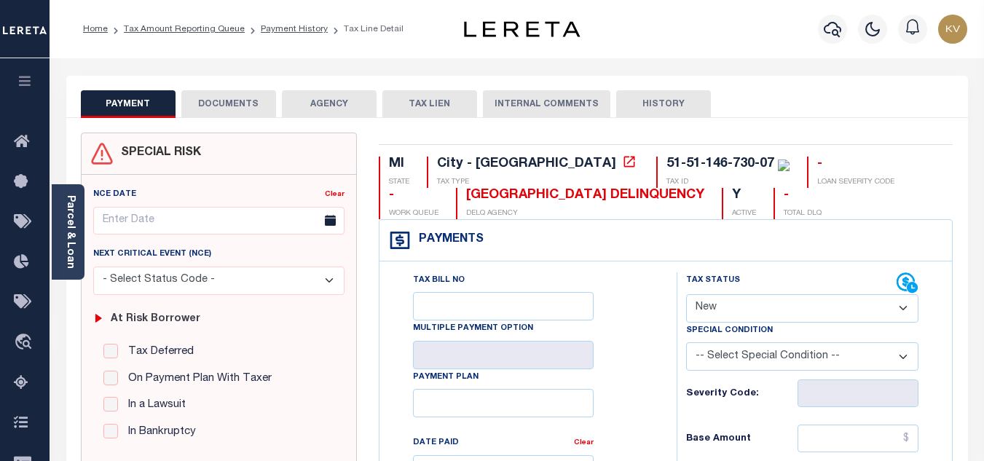
scroll to position [146, 0]
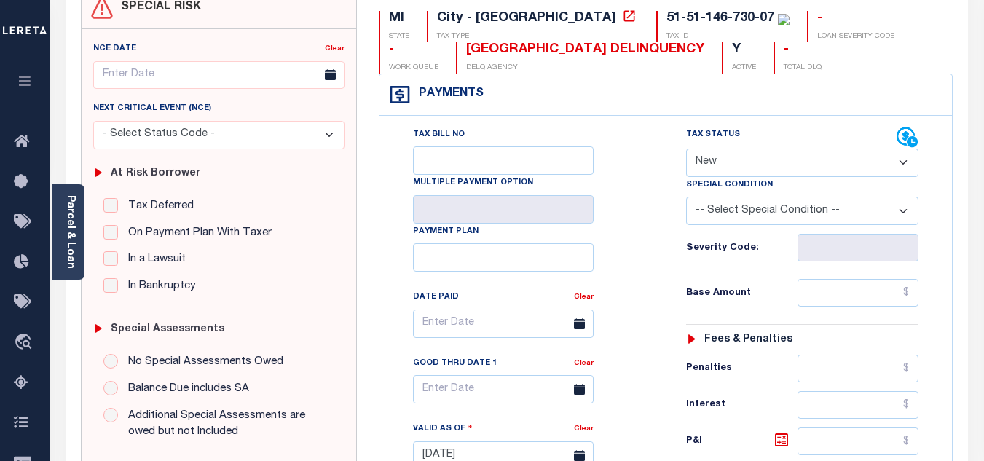
click at [723, 153] on select "- Select Status Code - Open Due/Unpaid Paid Incomplete No Tax Due Internal Refu…" at bounding box center [802, 163] width 232 height 28
select select "PYD"
click at [686, 149] on select "- Select Status Code - Open Due/Unpaid Paid Incomplete No Tax Due Internal Refu…" at bounding box center [802, 163] width 232 height 28
type input "[DATE]"
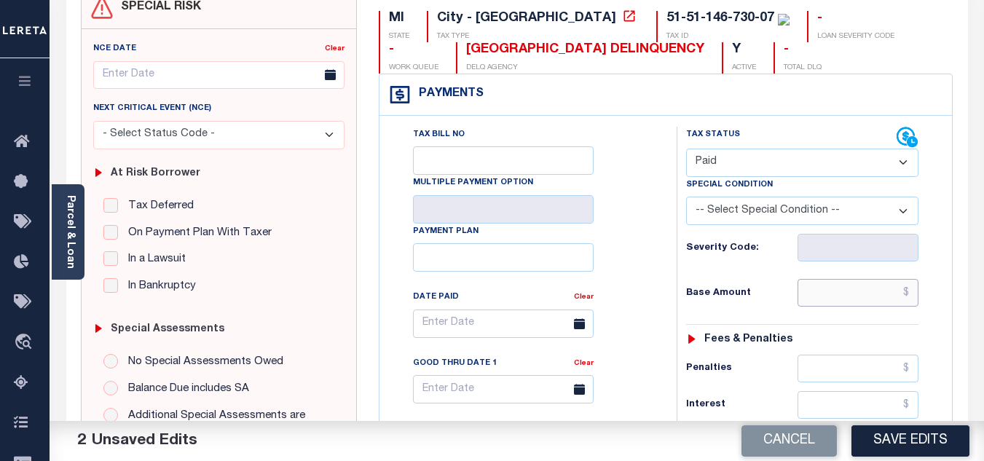
click at [830, 295] on input "text" at bounding box center [858, 293] width 121 height 28
type input "$2,630.64"
click at [761, 287] on div "Base Amount $2,630.64" at bounding box center [802, 293] width 232 height 28
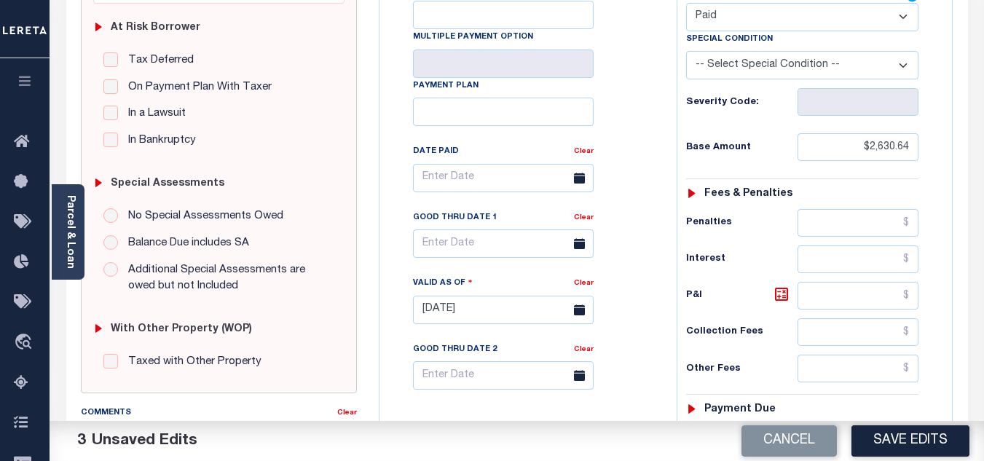
scroll to position [437, 0]
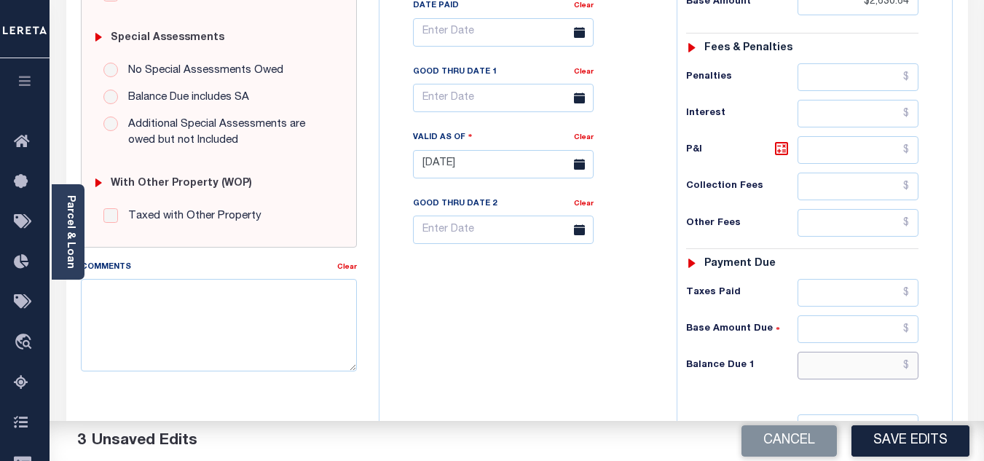
click at [835, 369] on input "text" at bounding box center [858, 366] width 121 height 28
type input "$0.00"
click at [623, 355] on div "Tax Bill No Multiple Payment Option Payment Plan Clear" at bounding box center [524, 156] width 283 height 643
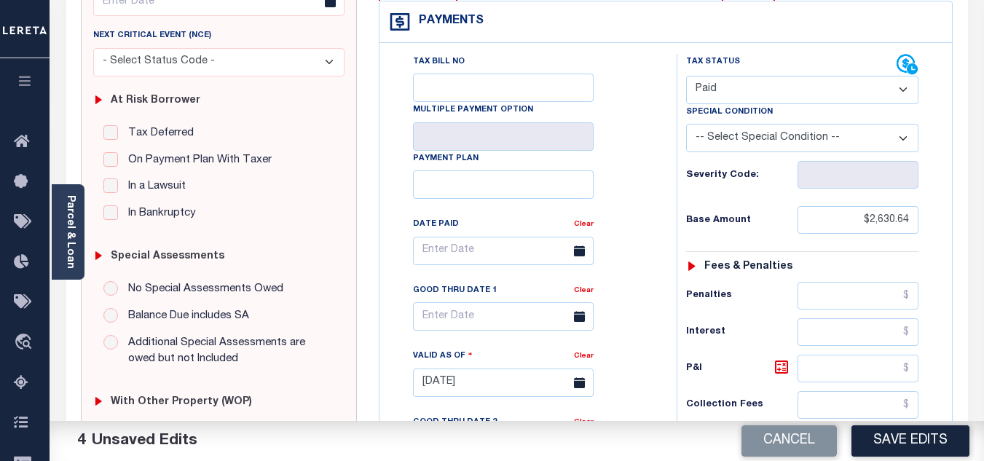
scroll to position [0, 0]
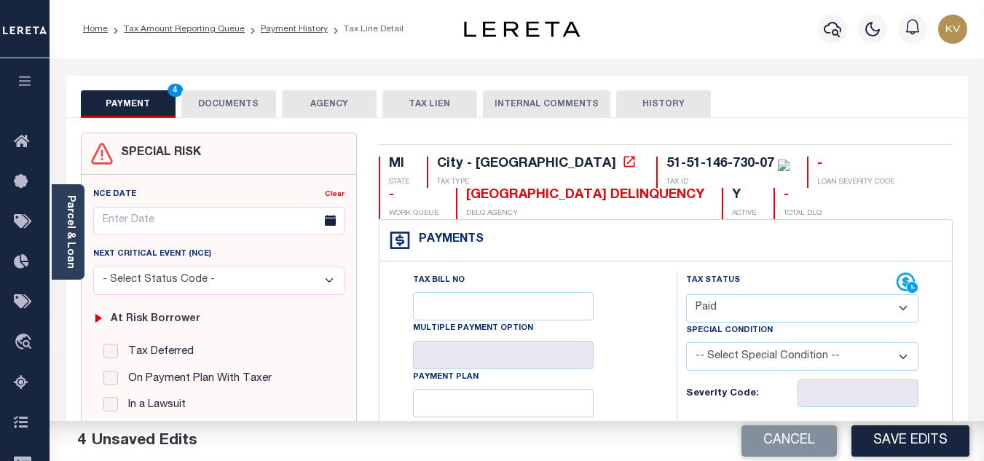
click at [250, 99] on button "DOCUMENTS" at bounding box center [228, 104] width 95 height 28
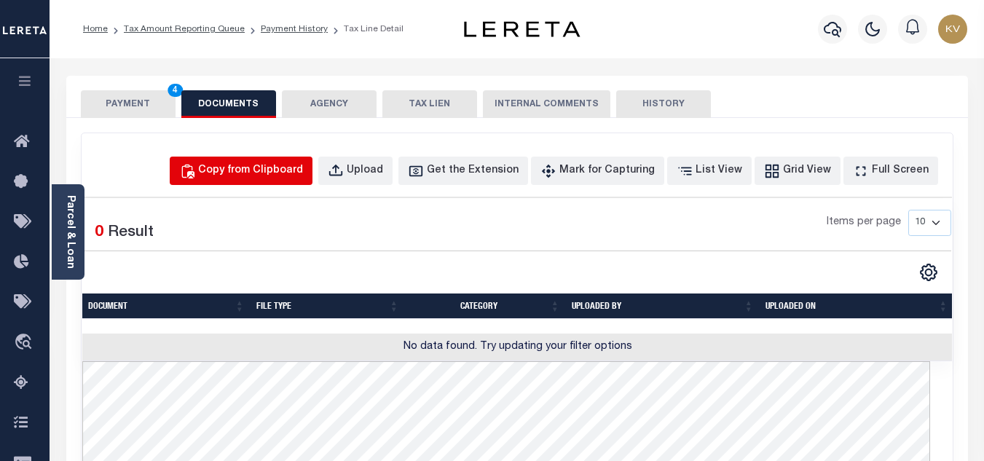
click at [247, 160] on button "Copy from Clipboard" at bounding box center [241, 171] width 143 height 28
select select "POP"
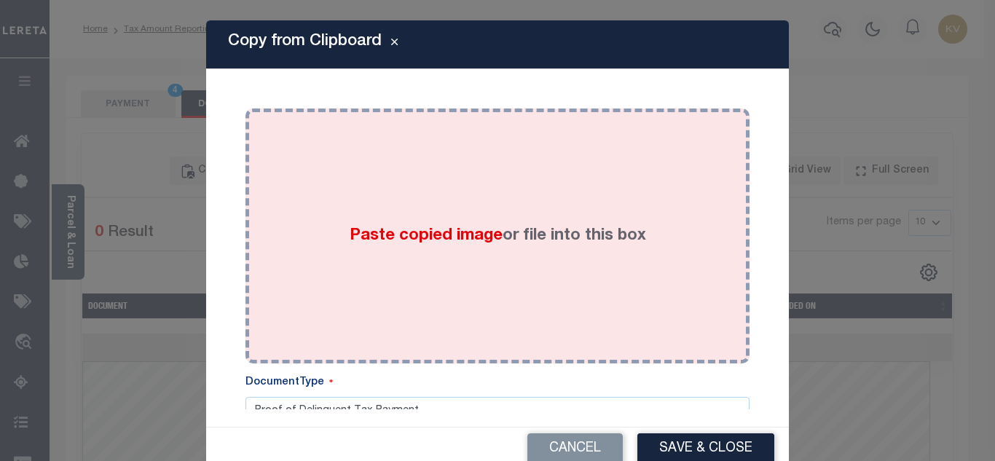
click at [345, 200] on div "Paste copied image or file into this box" at bounding box center [497, 235] width 482 height 233
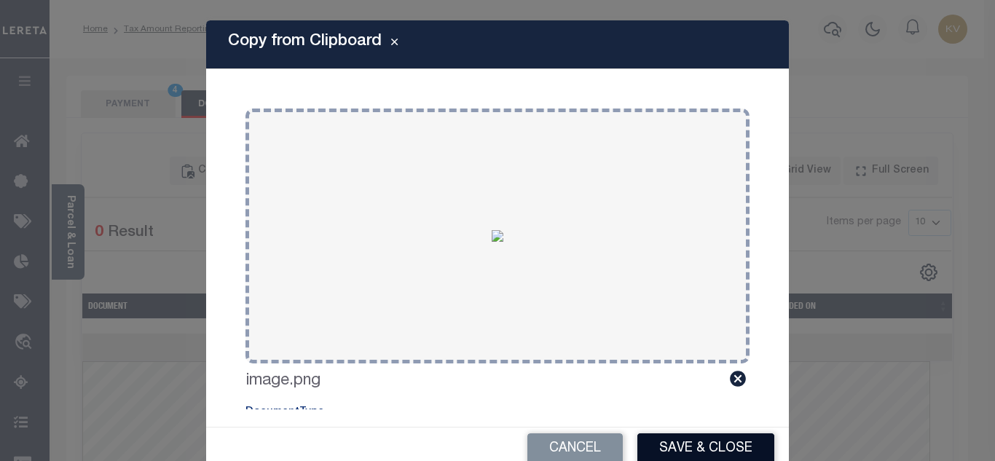
click at [701, 444] on button "Save & Close" at bounding box center [705, 448] width 137 height 31
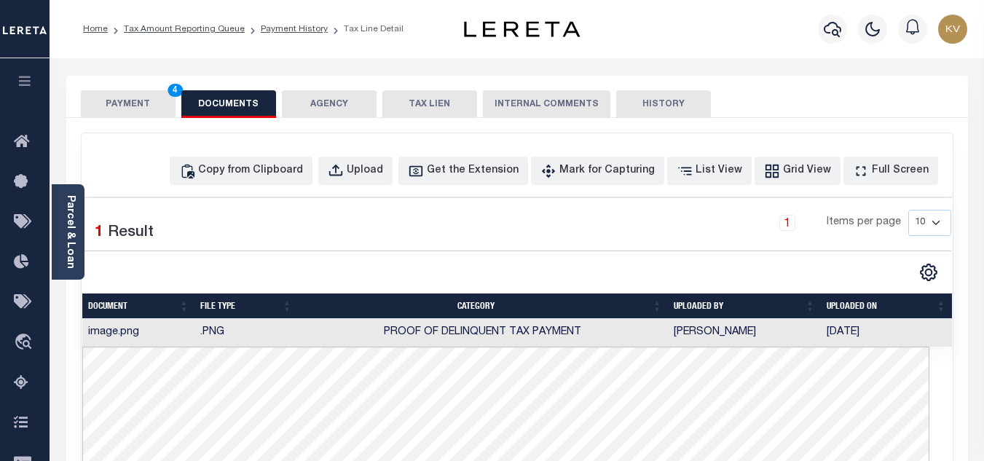
click at [133, 106] on button "PAYMENT 4" at bounding box center [128, 104] width 95 height 28
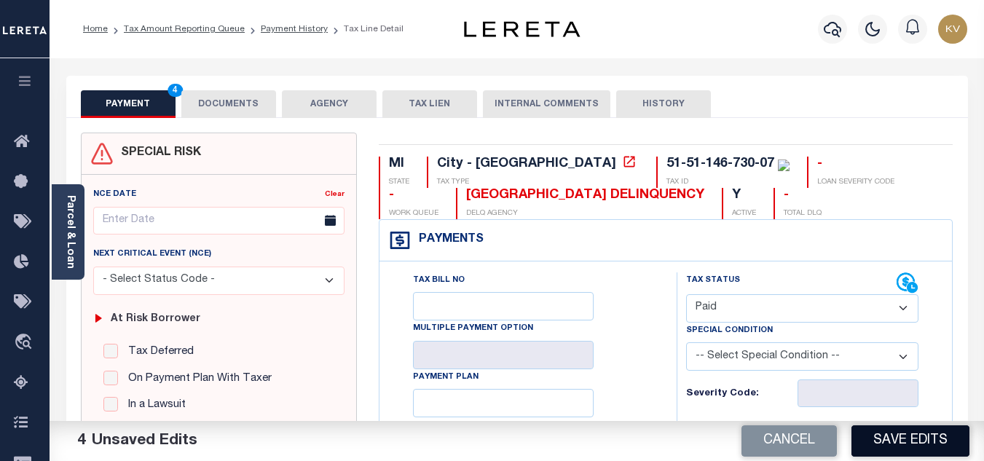
click at [898, 434] on button "Save Edits" at bounding box center [910, 440] width 118 height 31
checkbox input "false"
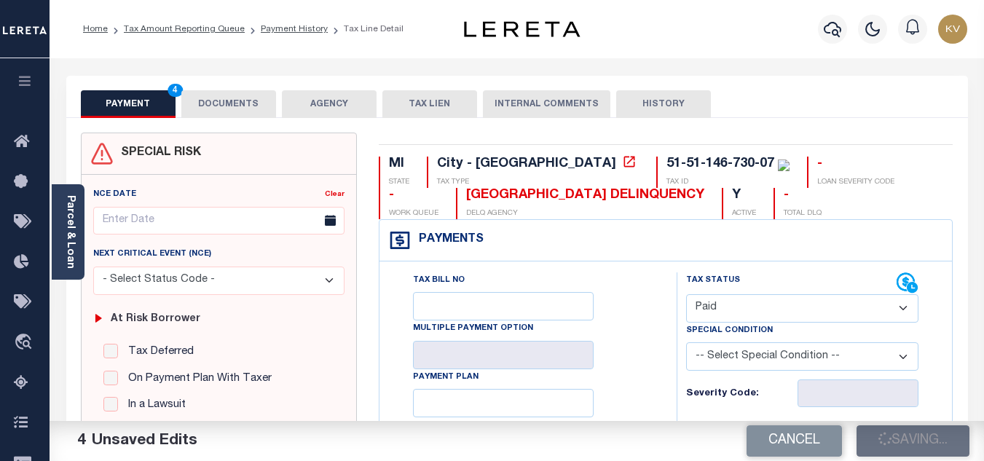
type input "$2,630.64"
type input "$0"
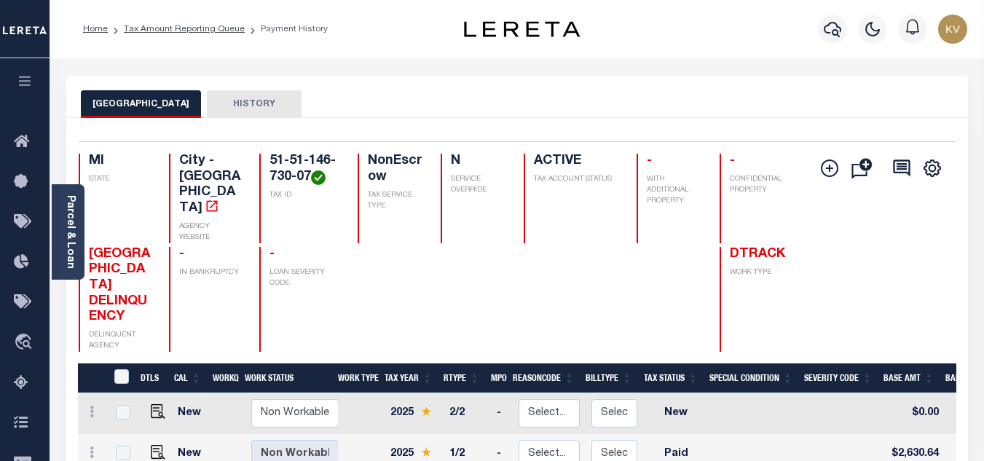
scroll to position [219, 0]
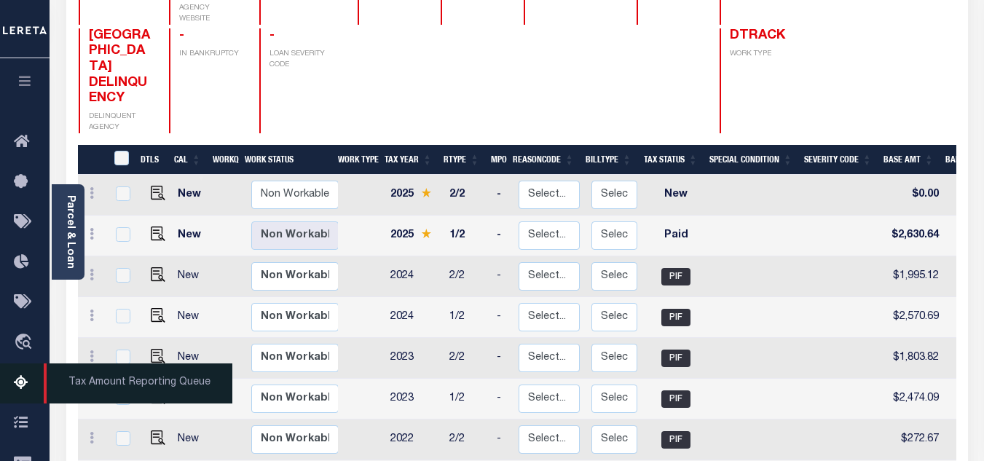
click at [26, 383] on icon at bounding box center [25, 383] width 23 height 18
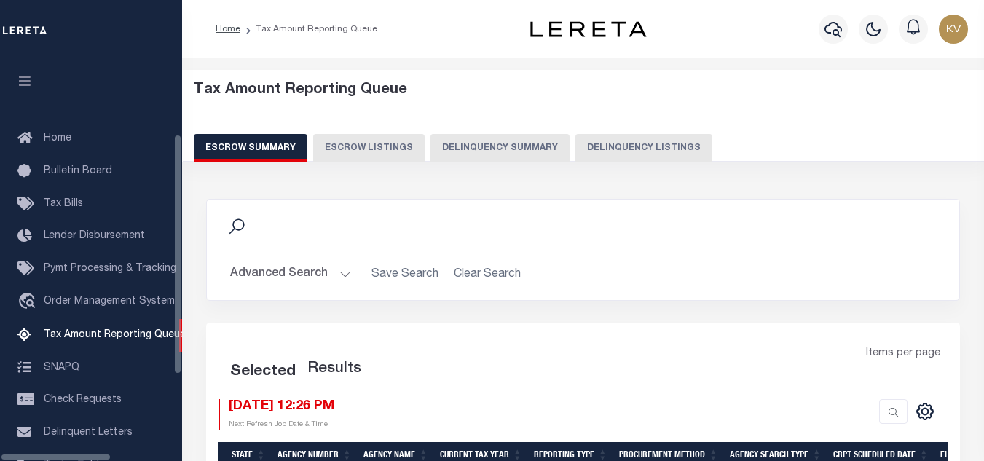
click at [591, 147] on button "Delinquency Listings" at bounding box center [643, 148] width 137 height 28
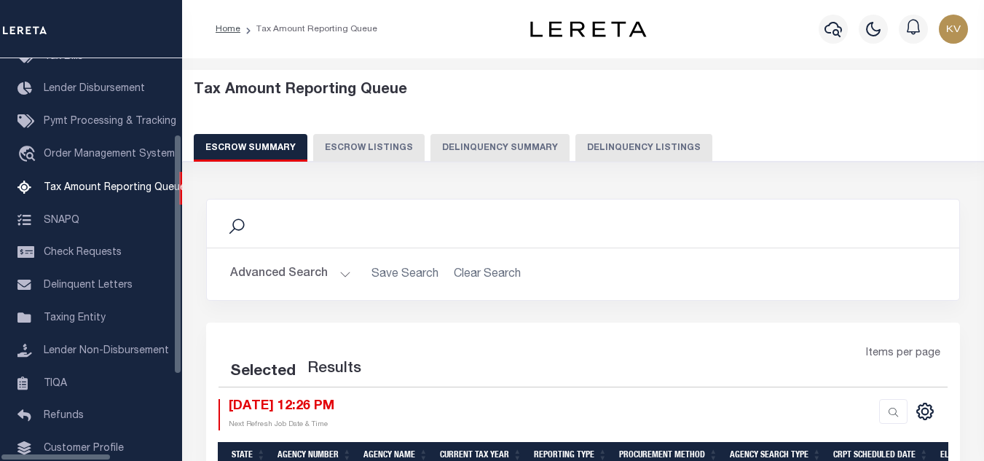
select select "100"
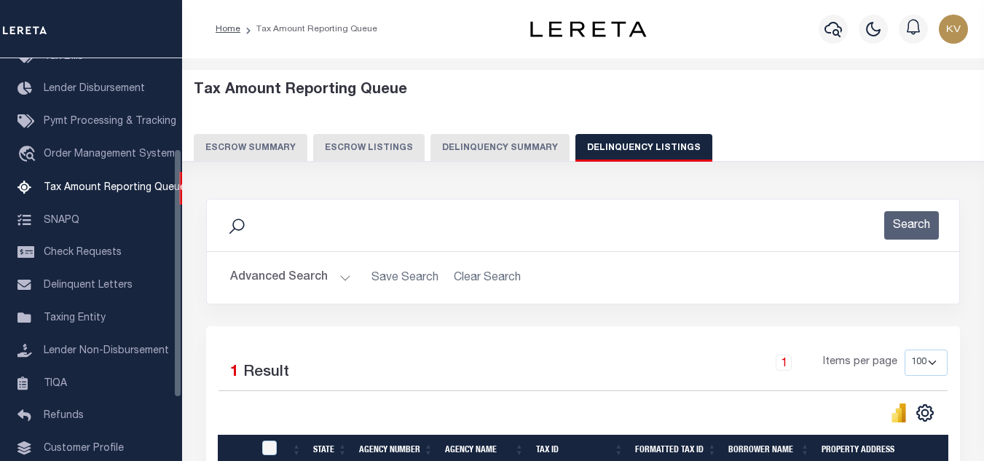
scroll to position [146, 0]
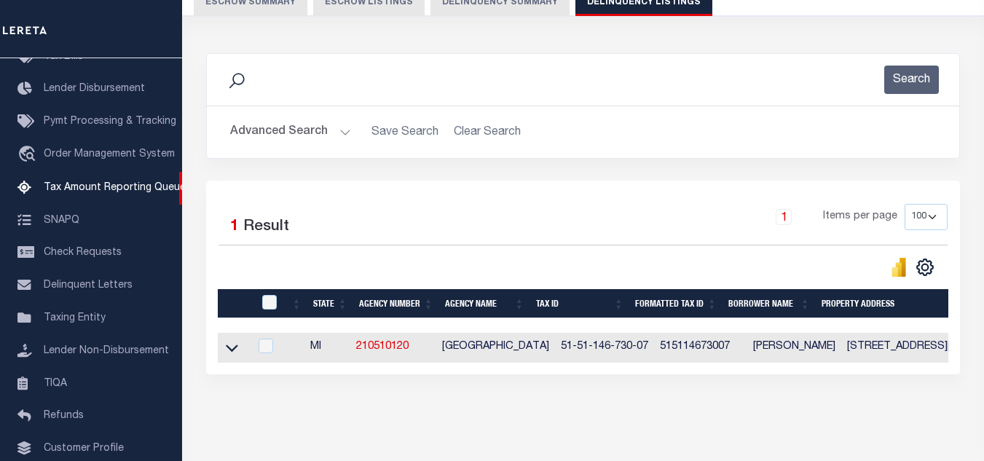
click at [315, 138] on button "Advanced Search" at bounding box center [290, 132] width 121 height 28
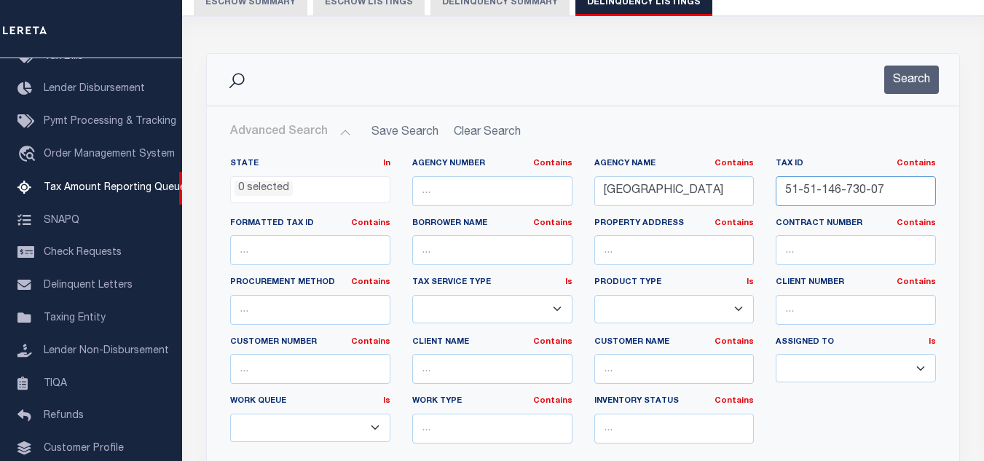
drag, startPoint x: 898, startPoint y: 189, endPoint x: 715, endPoint y: 191, distance: 183.6
click at [715, 191] on div "State In In AK AL AR AZ CA CO CT DC DE FL GA GU HI IA ID IL IN KS [GEOGRAPHIC_D…" at bounding box center [583, 306] width 728 height 297
paste input "[PHONE_NUMBER]"
type input "51-51-211-101-09"
click at [905, 73] on button "Search" at bounding box center [911, 80] width 55 height 28
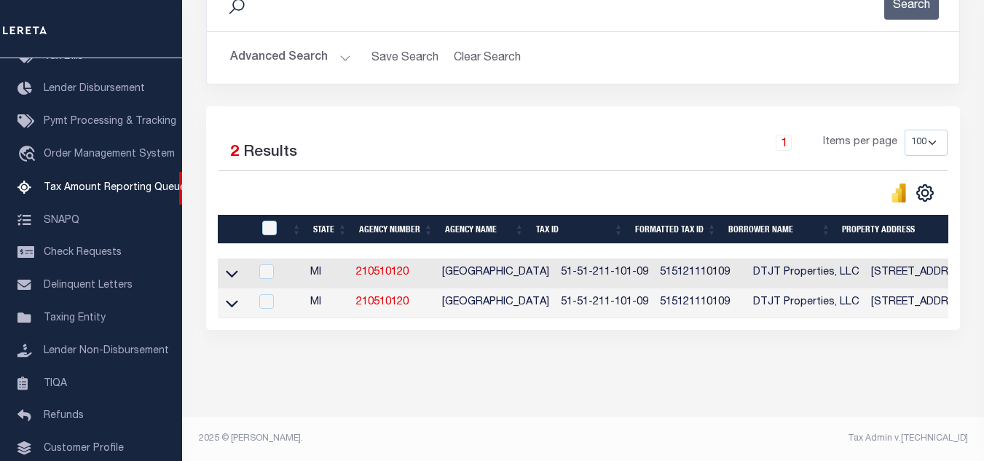
scroll to position [233, 0]
click at [229, 271] on icon at bounding box center [232, 274] width 12 height 7
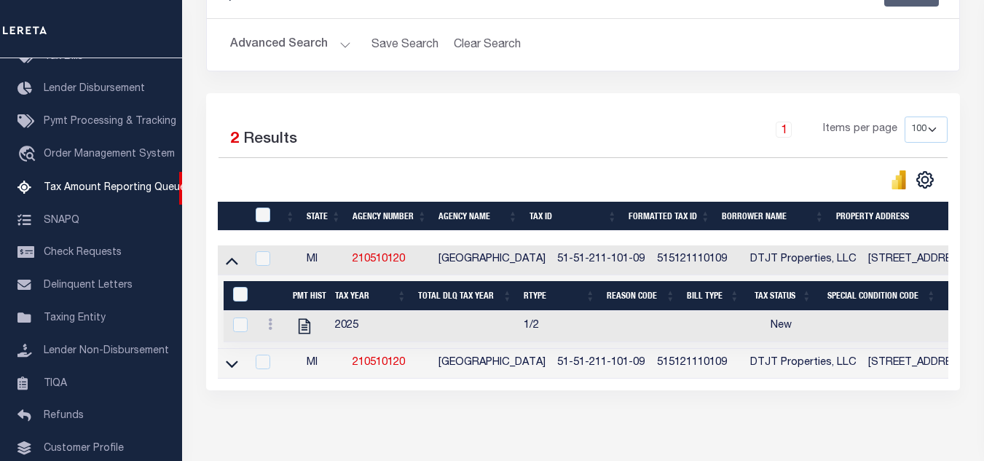
scroll to position [306, 0]
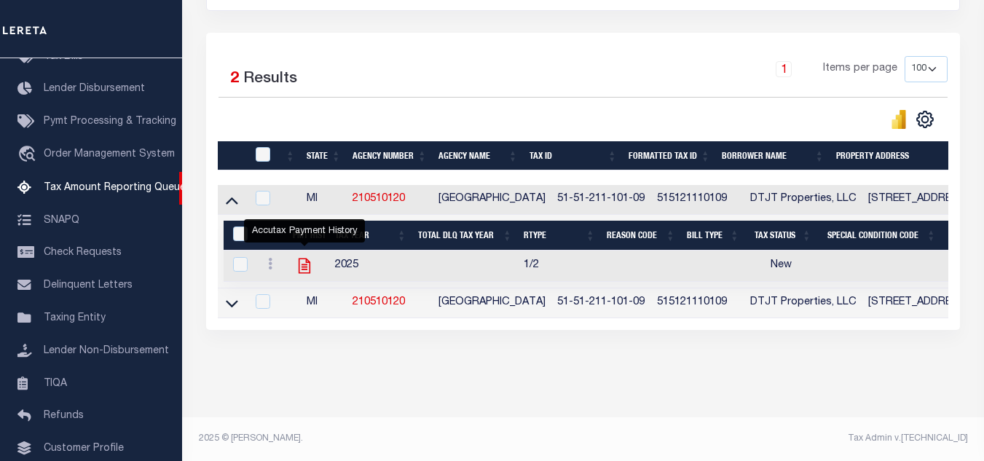
click at [304, 259] on icon "" at bounding box center [304, 265] width 19 height 19
checkbox input "true"
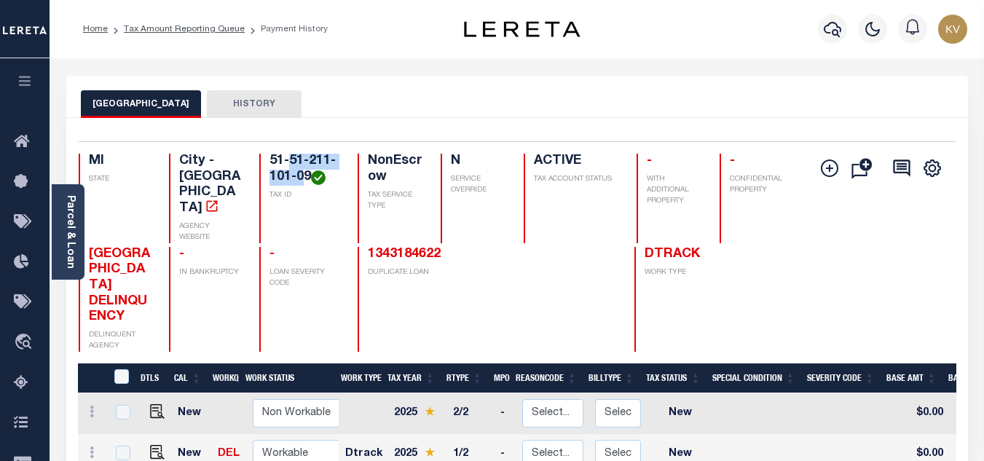
drag, startPoint x: 289, startPoint y: 160, endPoint x: 307, endPoint y: 180, distance: 27.3
click at [307, 180] on h4 "51-51-211-101-09" at bounding box center [304, 169] width 70 height 31
copy h4 "51-211-101-09"
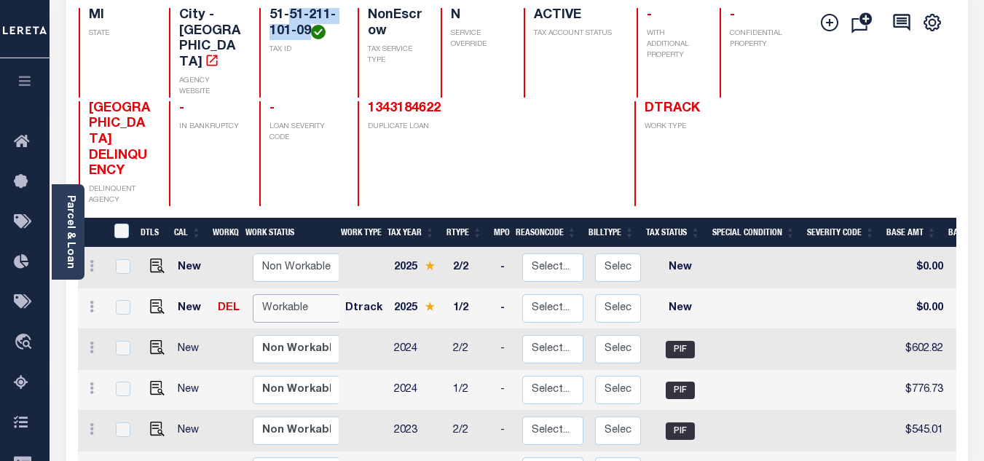
click at [305, 294] on select "Non Workable Workable" at bounding box center [296, 308] width 87 height 28
checkbox input "true"
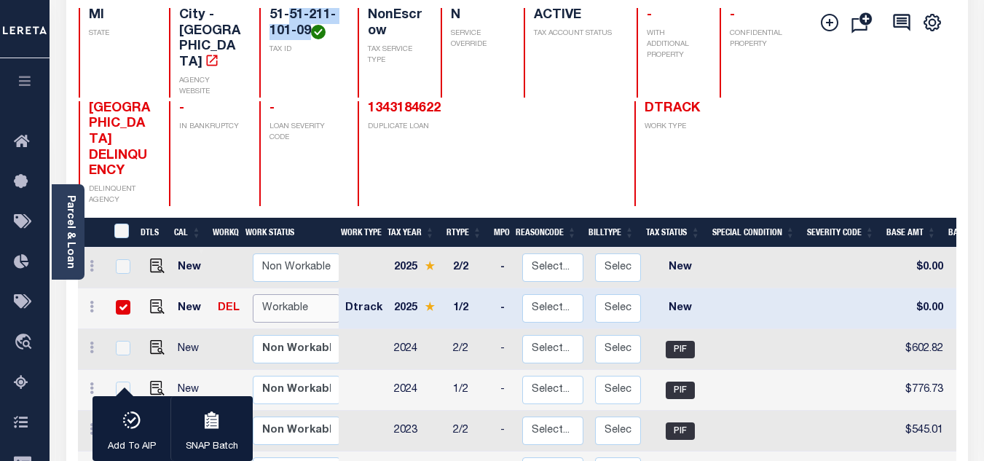
select select "true"
click at [253, 294] on select "Non Workable Workable" at bounding box center [296, 308] width 87 height 28
checkbox input "false"
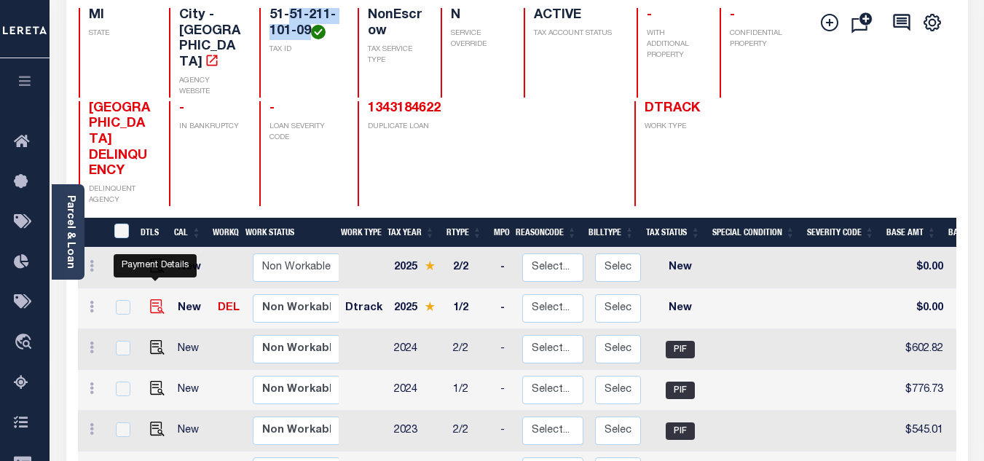
click at [157, 299] on img "" at bounding box center [157, 306] width 15 height 15
checkbox input "true"
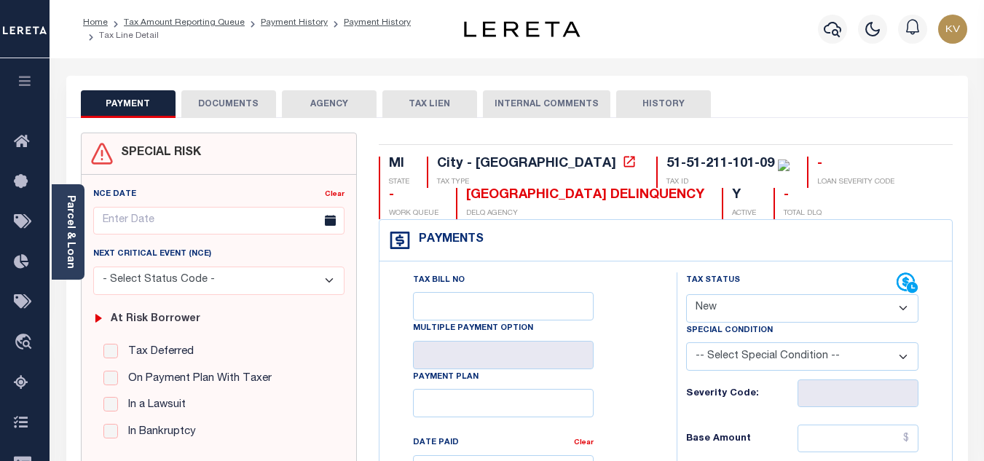
scroll to position [146, 0]
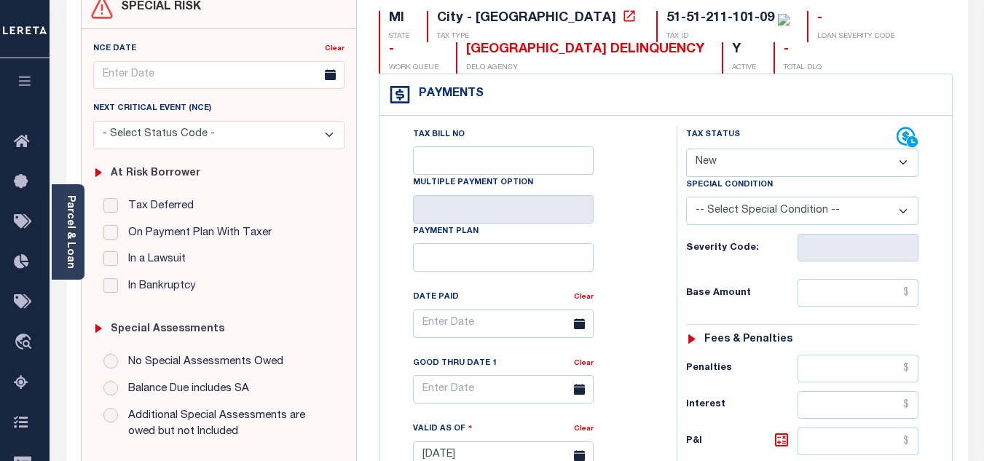
click at [720, 161] on select "- Select Status Code - Open Due/Unpaid Paid Incomplete No Tax Due Internal Refu…" at bounding box center [802, 163] width 232 height 28
select select "PYD"
click at [686, 149] on select "- Select Status Code - Open Due/Unpaid Paid Incomplete No Tax Due Internal Refu…" at bounding box center [802, 163] width 232 height 28
type input "[DATE]"
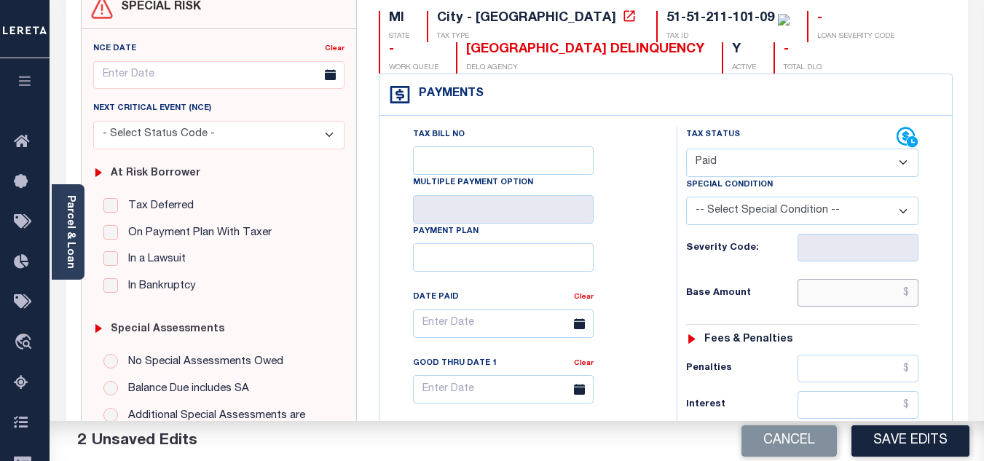
click at [824, 290] on input "text" at bounding box center [858, 293] width 121 height 28
paste input "758.72"
type input "$758.72"
click at [782, 291] on h6 "Base Amount" at bounding box center [741, 294] width 111 height 12
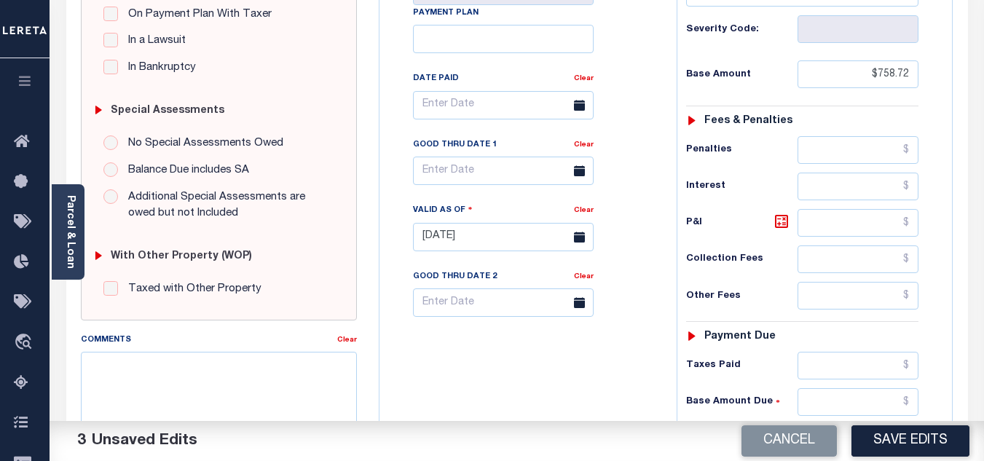
scroll to position [510, 0]
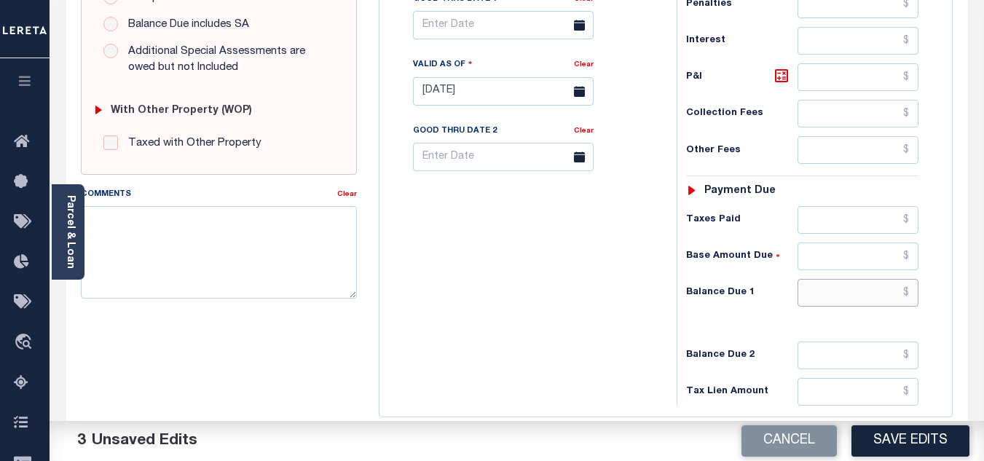
click at [817, 294] on input "text" at bounding box center [858, 293] width 121 height 28
type input "$0.00"
click at [596, 326] on div "Tax Bill No Multiple Payment Option Payment Plan Clear" at bounding box center [524, 84] width 283 height 643
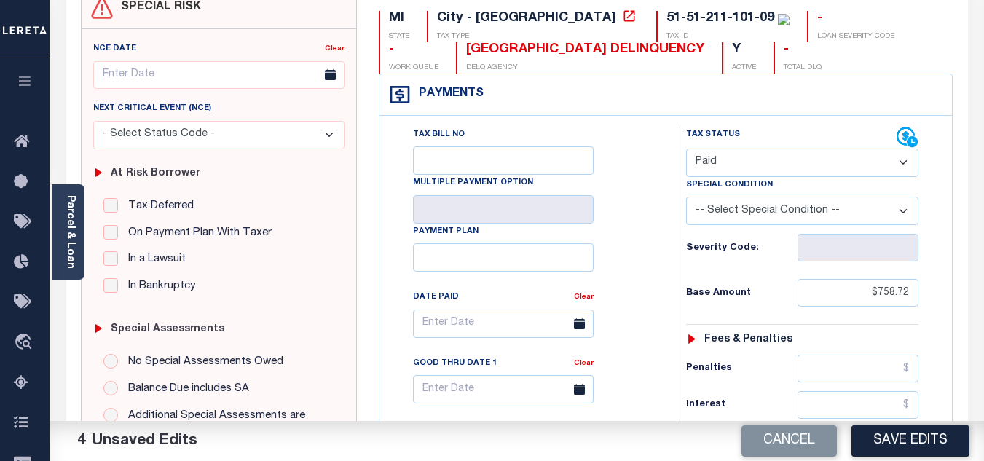
scroll to position [0, 0]
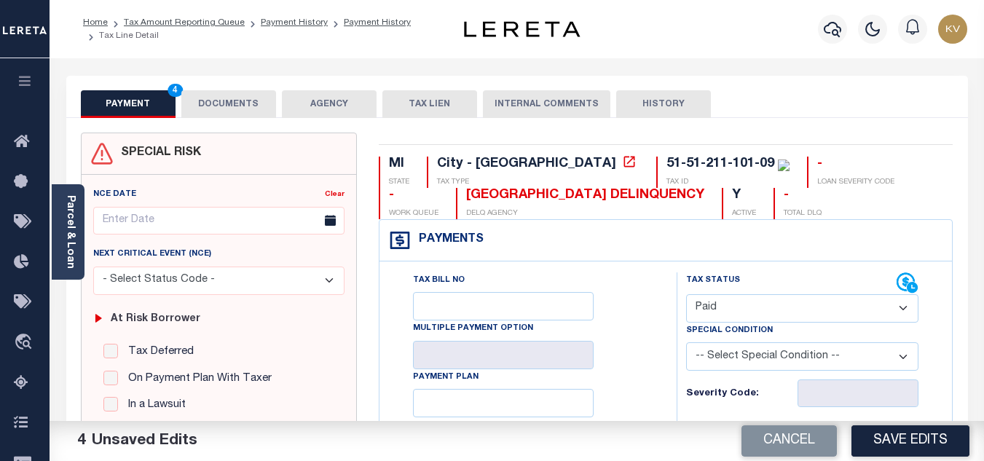
click at [245, 101] on button "DOCUMENTS" at bounding box center [228, 104] width 95 height 28
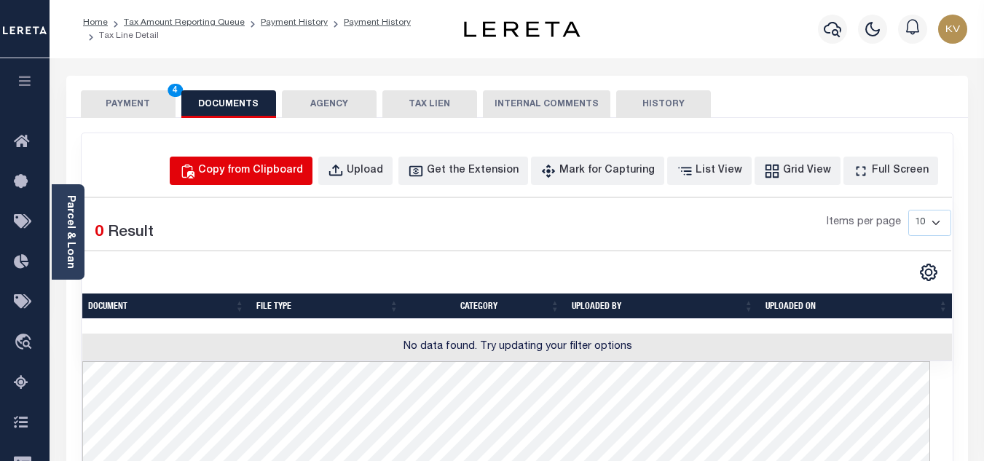
click at [259, 174] on div "Copy from Clipboard" at bounding box center [250, 171] width 105 height 16
select select "POP"
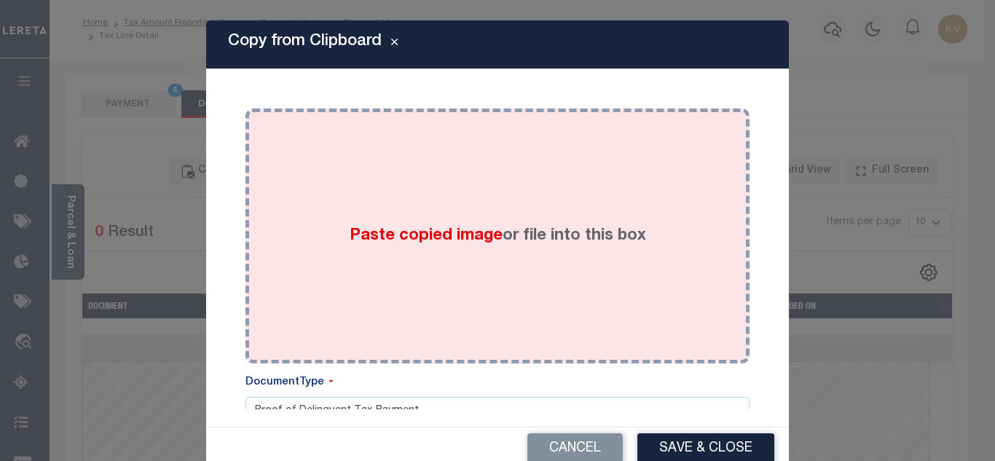
click at [353, 228] on span "Paste copied image" at bounding box center [426, 236] width 153 height 16
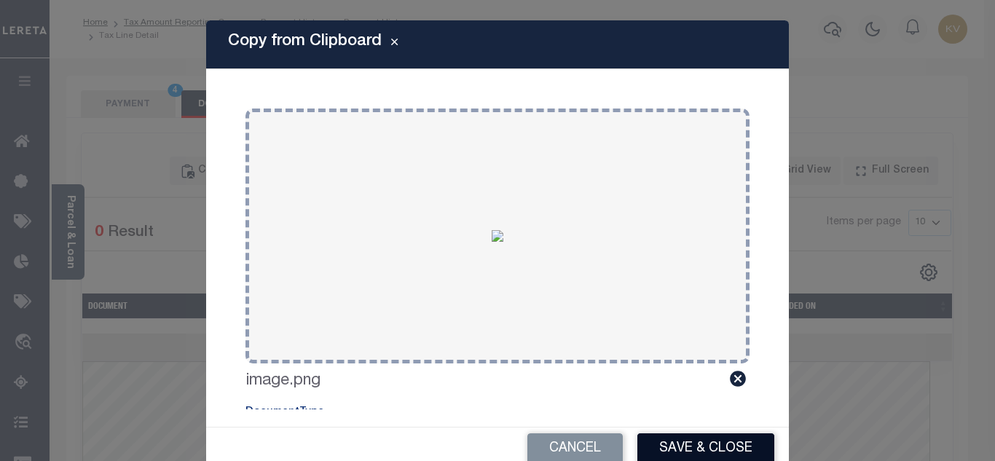
click at [699, 452] on button "Save & Close" at bounding box center [705, 448] width 137 height 31
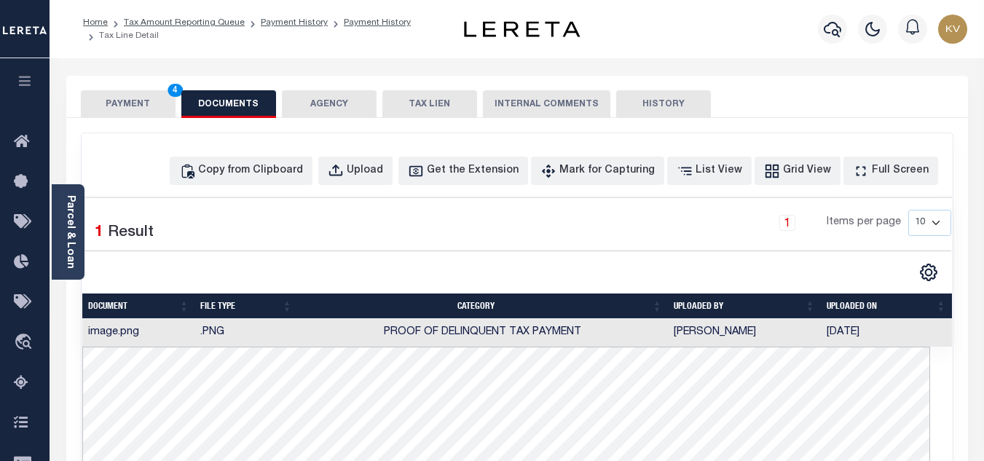
click at [121, 92] on button "PAYMENT 4" at bounding box center [128, 104] width 95 height 28
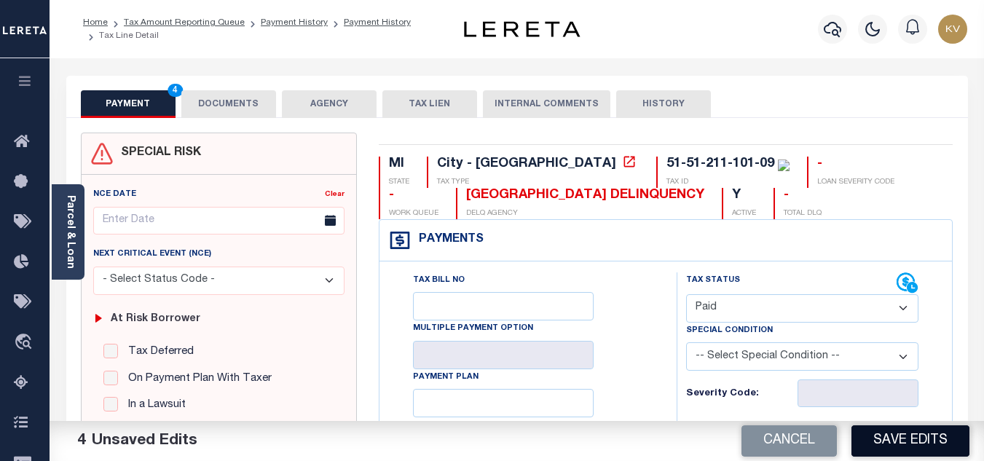
click at [894, 440] on button "Save Edits" at bounding box center [910, 440] width 118 height 31
checkbox input "false"
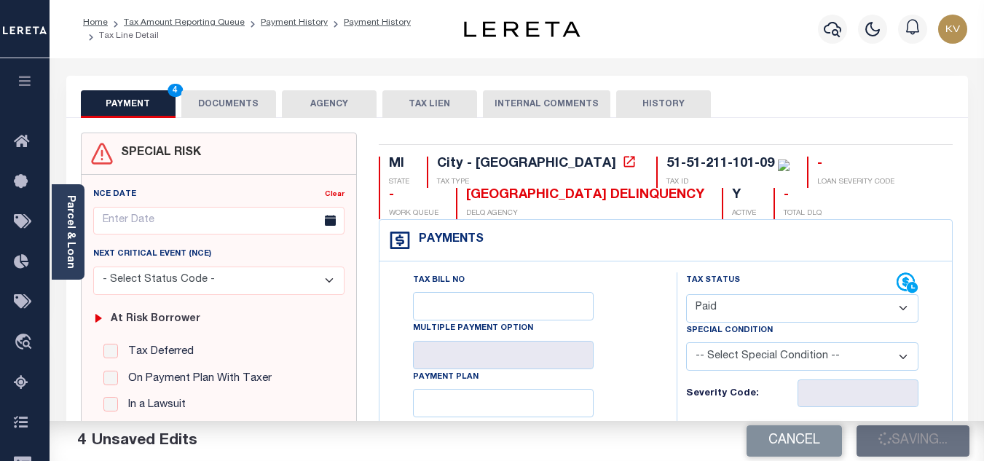
type input "$758.72"
type input "$0"
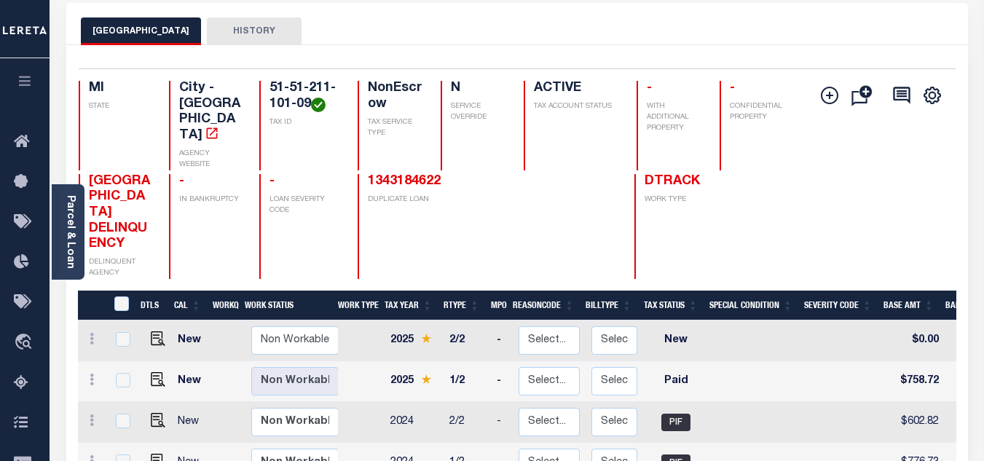
scroll to position [219, 0]
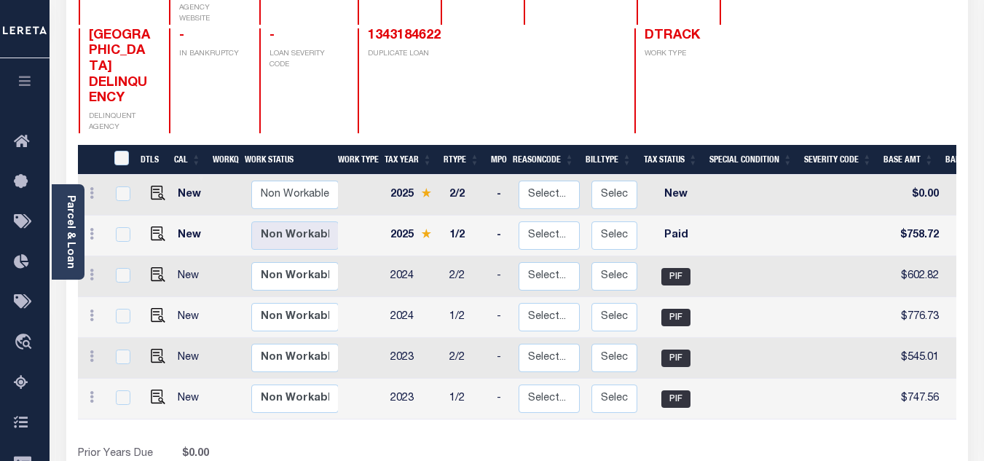
drag, startPoint x: 25, startPoint y: 379, endPoint x: 141, endPoint y: 315, distance: 132.1
click at [25, 379] on icon at bounding box center [25, 383] width 23 height 18
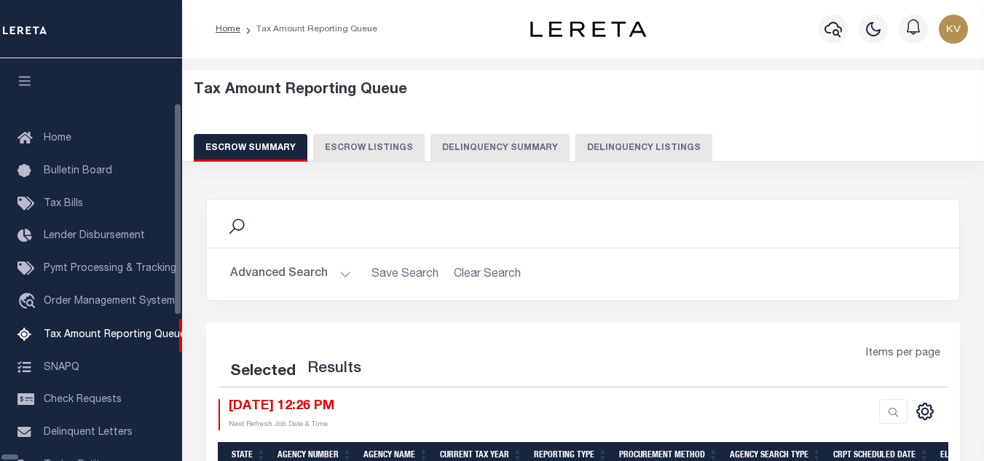
click at [602, 150] on button "Delinquency Listings" at bounding box center [643, 148] width 137 height 28
select select "100"
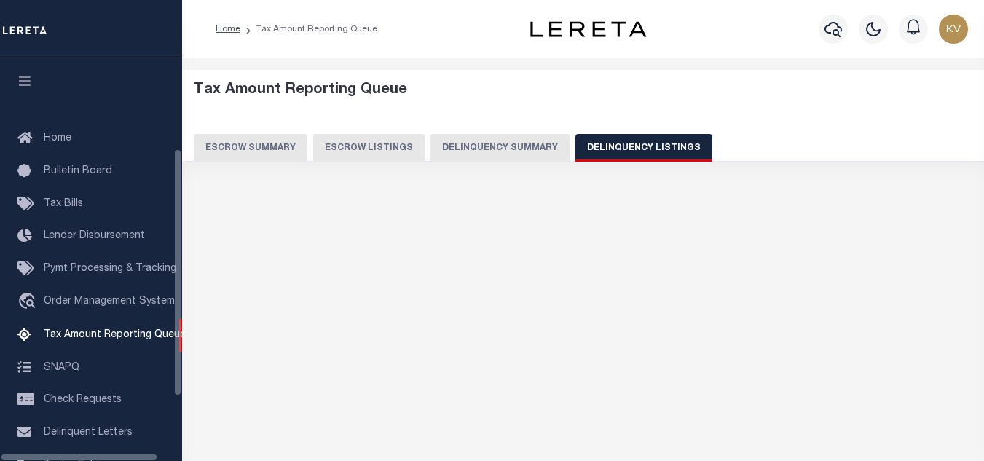
scroll to position [147, 0]
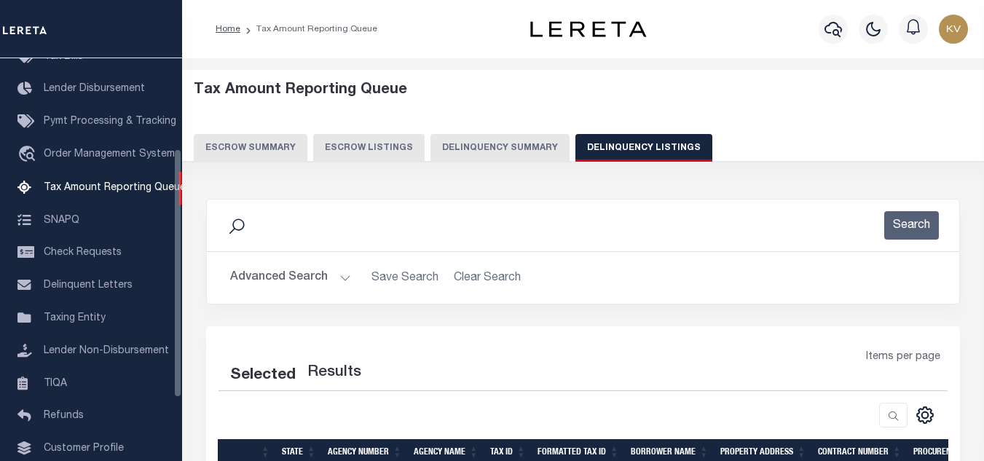
select select "100"
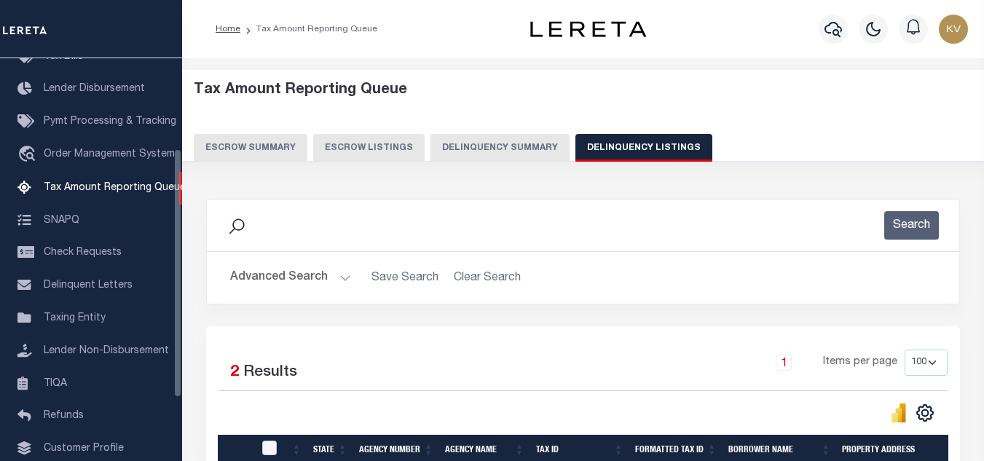
scroll to position [146, 0]
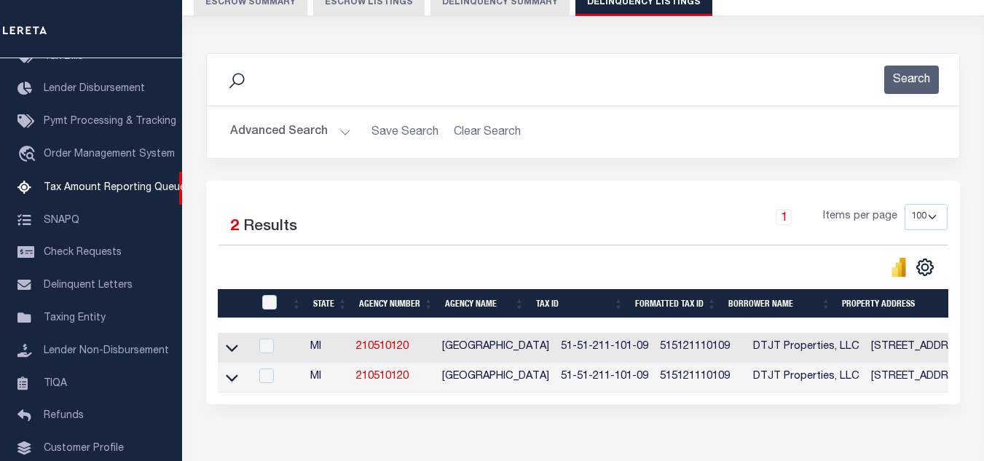
click at [321, 127] on button "Advanced Search" at bounding box center [290, 132] width 121 height 28
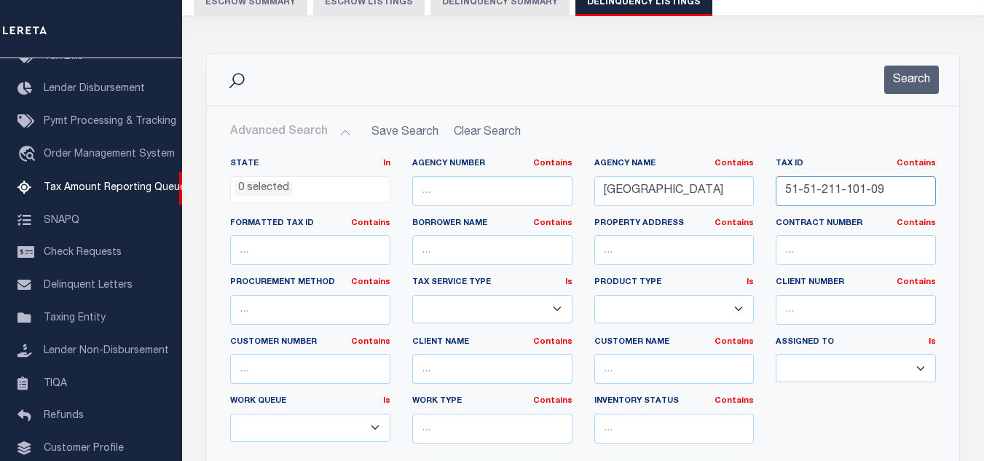
drag, startPoint x: 904, startPoint y: 186, endPoint x: 767, endPoint y: 188, distance: 136.9
click at [767, 188] on div "Tax ID Contains Contains Is 51-51-211-101-09" at bounding box center [856, 188] width 182 height 60
paste input "3-04"
type input "51-51-211-103-04"
click at [908, 92] on button "Search" at bounding box center [911, 80] width 55 height 28
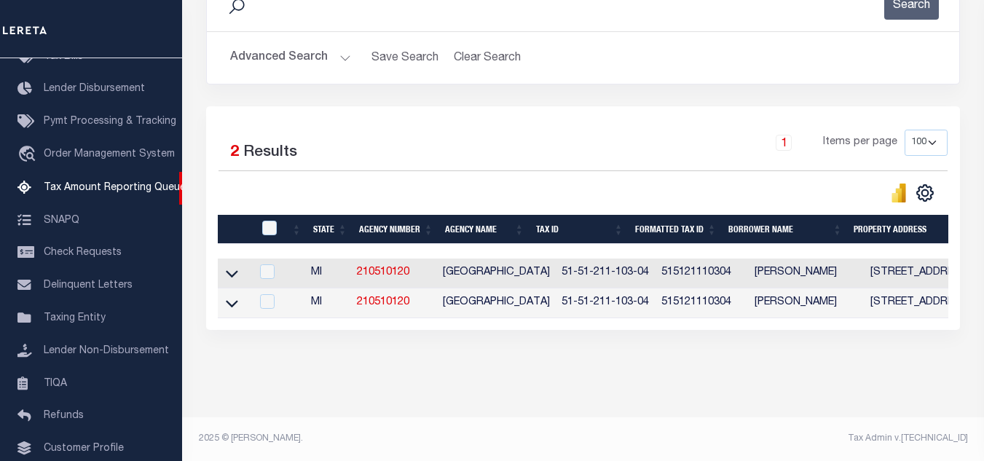
scroll to position [233, 0]
click at [231, 266] on icon at bounding box center [232, 273] width 12 height 15
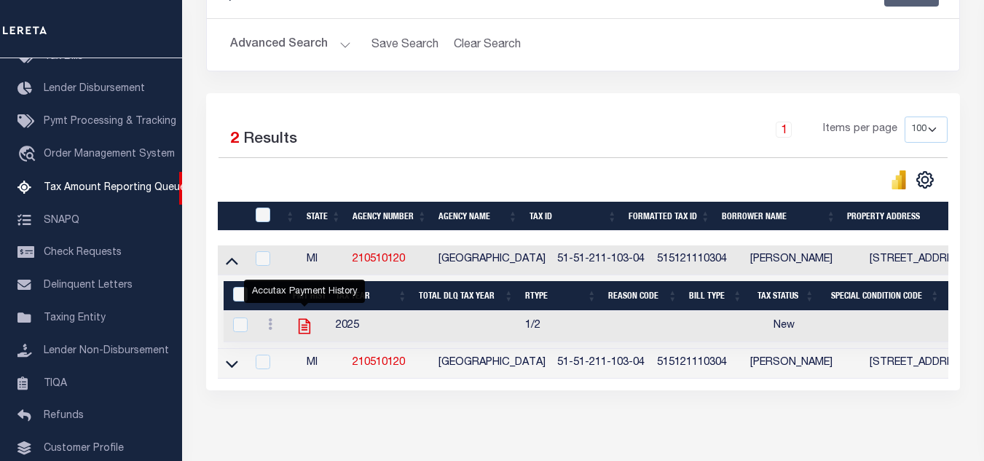
click at [306, 331] on icon "" at bounding box center [305, 326] width 12 height 15
checkbox input "true"
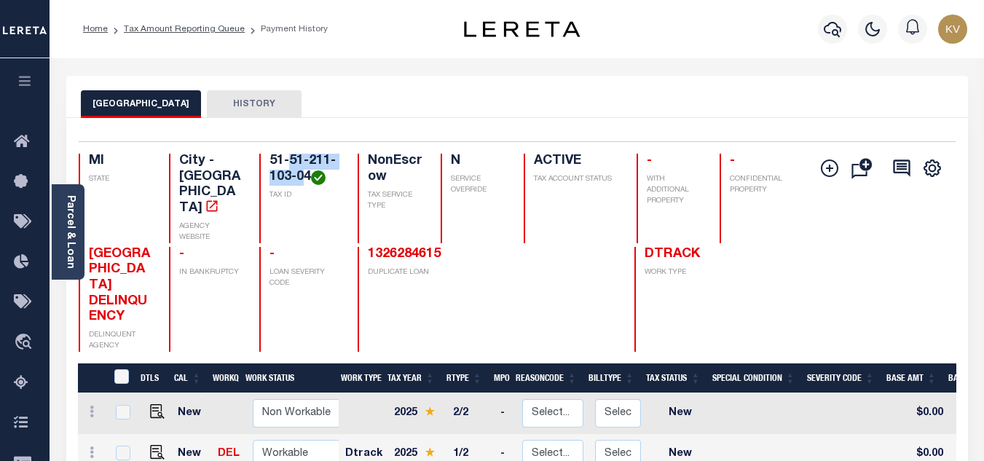
drag, startPoint x: 291, startPoint y: 161, endPoint x: 307, endPoint y: 176, distance: 22.2
click at [307, 176] on h4 "51-51-211-103-04" at bounding box center [304, 169] width 70 height 31
copy h4 "51-211-103-04"
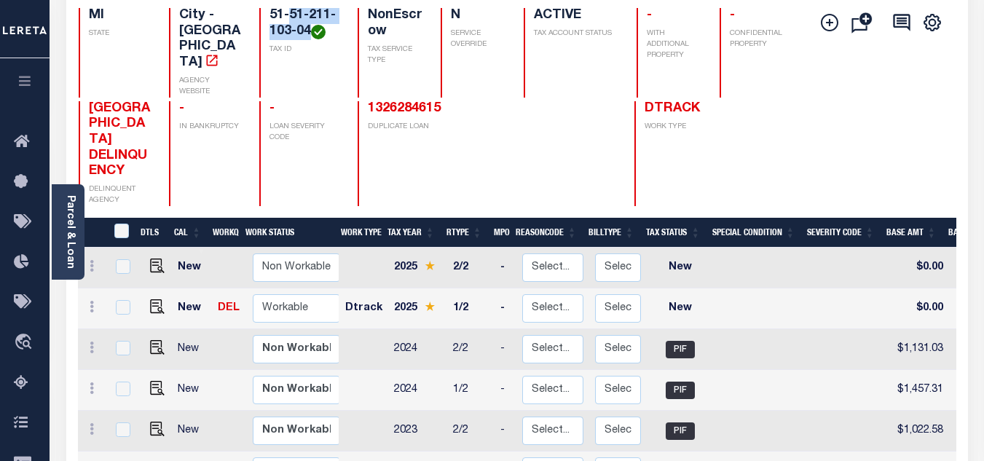
scroll to position [219, 0]
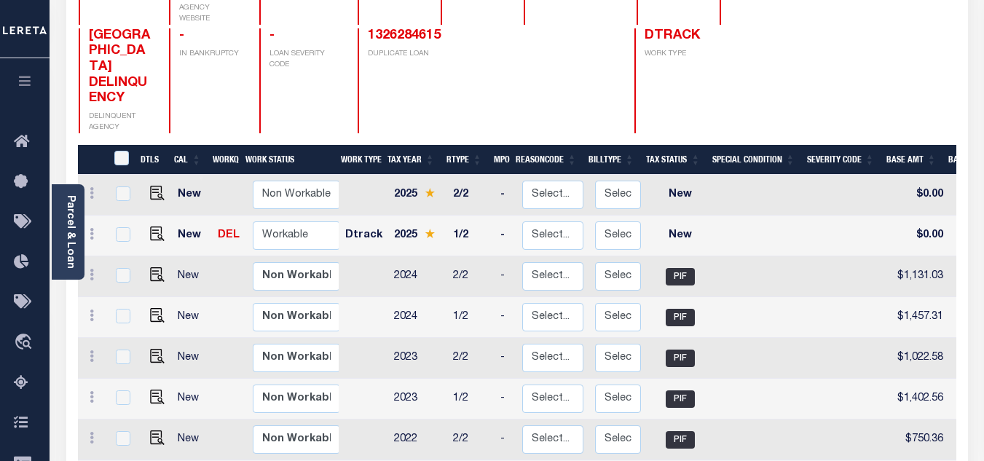
click at [287, 216] on td "Non Workable Workable" at bounding box center [298, 236] width 103 height 41
checkbox input "true"
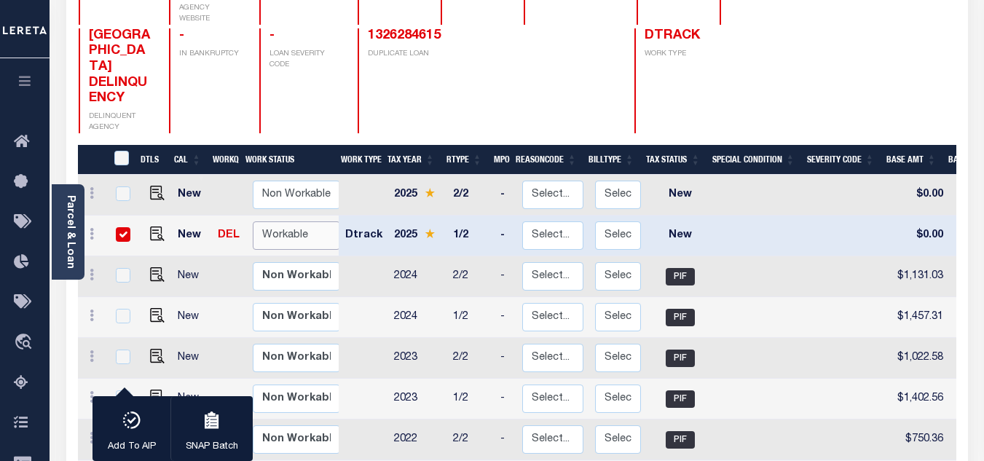
click at [288, 221] on select "Non Workable Workable" at bounding box center [296, 235] width 87 height 28
checkbox input "false"
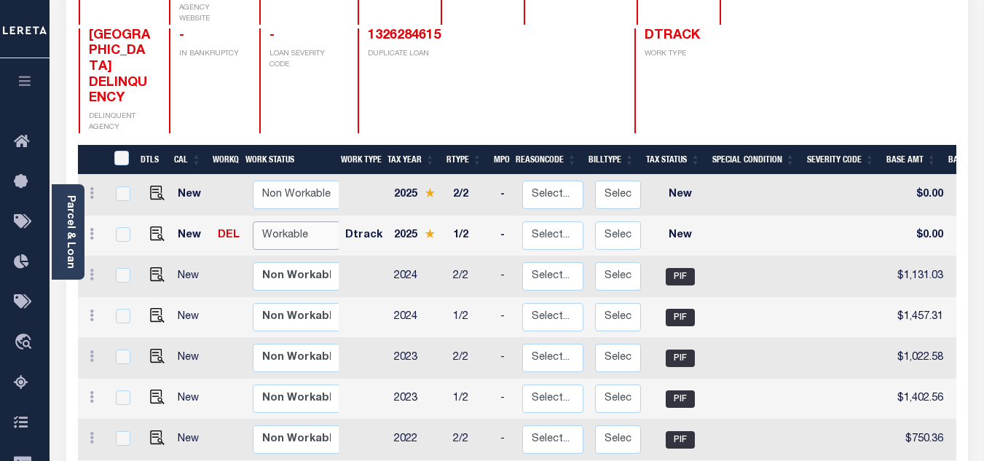
select select "true"
click at [253, 221] on select "Non Workable Workable" at bounding box center [296, 235] width 87 height 28
checkbox input "true"
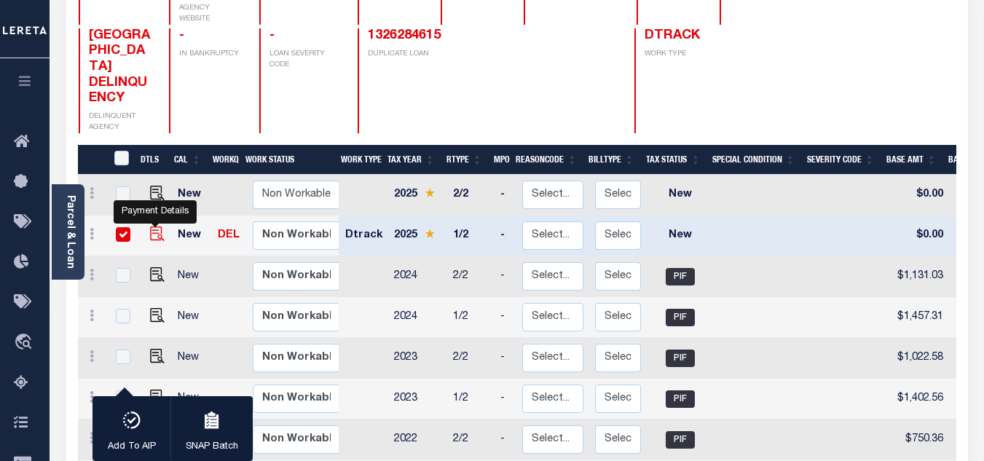
click at [153, 227] on img "" at bounding box center [157, 234] width 15 height 15
checkbox input "false"
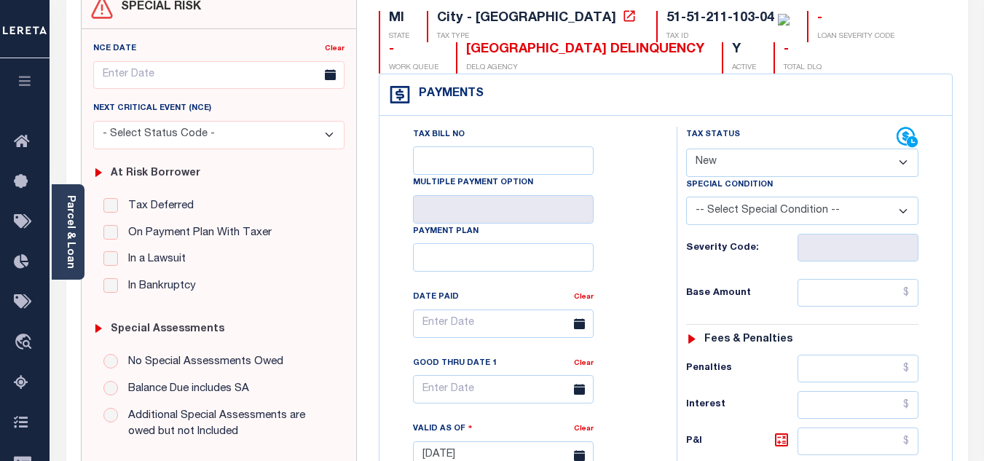
scroll to position [219, 0]
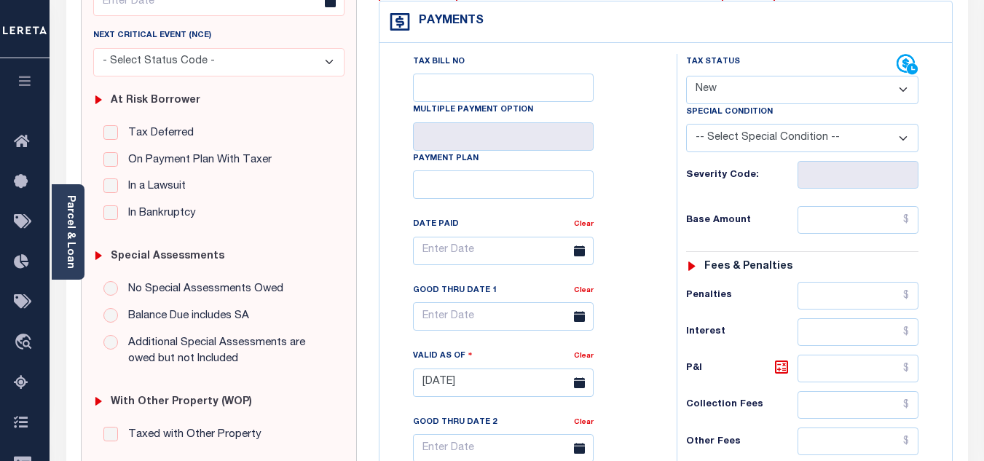
click at [741, 77] on select "- Select Status Code - Open Due/Unpaid Paid Incomplete No Tax Due Internal Refu…" at bounding box center [802, 90] width 232 height 28
select select "PYD"
click at [686, 76] on select "- Select Status Code - Open Due/Unpaid Paid Incomplete No Tax Due Internal Refu…" at bounding box center [802, 90] width 232 height 28
type input "[DATE]"
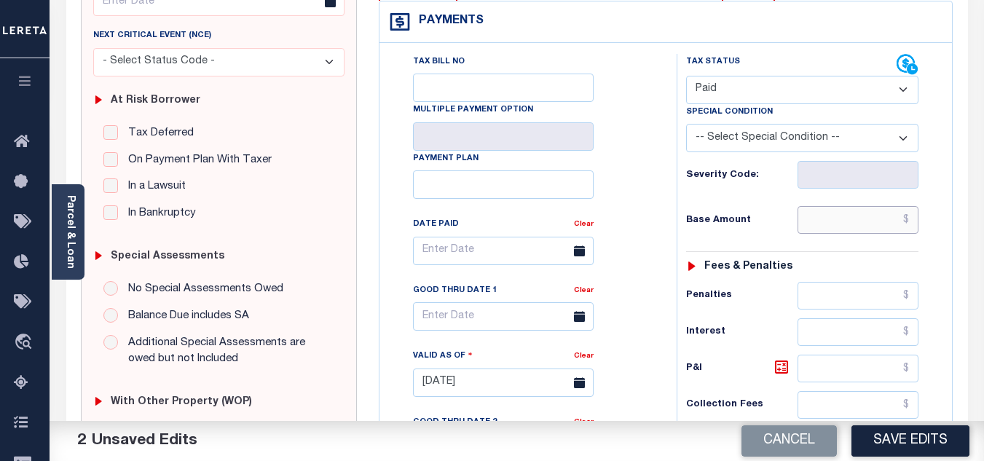
click at [811, 225] on input "text" at bounding box center [858, 220] width 121 height 28
paste input "1,491.29"
type input "$1,491.29"
click at [760, 220] on h6 "Base Amount" at bounding box center [741, 221] width 111 height 12
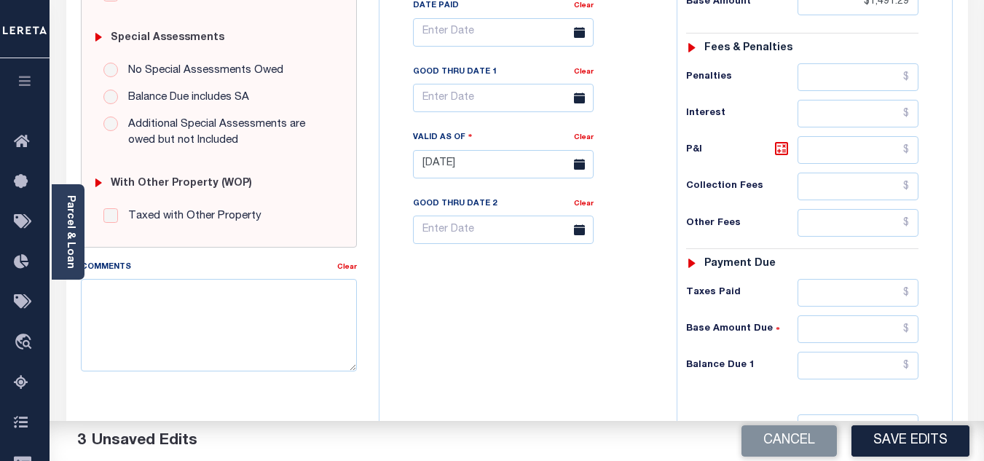
scroll to position [583, 0]
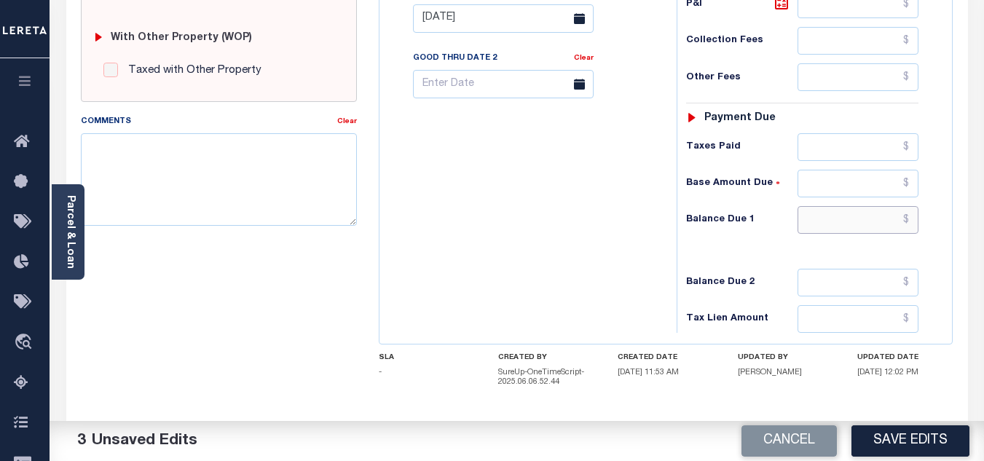
click at [818, 220] on input "text" at bounding box center [858, 220] width 121 height 28
type input "$0.00"
click at [555, 255] on div "Tax Bill No Multiple Payment Option Payment Plan Clear" at bounding box center [524, 11] width 283 height 643
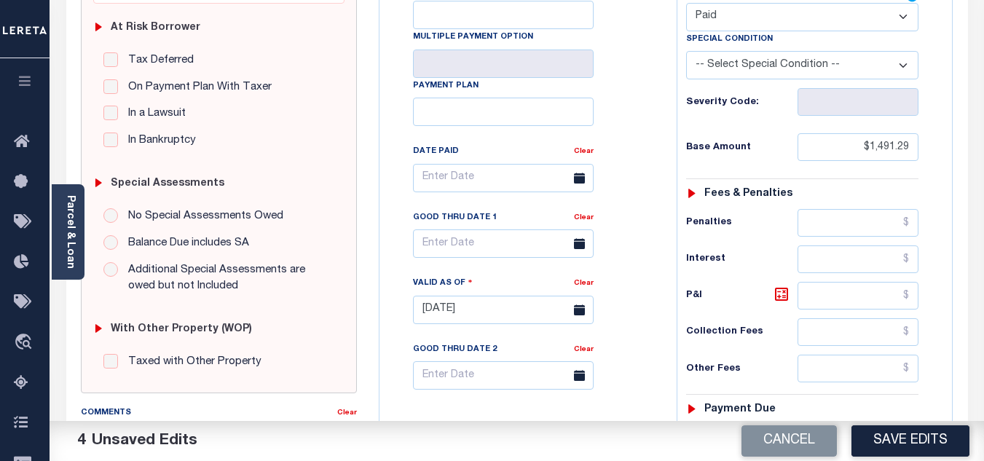
scroll to position [0, 0]
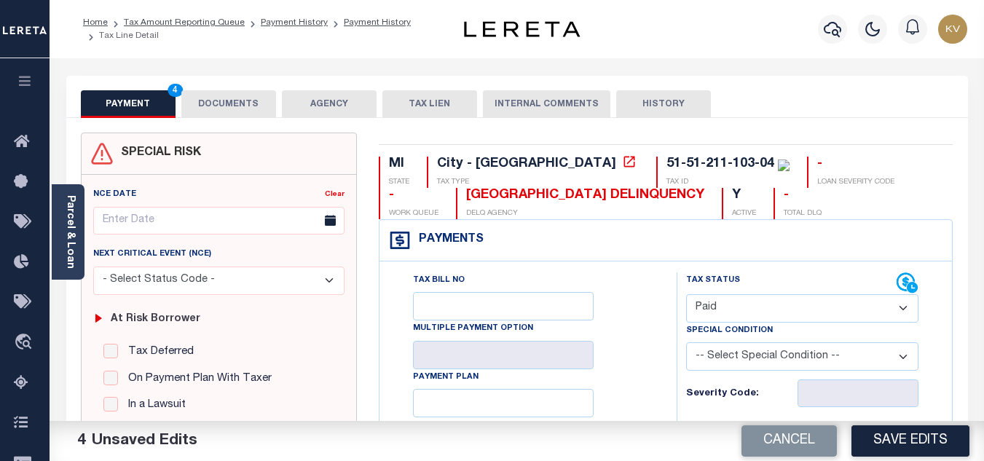
click at [243, 105] on button "DOCUMENTS" at bounding box center [228, 104] width 95 height 28
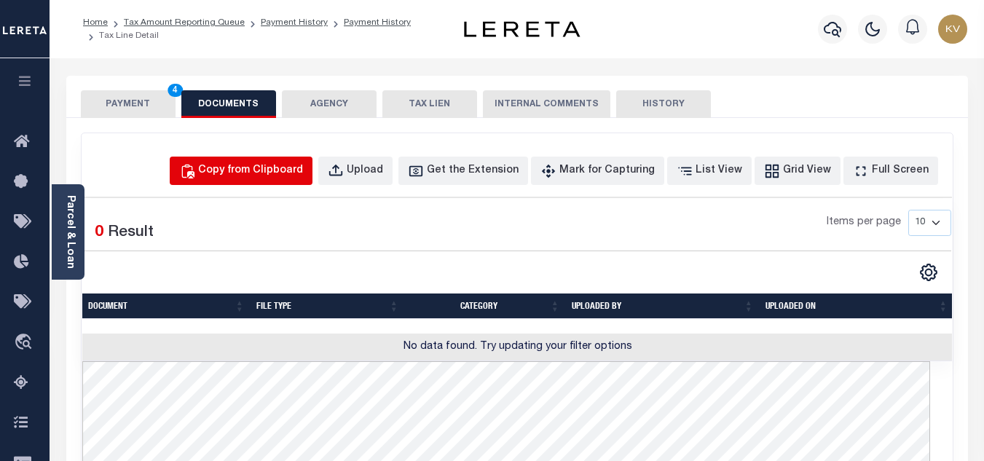
click at [270, 181] on button "Copy from Clipboard" at bounding box center [241, 171] width 143 height 28
select select "POP"
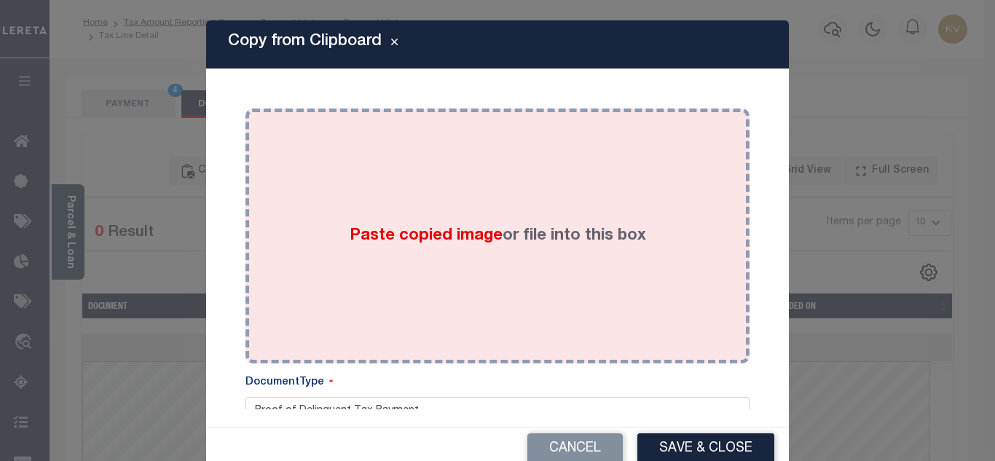
click at [356, 200] on div "Paste copied image or file into this box" at bounding box center [497, 235] width 482 height 233
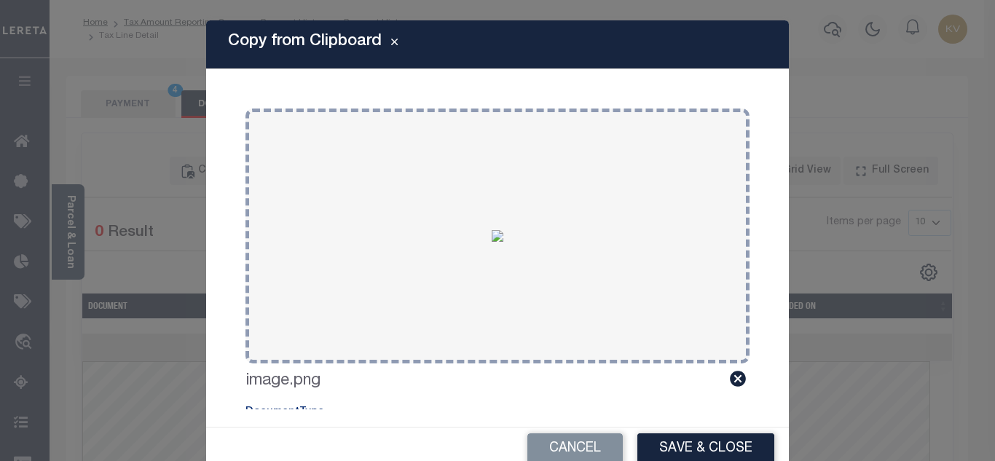
click at [692, 444] on button "Save & Close" at bounding box center [705, 448] width 137 height 31
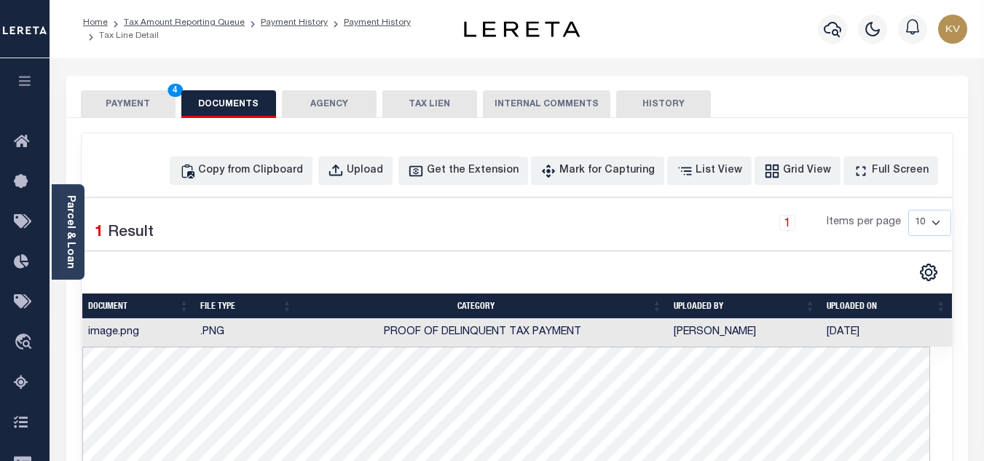
click at [115, 101] on button "PAYMENT 4" at bounding box center [128, 104] width 95 height 28
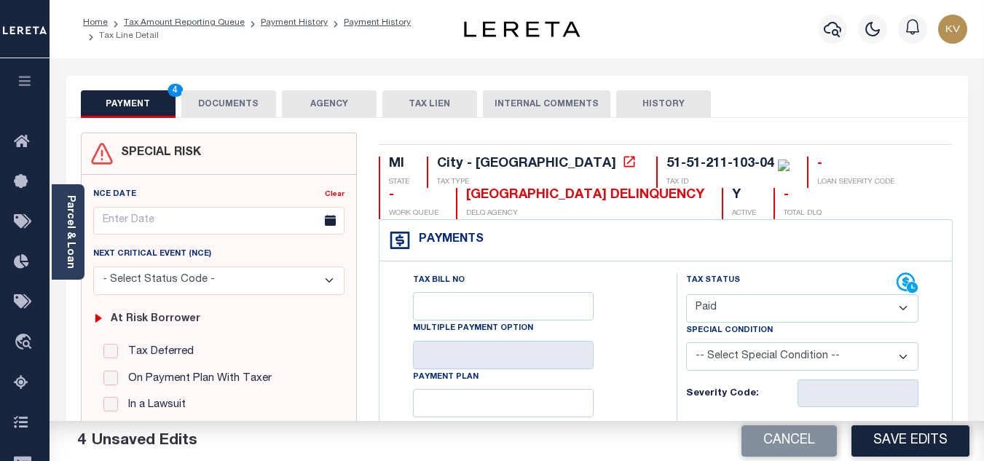
drag, startPoint x: 910, startPoint y: 441, endPoint x: 736, endPoint y: 375, distance: 186.3
click at [911, 441] on button "Save Edits" at bounding box center [910, 440] width 118 height 31
checkbox input "false"
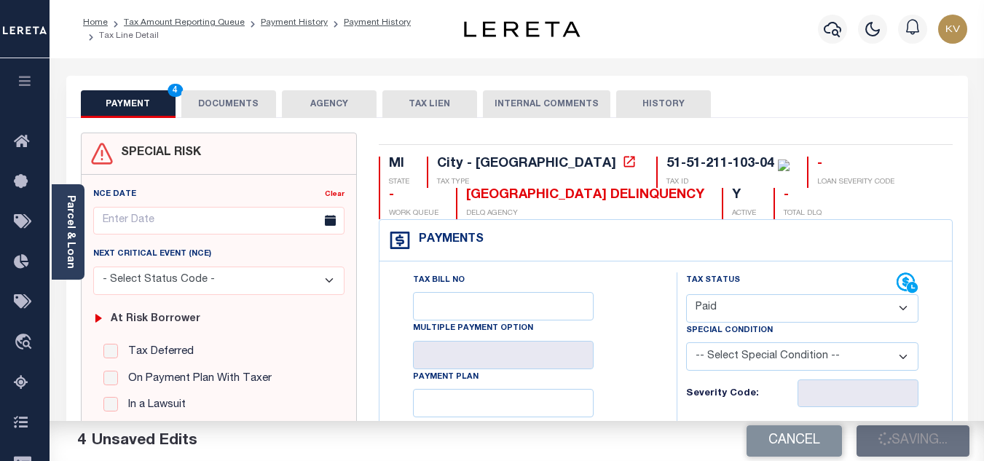
checkbox input "false"
type input "$1,491.29"
type input "$0"
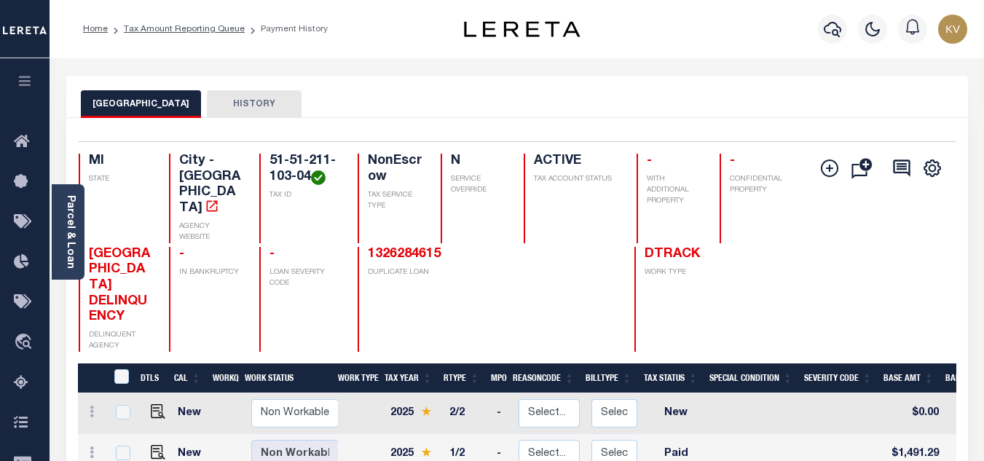
scroll to position [146, 0]
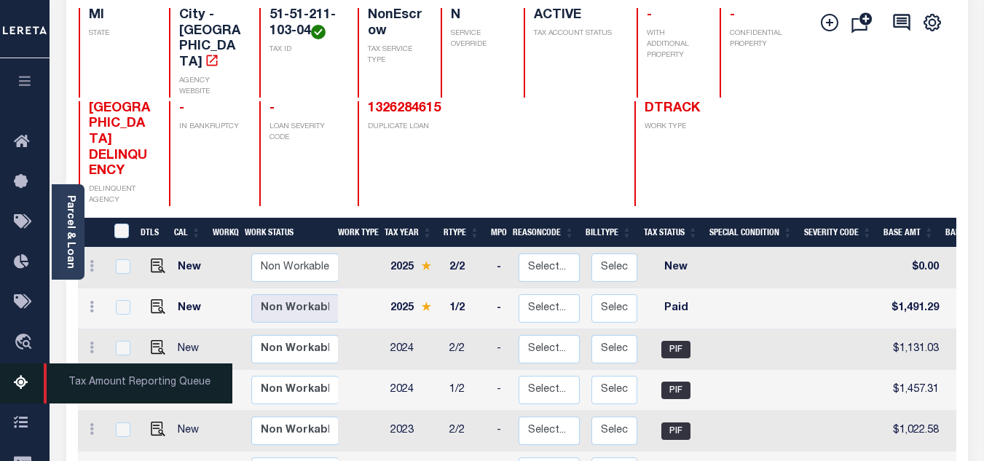
click at [25, 387] on icon at bounding box center [25, 383] width 23 height 18
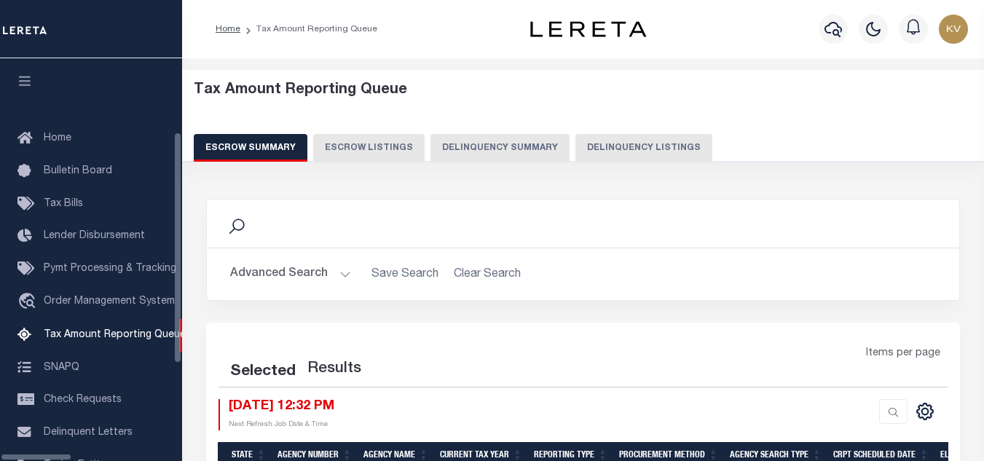
click at [591, 143] on button "Delinquency Listings" at bounding box center [643, 148] width 137 height 28
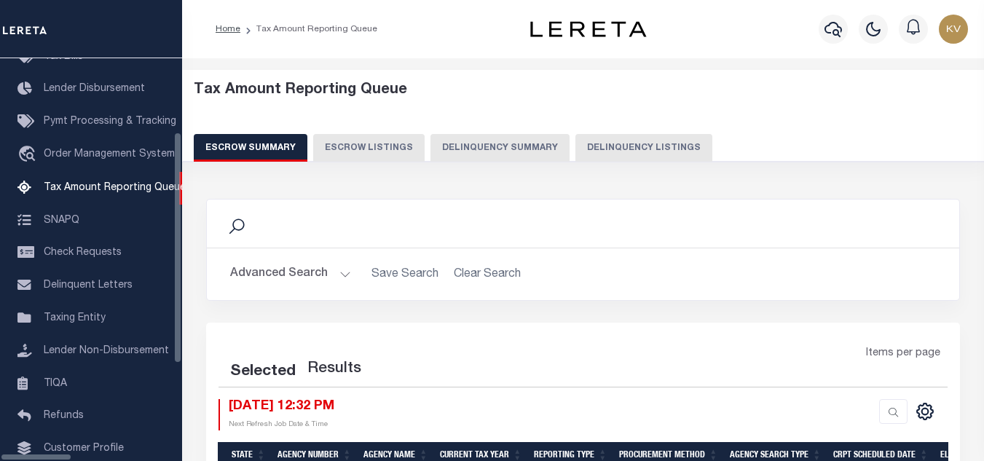
select select "100"
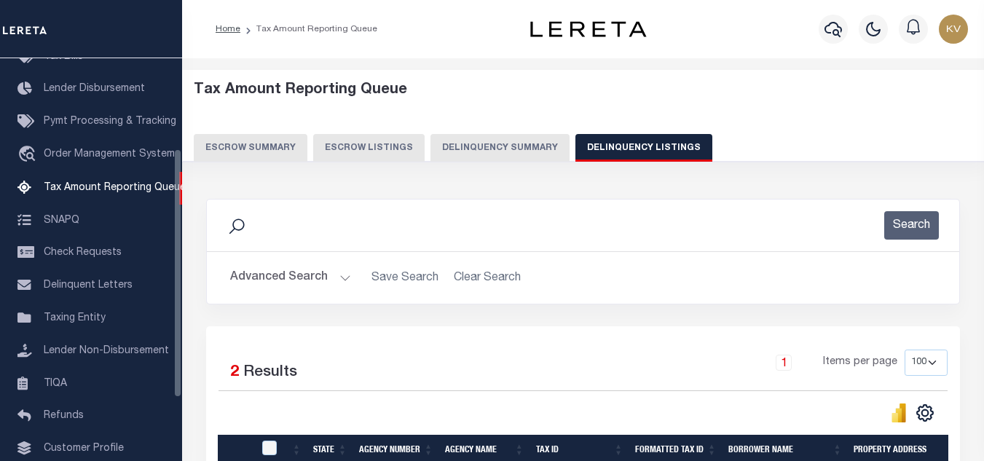
scroll to position [146, 0]
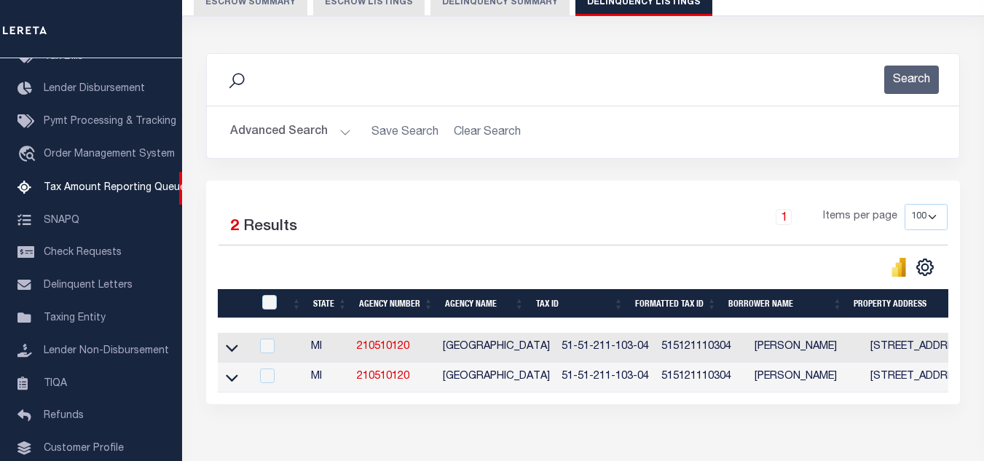
click at [313, 135] on button "Advanced Search" at bounding box center [290, 132] width 121 height 28
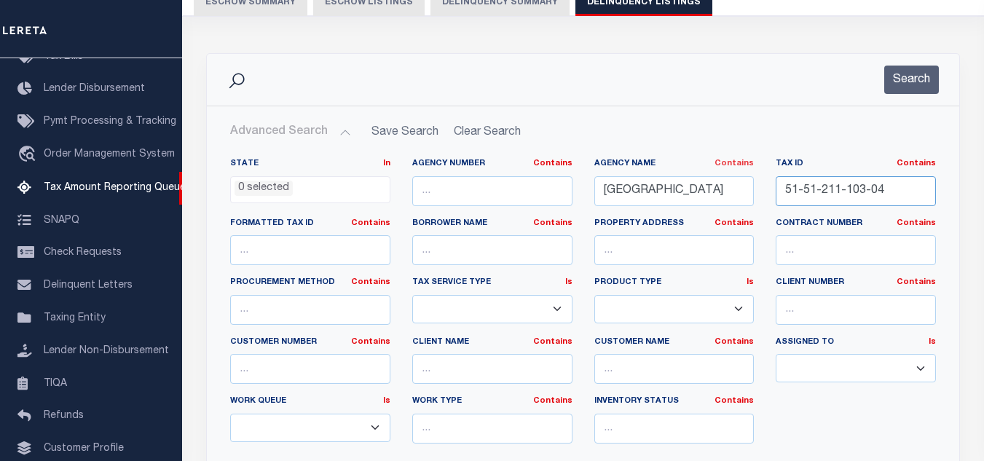
drag, startPoint x: 891, startPoint y: 192, endPoint x: 743, endPoint y: 168, distance: 149.7
click at [743, 168] on div "State In In AK AL AR AZ CA CO CT DC DE FL GA GU HI IA ID IL IN KS KY LA MA MD M…" at bounding box center [583, 306] width 728 height 297
paste input "29-03"
type input "51-51-211-129-03"
click at [929, 83] on button "Search" at bounding box center [911, 80] width 55 height 28
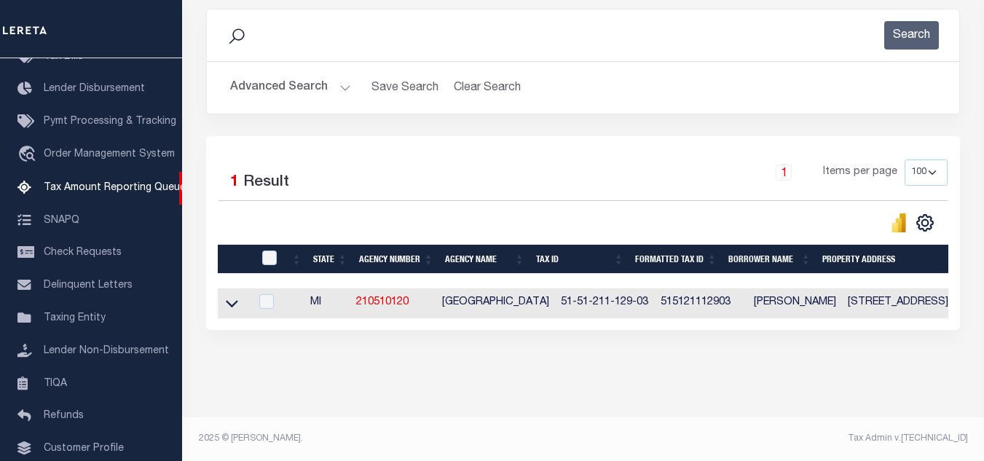
scroll to position [202, 0]
click at [232, 299] on icon at bounding box center [232, 303] width 12 height 15
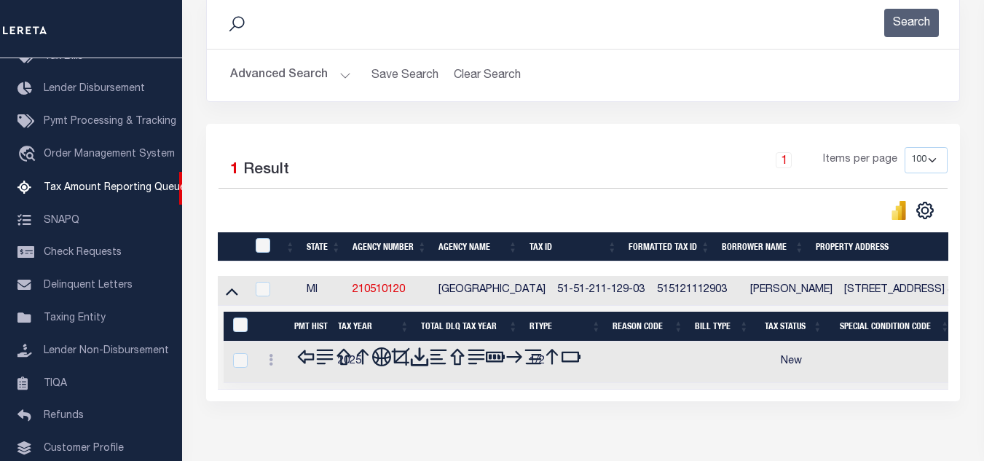
scroll to position [275, 0]
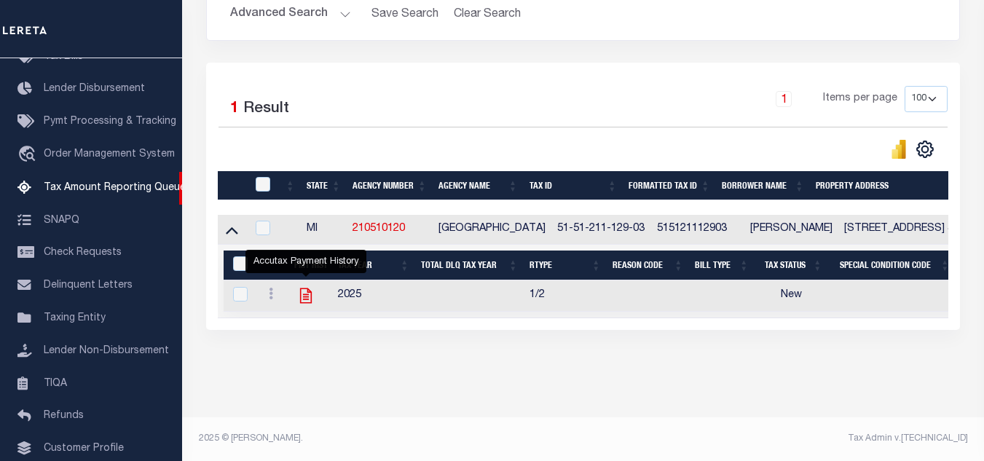
click at [305, 291] on icon "" at bounding box center [305, 295] width 19 height 19
checkbox input "true"
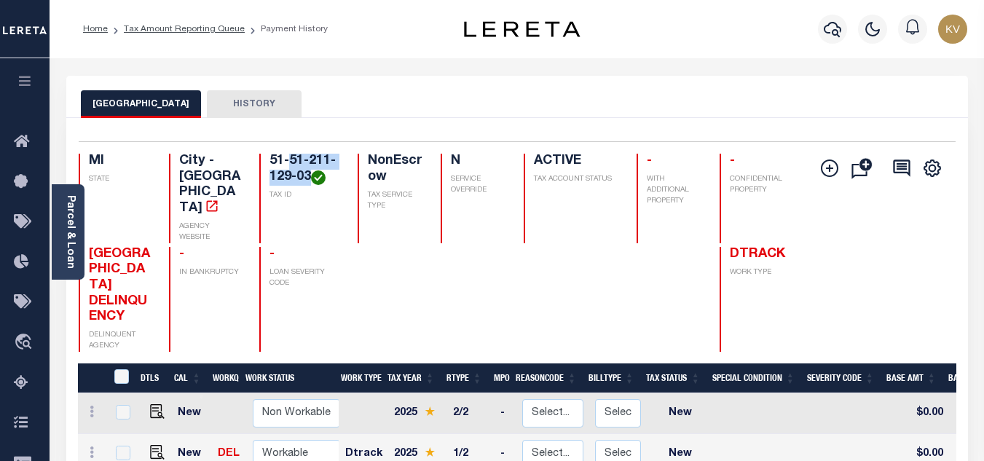
drag, startPoint x: 290, startPoint y: 162, endPoint x: 311, endPoint y: 178, distance: 27.0
click at [311, 178] on h4 "51-51-211-129-03" at bounding box center [304, 169] width 70 height 31
copy h4 "51-211-129-03"
click at [377, 265] on div at bounding box center [391, 299] width 66 height 105
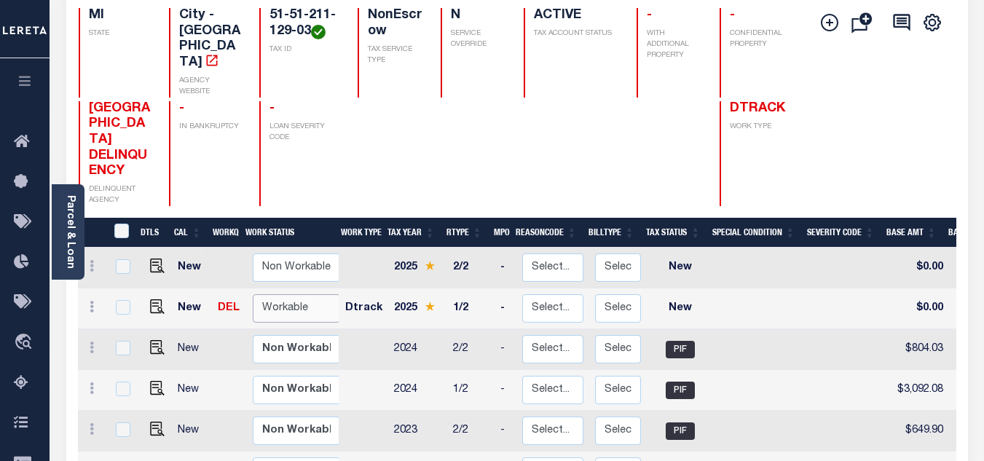
click at [280, 294] on select "Non Workable Workable" at bounding box center [296, 308] width 87 height 28
checkbox input "true"
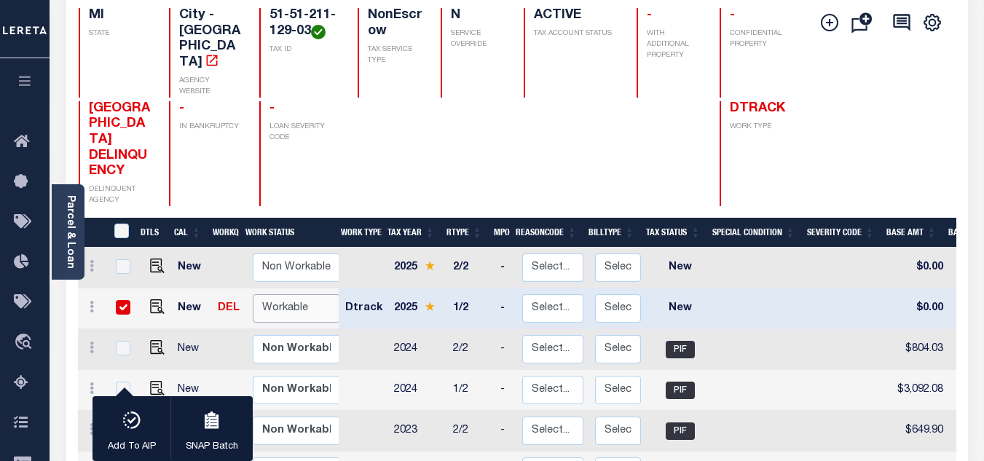
select select "true"
click at [253, 294] on select "Non Workable Workable" at bounding box center [296, 308] width 87 height 28
checkbox input "false"
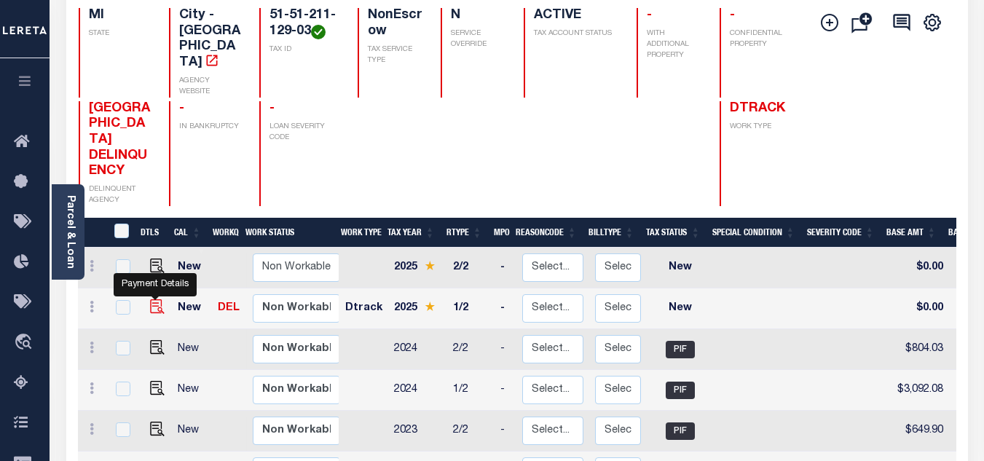
click at [154, 299] on img "" at bounding box center [157, 306] width 15 height 15
checkbox input "true"
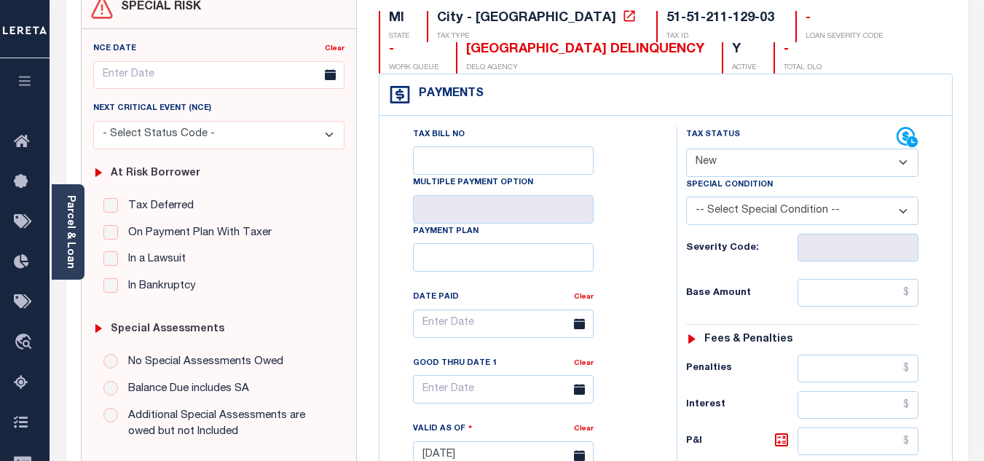
scroll to position [219, 0]
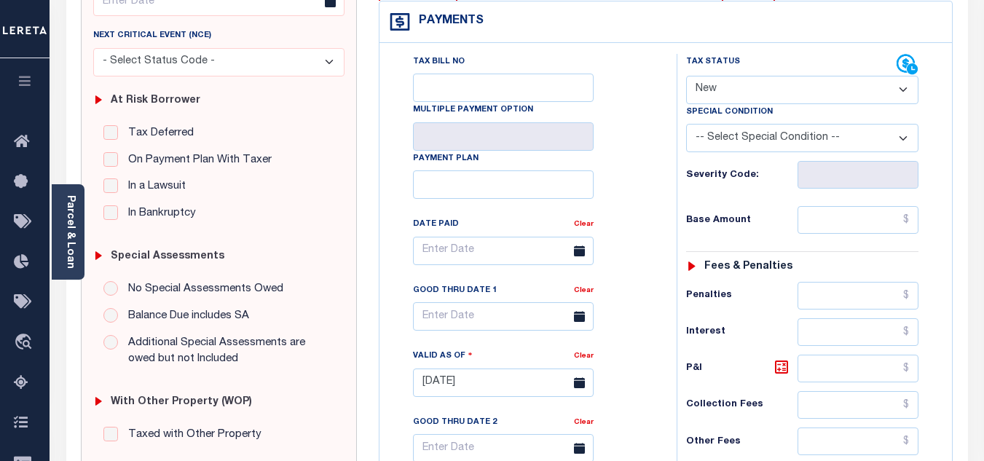
click at [717, 92] on select "- Select Status Code - Open Due/Unpaid Paid Incomplete No Tax Due Internal Refu…" at bounding box center [802, 90] width 232 height 28
select select "PYD"
click at [686, 76] on select "- Select Status Code - Open Due/Unpaid Paid Incomplete No Tax Due Internal Refu…" at bounding box center [802, 90] width 232 height 28
type input "[DATE]"
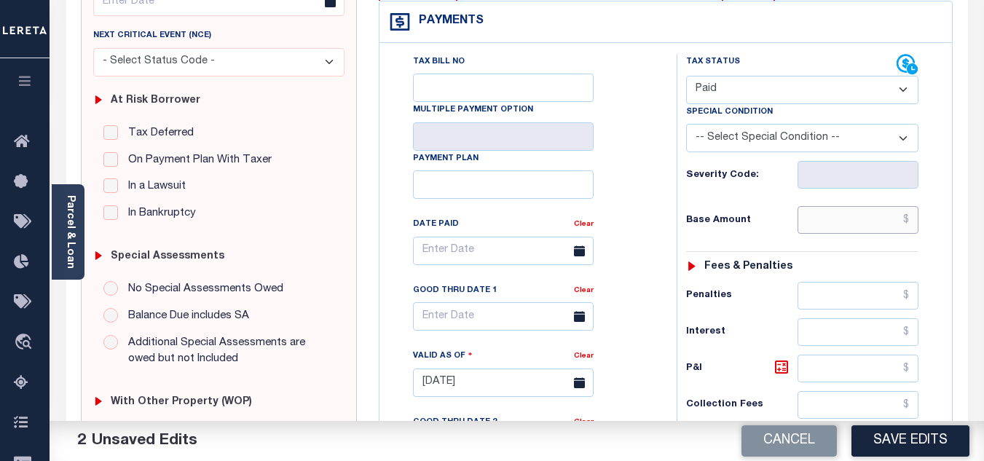
click at [828, 224] on input "text" at bounding box center [858, 220] width 121 height 28
paste input "3,164.19"
type input "$3,164.19"
click at [768, 215] on div "Base Amount $3,164.19" at bounding box center [802, 220] width 232 height 28
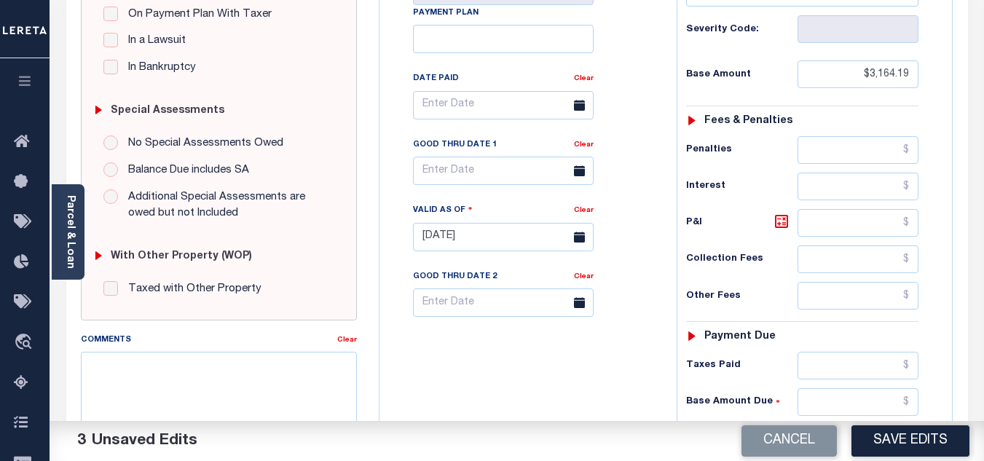
scroll to position [510, 0]
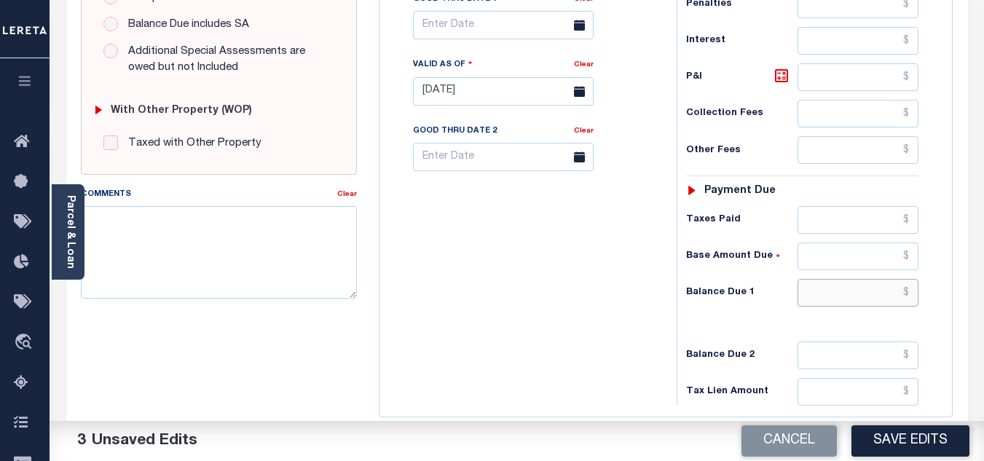
click at [828, 291] on input "text" at bounding box center [858, 293] width 121 height 28
type input "$0.00"
click at [623, 294] on div "Tax Bill No Multiple Payment Option Payment Plan Clear" at bounding box center [524, 84] width 283 height 643
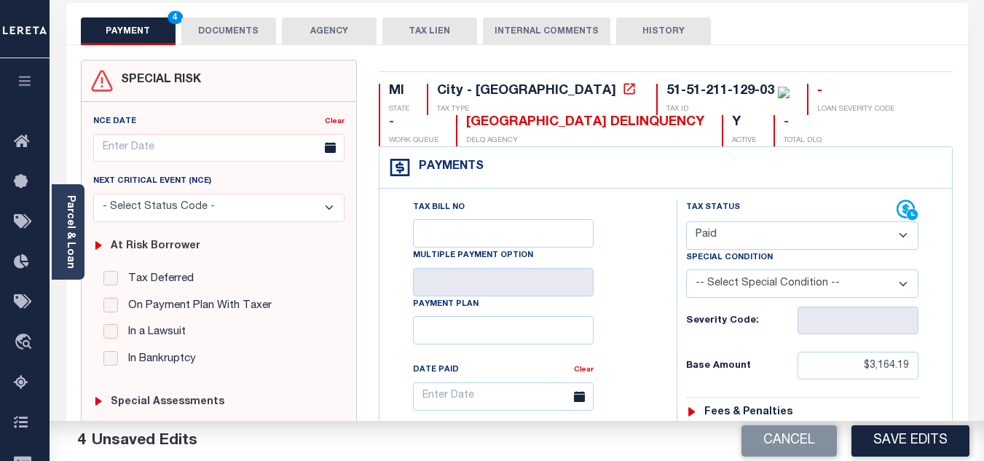
scroll to position [0, 0]
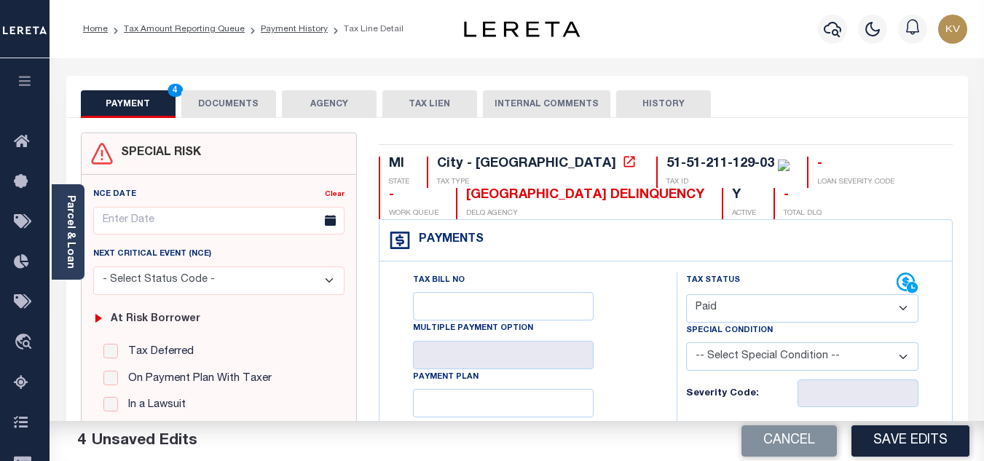
click at [236, 94] on button "DOCUMENTS" at bounding box center [228, 104] width 95 height 28
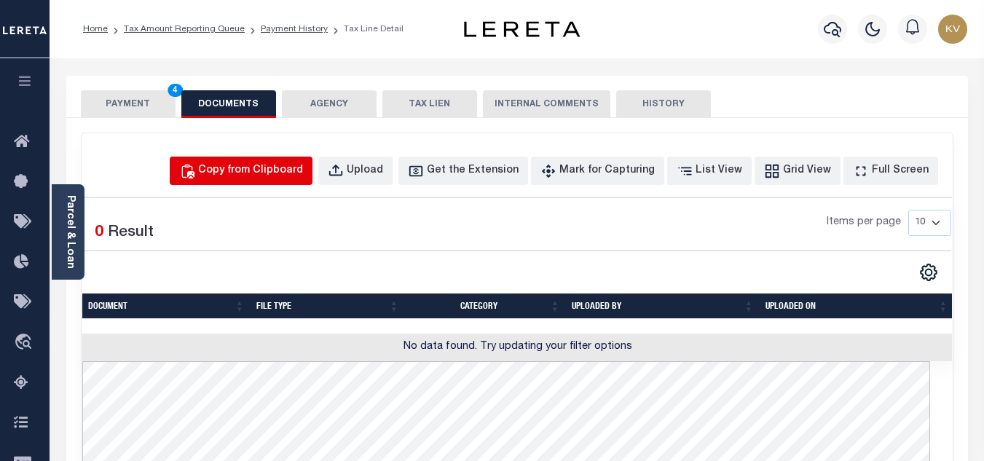
click at [285, 158] on button "Copy from Clipboard" at bounding box center [241, 171] width 143 height 28
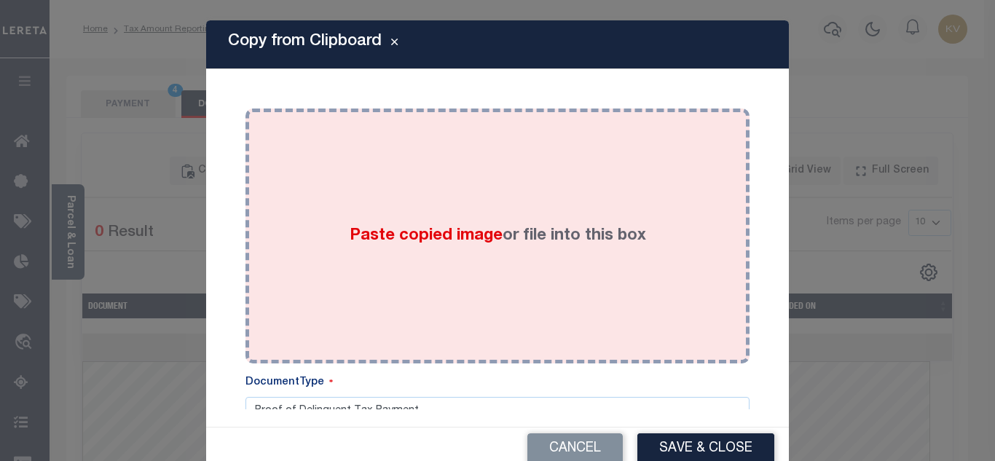
click at [350, 231] on span "Paste copied image" at bounding box center [426, 236] width 153 height 16
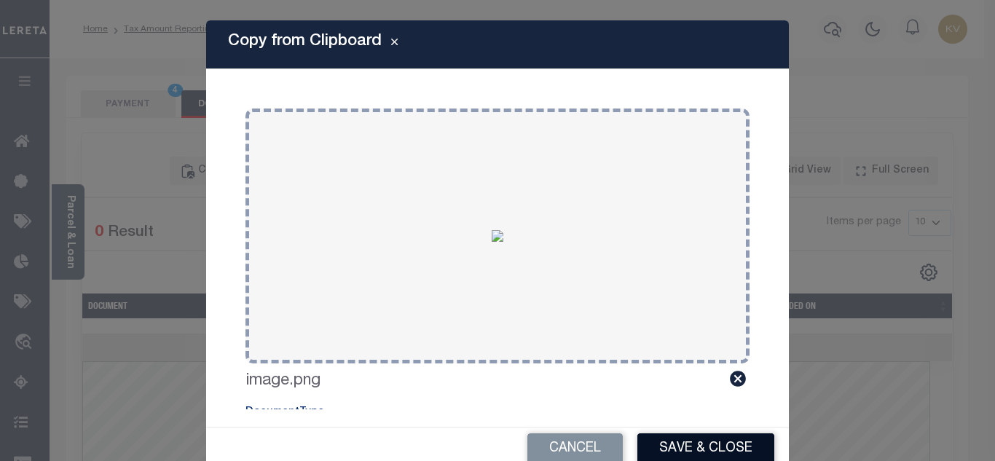
click at [690, 443] on button "Save & Close" at bounding box center [705, 448] width 137 height 31
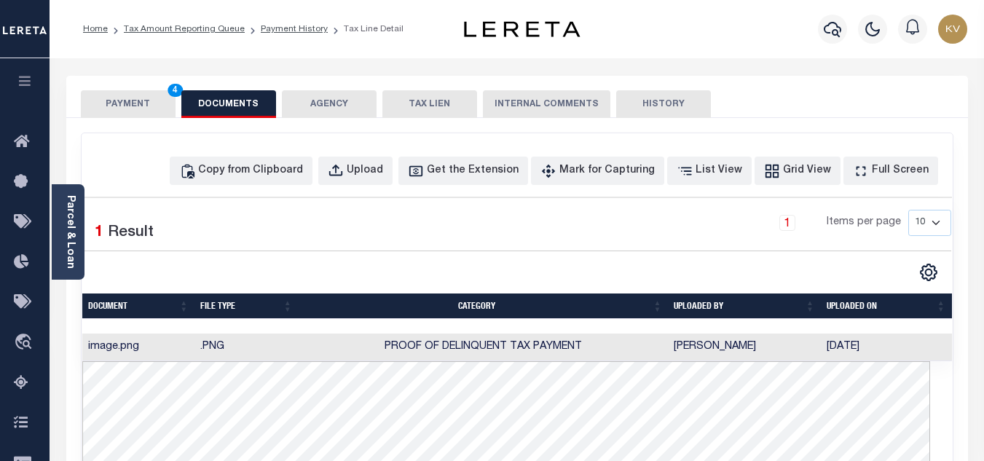
click at [144, 106] on button "PAYMENT 4" at bounding box center [128, 104] width 95 height 28
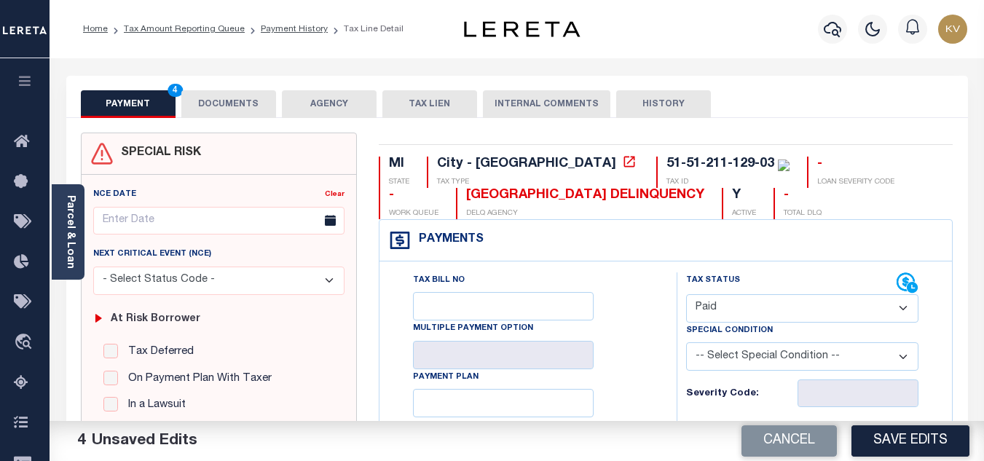
drag, startPoint x: 927, startPoint y: 442, endPoint x: 907, endPoint y: 425, distance: 26.4
click at [928, 442] on button "Save Edits" at bounding box center [910, 440] width 118 height 31
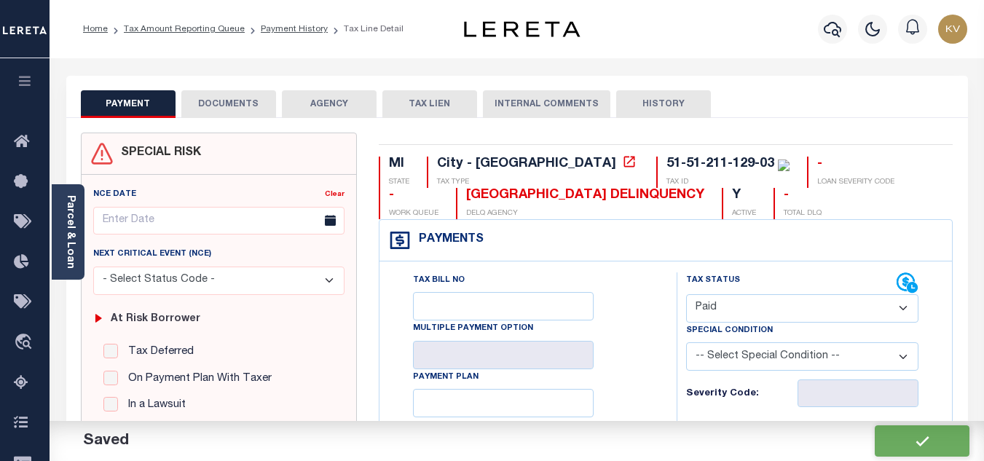
checkbox input "false"
type input "$3,164.19"
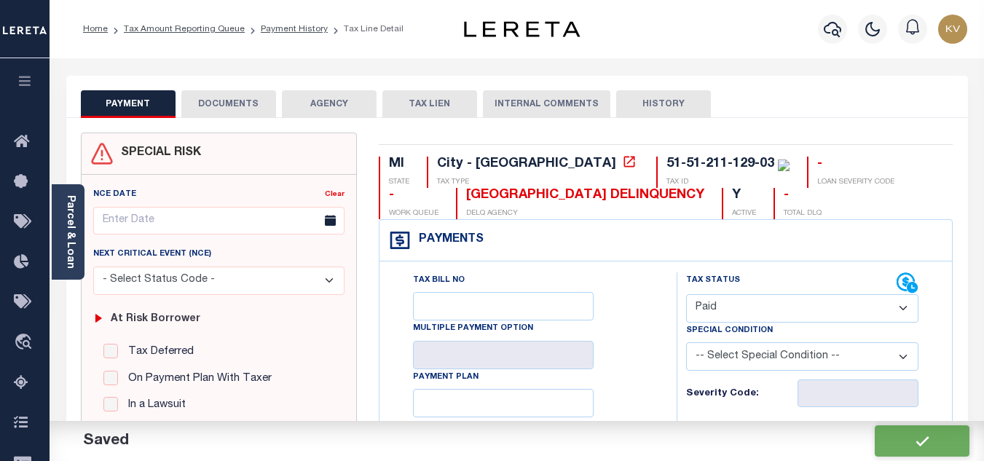
type input "$0"
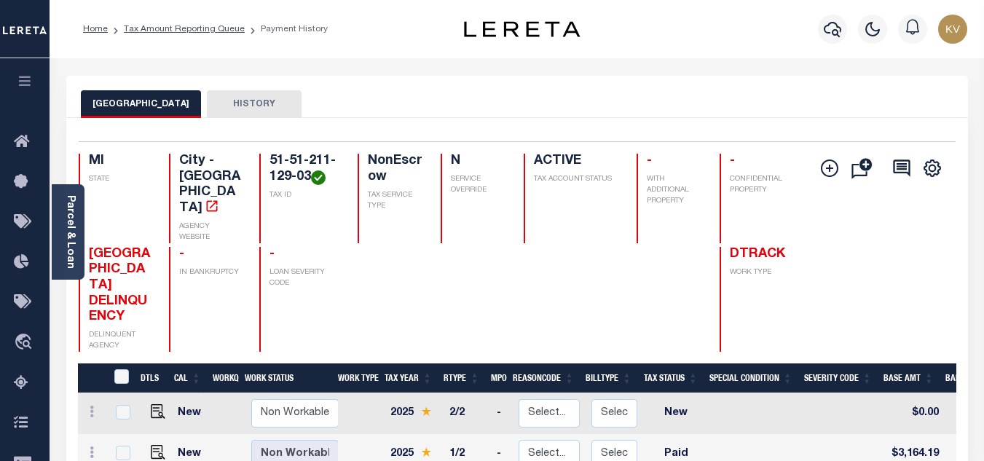
scroll to position [146, 0]
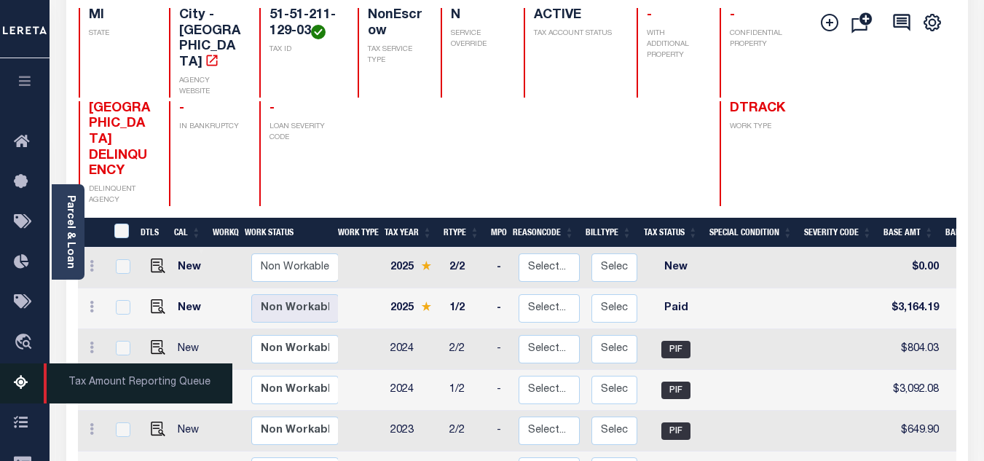
drag, startPoint x: 12, startPoint y: 387, endPoint x: 39, endPoint y: 366, distance: 33.8
click at [12, 387] on link "Tax Amount Reporting Queue" at bounding box center [25, 383] width 50 height 40
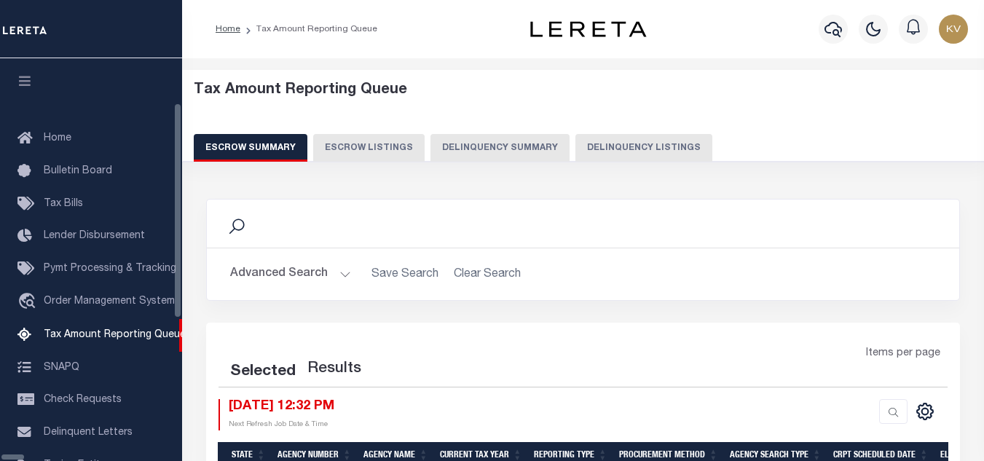
click at [596, 141] on button "Delinquency Listings" at bounding box center [643, 148] width 137 height 28
select select "100"
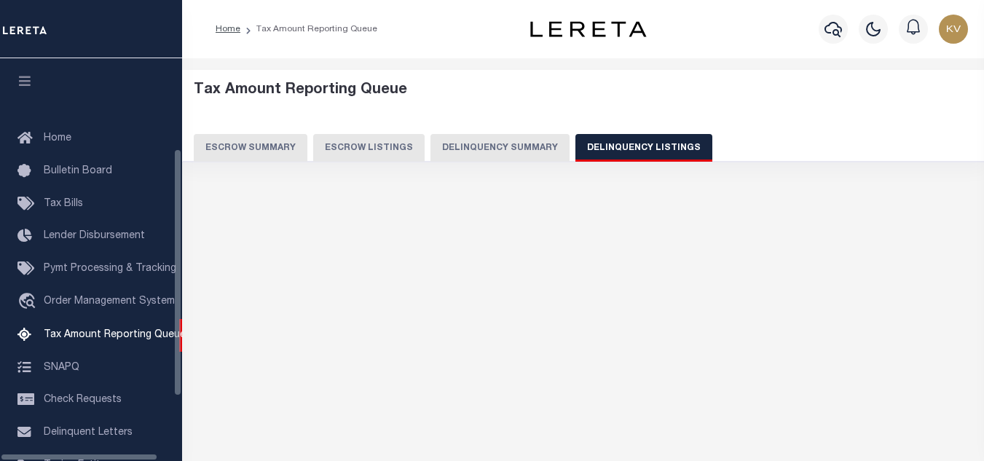
scroll to position [147, 0]
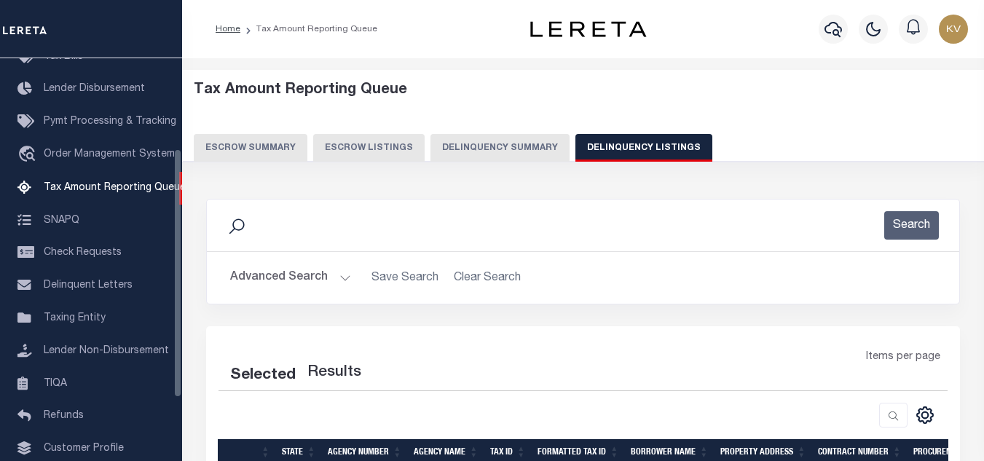
select select "100"
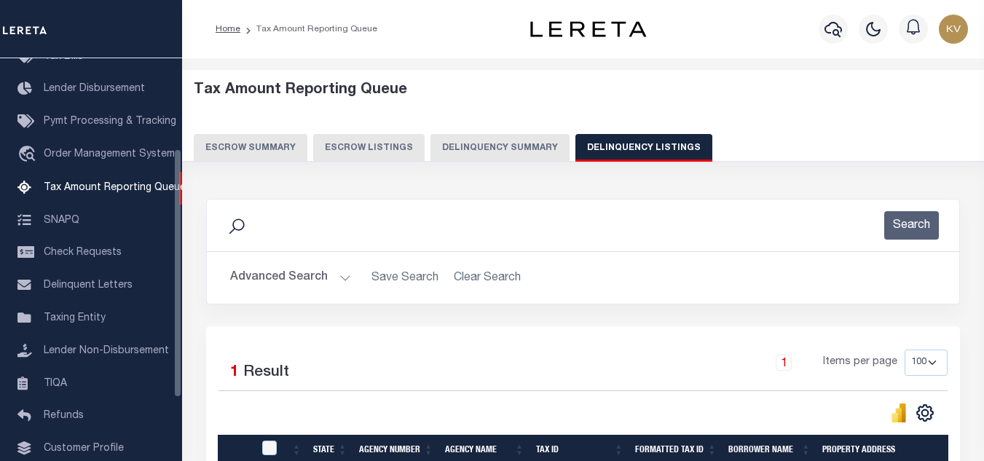
scroll to position [146, 0]
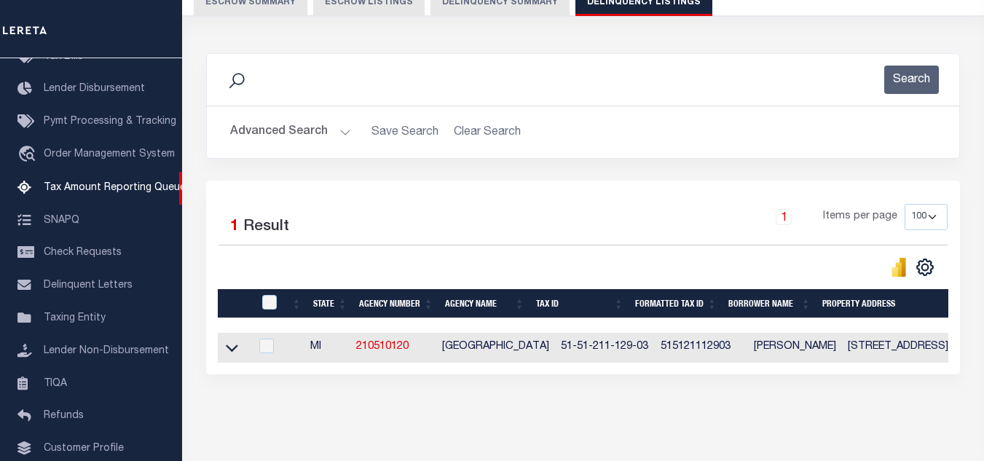
click at [321, 141] on button "Advanced Search" at bounding box center [290, 132] width 121 height 28
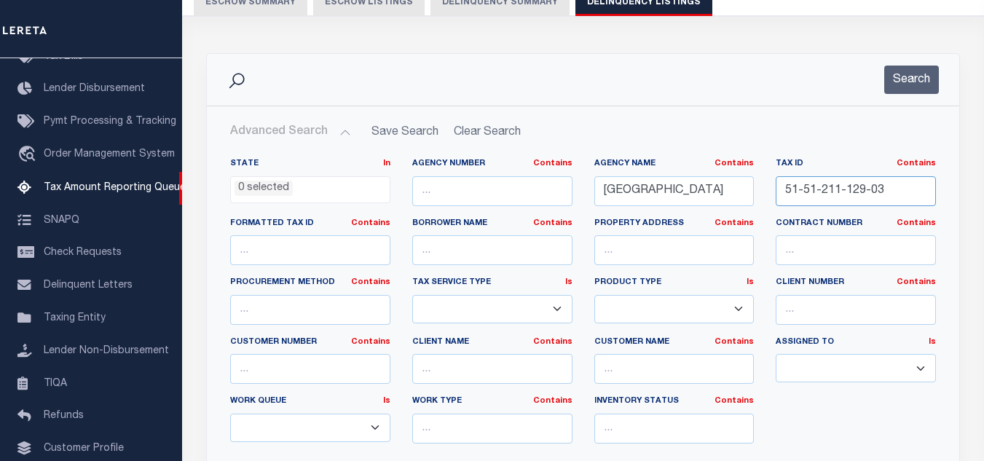
drag, startPoint x: 895, startPoint y: 192, endPoint x: 747, endPoint y: 185, distance: 148.0
click at [747, 185] on div "State In In AK AL AR AZ CA CO CT DC DE FL GA GU HI IA ID IL IN KS [GEOGRAPHIC_D…" at bounding box center [583, 306] width 728 height 297
paste input "4"
type input "51-51-211-129-04"
click at [910, 84] on button "Search" at bounding box center [911, 80] width 55 height 28
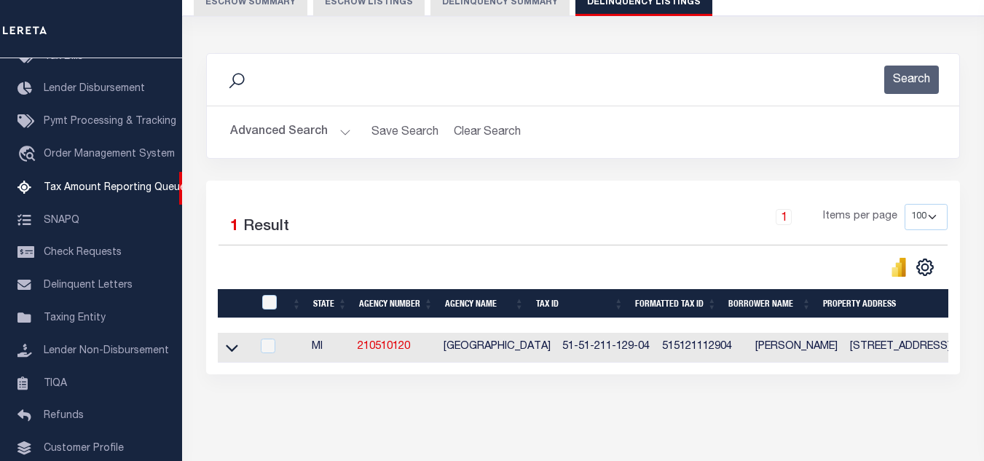
scroll to position [202, 0]
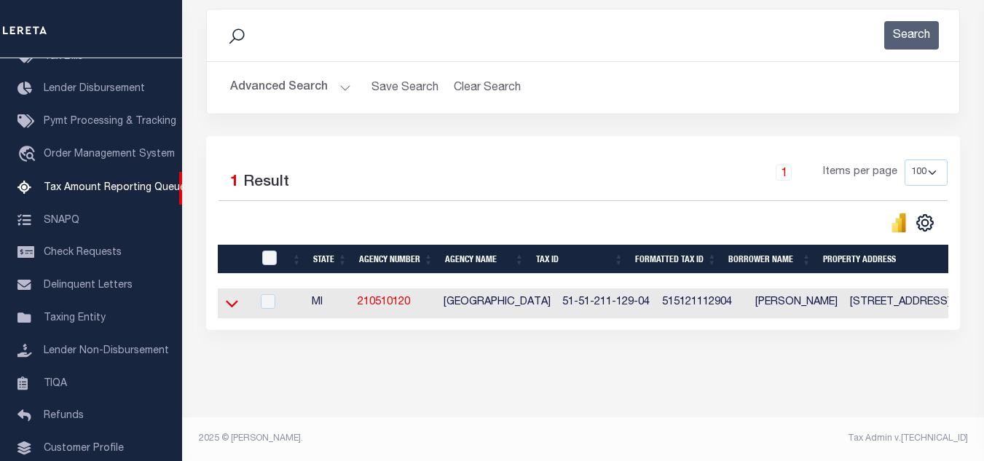
click at [232, 296] on icon at bounding box center [232, 303] width 12 height 15
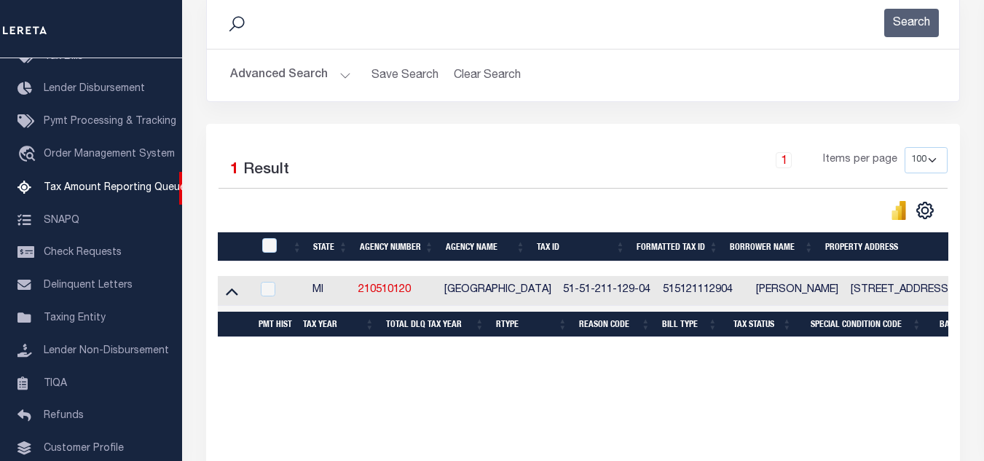
scroll to position [275, 0]
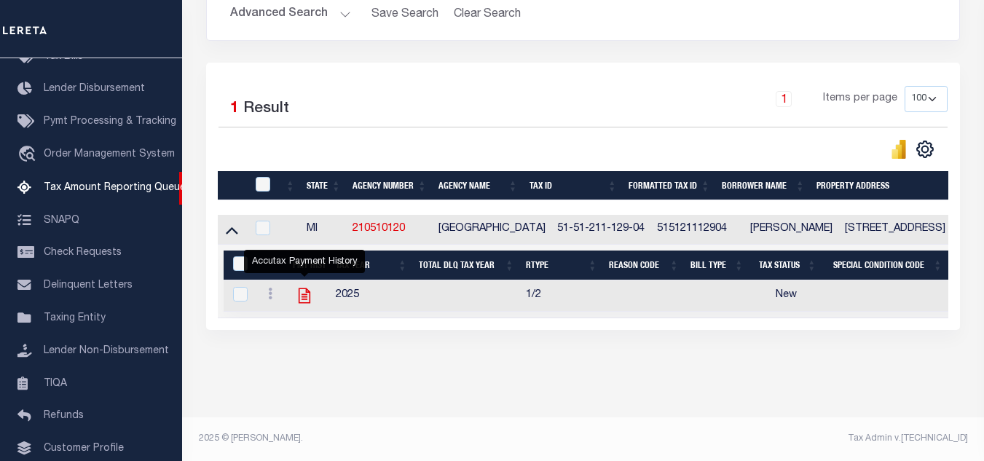
click at [304, 288] on icon "" at bounding box center [305, 295] width 12 height 15
checkbox input "true"
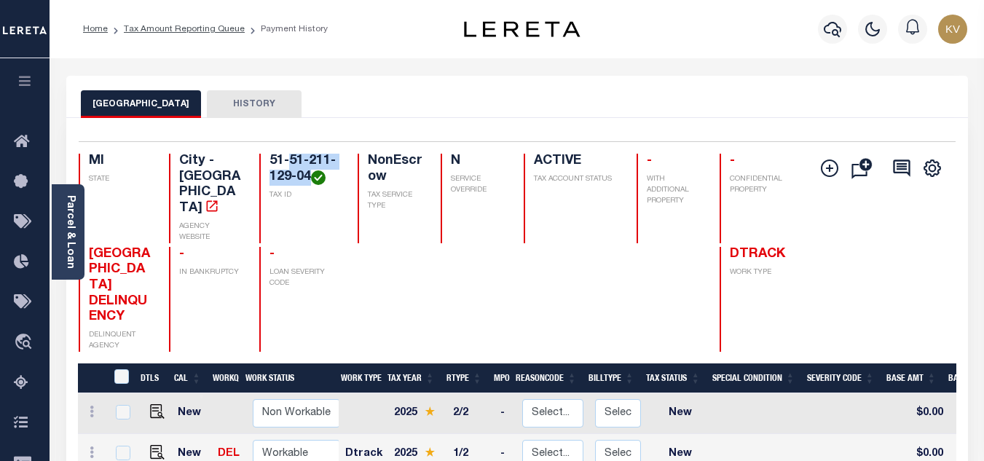
drag, startPoint x: 289, startPoint y: 158, endPoint x: 308, endPoint y: 178, distance: 27.3
click at [308, 178] on h4 "51-51-211-129-04" at bounding box center [304, 169] width 70 height 31
copy h4 "51-211-129-04"
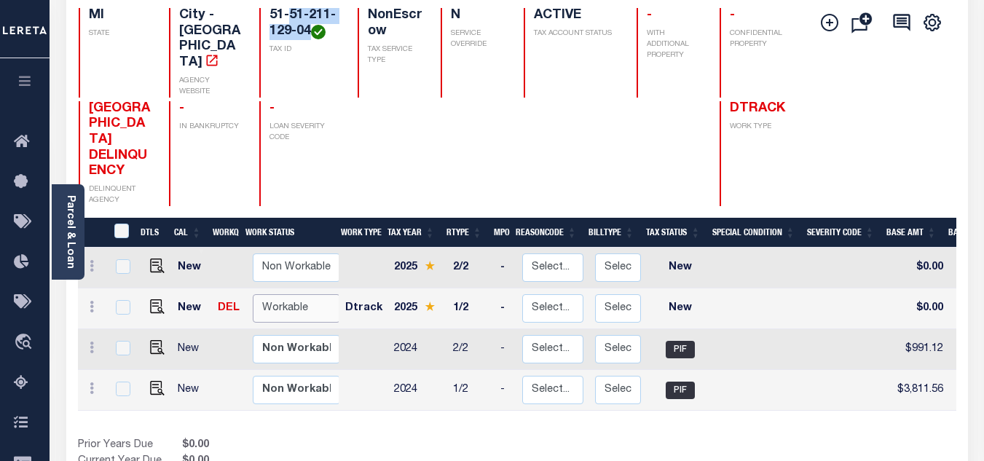
click at [288, 294] on select "Non Workable Workable" at bounding box center [296, 308] width 87 height 28
checkbox input "true"
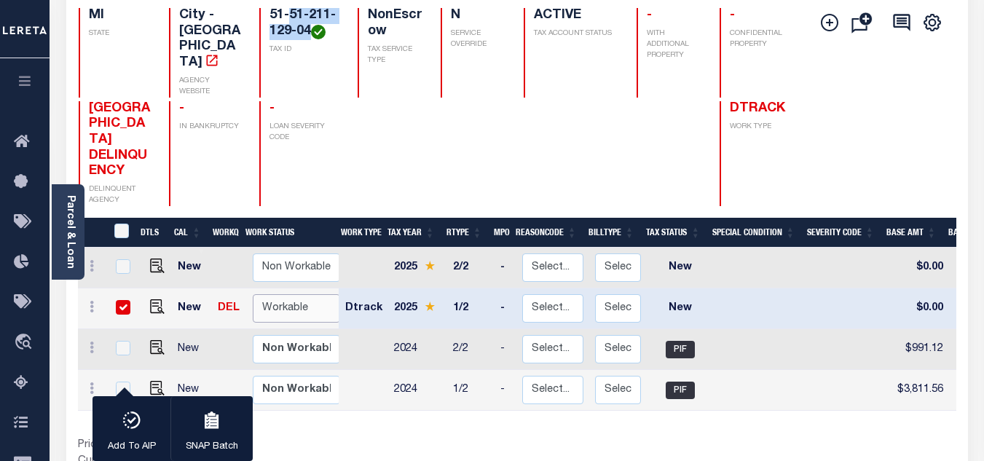
select select "true"
click at [253, 294] on select "Non Workable Workable" at bounding box center [296, 308] width 87 height 28
checkbox input "false"
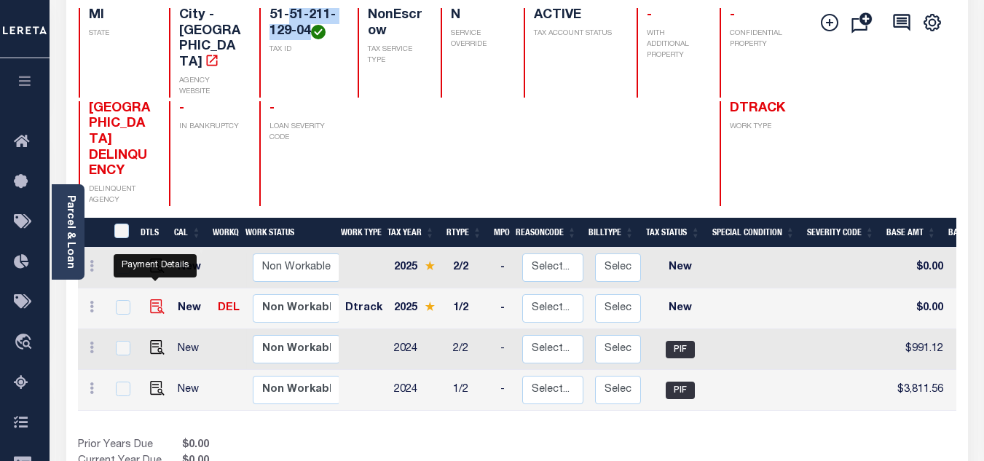
click at [154, 299] on img "" at bounding box center [157, 306] width 15 height 15
checkbox input "true"
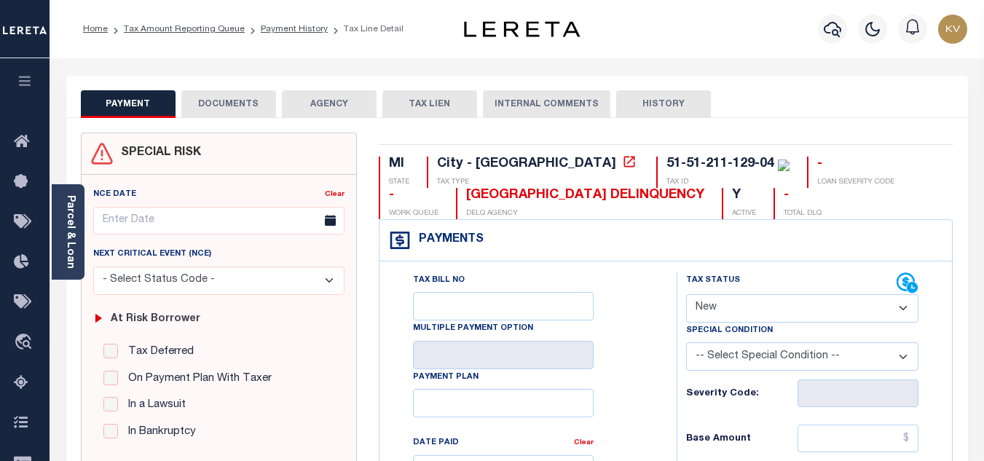
scroll to position [146, 0]
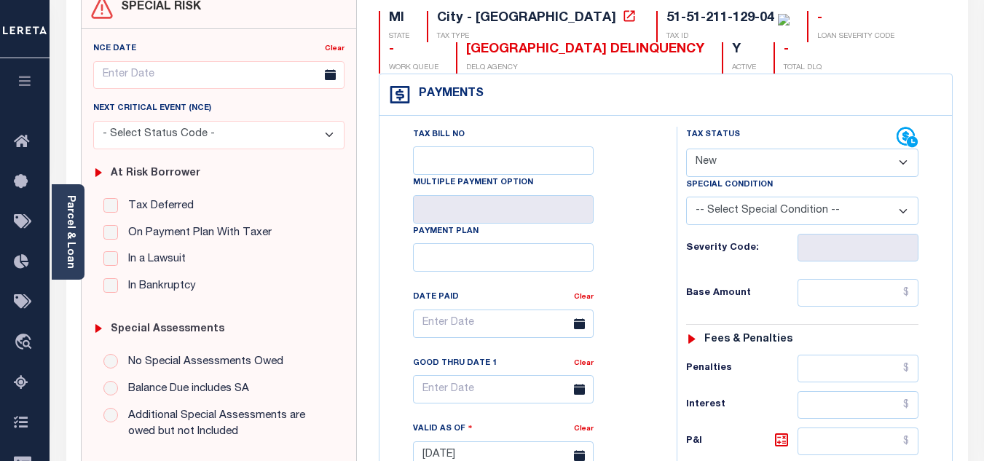
click at [715, 165] on select "- Select Status Code - Open Due/Unpaid Paid Incomplete No Tax Due Internal Refu…" at bounding box center [802, 163] width 232 height 28
select select "PYD"
click at [686, 149] on select "- Select Status Code - Open Due/Unpaid Paid Incomplete No Tax Due Internal Refu…" at bounding box center [802, 163] width 232 height 28
type input "[DATE]"
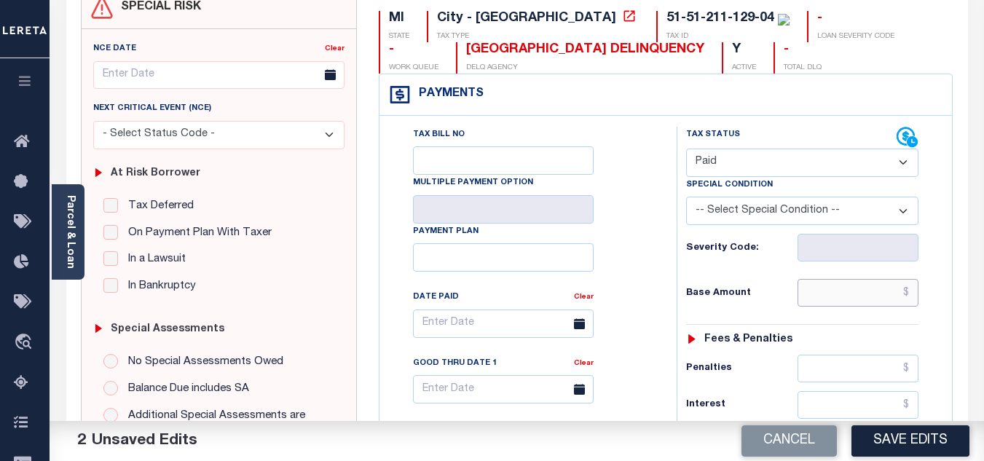
click at [821, 293] on input "text" at bounding box center [858, 293] width 121 height 28
paste input "3,900.46"
type input "$3,900.46"
click at [747, 292] on h6 "Base Amount" at bounding box center [741, 294] width 111 height 12
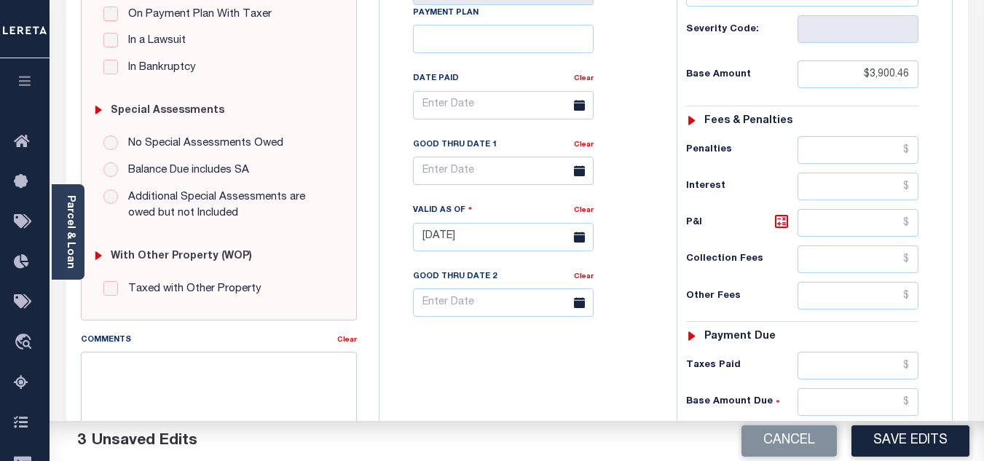
scroll to position [510, 0]
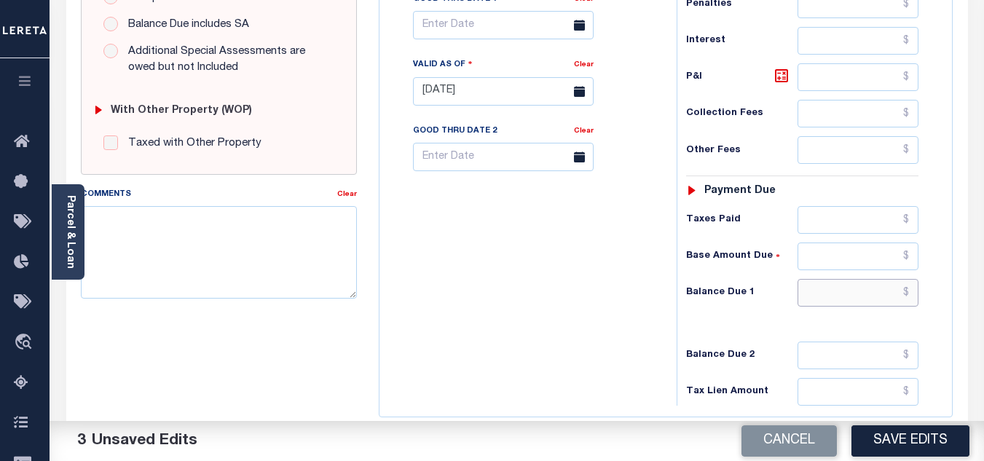
click at [828, 300] on input "text" at bounding box center [858, 293] width 121 height 28
type input "$0.00"
click at [510, 296] on div "Tax Bill No Multiple Payment Option Payment Plan Clear" at bounding box center [524, 84] width 283 height 643
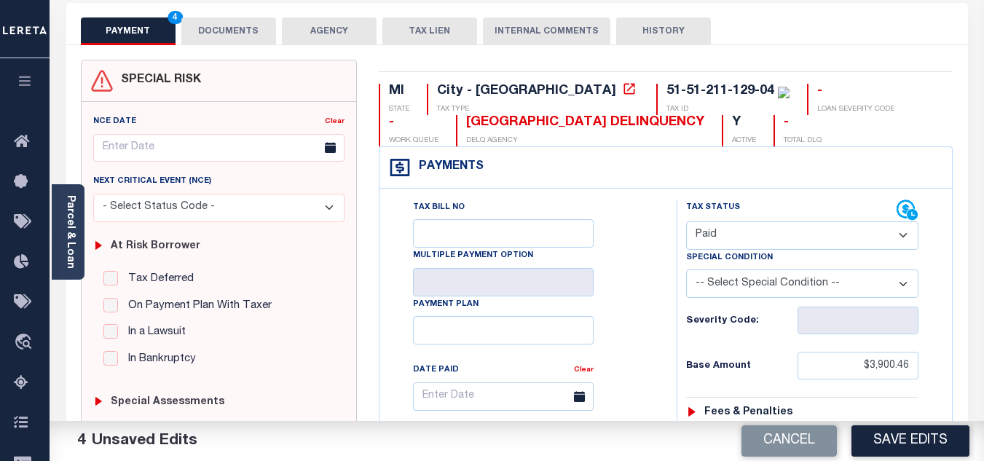
scroll to position [0, 0]
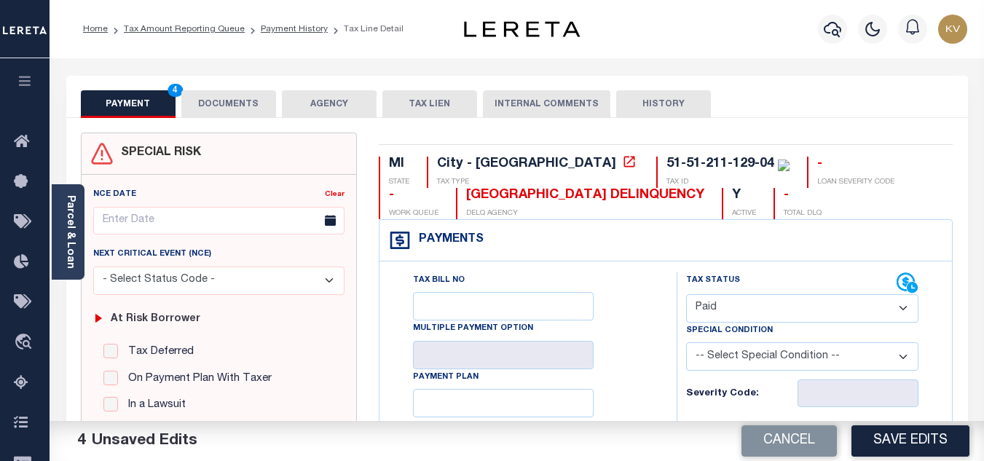
click at [216, 100] on button "DOCUMENTS" at bounding box center [228, 104] width 95 height 28
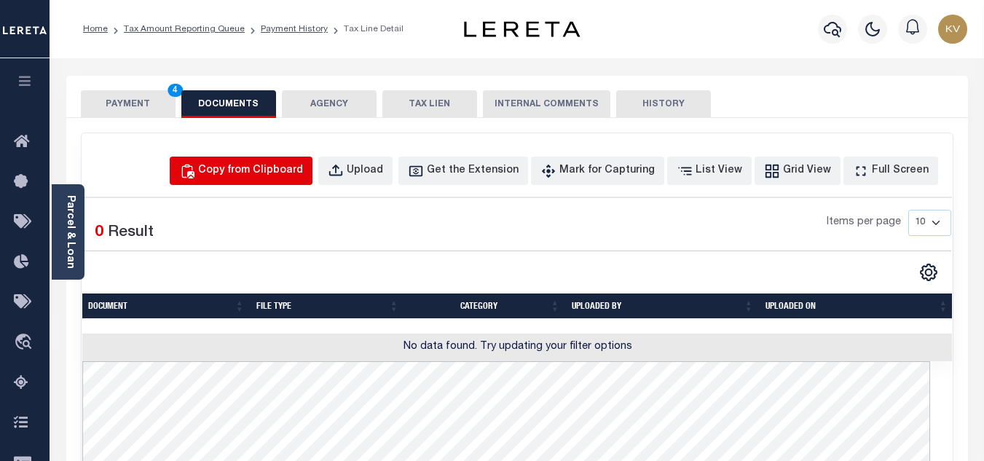
click at [275, 175] on div "Copy from Clipboard" at bounding box center [250, 171] width 105 height 16
select select "POP"
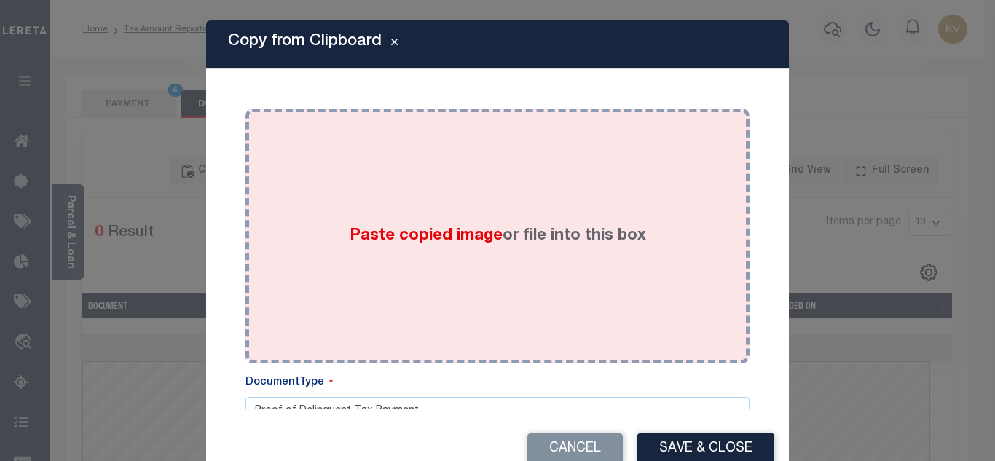
click at [352, 225] on label "Paste copied image or file into this box" at bounding box center [498, 236] width 296 height 24
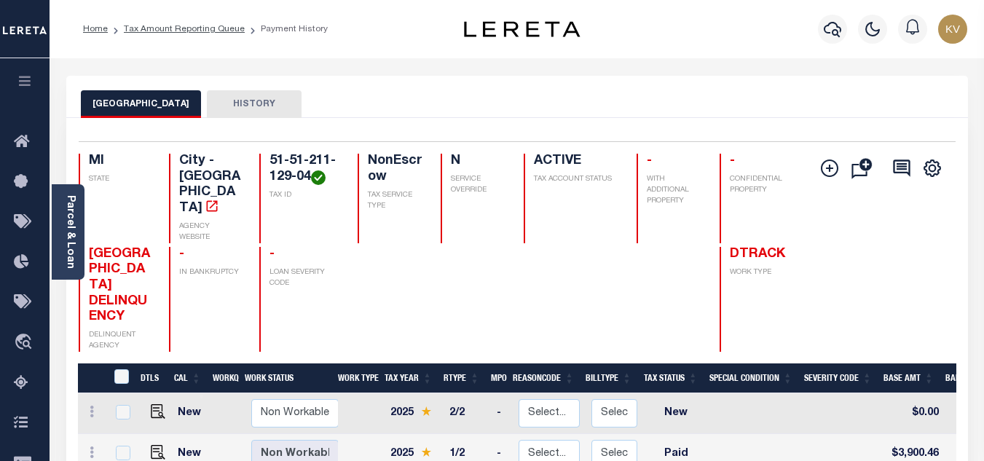
scroll to position [146, 0]
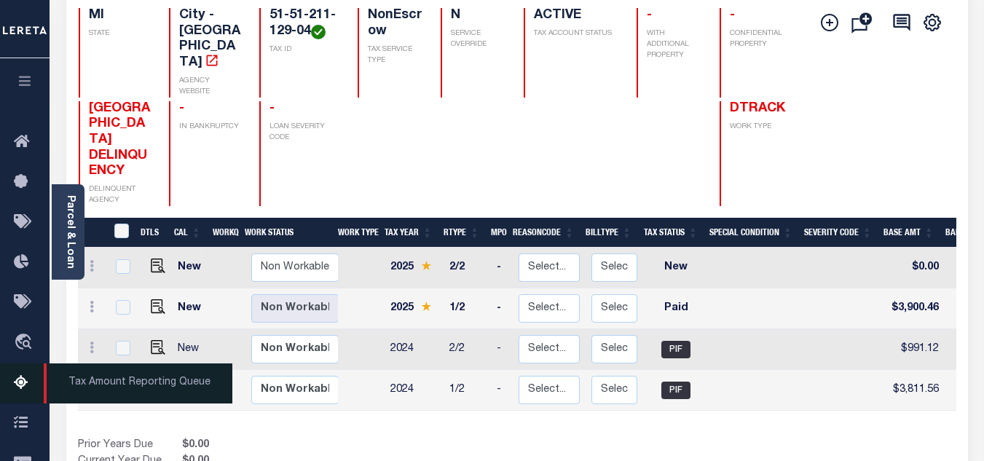
click at [24, 387] on icon at bounding box center [25, 383] width 23 height 18
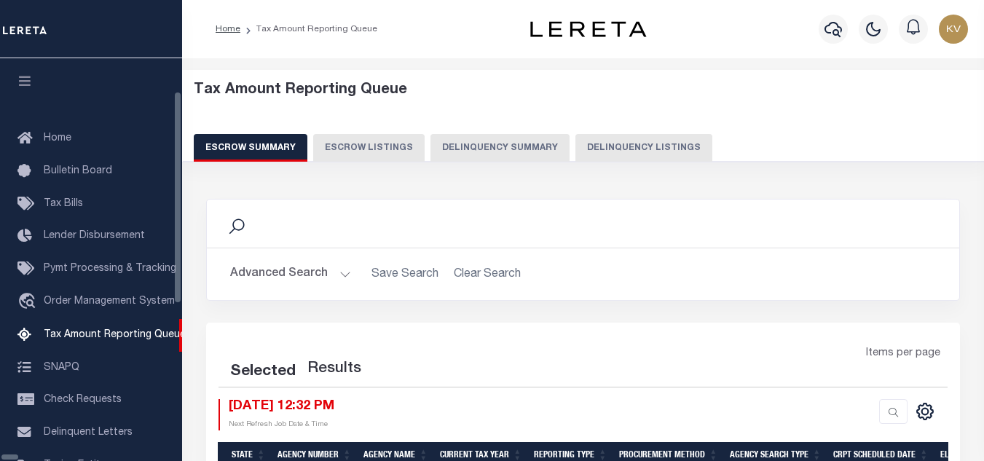
click at [575, 144] on button "Delinquency Listings" at bounding box center [643, 148] width 137 height 28
select select "100"
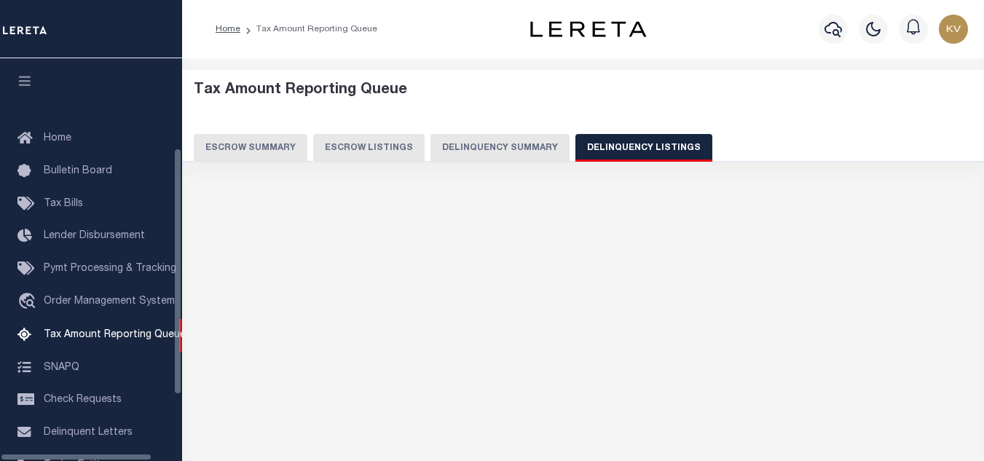
scroll to position [147, 0]
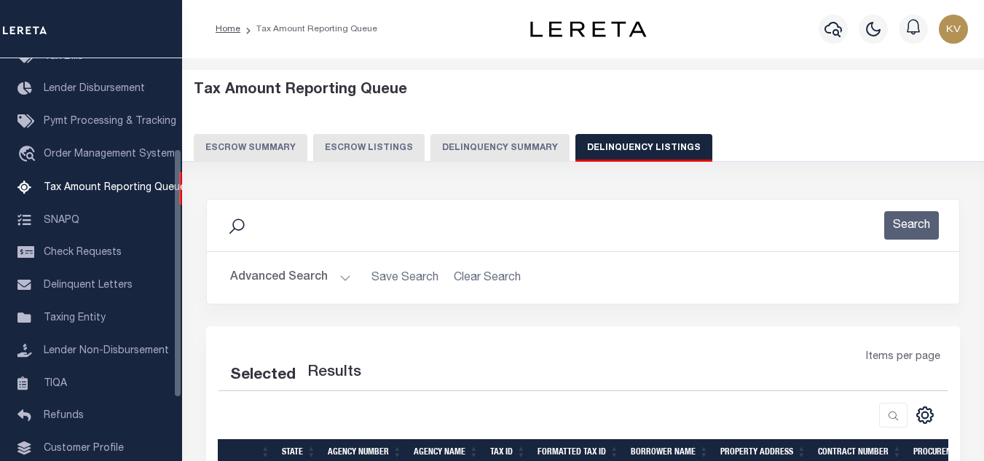
select select "100"
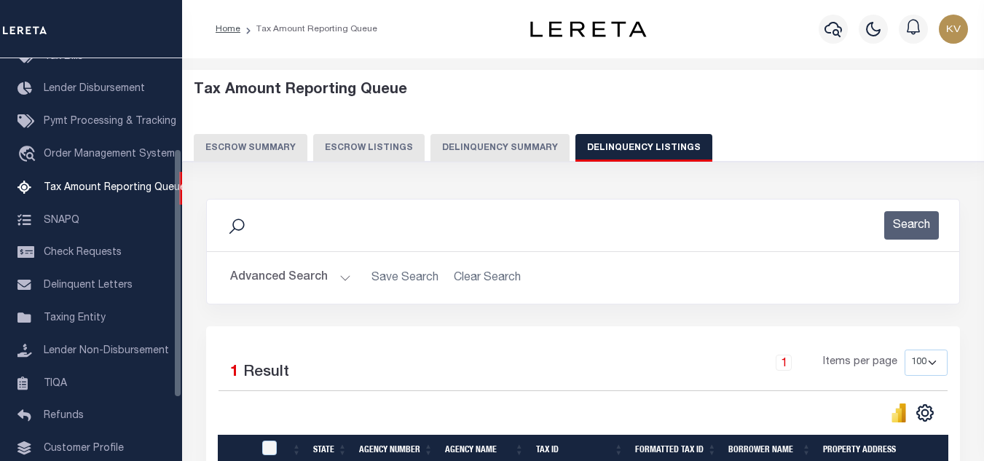
scroll to position [146, 0]
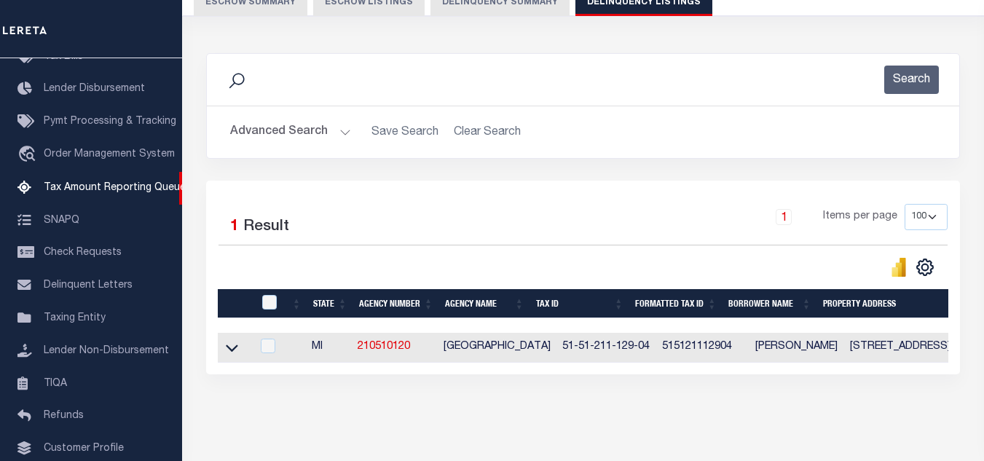
click at [315, 130] on button "Advanced Search" at bounding box center [290, 132] width 121 height 28
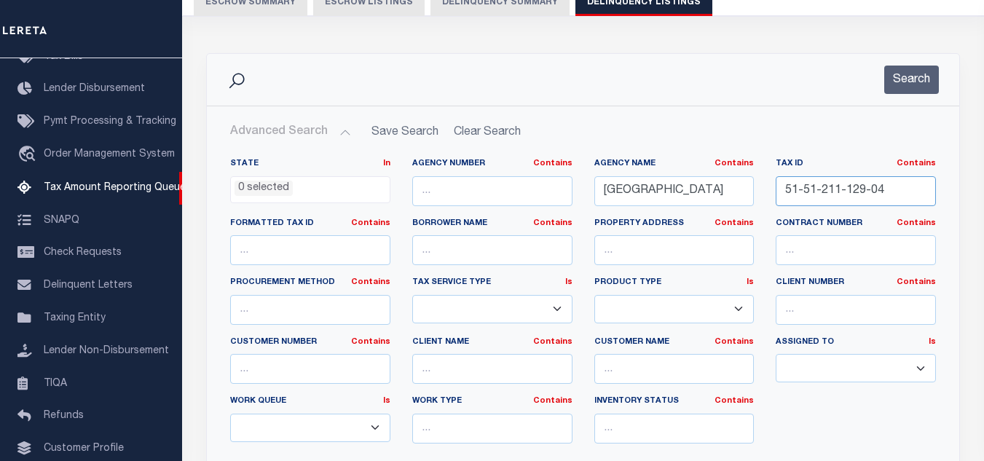
drag, startPoint x: 886, startPoint y: 189, endPoint x: 754, endPoint y: 182, distance: 132.0
click at [755, 182] on div "State In In AK AL AR AZ CA CO CT DC DE FL GA GU HI IA ID IL IN KS KY LA MA MD M…" at bounding box center [583, 306] width 728 height 297
paste input "20-001"
type input "51-51-220-001-04"
click at [923, 76] on button "Search" at bounding box center [911, 80] width 55 height 28
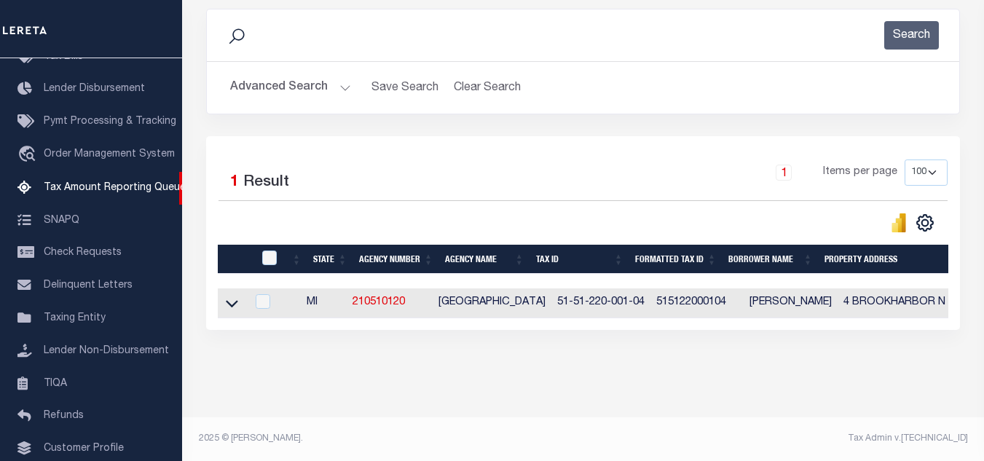
scroll to position [202, 0]
click at [232, 296] on icon at bounding box center [232, 303] width 12 height 15
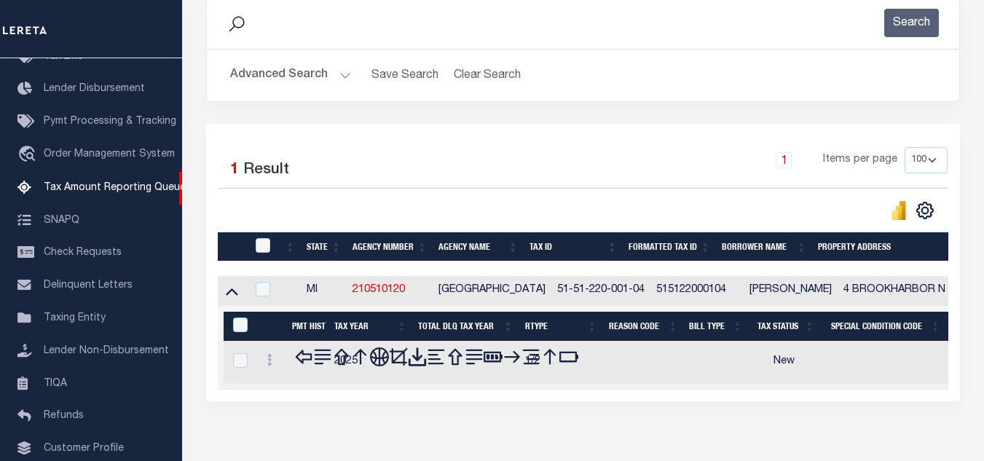
scroll to position [275, 0]
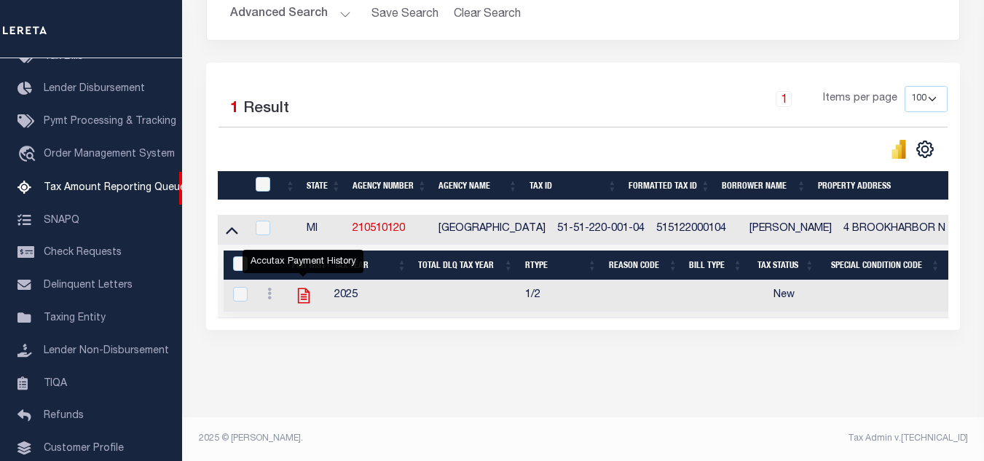
click at [301, 288] on icon "" at bounding box center [304, 295] width 12 height 15
checkbox input "true"
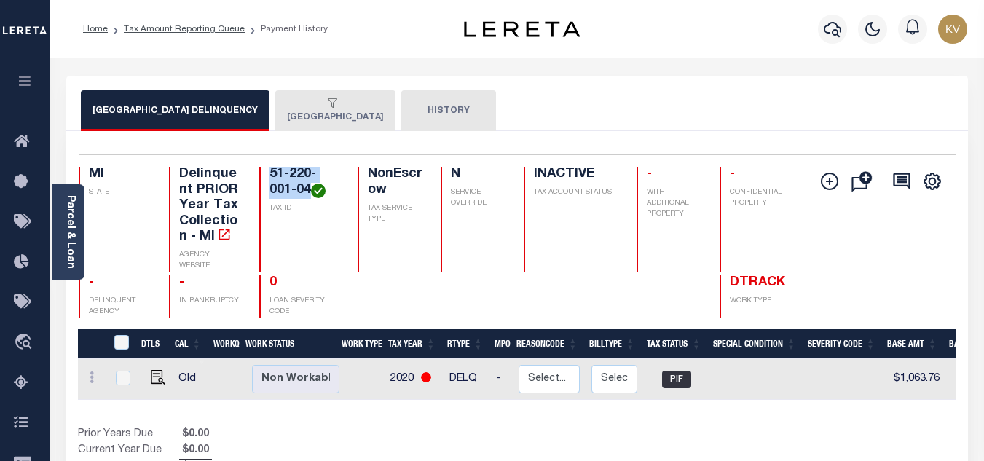
drag, startPoint x: 269, startPoint y: 170, endPoint x: 310, endPoint y: 192, distance: 46.9
click at [310, 192] on div "51-220-001-04 TAX ID" at bounding box center [299, 219] width 80 height 105
copy h4 "51-220-001-04"
click at [307, 112] on button "[GEOGRAPHIC_DATA]" at bounding box center [335, 110] width 120 height 41
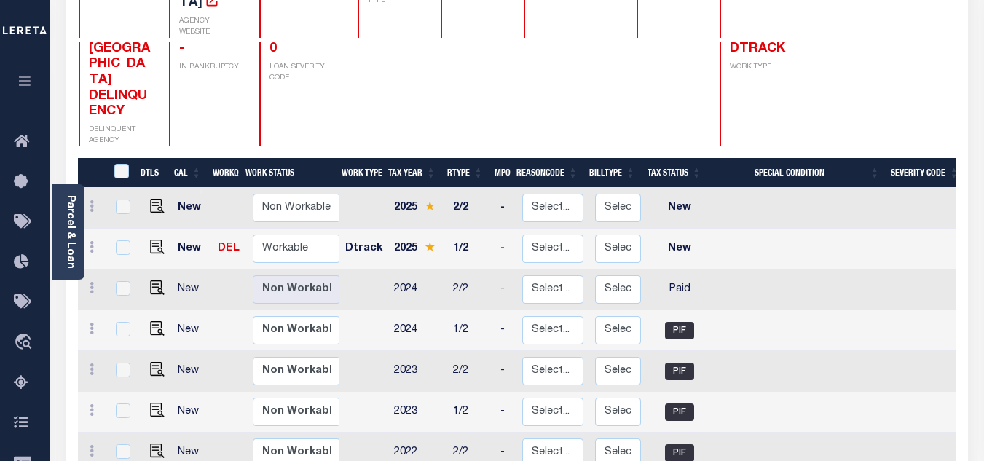
scroll to position [73, 0]
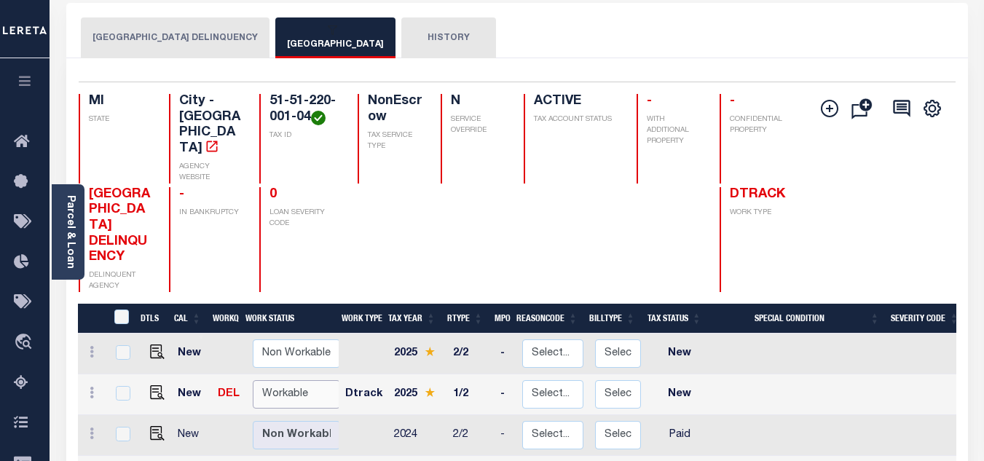
click at [277, 380] on select "Non Workable Workable" at bounding box center [296, 394] width 87 height 28
checkbox input "true"
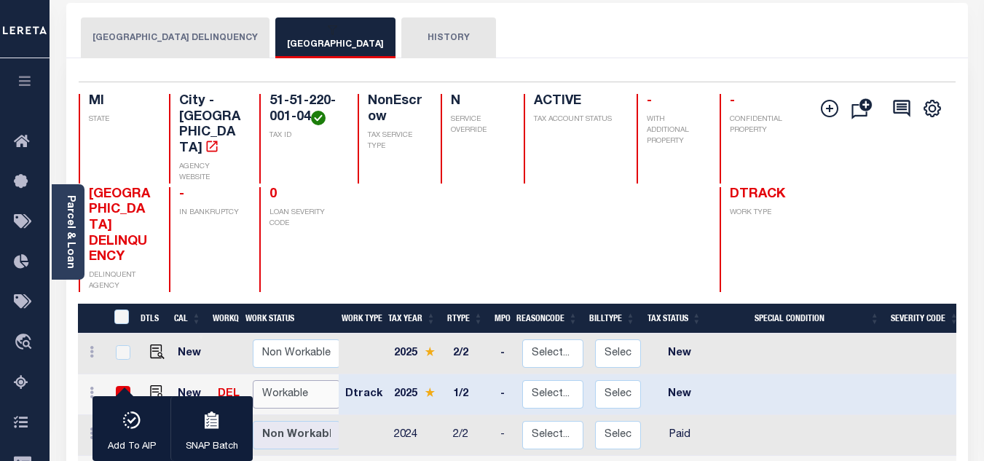
select select "true"
click at [253, 380] on select "Non Workable Workable" at bounding box center [296, 394] width 87 height 28
checkbox input "false"
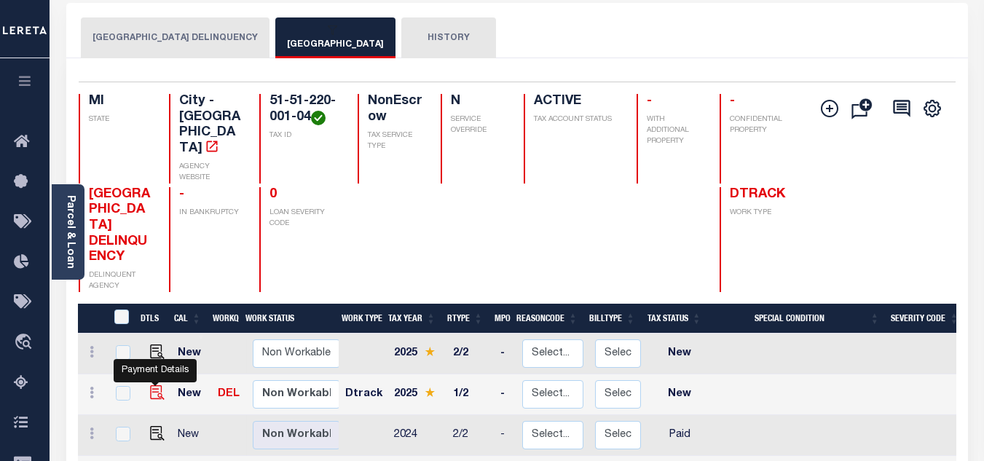
click at [153, 385] on img "" at bounding box center [157, 392] width 15 height 15
checkbox input "true"
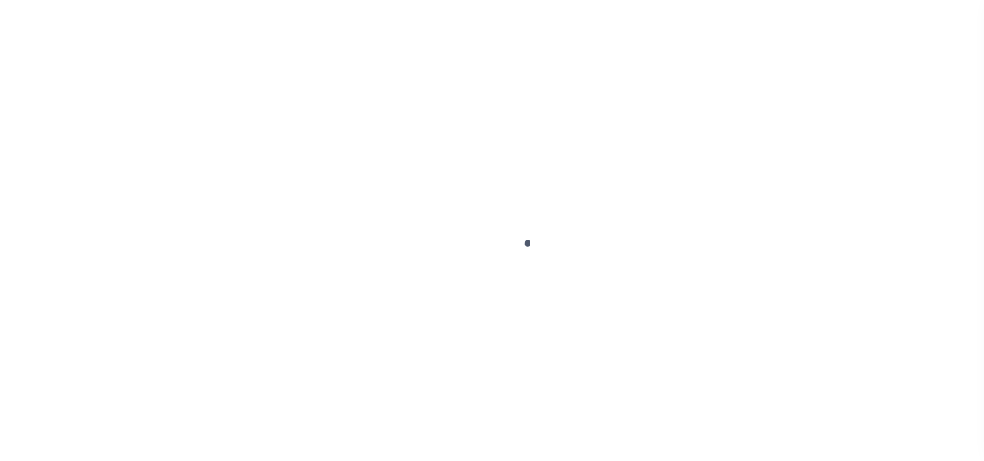
select select "NW2"
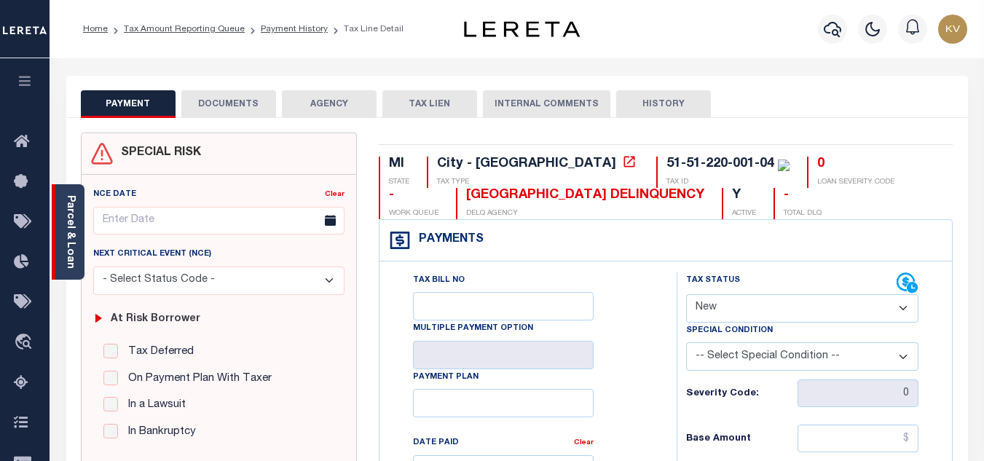
click at [69, 263] on link "Parcel & Loan" at bounding box center [70, 232] width 10 height 74
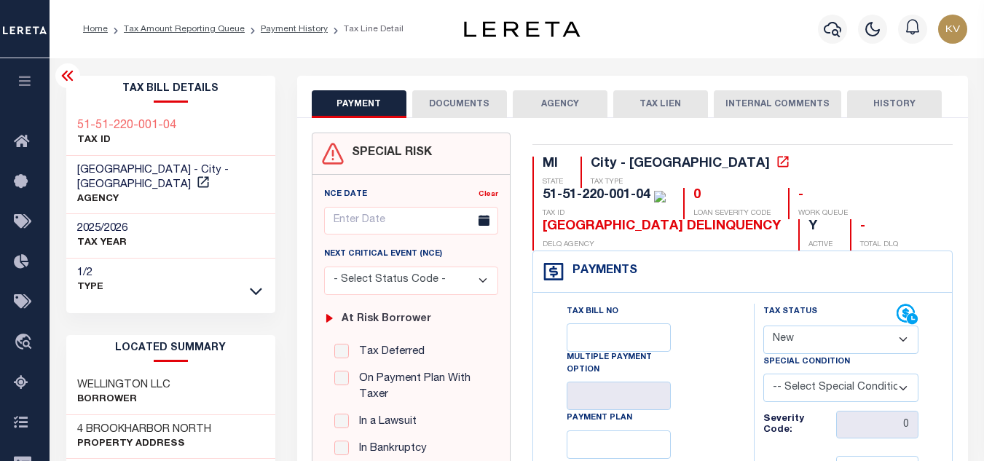
click at [69, 79] on icon at bounding box center [67, 76] width 12 height 10
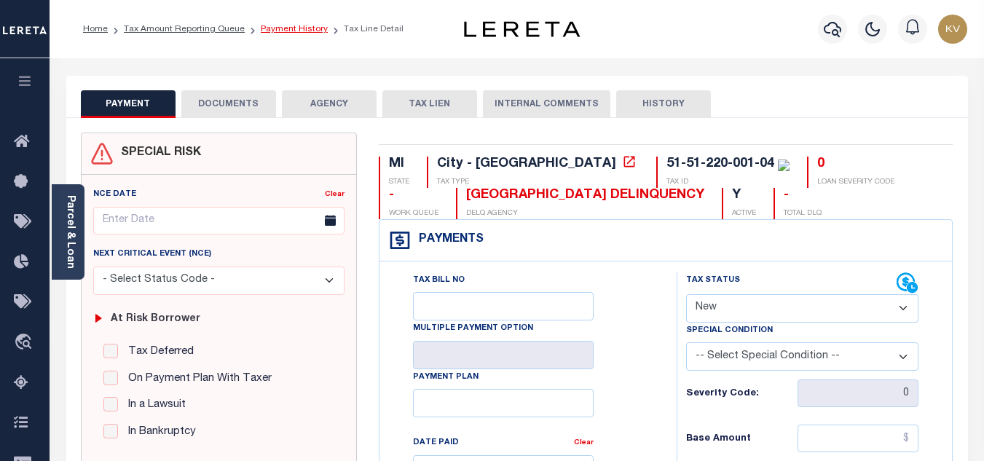
click at [299, 32] on link "Payment History" at bounding box center [294, 29] width 67 height 9
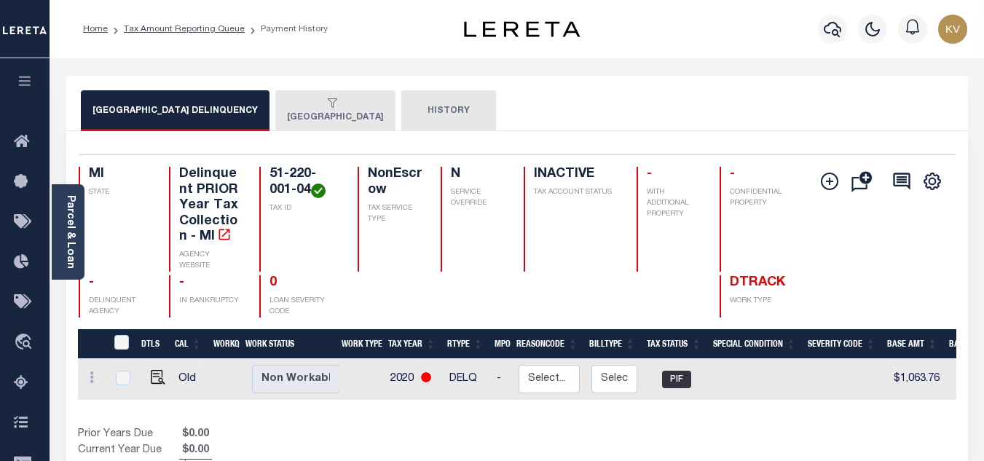
click at [312, 110] on div "button" at bounding box center [332, 104] width 91 height 13
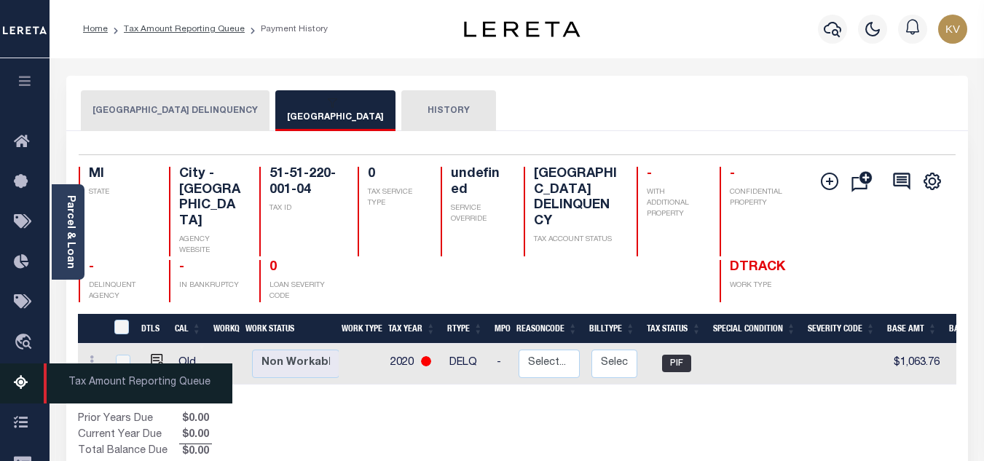
click at [20, 387] on icon at bounding box center [25, 383] width 23 height 18
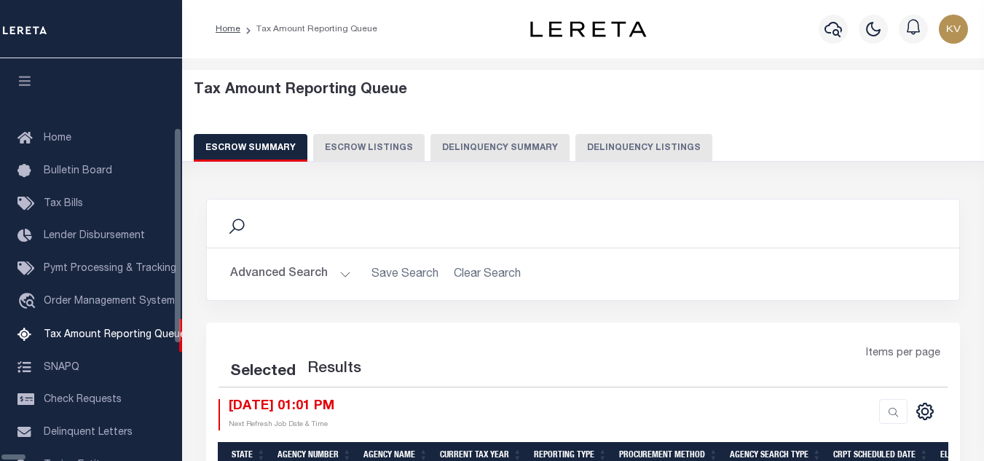
click at [617, 133] on div "Tax Amount Reporting Queue Escrow Summary Escrow Listings Delinquency Summary" at bounding box center [583, 122] width 779 height 80
click at [585, 145] on button "Delinquency Listings" at bounding box center [643, 148] width 137 height 28
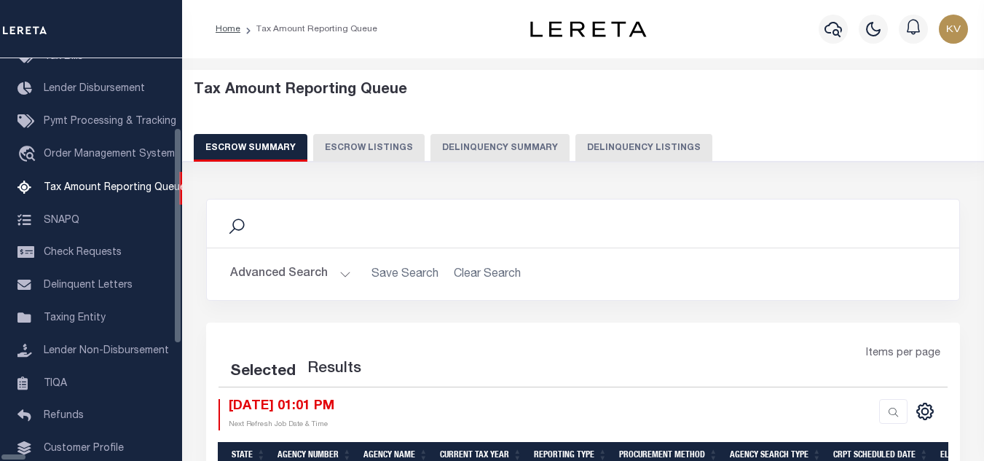
select select "100"
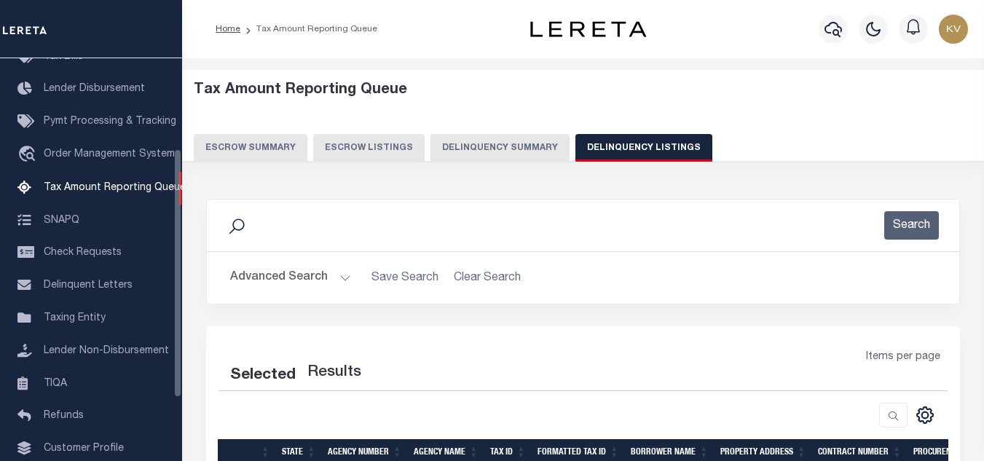
select select "100"
